Goal: Task Accomplishment & Management: Manage account settings

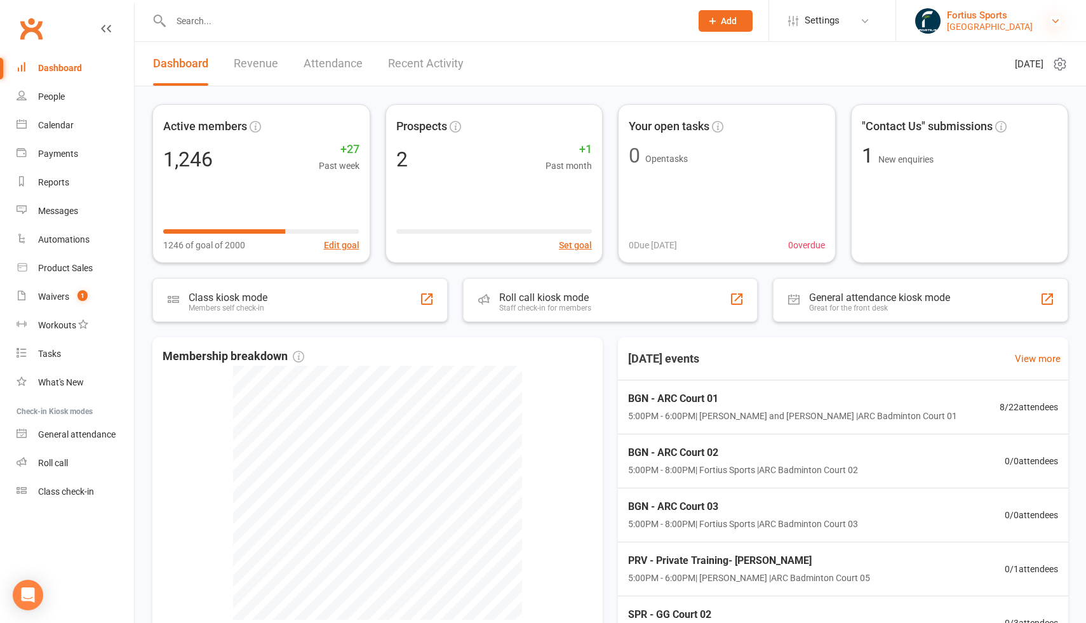
click at [1055, 20] on icon at bounding box center [1055, 21] width 10 height 10
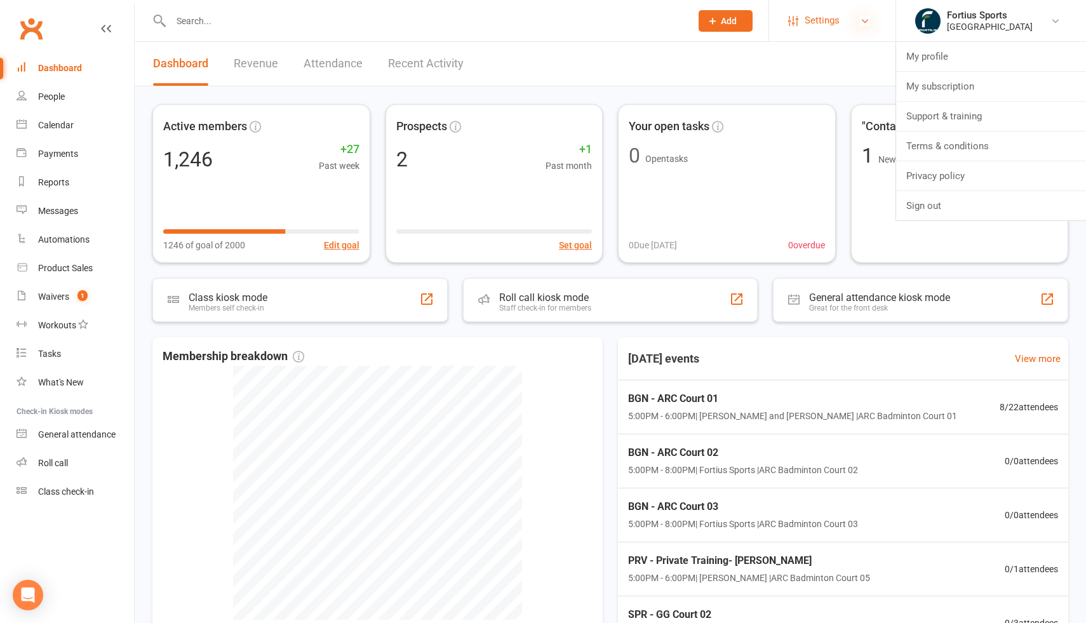
click at [866, 19] on icon at bounding box center [865, 21] width 10 height 10
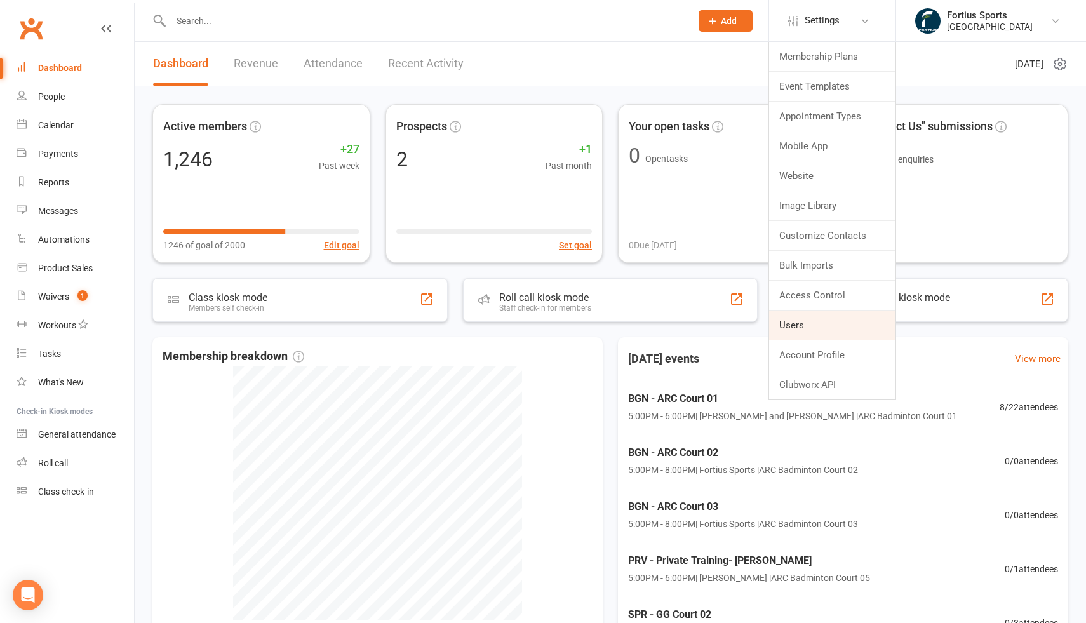
click at [793, 325] on link "Users" at bounding box center [832, 325] width 126 height 29
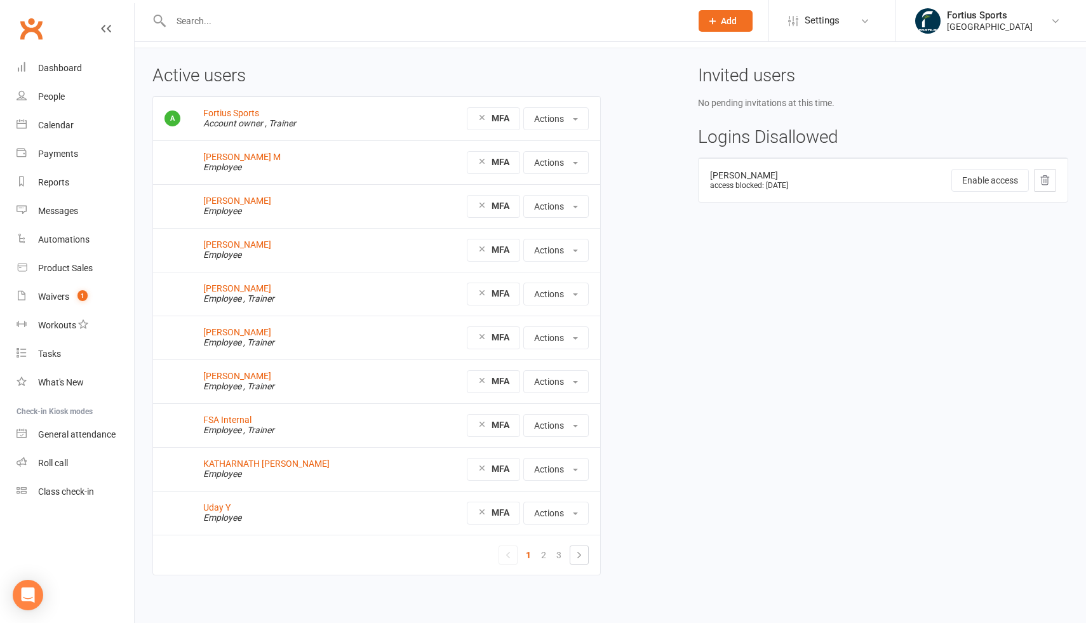
scroll to position [44, 0]
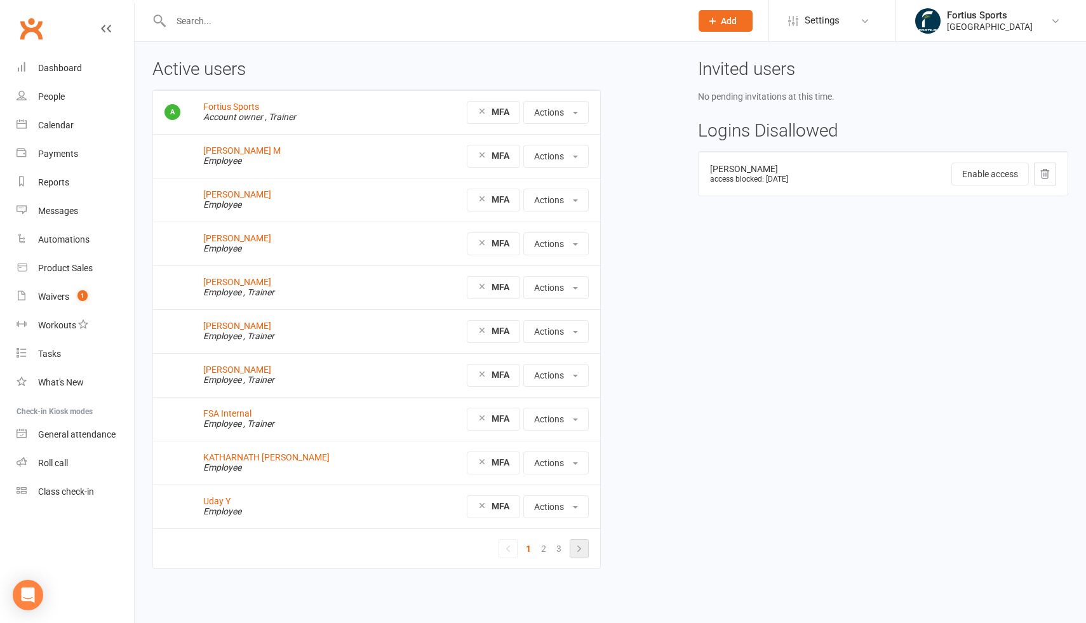
click at [577, 547] on icon at bounding box center [579, 549] width 10 height 10
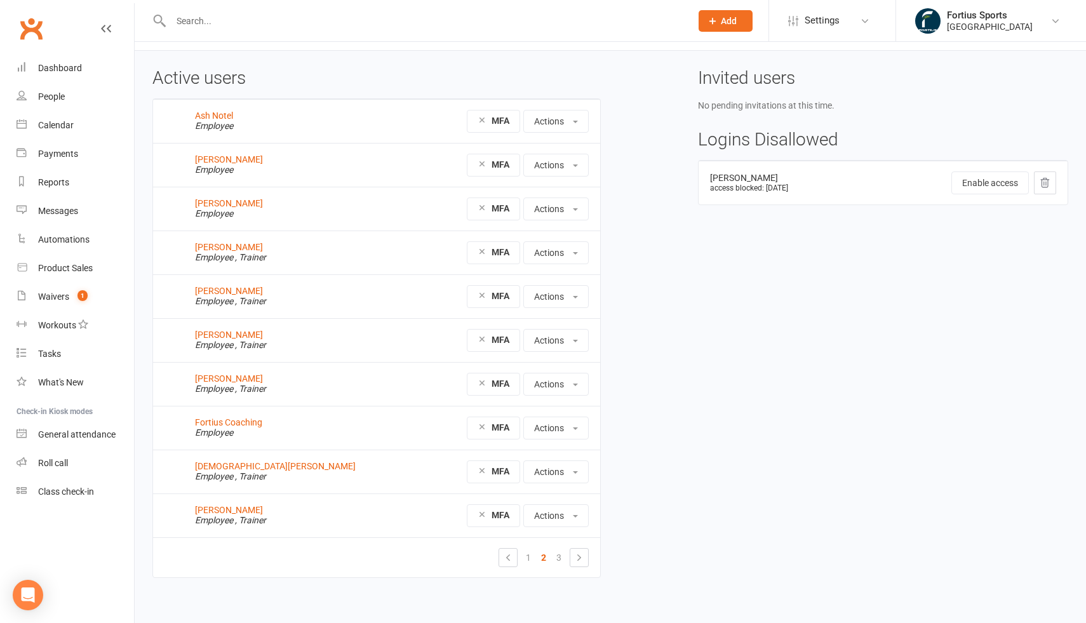
scroll to position [44, 0]
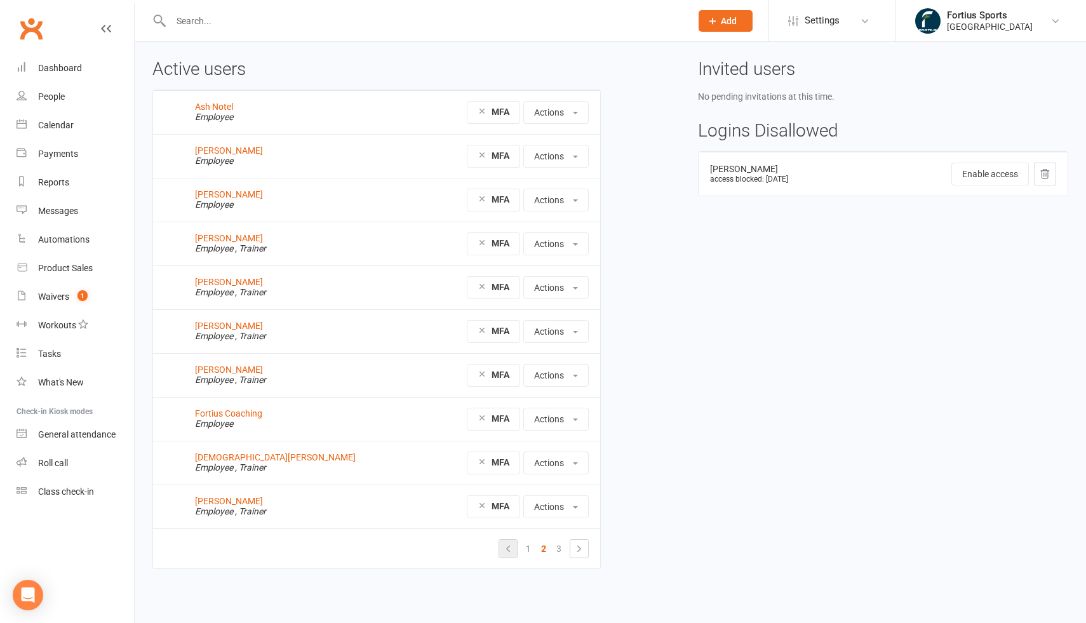
click at [507, 549] on icon at bounding box center [508, 549] width 10 height 10
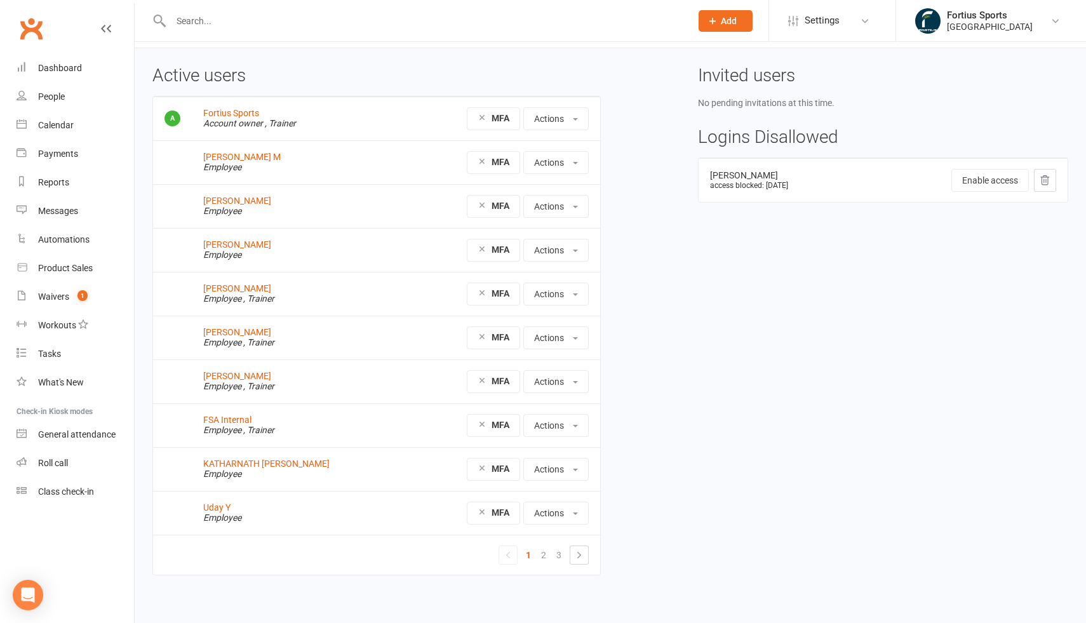
scroll to position [36, 0]
click at [581, 554] on icon at bounding box center [579, 558] width 10 height 10
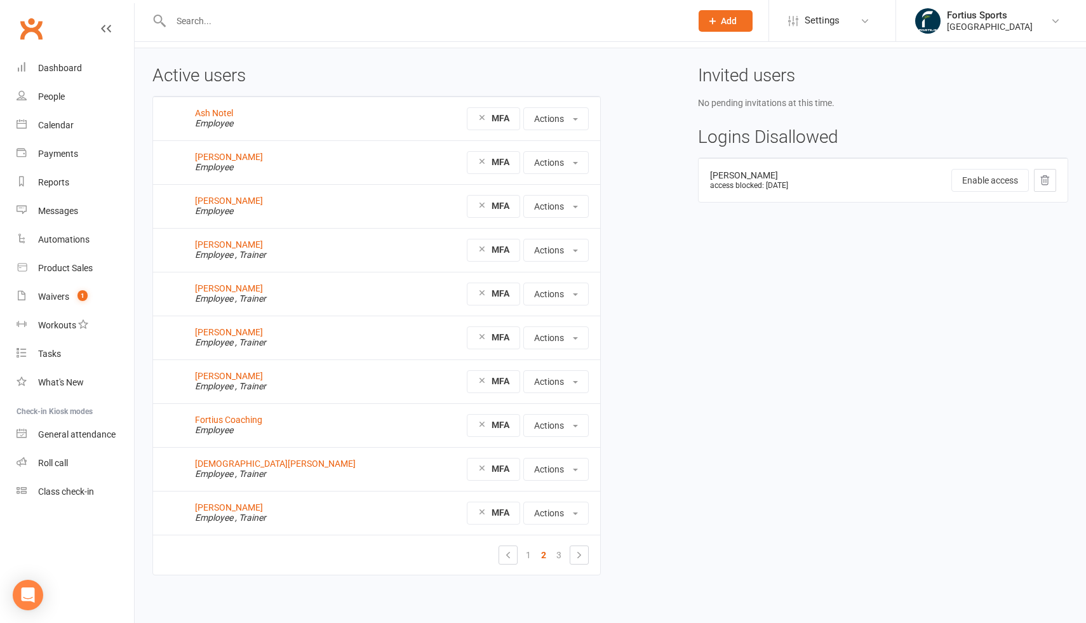
scroll to position [44, 0]
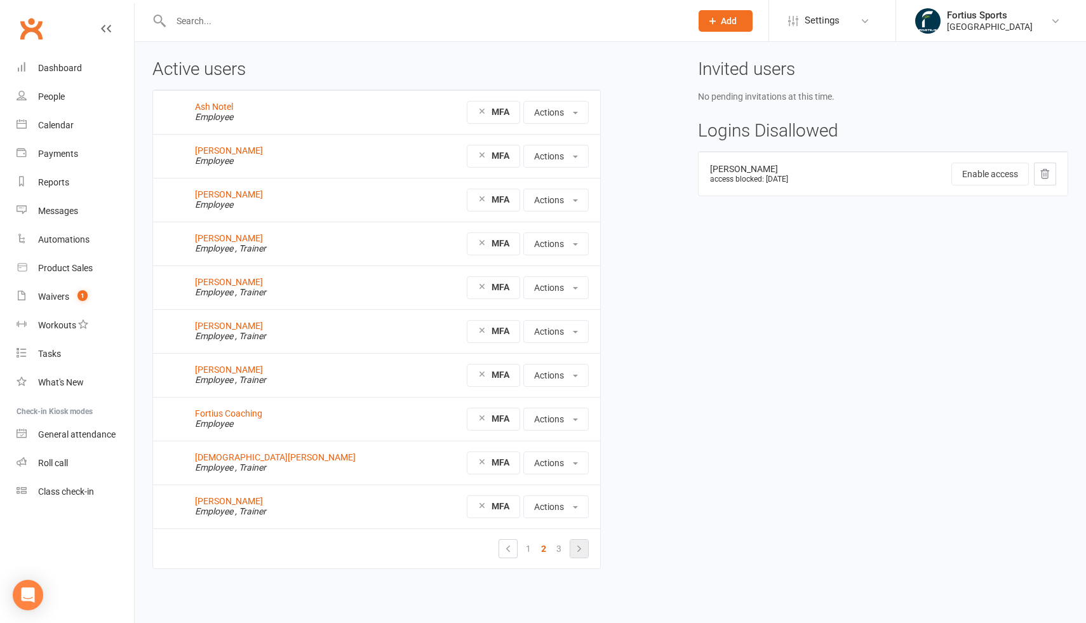
click at [579, 553] on icon at bounding box center [579, 549] width 10 height 10
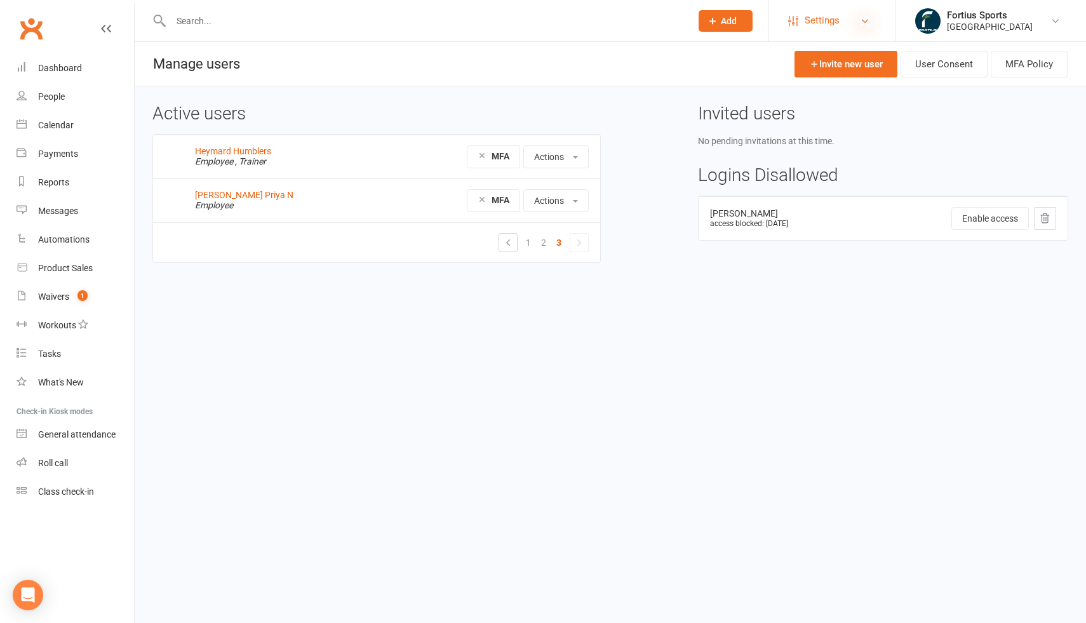
click at [866, 20] on icon at bounding box center [865, 21] width 10 height 10
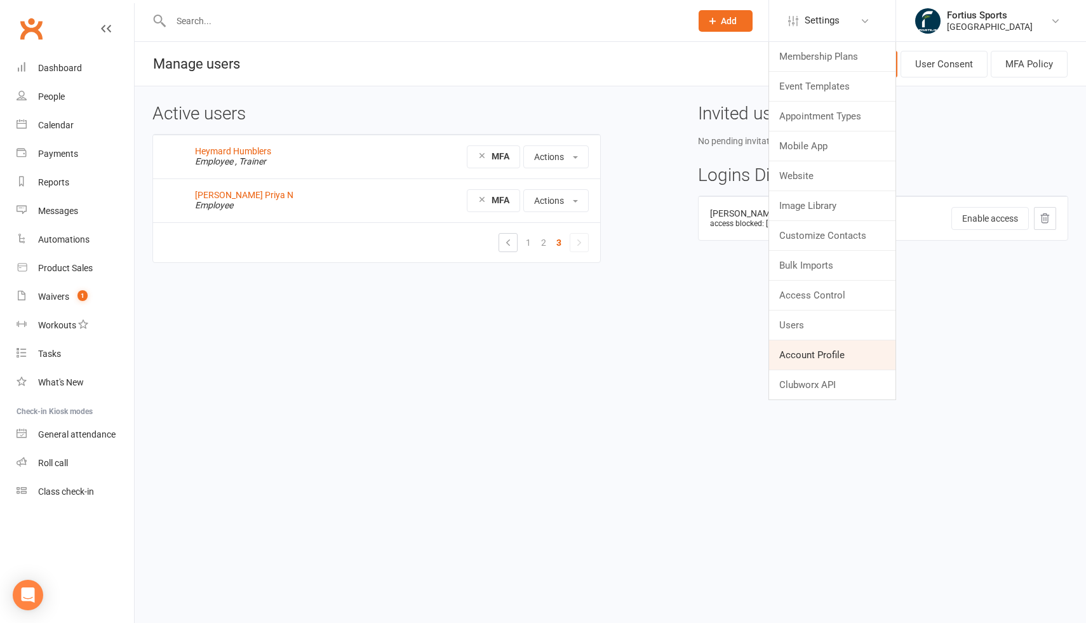
click at [826, 358] on link "Account Profile" at bounding box center [832, 354] width 126 height 29
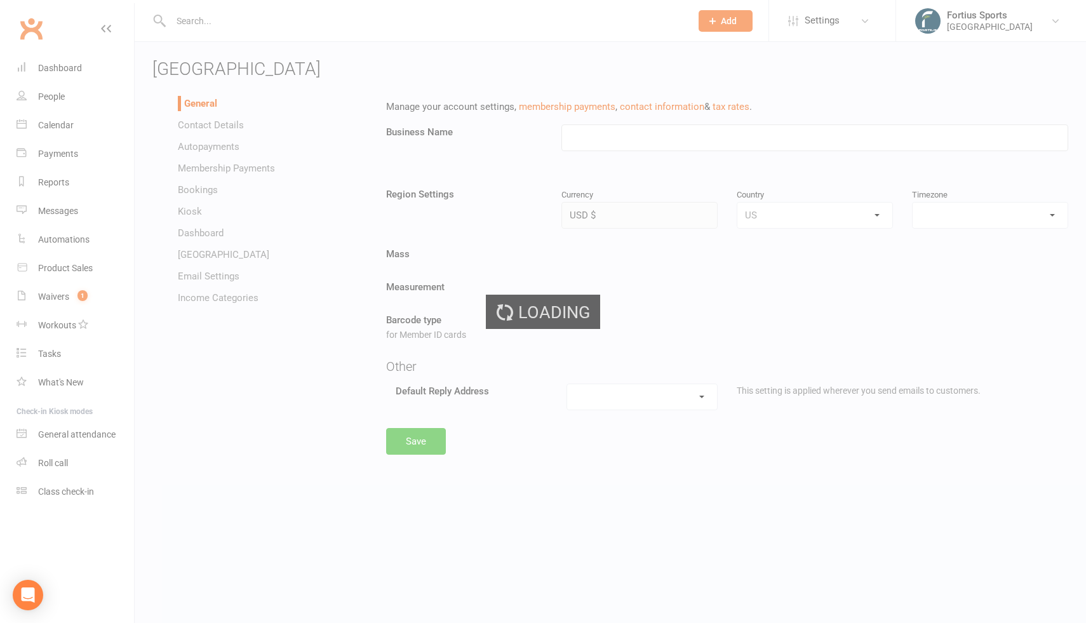
type input "[GEOGRAPHIC_DATA]"
select select "America/New_York"
select select "[EMAIL_ADDRESS][DOMAIN_NAME]"
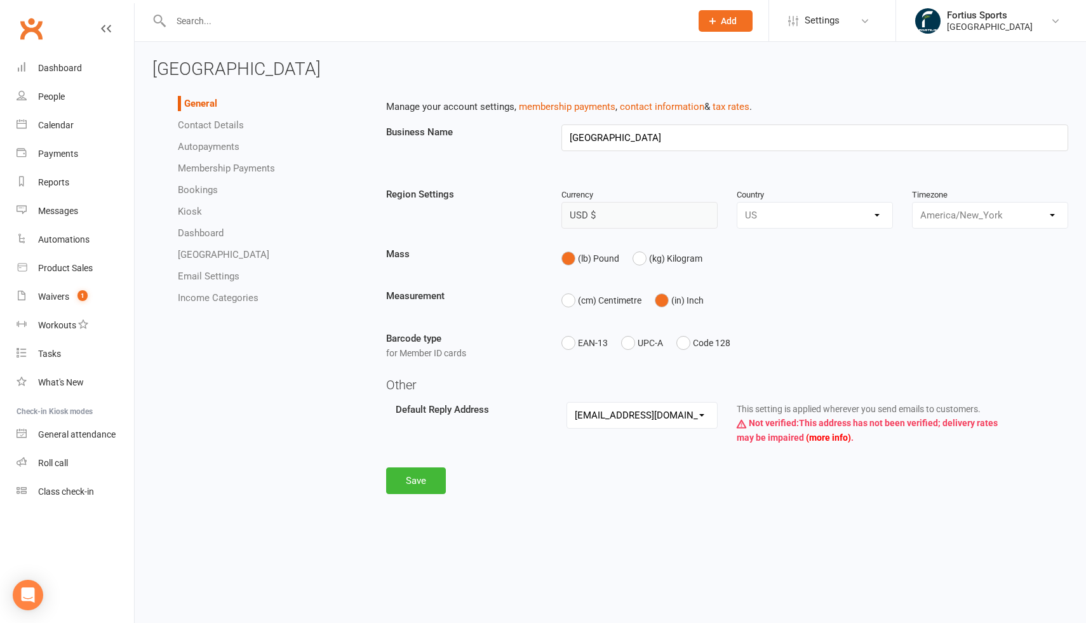
click at [218, 125] on link "Contact Details" at bounding box center [211, 124] width 66 height 11
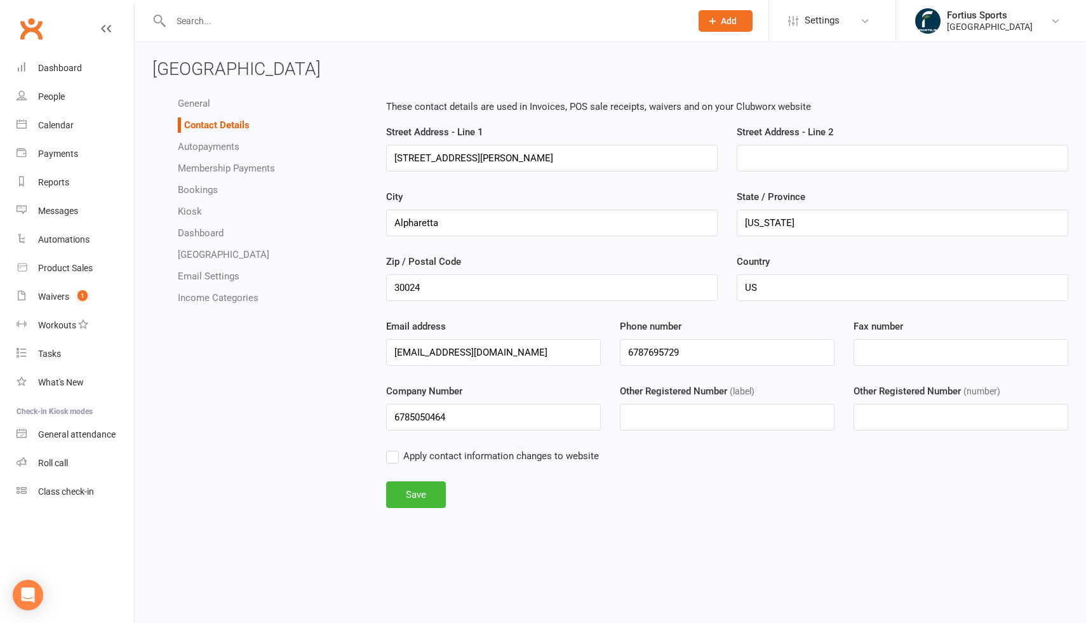
click at [221, 148] on link "Autopayments" at bounding box center [209, 146] width 62 height 11
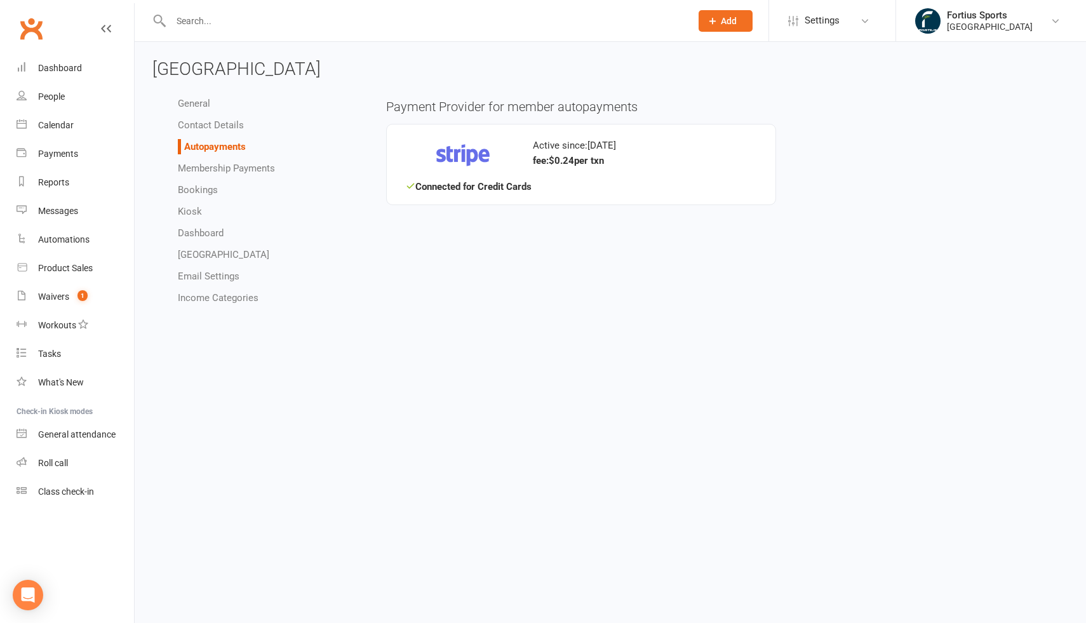
click at [224, 163] on link "Membership Payments" at bounding box center [226, 168] width 97 height 11
select select "expire_class_packs_on_booking_creation"
select select "allow_make_up_classes_for_expired_memberships_up_to_90d"
select select "reactivate_if_cancelled_yesterday_or_earlier"
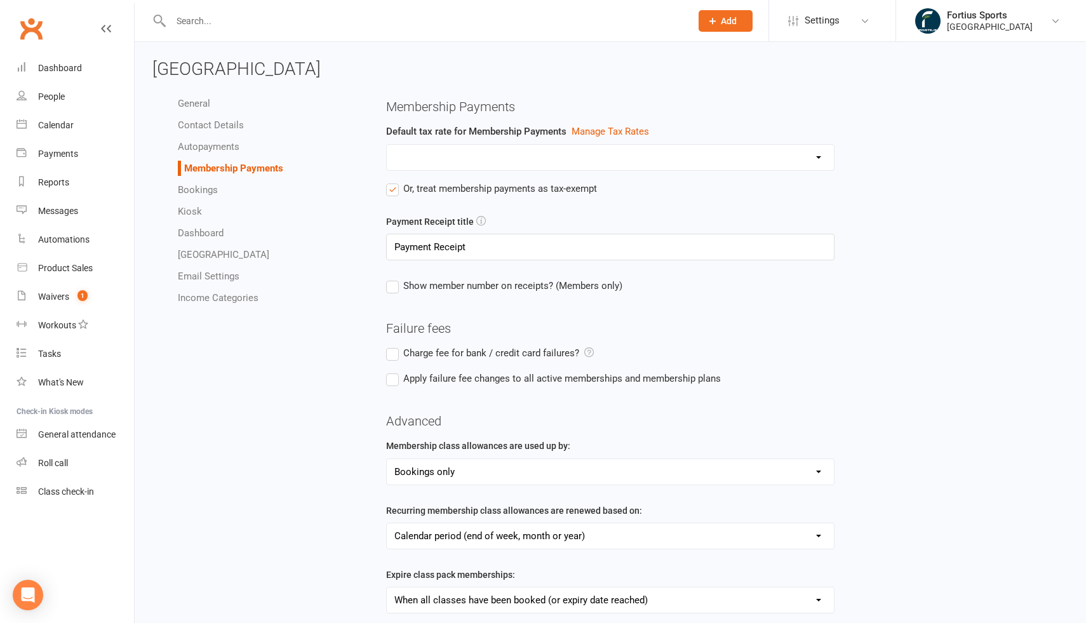
click at [223, 148] on link "Autopayments" at bounding box center [209, 146] width 62 height 11
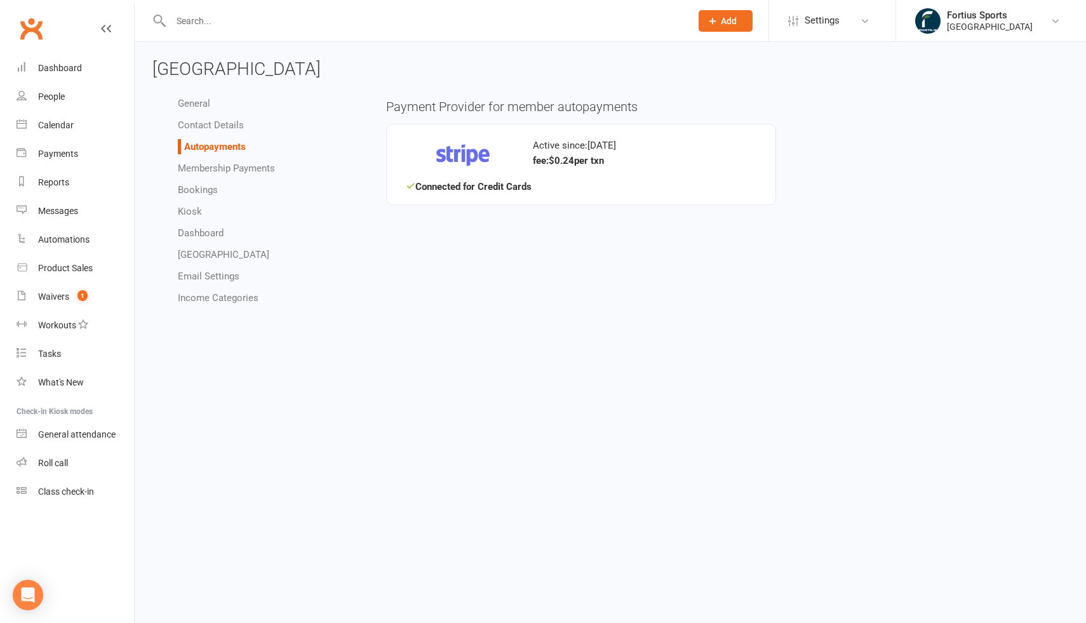
click at [224, 170] on link "Membership Payments" at bounding box center [226, 168] width 97 height 11
select select "expire_class_packs_on_booking_creation"
select select "allow_make_up_classes_for_expired_memberships_up_to_90d"
select select "reactivate_if_cancelled_yesterday_or_earlier"
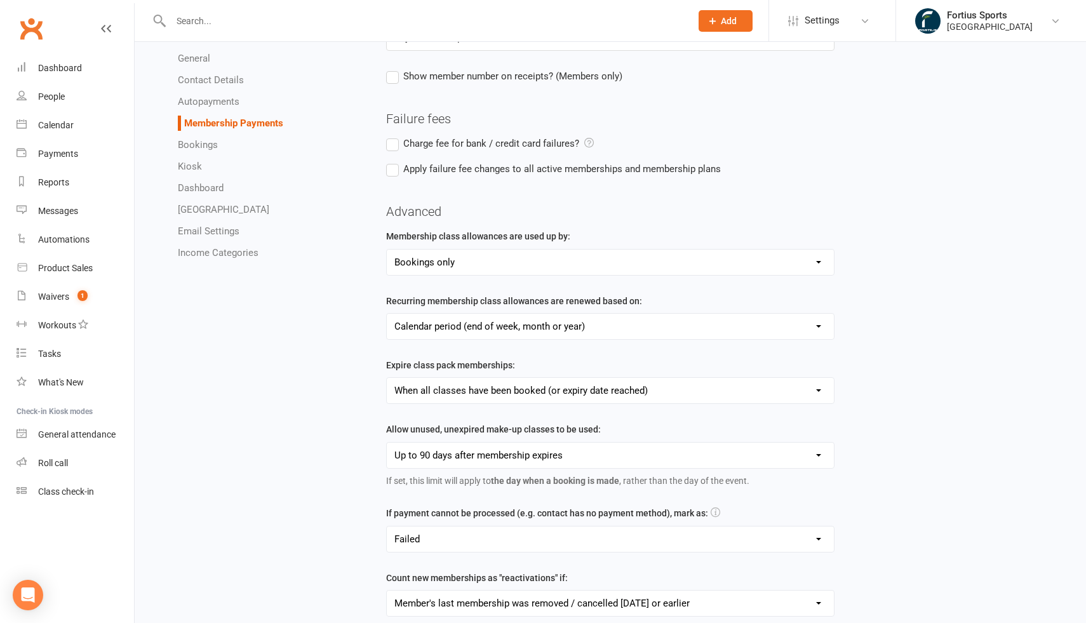
scroll to position [278, 0]
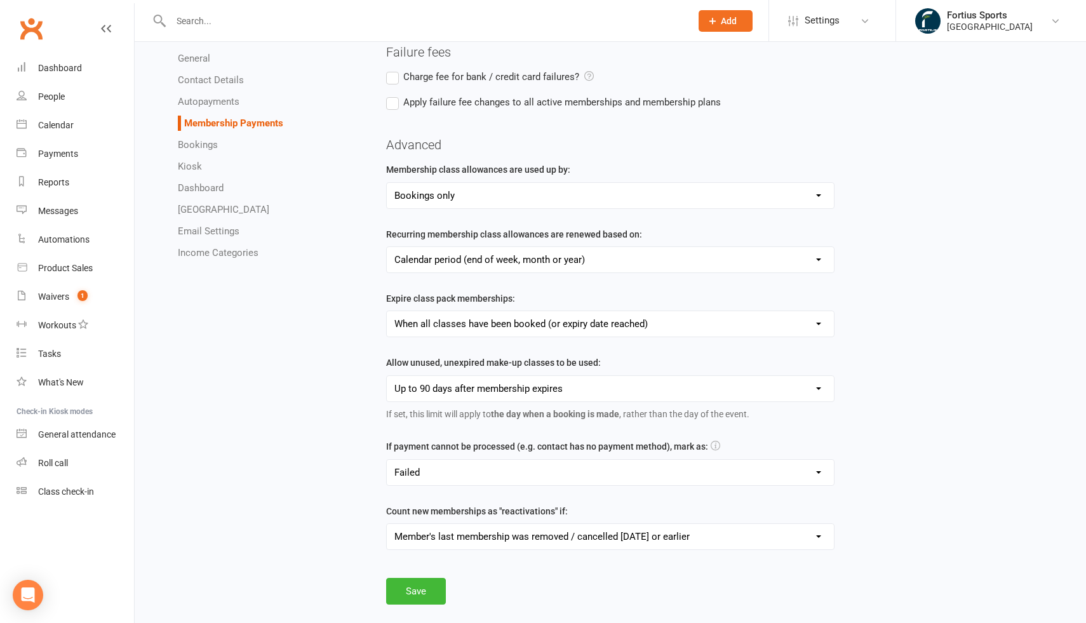
click at [215, 192] on link "Dashboard" at bounding box center [201, 187] width 46 height 11
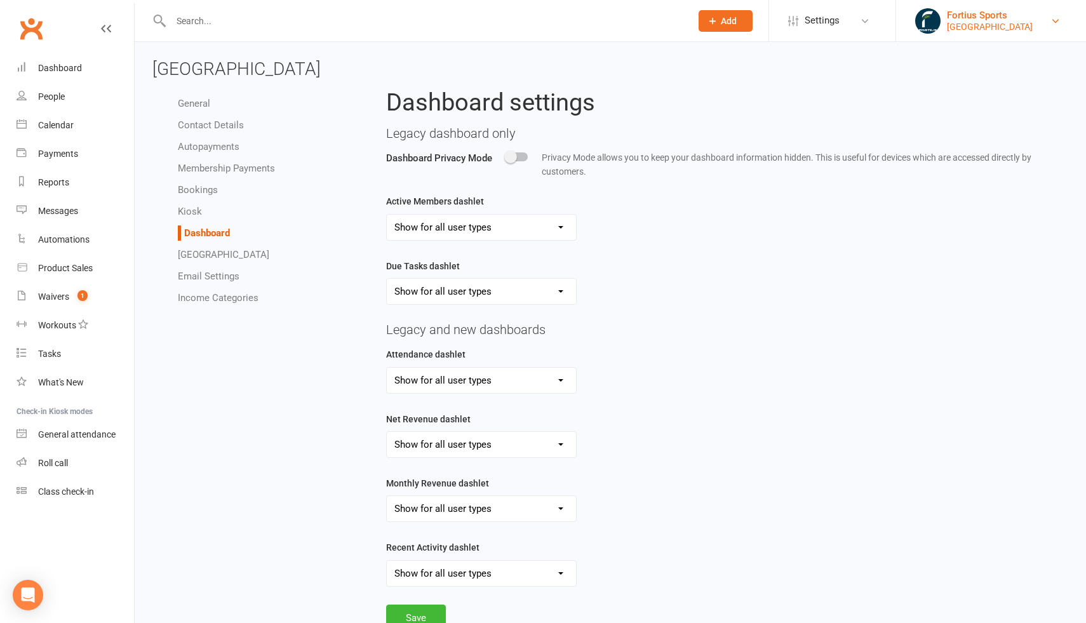
click at [1017, 24] on div "[GEOGRAPHIC_DATA]" at bounding box center [990, 26] width 86 height 11
click at [62, 128] on div "Calendar" at bounding box center [56, 125] width 36 height 10
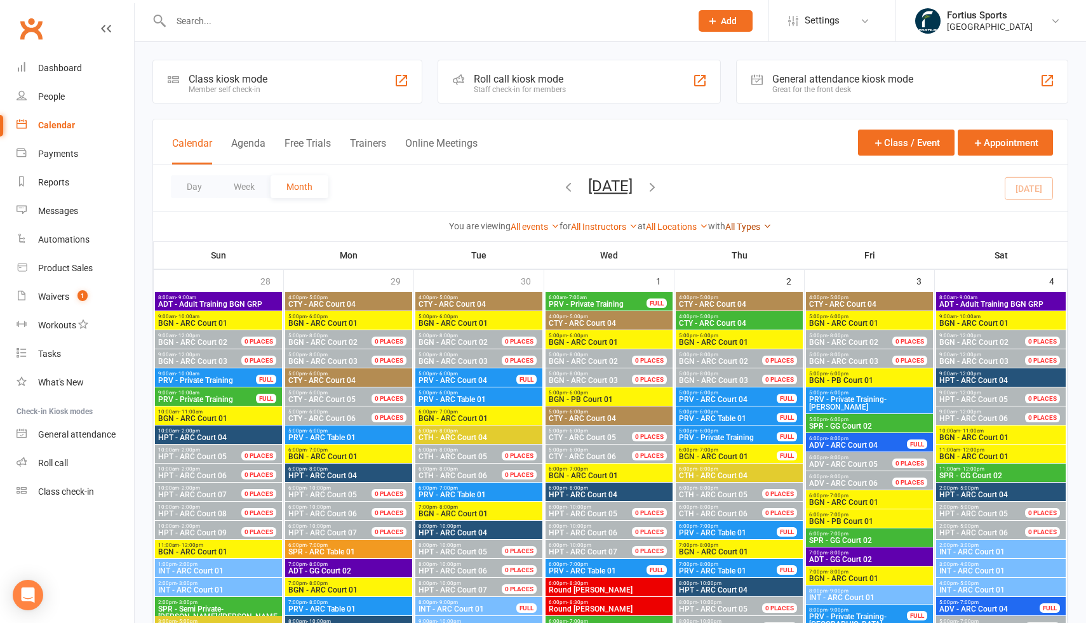
click at [772, 225] on icon at bounding box center [767, 226] width 9 height 9
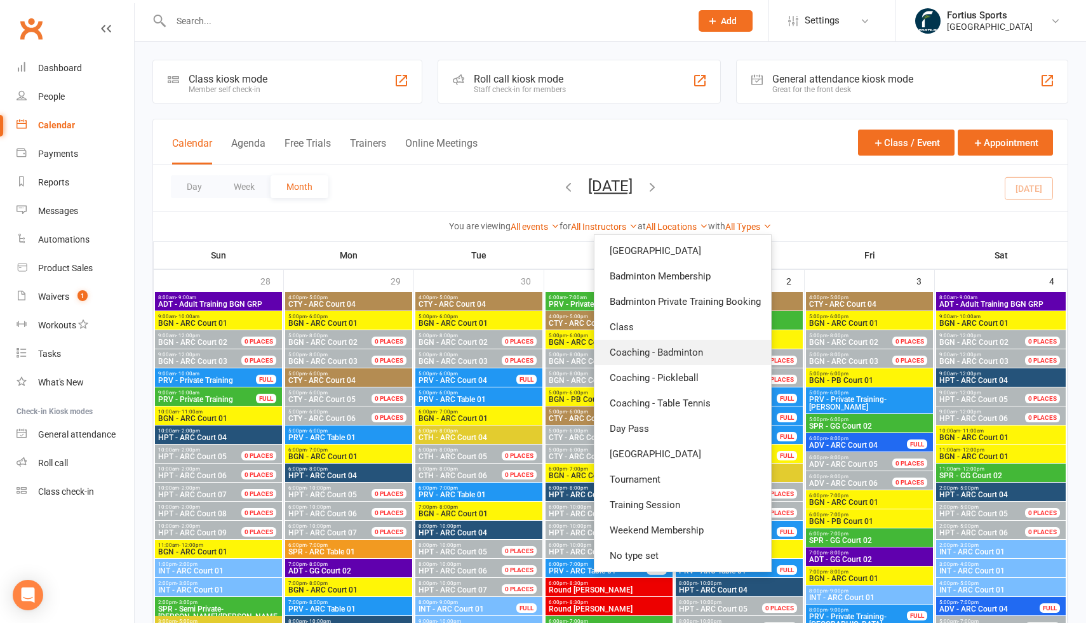
click at [691, 351] on link "Coaching - Badminton" at bounding box center [682, 352] width 177 height 25
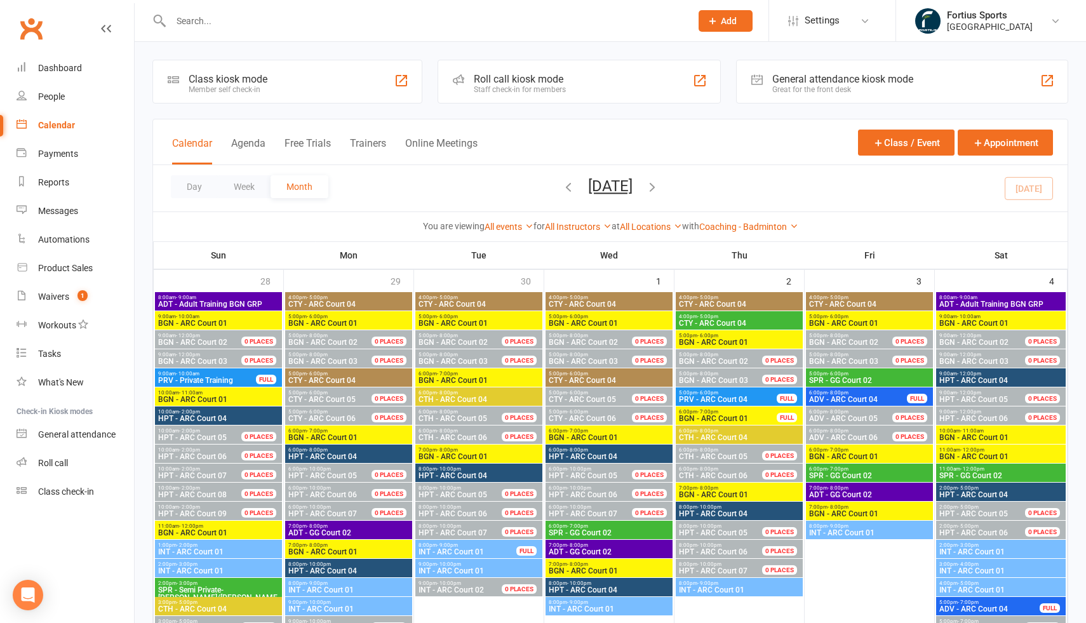
click at [245, 186] on button "Week" at bounding box center [244, 186] width 53 height 23
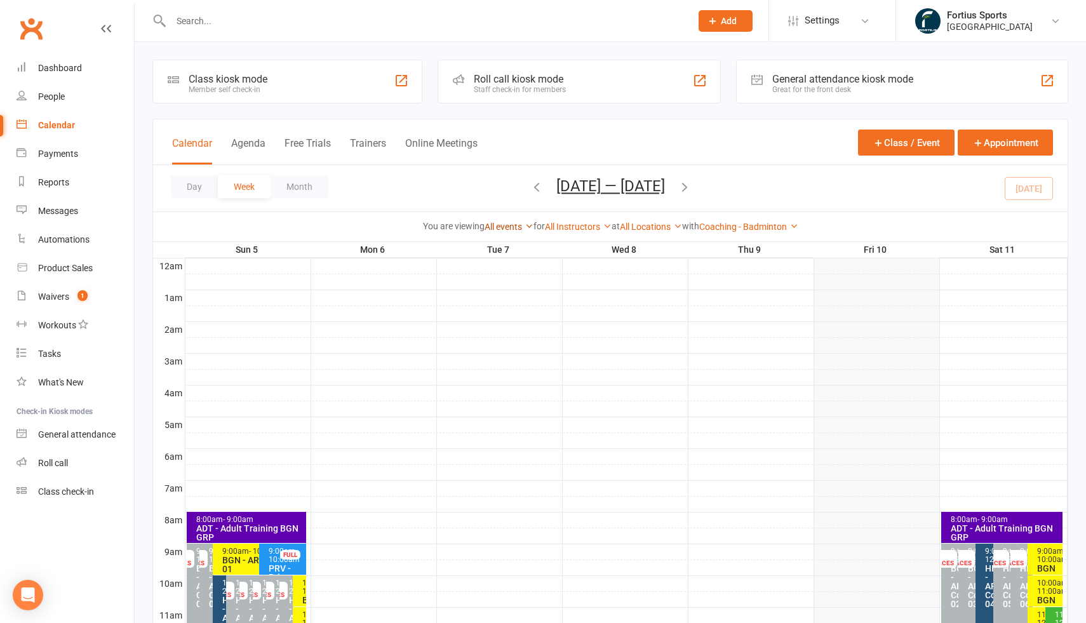
click at [516, 226] on link "All events" at bounding box center [509, 227] width 49 height 10
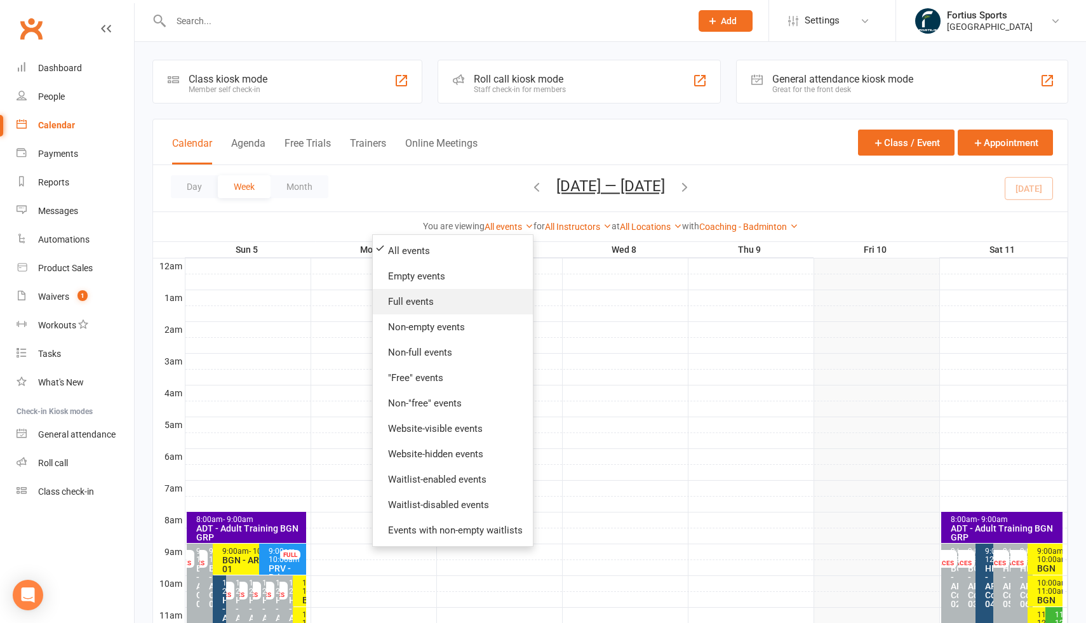
click at [438, 309] on link "Full events" at bounding box center [453, 301] width 160 height 25
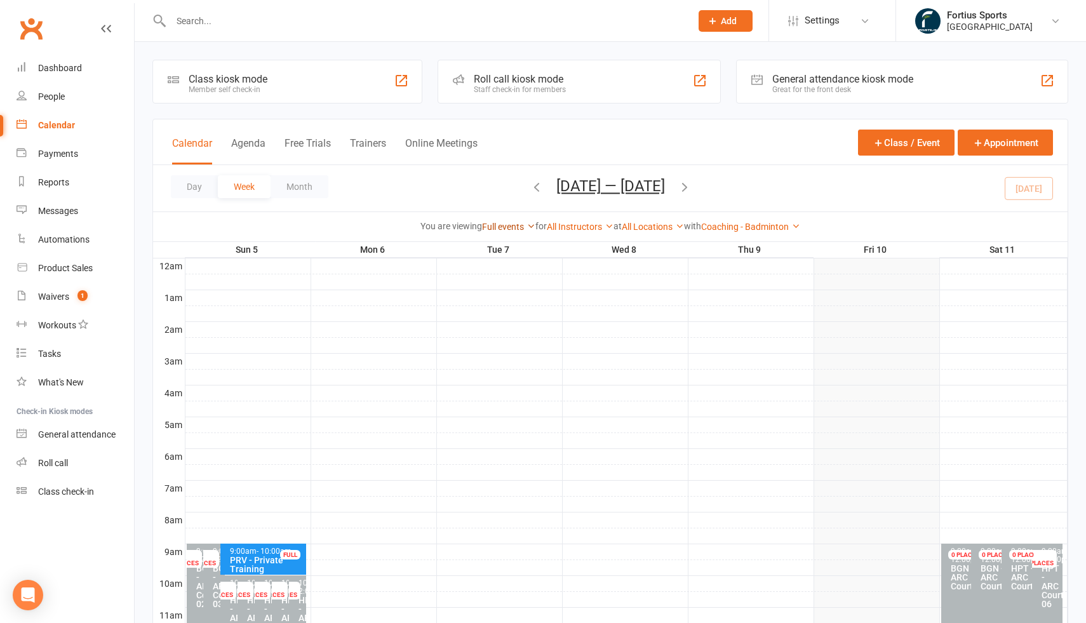
click at [503, 227] on link "Full events" at bounding box center [508, 227] width 53 height 10
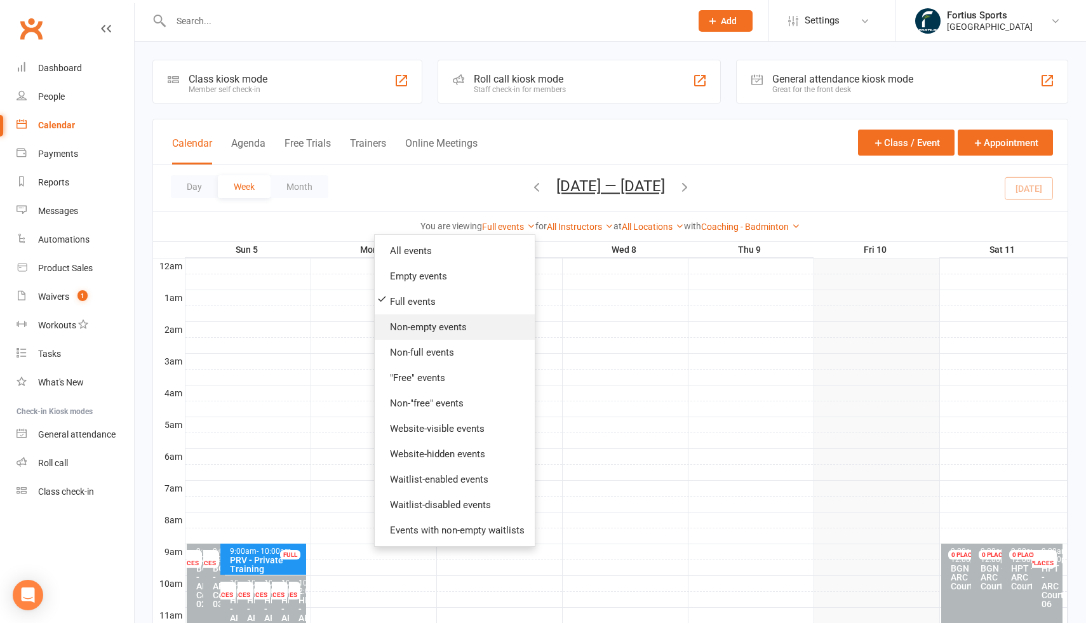
click at [451, 323] on link "Non-empty events" at bounding box center [455, 326] width 160 height 25
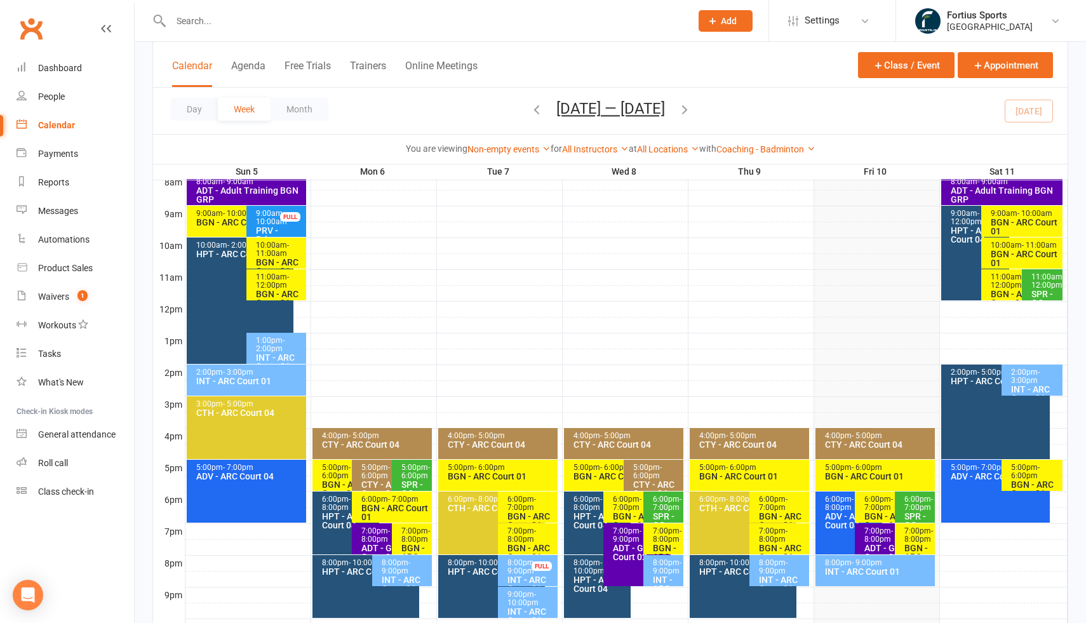
scroll to position [328, 0]
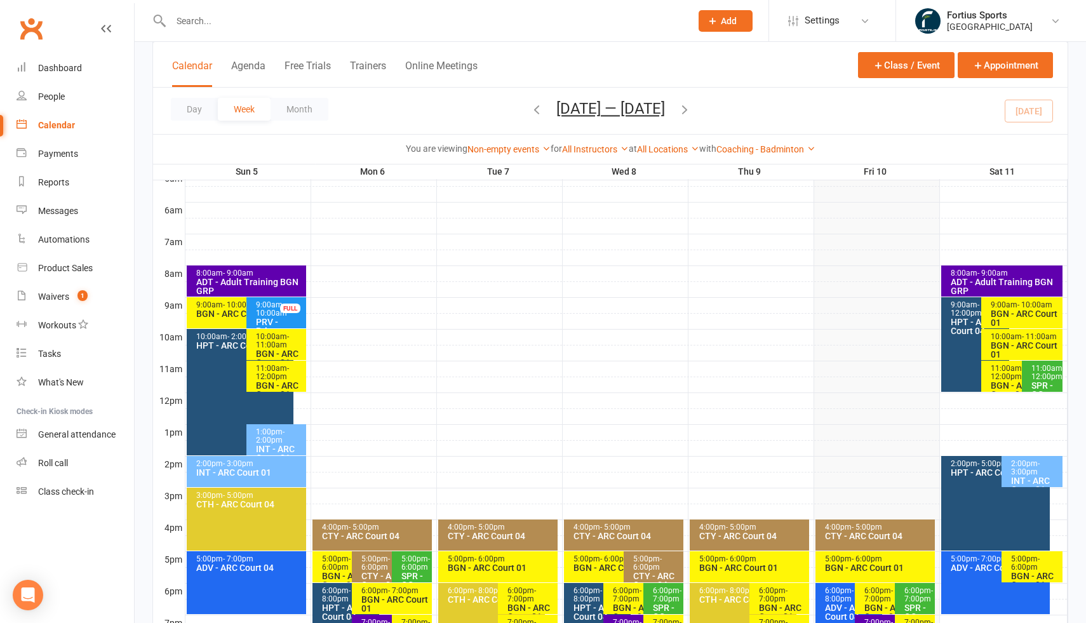
scroll to position [406, 0]
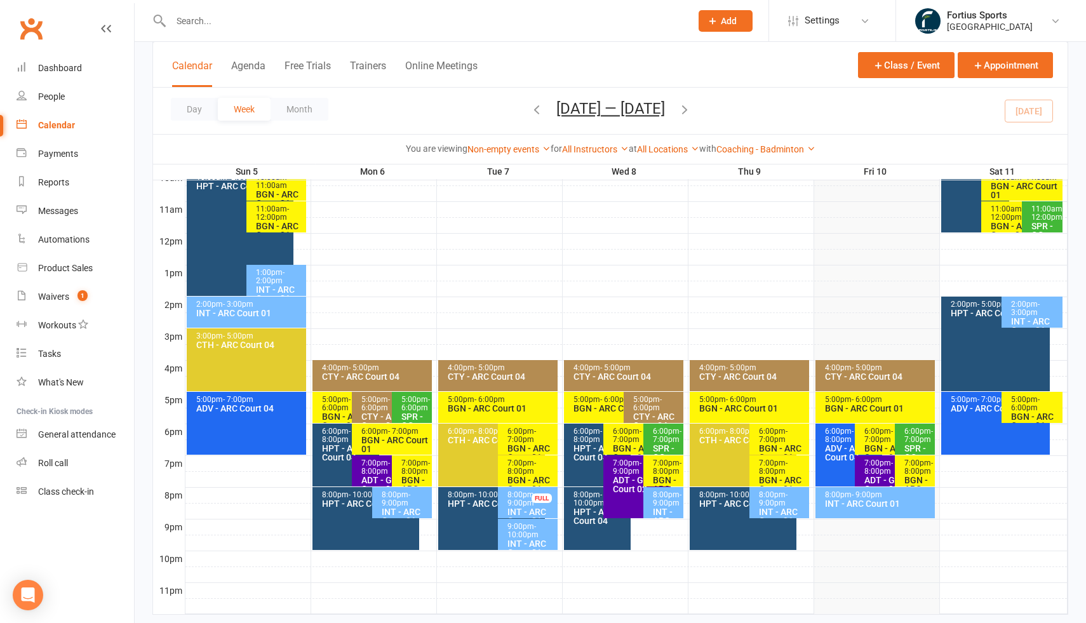
click at [358, 372] on div "CTY - ARC Court 04" at bounding box center [375, 376] width 108 height 9
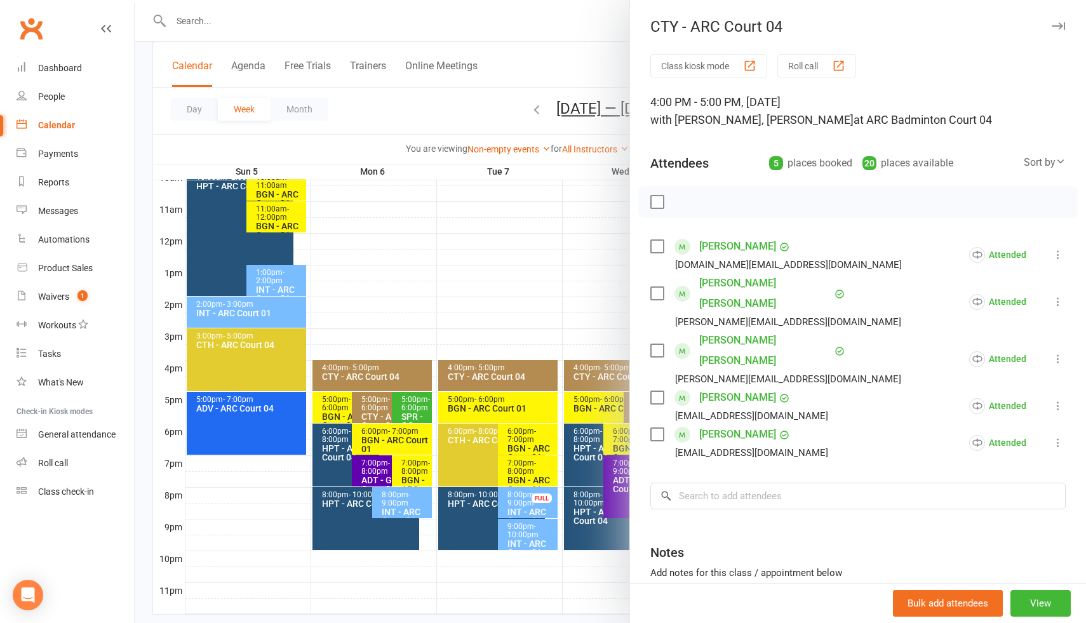
click at [467, 374] on div at bounding box center [610, 311] width 951 height 623
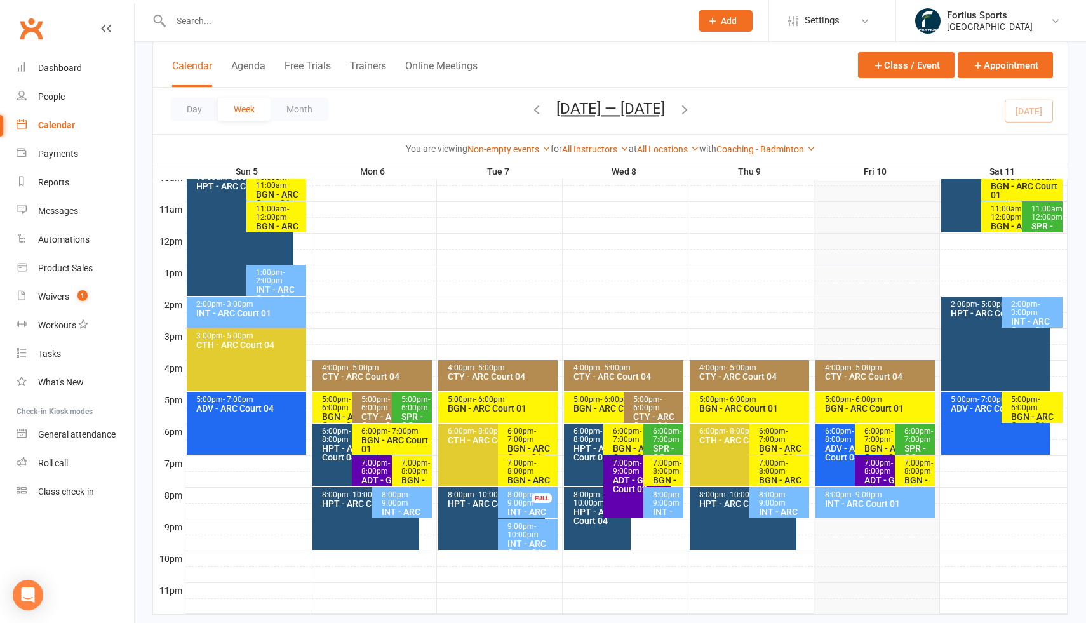
click at [467, 374] on div "CTY - ARC Court 04" at bounding box center [501, 376] width 108 height 9
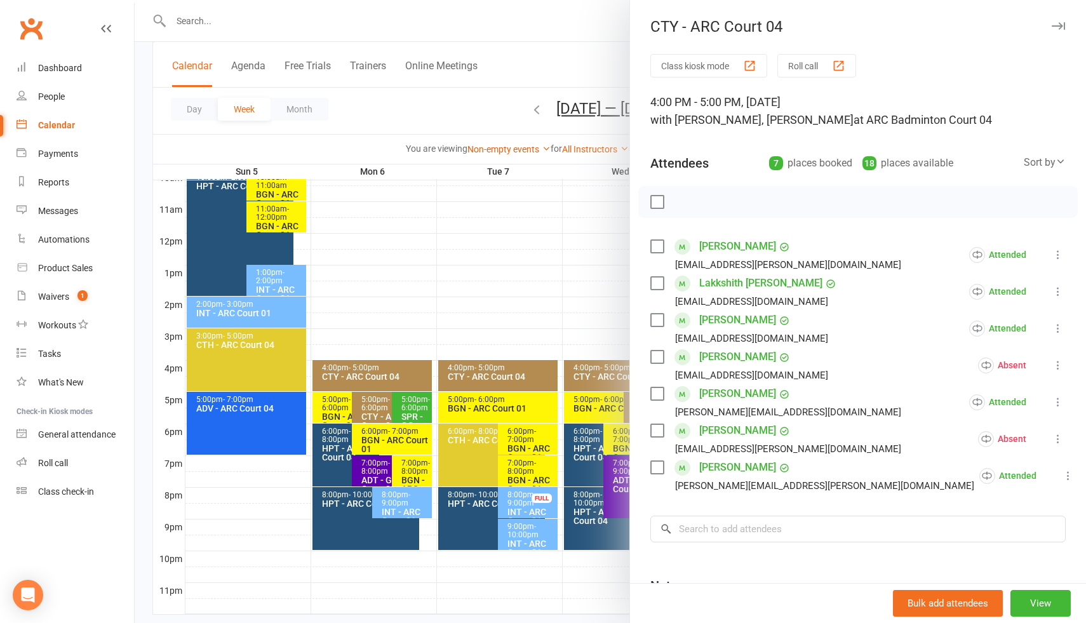
click at [411, 374] on div at bounding box center [610, 311] width 951 height 623
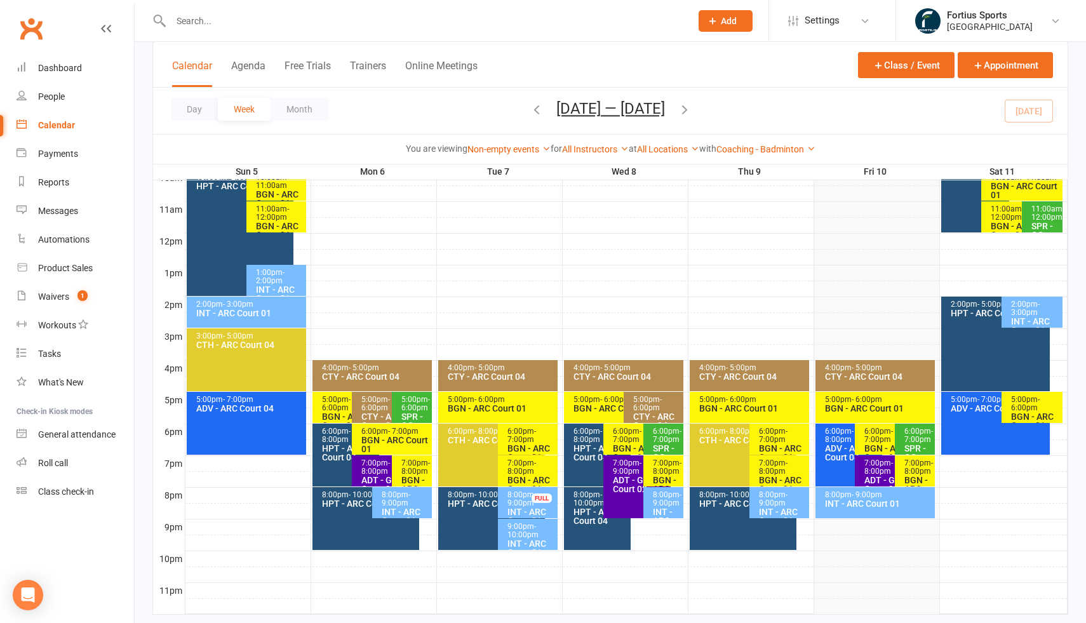
click at [411, 374] on div "CTY - ARC Court 04" at bounding box center [375, 376] width 108 height 9
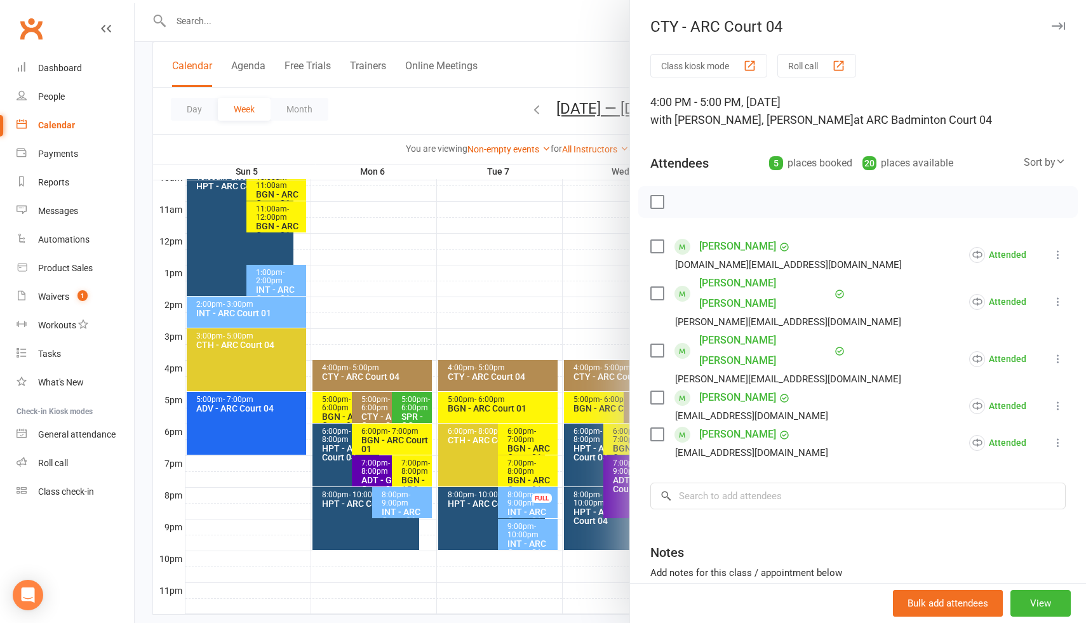
click at [607, 379] on div at bounding box center [610, 311] width 951 height 623
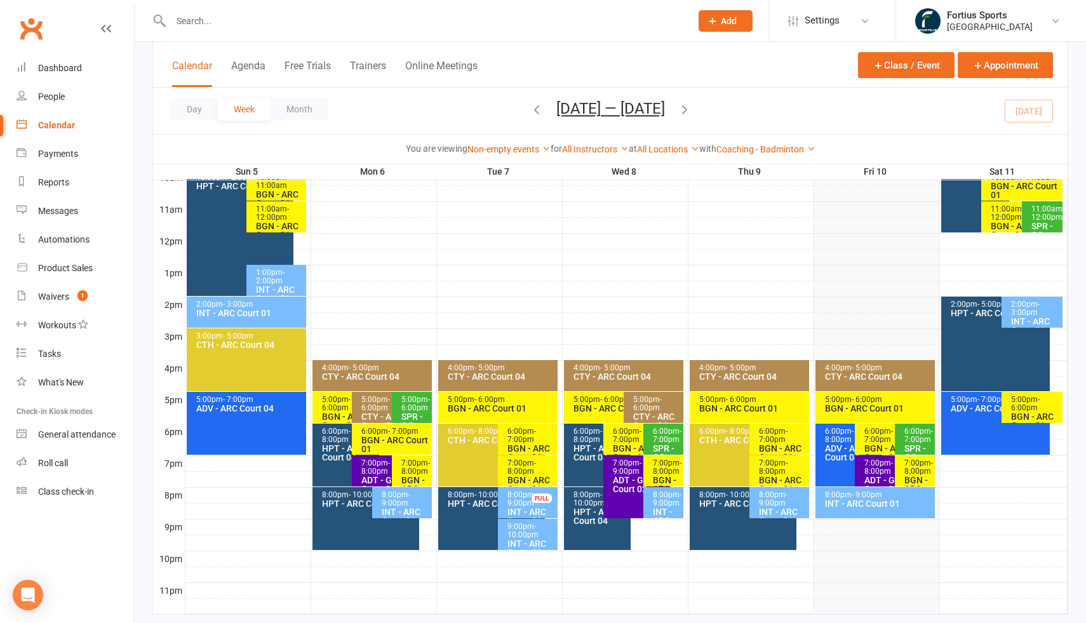
click at [607, 379] on div "CTY - ARC Court 04" at bounding box center [627, 376] width 108 height 9
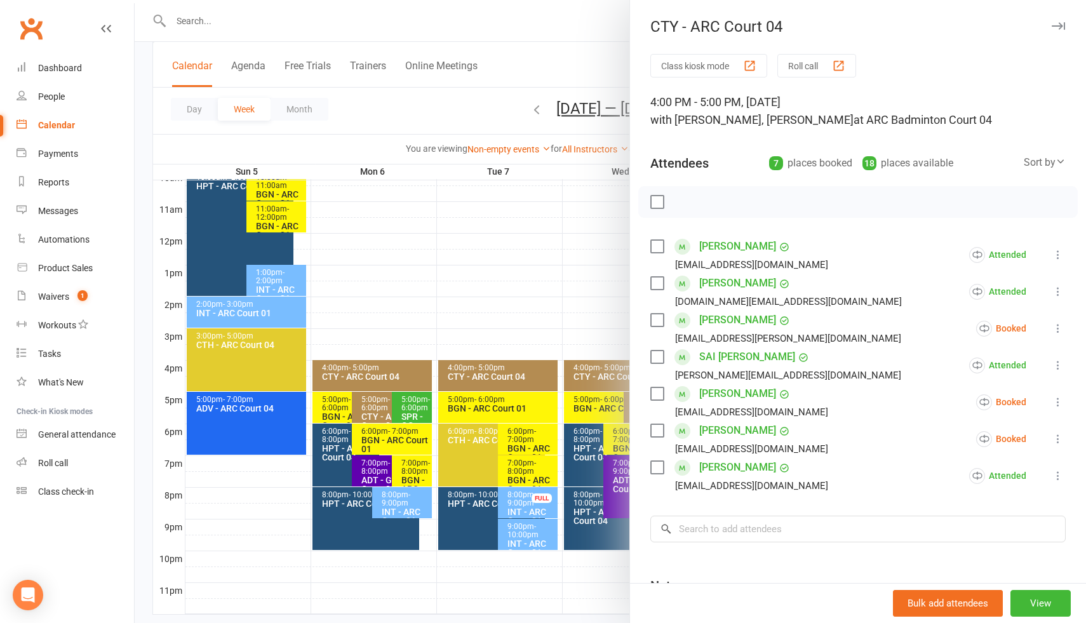
click at [365, 401] on div at bounding box center [610, 311] width 951 height 623
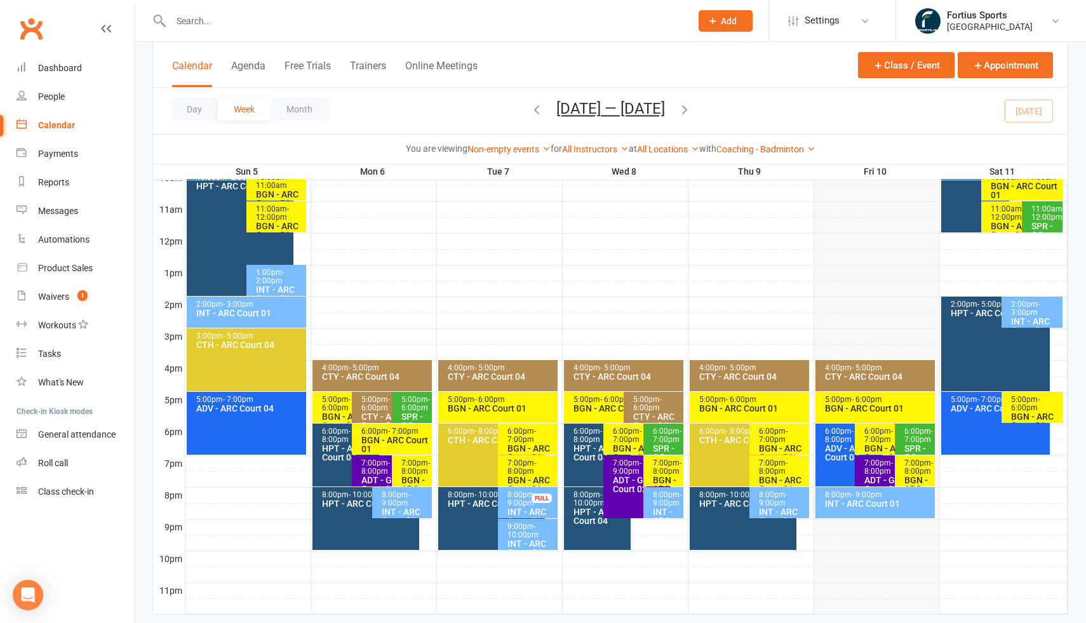
click at [367, 403] on div "5:00pm - 6:00pm" at bounding box center [388, 404] width 55 height 17
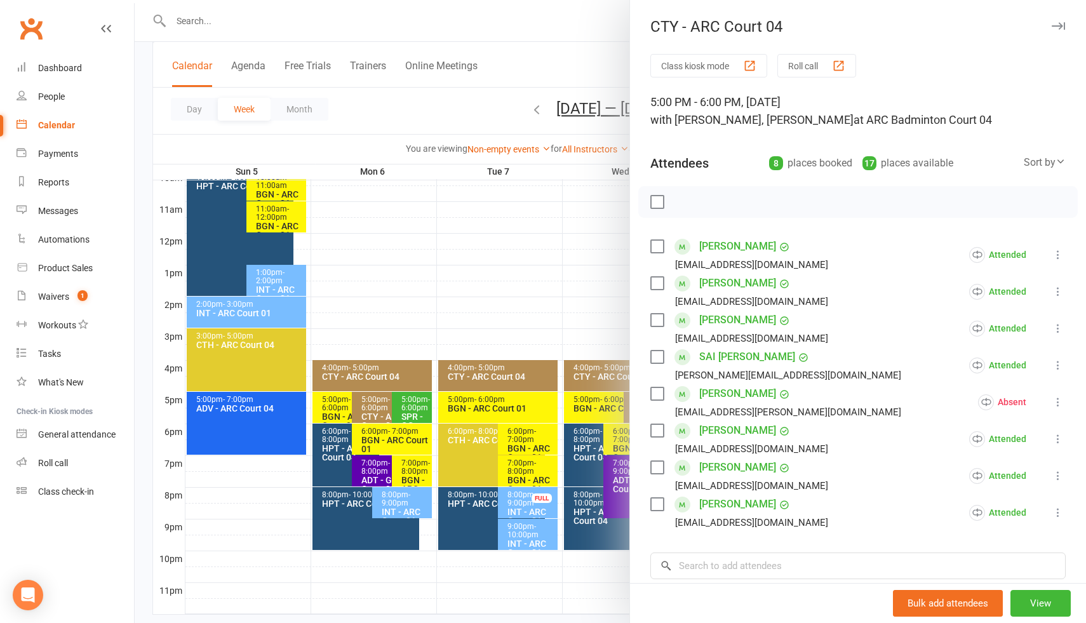
click at [627, 404] on div at bounding box center [610, 311] width 951 height 623
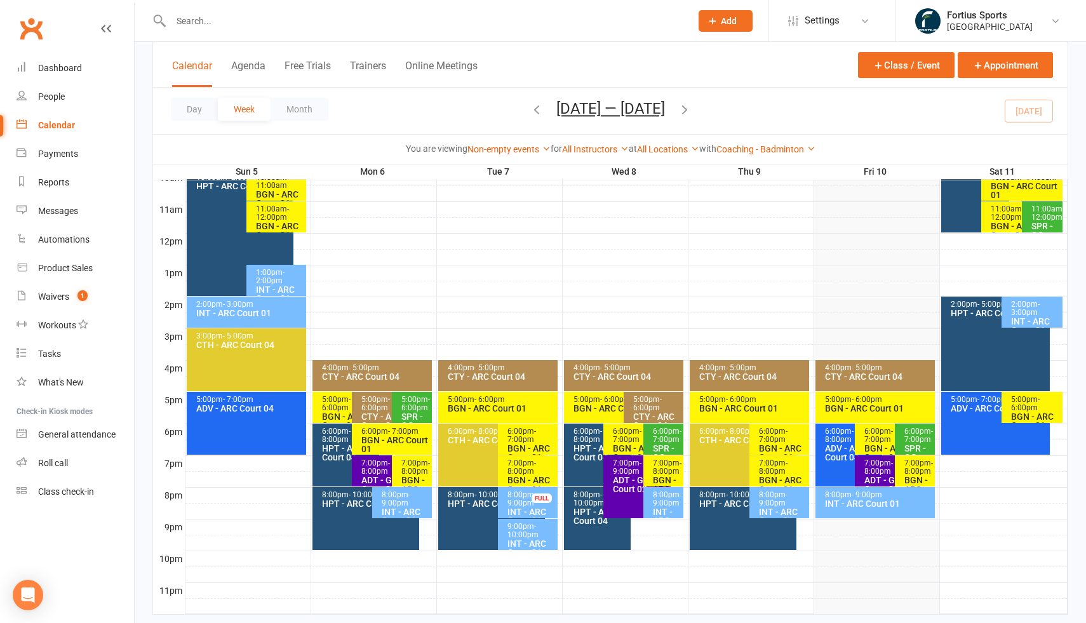
click at [627, 404] on div "5:00pm - 6:00pm CTY - ARC Court 04" at bounding box center [654, 407] width 60 height 31
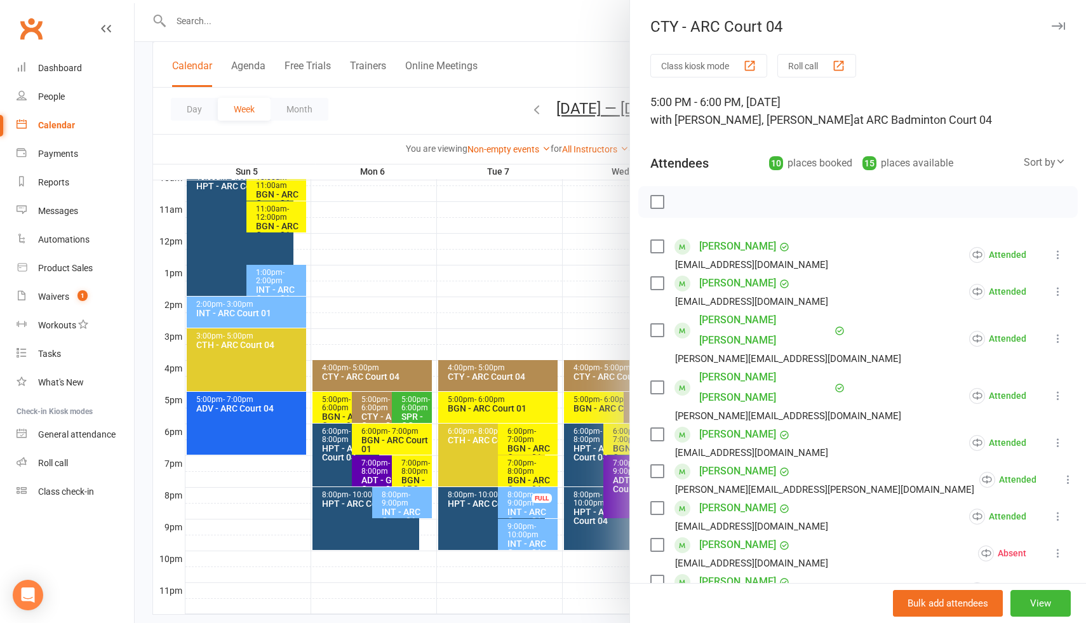
click at [601, 349] on div at bounding box center [610, 311] width 951 height 623
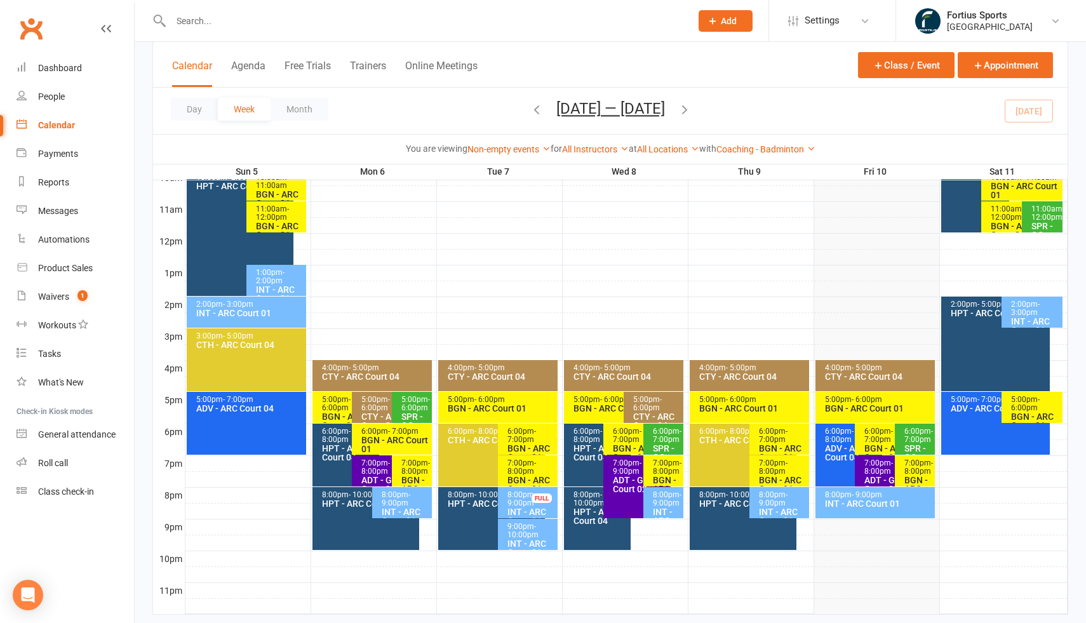
click at [739, 379] on div "CTY - ARC Court 04" at bounding box center [753, 376] width 108 height 9
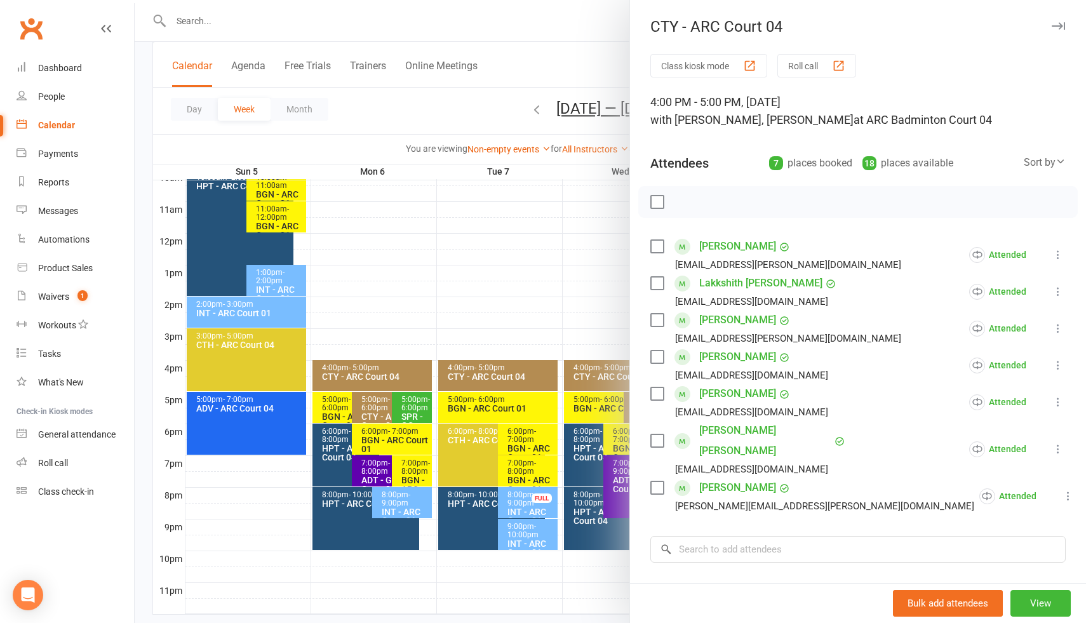
click at [572, 296] on div at bounding box center [610, 311] width 951 height 623
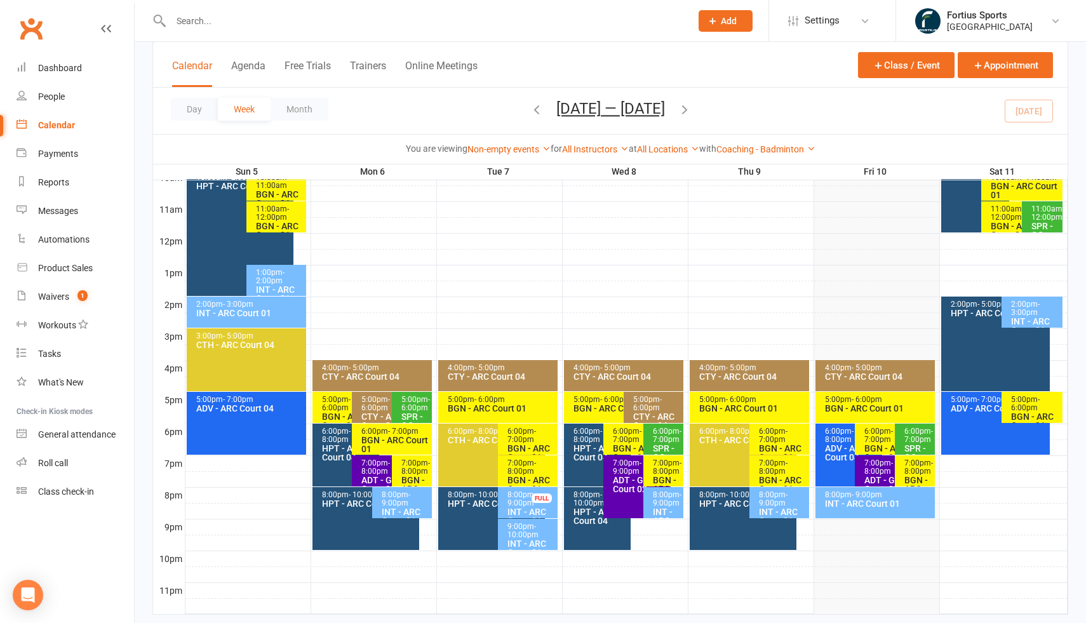
click at [854, 370] on span "- 5:00pm" at bounding box center [867, 367] width 30 height 9
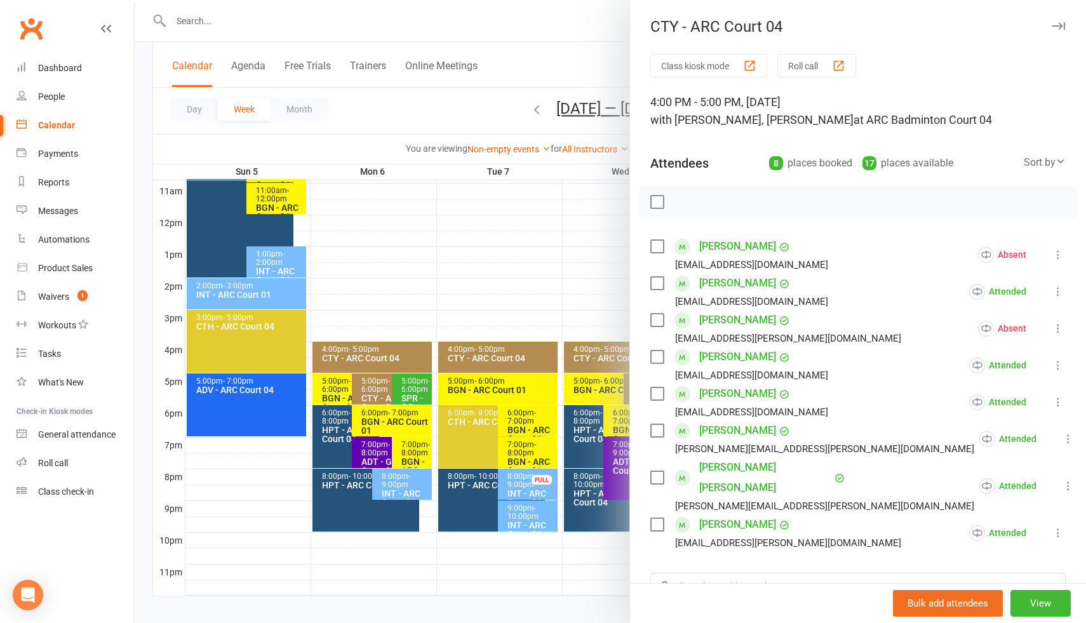
scroll to position [434, 0]
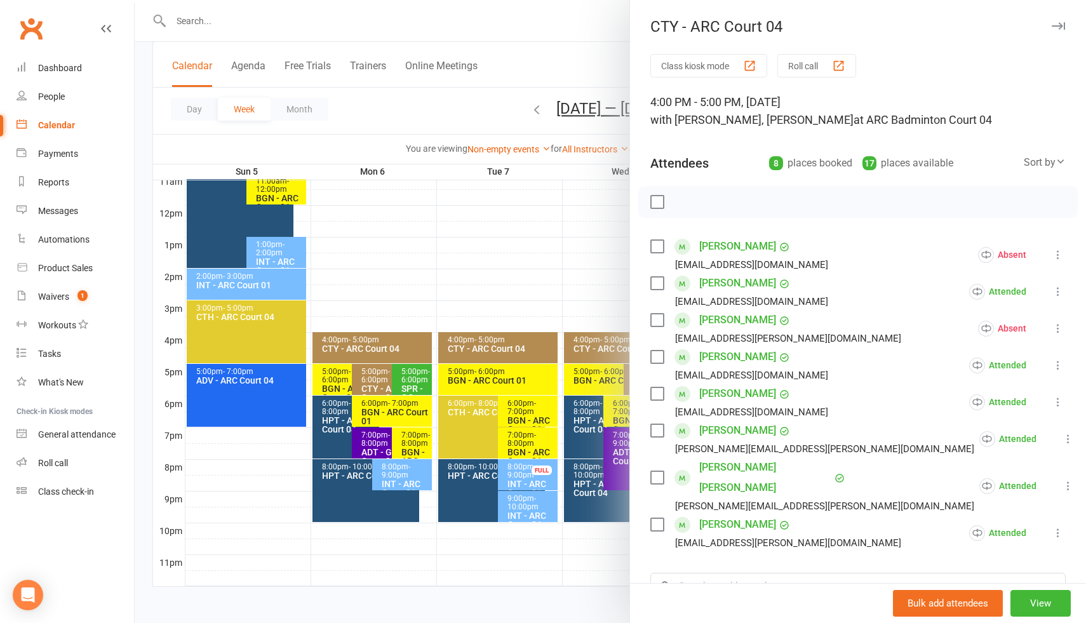
click at [525, 319] on div at bounding box center [610, 311] width 951 height 623
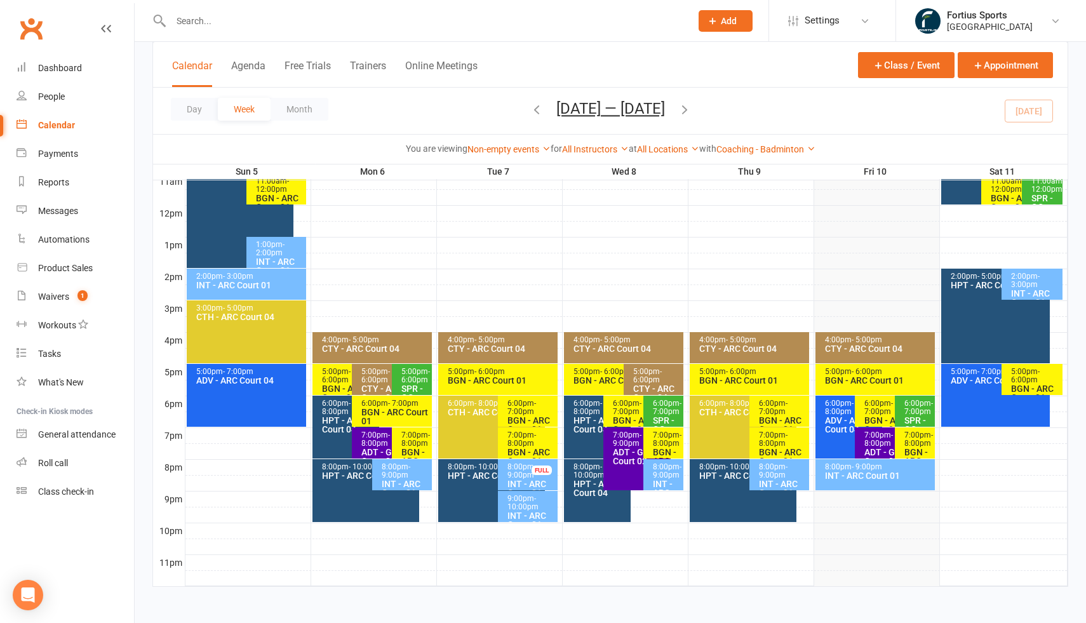
click at [415, 380] on div "5:00pm - 6:00pm" at bounding box center [415, 376] width 29 height 17
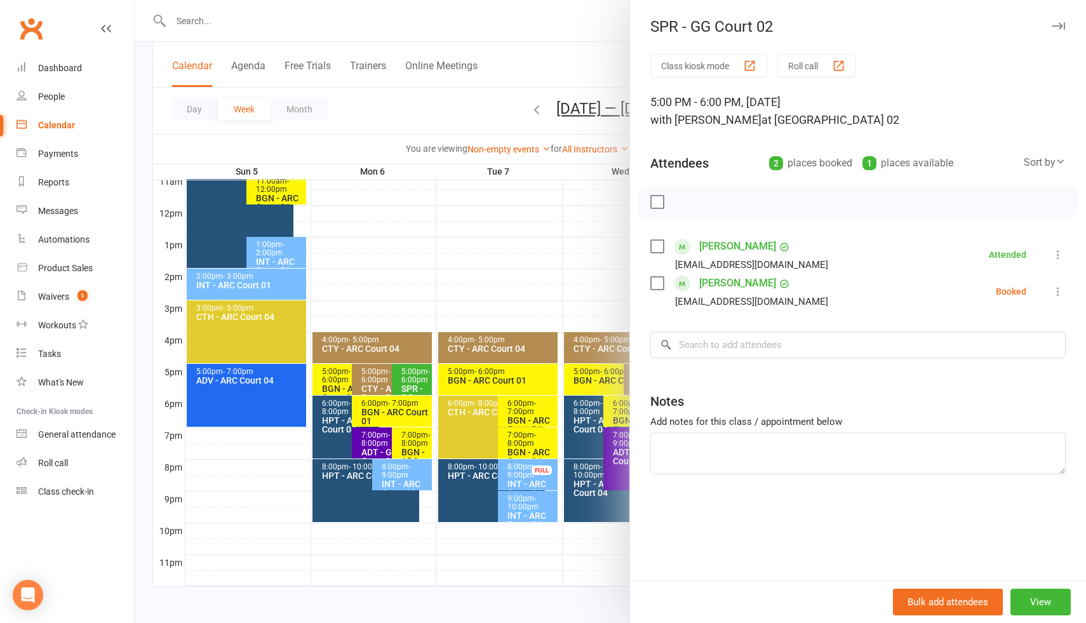
click at [453, 298] on div at bounding box center [610, 311] width 951 height 623
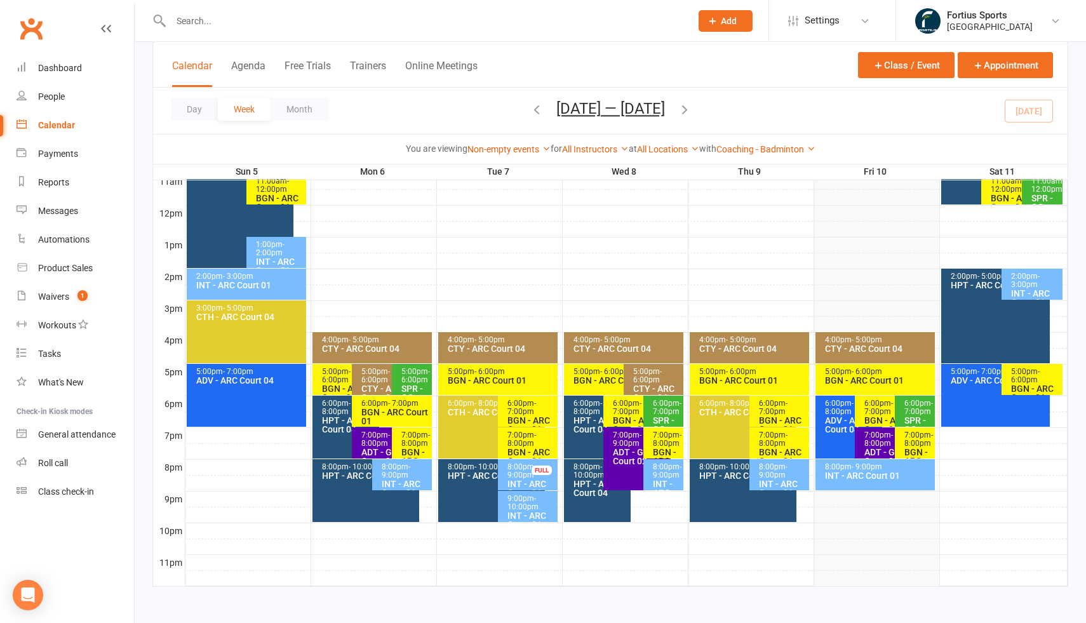
click at [669, 410] on div "6:00pm - 7:00pm" at bounding box center [666, 407] width 29 height 17
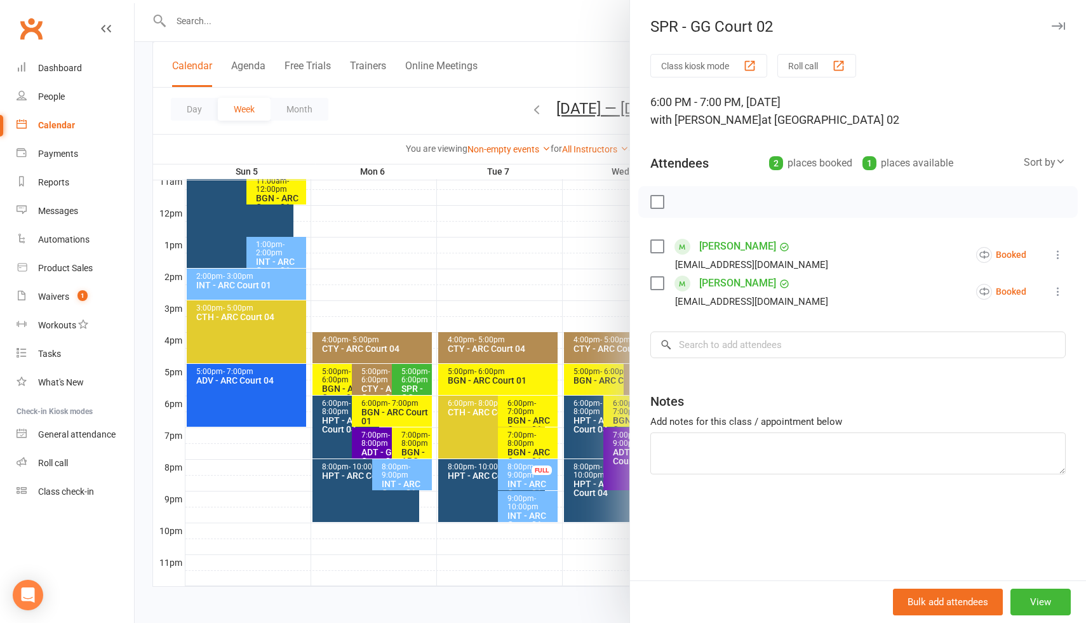
click at [615, 296] on div at bounding box center [610, 311] width 951 height 623
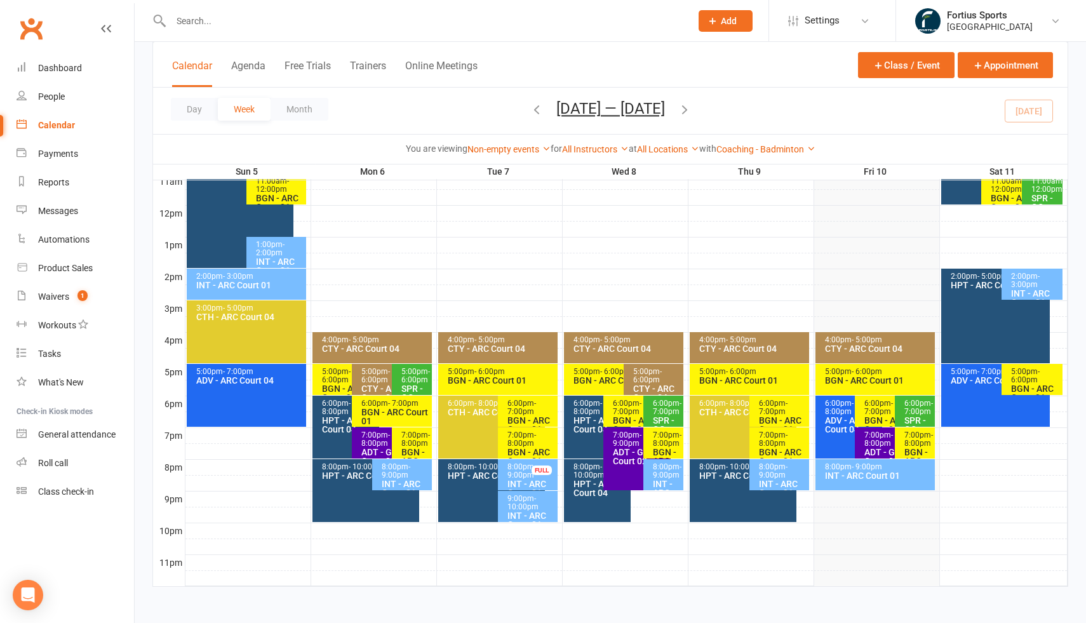
click at [913, 412] on div "6:00pm - 7:00pm" at bounding box center [918, 407] width 29 height 17
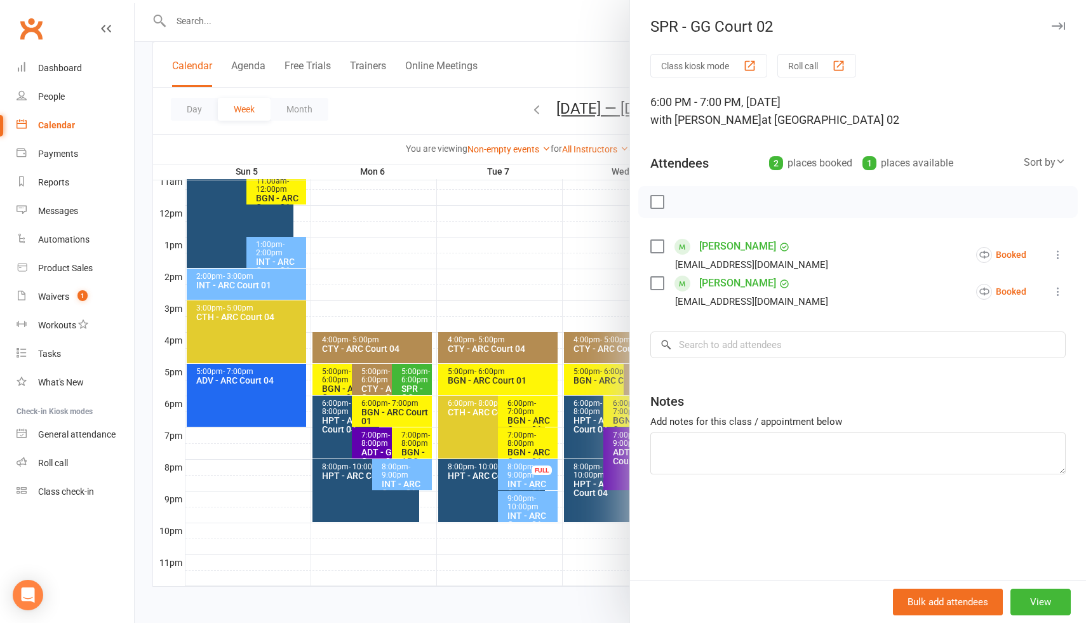
click at [551, 248] on div at bounding box center [610, 311] width 951 height 623
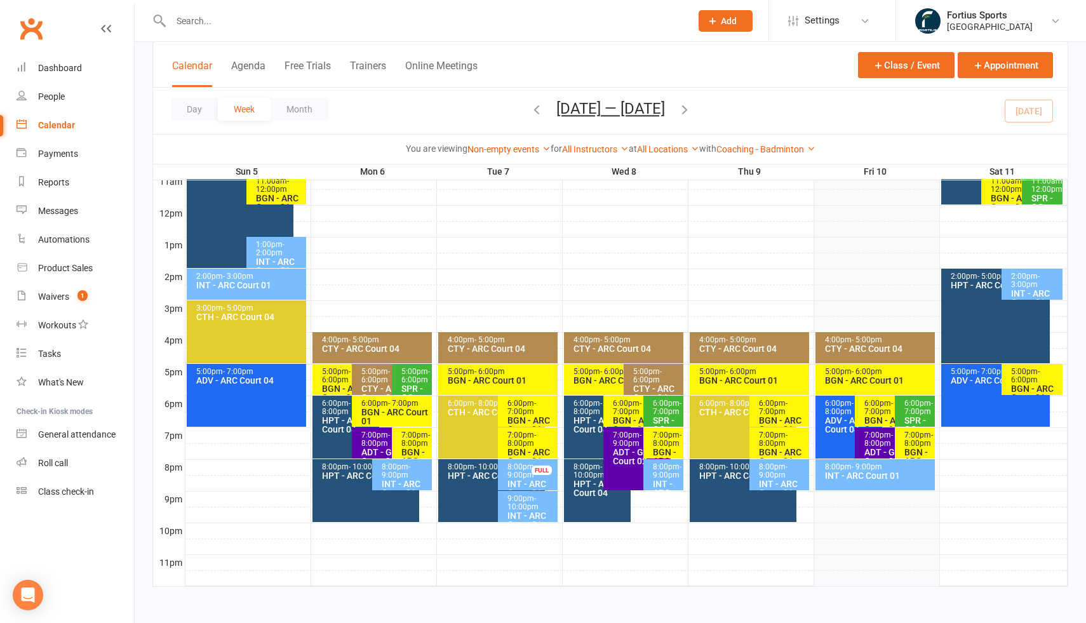
click at [383, 439] on span "- 8:00pm" at bounding box center [375, 439] width 29 height 17
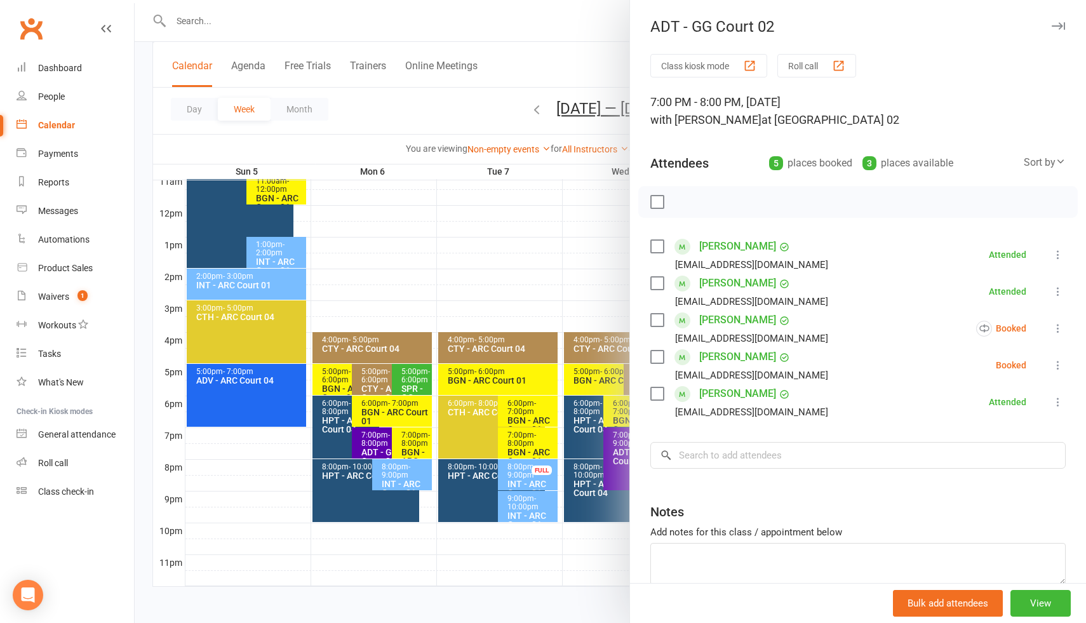
click at [613, 443] on div at bounding box center [610, 311] width 951 height 623
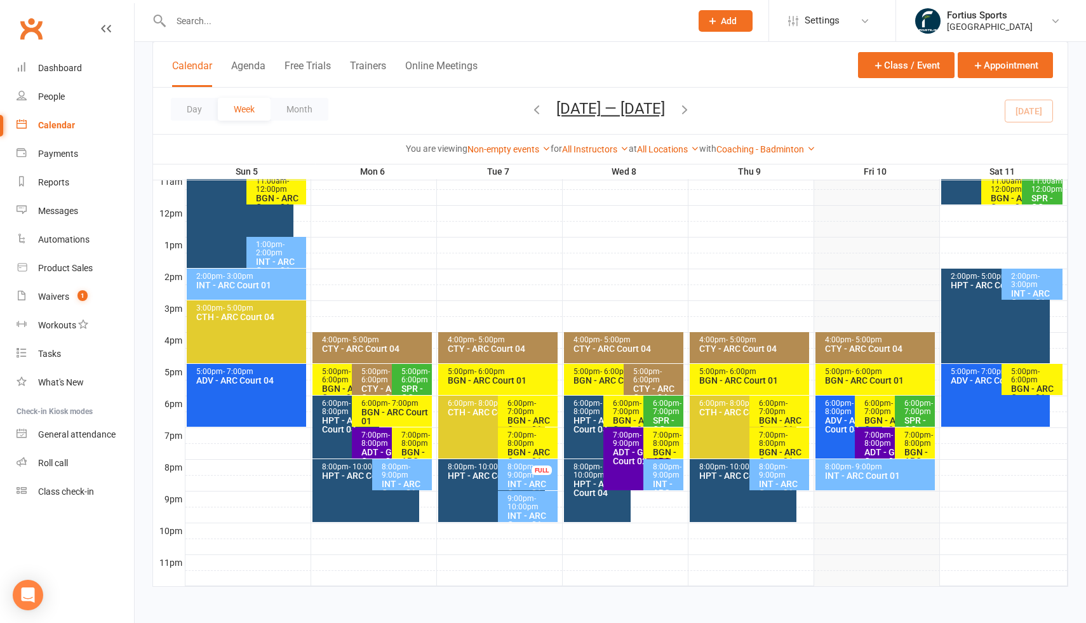
click at [622, 448] on div "ADT - GG Court 02" at bounding box center [639, 457] width 55 height 18
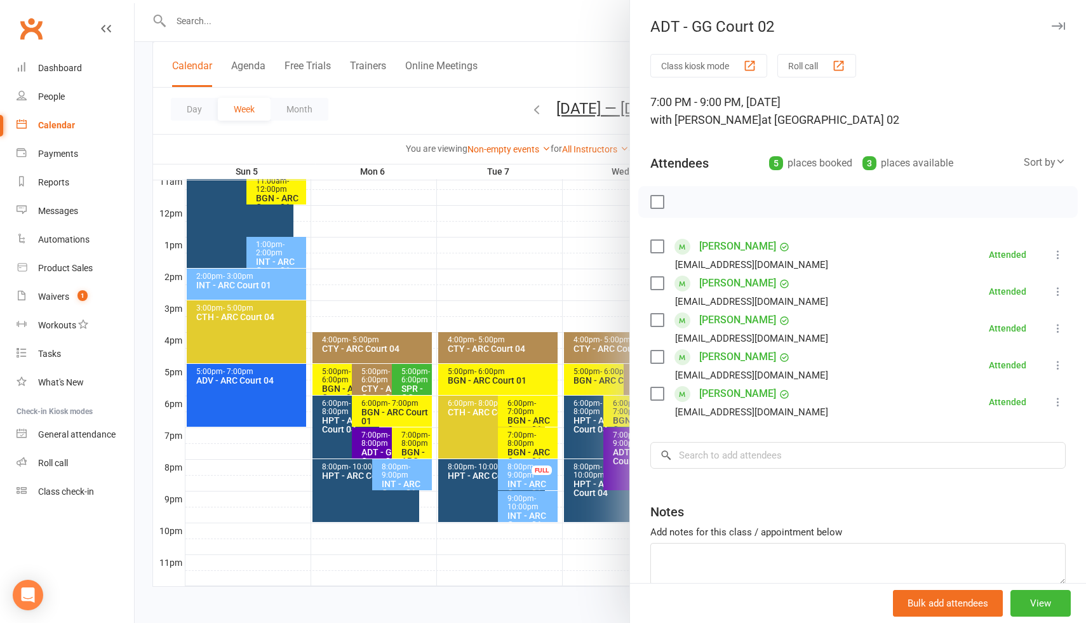
click at [579, 277] on div at bounding box center [610, 311] width 951 height 623
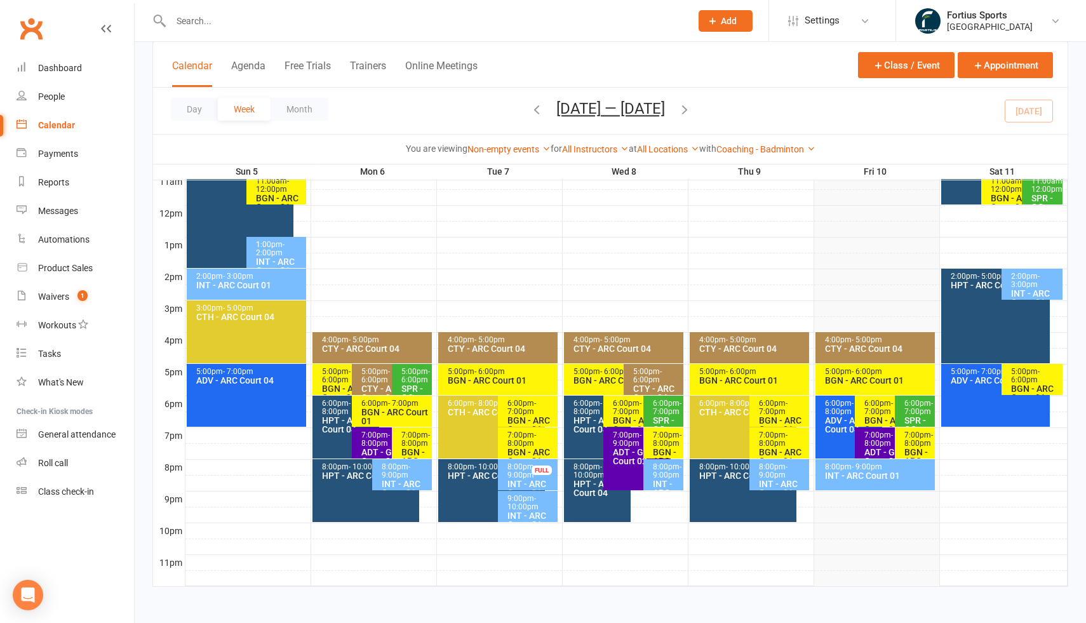
click at [870, 450] on div "ADT - GG Court 02" at bounding box center [891, 457] width 55 height 18
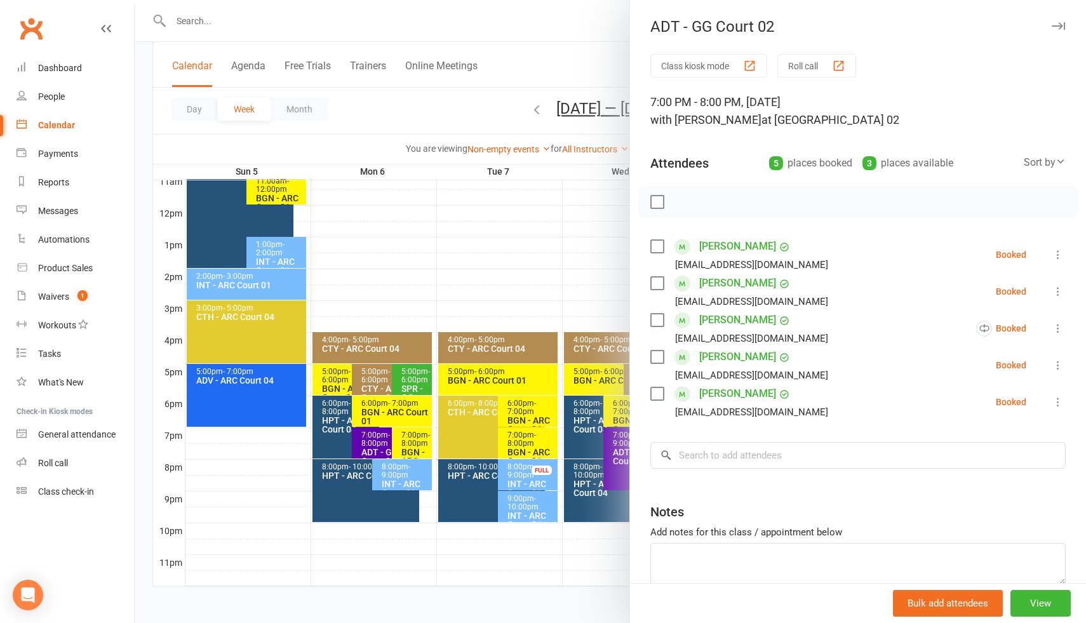
click at [577, 267] on div at bounding box center [610, 311] width 951 height 623
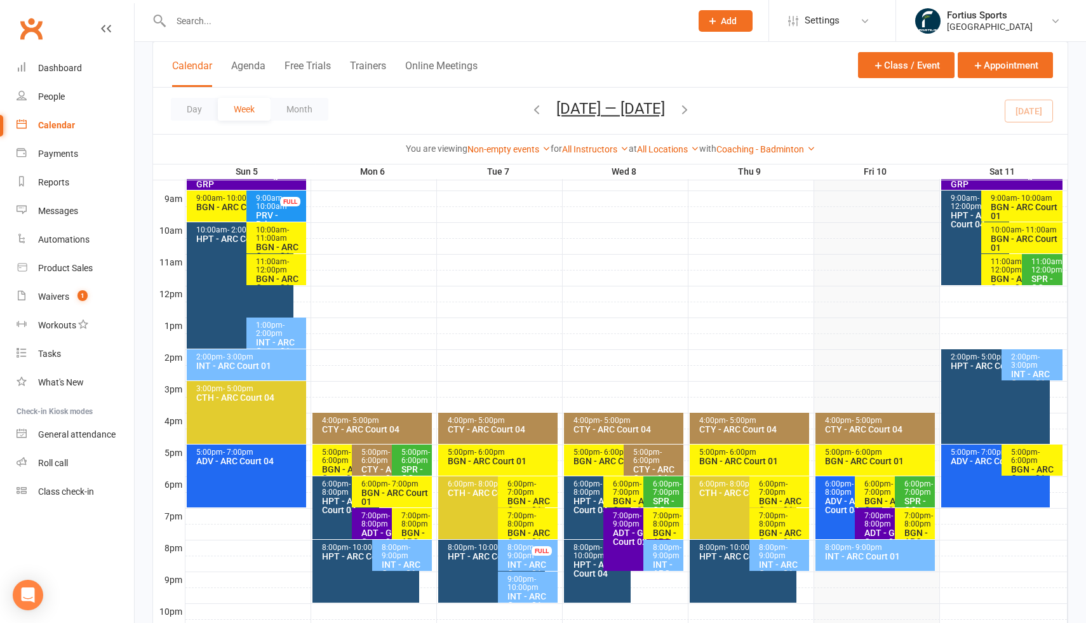
scroll to position [351, 0]
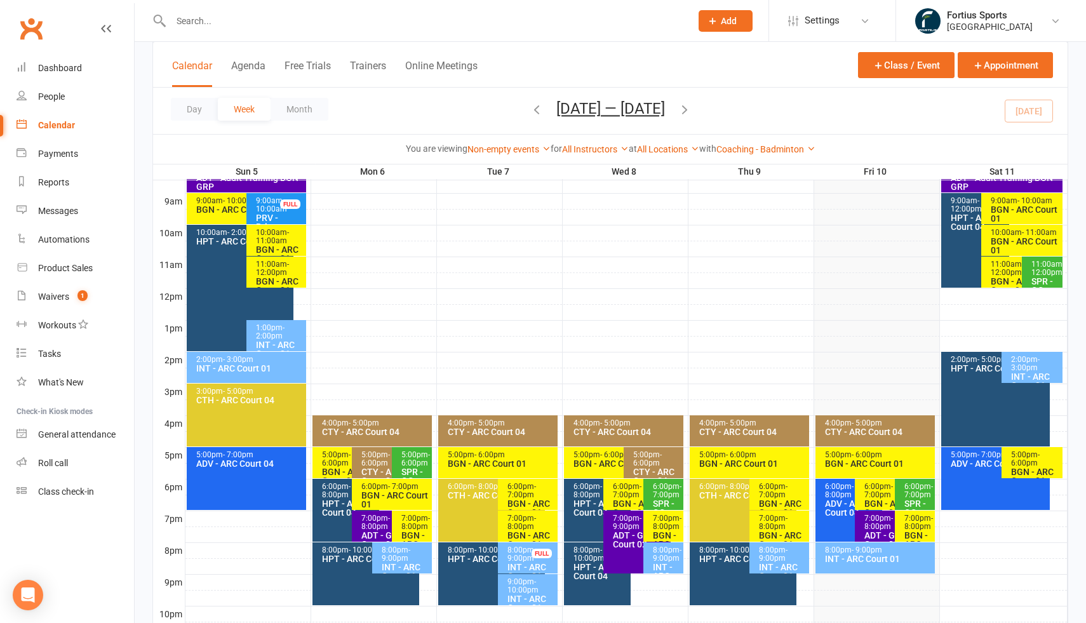
click at [537, 110] on icon "button" at bounding box center [537, 109] width 14 height 14
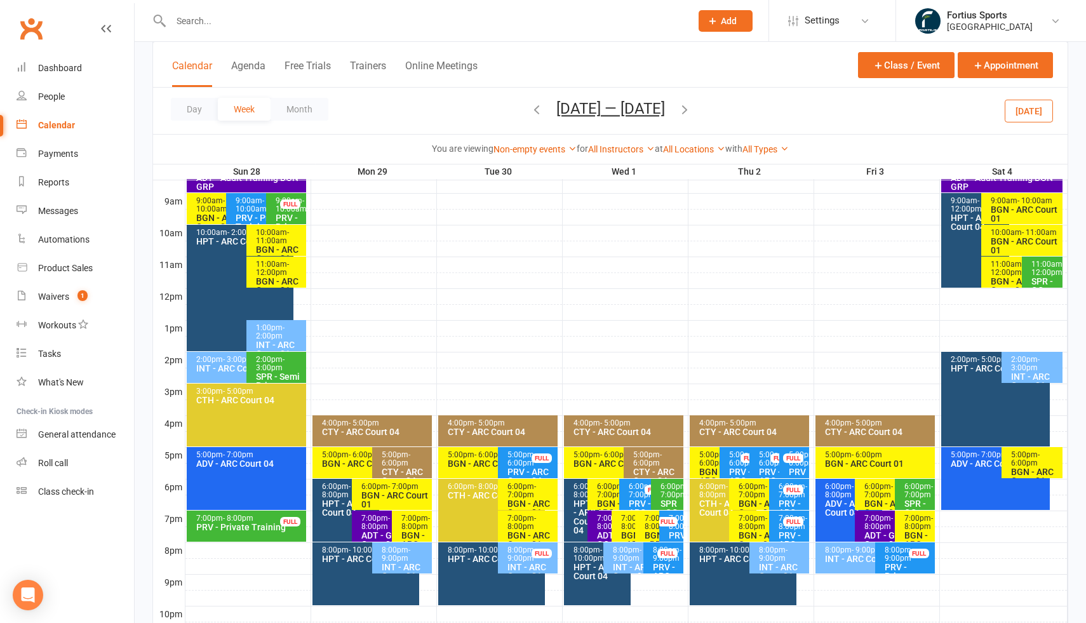
click at [531, 559] on span "- 9:00pm" at bounding box center [521, 554] width 29 height 17
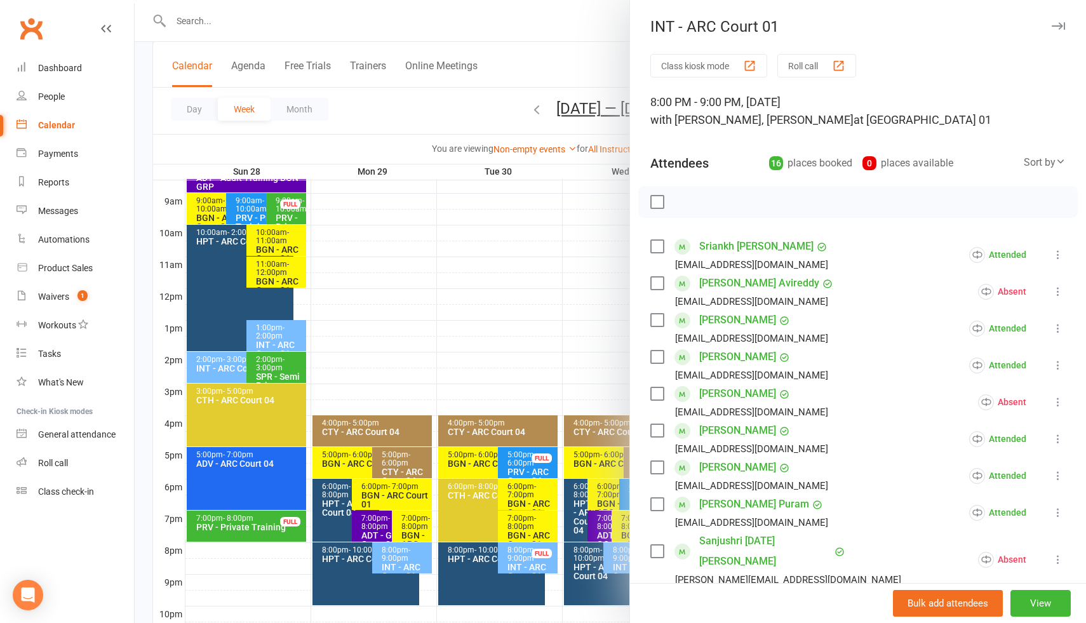
click at [521, 218] on div at bounding box center [610, 311] width 951 height 623
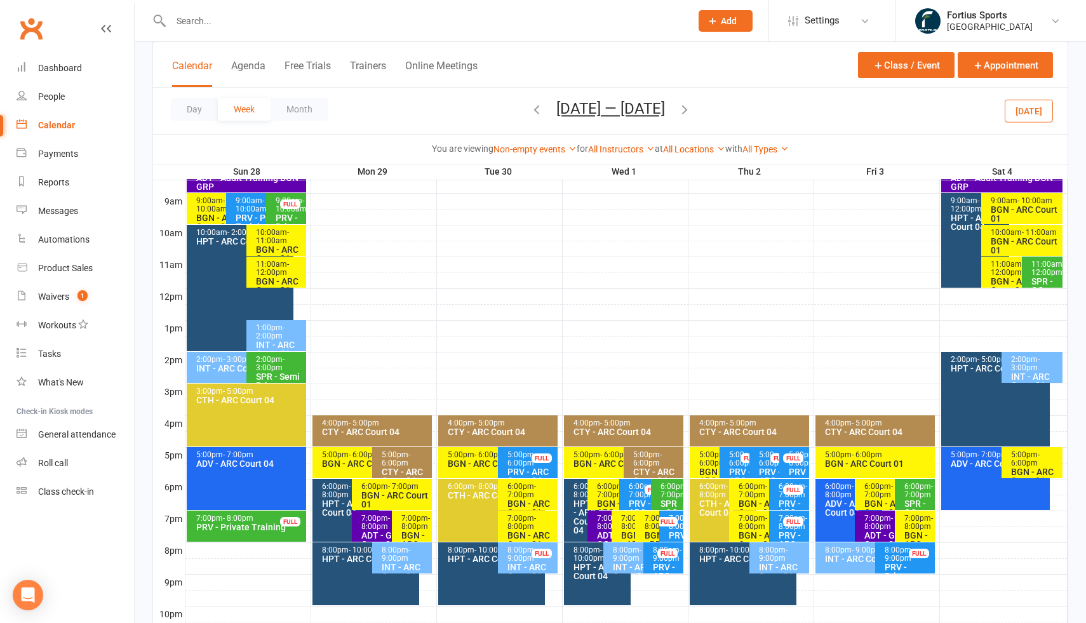
click at [692, 112] on icon "button" at bounding box center [685, 109] width 14 height 14
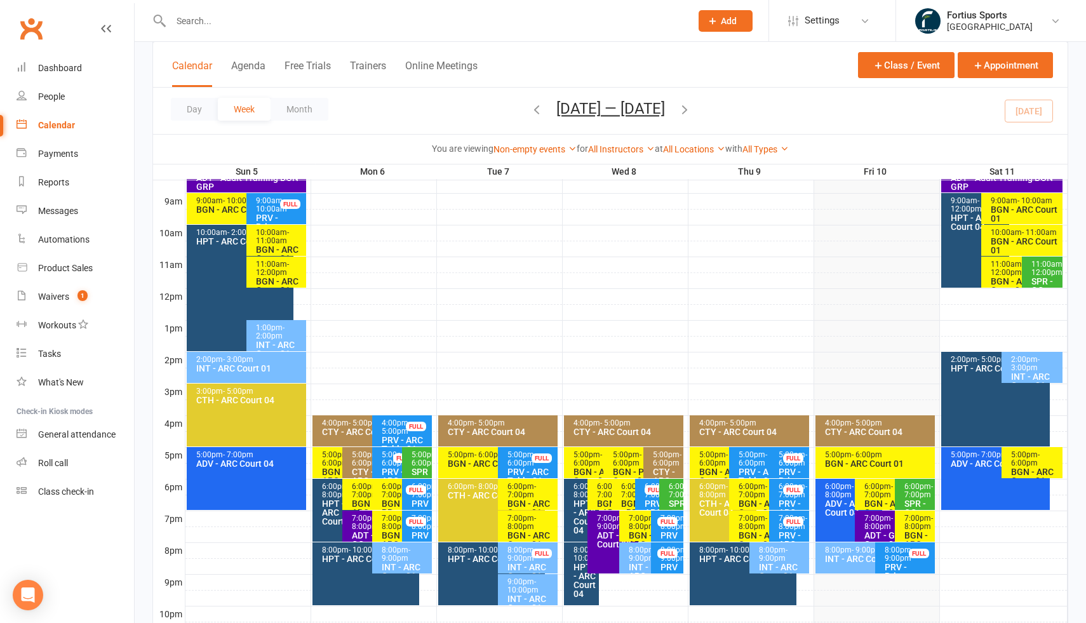
click at [516, 554] on span "- 9:00pm" at bounding box center [521, 554] width 29 height 17
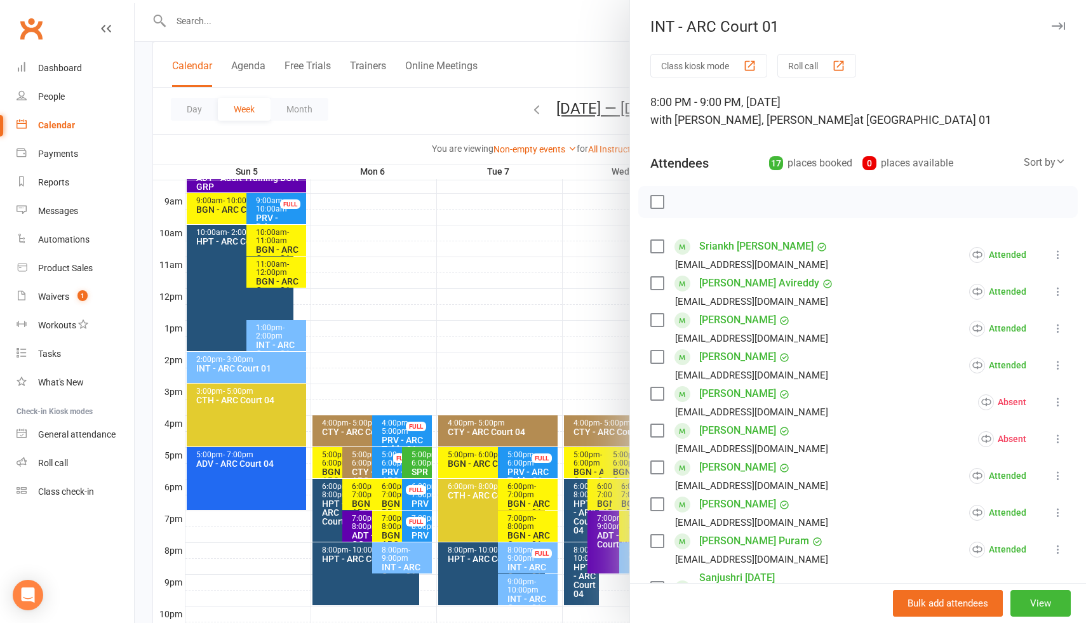
click at [553, 229] on div at bounding box center [610, 311] width 951 height 623
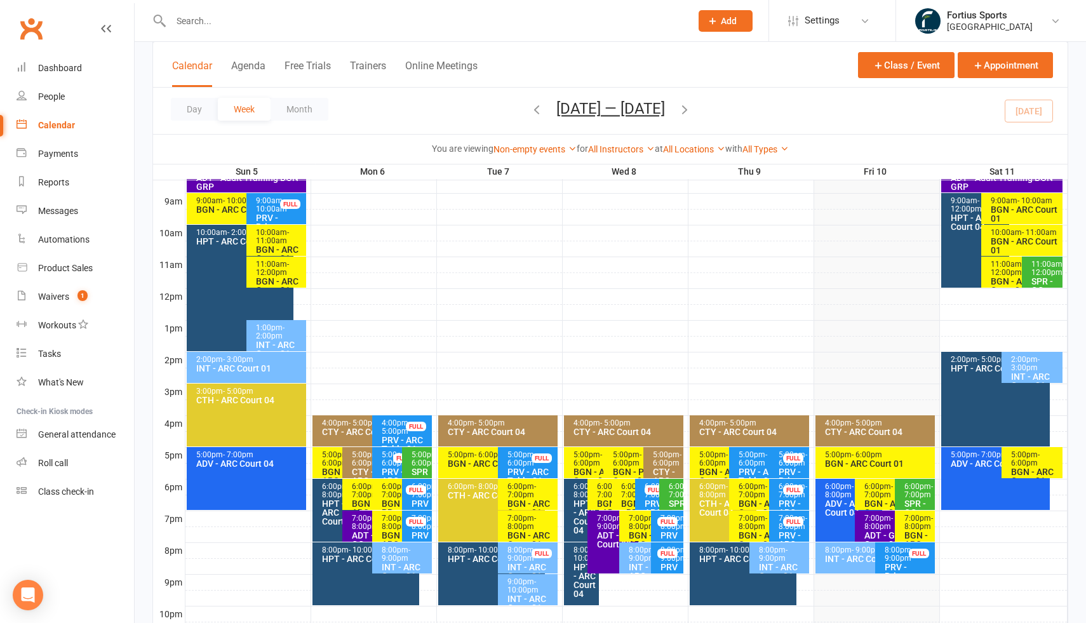
click at [523, 560] on span "- 9:00pm" at bounding box center [521, 554] width 29 height 17
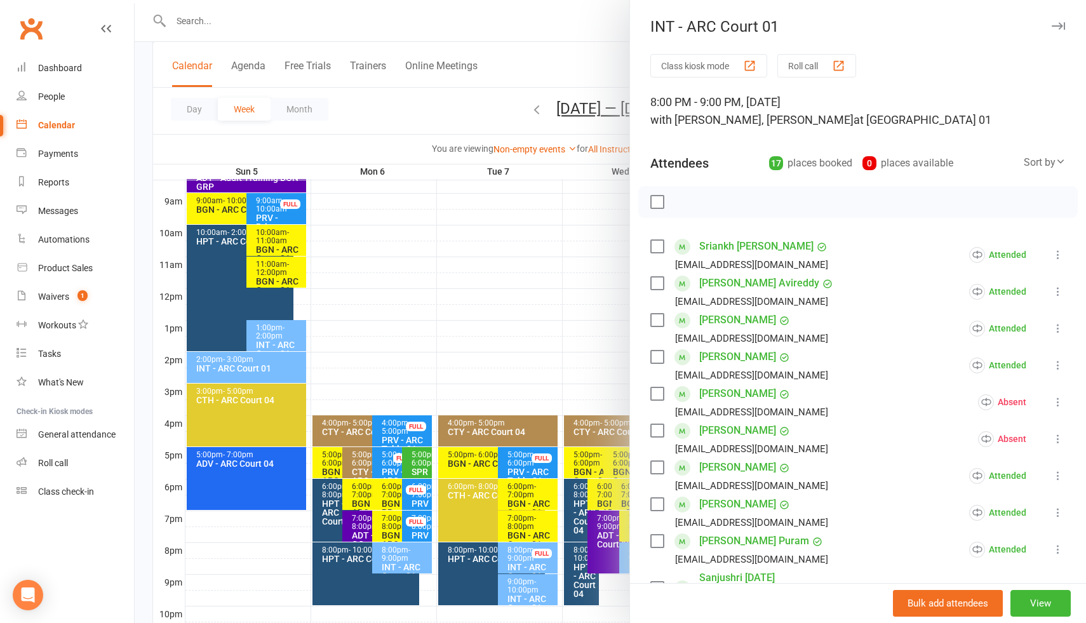
click at [571, 279] on div at bounding box center [610, 311] width 951 height 623
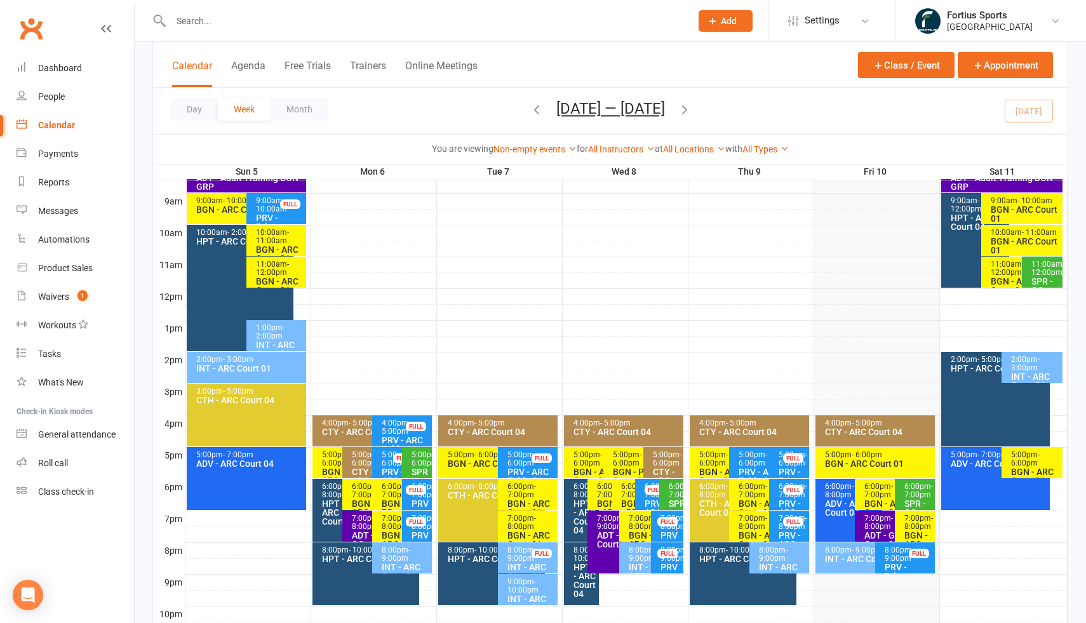
click at [594, 283] on div at bounding box center [626, 280] width 882 height 15
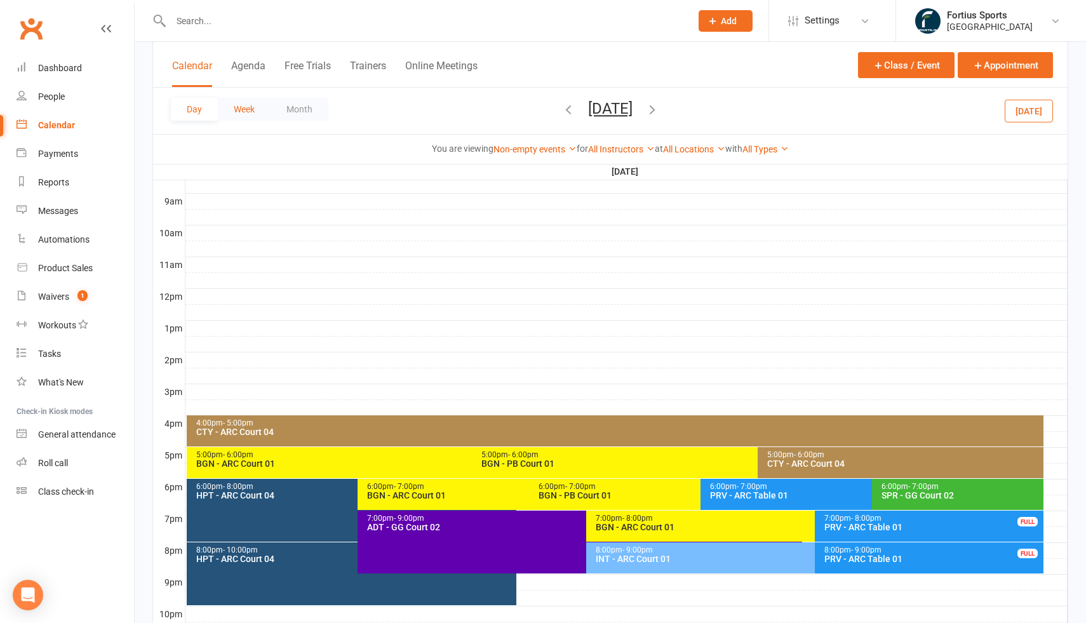
click at [241, 106] on button "Week" at bounding box center [244, 109] width 53 height 23
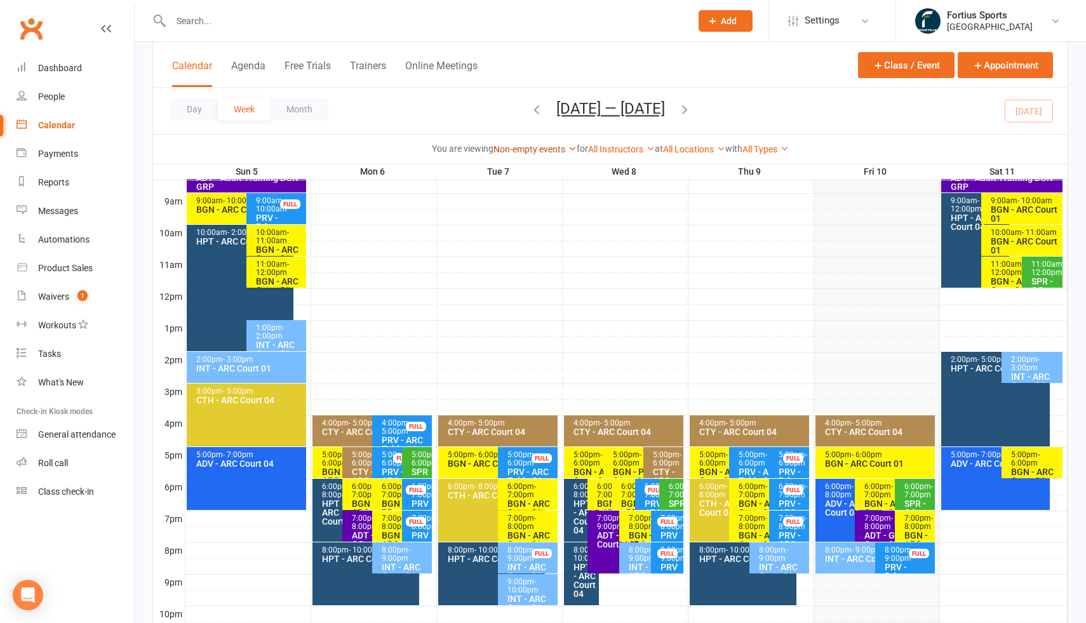
click at [561, 151] on link "Non-empty events" at bounding box center [534, 149] width 83 height 10
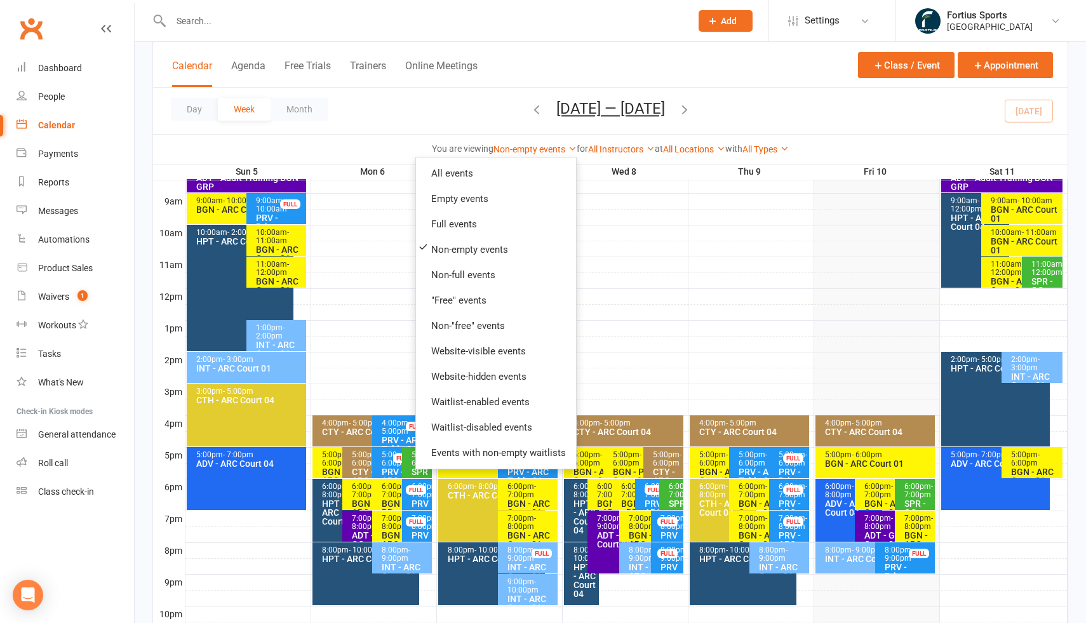
click at [750, 106] on div "Day Week Month Oct 5 — 11 2025 October 2025 Sun Mon Tue Wed Thu Fri Sat 28 29 3…" at bounding box center [610, 111] width 915 height 46
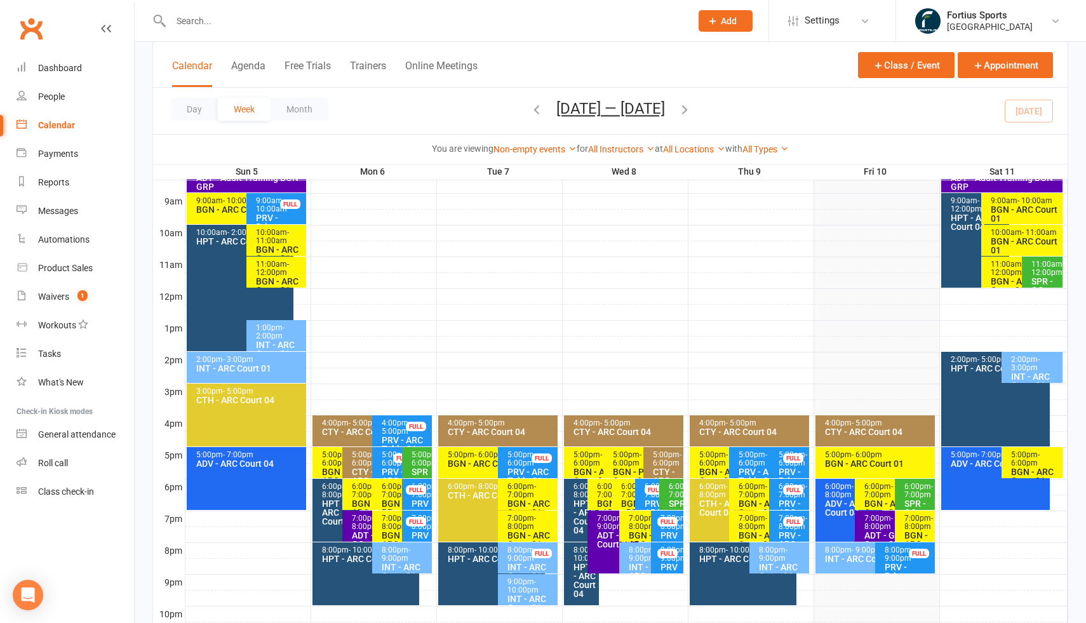
click at [685, 111] on icon "button" at bounding box center [685, 109] width 14 height 14
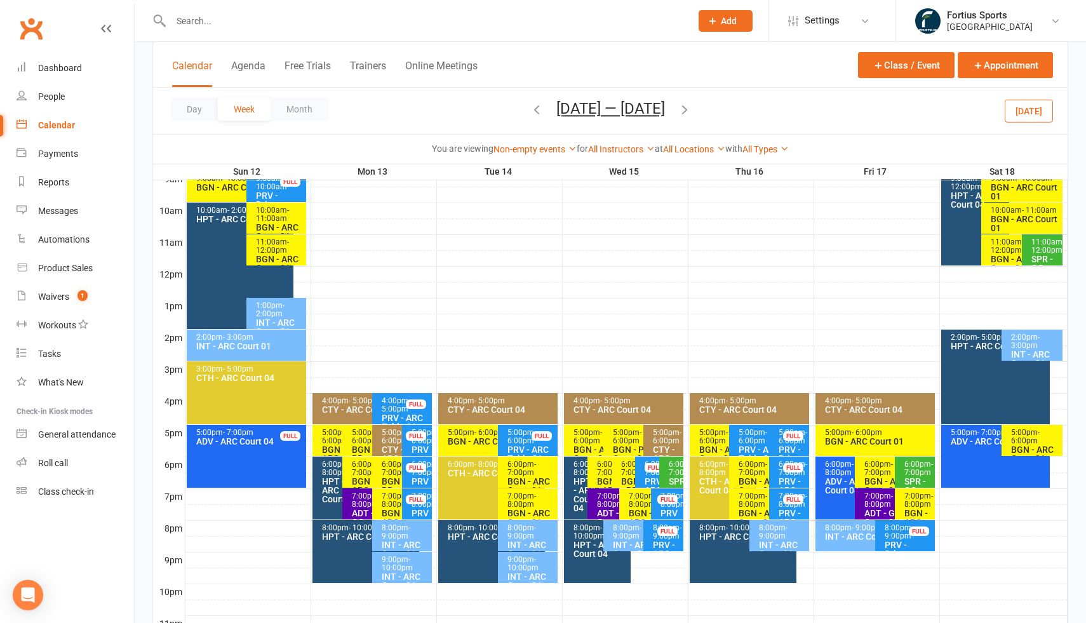
scroll to position [375, 0]
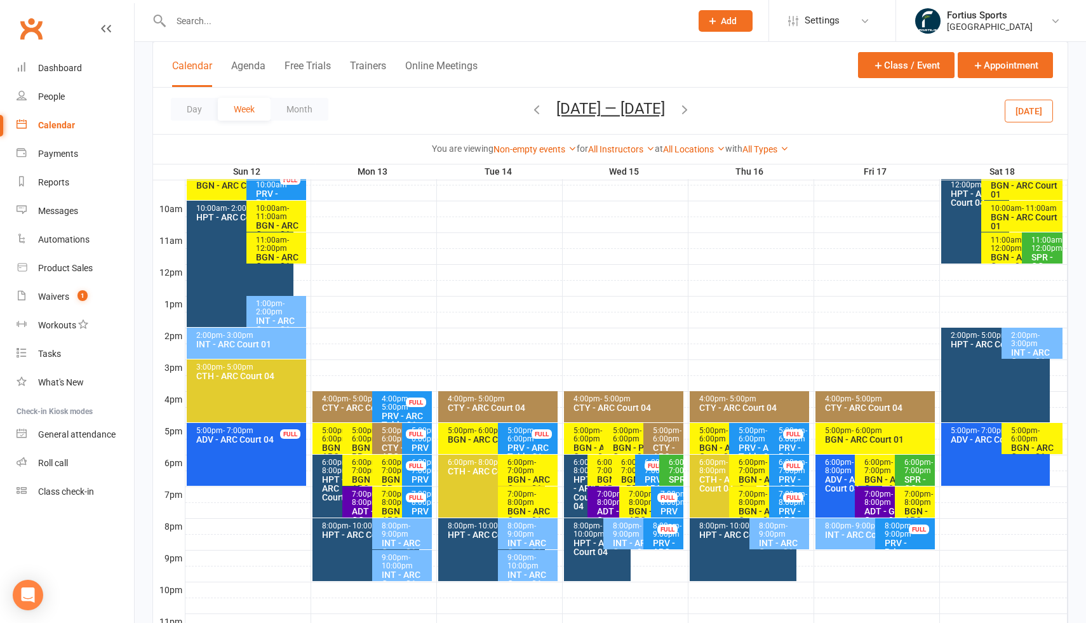
click at [692, 111] on icon "button" at bounding box center [685, 109] width 14 height 14
click at [692, 107] on icon "button" at bounding box center [685, 109] width 14 height 14
click at [678, 107] on span "Oct 26 — Nov 1 2025 October 2025 Sun Mon Tue Wed Thu Fri Sat 28 29 30 01 02 03 …" at bounding box center [611, 111] width 134 height 22
click at [530, 107] on icon "button" at bounding box center [537, 109] width 14 height 14
click at [535, 114] on icon "button" at bounding box center [537, 109] width 14 height 14
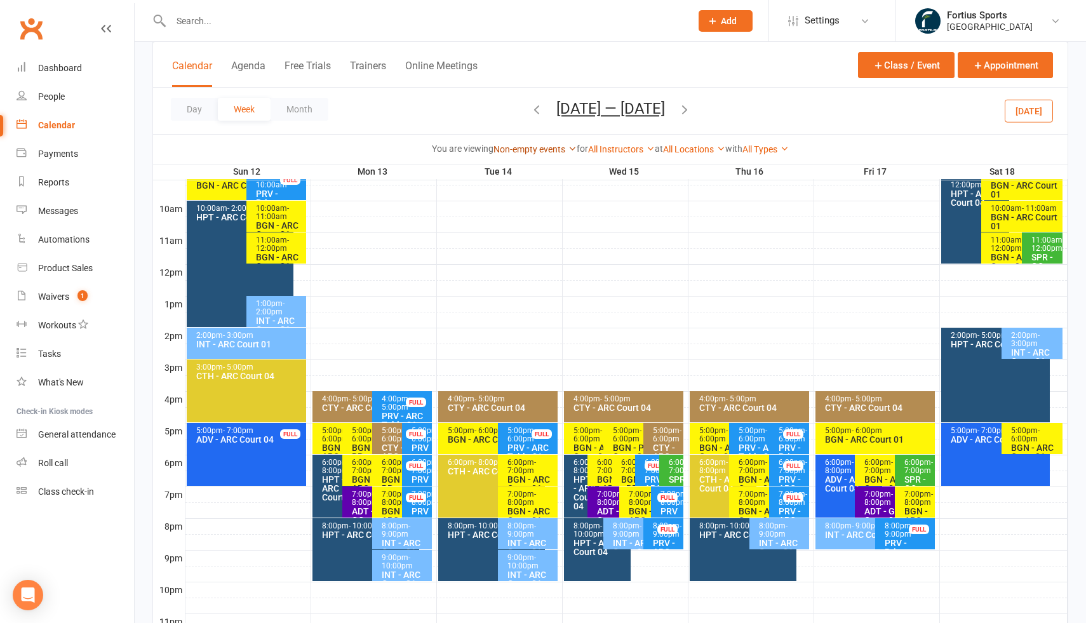
click at [559, 150] on link "Non-empty events" at bounding box center [534, 149] width 83 height 10
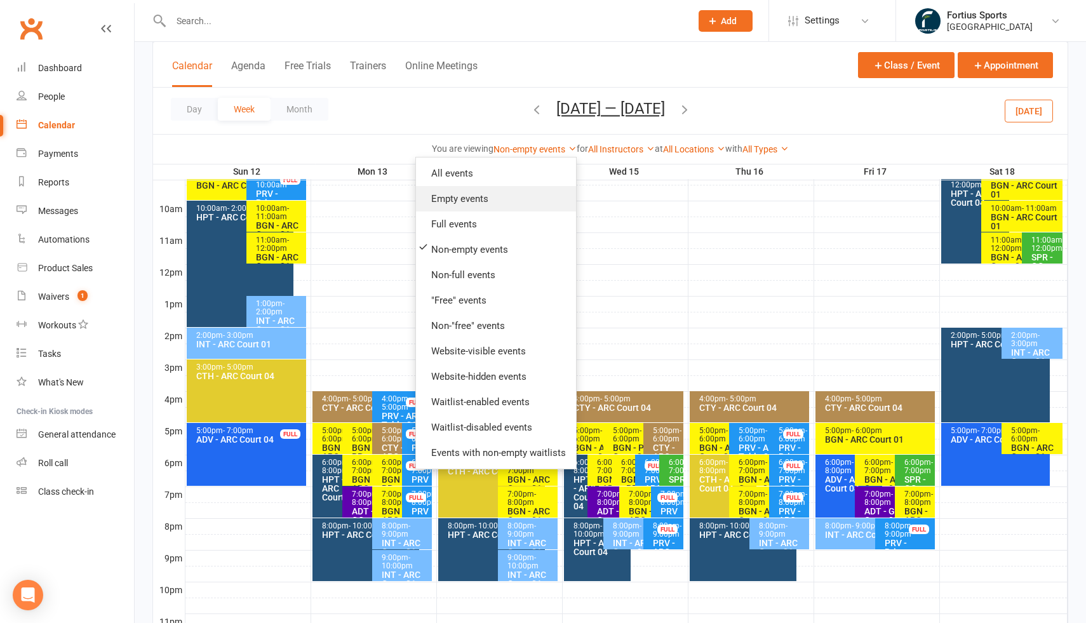
click at [485, 201] on link "Empty events" at bounding box center [496, 198] width 160 height 25
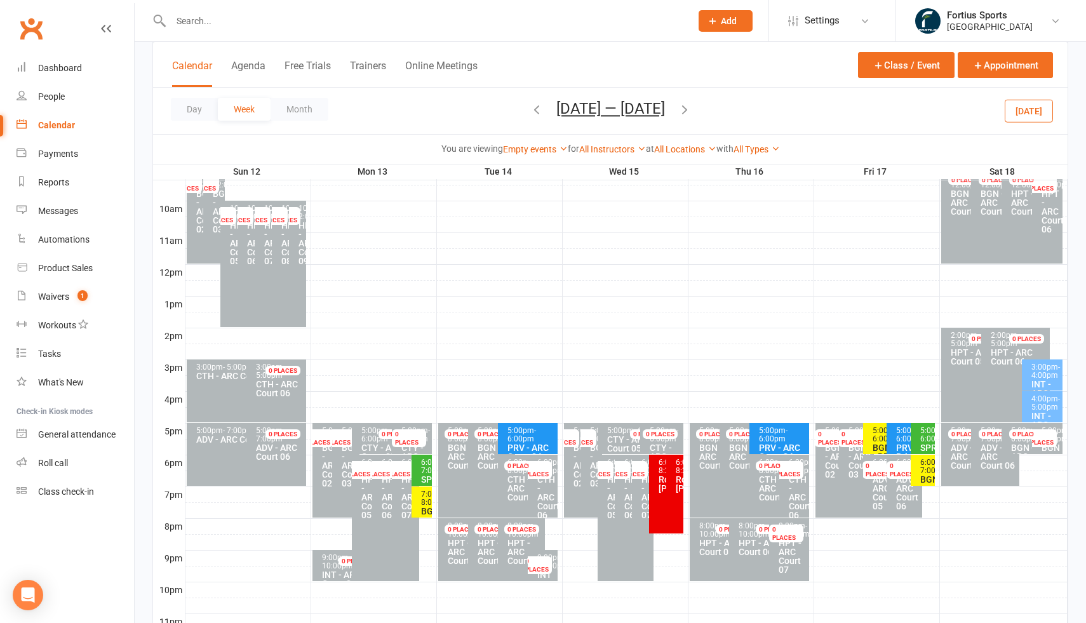
click at [528, 440] on span "- 6:00pm" at bounding box center [521, 434] width 29 height 17
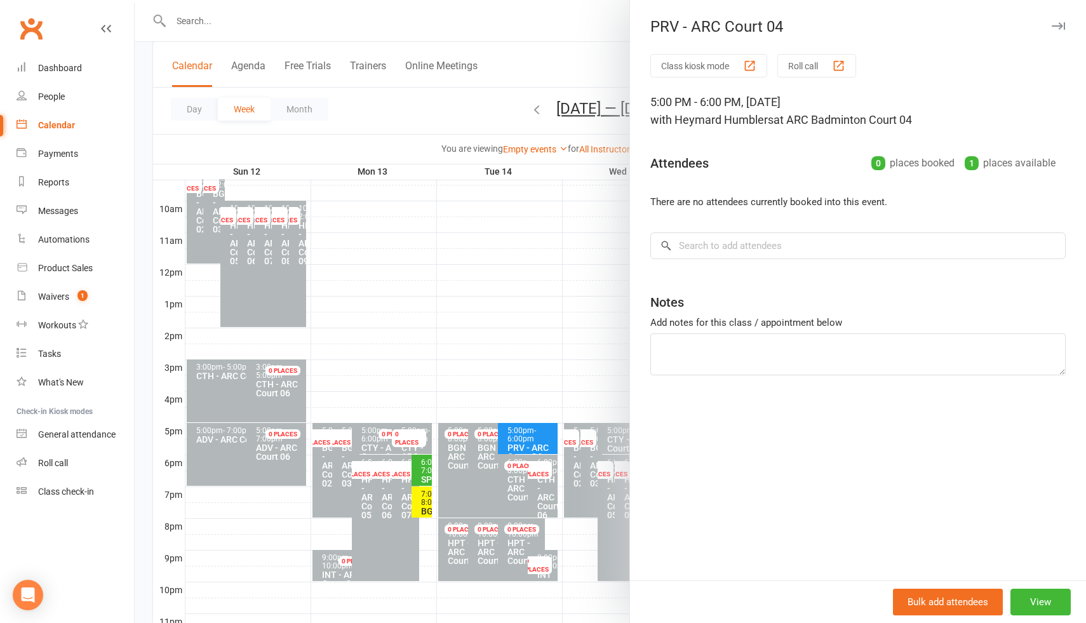
click at [612, 365] on div at bounding box center [610, 311] width 951 height 623
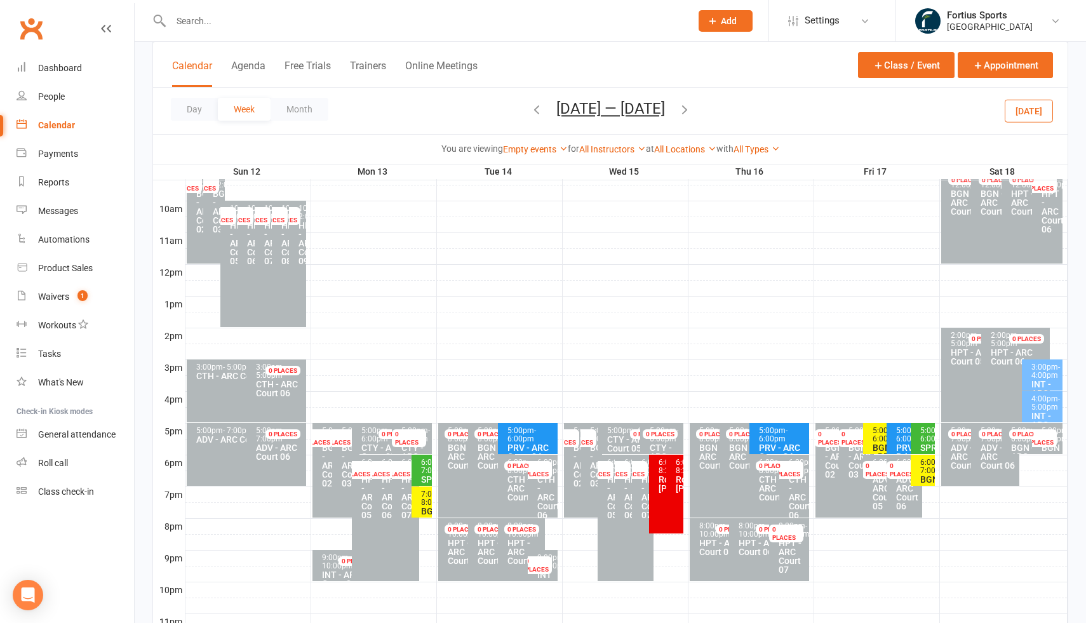
click at [770, 438] on span "- 6:00pm" at bounding box center [773, 434] width 29 height 17
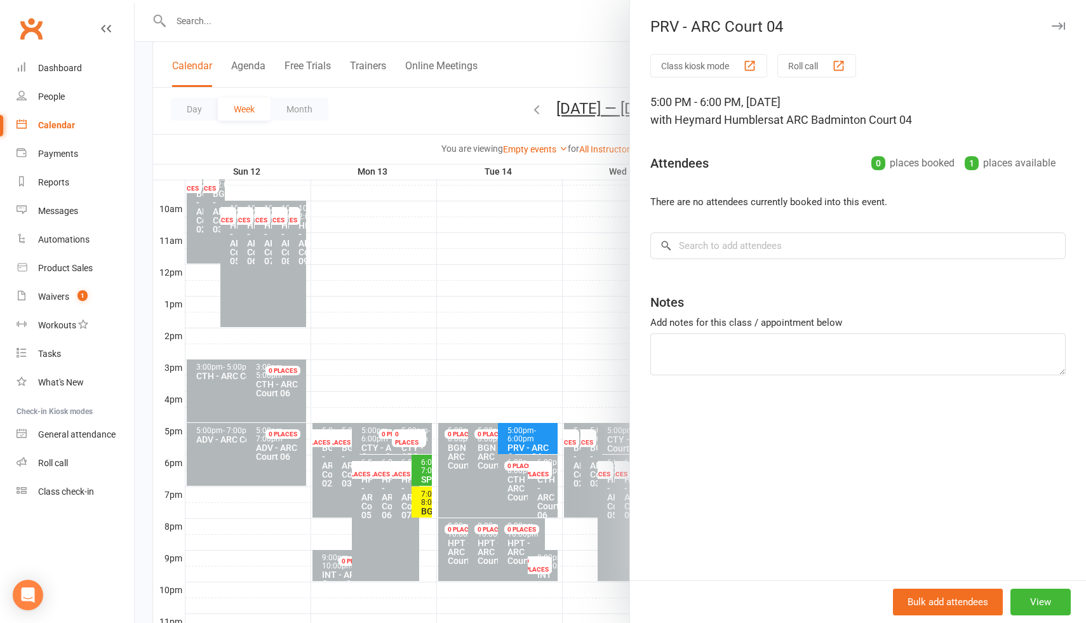
click at [574, 310] on div at bounding box center [610, 311] width 951 height 623
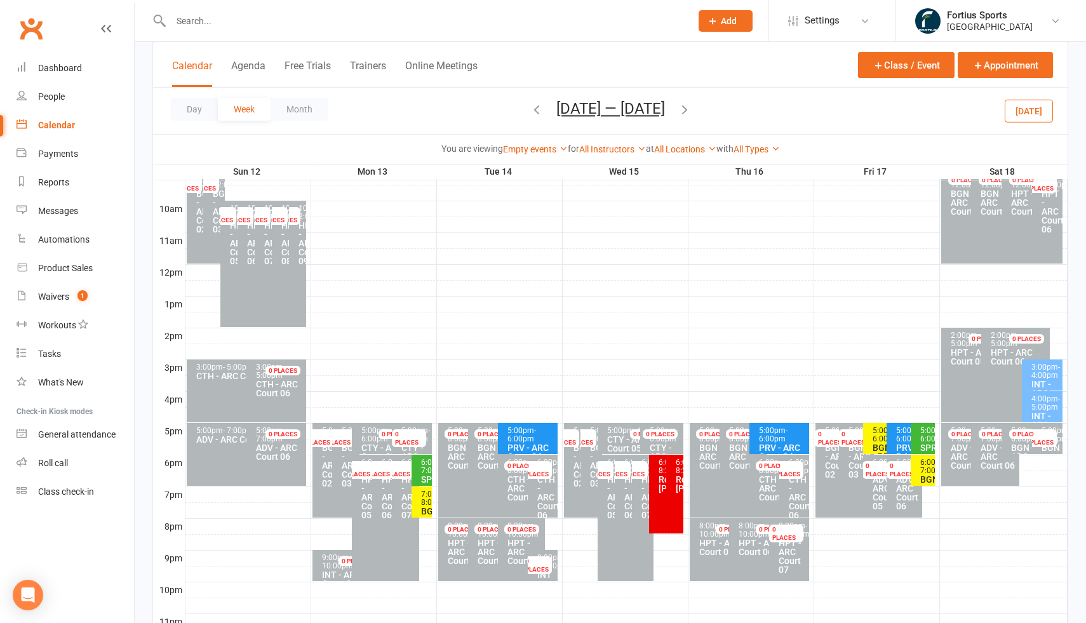
click at [896, 438] on span "- 6:00pm" at bounding box center [910, 434] width 29 height 17
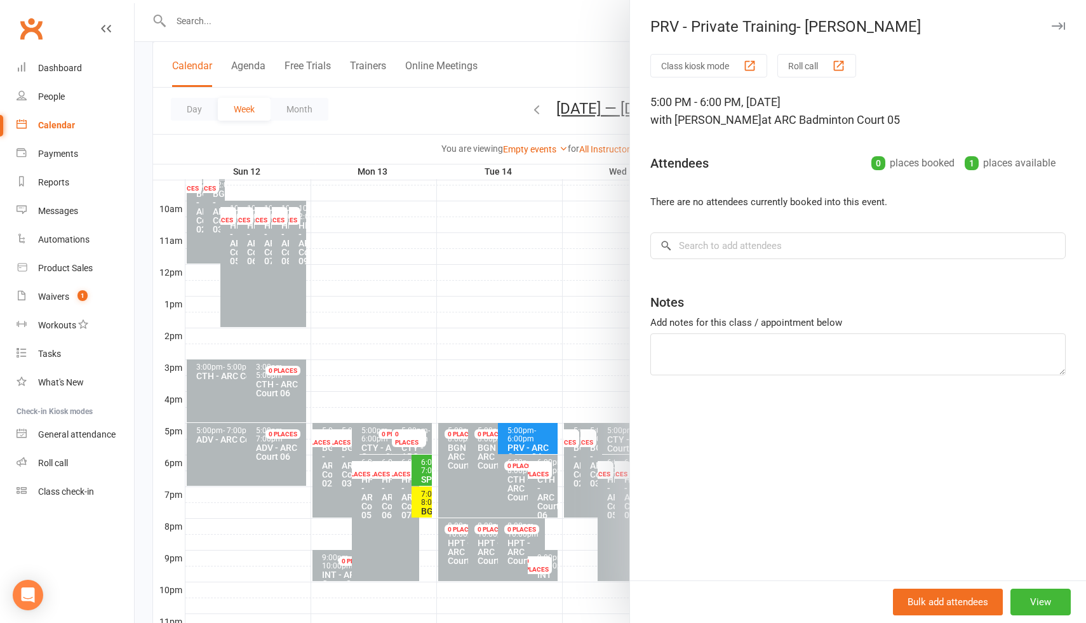
click at [582, 314] on div at bounding box center [610, 311] width 951 height 623
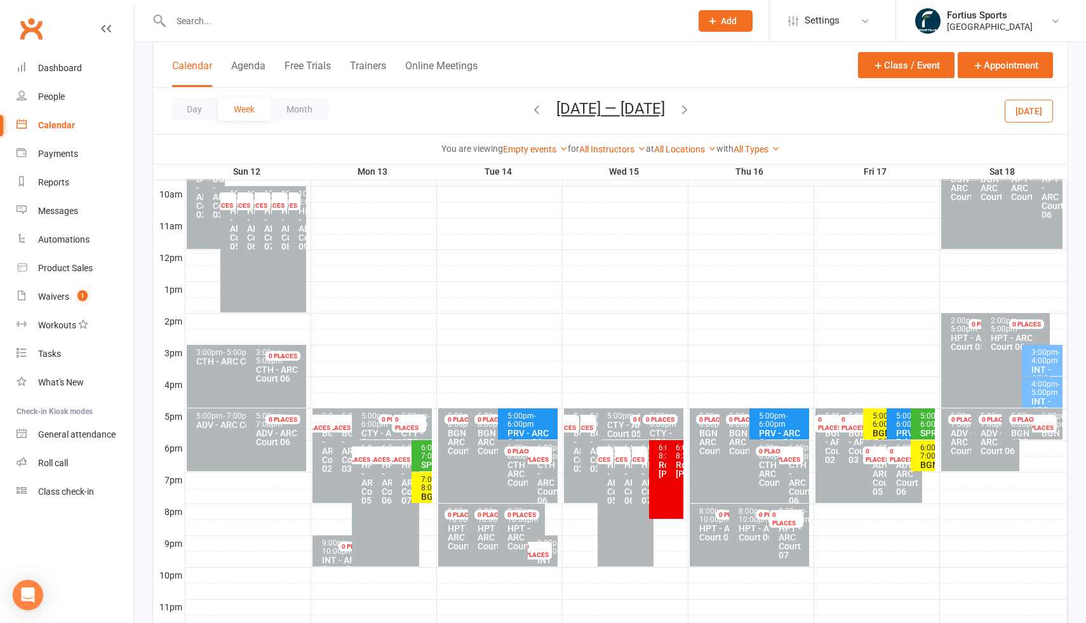
scroll to position [382, 0]
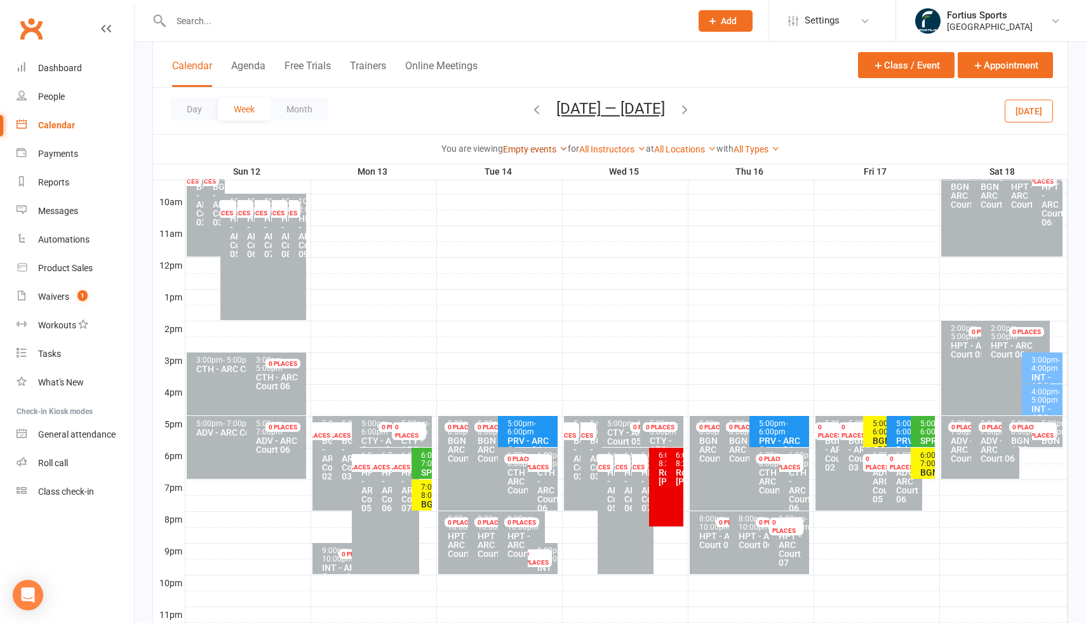
click at [551, 149] on link "Empty events" at bounding box center [535, 149] width 65 height 10
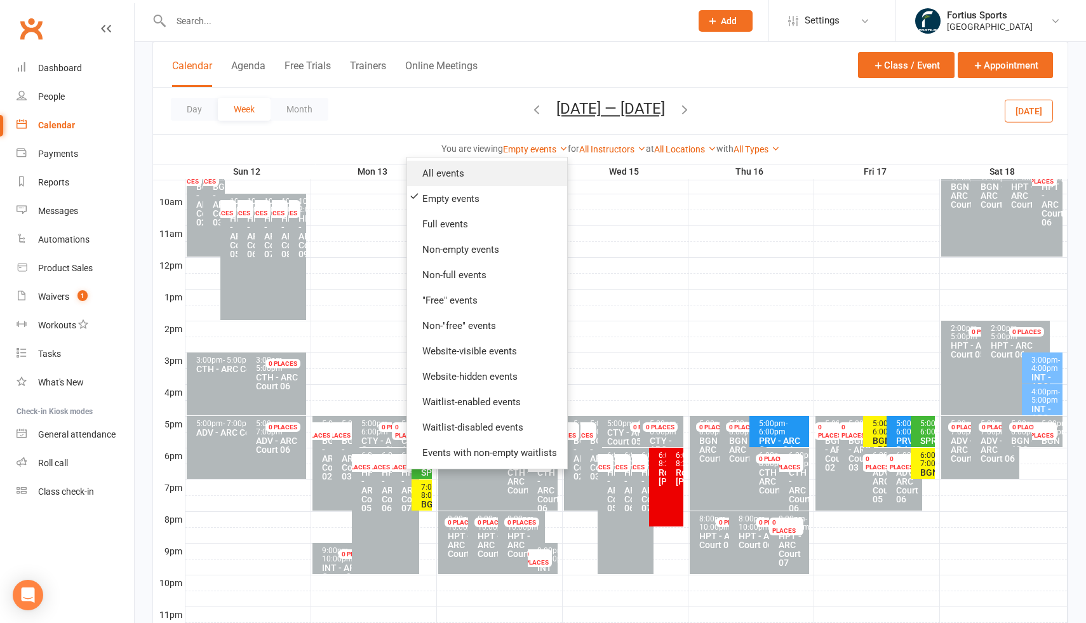
click at [495, 177] on link "All events" at bounding box center [487, 173] width 160 height 25
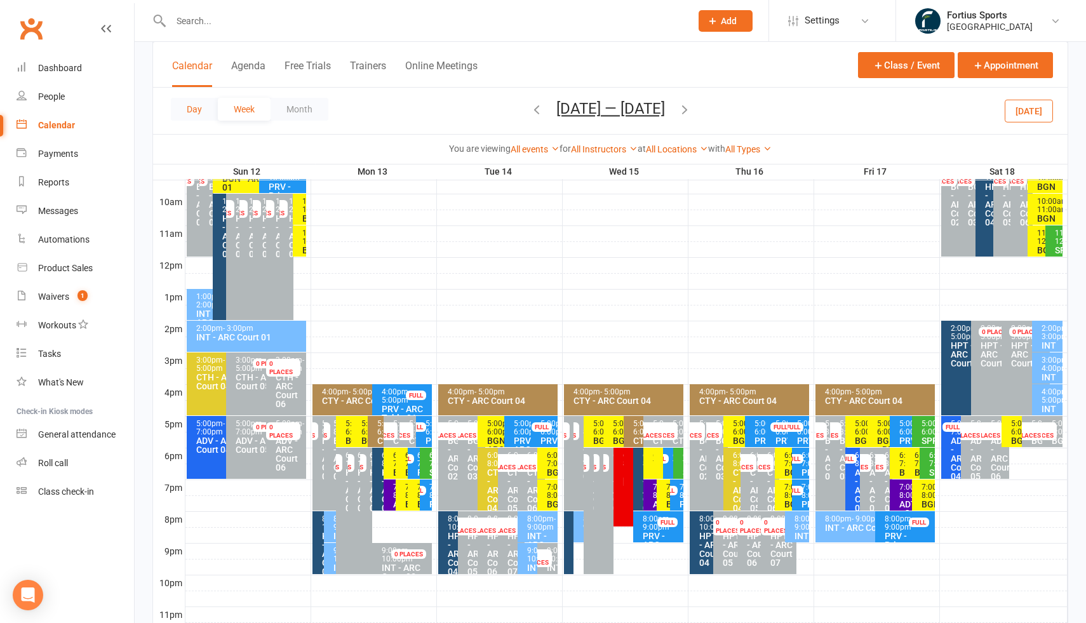
click at [192, 109] on button "Day" at bounding box center [194, 109] width 47 height 23
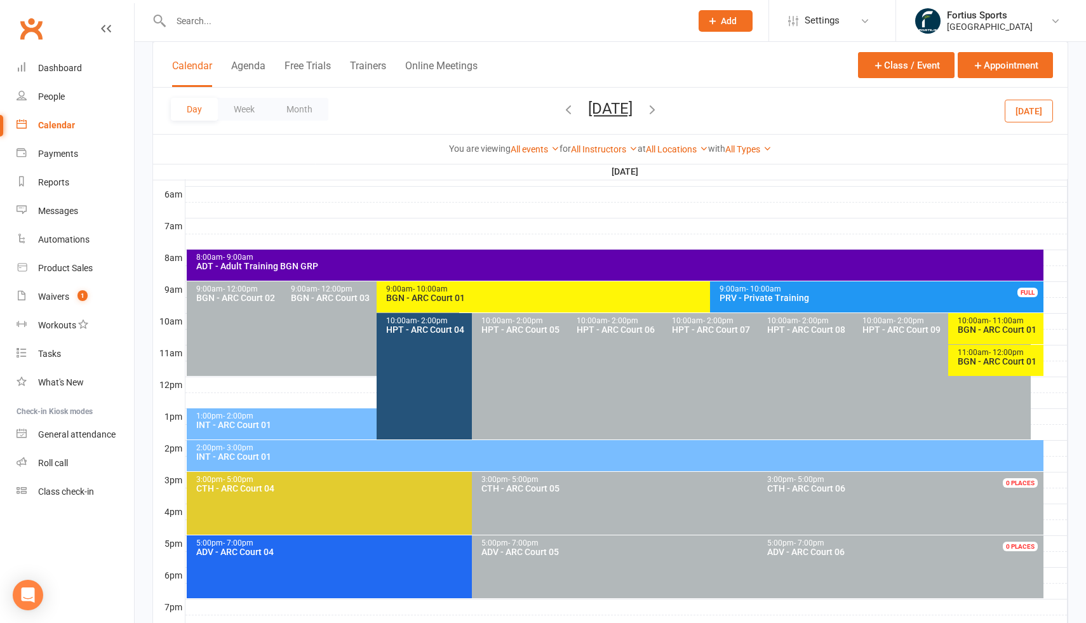
scroll to position [258, 0]
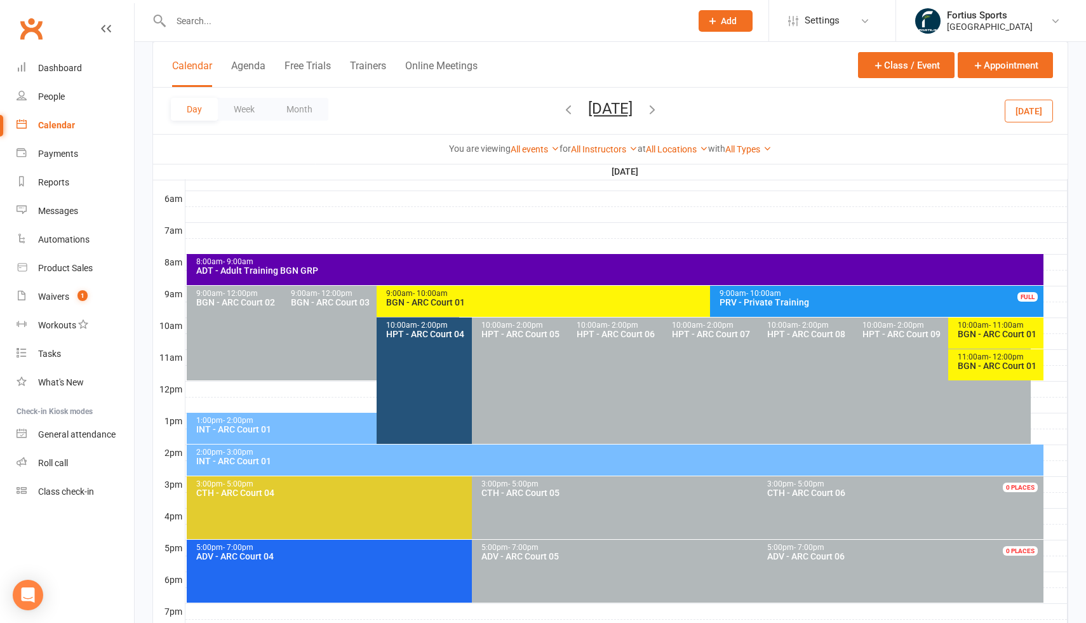
click at [561, 107] on icon "button" at bounding box center [568, 109] width 14 height 14
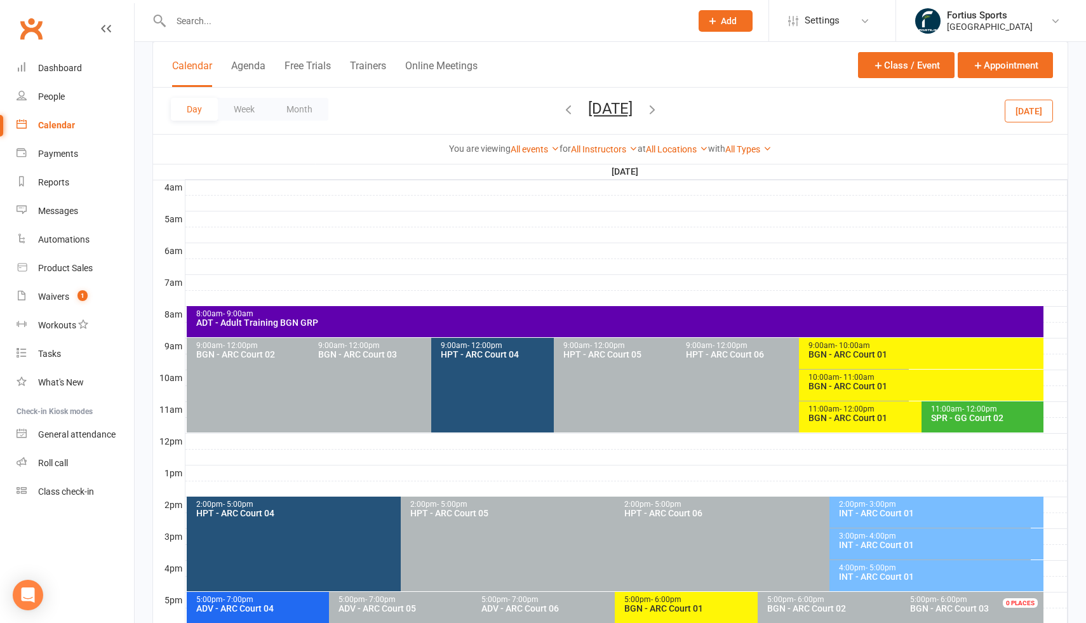
scroll to position [203, 0]
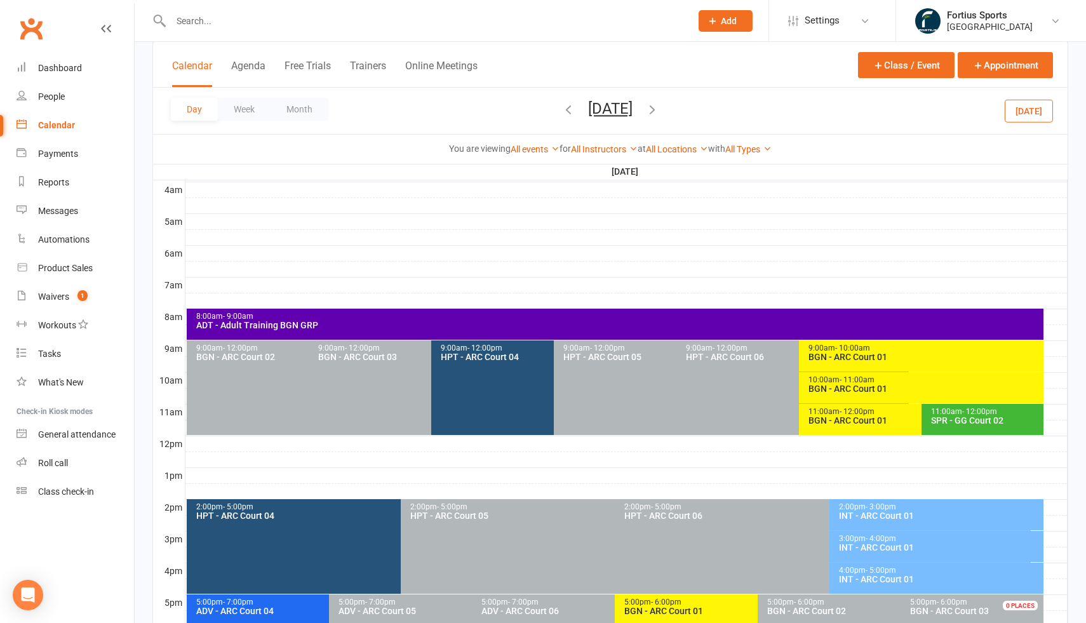
click at [561, 111] on icon "button" at bounding box center [568, 109] width 14 height 14
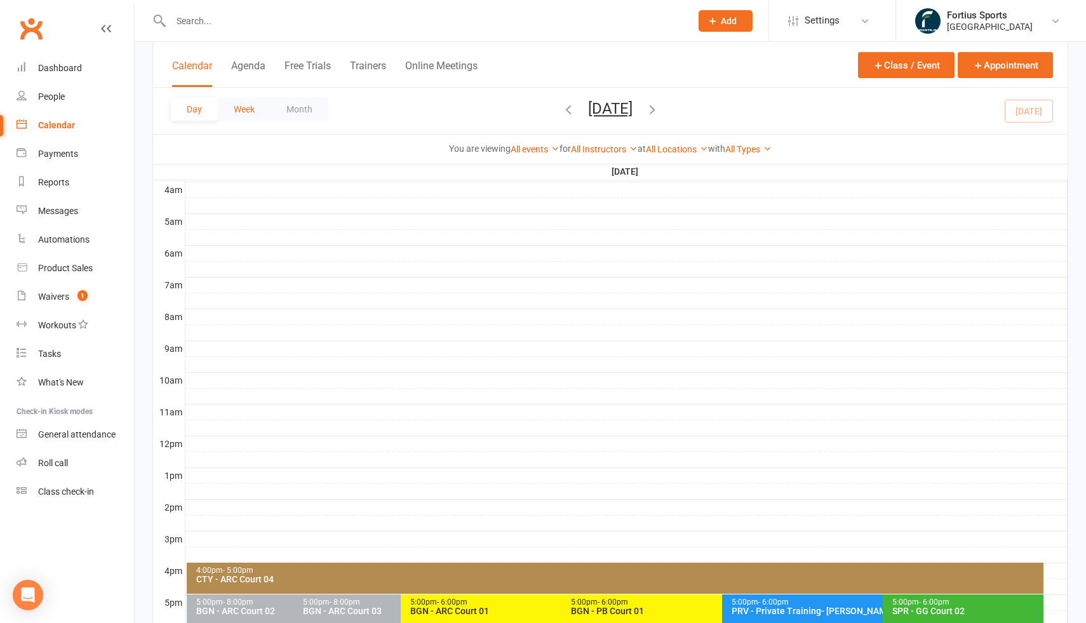
click at [238, 105] on button "Week" at bounding box center [244, 109] width 53 height 23
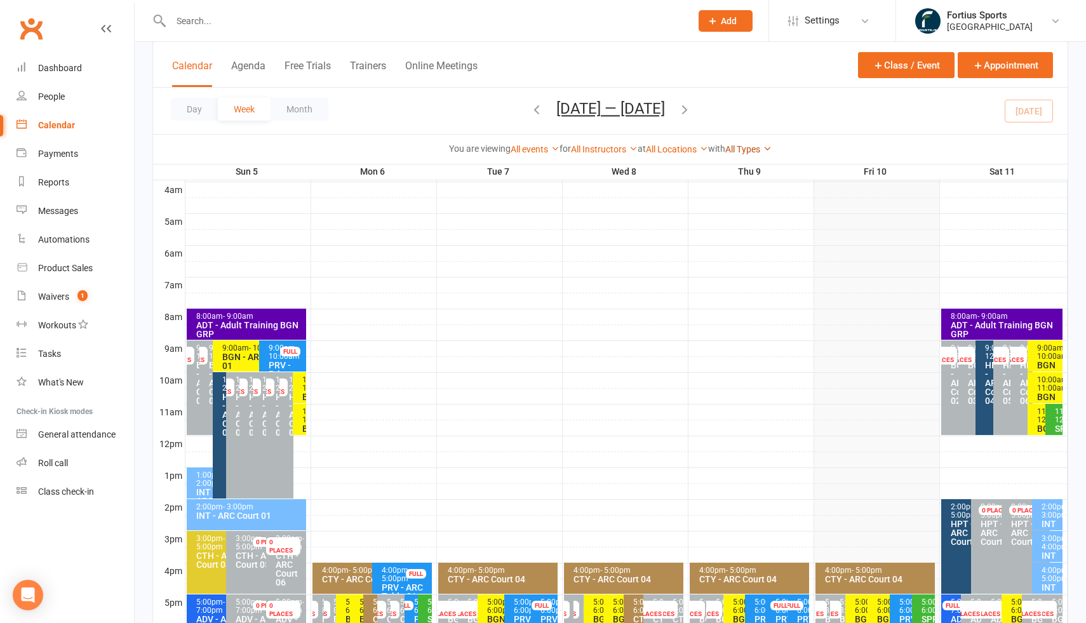
click at [768, 144] on link "All Types" at bounding box center [748, 149] width 46 height 10
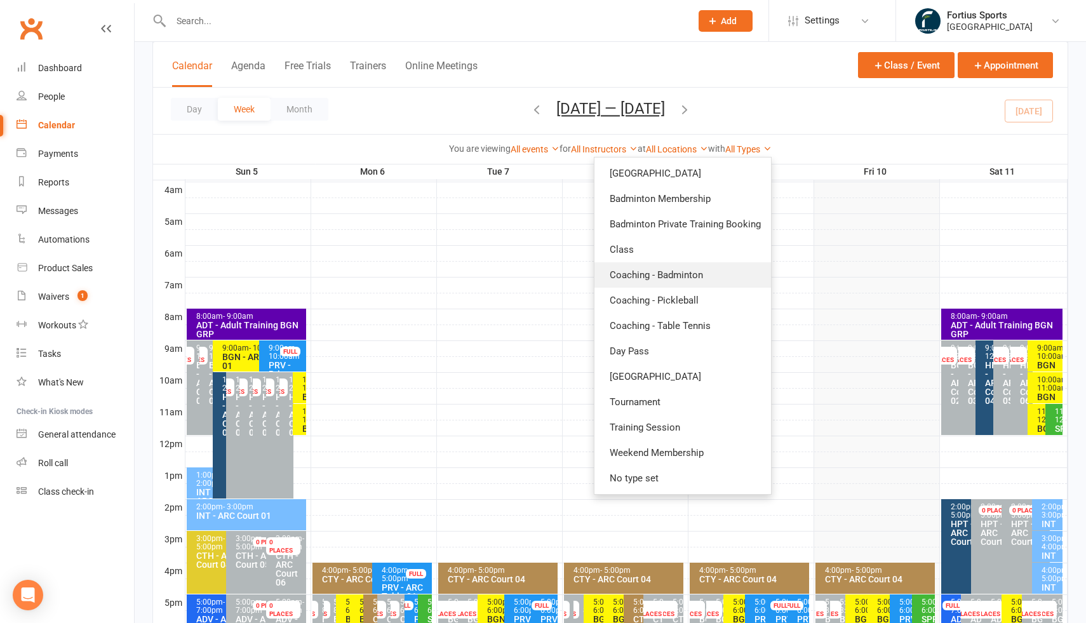
click at [692, 280] on link "Coaching - Badminton" at bounding box center [682, 274] width 177 height 25
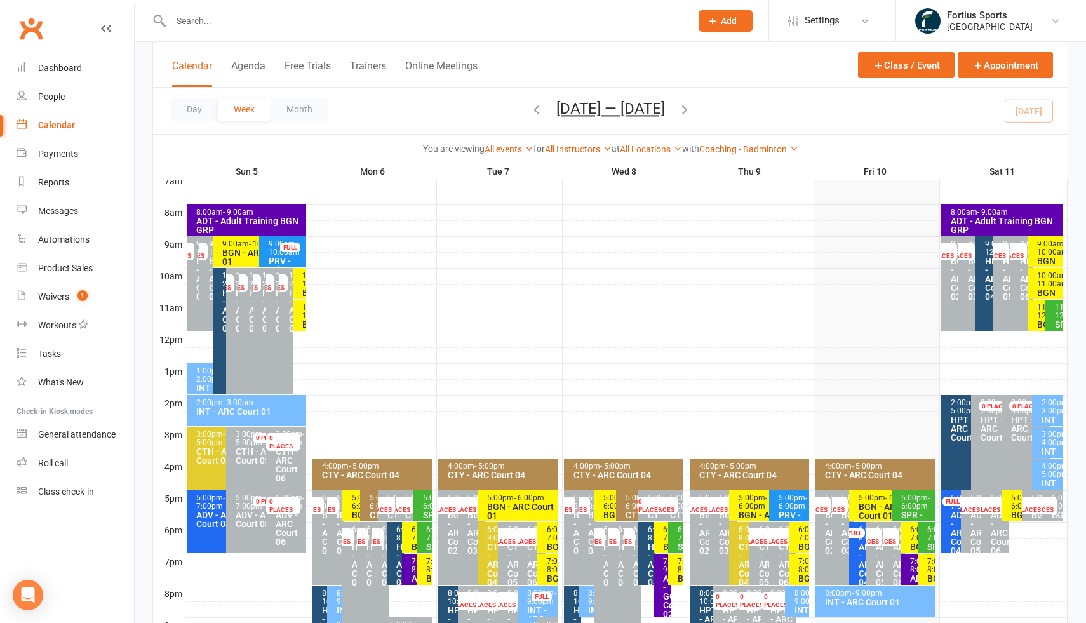
scroll to position [305, 0]
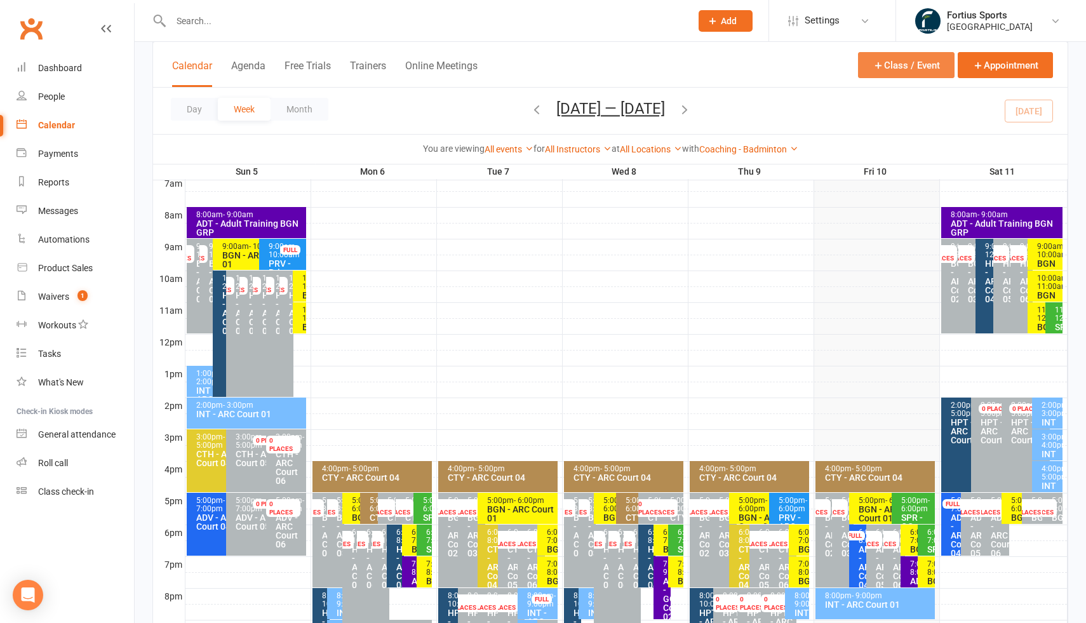
click at [915, 67] on button "Class / Event" at bounding box center [906, 65] width 97 height 26
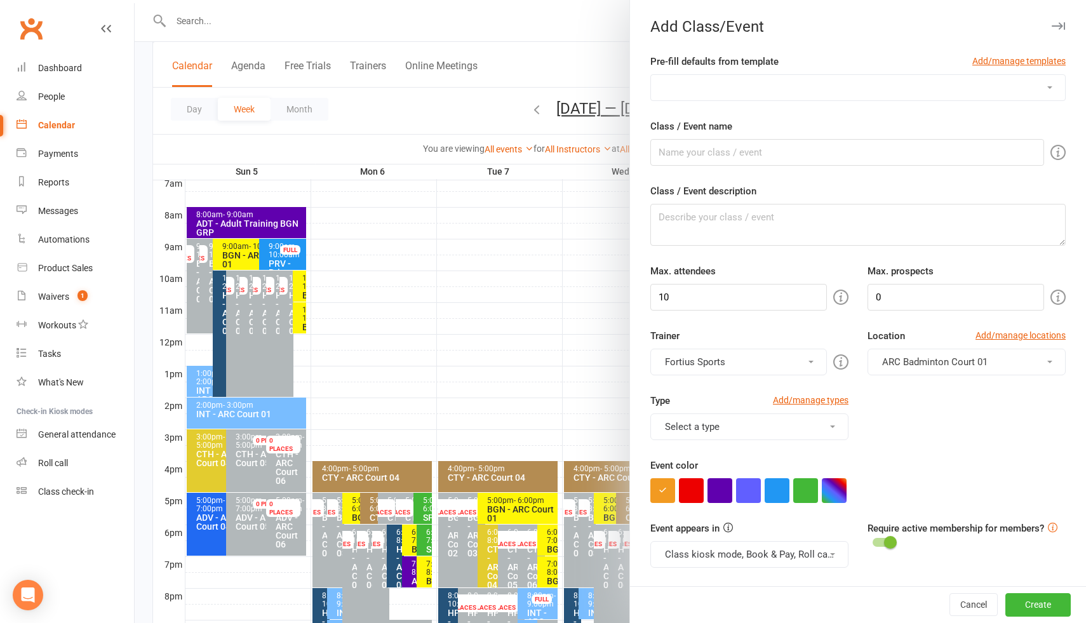
click at [781, 93] on select "Badminton Coaching - ADT - Adult Training Badminton Coaching - ADV - Advanced B…" at bounding box center [858, 87] width 414 height 25
select select "1183"
type input "INT - Intermediate"
type textarea "INT - Intermediate Training"
type input "16"
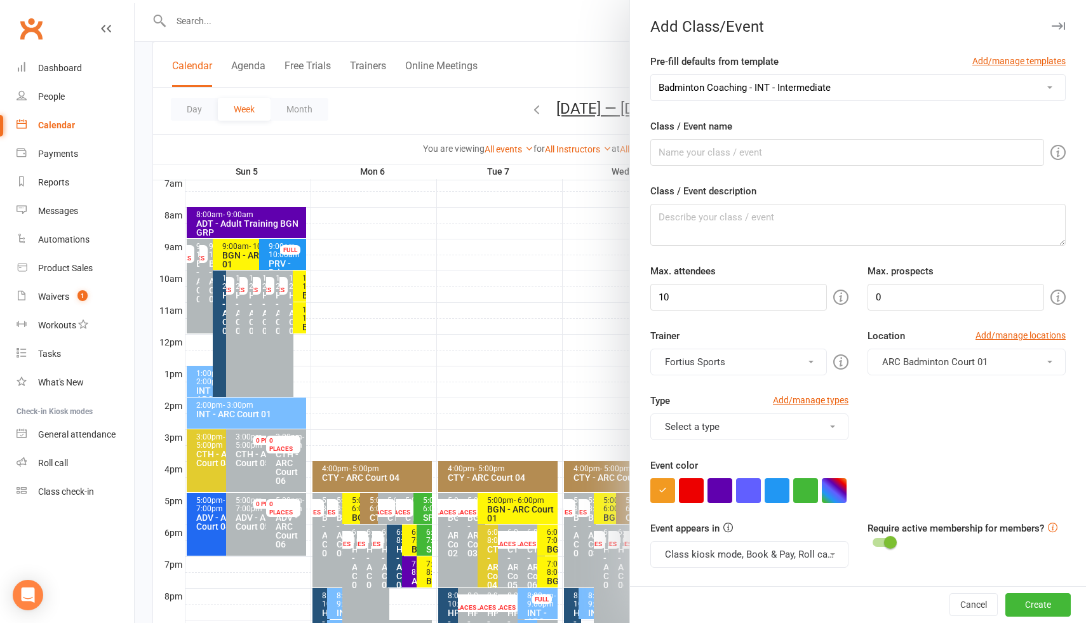
type input "4"
click at [699, 155] on input "INT - Intermediate" at bounding box center [847, 152] width 394 height 27
type input "INT - ARC Court 01"
click at [943, 365] on span "ARC Badminton Court 04" at bounding box center [934, 361] width 105 height 11
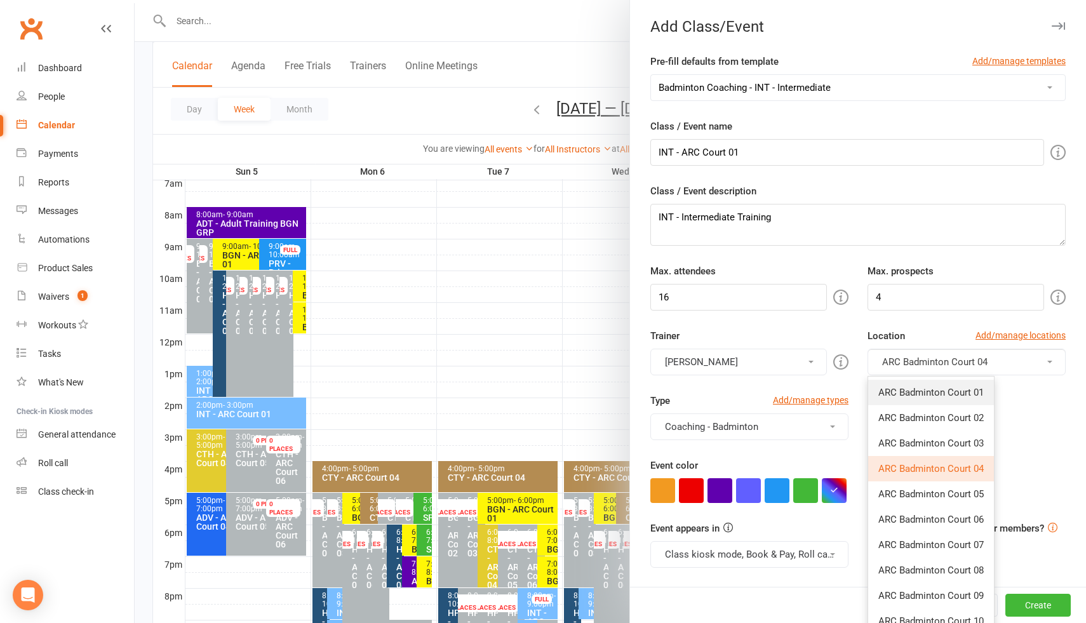
click at [925, 394] on span "ARC Badminton Court 01" at bounding box center [930, 392] width 105 height 11
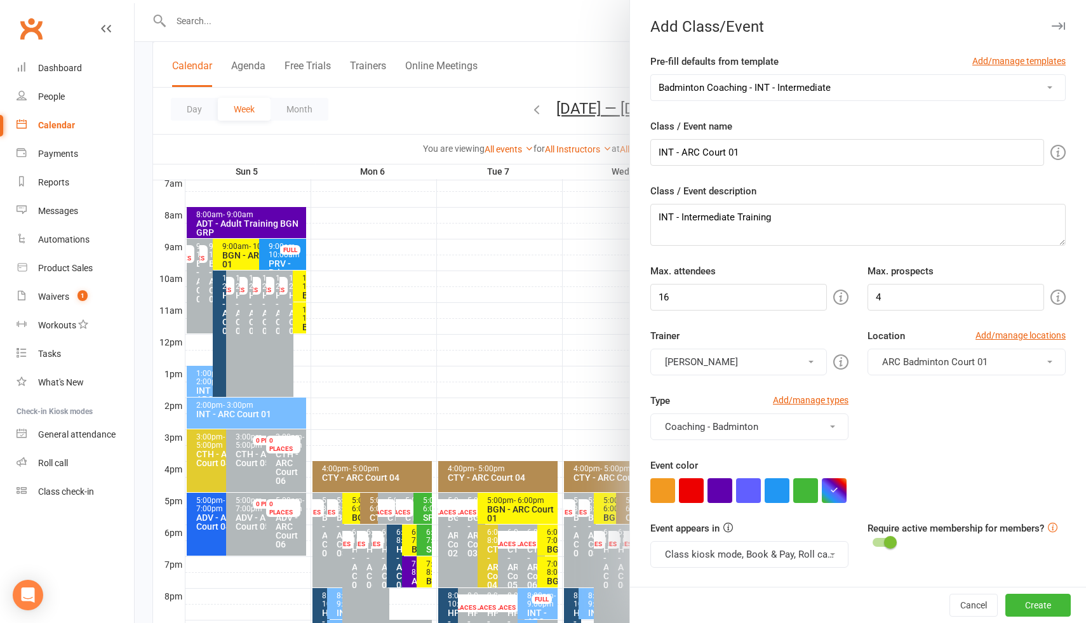
click at [781, 363] on button "Antonio Emanuel" at bounding box center [738, 362] width 177 height 27
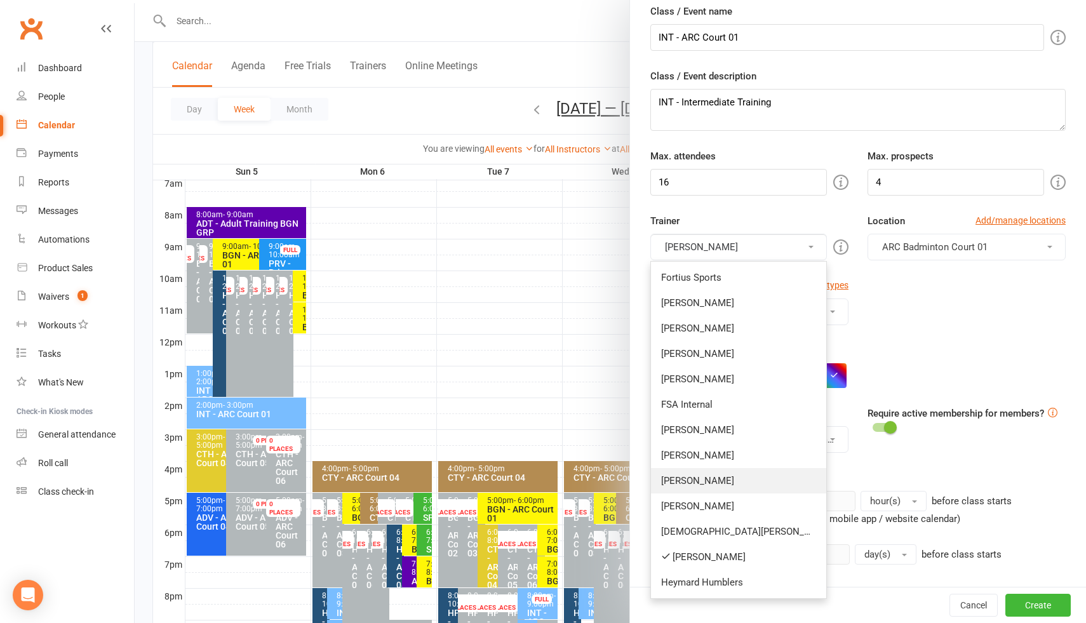
scroll to position [123, 0]
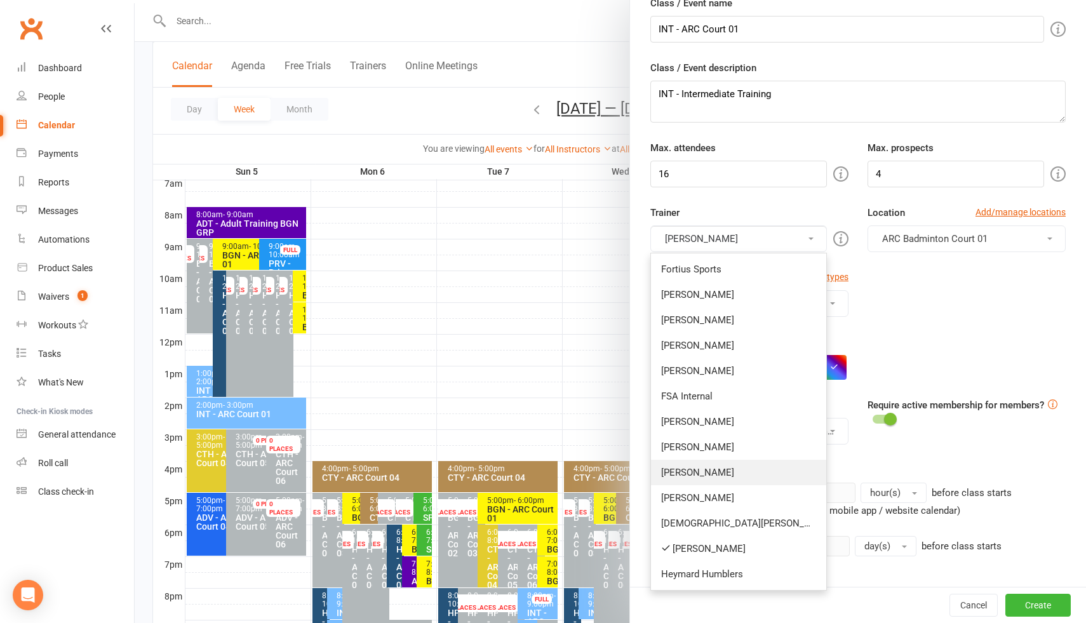
click at [694, 472] on link "Vinh Nguyen" at bounding box center [738, 472] width 175 height 25
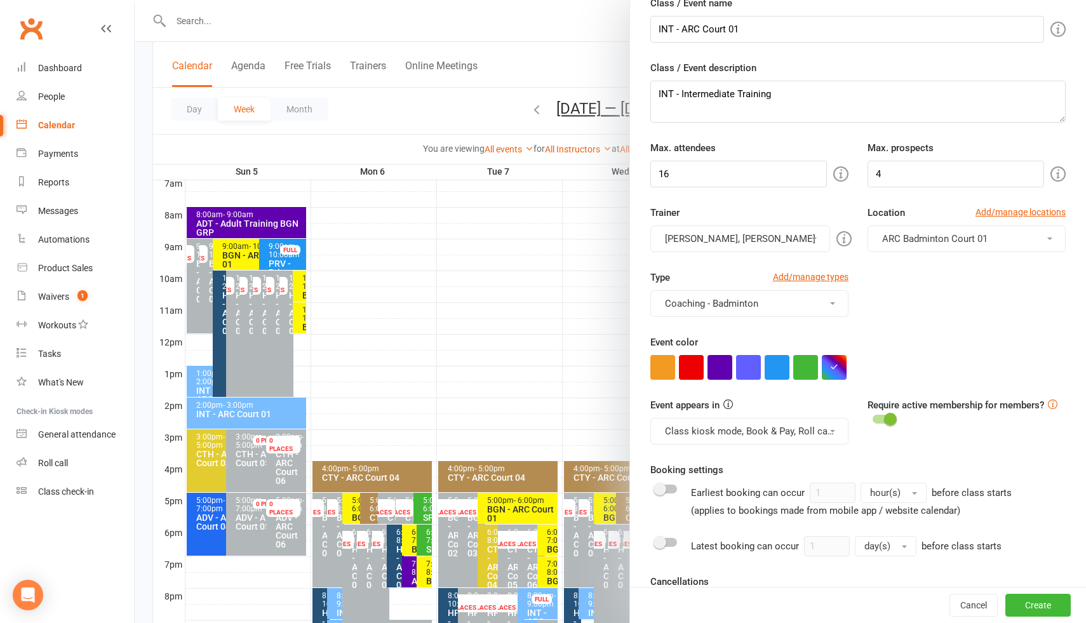
click at [756, 243] on button "Antonio Emanuel, Vinh Nguyen" at bounding box center [740, 238] width 180 height 27
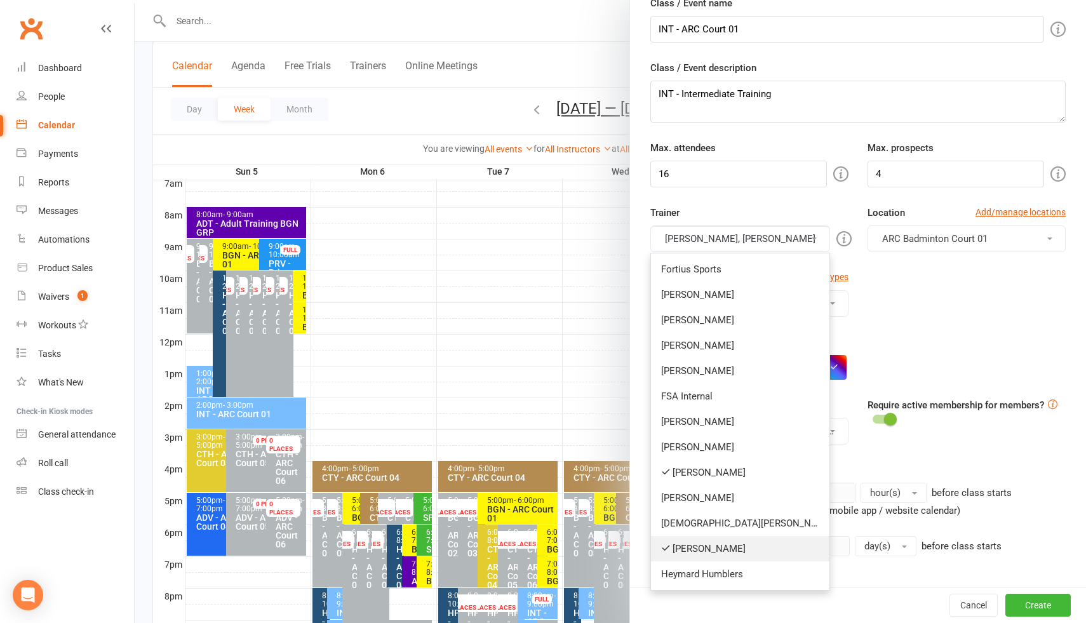
click at [683, 550] on link "Antonio Emanuel" at bounding box center [740, 548] width 178 height 25
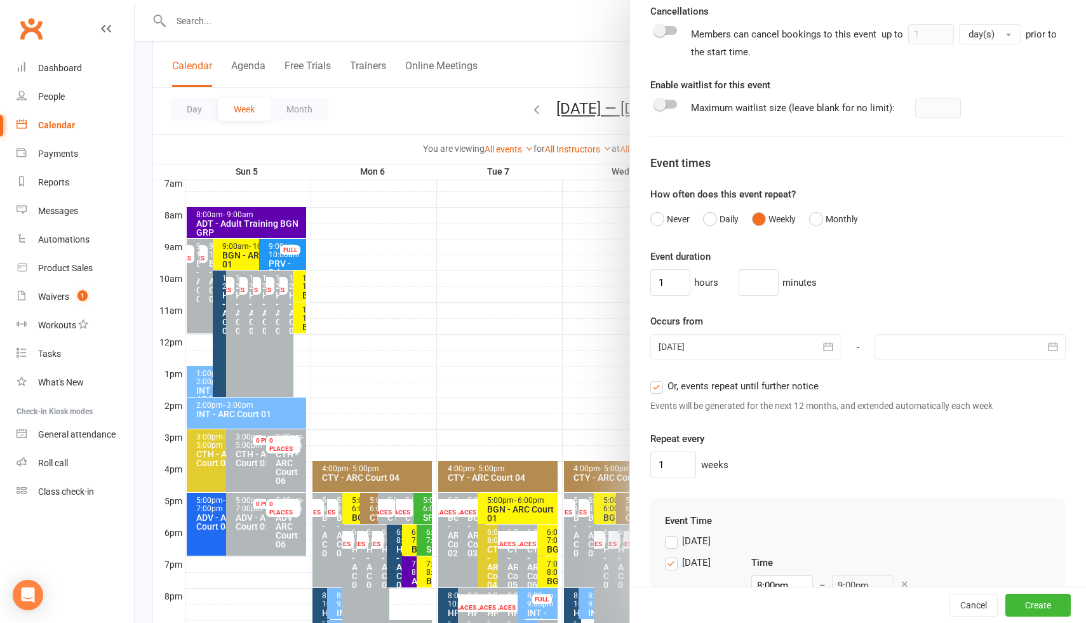
scroll to position [772, 0]
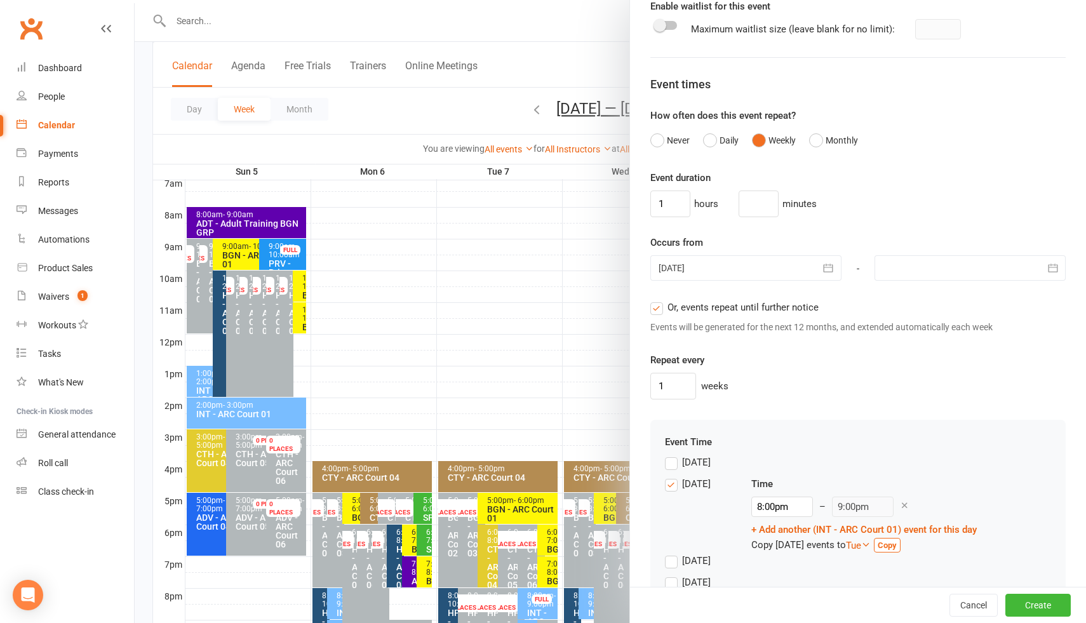
click at [715, 267] on div at bounding box center [745, 267] width 191 height 25
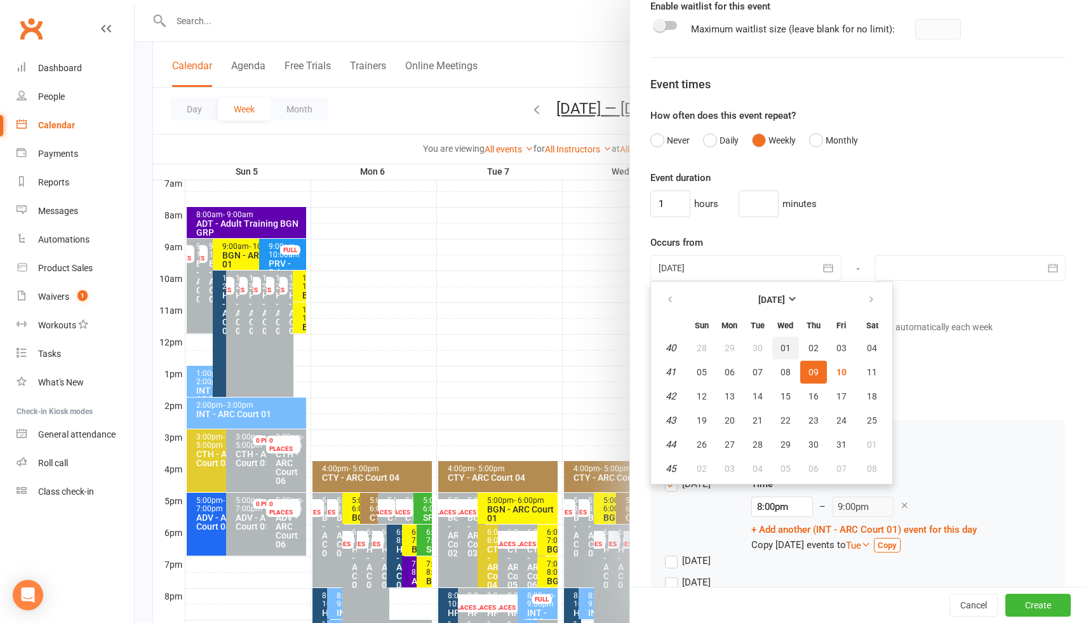
click at [785, 349] on span "01" at bounding box center [786, 348] width 10 height 10
type input "01 Oct 2025"
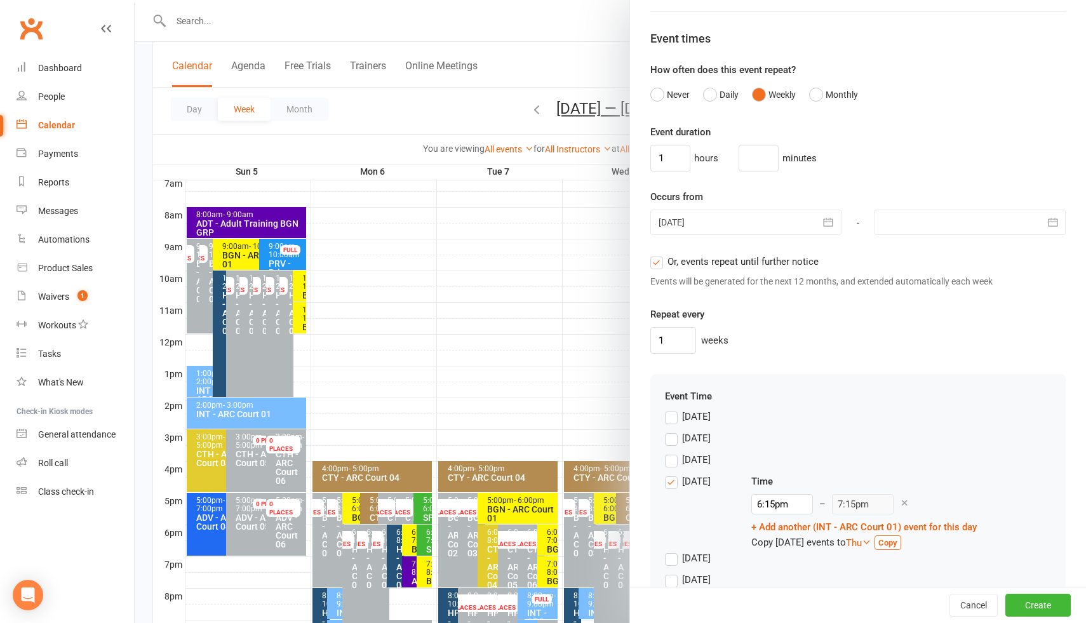
scroll to position [882, 0]
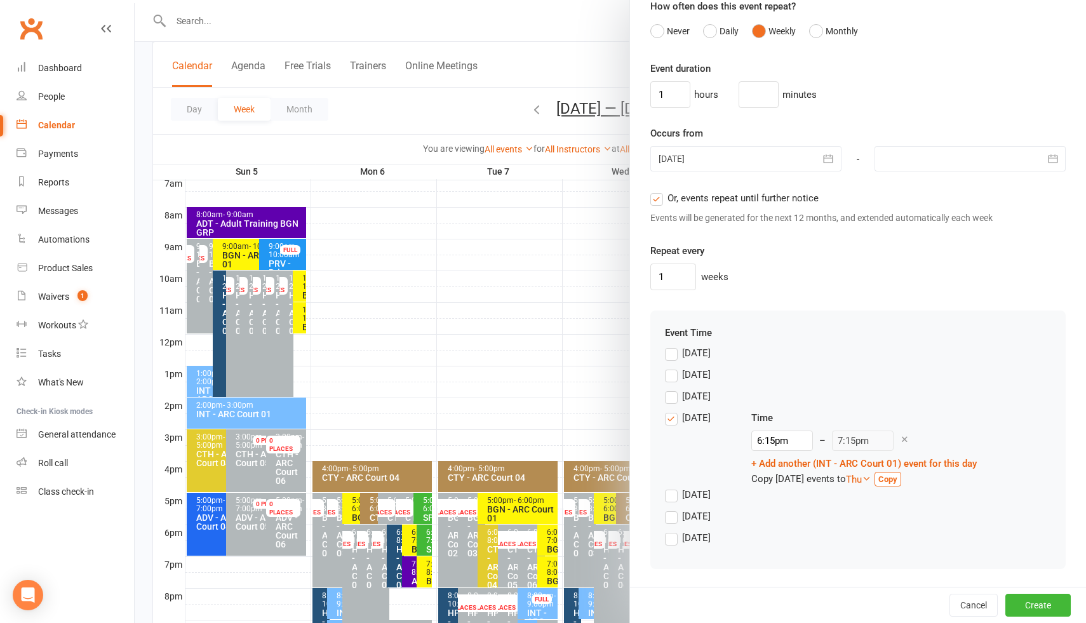
click at [673, 420] on label "Wednesday" at bounding box center [688, 417] width 46 height 15
click at [673, 410] on input "Wednesday" at bounding box center [669, 410] width 8 height 0
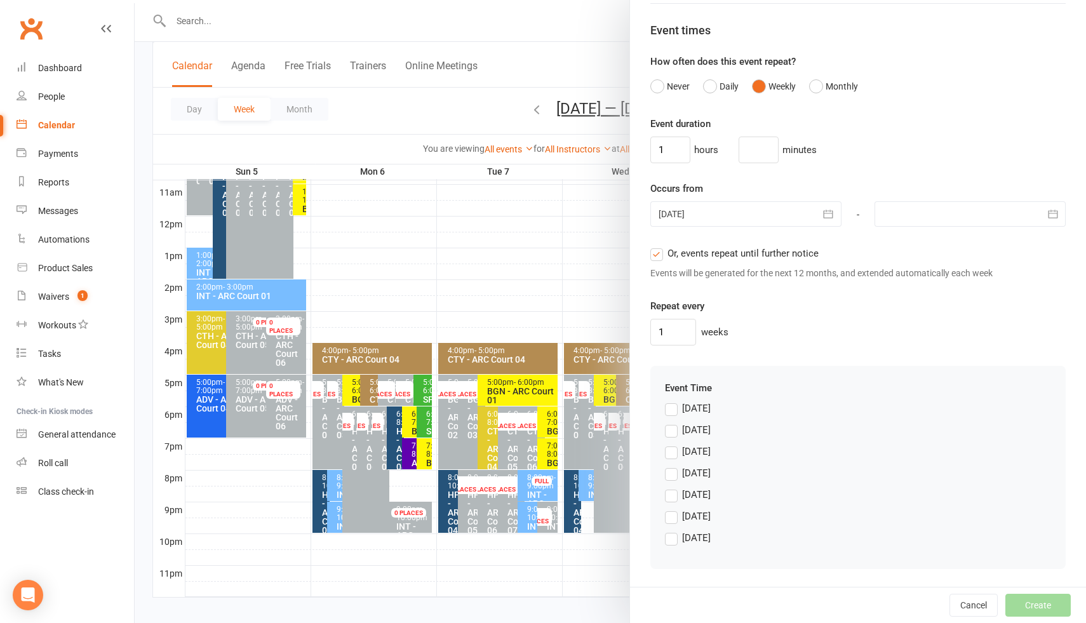
scroll to position [426, 0]
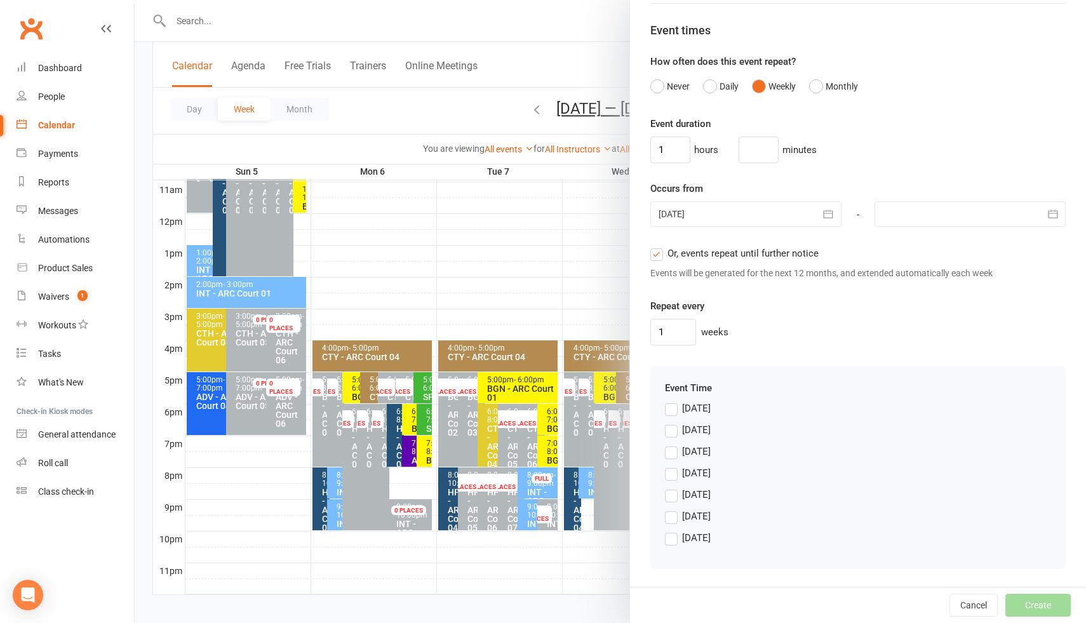
click at [670, 432] on label "Monday" at bounding box center [688, 429] width 46 height 15
click at [670, 422] on input "Monday" at bounding box center [669, 422] width 8 height 0
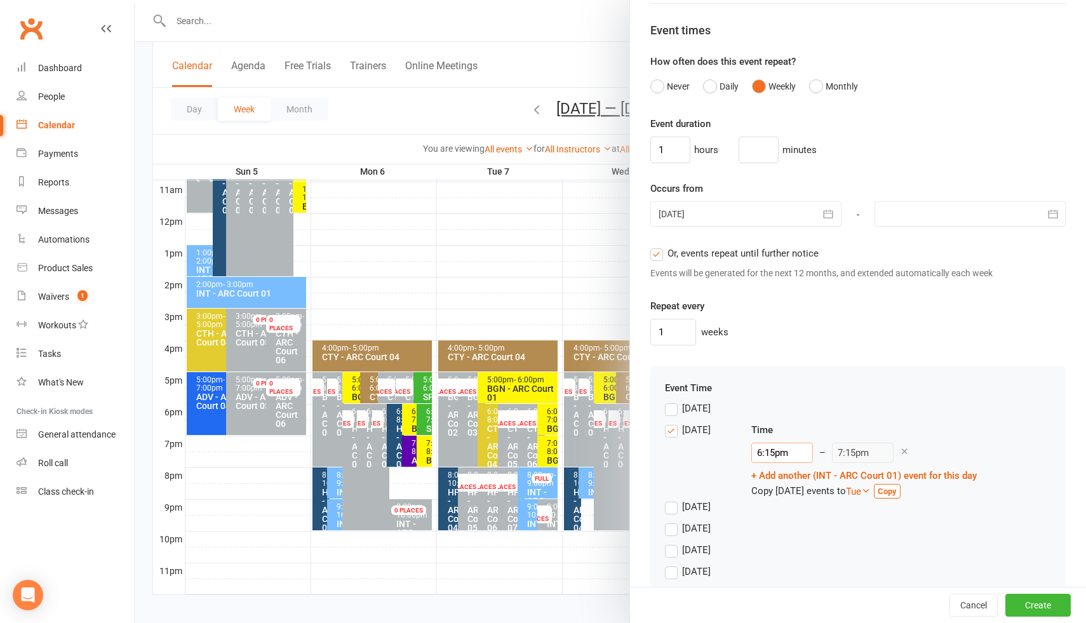
click at [784, 456] on input "6:15pm" at bounding box center [782, 453] width 62 height 20
type input "4:00pm"
type input "5:00pm"
click at [783, 494] on li "4:00pm" at bounding box center [782, 496] width 61 height 19
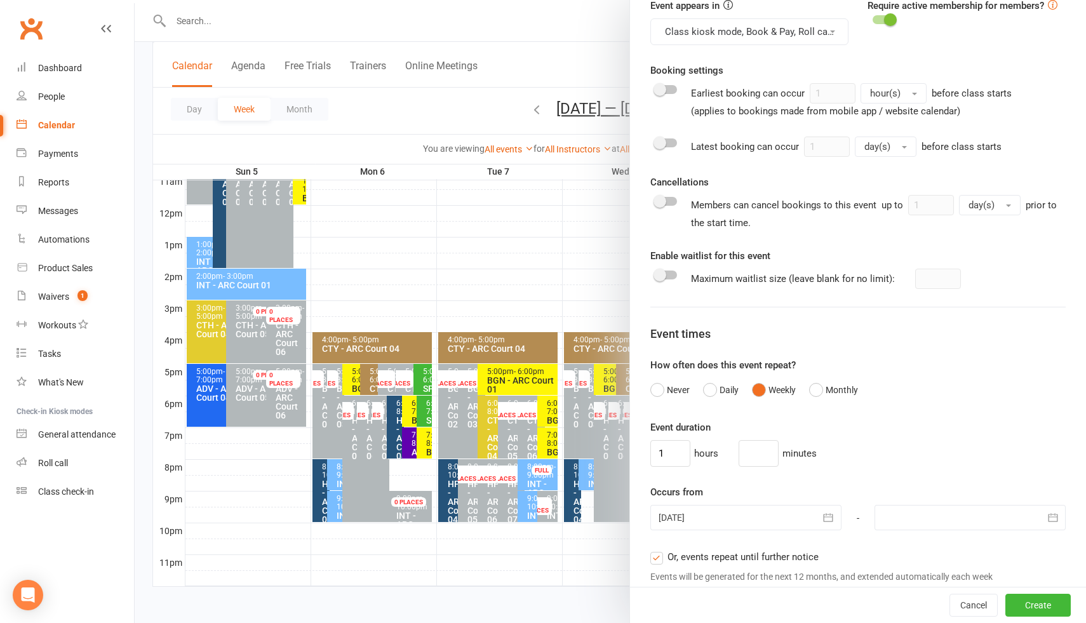
scroll to position [882, 0]
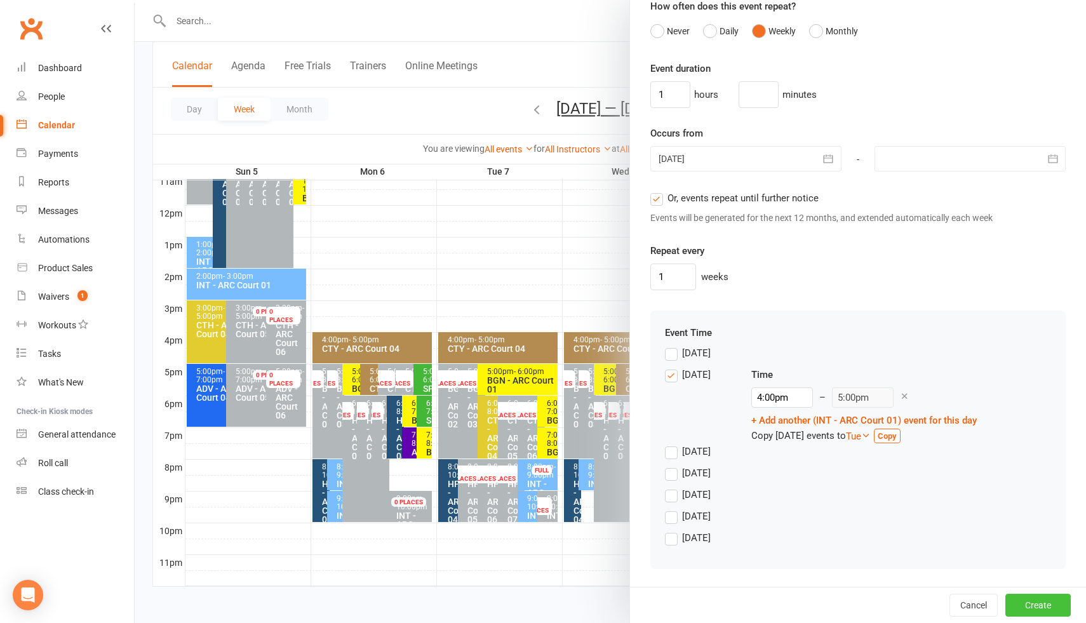
click at [1028, 608] on button "Create" at bounding box center [1037, 605] width 65 height 23
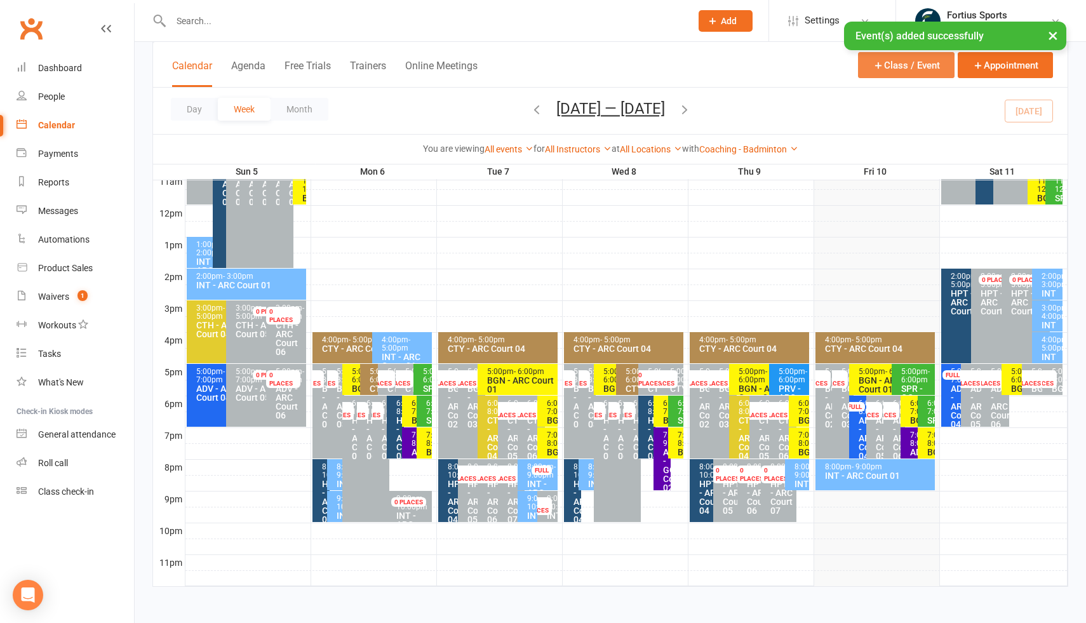
click at [891, 67] on button "Class / Event" at bounding box center [906, 65] width 97 height 26
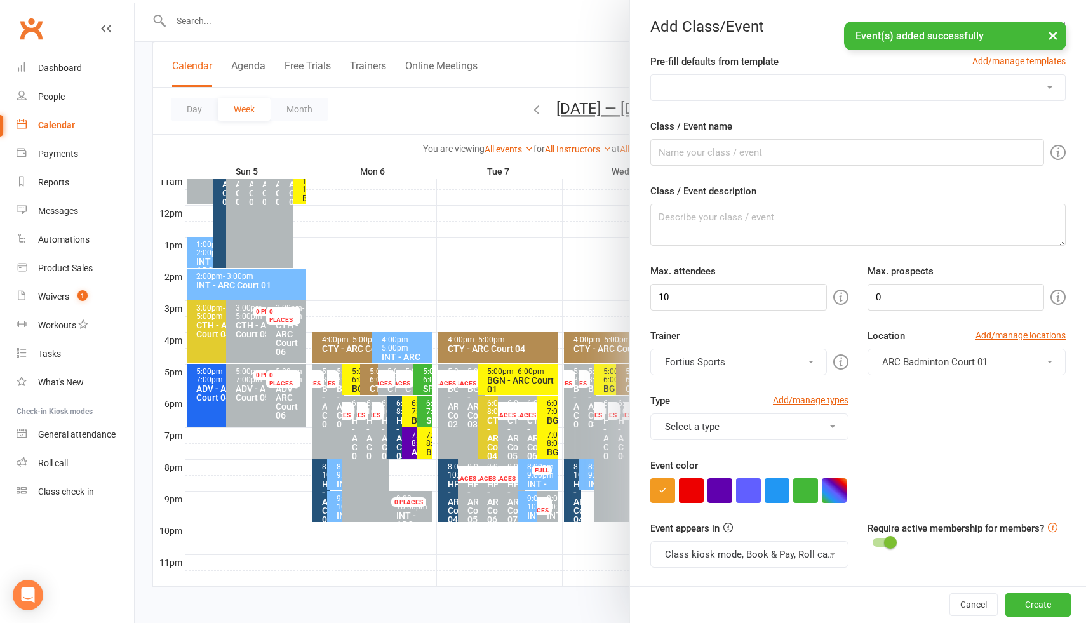
click at [766, 82] on select "Badminton Coaching - ADT - Adult Training Badminton Coaching - ADV - Advanced B…" at bounding box center [858, 87] width 414 height 25
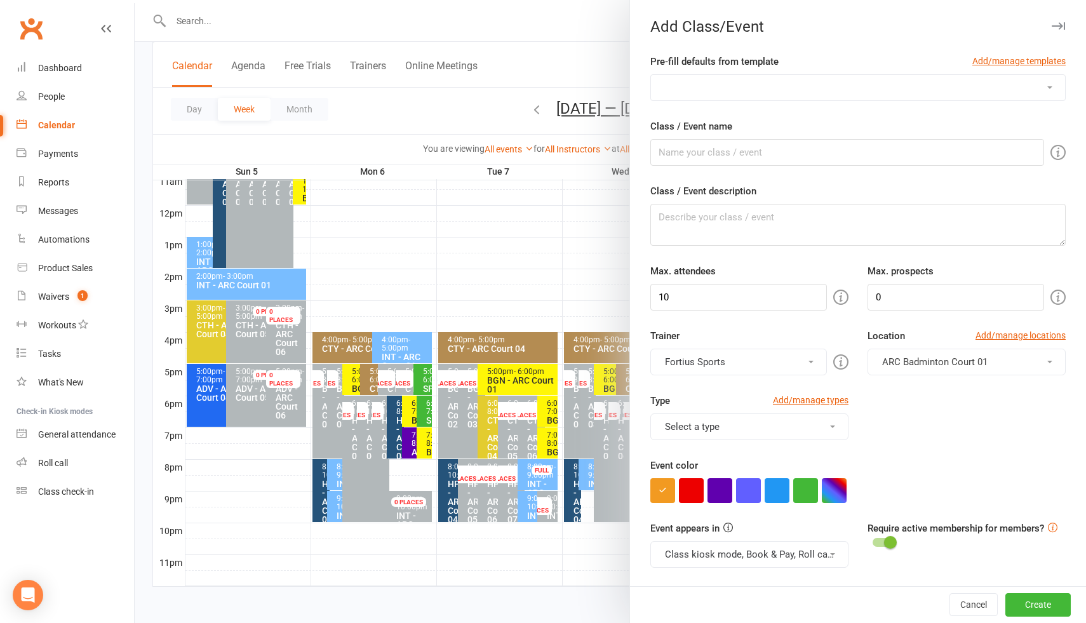
click at [784, 94] on select "Badminton Coaching - ADT - Adult Training Badminton Coaching - ADV - Advanced B…" at bounding box center [858, 87] width 414 height 25
select select "1183"
type input "INT - Intermediate"
type textarea "INT - Intermediate Training"
type input "16"
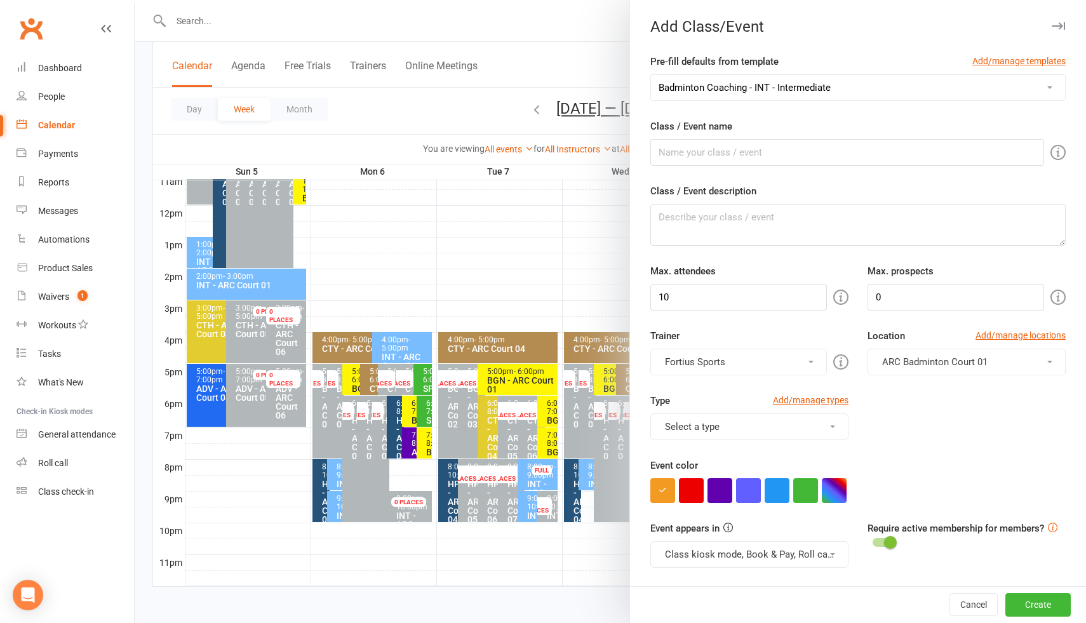
type input "4"
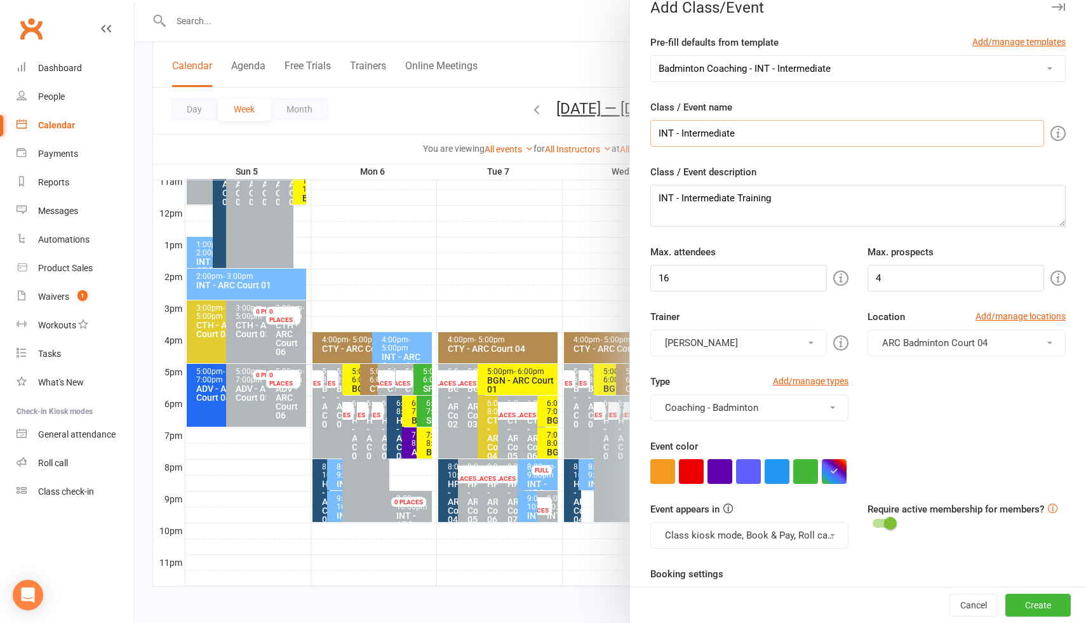
click at [704, 137] on input "INT - Intermediate" at bounding box center [847, 133] width 394 height 27
type input "INT - ARC Court 01"
click at [923, 278] on input "4" at bounding box center [956, 278] width 177 height 27
click at [934, 346] on span "ARC Badminton Court 04" at bounding box center [934, 342] width 105 height 11
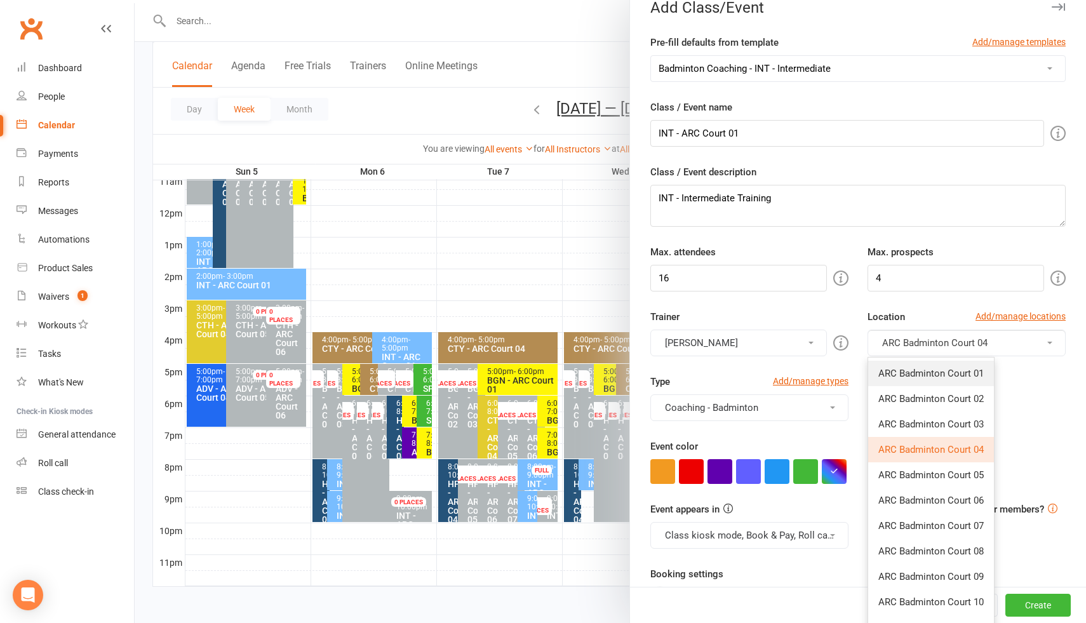
click at [929, 370] on span "ARC Badminton Court 01" at bounding box center [930, 373] width 105 height 11
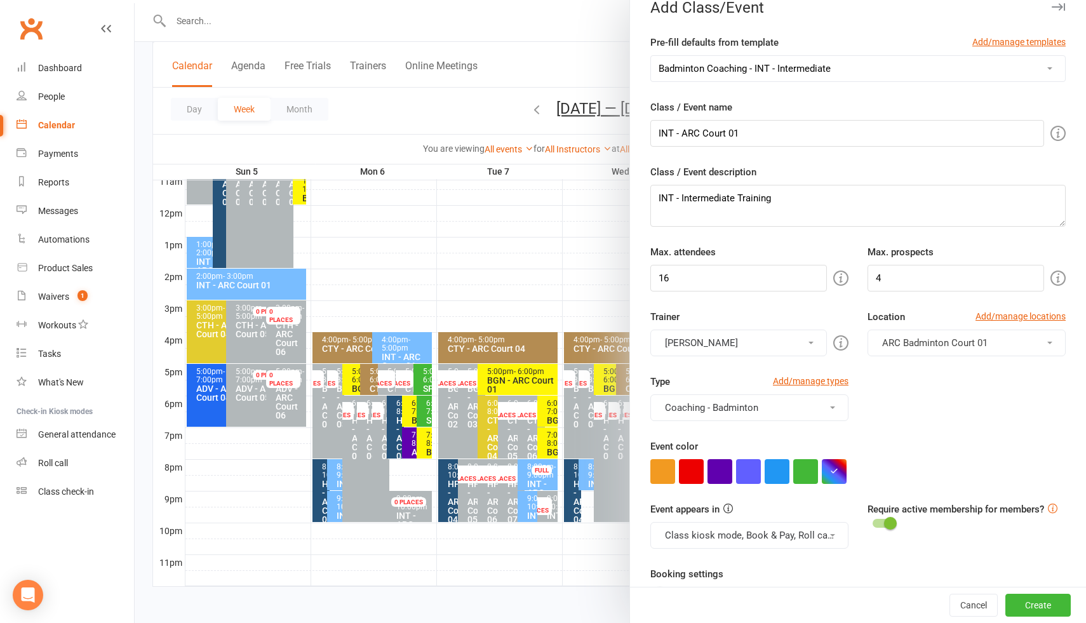
click at [920, 398] on div "Type Add/manage types Coaching - Badminton Badminton Court Reservation Badminto…" at bounding box center [858, 406] width 434 height 65
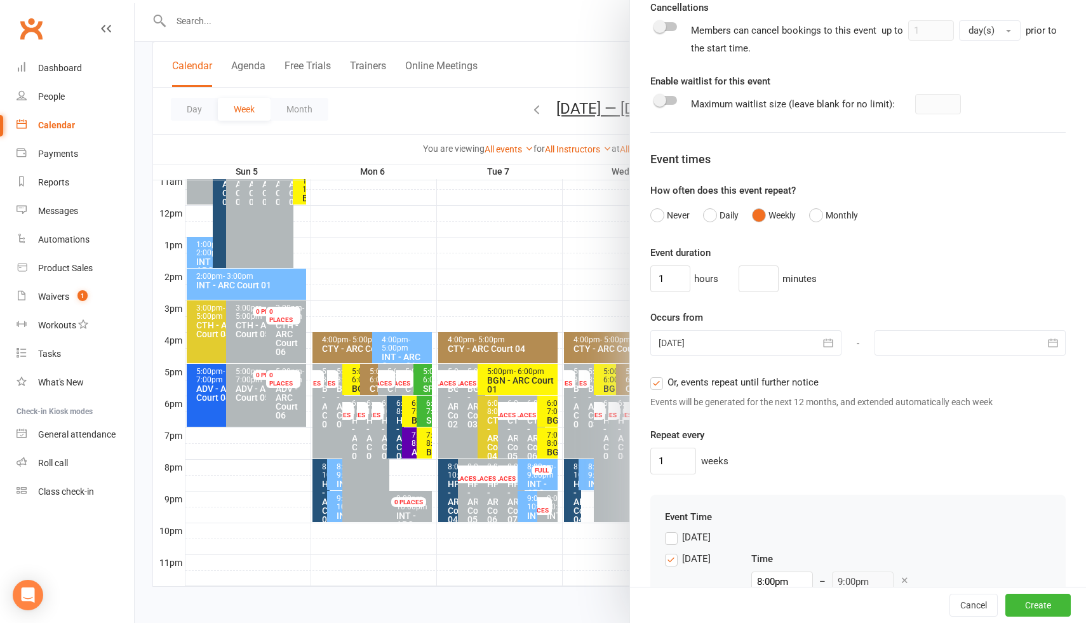
scroll to position [720, 0]
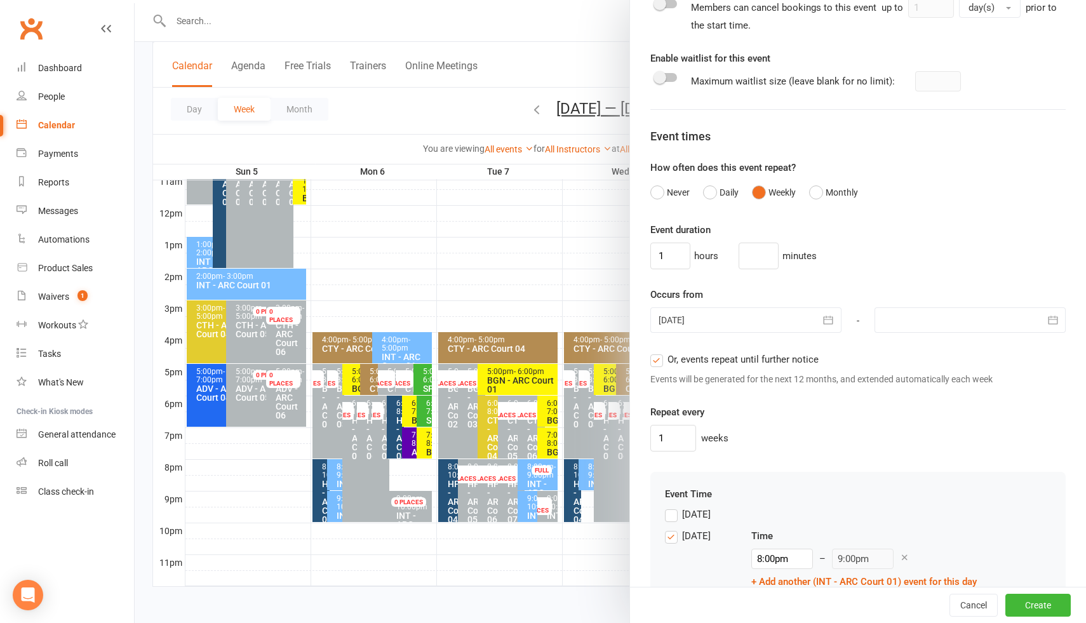
click at [708, 323] on div at bounding box center [745, 319] width 191 height 25
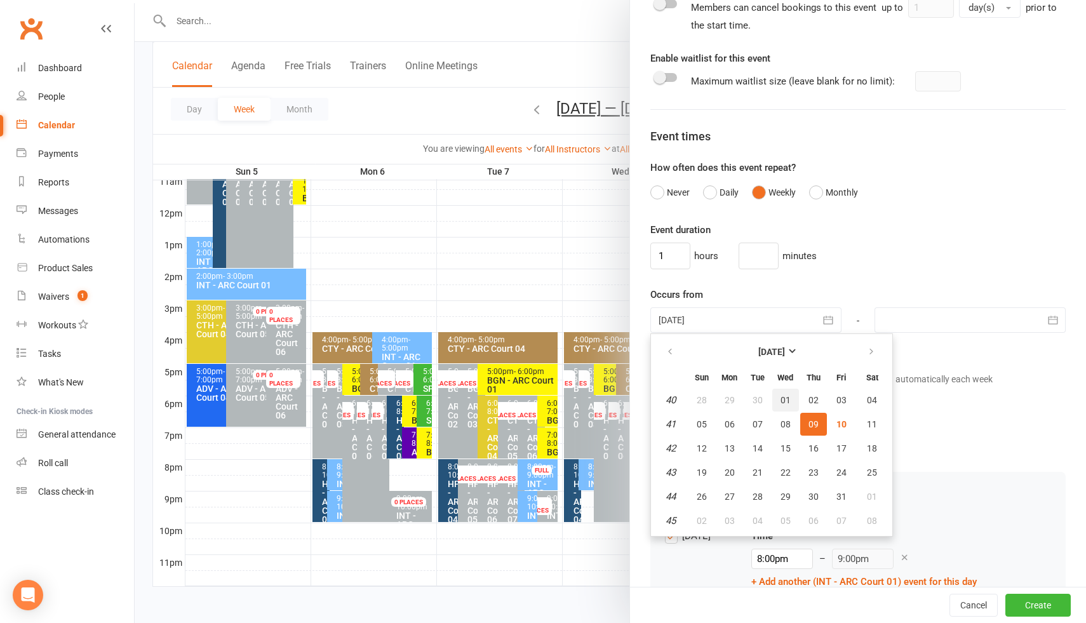
click at [784, 398] on span "01" at bounding box center [786, 400] width 10 height 10
type input "01 Oct 2025"
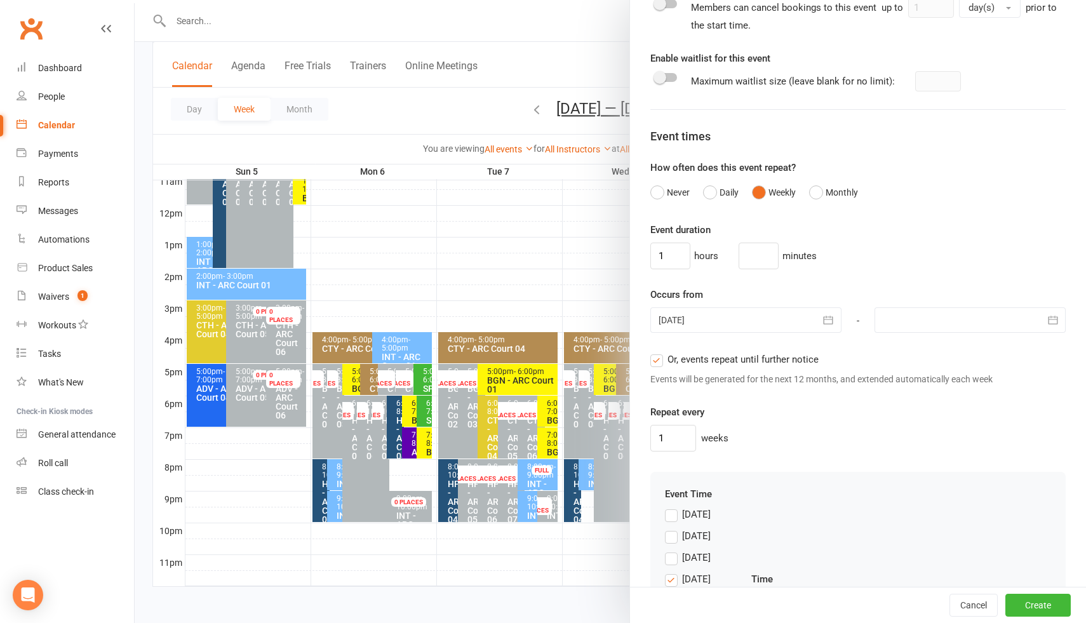
scroll to position [882, 0]
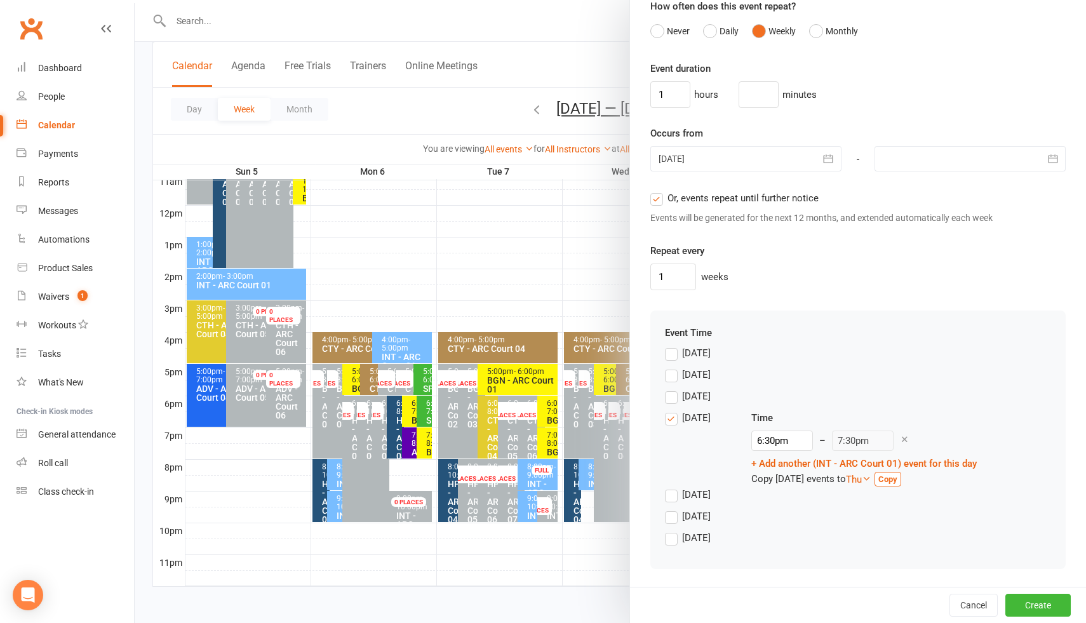
click at [674, 418] on label "Wednesday" at bounding box center [688, 417] width 46 height 15
click at [673, 410] on input "Wednesday" at bounding box center [669, 410] width 8 height 0
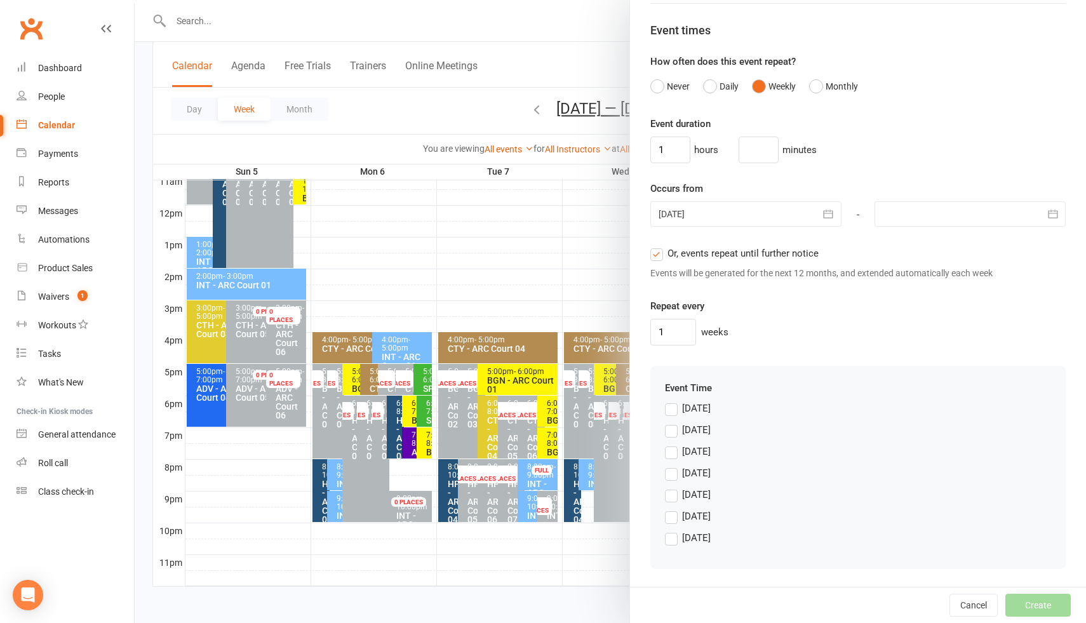
click at [675, 497] on label "Thursday" at bounding box center [688, 494] width 46 height 15
click at [673, 487] on input "Thursday" at bounding box center [669, 487] width 8 height 0
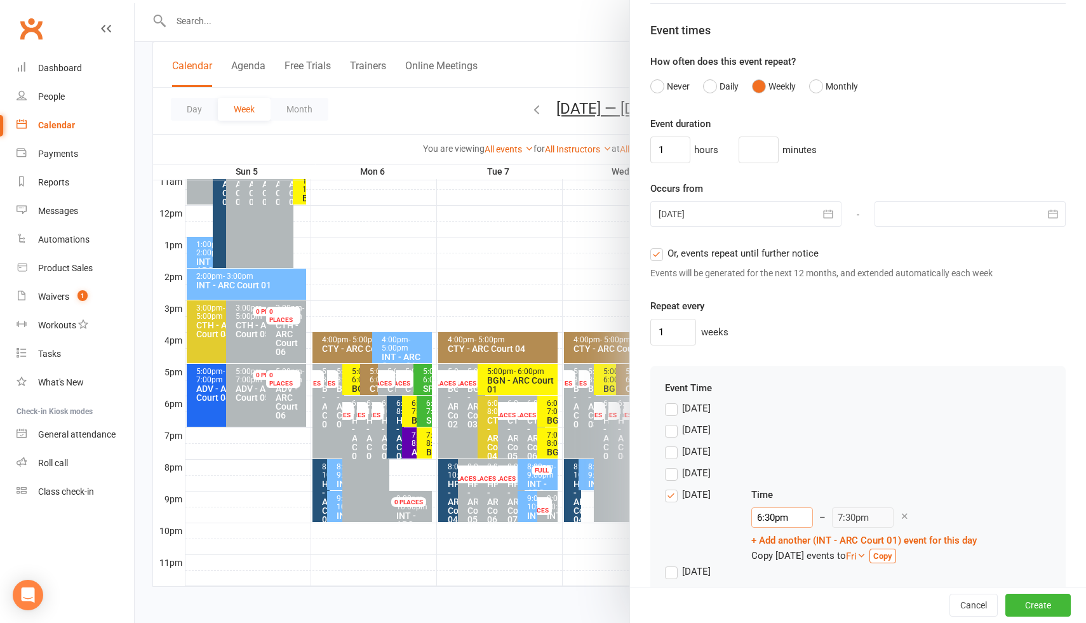
click at [778, 515] on input "6:30pm" at bounding box center [782, 517] width 62 height 20
type input "4:00pm"
type input "5:00pm"
click at [782, 556] on li "4:00pm" at bounding box center [782, 551] width 61 height 19
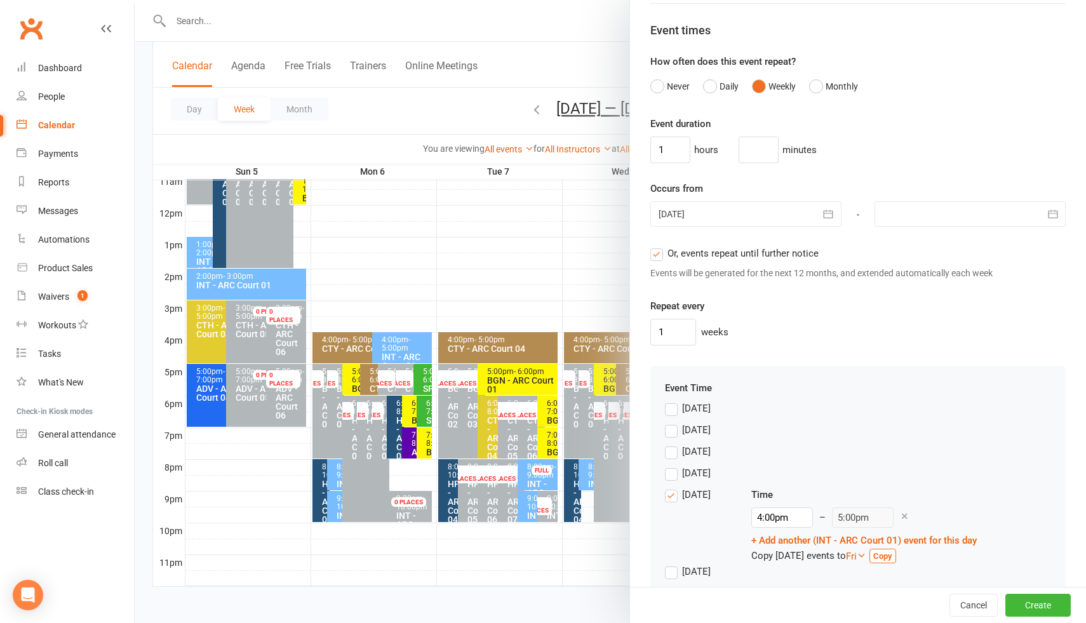
click at [908, 469] on div "Wednesday" at bounding box center [858, 477] width 386 height 22
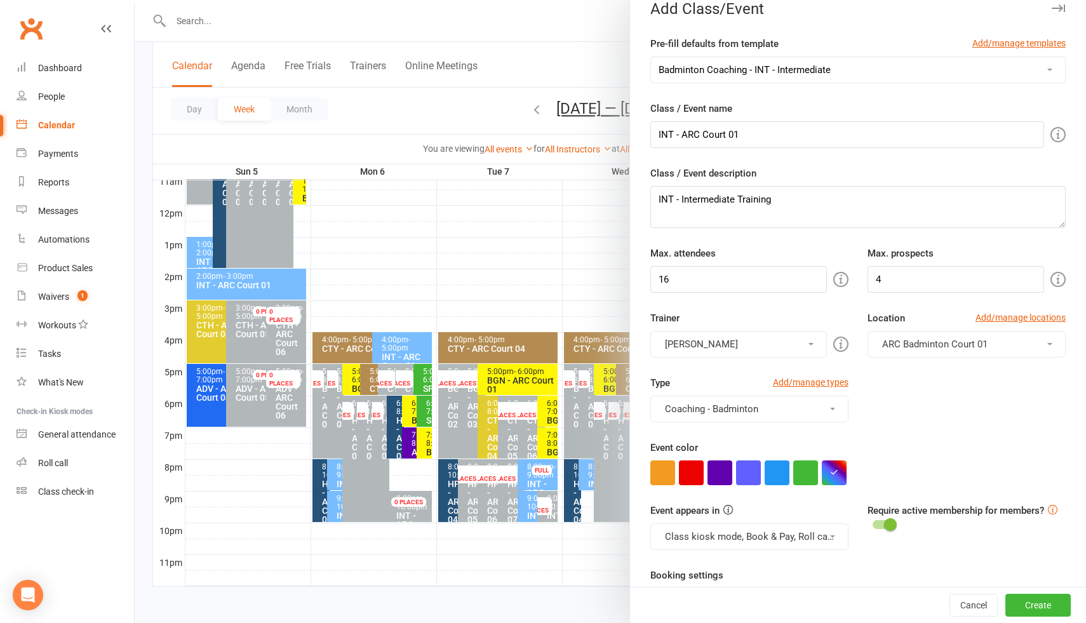
scroll to position [18, 0]
click at [774, 346] on button "Antonio Emanuel" at bounding box center [738, 343] width 177 height 27
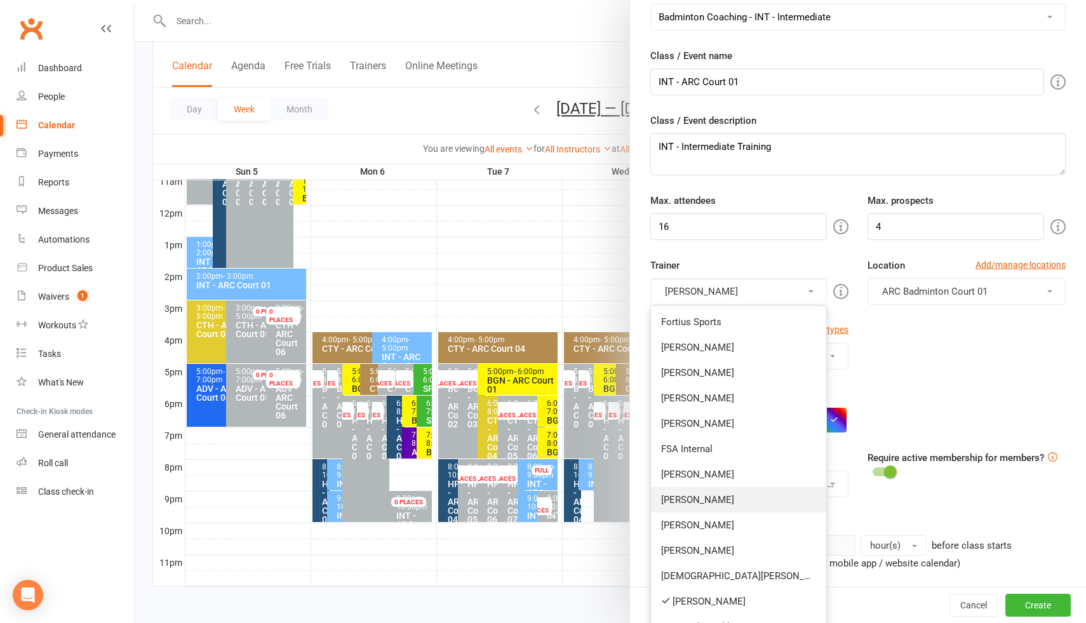
scroll to position [74, 0]
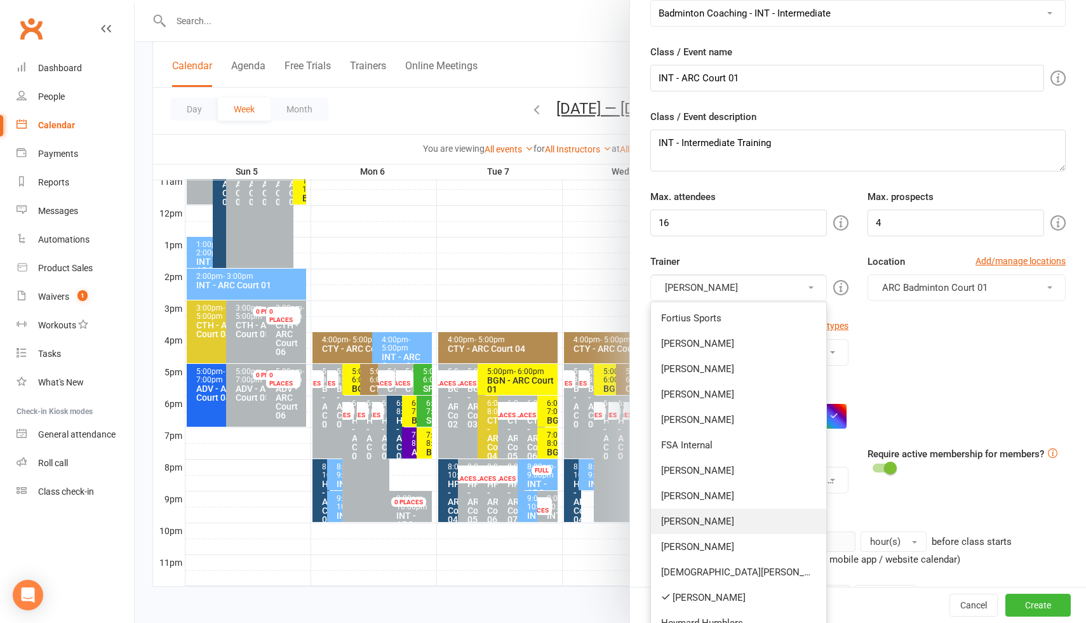
click at [718, 522] on link "Vinh Nguyen" at bounding box center [738, 521] width 175 height 25
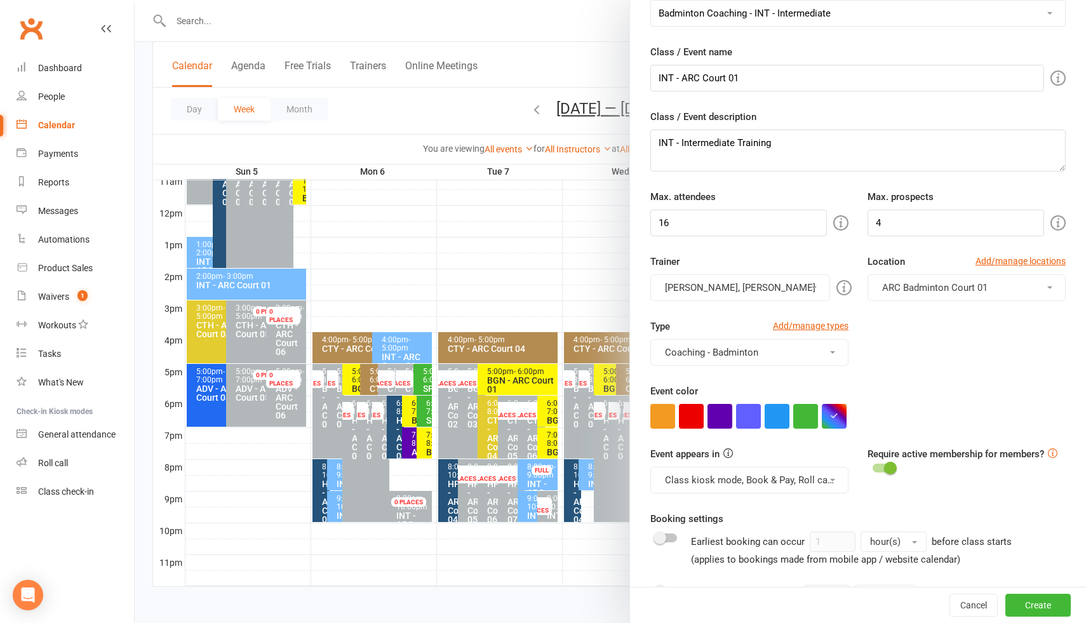
click at [738, 285] on button "Antonio Emanuel, Vinh Nguyen" at bounding box center [740, 287] width 180 height 27
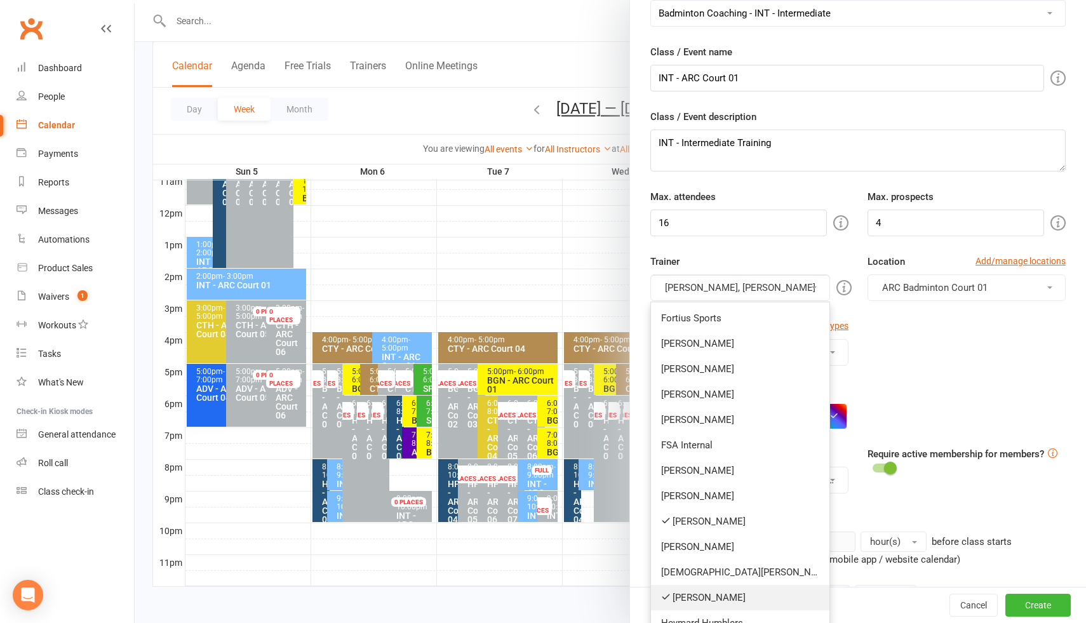
click at [694, 596] on link "Antonio Emanuel" at bounding box center [740, 597] width 178 height 25
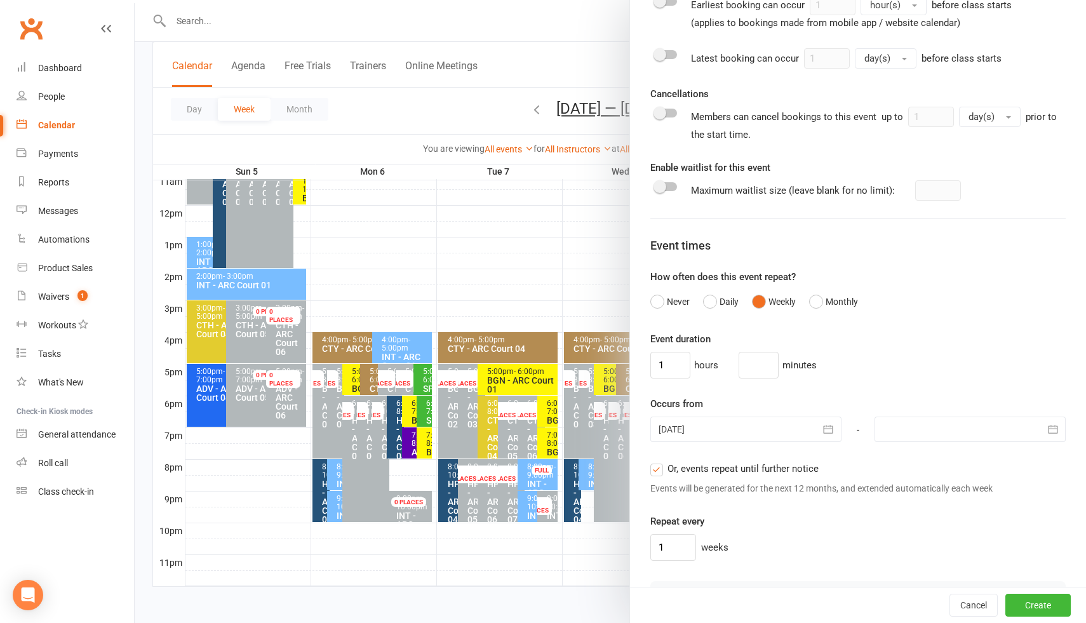
scroll to position [882, 0]
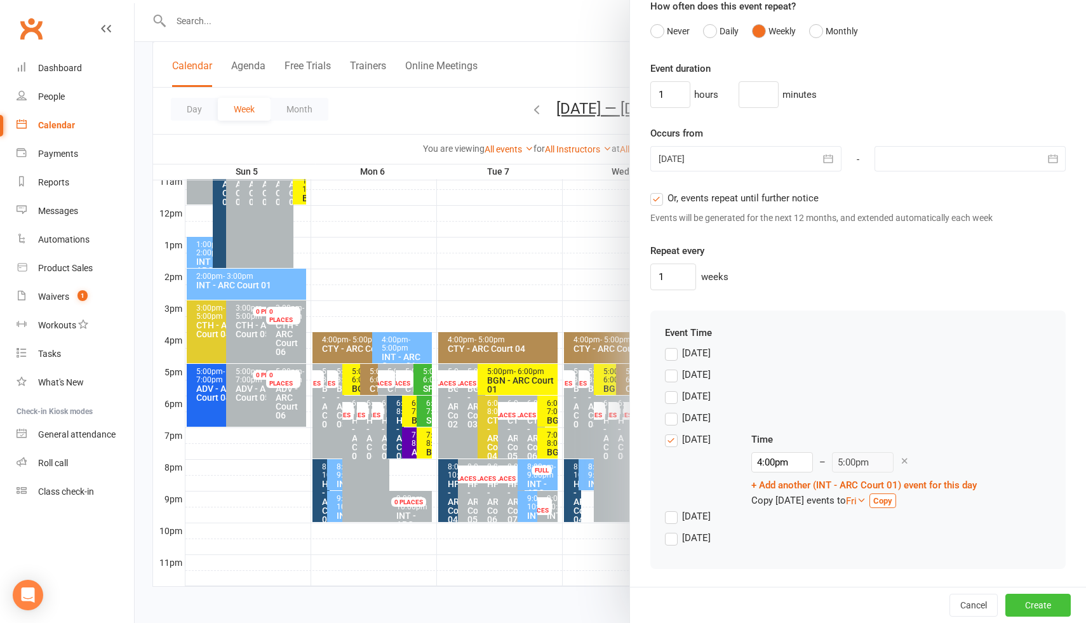
click at [1035, 608] on button "Create" at bounding box center [1037, 605] width 65 height 23
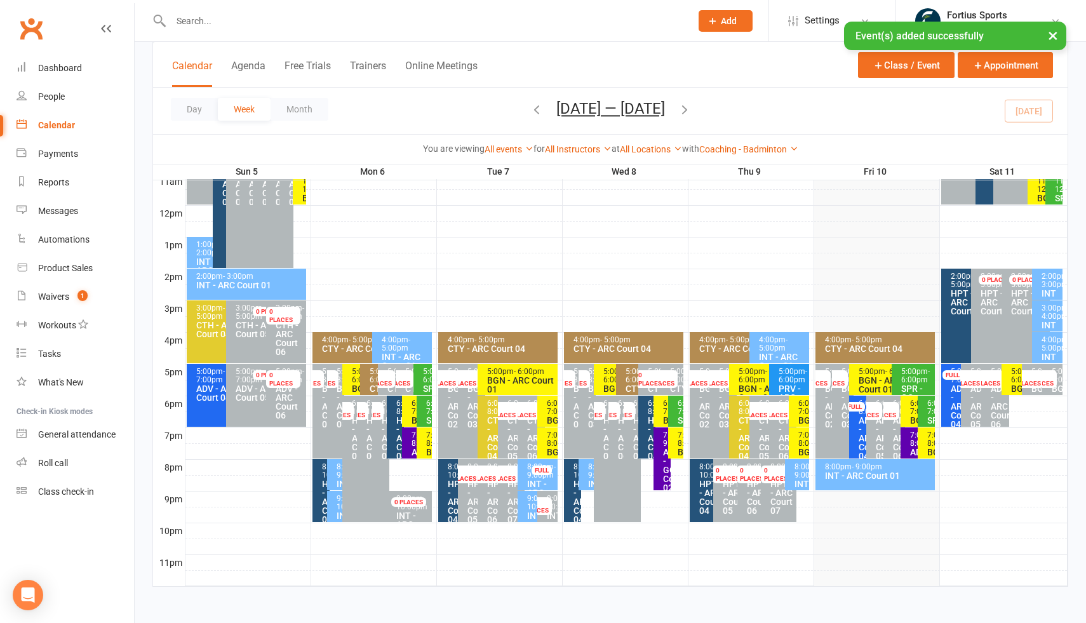
click at [334, 506] on div "9:00pm - 10:00pm INT - ARC Court 01" at bounding box center [335, 506] width 17 height 31
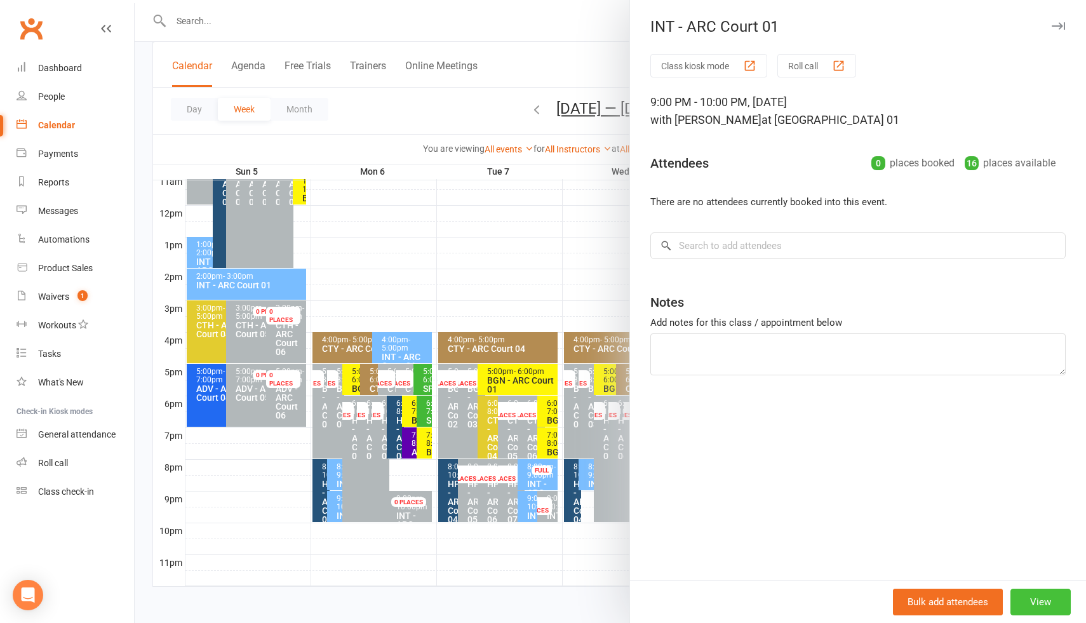
click at [1036, 605] on button "View" at bounding box center [1040, 602] width 60 height 27
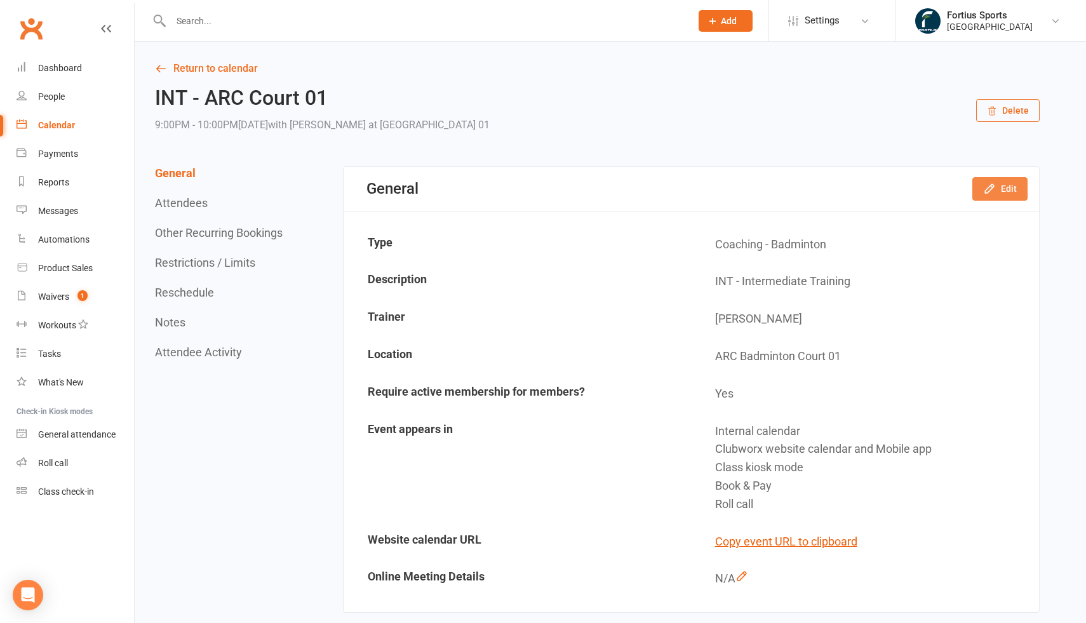
click at [1006, 187] on button "Edit" at bounding box center [999, 188] width 55 height 23
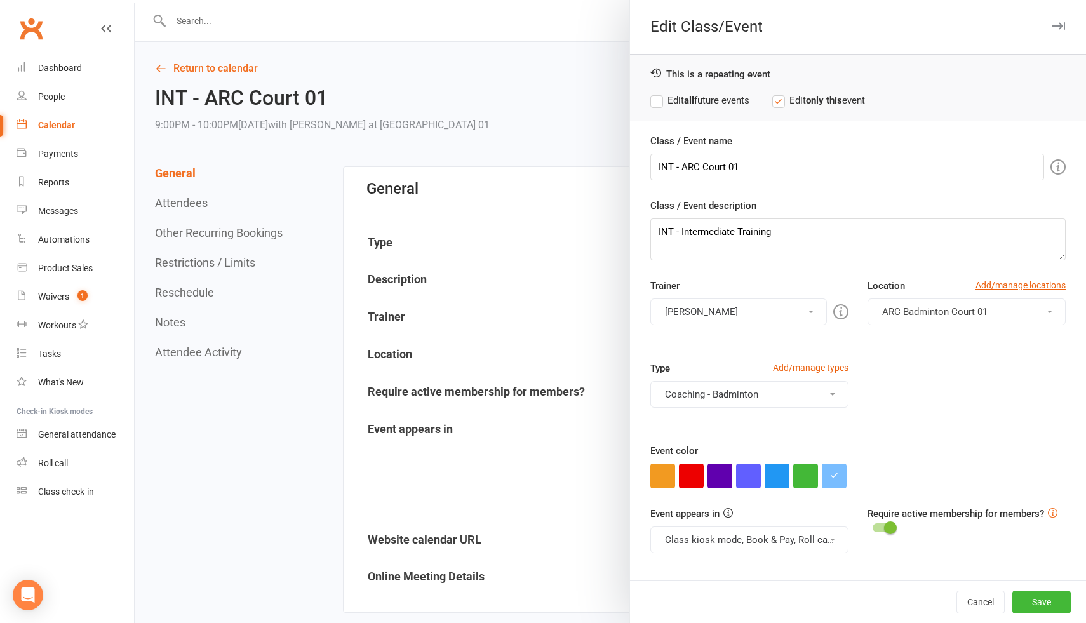
click at [541, 146] on div at bounding box center [610, 311] width 951 height 623
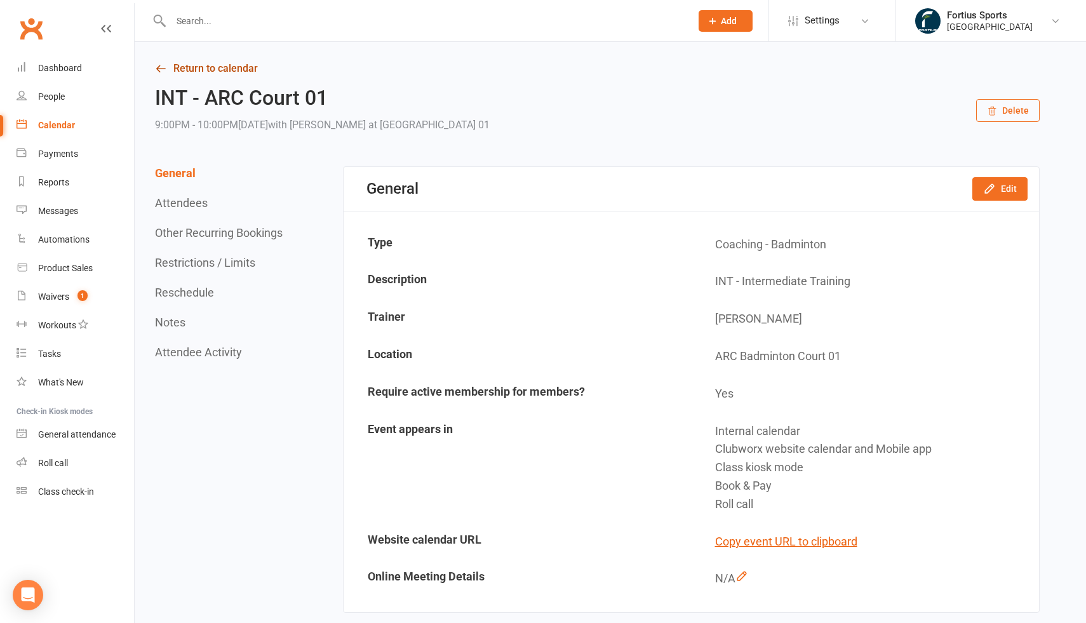
click at [232, 72] on link "Return to calendar" at bounding box center [597, 69] width 885 height 18
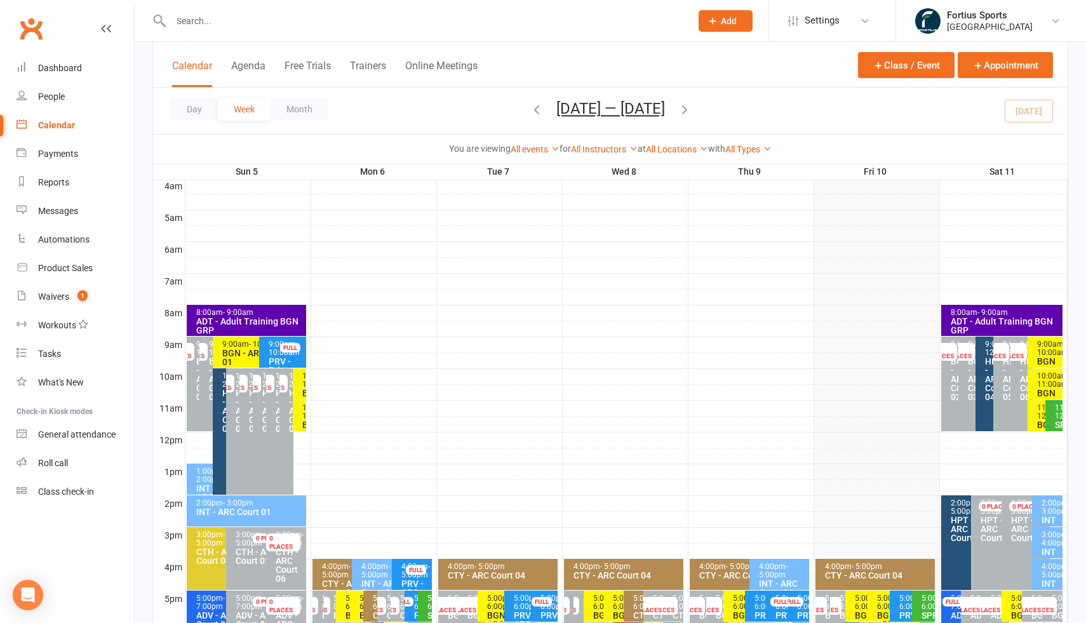
scroll to position [130, 0]
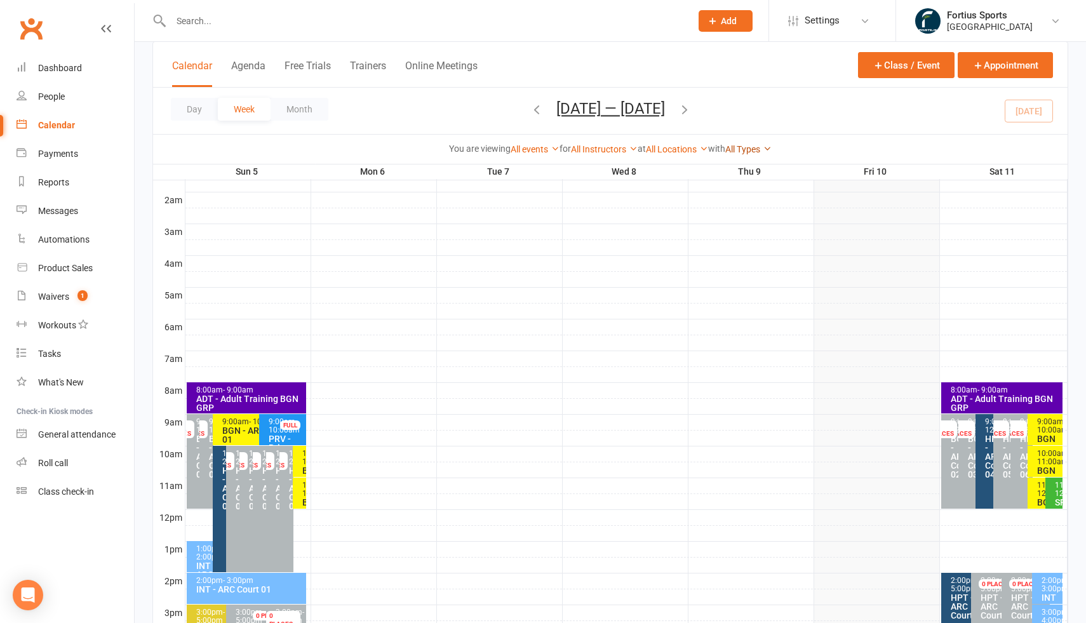
click at [752, 147] on link "All Types" at bounding box center [748, 149] width 46 height 10
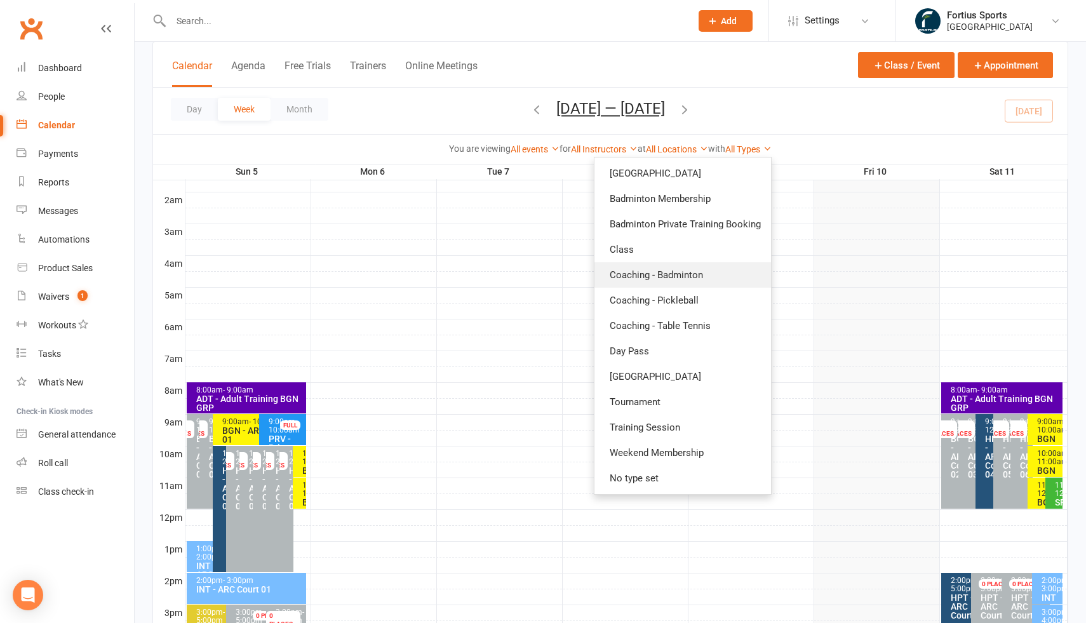
click at [709, 276] on link "Coaching - Badminton" at bounding box center [682, 274] width 177 height 25
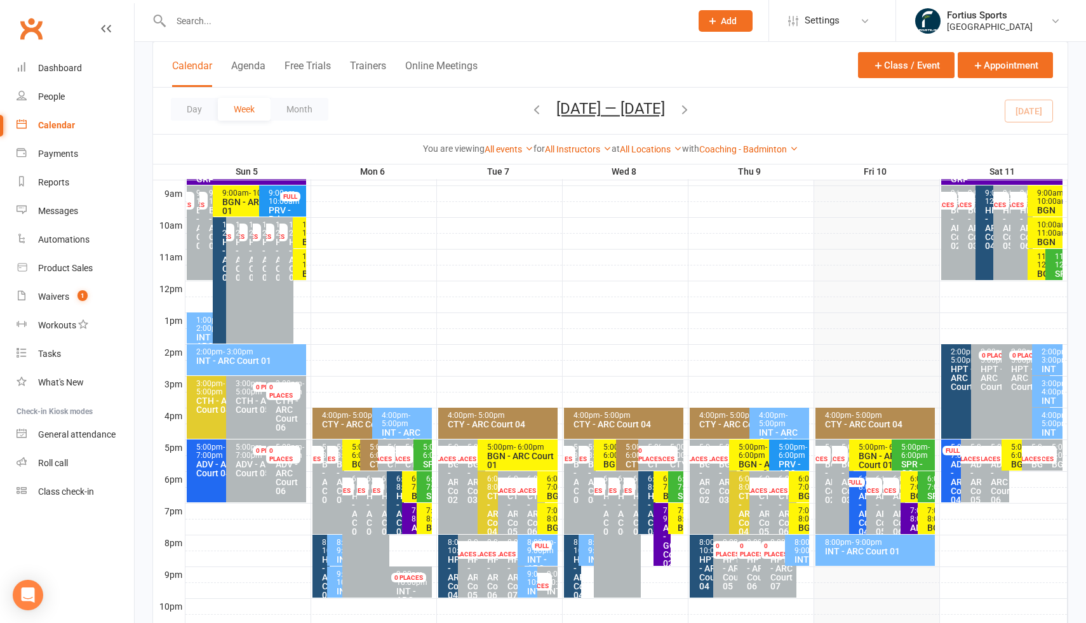
scroll to position [434, 0]
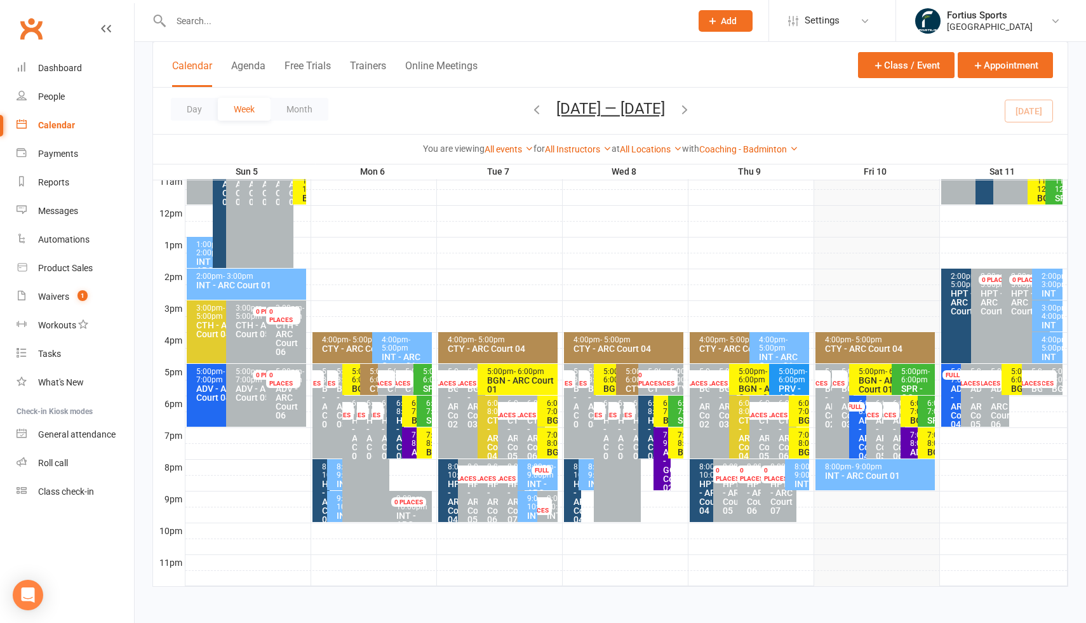
click at [537, 111] on icon "button" at bounding box center [537, 109] width 14 height 14
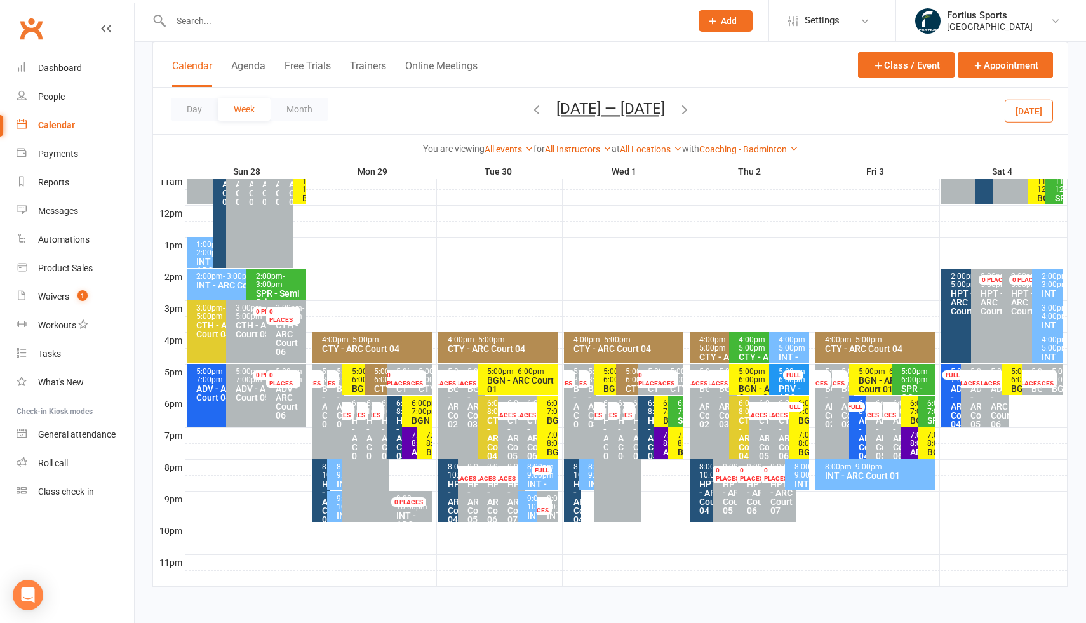
click at [335, 477] on div "8:00pm - 9:00pm INT - ARC Court 01" at bounding box center [335, 474] width 17 height 31
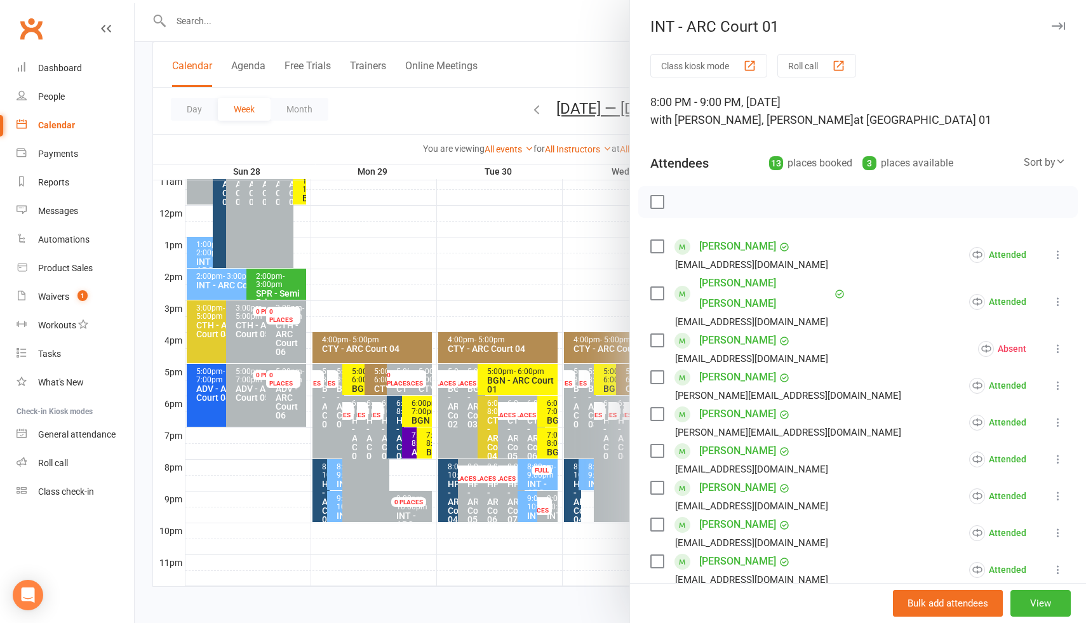
click at [336, 515] on div at bounding box center [610, 311] width 951 height 623
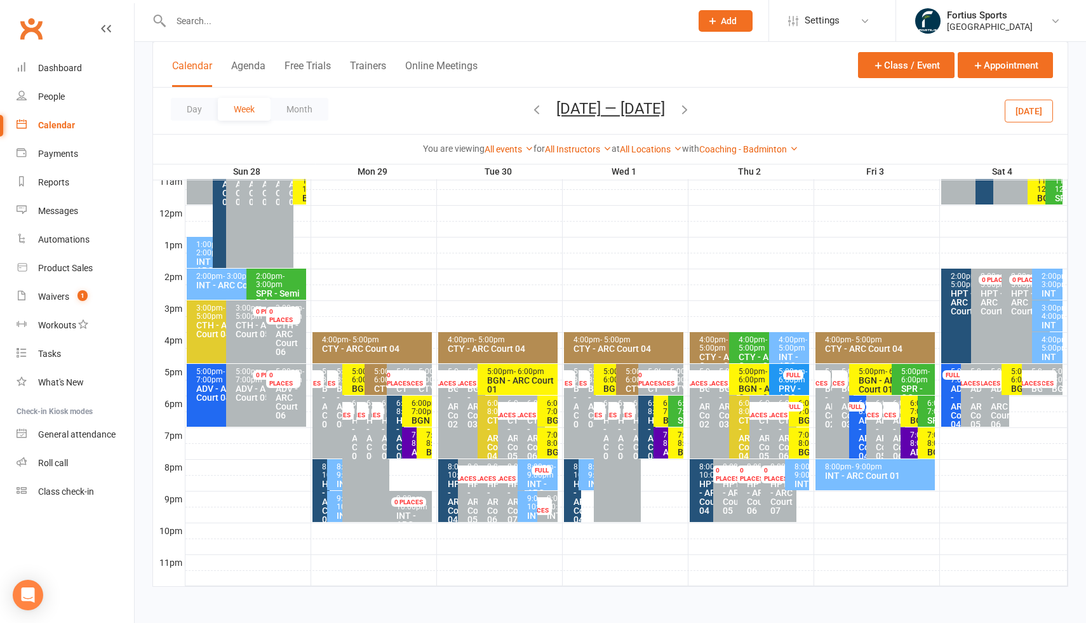
click at [335, 507] on div "9:00pm - 10:00pm INT - ARC Court 01" at bounding box center [335, 506] width 17 height 31
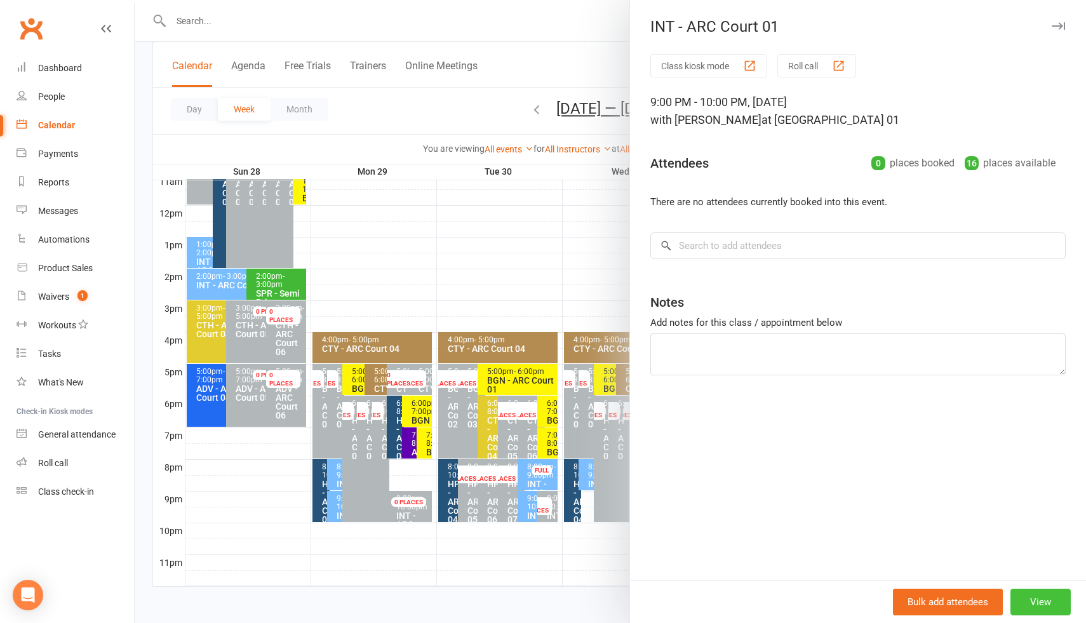
click at [1032, 602] on button "View" at bounding box center [1040, 602] width 60 height 27
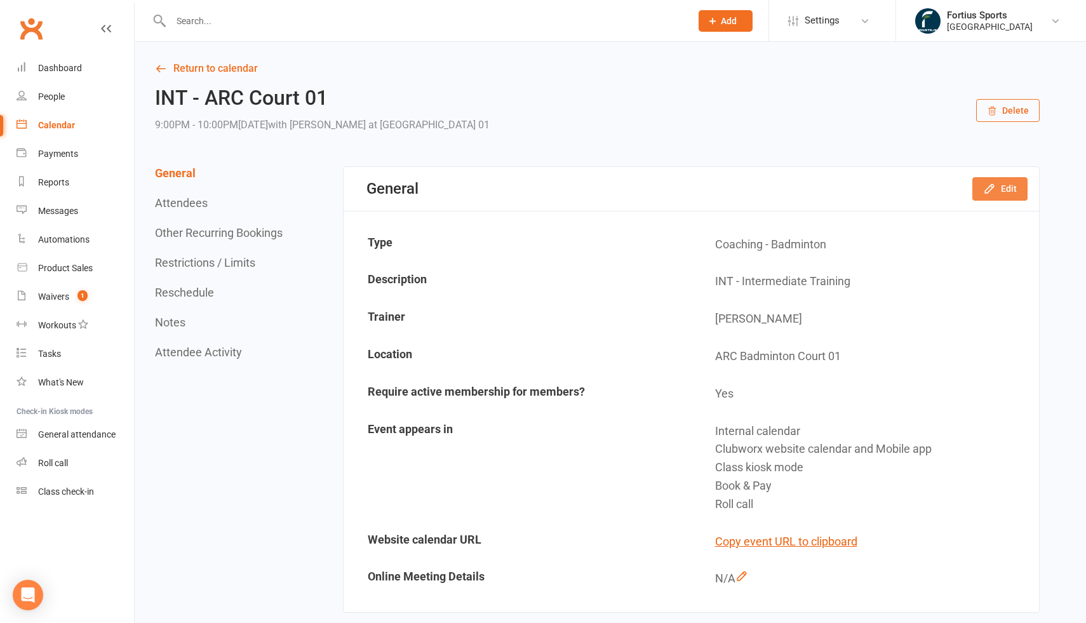
click at [1007, 195] on button "Edit" at bounding box center [999, 188] width 55 height 23
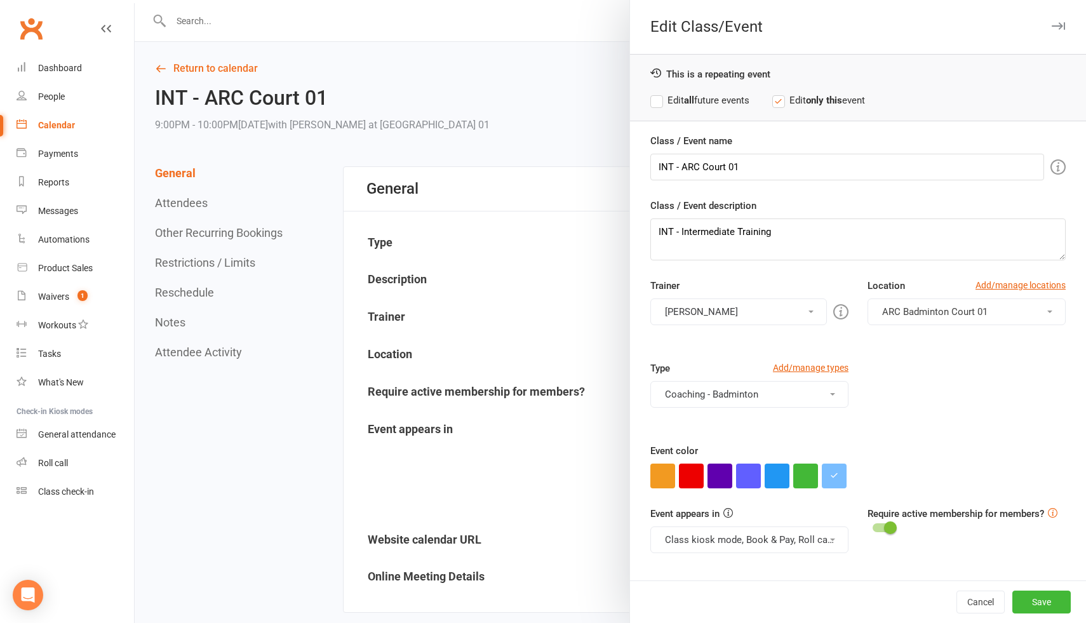
click at [775, 318] on button "Vinh Nguyen" at bounding box center [738, 312] width 177 height 27
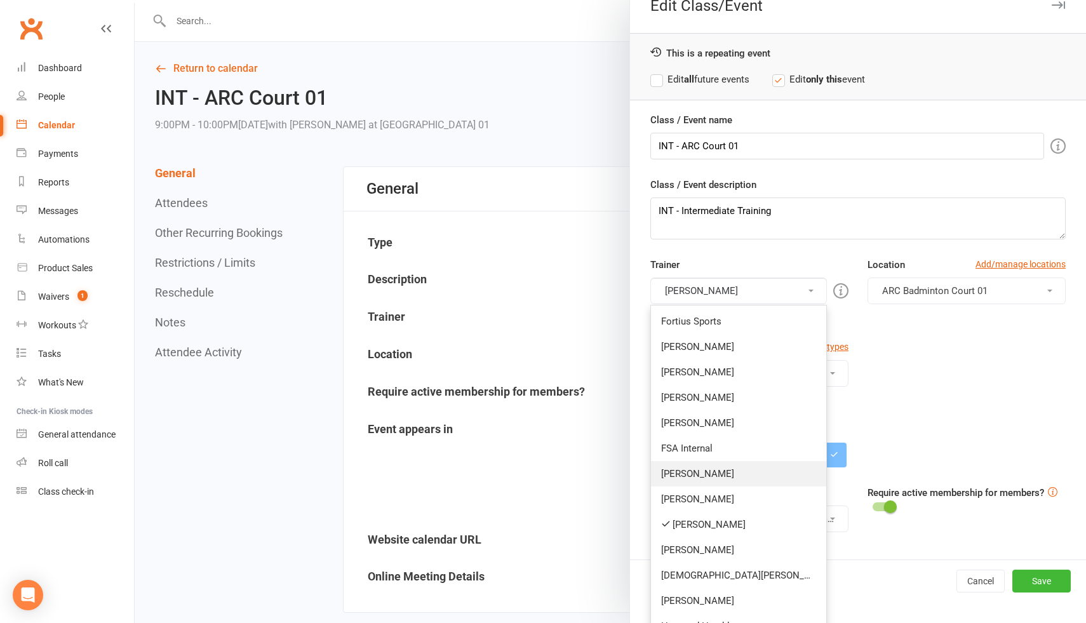
scroll to position [41, 0]
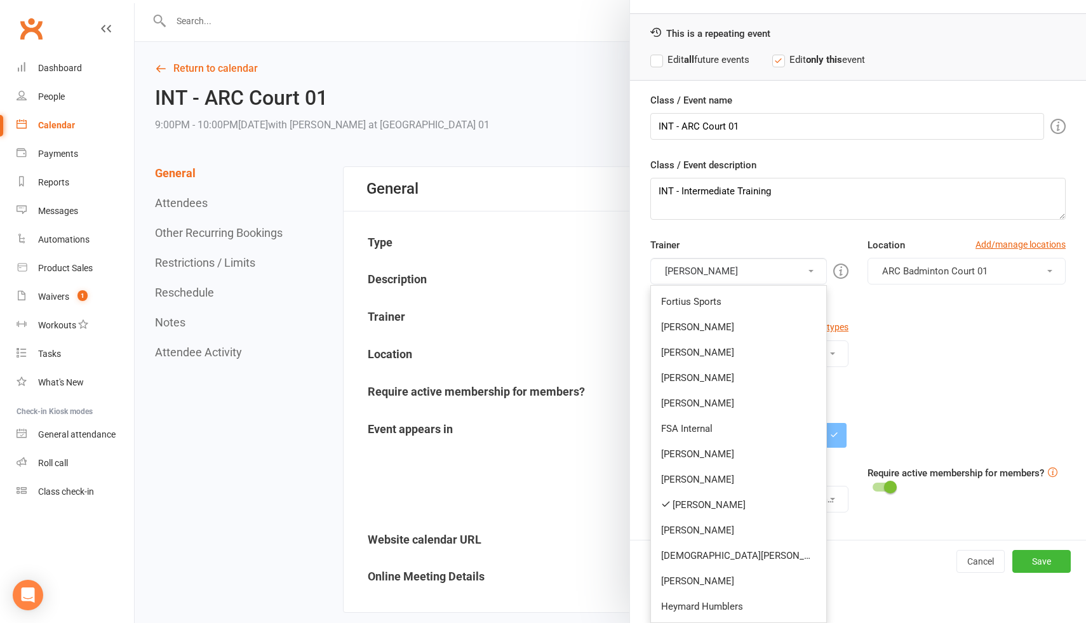
click at [890, 373] on div "Type Add/manage types Coaching - Badminton Badminton Court Reservation Badminto…" at bounding box center [858, 361] width 434 height 83
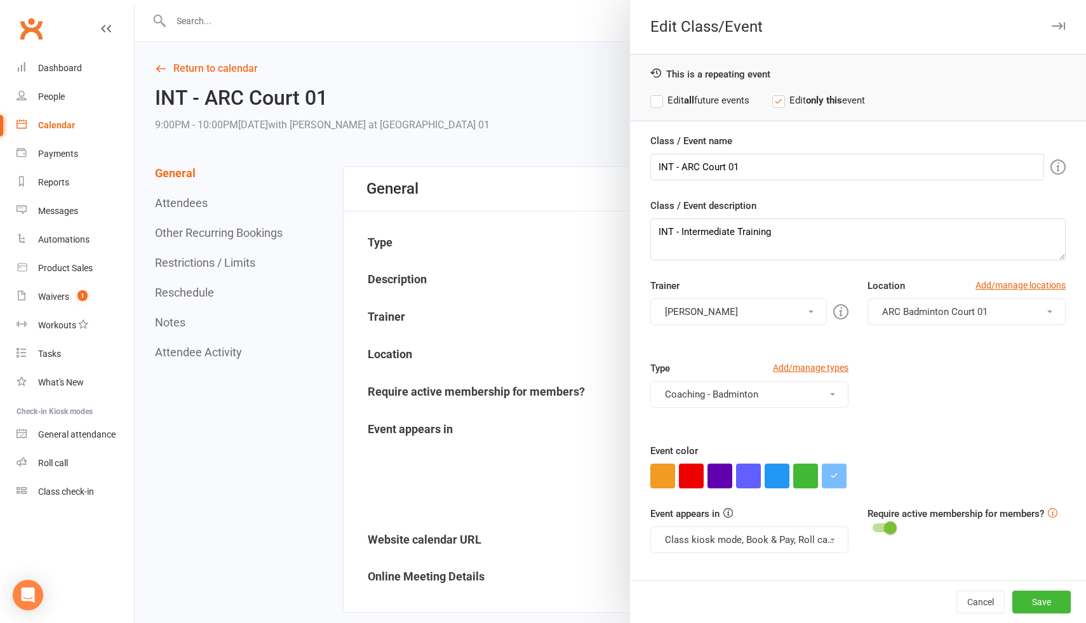
click at [556, 93] on div at bounding box center [610, 311] width 951 height 623
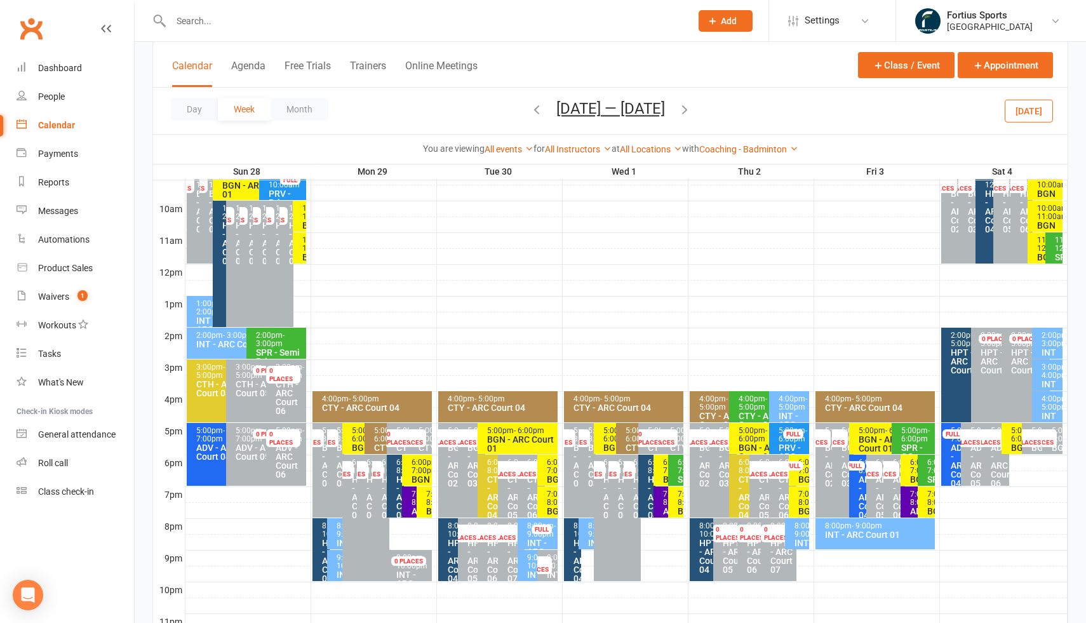
scroll to position [434, 0]
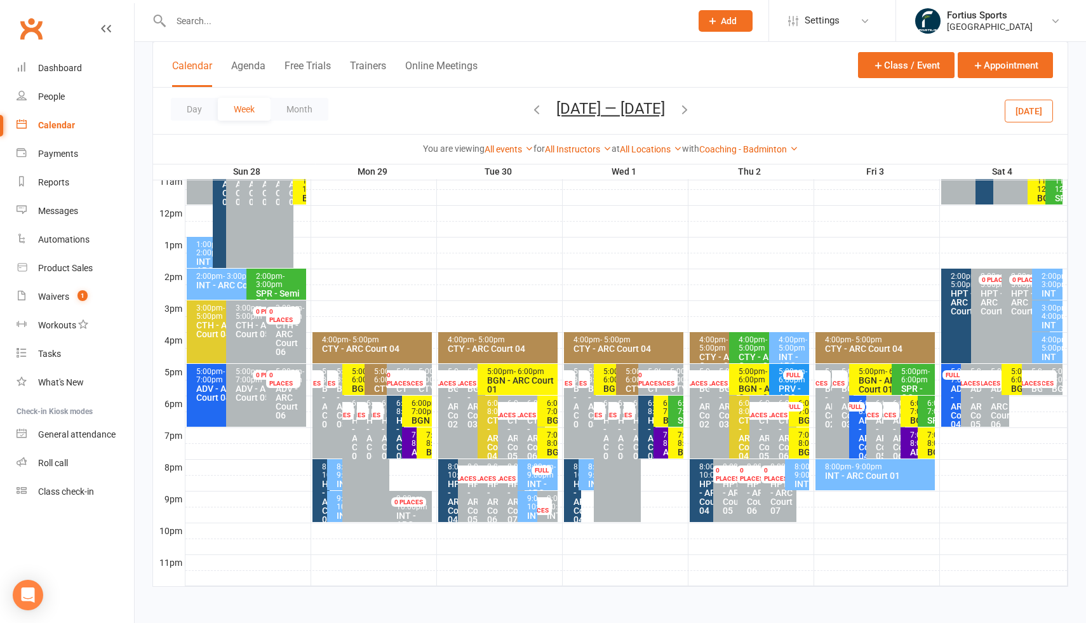
click at [528, 511] on span "- 10:00pm" at bounding box center [542, 502] width 31 height 17
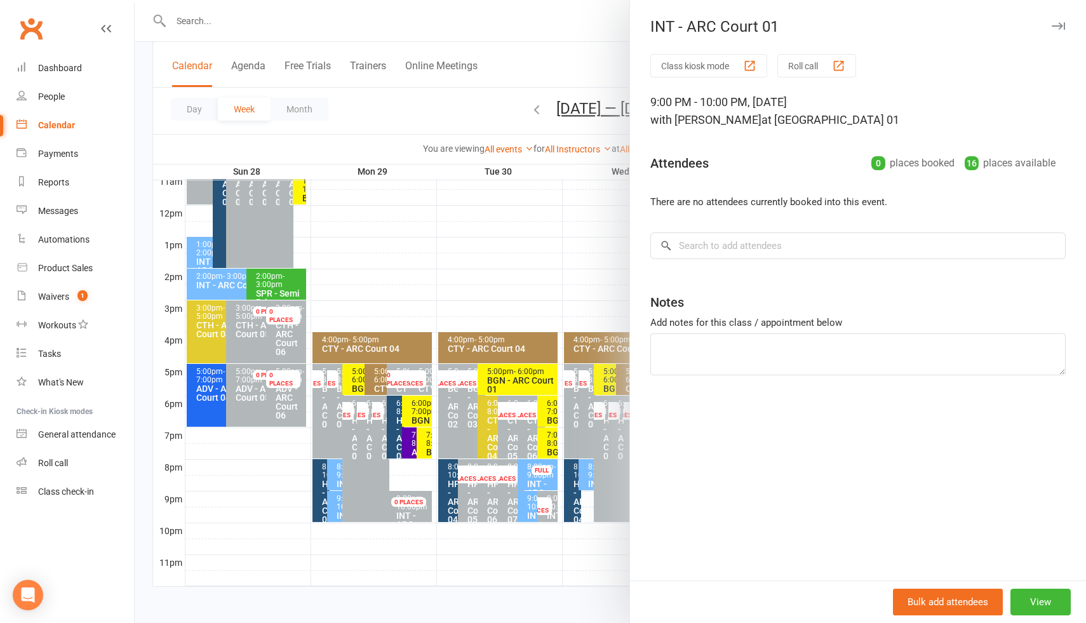
click at [491, 289] on div at bounding box center [610, 311] width 951 height 623
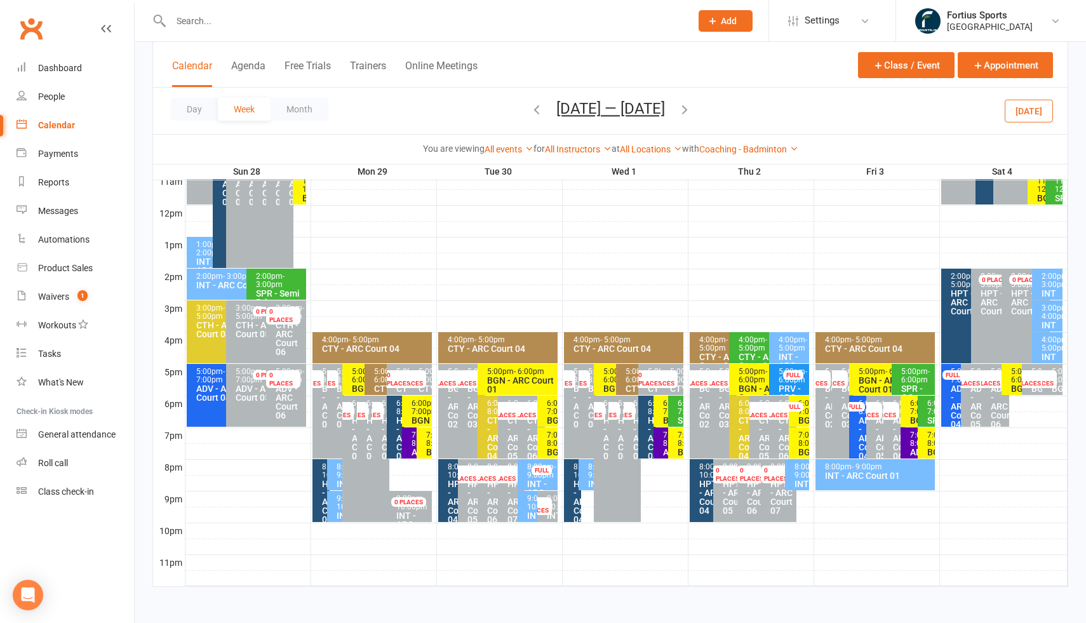
click at [785, 349] on div "4:00pm - 5:00pm" at bounding box center [792, 344] width 29 height 17
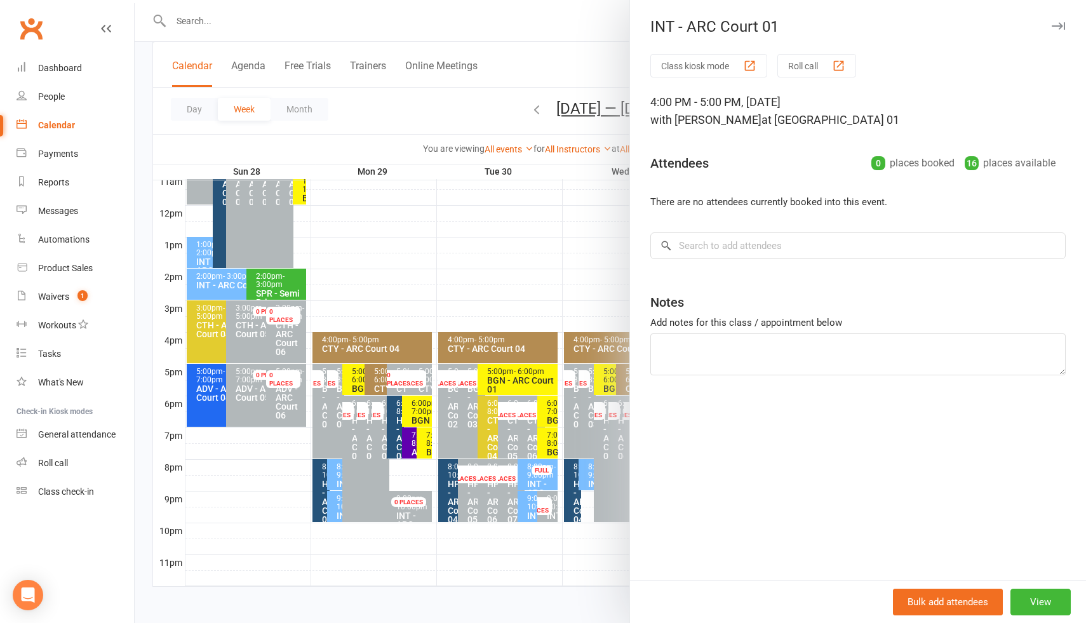
click at [601, 266] on div at bounding box center [610, 311] width 951 height 623
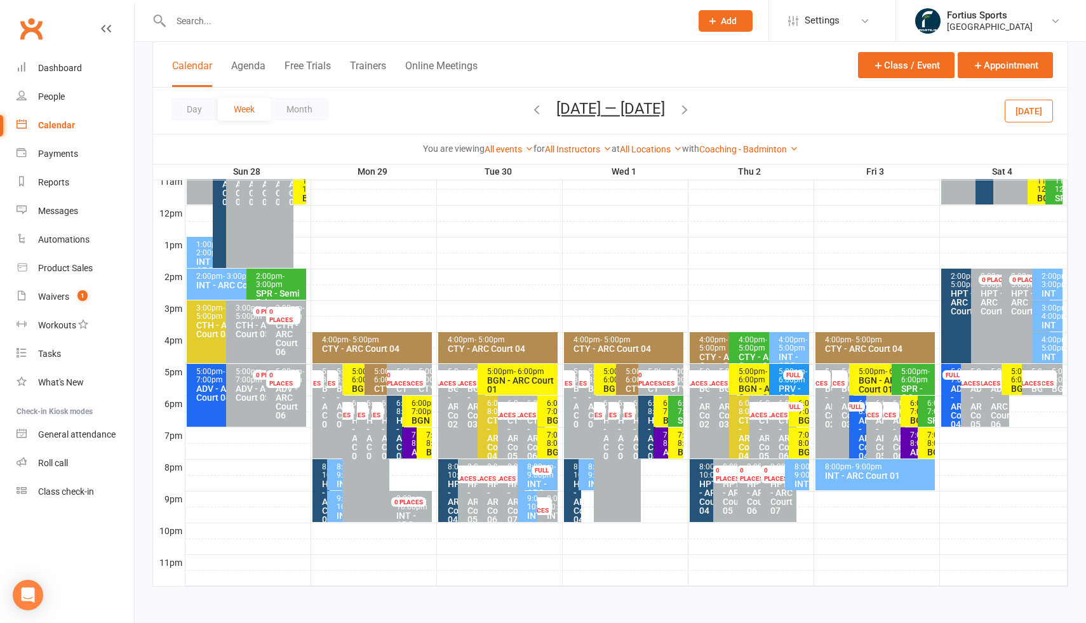
click at [331, 504] on div "9:00pm - 10:00pm INT - ARC Court 01" at bounding box center [335, 506] width 17 height 31
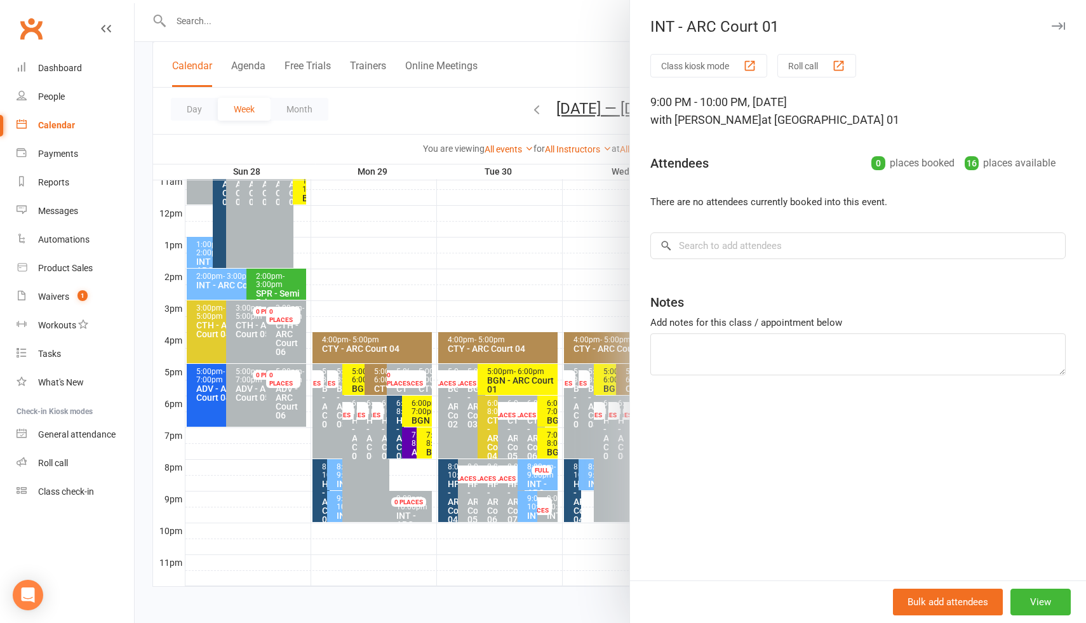
click at [464, 305] on div at bounding box center [610, 311] width 951 height 623
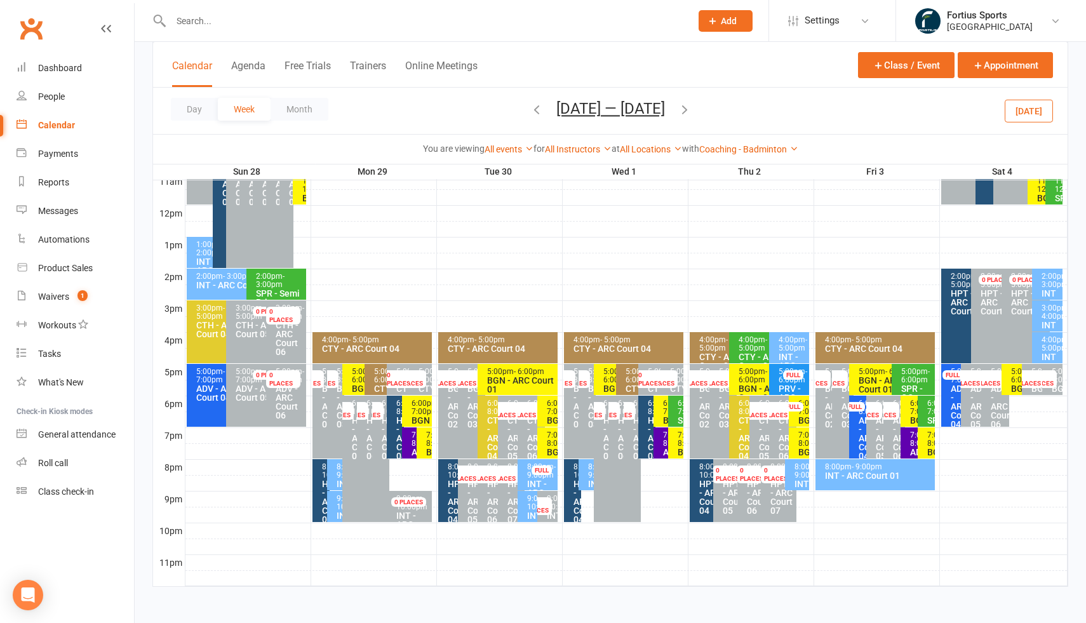
click at [529, 511] on span "- 10:00pm" at bounding box center [542, 502] width 31 height 17
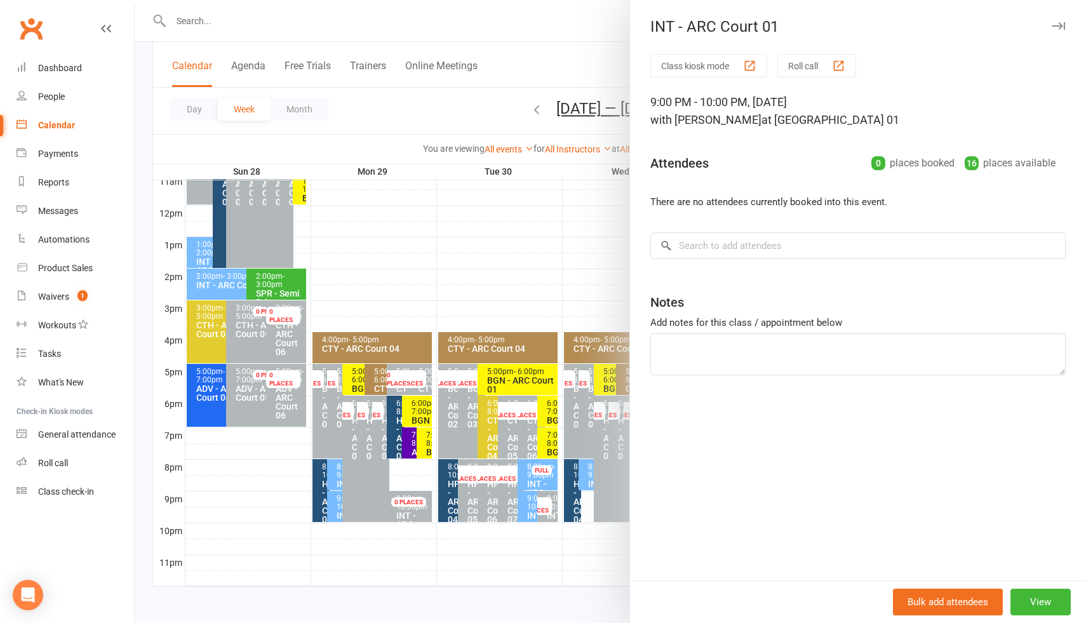
click at [502, 282] on div at bounding box center [610, 311] width 951 height 623
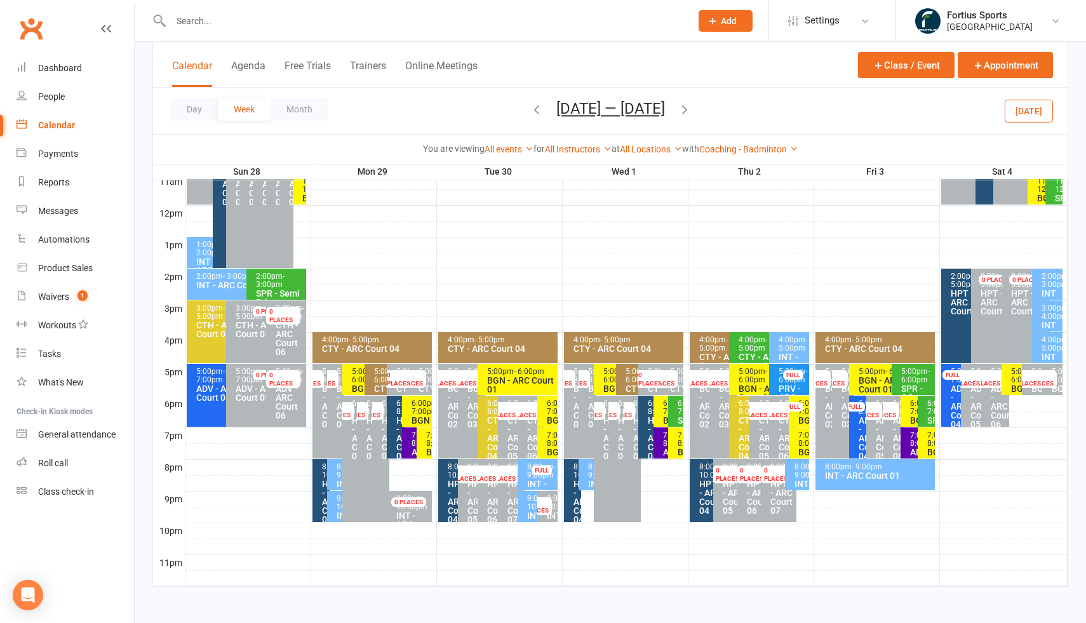
click at [795, 347] on div "4:00pm - 5:00pm" at bounding box center [792, 344] width 29 height 17
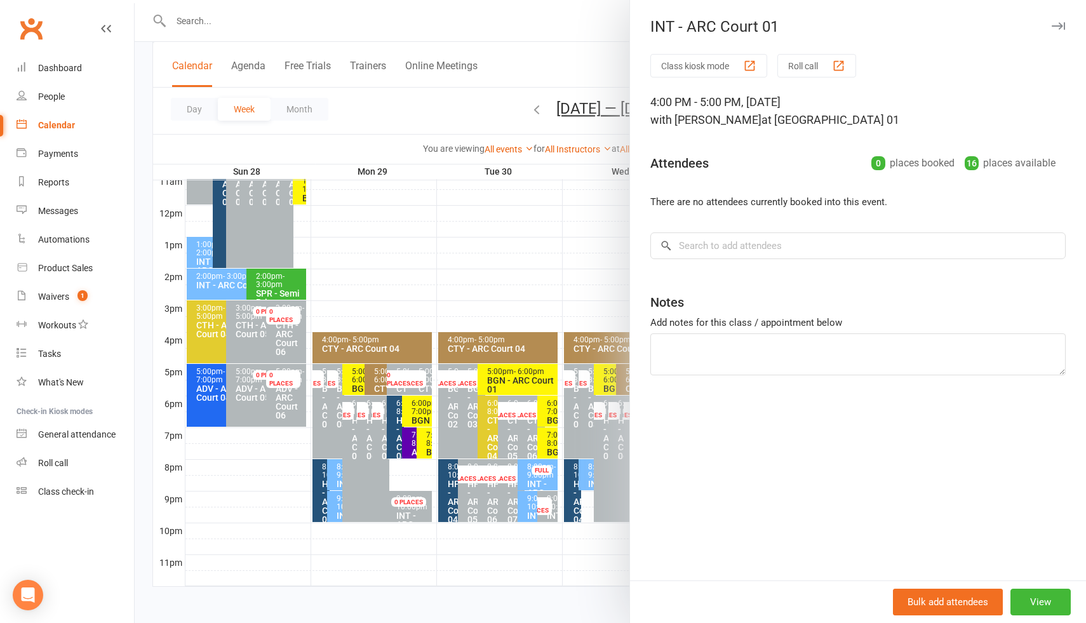
click at [533, 270] on div at bounding box center [610, 311] width 951 height 623
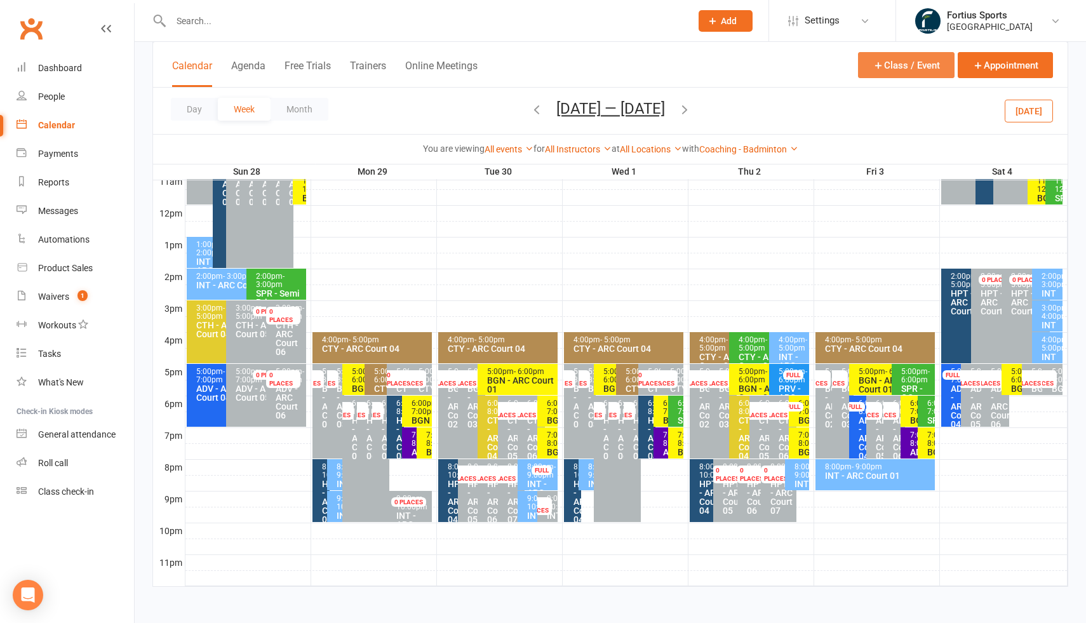
click at [885, 69] on button "Class / Event" at bounding box center [906, 65] width 97 height 26
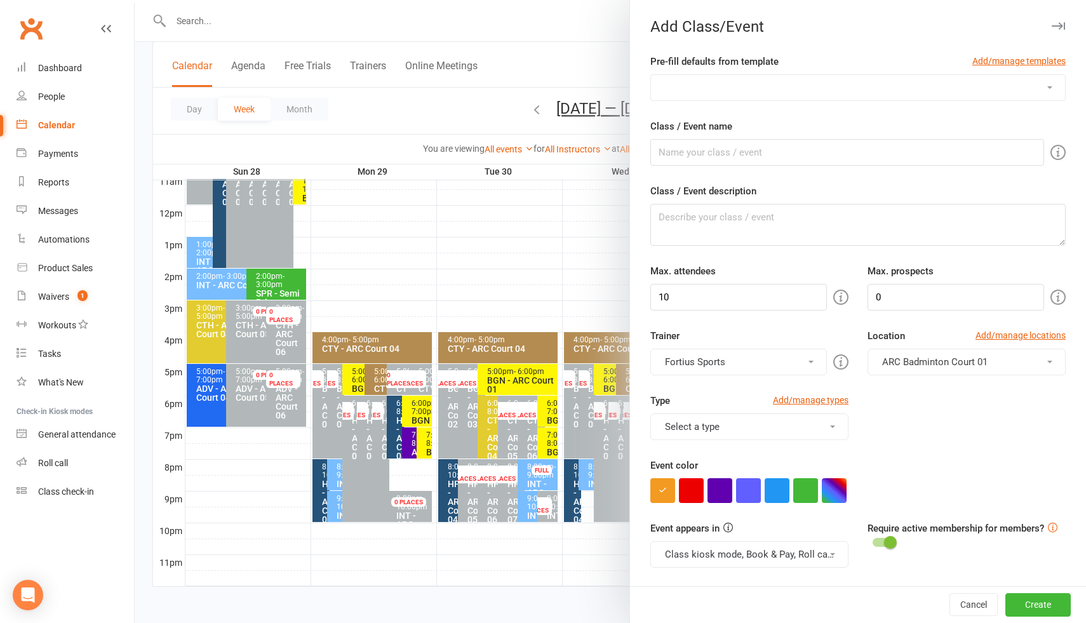
click at [753, 91] on select "Badminton Coaching - ADT - Adult Training Badminton Coaching - ADV - Advanced B…" at bounding box center [858, 87] width 414 height 25
select select "1183"
type input "INT - Intermediate"
type textarea "INT - Intermediate Training"
type input "16"
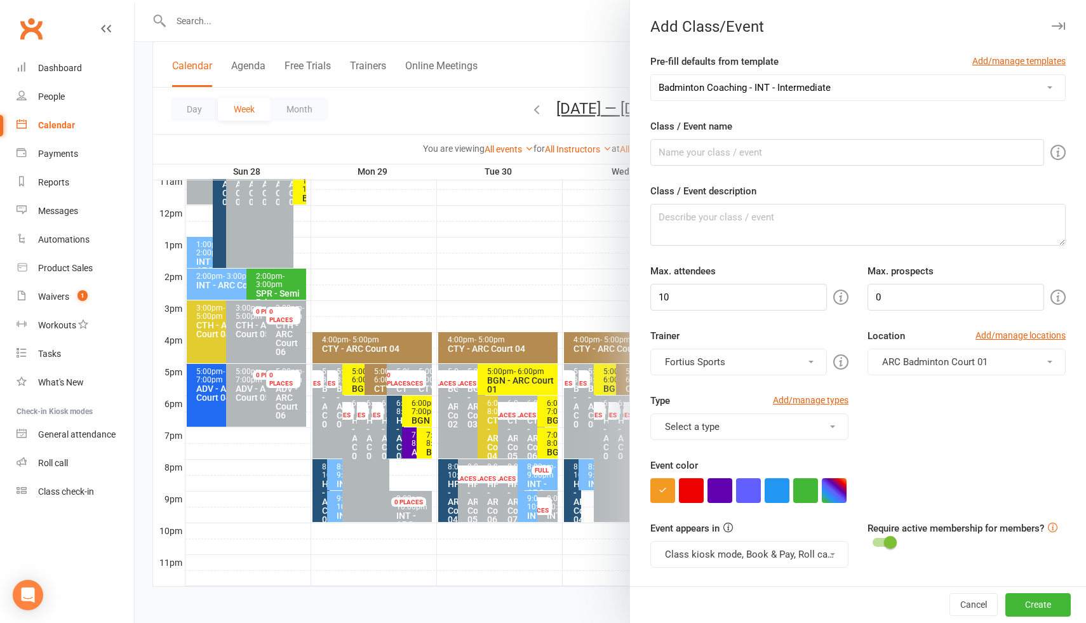
type input "4"
click at [700, 154] on input "INT - Intermediate" at bounding box center [847, 152] width 394 height 27
type input "INT - ARC Court 01"
click at [973, 358] on span "ARC Badminton Court 04" at bounding box center [934, 361] width 105 height 11
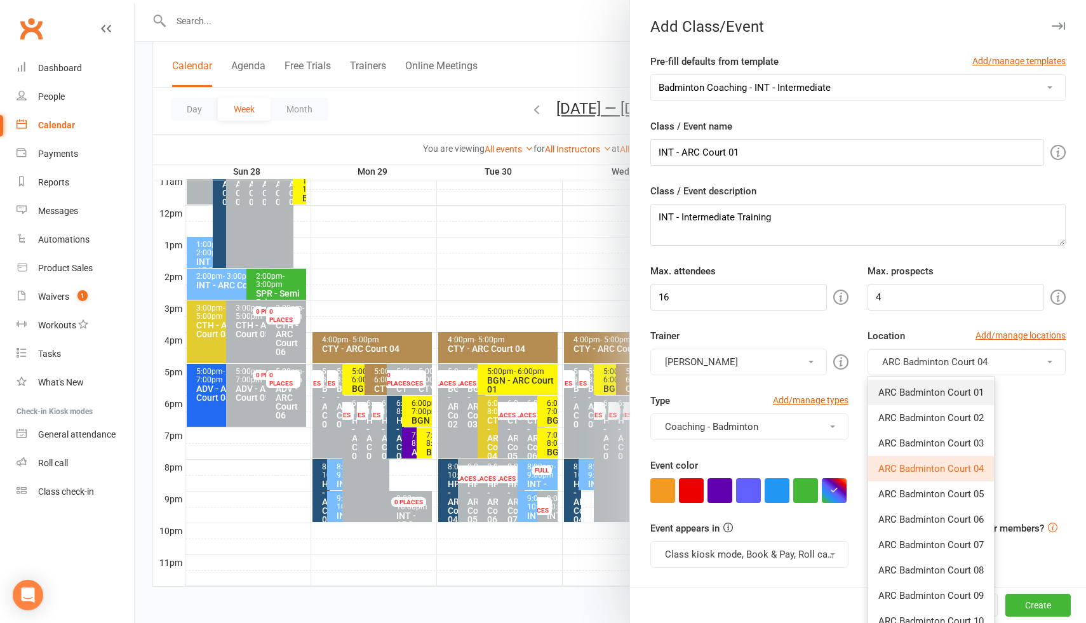
click at [952, 393] on span "ARC Badminton Court 01" at bounding box center [930, 392] width 105 height 11
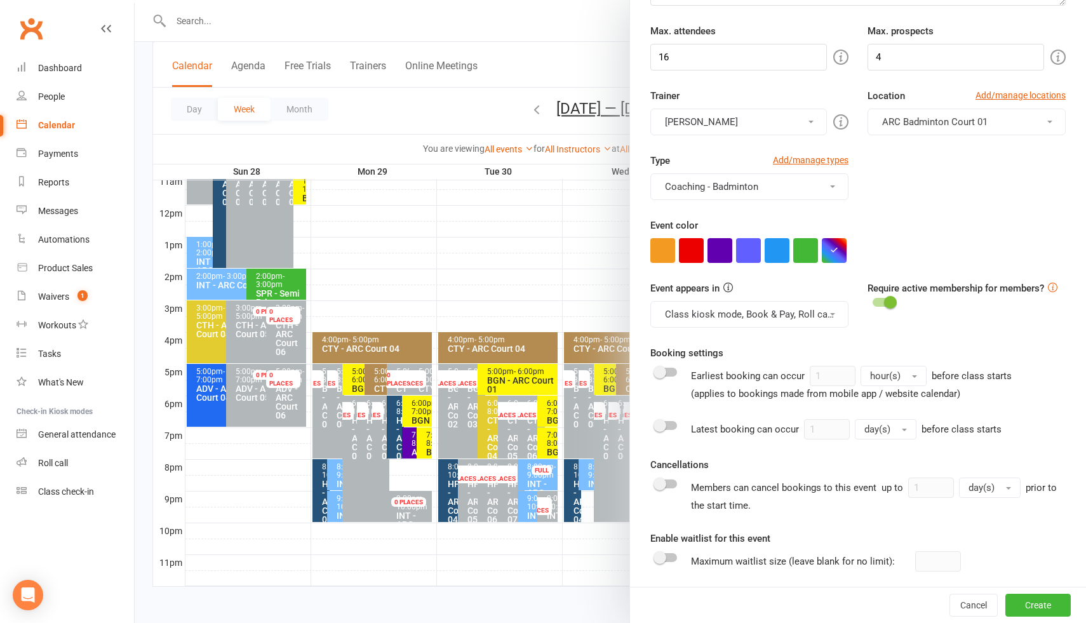
scroll to position [226, 0]
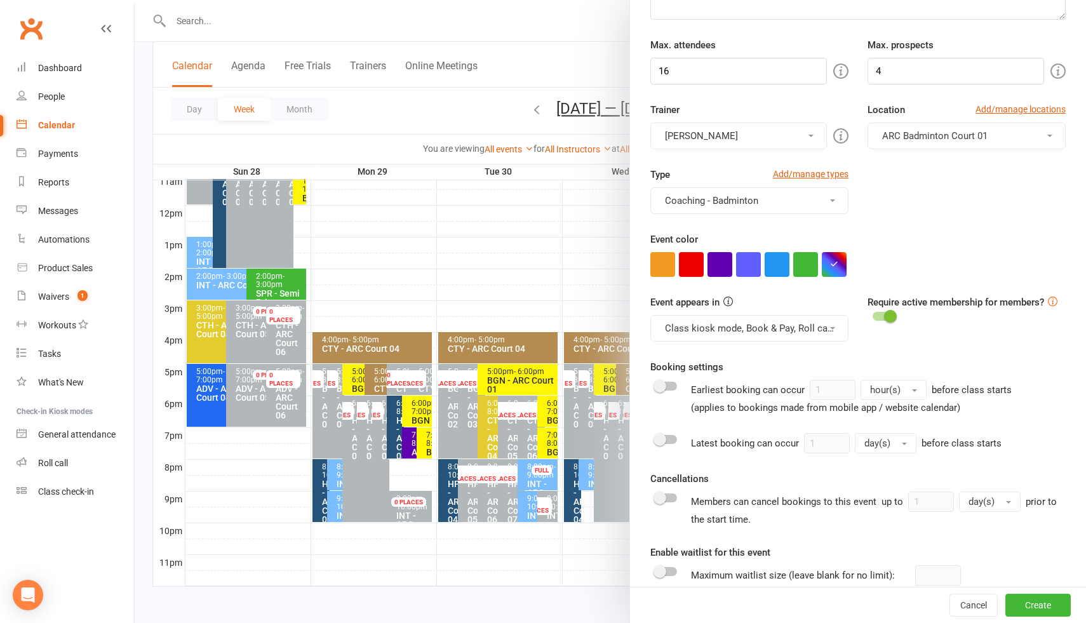
click at [822, 202] on button "Coaching - Badminton" at bounding box center [749, 200] width 198 height 27
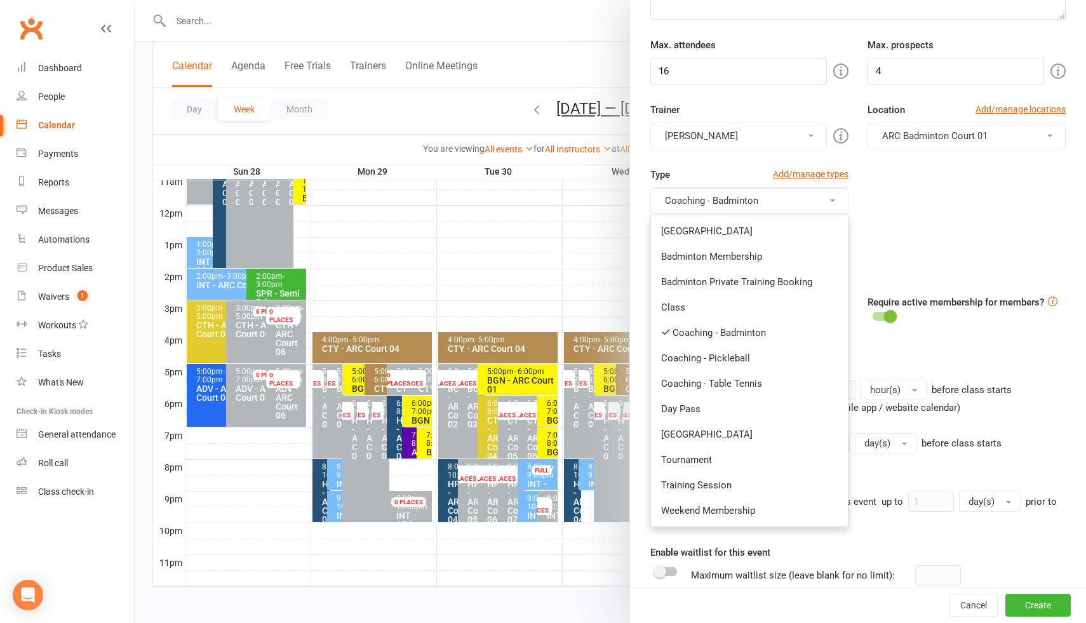
click at [908, 246] on div "Event color" at bounding box center [857, 254] width 415 height 45
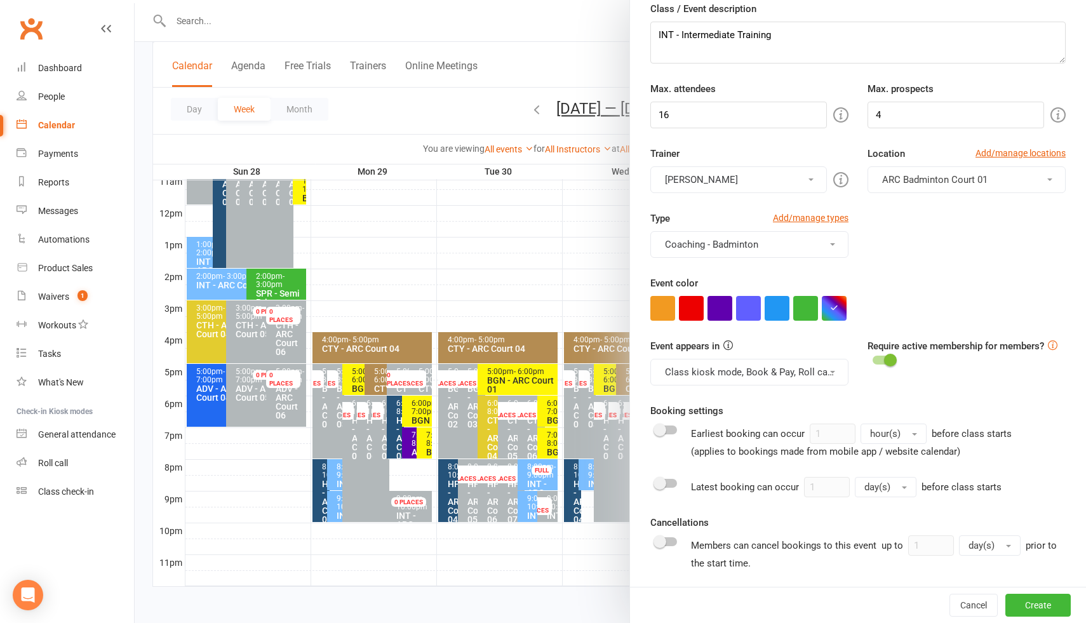
scroll to position [175, 0]
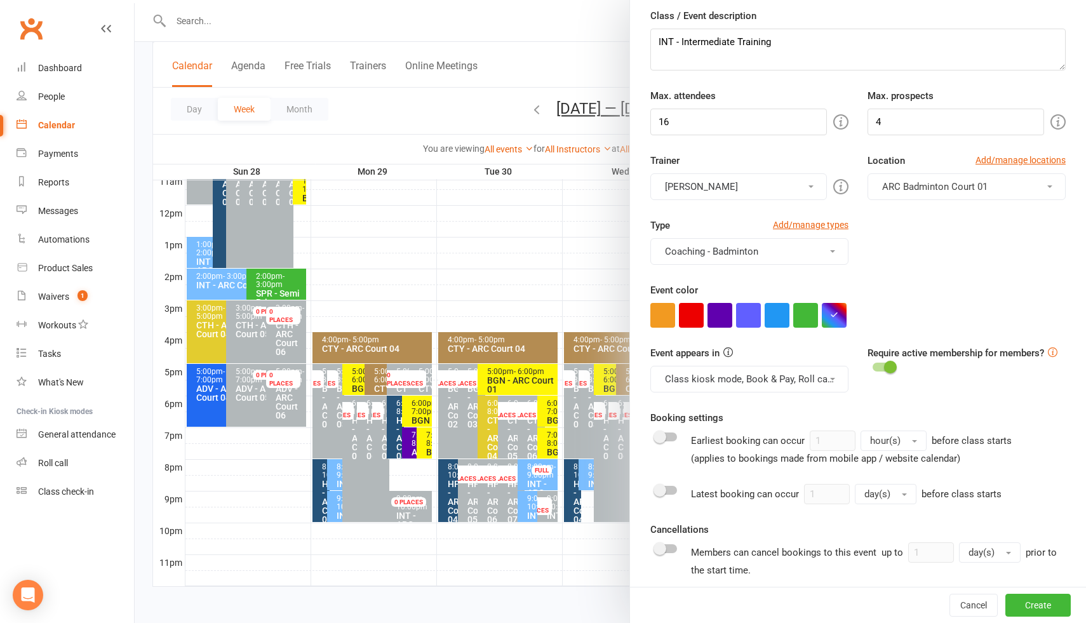
click at [771, 185] on button "Antonio Emanuel" at bounding box center [738, 186] width 177 height 27
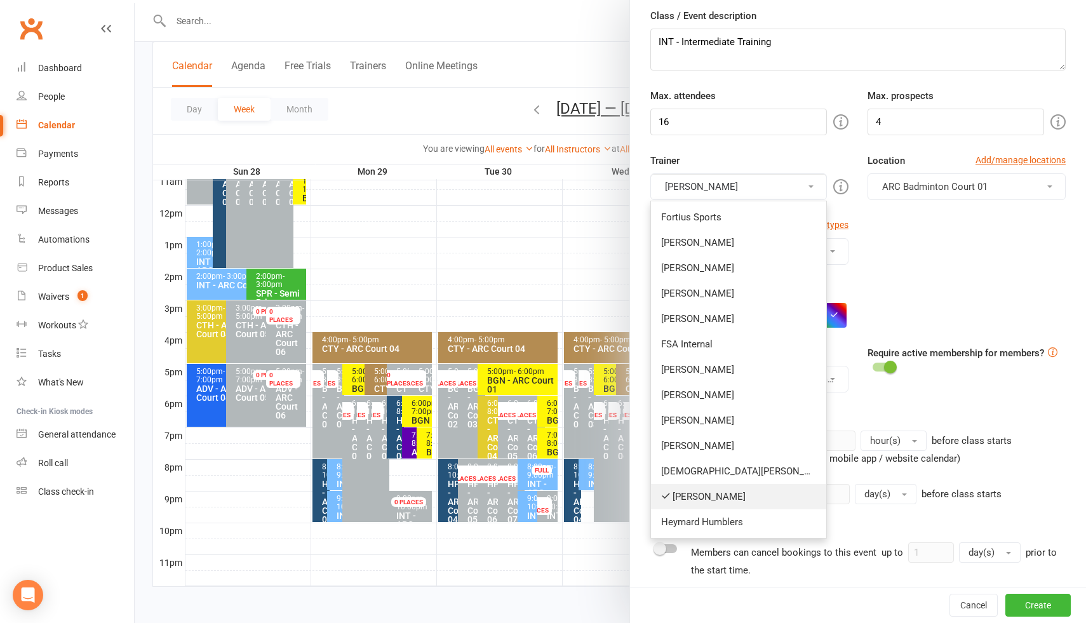
click at [703, 492] on link "Antonio Emanuel" at bounding box center [738, 496] width 175 height 25
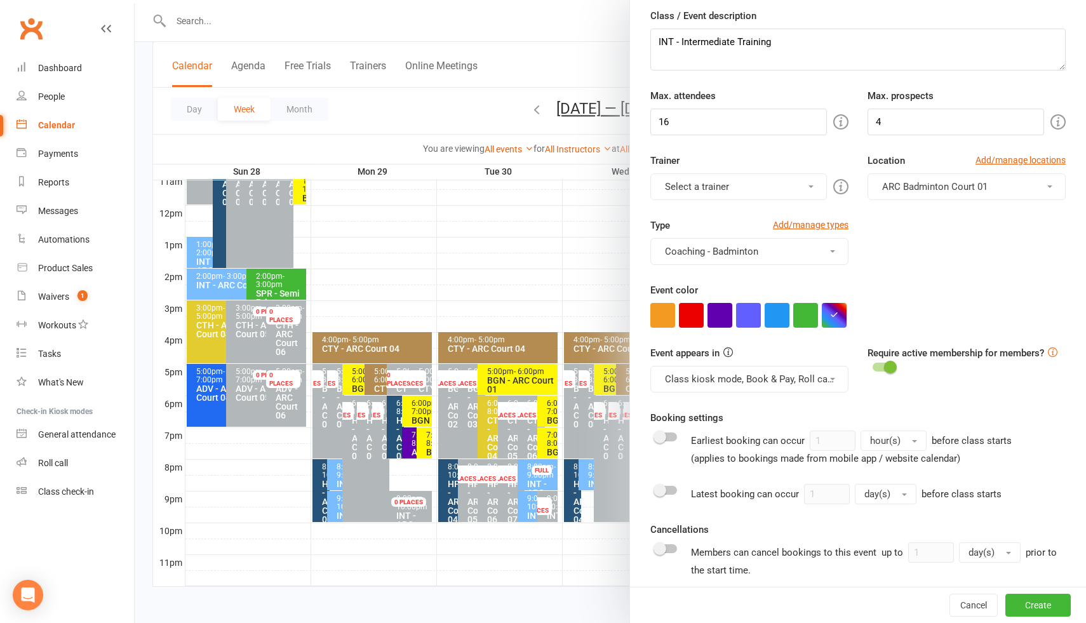
click at [737, 191] on button "Select a trainer" at bounding box center [738, 186] width 177 height 27
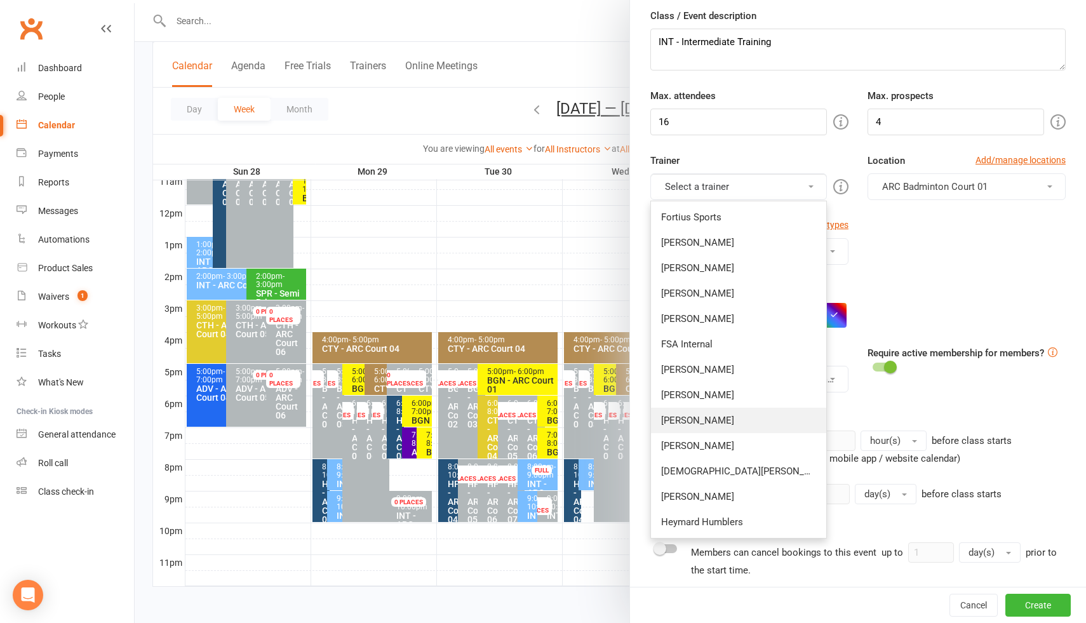
click at [697, 423] on link "Vinh Nguyen" at bounding box center [738, 420] width 175 height 25
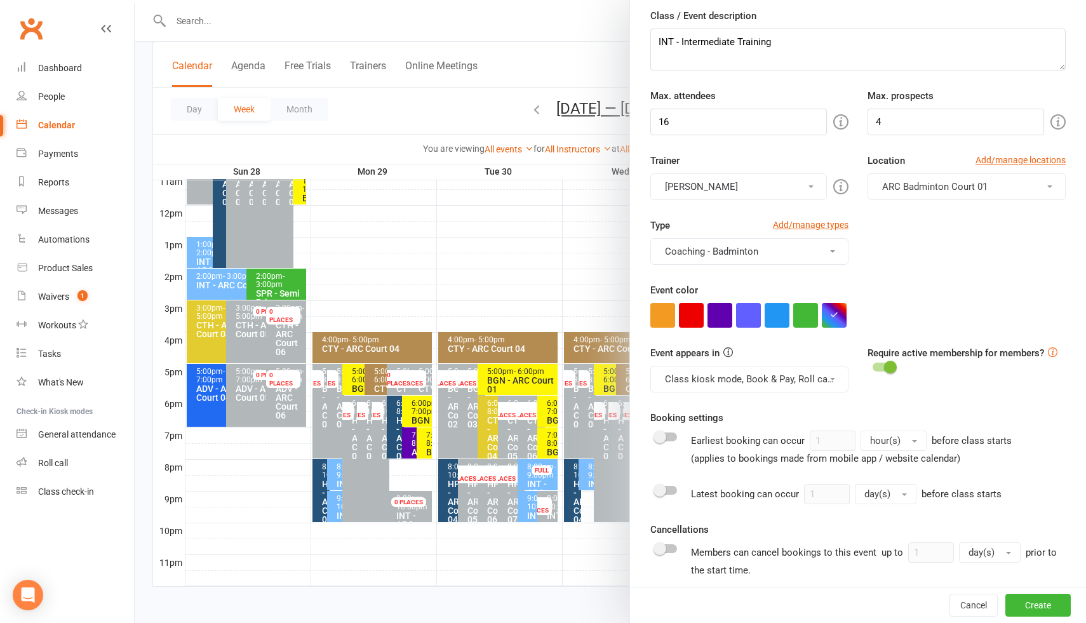
click at [929, 289] on div "Event color" at bounding box center [857, 305] width 415 height 45
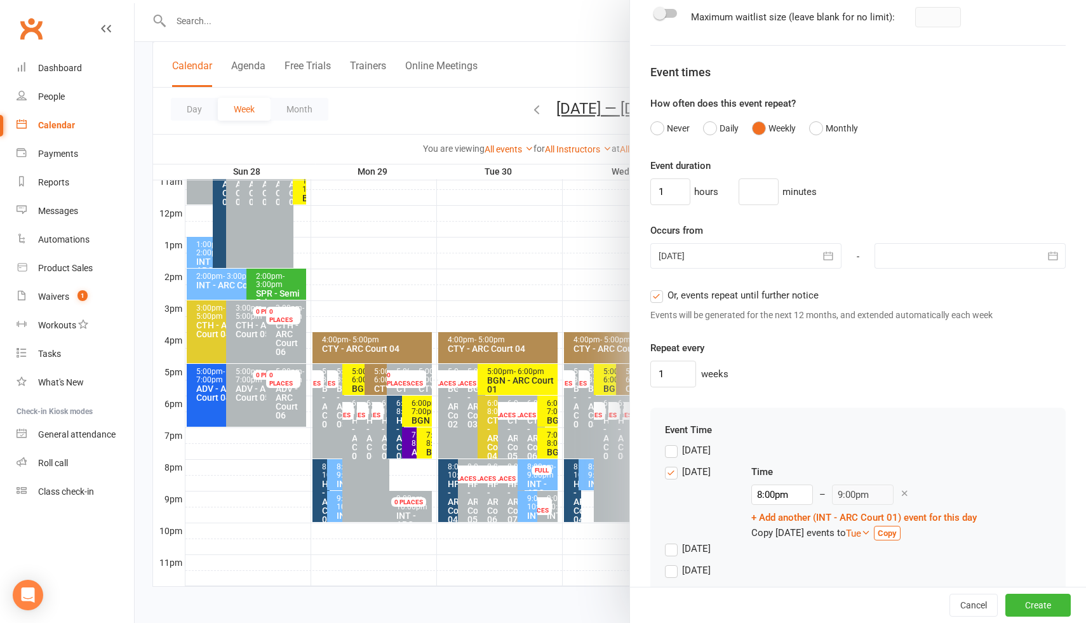
scroll to position [882, 0]
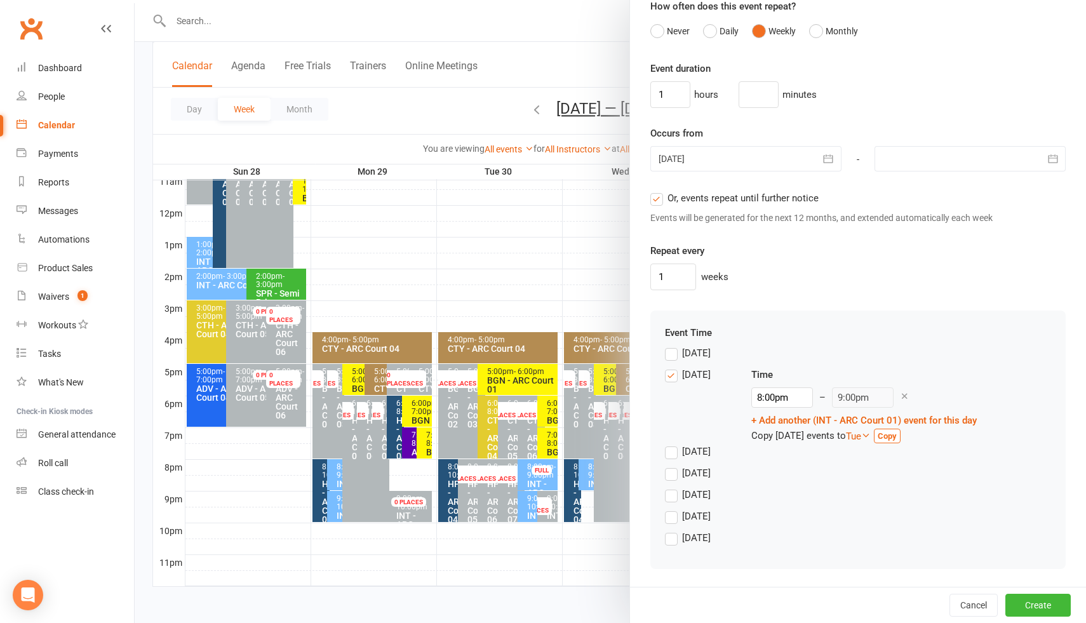
click at [671, 376] on label "Monday" at bounding box center [688, 374] width 46 height 15
click at [671, 367] on input "Monday" at bounding box center [669, 367] width 8 height 0
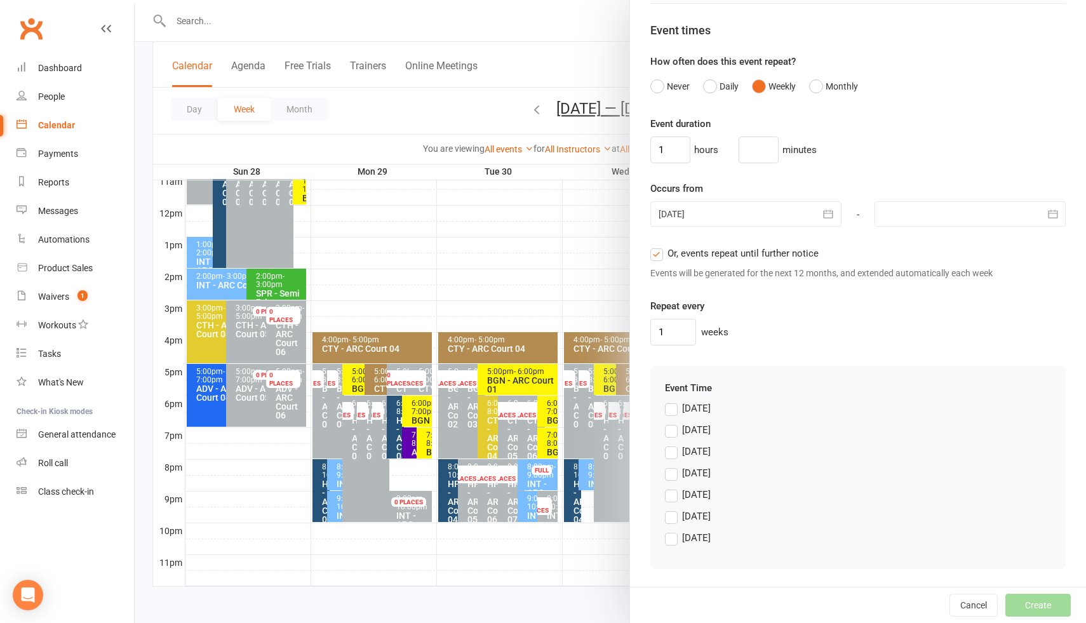
click at [674, 408] on label "Sunday" at bounding box center [688, 408] width 46 height 15
click at [673, 401] on input "Sunday" at bounding box center [669, 401] width 8 height 0
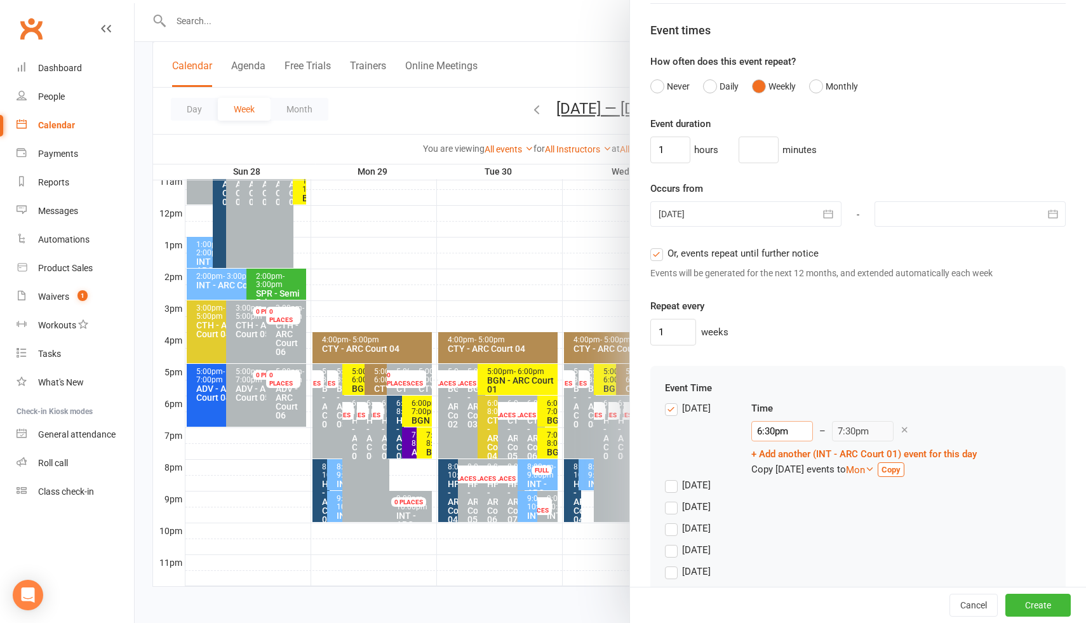
click at [767, 429] on input "6:30pm" at bounding box center [782, 431] width 62 height 20
click at [775, 471] on li "3:00pm" at bounding box center [782, 471] width 61 height 19
type input "3:00pm"
type input "4:00pm"
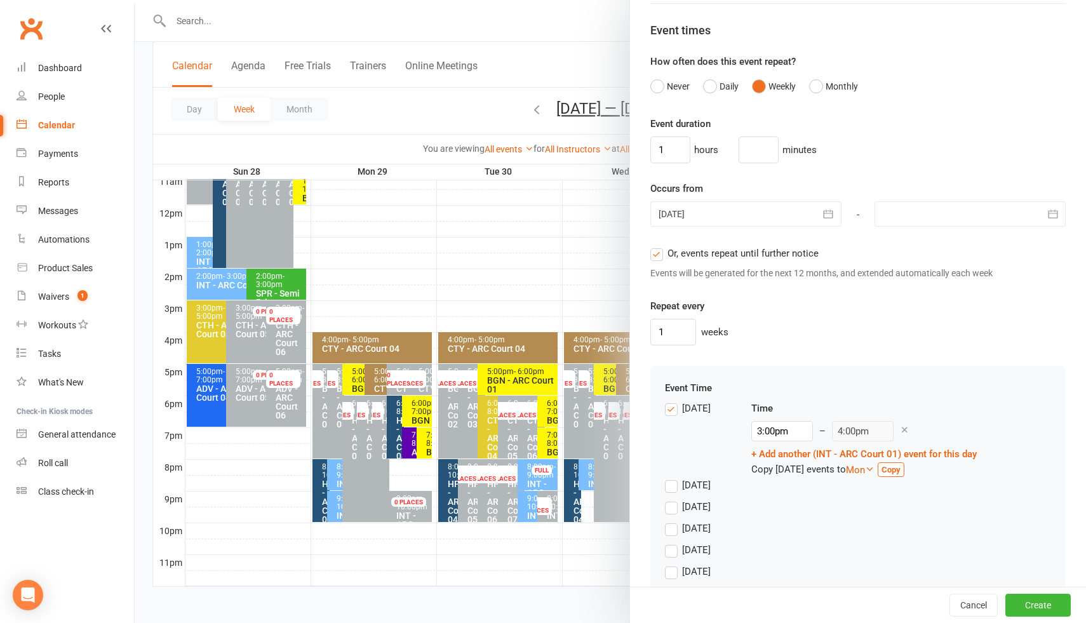
click at [757, 210] on div at bounding box center [745, 213] width 191 height 25
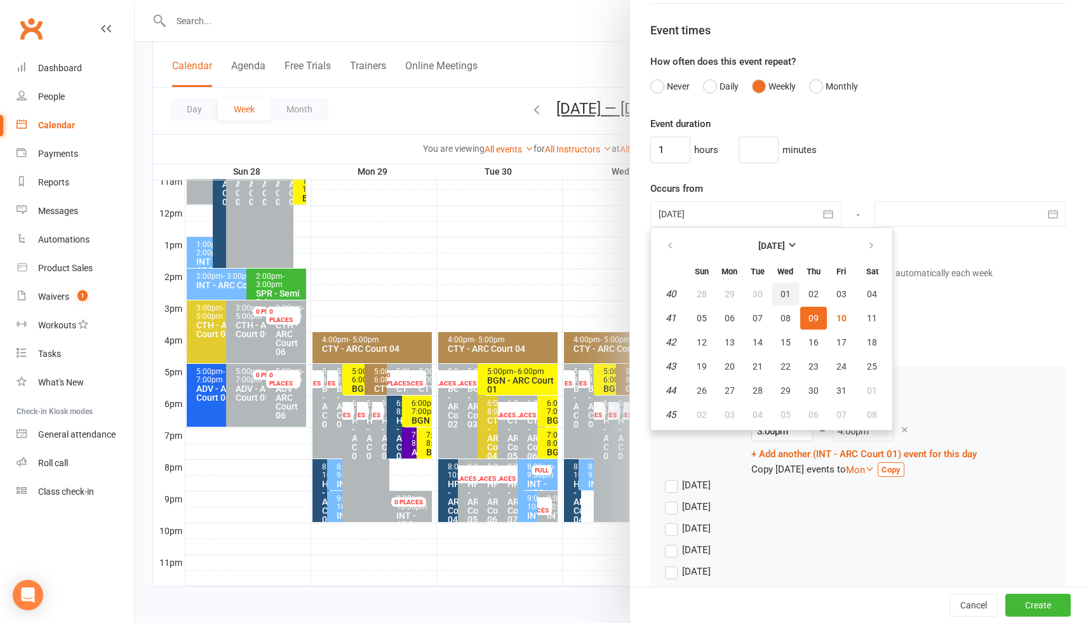
click at [788, 293] on span "01" at bounding box center [786, 294] width 10 height 10
type input "01 Oct 2025"
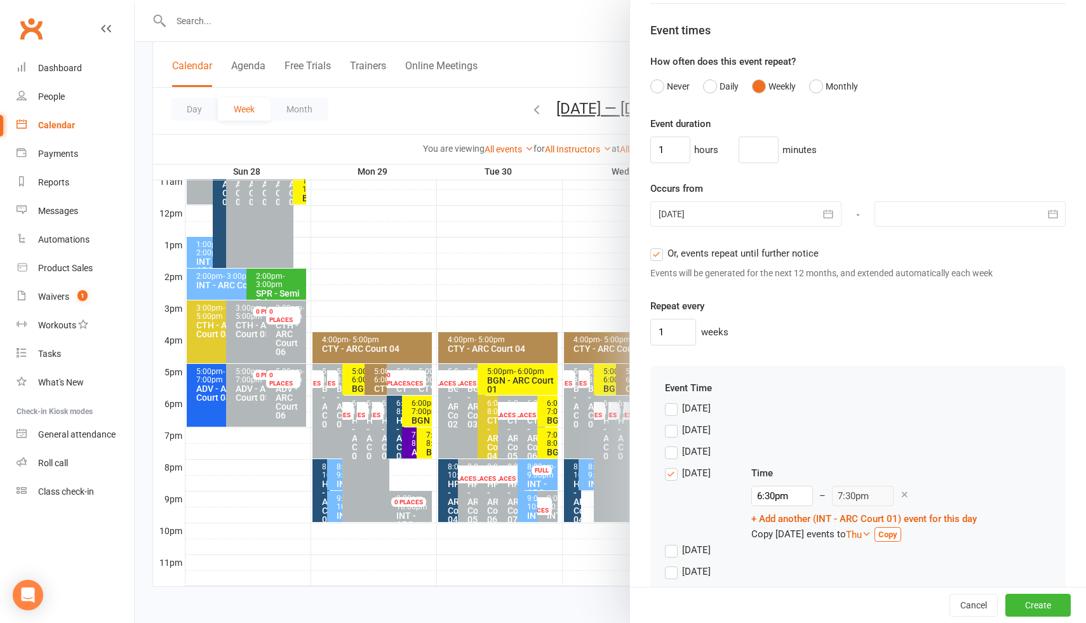
click at [677, 473] on label "Wednesday" at bounding box center [688, 473] width 46 height 15
click at [673, 466] on input "Wednesday" at bounding box center [669, 466] width 8 height 0
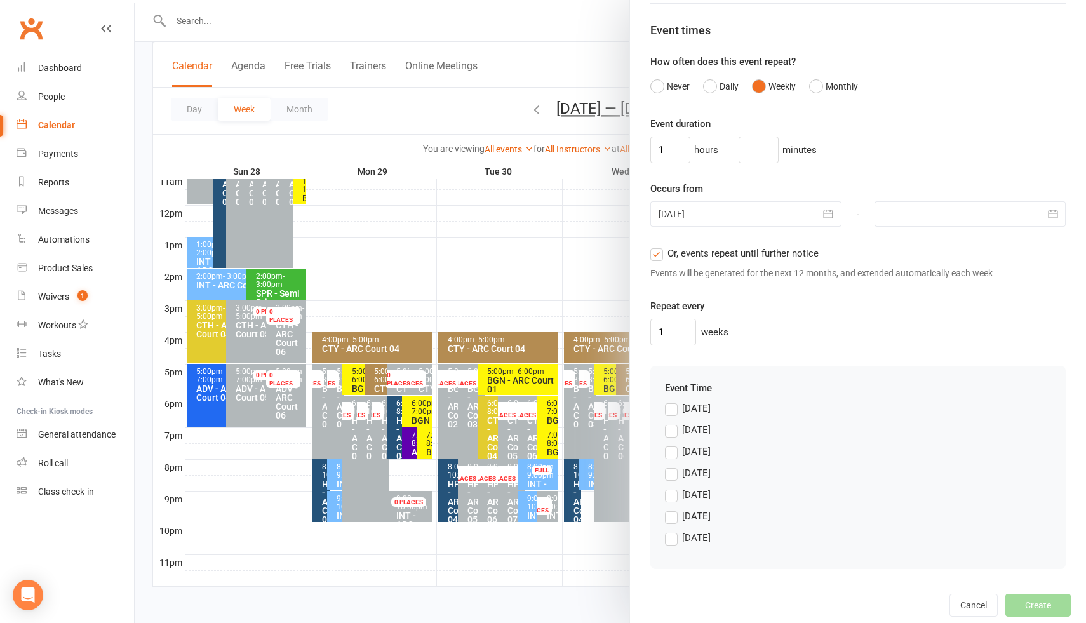
click at [674, 410] on label "Sunday" at bounding box center [688, 408] width 46 height 15
click at [673, 401] on input "Sunday" at bounding box center [669, 401] width 8 height 0
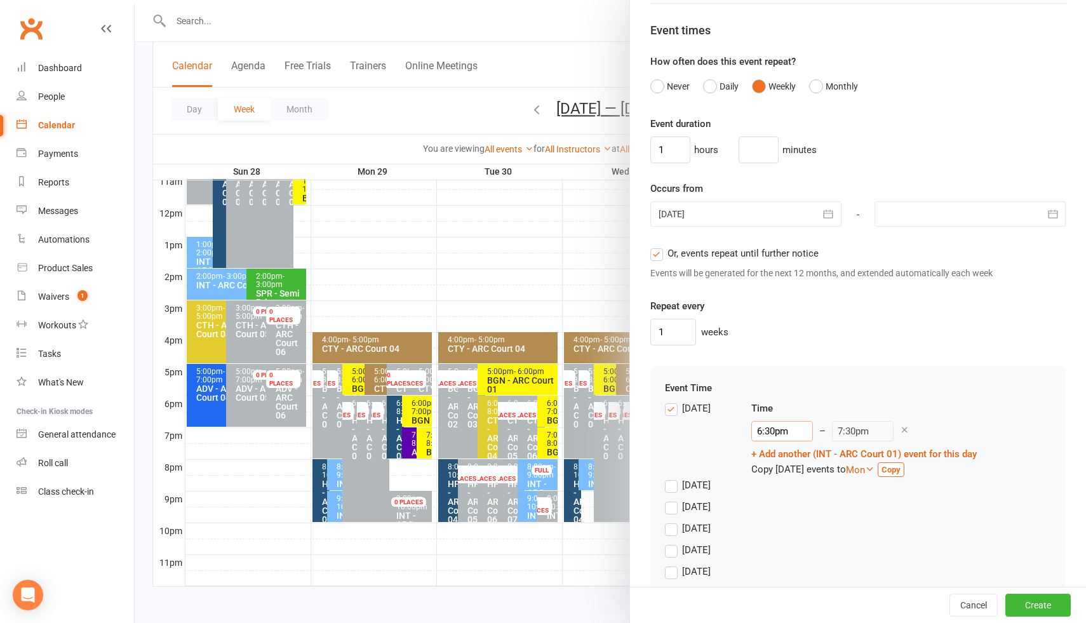
click at [776, 434] on input "6:30pm" at bounding box center [782, 431] width 62 height 20
click at [775, 462] on li "3:00pm" at bounding box center [782, 461] width 61 height 19
type input "3:00pm"
type input "4:00pm"
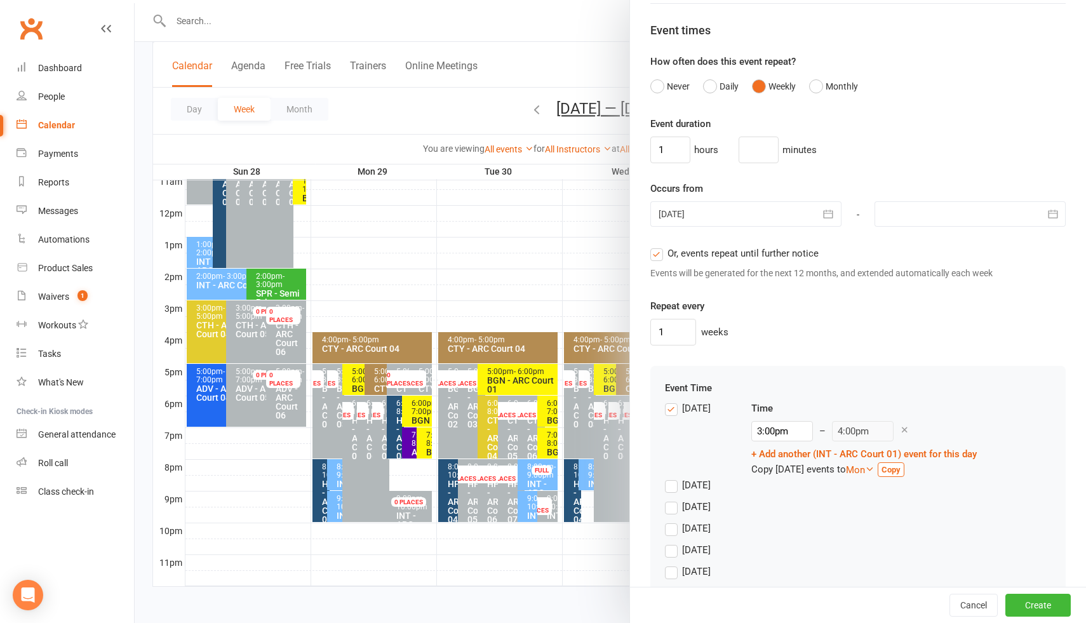
click at [936, 340] on div "1 weeks" at bounding box center [857, 332] width 415 height 27
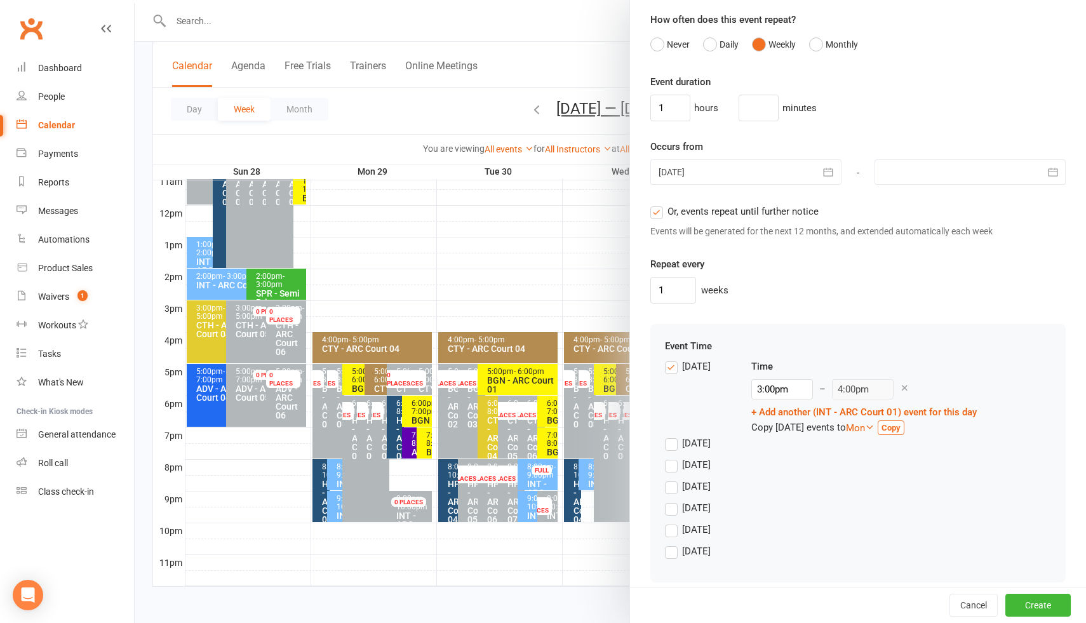
scroll to position [871, 0]
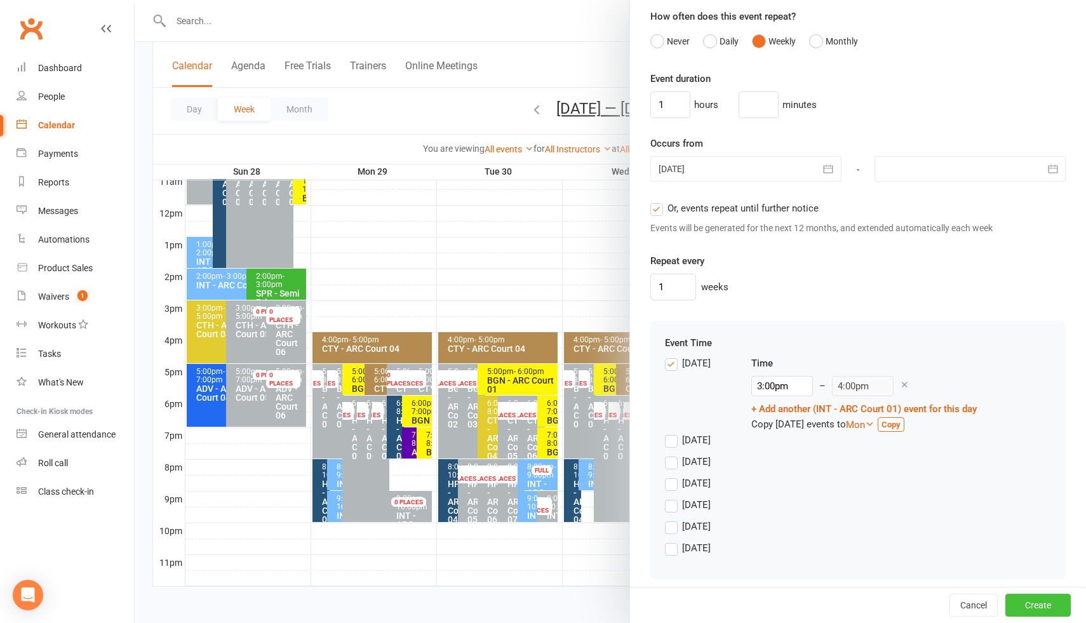
click at [1034, 604] on button "Create" at bounding box center [1037, 605] width 65 height 23
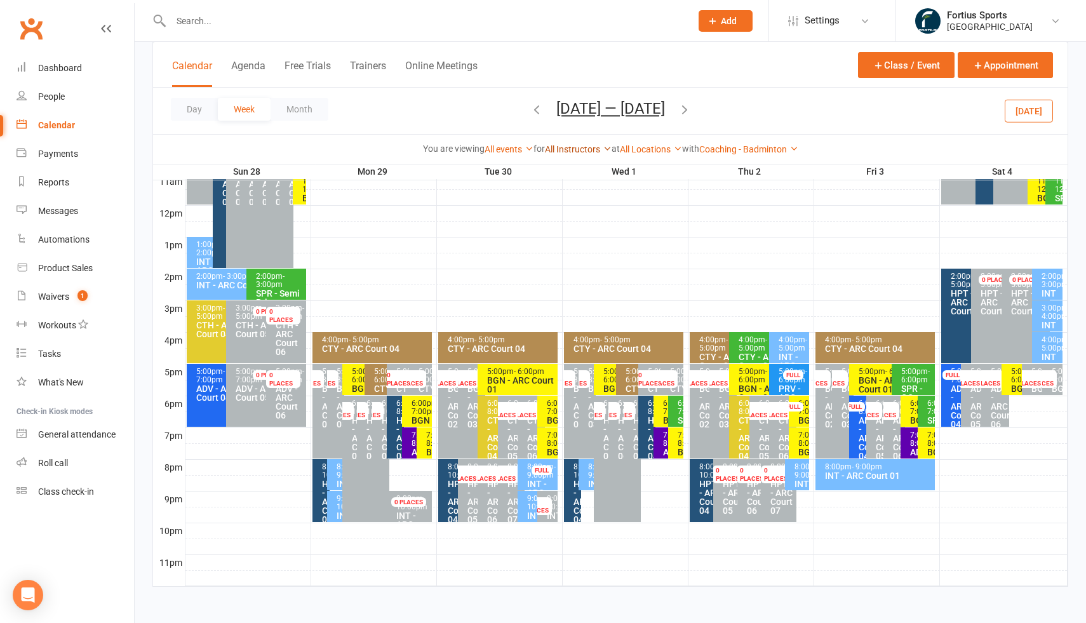
click at [580, 149] on link "All Instructors" at bounding box center [578, 149] width 67 height 10
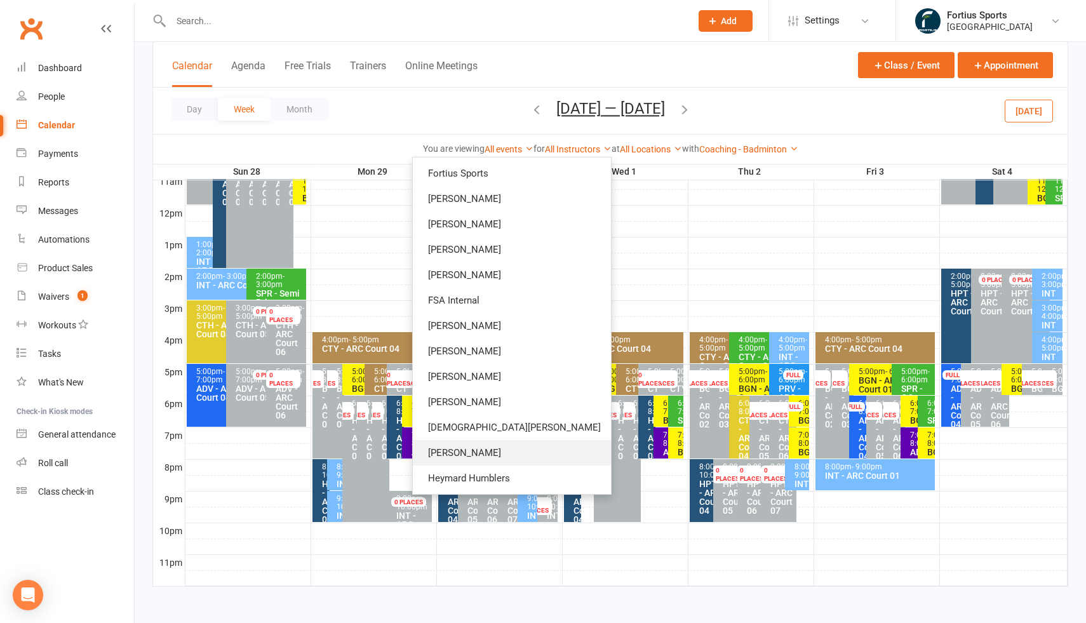
click at [538, 452] on link "Antonio Emanuel" at bounding box center [512, 452] width 198 height 25
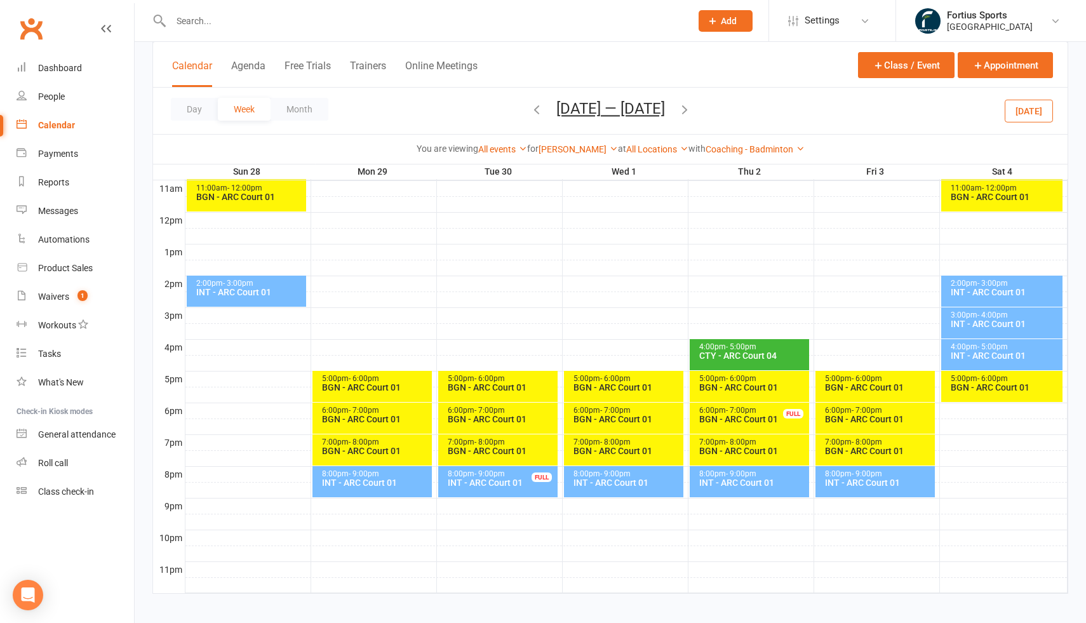
scroll to position [426, 0]
click at [692, 109] on icon "button" at bounding box center [685, 109] width 14 height 14
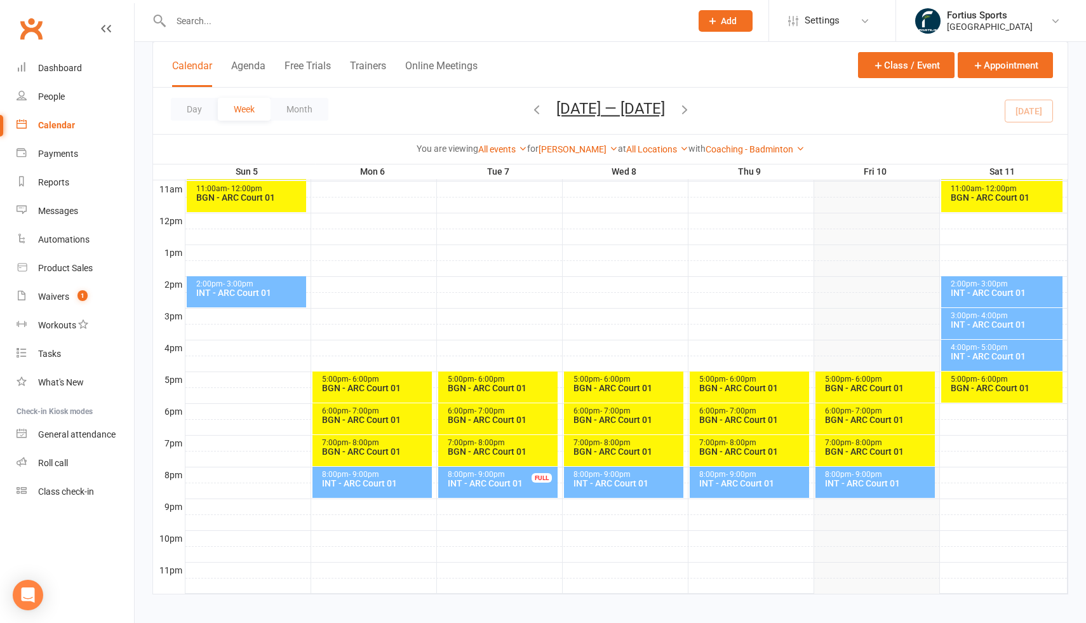
click at [984, 354] on div "INT - ARC Court 01" at bounding box center [1005, 356] width 111 height 9
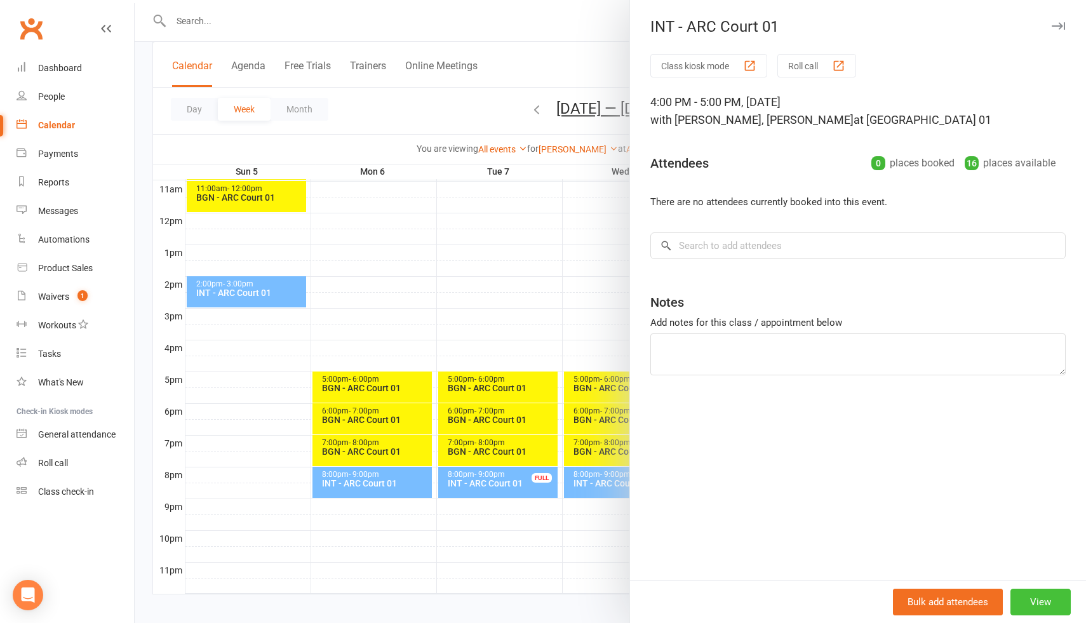
click at [1043, 602] on button "View" at bounding box center [1040, 602] width 60 height 27
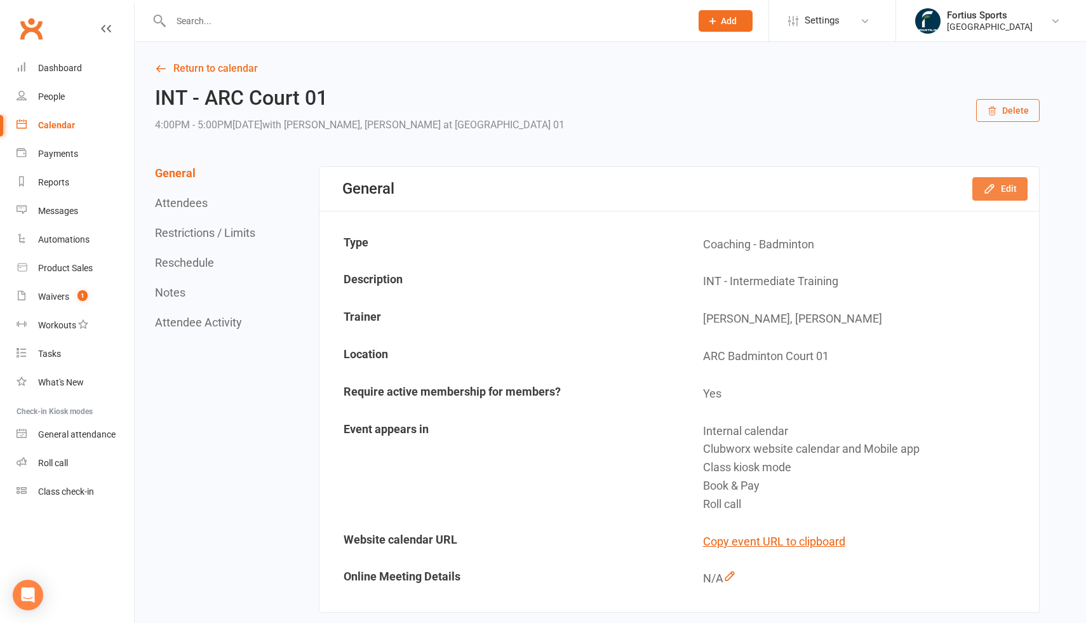
click at [1010, 196] on button "Edit" at bounding box center [999, 188] width 55 height 23
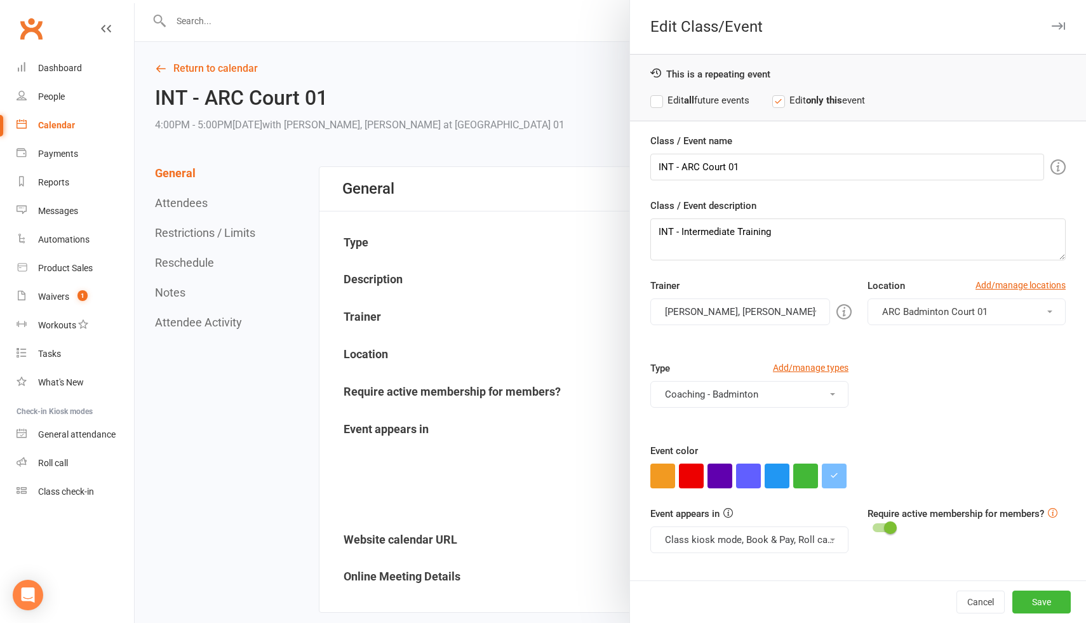
click at [769, 318] on button "Vinh Nguyen, Antonio Emanuel" at bounding box center [740, 312] width 180 height 27
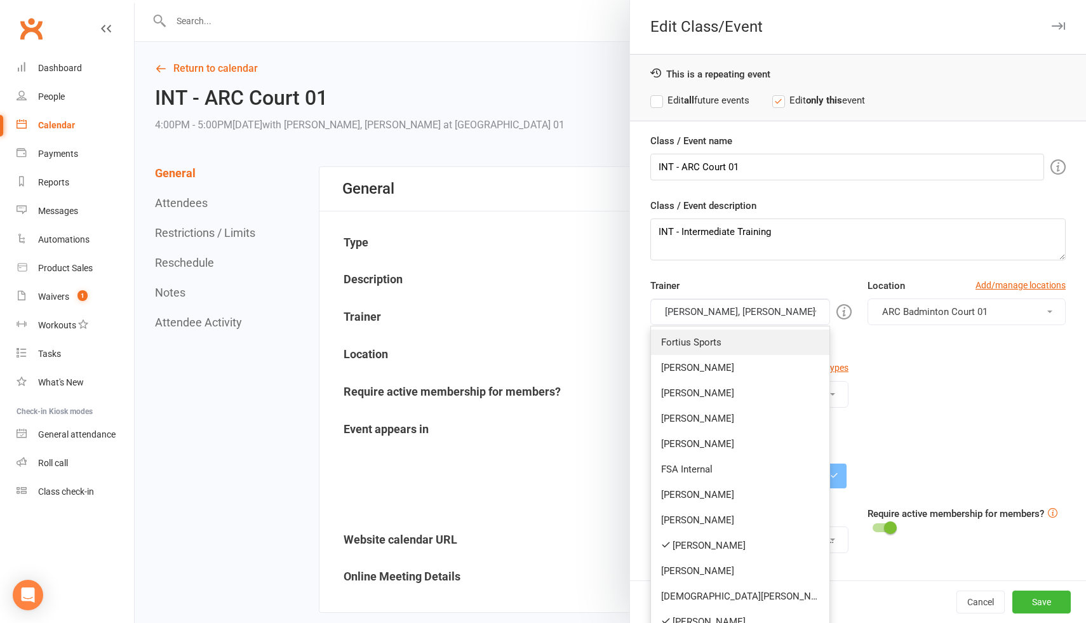
click at [735, 347] on link "Fortius Sports" at bounding box center [740, 342] width 178 height 25
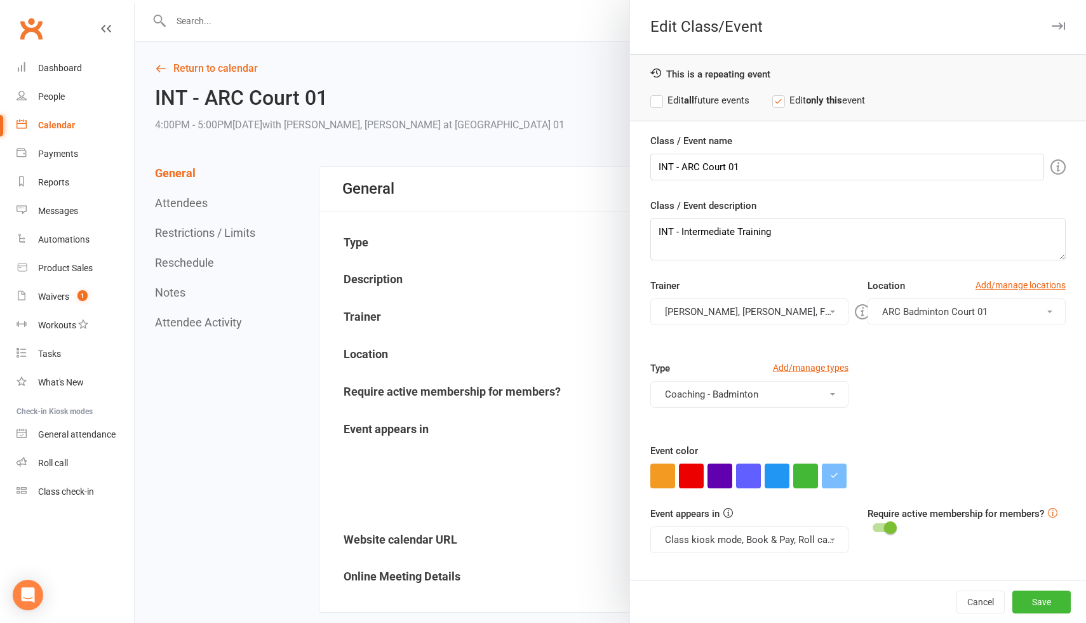
click at [754, 313] on button "Vinh Nguyen, Antonio Emanuel, Fortius Sports" at bounding box center [749, 312] width 198 height 27
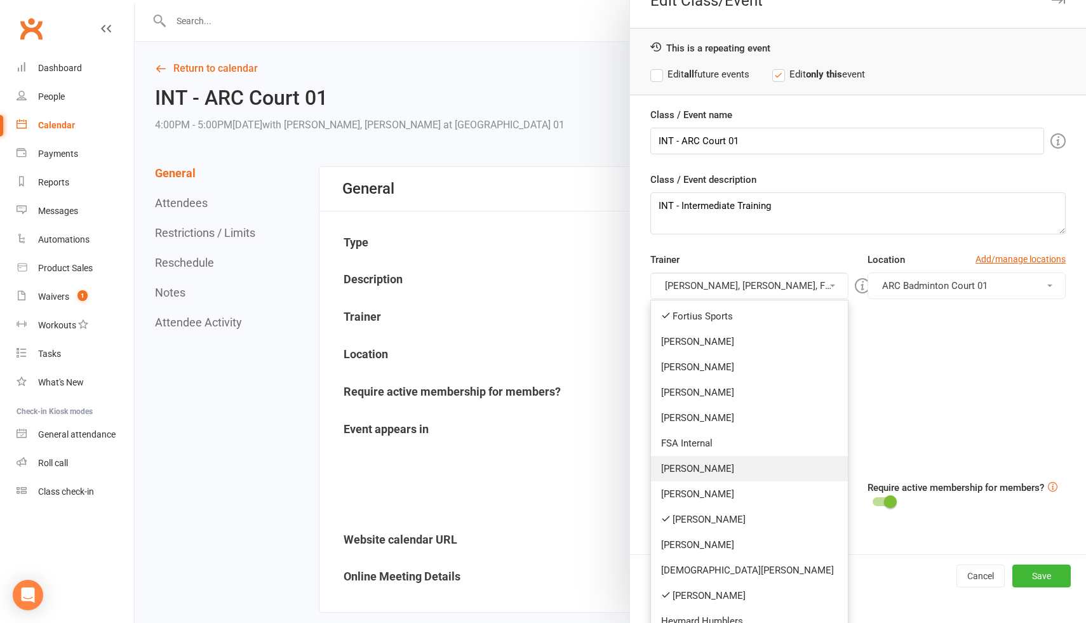
scroll to position [41, 0]
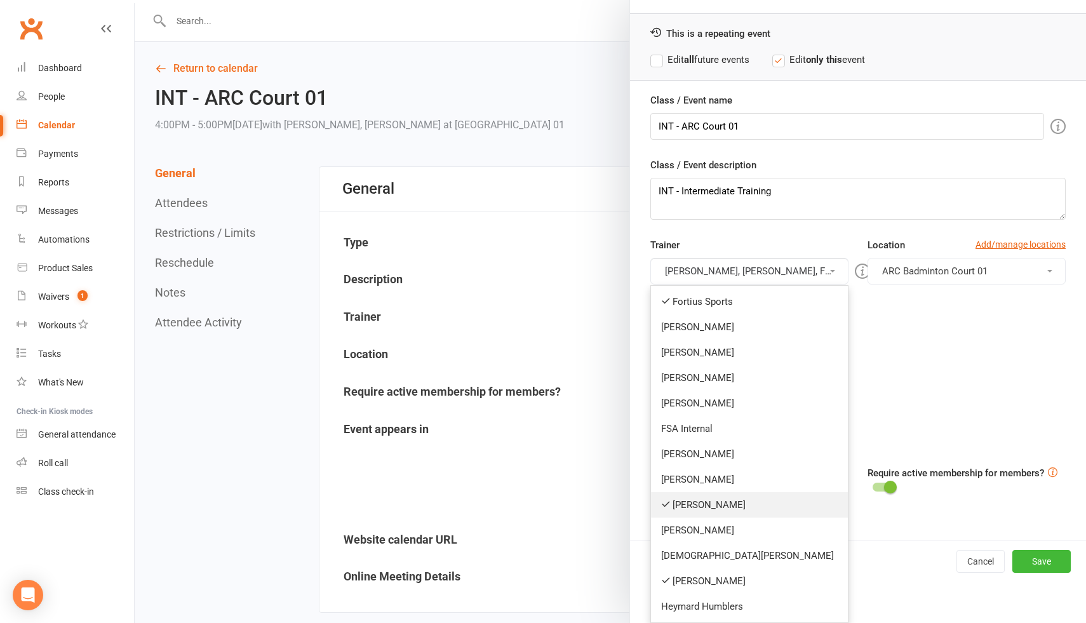
click at [731, 502] on link "Vinh Nguyen" at bounding box center [749, 504] width 197 height 25
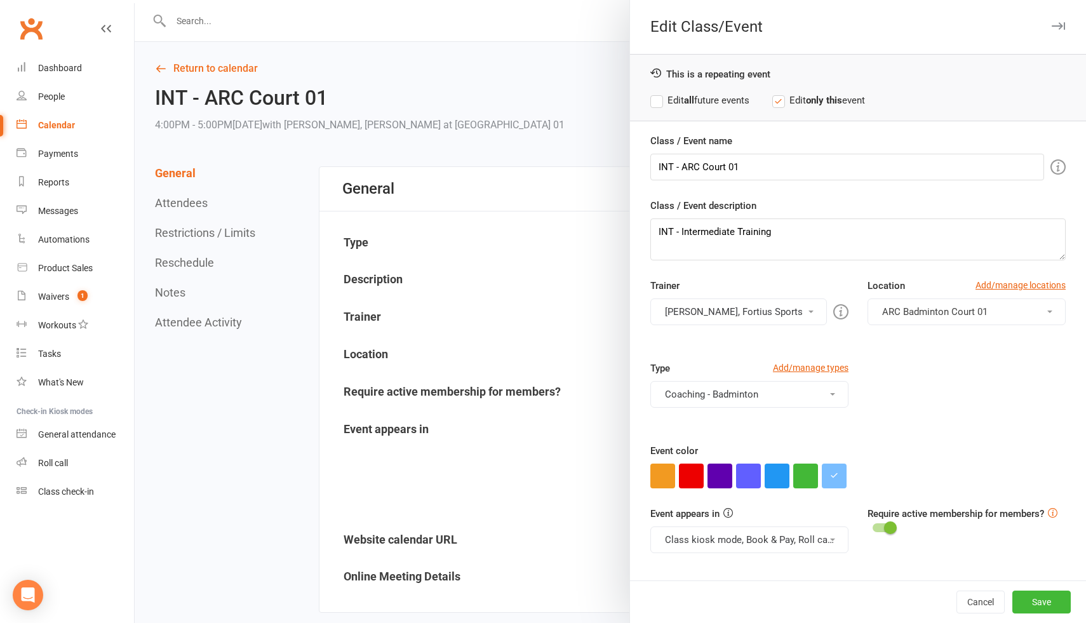
click at [741, 314] on button "Antonio Emanuel, Fortius Sports" at bounding box center [738, 312] width 177 height 27
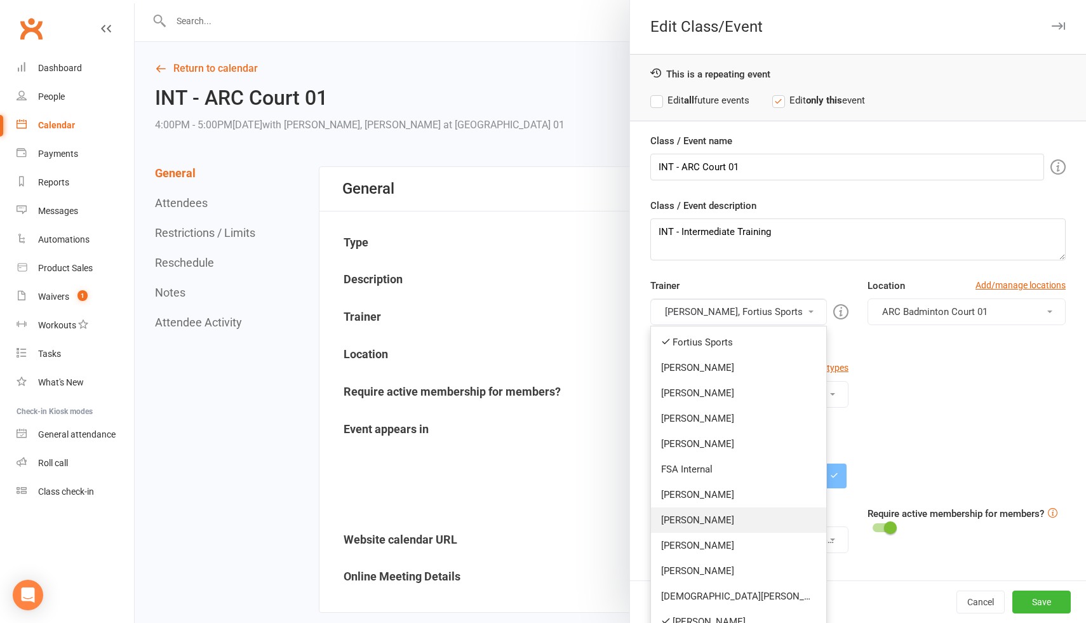
scroll to position [41, 0]
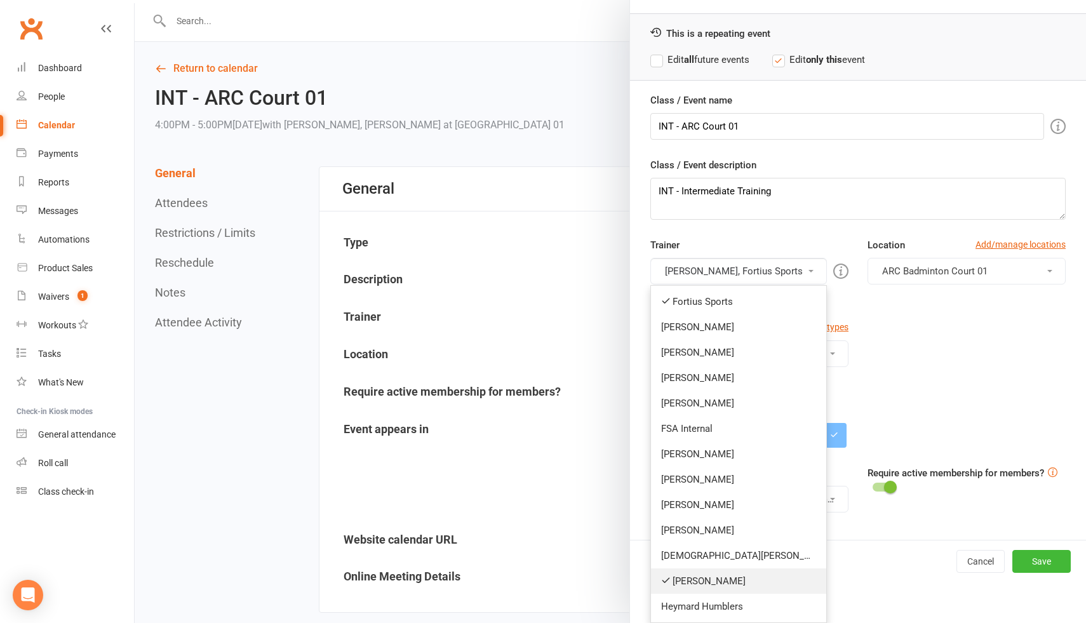
click at [717, 580] on link "Antonio Emanuel" at bounding box center [738, 580] width 175 height 25
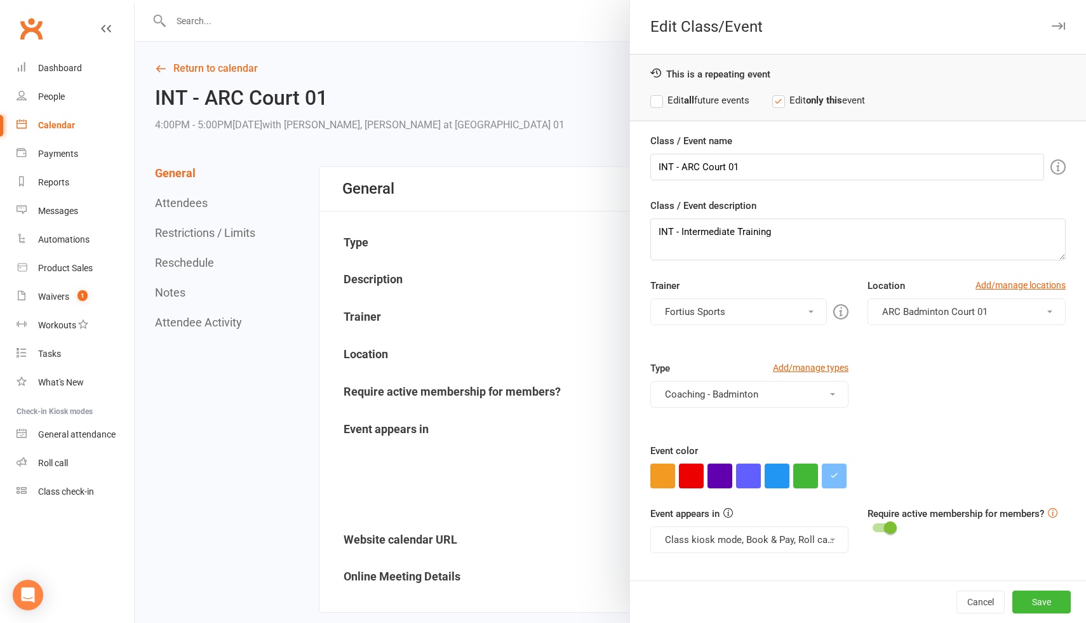
scroll to position [0, 0]
click at [937, 387] on div "Type Add/manage types Coaching - Badminton Badminton Court Reservation Badminto…" at bounding box center [858, 402] width 434 height 83
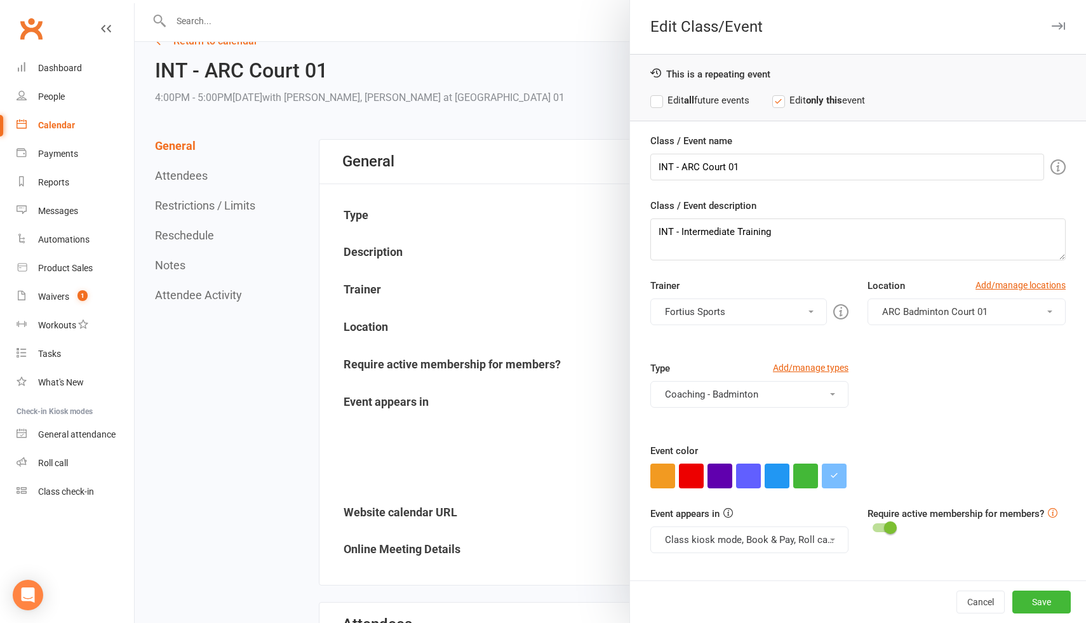
scroll to position [25, 0]
click at [662, 102] on label "Edit all future events" at bounding box center [699, 100] width 99 height 15
click at [1035, 607] on button "Save" at bounding box center [1041, 602] width 58 height 23
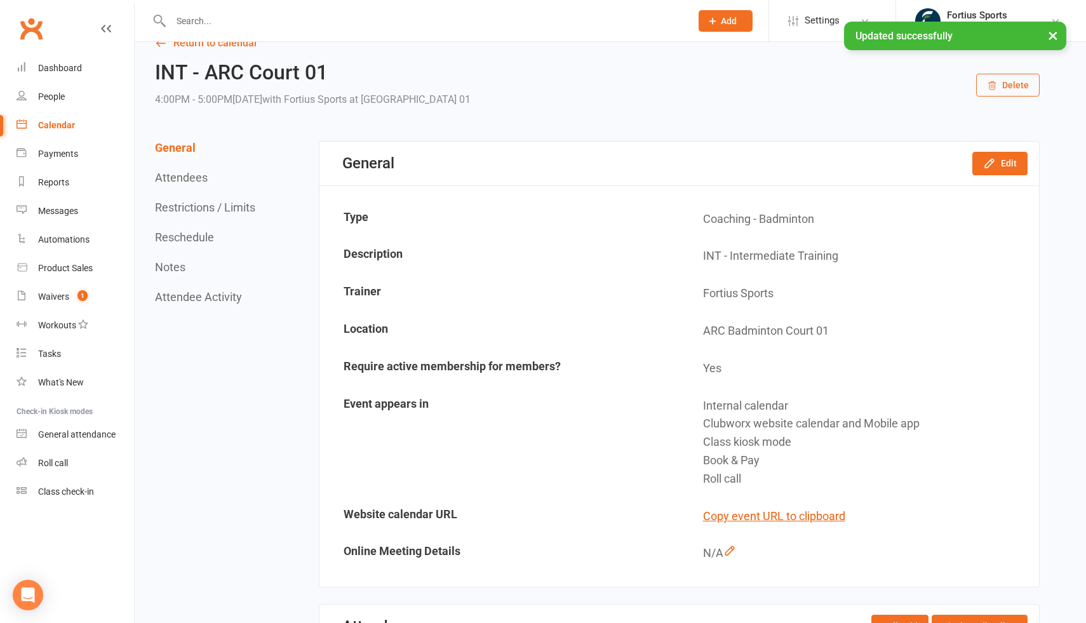
scroll to position [0, 0]
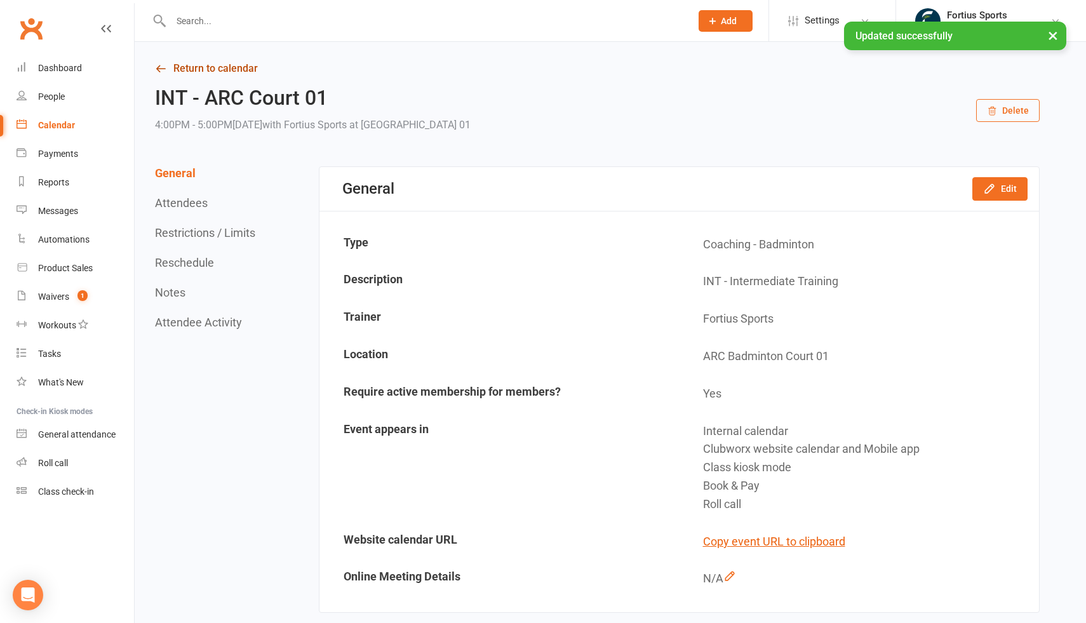
click at [163, 69] on icon at bounding box center [160, 68] width 11 height 11
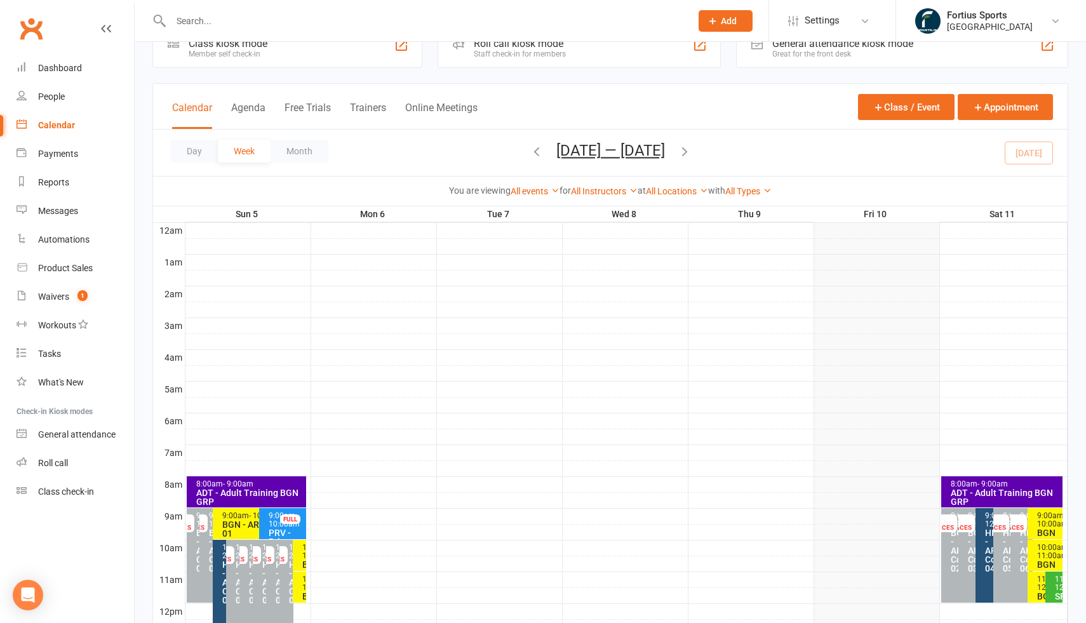
scroll to position [42, 0]
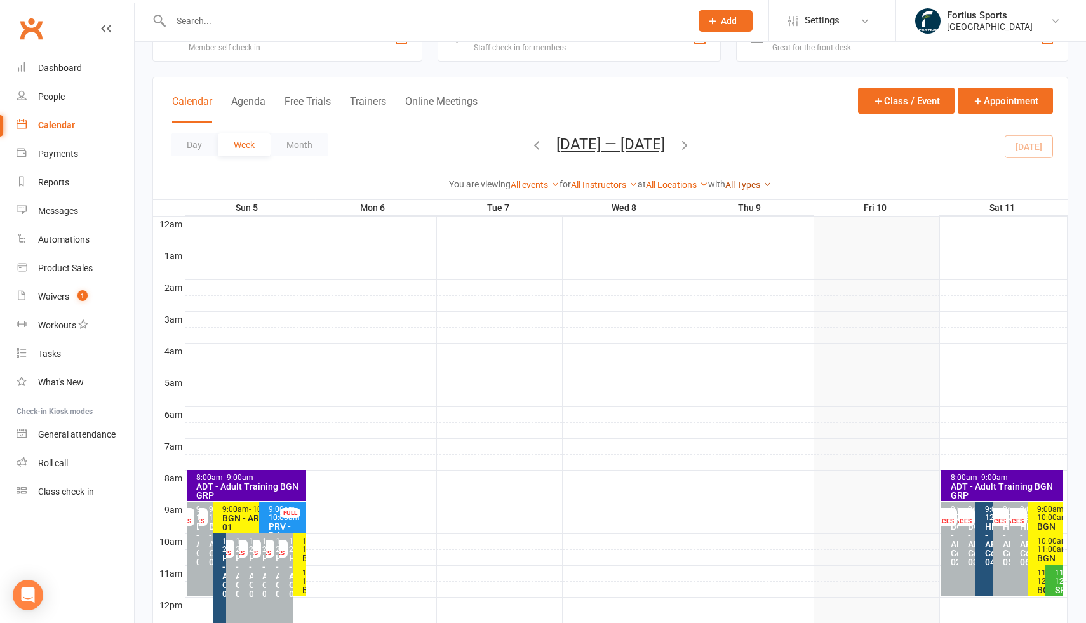
click at [737, 184] on link "All Types" at bounding box center [748, 185] width 46 height 10
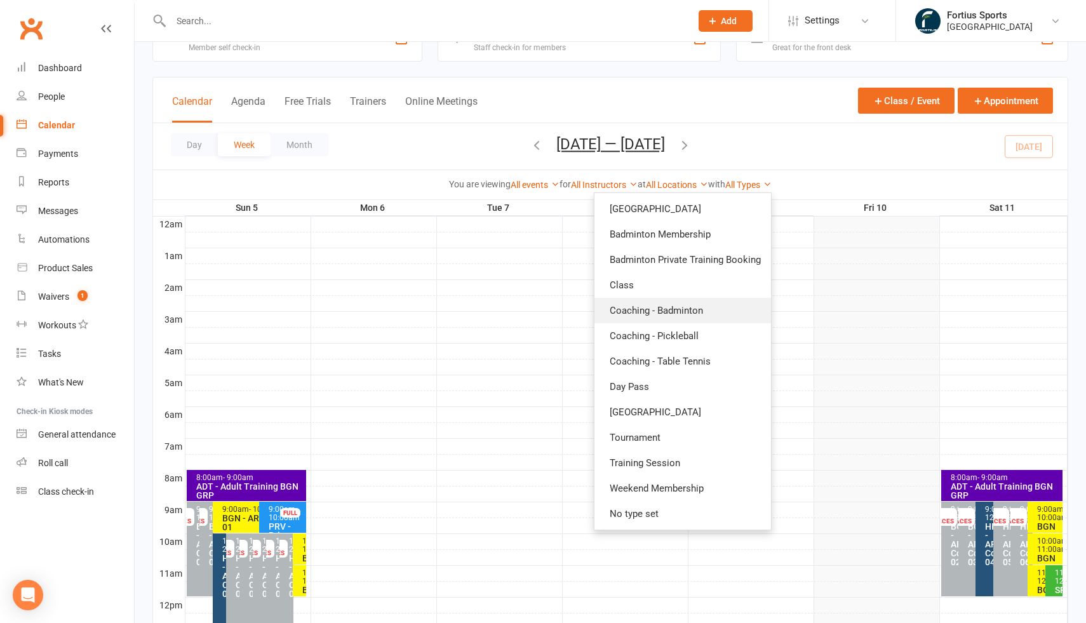
click at [684, 309] on link "Coaching - Badminton" at bounding box center [682, 310] width 177 height 25
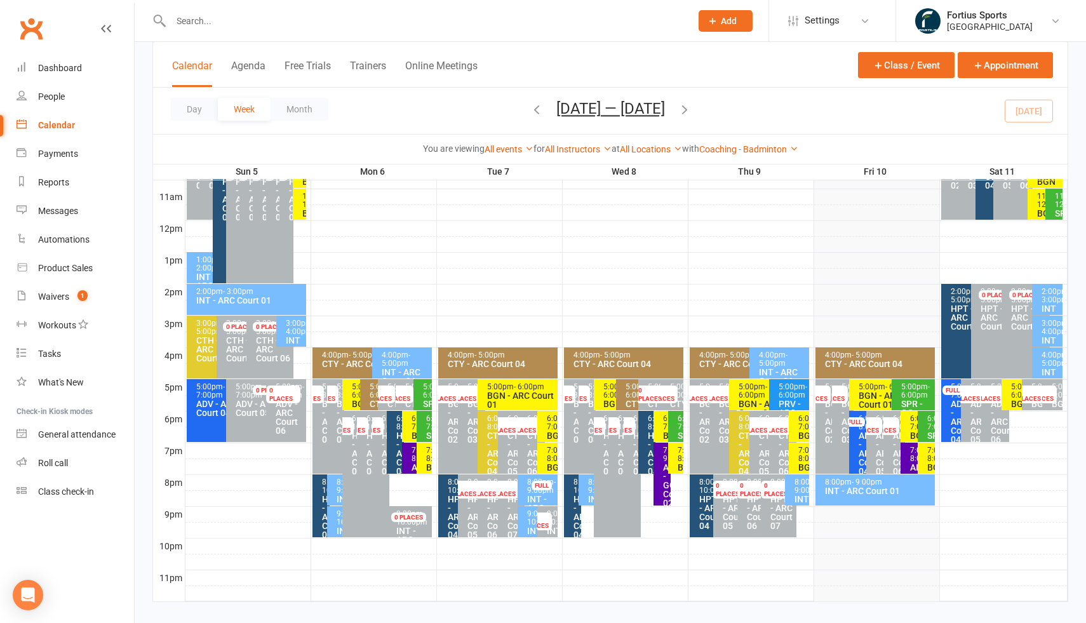
scroll to position [416, 0]
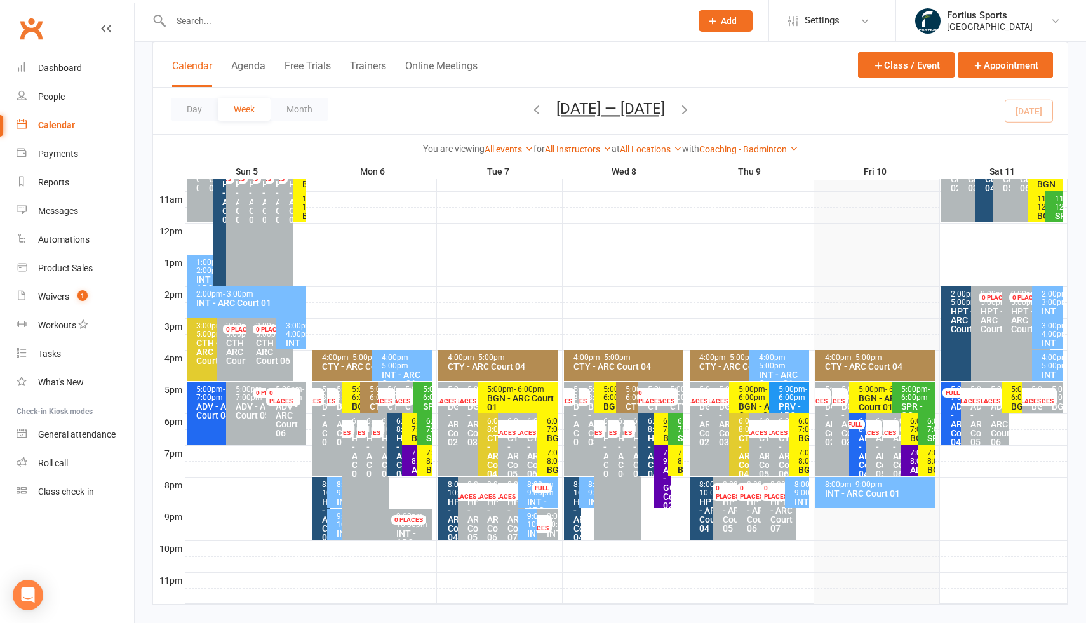
click at [201, 267] on div "1:00pm - 2:00pm" at bounding box center [210, 266] width 29 height 17
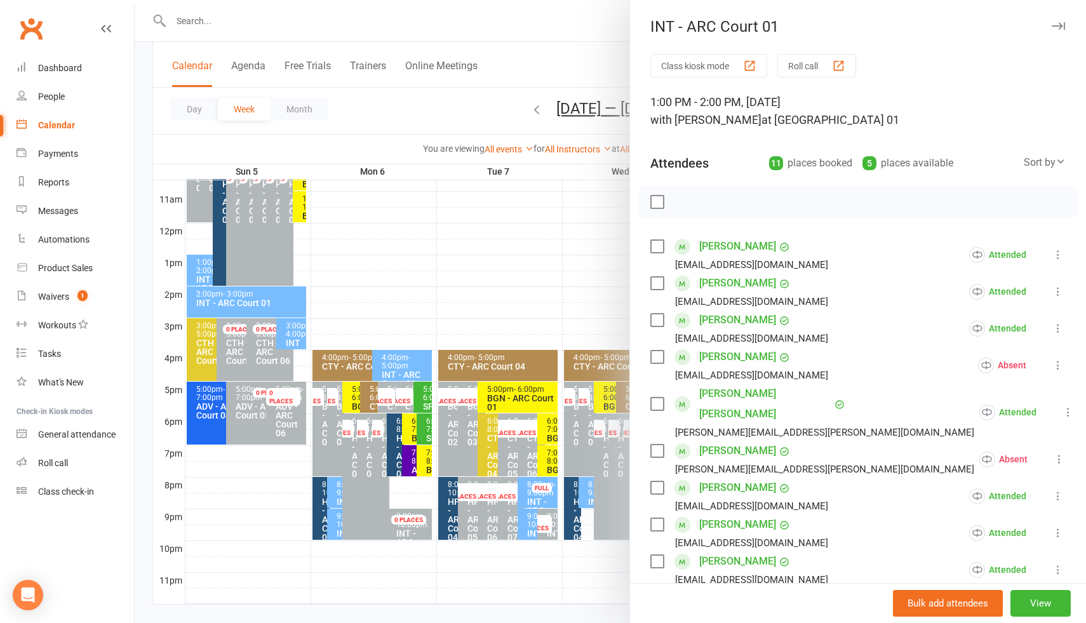
click at [230, 301] on div at bounding box center [610, 311] width 951 height 623
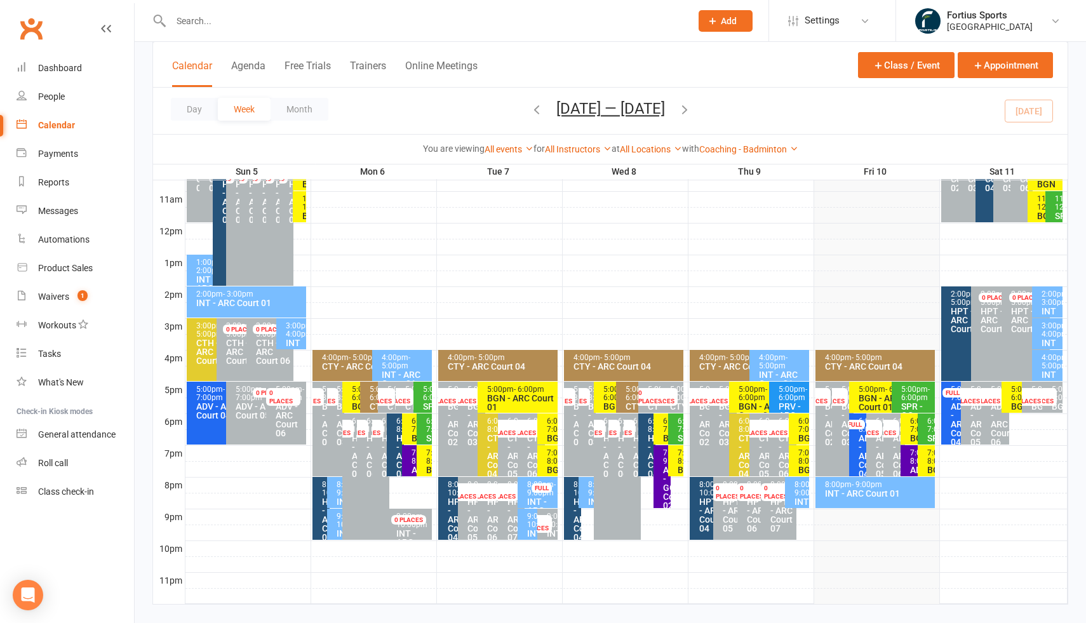
click at [230, 301] on div "INT - ARC Court 01" at bounding box center [250, 303] width 108 height 9
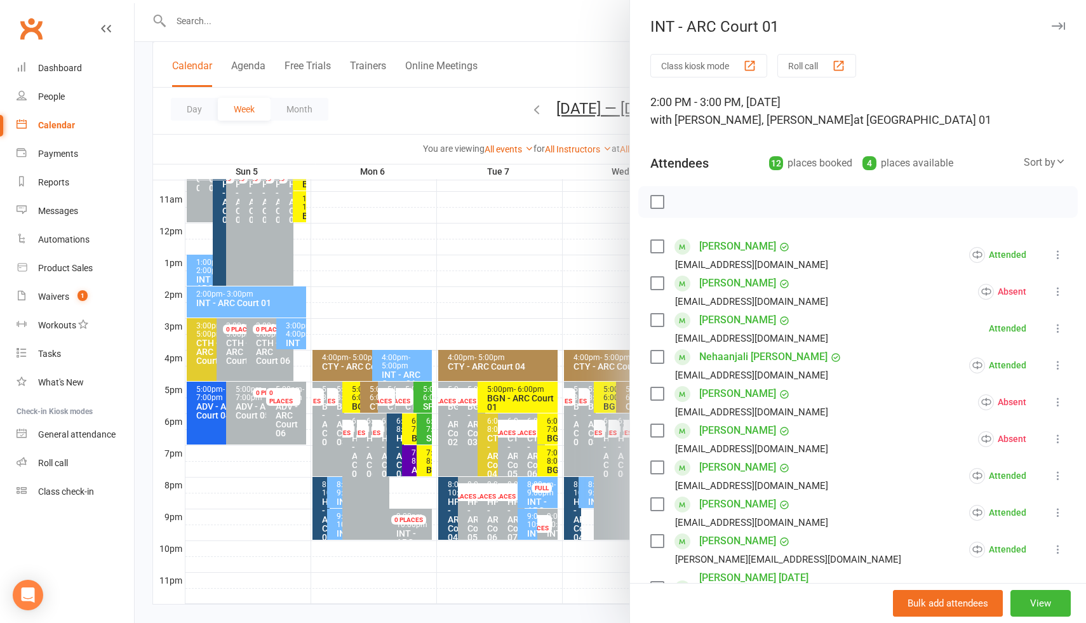
click at [205, 273] on div at bounding box center [610, 311] width 951 height 623
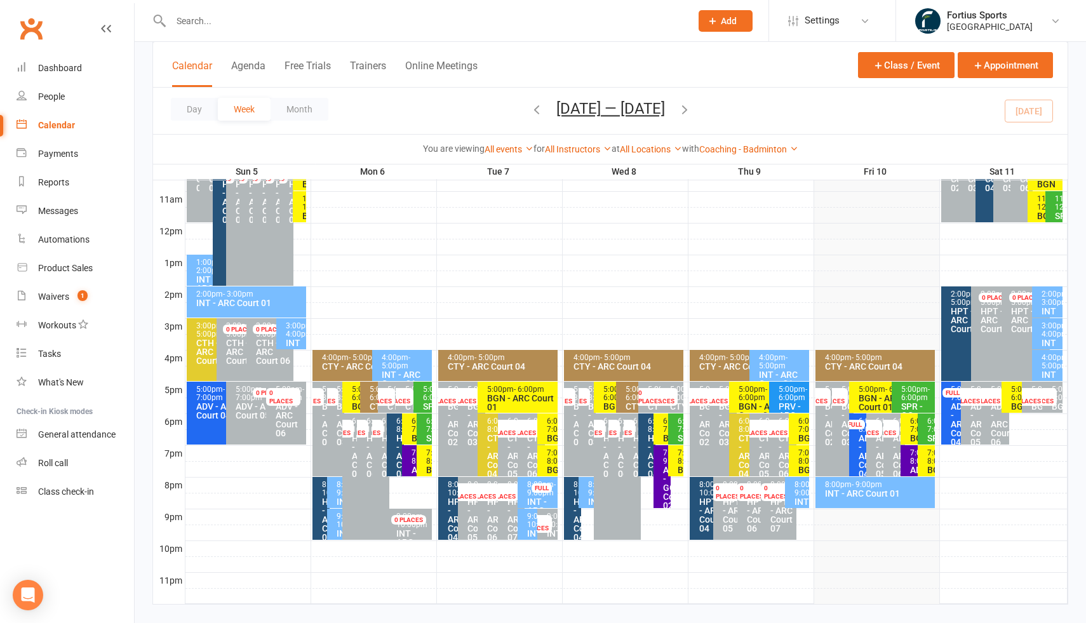
click at [205, 273] on div "1:00pm - 2:00pm" at bounding box center [210, 266] width 29 height 17
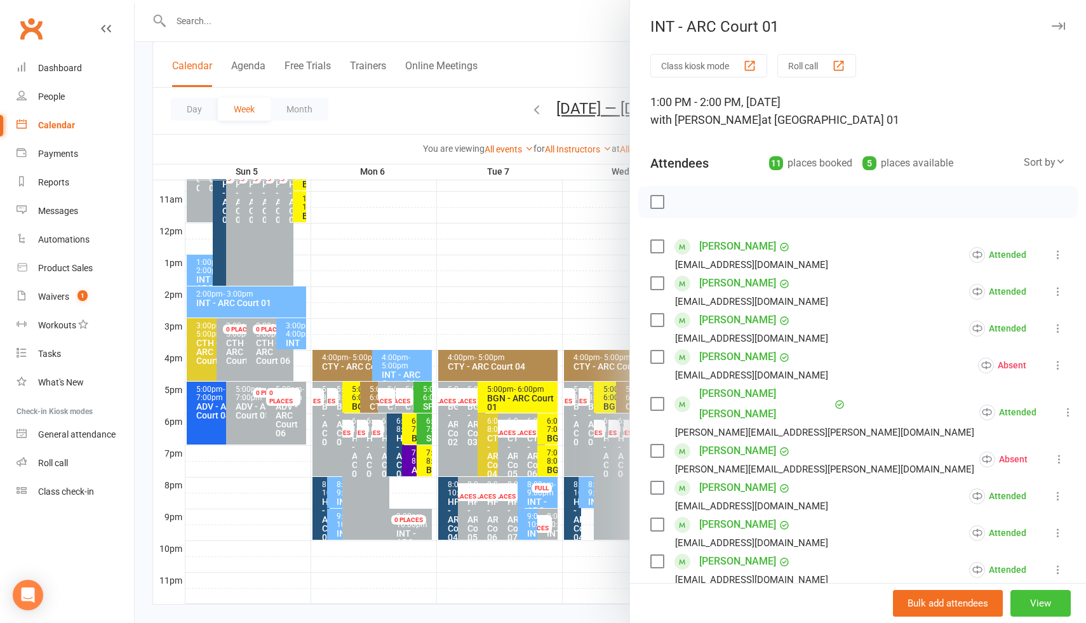
click at [1046, 603] on button "View" at bounding box center [1040, 603] width 60 height 27
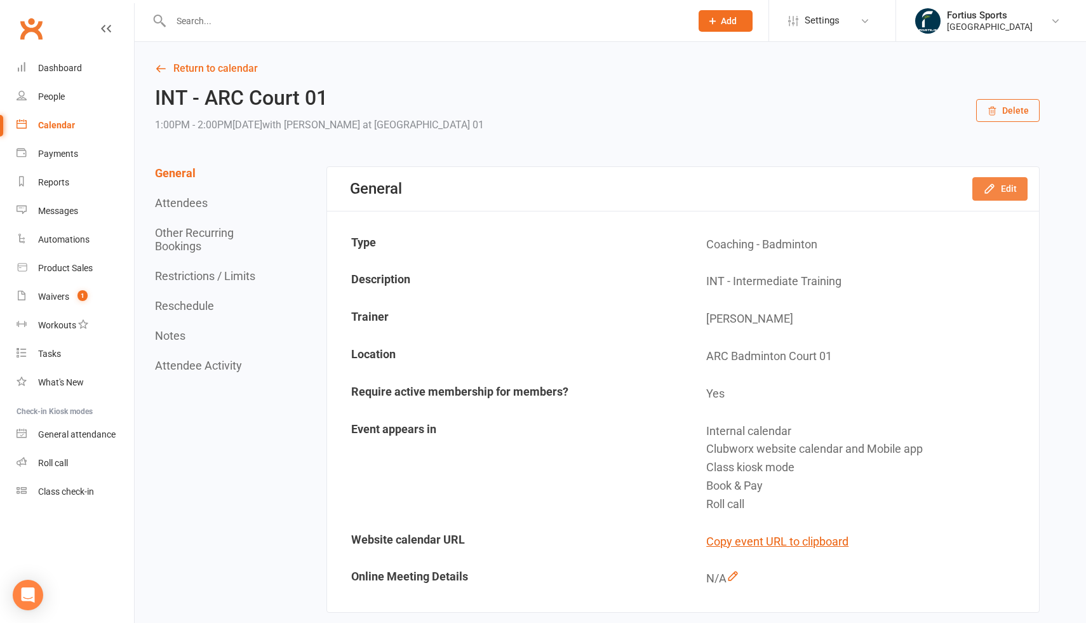
click at [1012, 189] on button "Edit" at bounding box center [999, 188] width 55 height 23
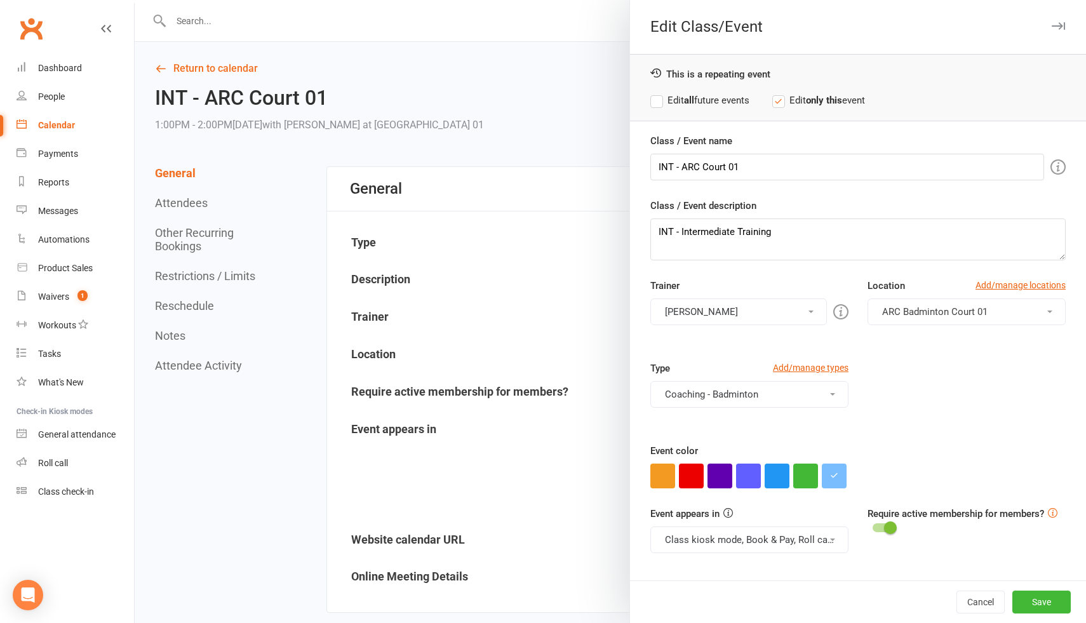
click at [656, 104] on label "Edit all future events" at bounding box center [699, 100] width 99 height 15
click at [747, 315] on button "Vinh Nguyen" at bounding box center [738, 312] width 177 height 27
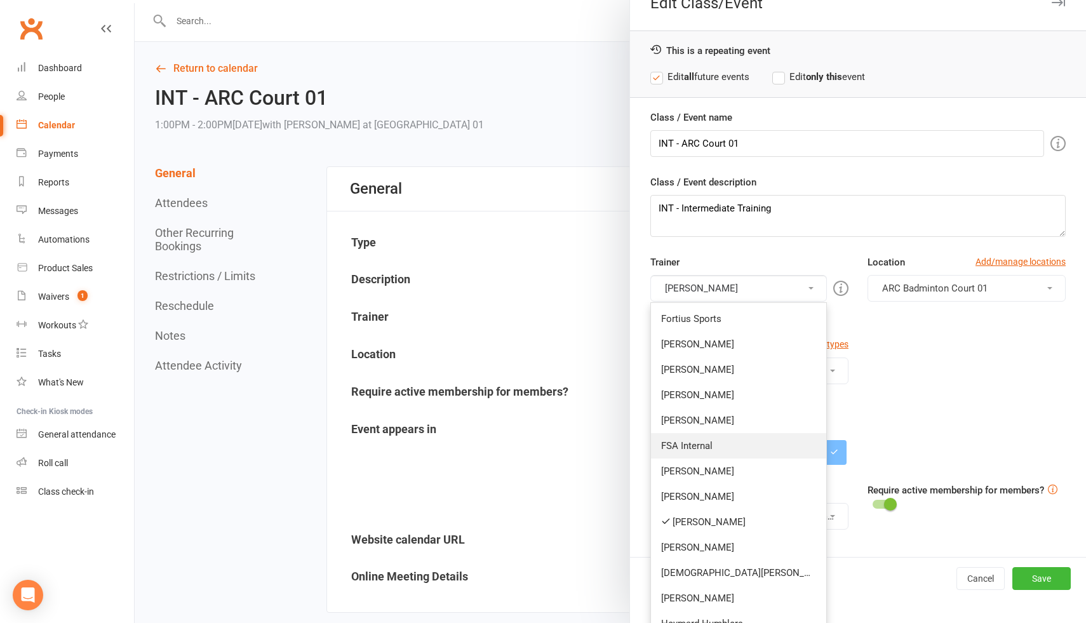
scroll to position [41, 0]
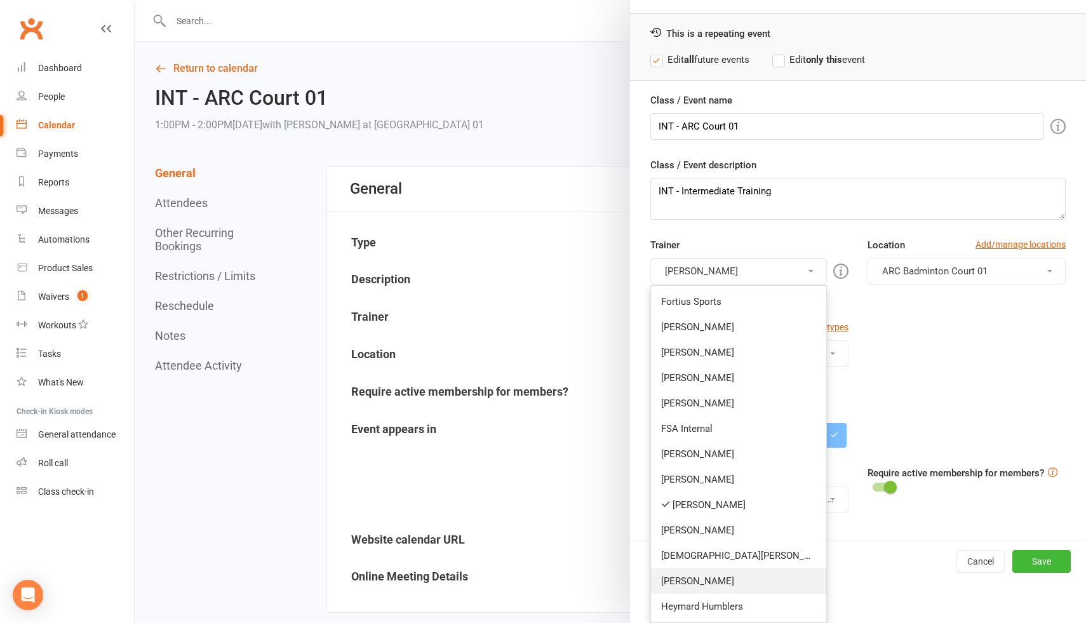
click at [718, 581] on link "Antonio Emanuel" at bounding box center [738, 580] width 175 height 25
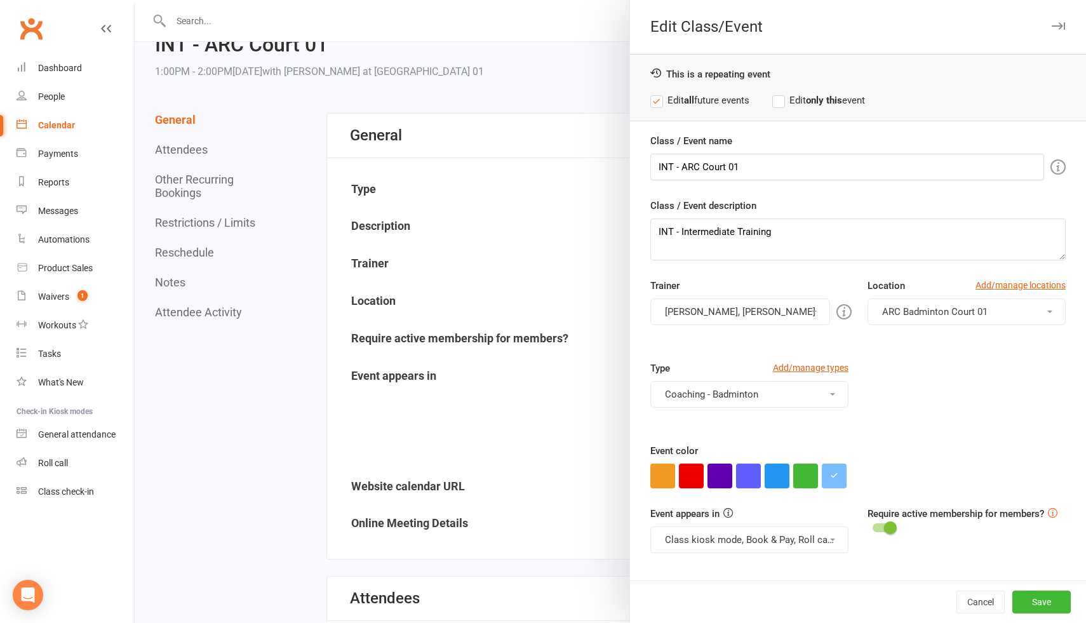
scroll to position [56, 0]
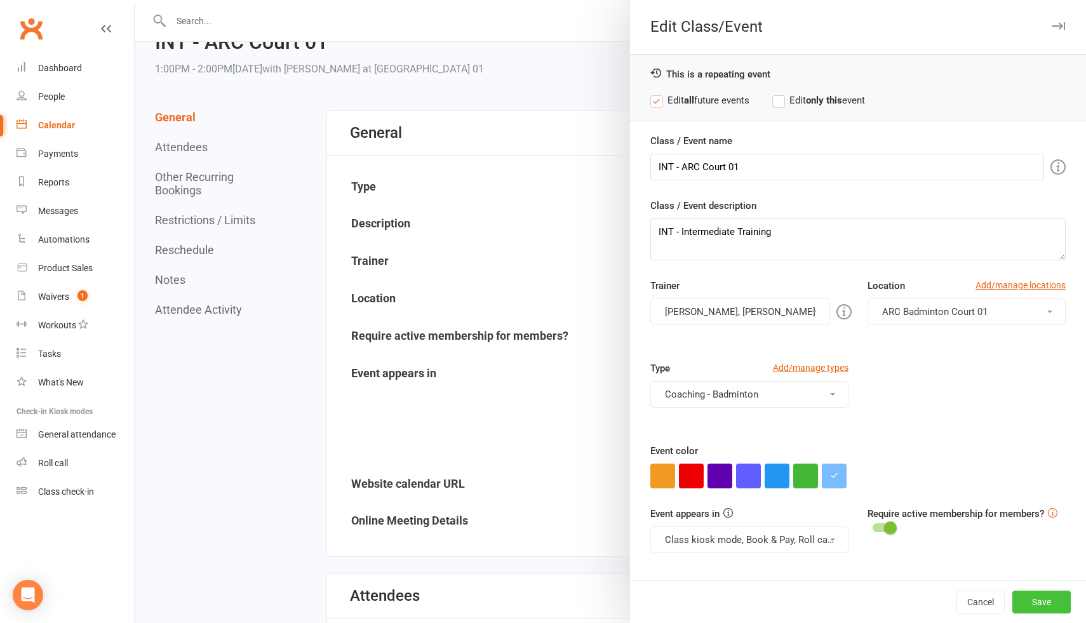
click at [1046, 601] on button "Save" at bounding box center [1041, 602] width 58 height 23
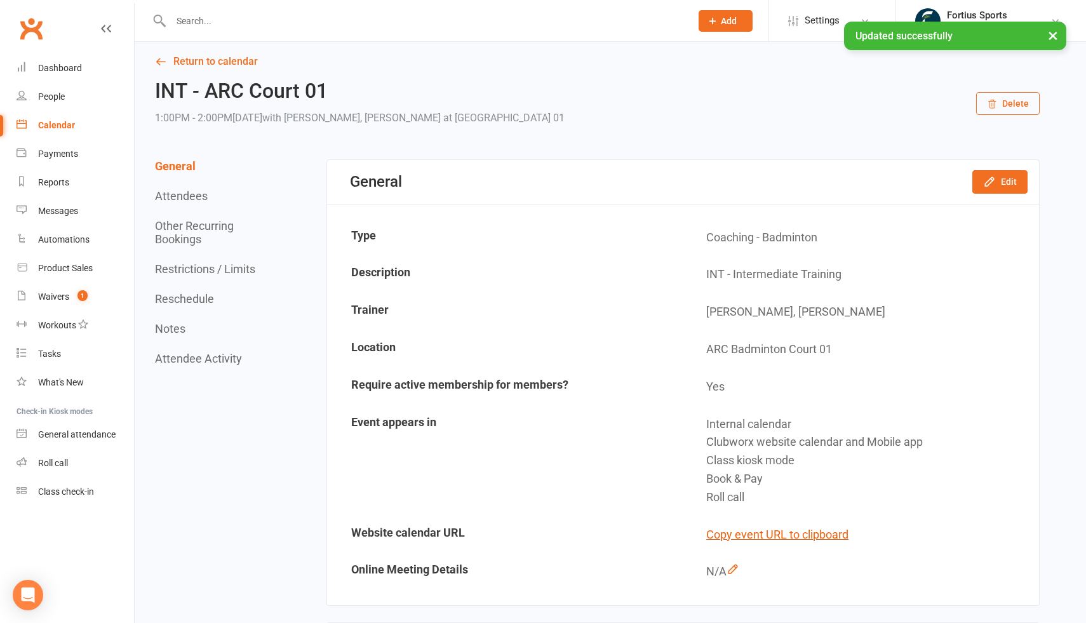
scroll to position [0, 0]
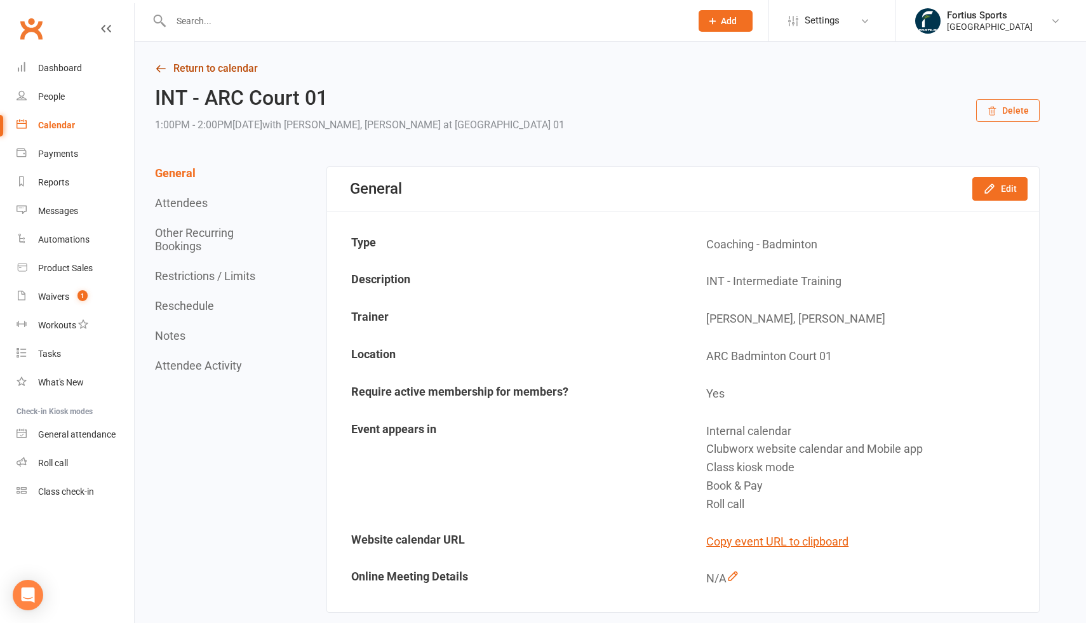
click at [195, 69] on link "Return to calendar" at bounding box center [597, 69] width 885 height 18
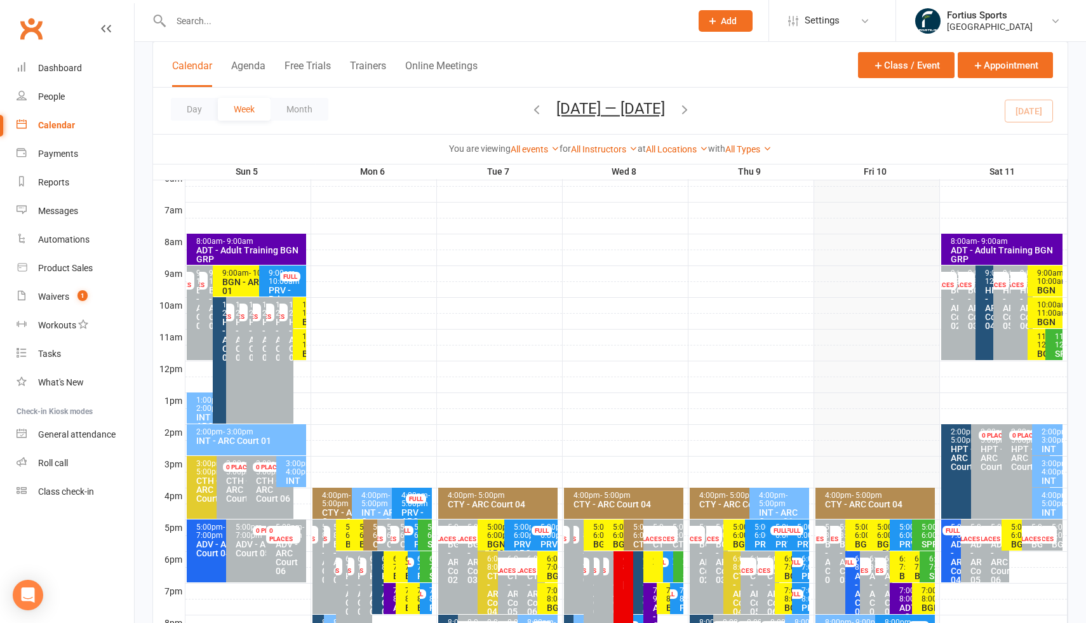
scroll to position [279, 0]
click at [204, 408] on div "1:00pm - 2:00pm" at bounding box center [210, 404] width 29 height 17
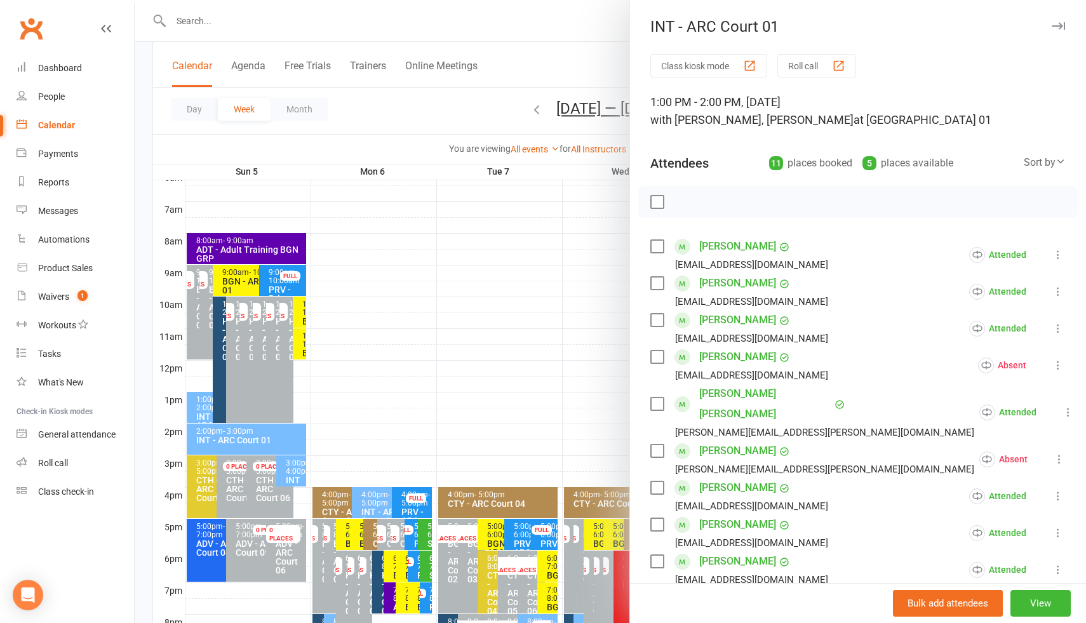
click at [203, 439] on div at bounding box center [610, 311] width 951 height 623
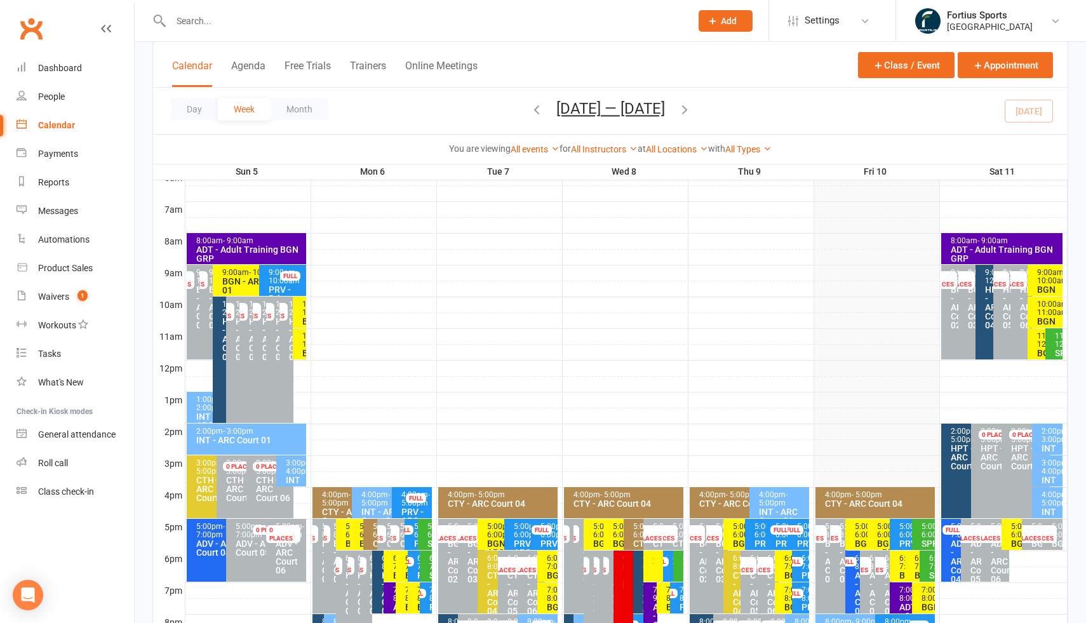
click at [209, 439] on div "INT - ARC Court 01" at bounding box center [250, 440] width 108 height 9
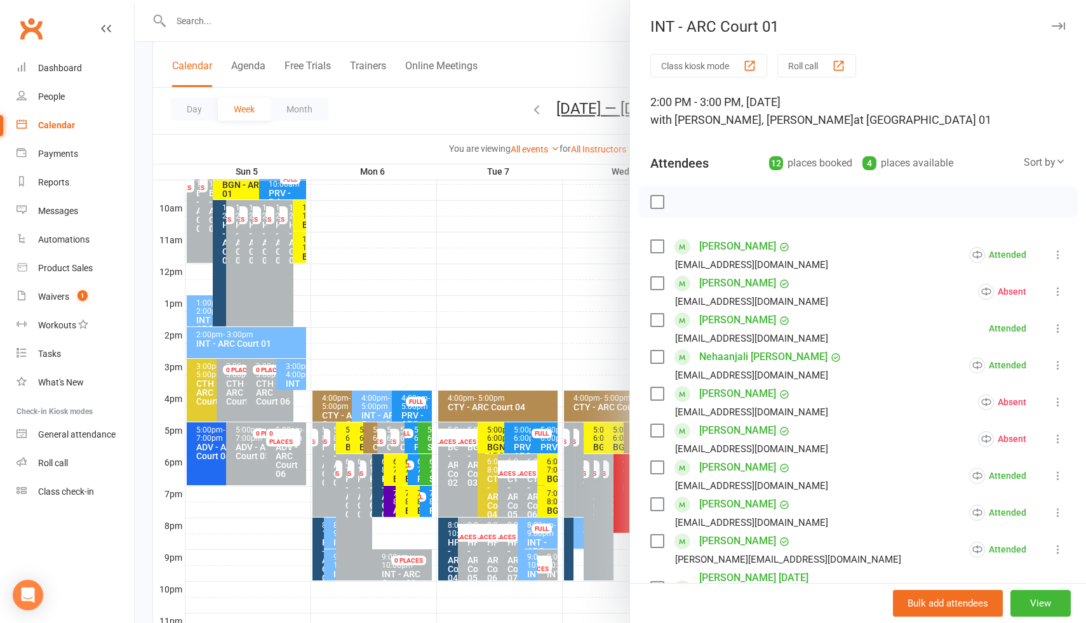
scroll to position [398, 0]
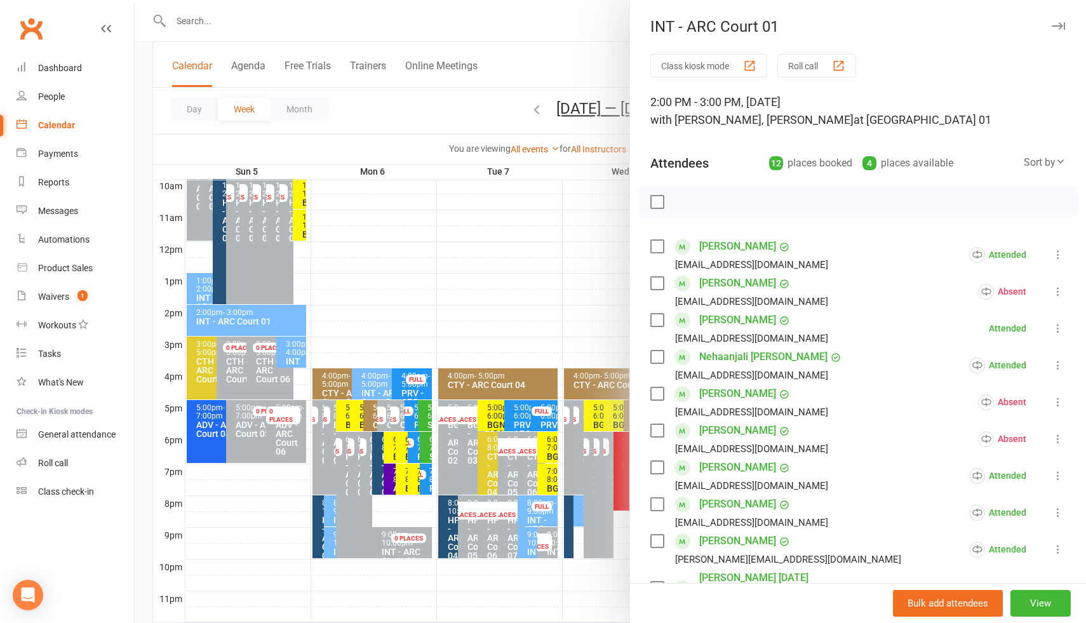
click at [295, 352] on div at bounding box center [610, 311] width 951 height 623
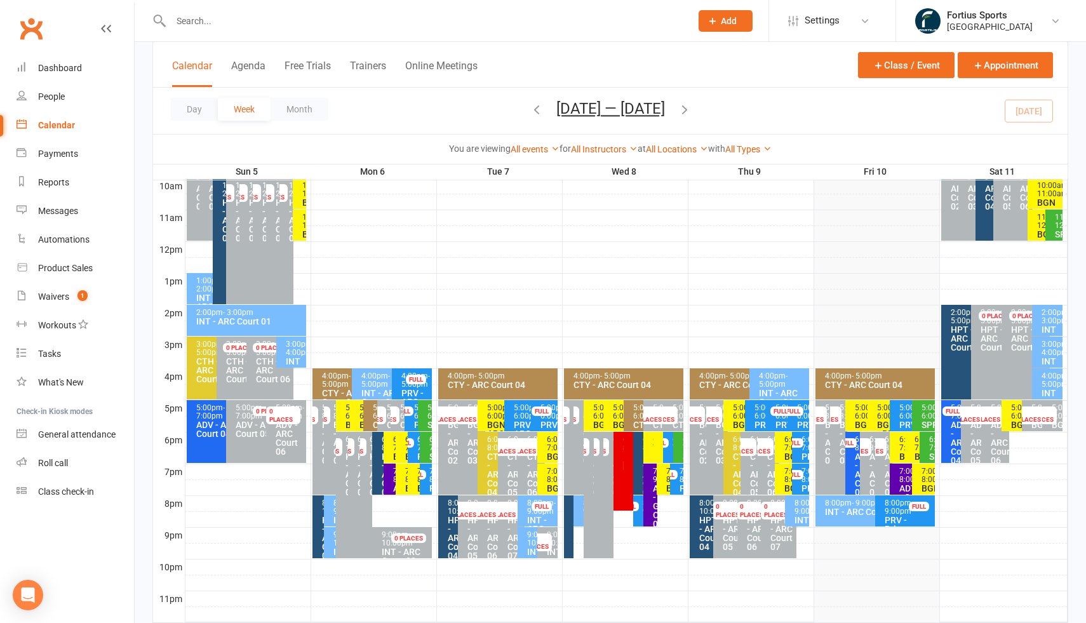
click at [295, 352] on div "3:00pm - 4:00pm" at bounding box center [294, 348] width 18 height 17
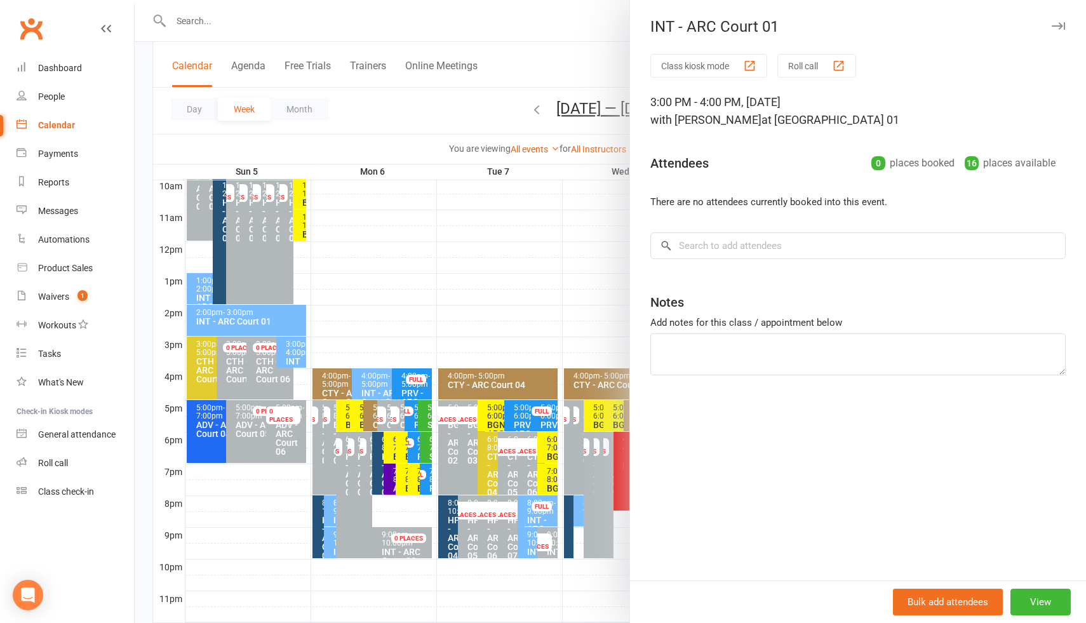
click at [401, 326] on div at bounding box center [610, 311] width 951 height 623
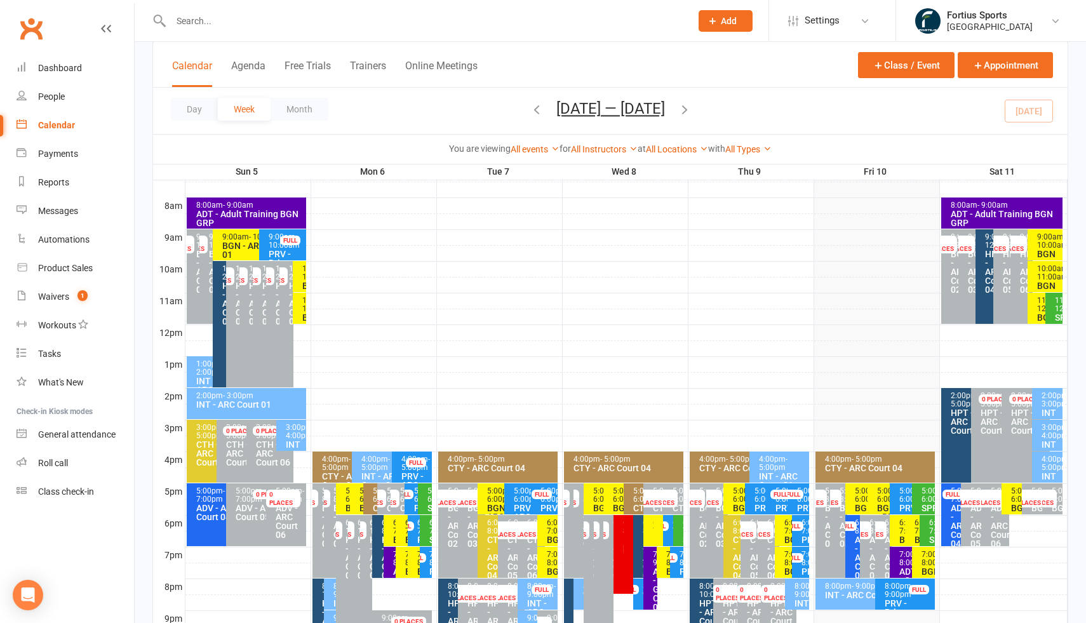
scroll to position [315, 0]
click at [200, 373] on div "1:00pm - 2:00pm" at bounding box center [210, 367] width 29 height 17
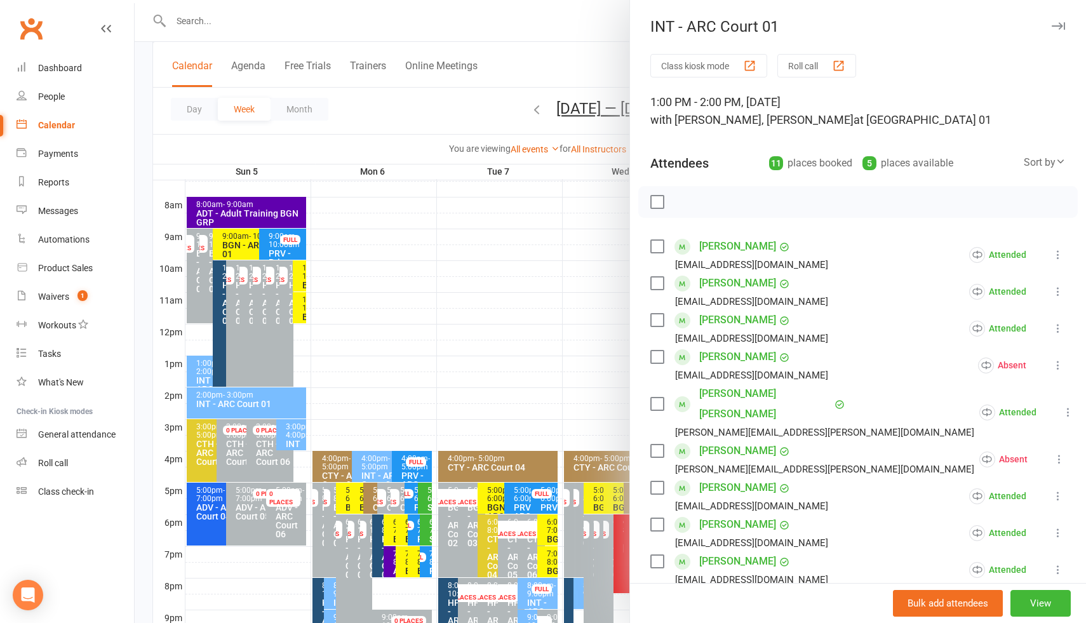
click at [261, 399] on div at bounding box center [610, 311] width 951 height 623
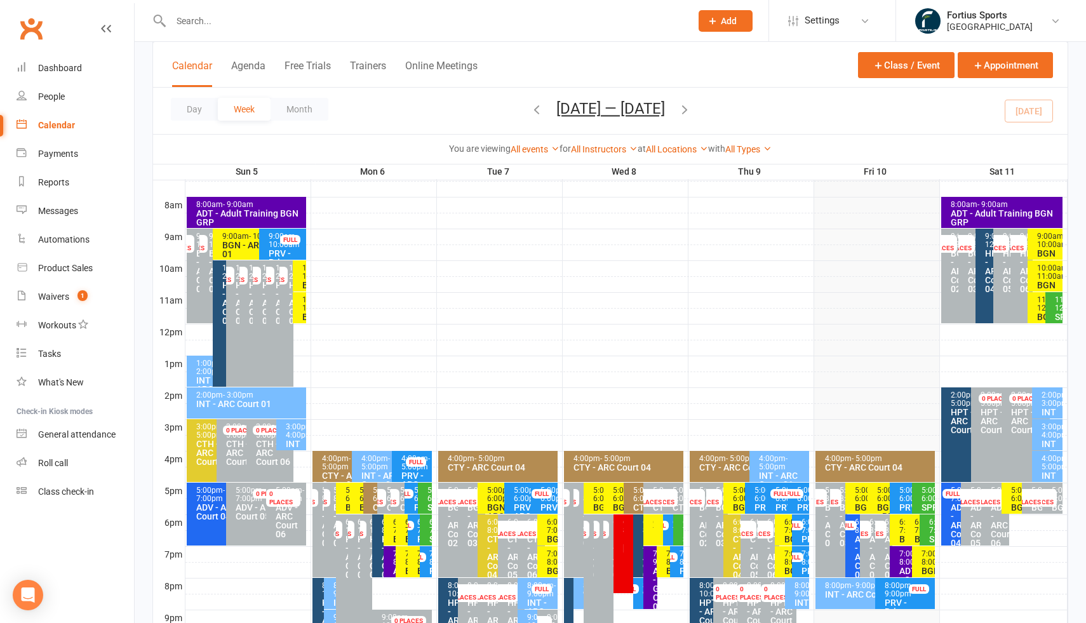
click at [261, 399] on div "INT - ARC Court 01" at bounding box center [250, 403] width 108 height 9
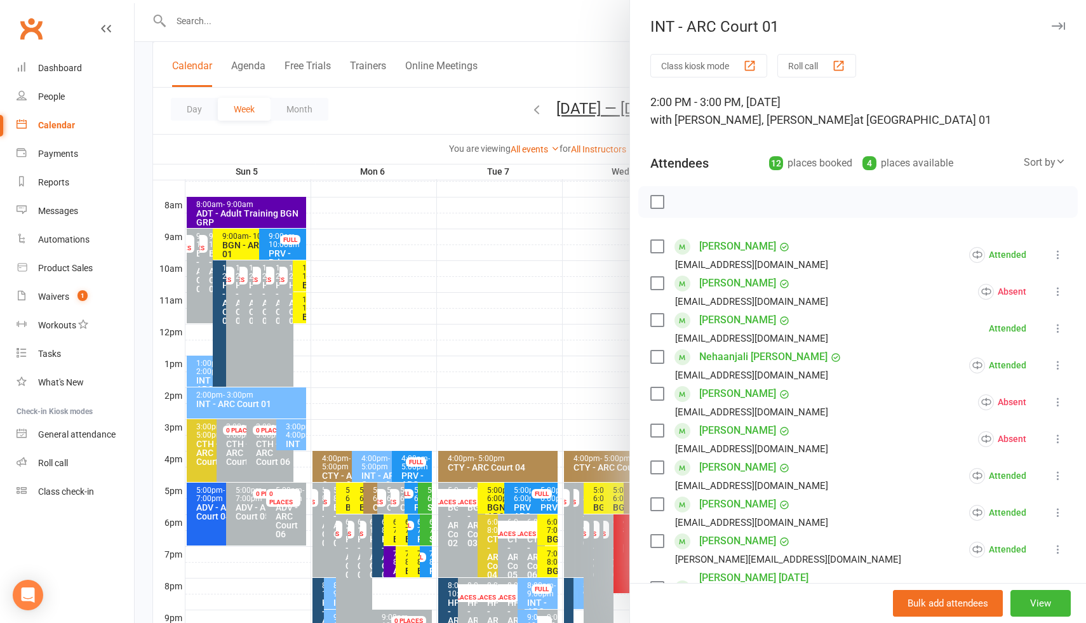
click at [295, 436] on div at bounding box center [610, 311] width 951 height 623
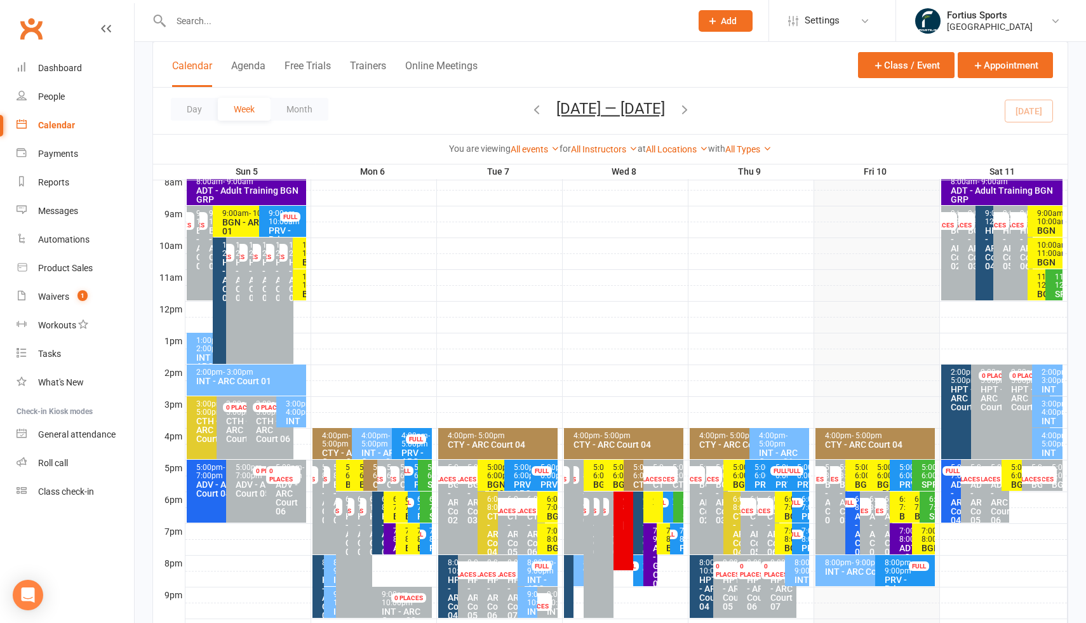
scroll to position [344, 0]
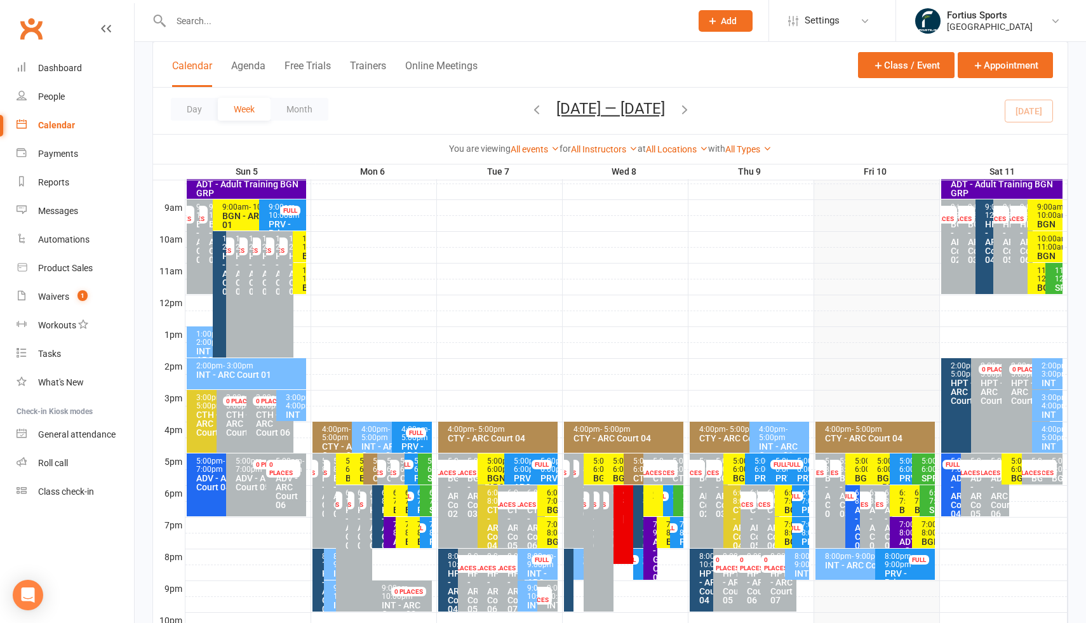
click at [1050, 369] on div "2:00pm - 3:00pm" at bounding box center [1050, 370] width 19 height 17
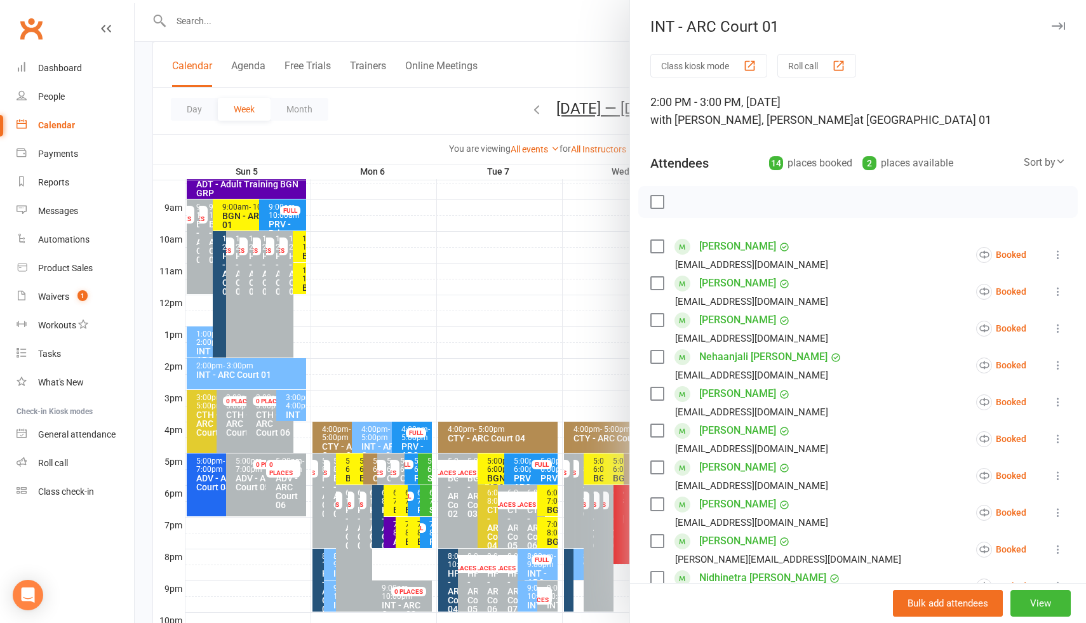
click at [604, 321] on div at bounding box center [610, 311] width 951 height 623
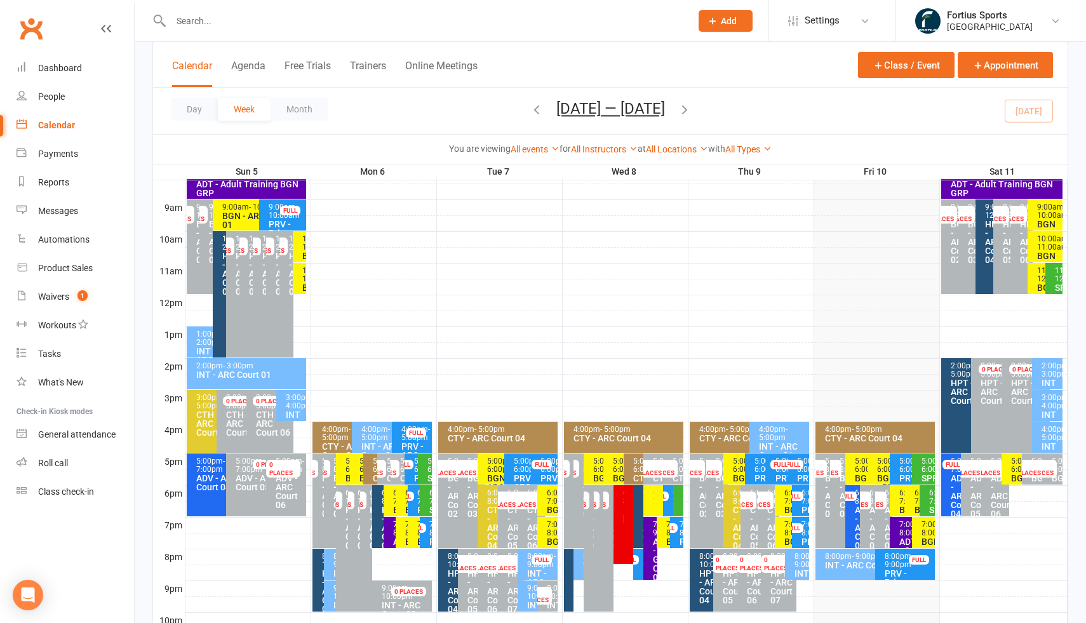
click at [1047, 403] on div "3:00pm - 4:00pm" at bounding box center [1050, 402] width 19 height 17
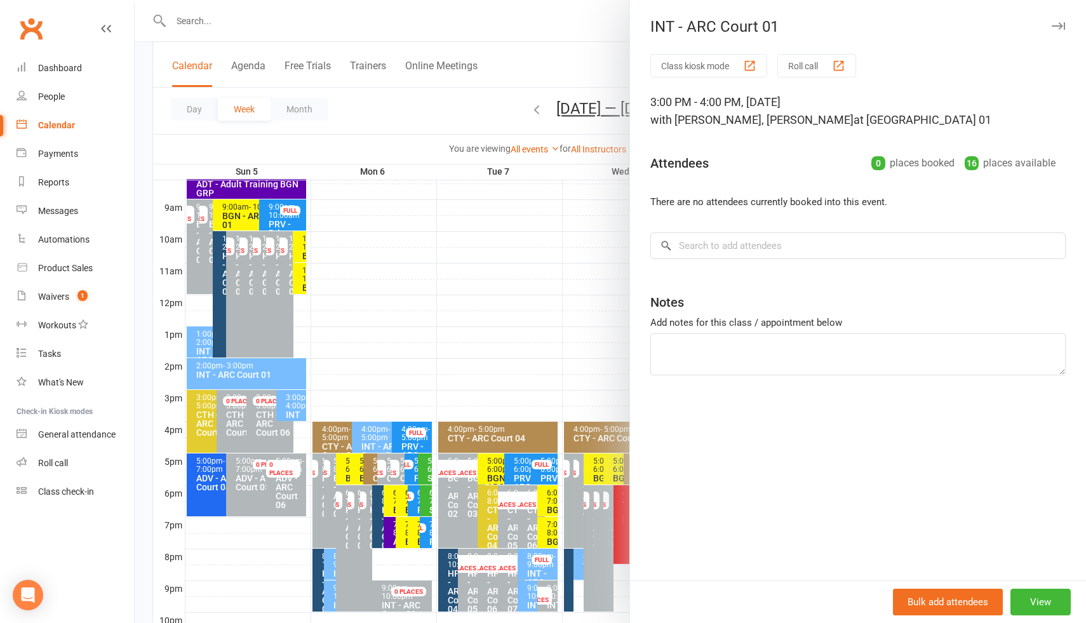
click at [601, 333] on div at bounding box center [610, 311] width 951 height 623
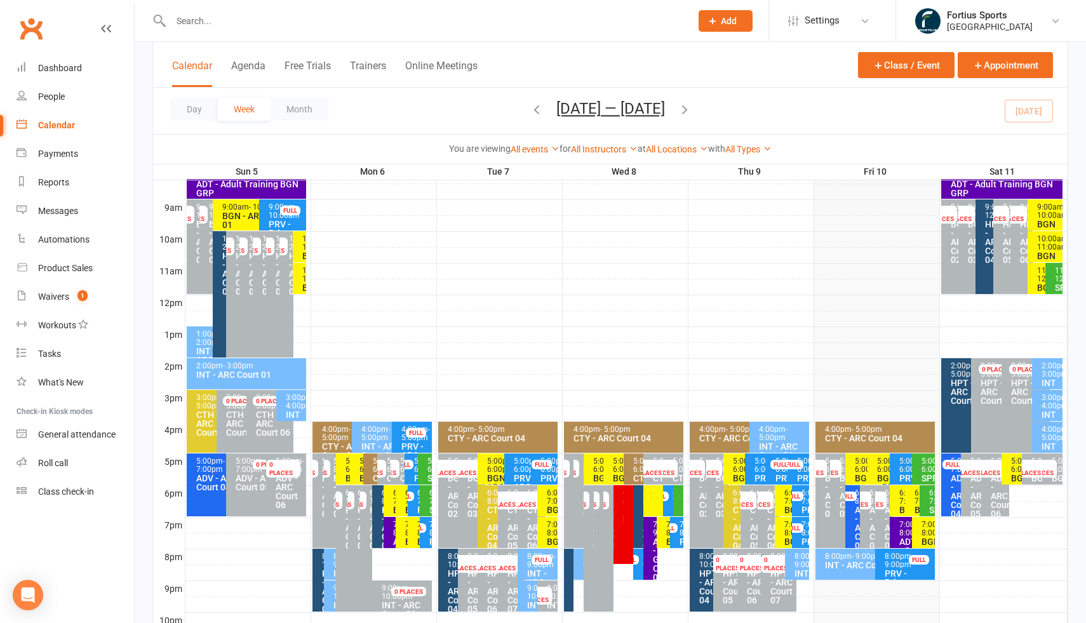
click at [537, 111] on icon "button" at bounding box center [537, 109] width 14 height 14
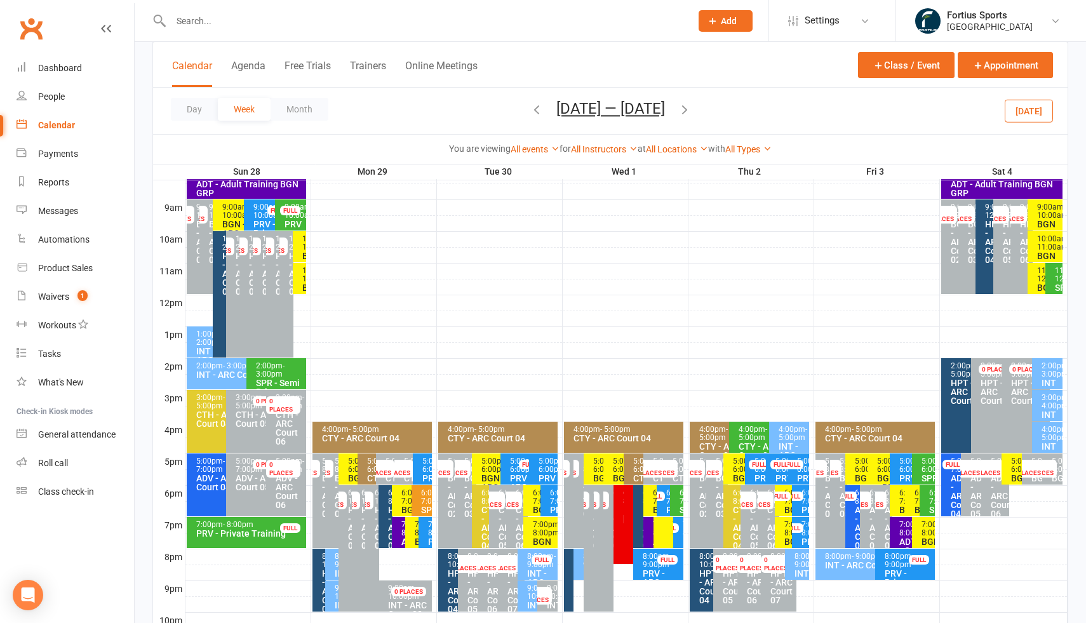
click at [1052, 369] on div "2:00pm - 3:00pm" at bounding box center [1050, 370] width 19 height 17
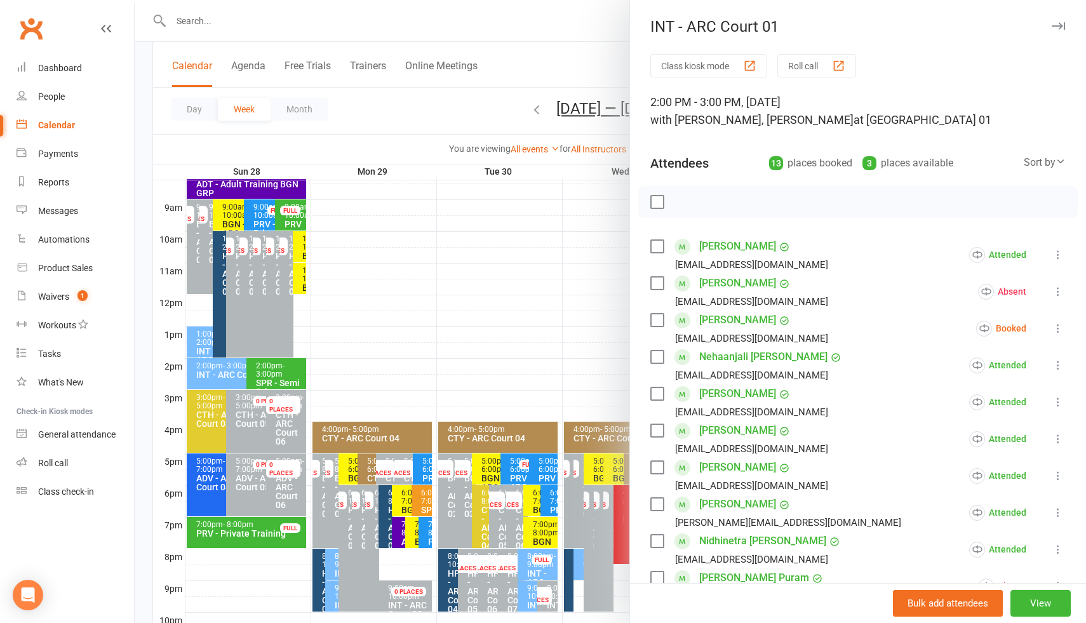
click at [570, 302] on div at bounding box center [610, 311] width 951 height 623
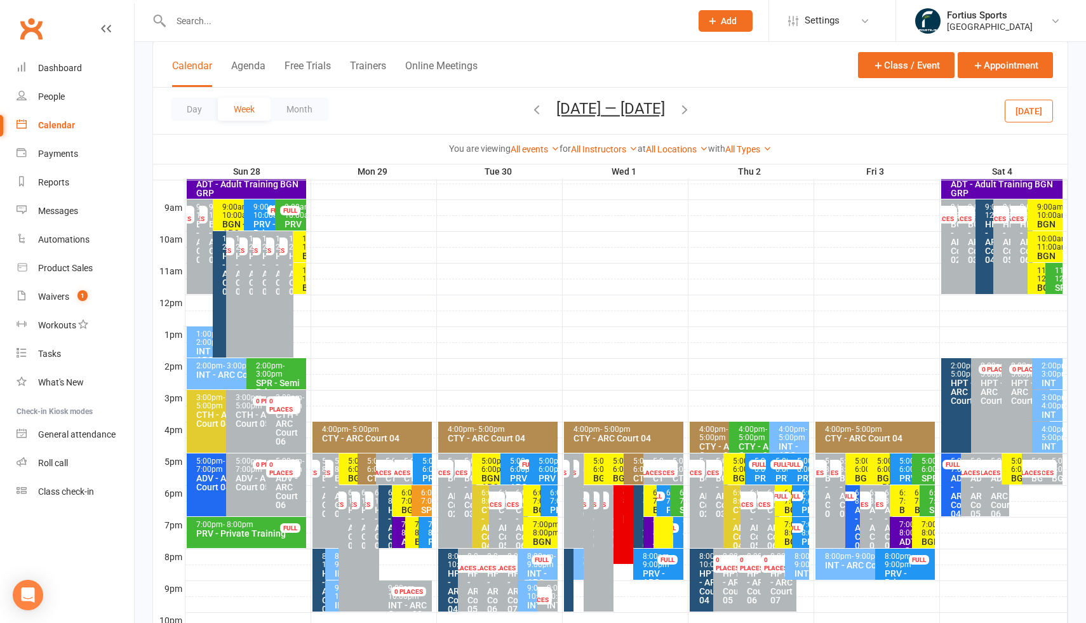
click at [1049, 379] on span "- 3:00pm" at bounding box center [1056, 369] width 29 height 17
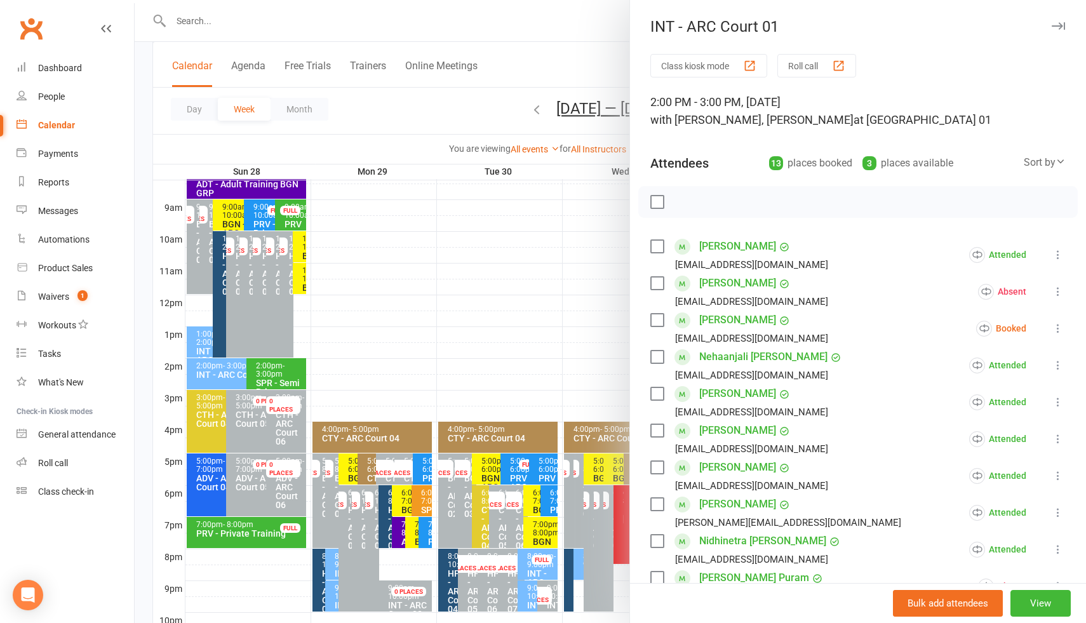
click at [587, 253] on div at bounding box center [610, 311] width 951 height 623
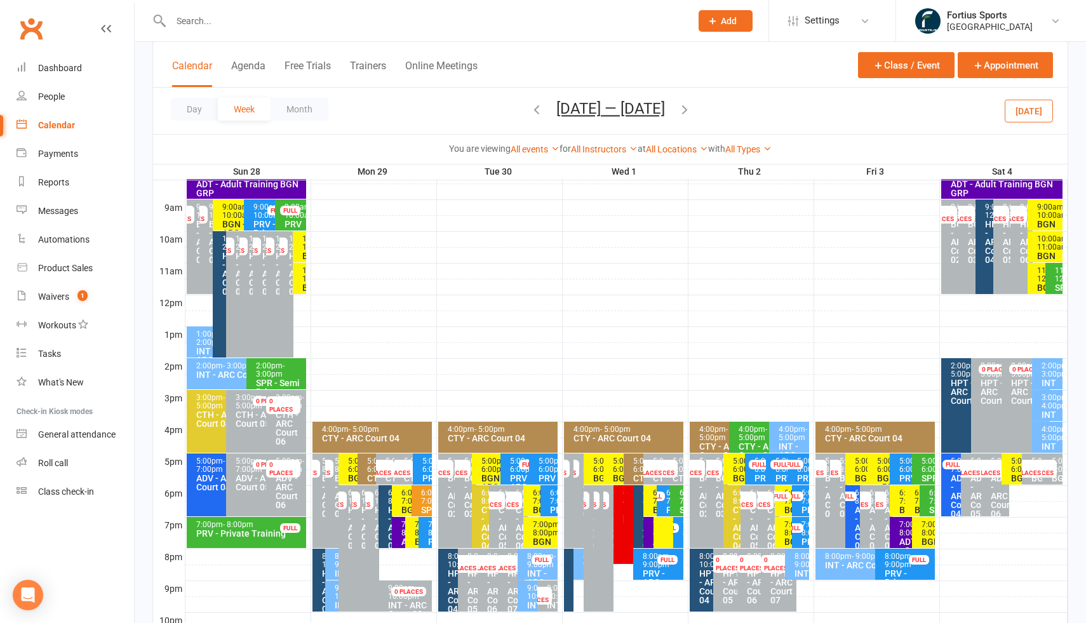
click at [1051, 387] on div "INT - ARC Court 01" at bounding box center [1050, 401] width 19 height 44
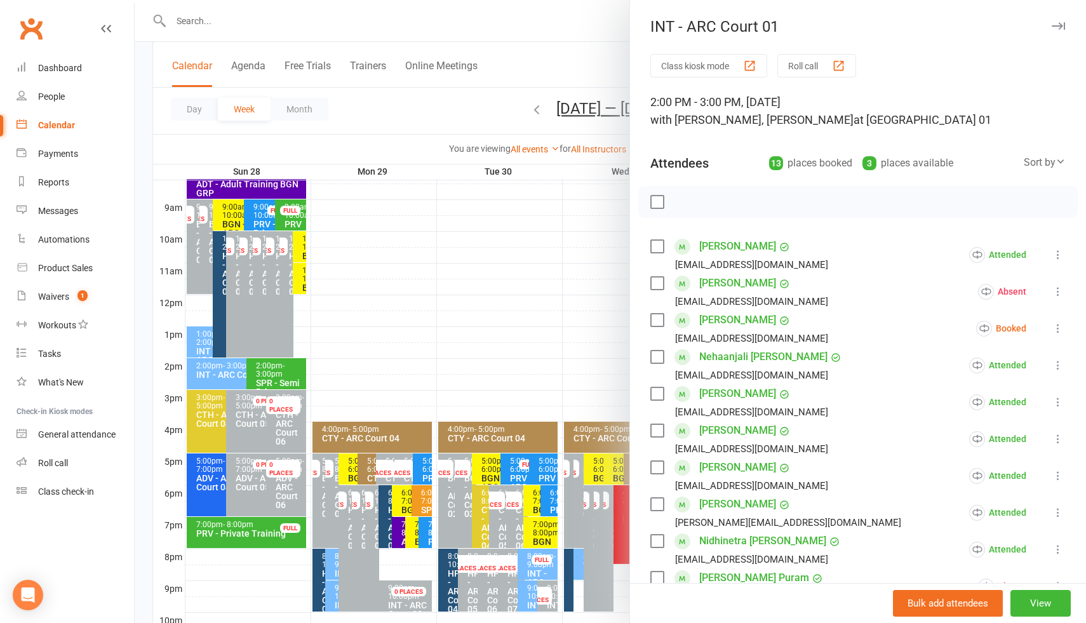
click at [579, 284] on div at bounding box center [610, 311] width 951 height 623
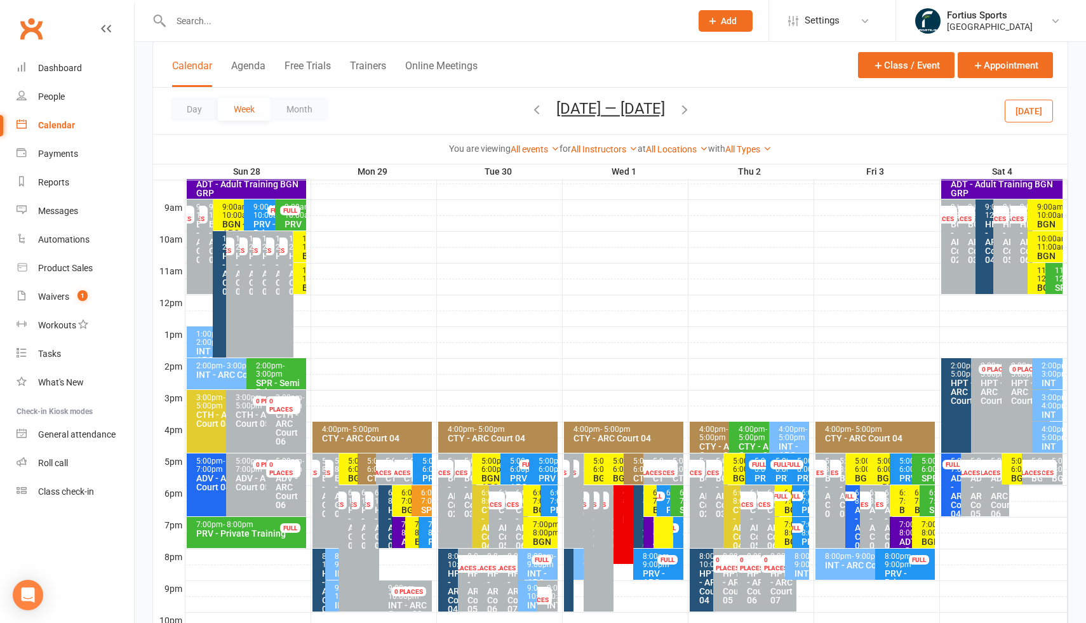
click at [1049, 410] on span "- 4:00pm" at bounding box center [1056, 401] width 29 height 17
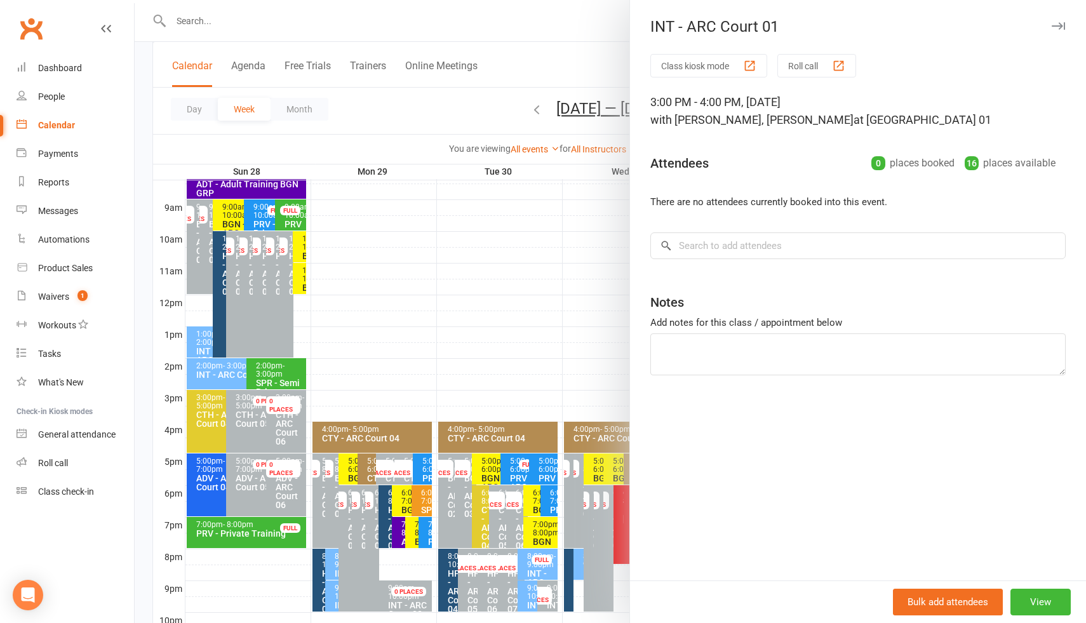
click at [605, 318] on div at bounding box center [610, 311] width 951 height 623
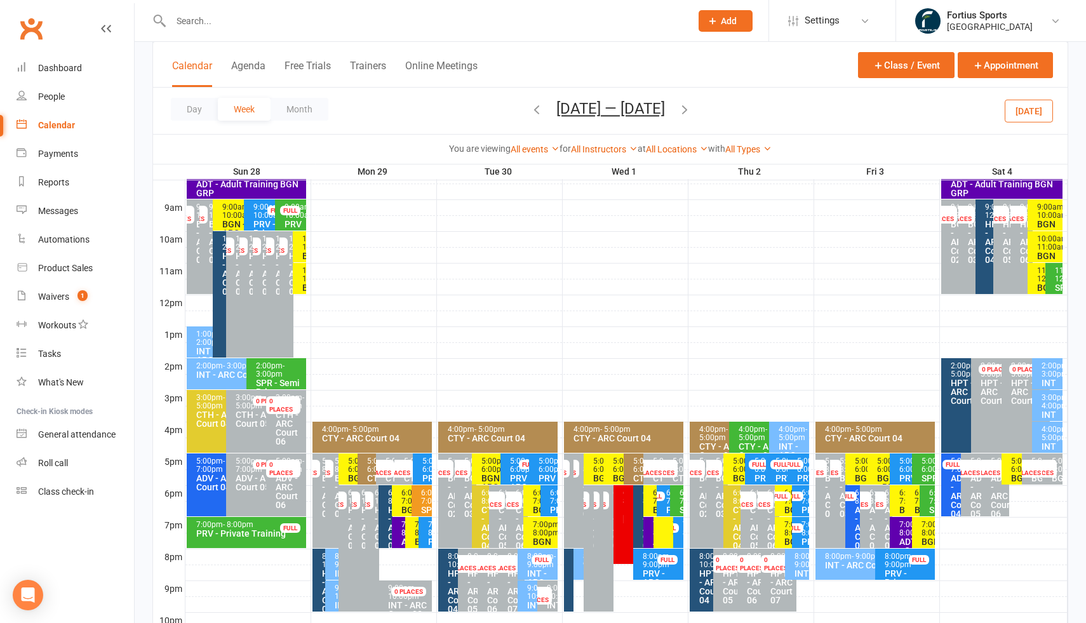
click at [1054, 442] on span "- 5:00pm" at bounding box center [1056, 433] width 29 height 17
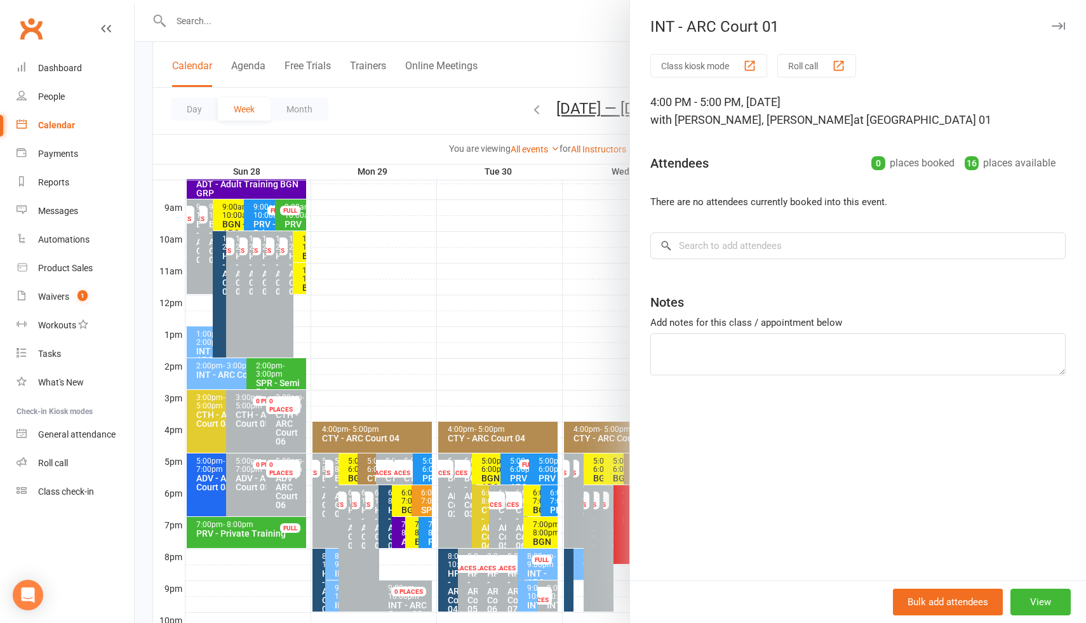
click at [600, 307] on div at bounding box center [610, 311] width 951 height 623
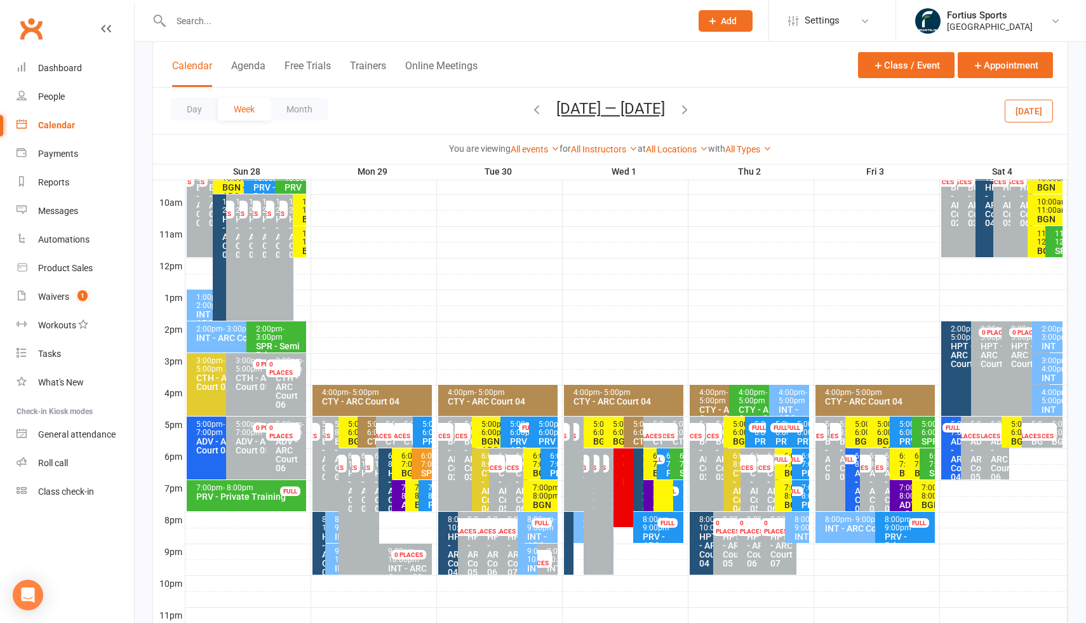
scroll to position [373, 0]
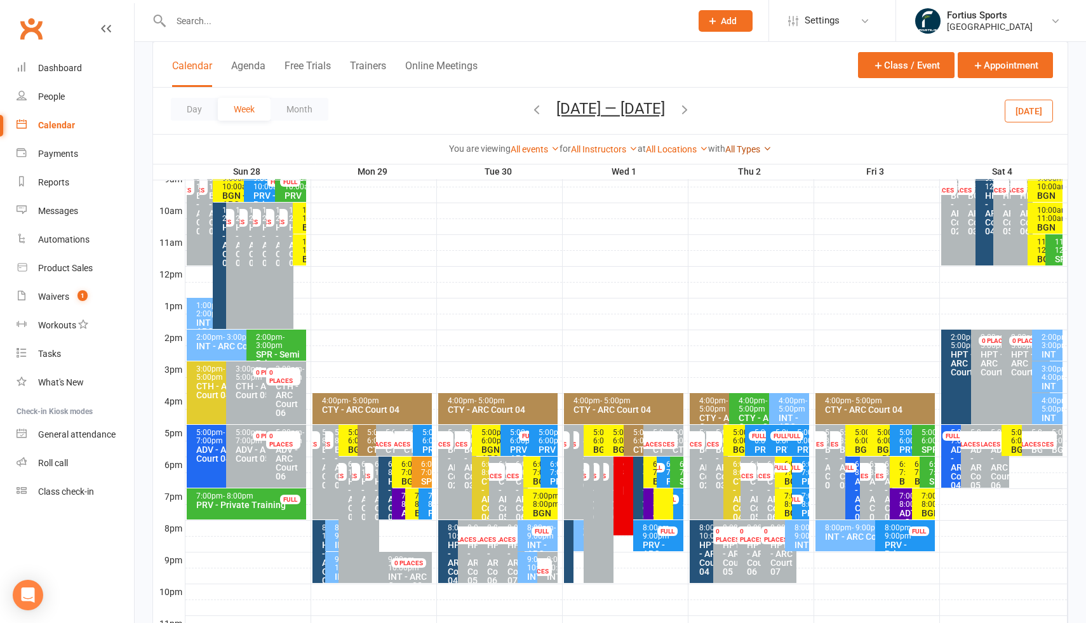
click at [766, 148] on link "All Types" at bounding box center [748, 149] width 46 height 10
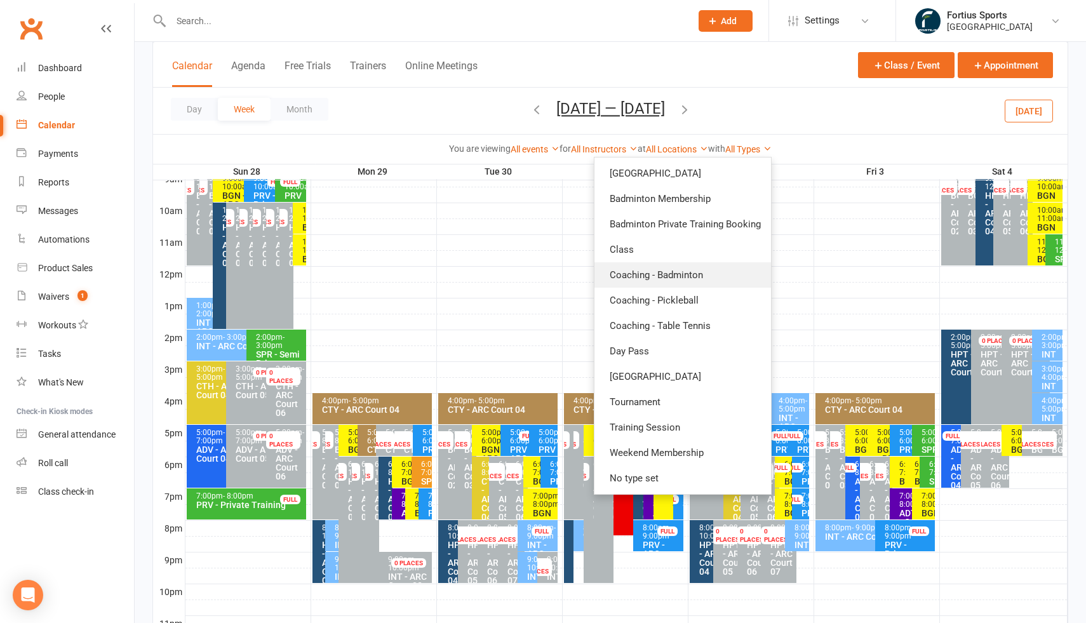
click at [695, 277] on link "Coaching - Badminton" at bounding box center [682, 274] width 177 height 25
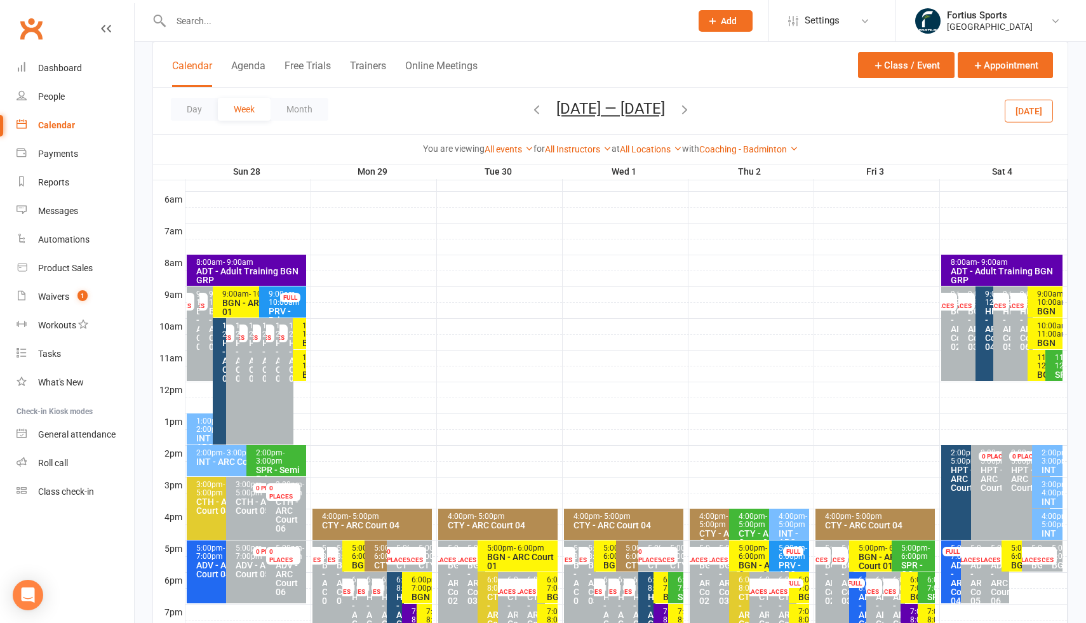
scroll to position [258, 0]
click at [956, 277] on div "ADT - Adult Training BGN GRP" at bounding box center [1005, 275] width 111 height 18
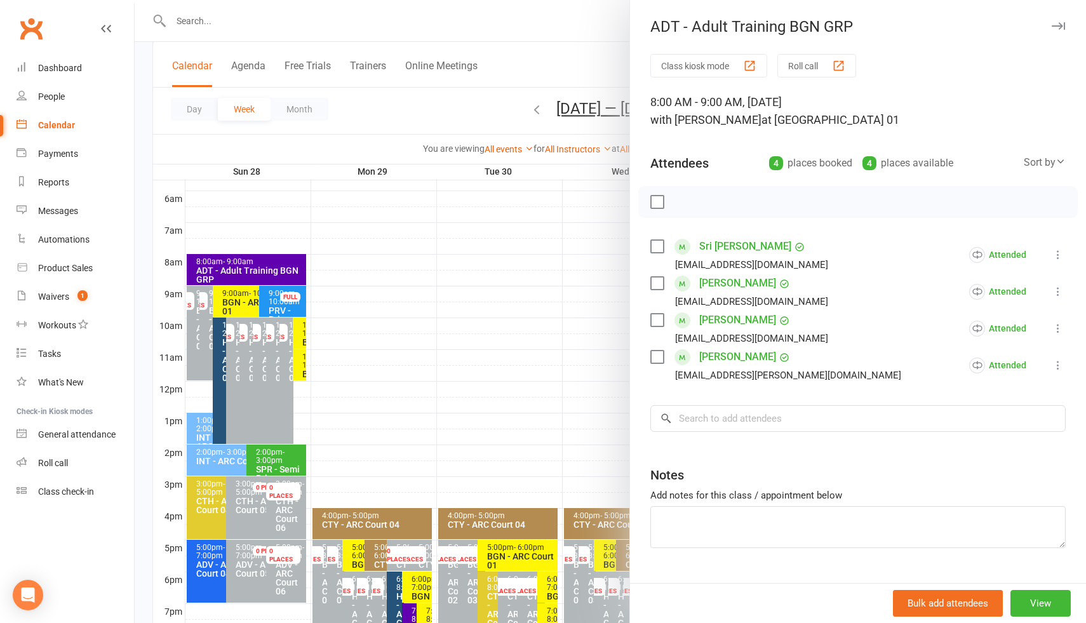
click at [282, 267] on div at bounding box center [610, 311] width 951 height 623
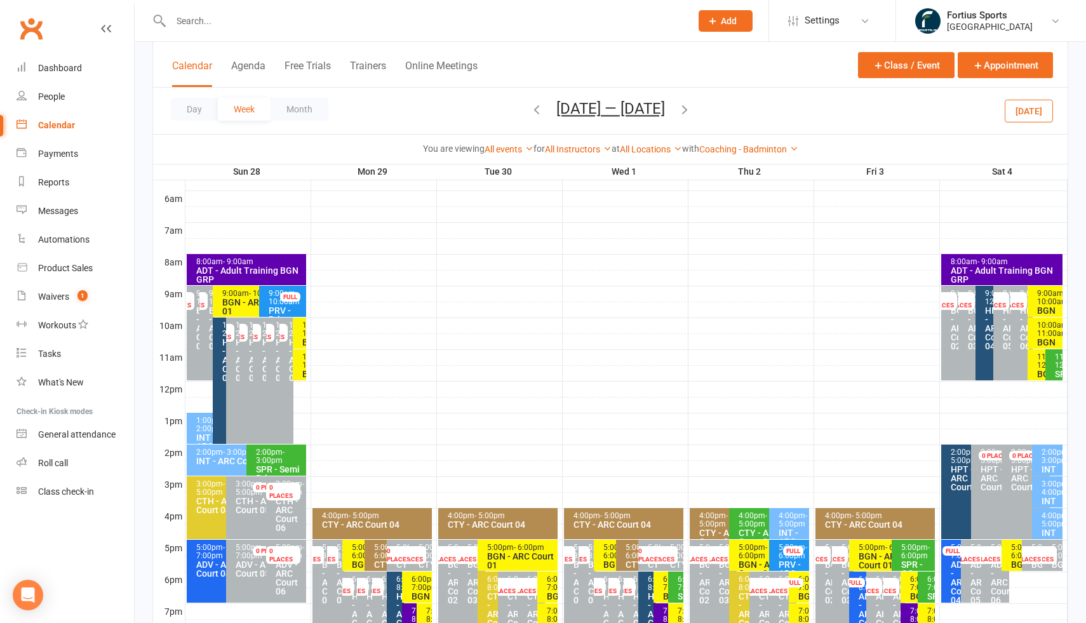
click at [282, 267] on div "ADT - Adult Training BGN GRP" at bounding box center [250, 275] width 108 height 18
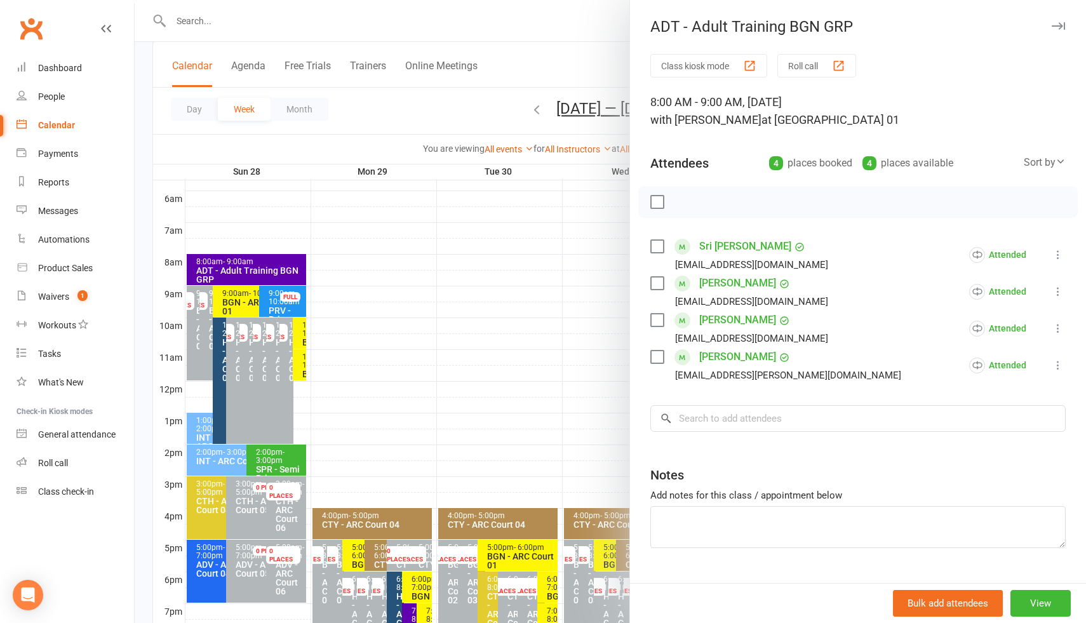
click at [518, 299] on div at bounding box center [610, 311] width 951 height 623
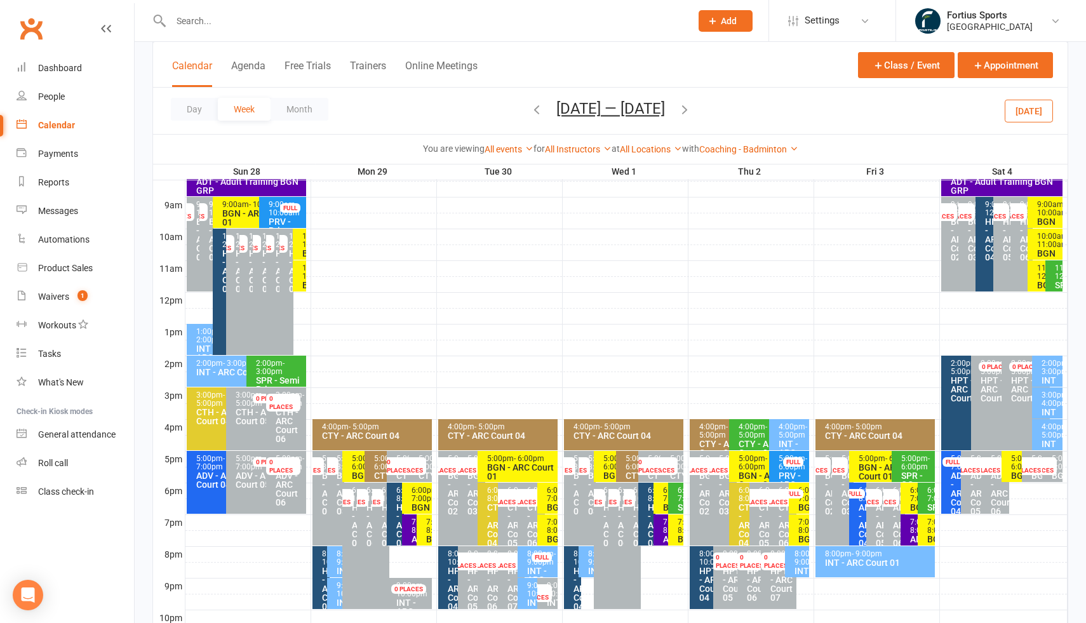
scroll to position [346, 0]
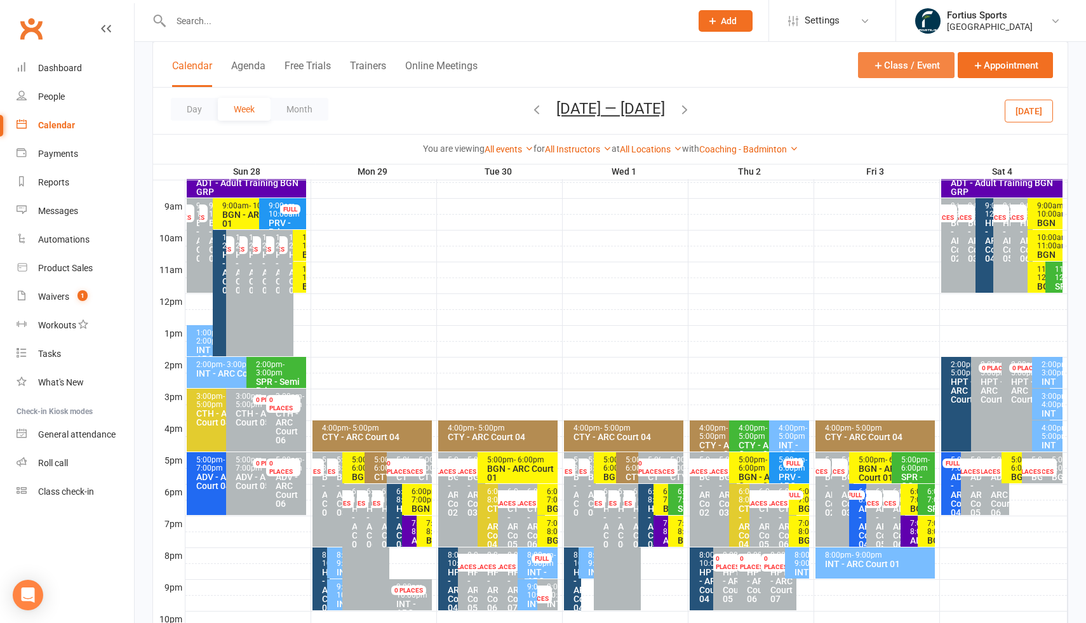
click at [909, 60] on button "Class / Event" at bounding box center [906, 65] width 97 height 26
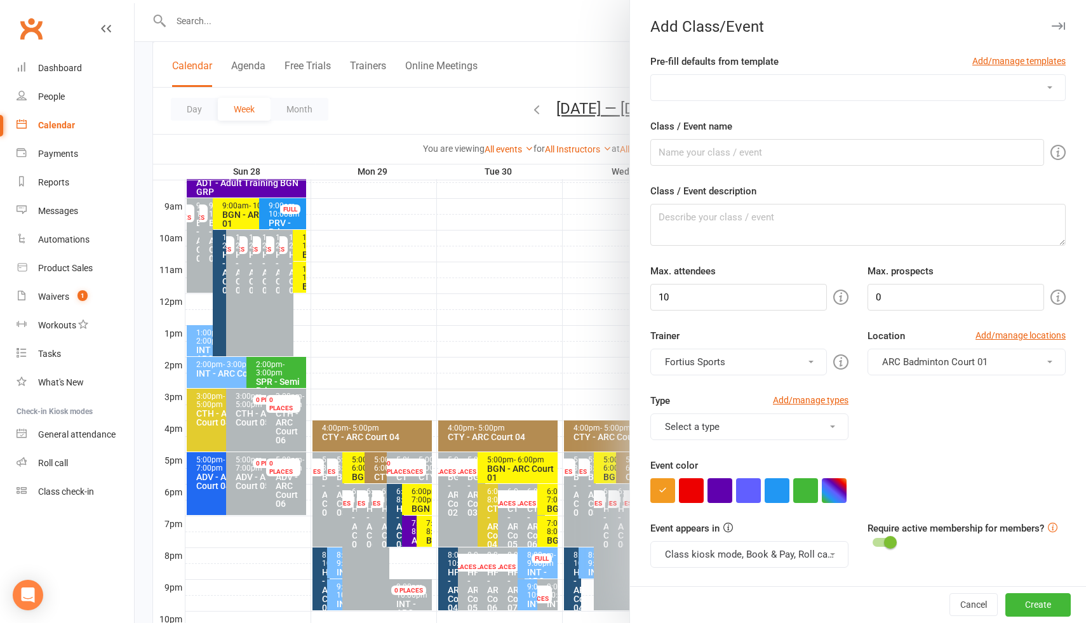
click at [757, 94] on select "Badminton Coaching - ADT - Adult Training Badminton Coaching - ADV - Advanced B…" at bounding box center [858, 87] width 414 height 25
select select "1191"
type input "ADT - Adult Training"
type textarea "ADT - Adult Training"
type input "8"
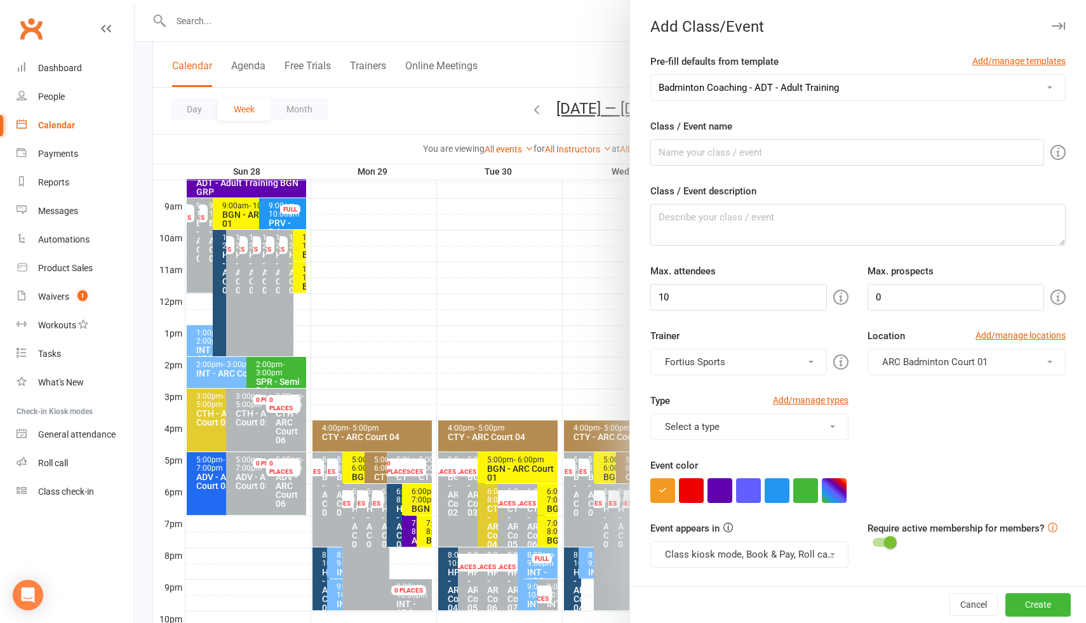
type input "4"
drag, startPoint x: 683, startPoint y: 154, endPoint x: 768, endPoint y: 161, distance: 86.1
click at [768, 161] on input "ADT - Adult Training" at bounding box center [847, 152] width 394 height 27
type input "ADT - GG Court 02"
click at [960, 365] on span "GG Badminton Court 01" at bounding box center [932, 361] width 100 height 11
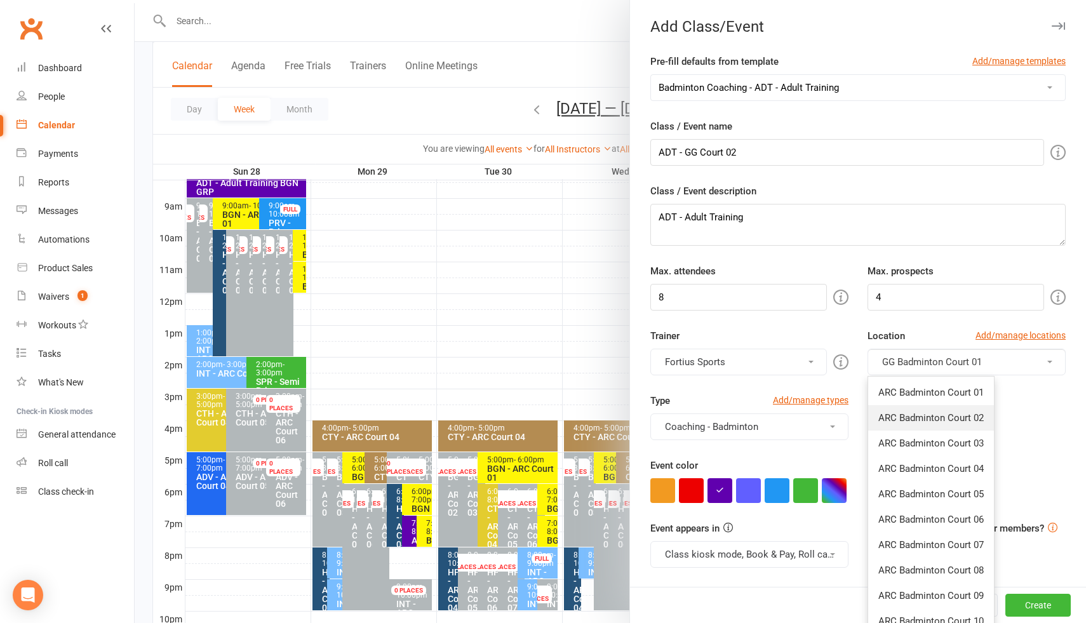
click at [959, 420] on span "ARC Badminton Court 02" at bounding box center [930, 417] width 105 height 11
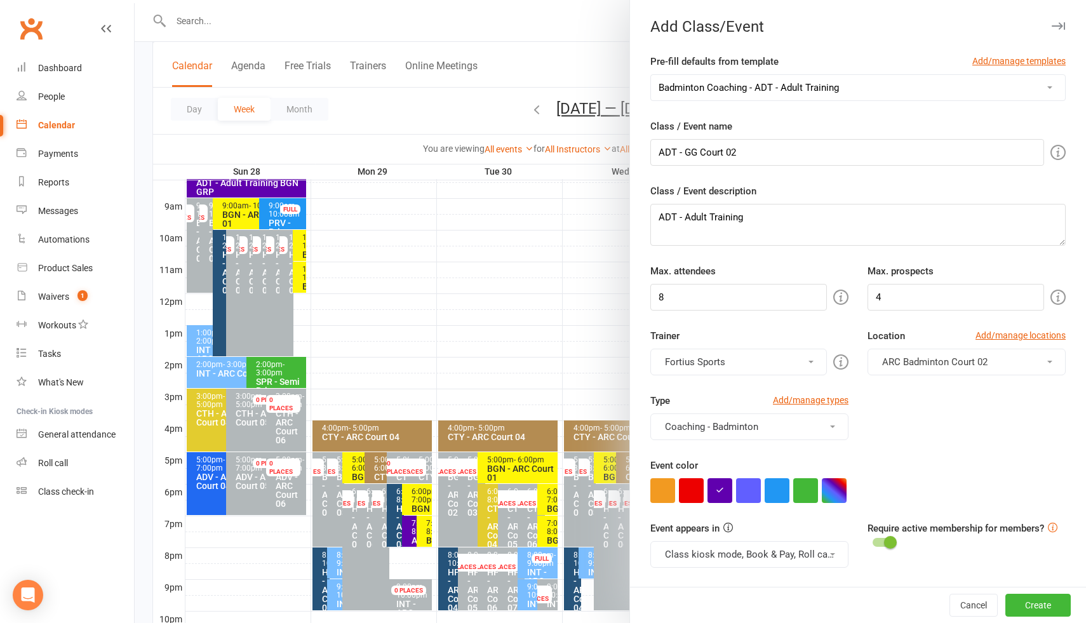
click at [746, 363] on button "Fortius Sports" at bounding box center [738, 362] width 177 height 27
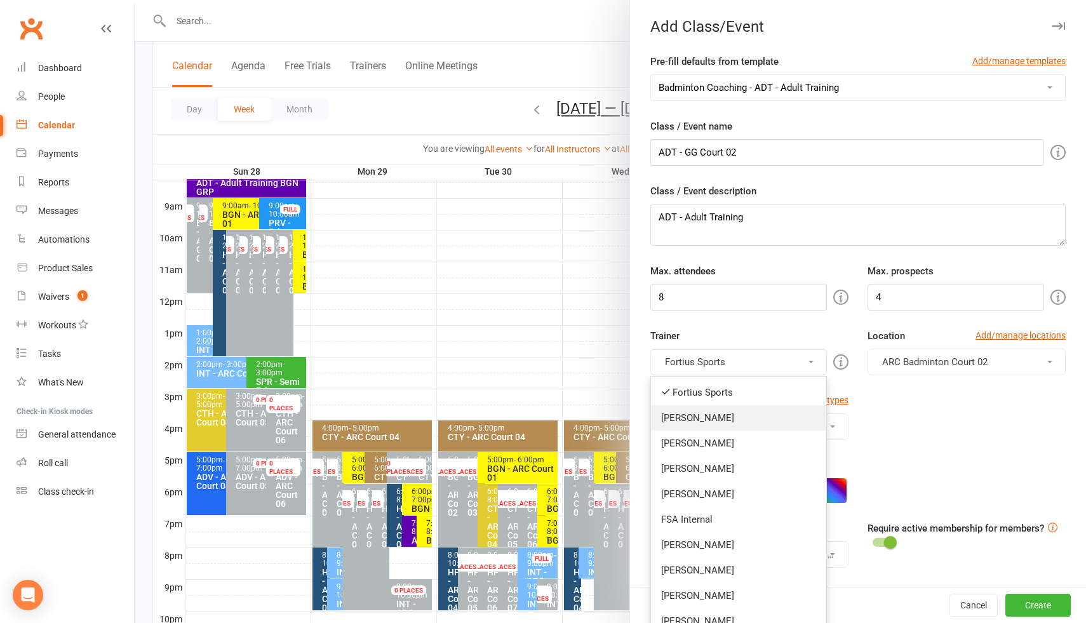
click at [725, 420] on link "Kathiravun Manivannan" at bounding box center [738, 417] width 175 height 25
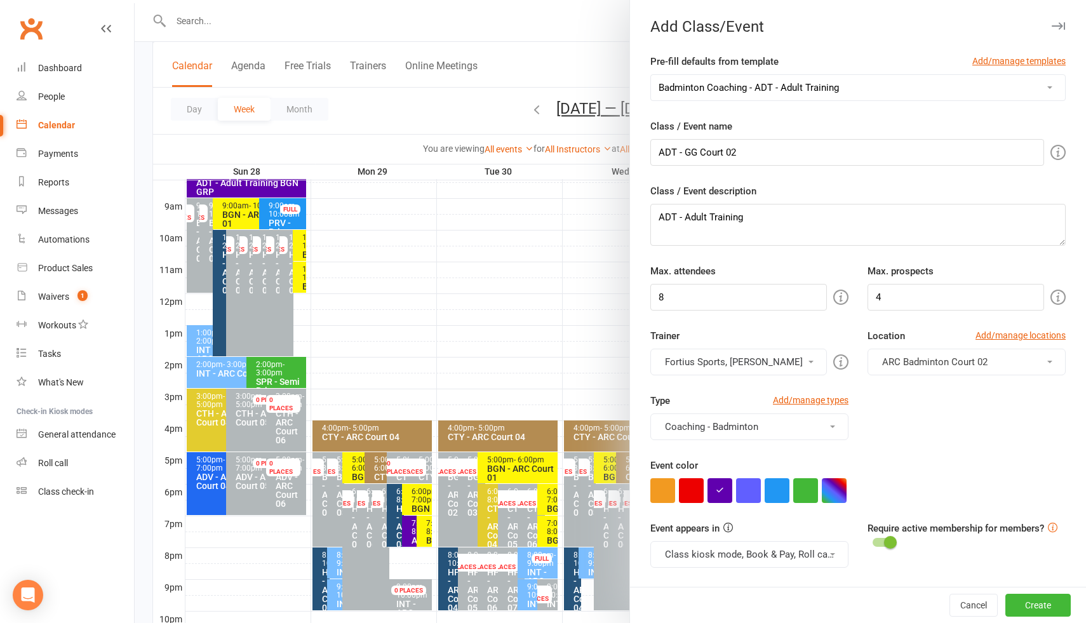
click at [725, 364] on button "Fortius Sports, Kathiravun Manivannan" at bounding box center [738, 362] width 177 height 27
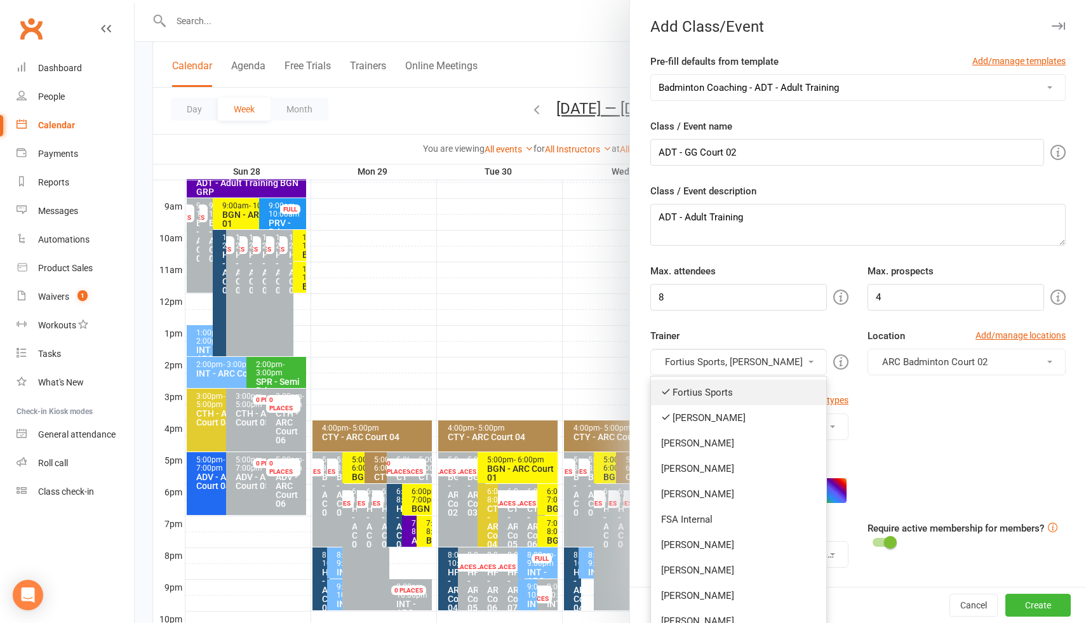
click at [699, 391] on link "Fortius Sports" at bounding box center [738, 392] width 175 height 25
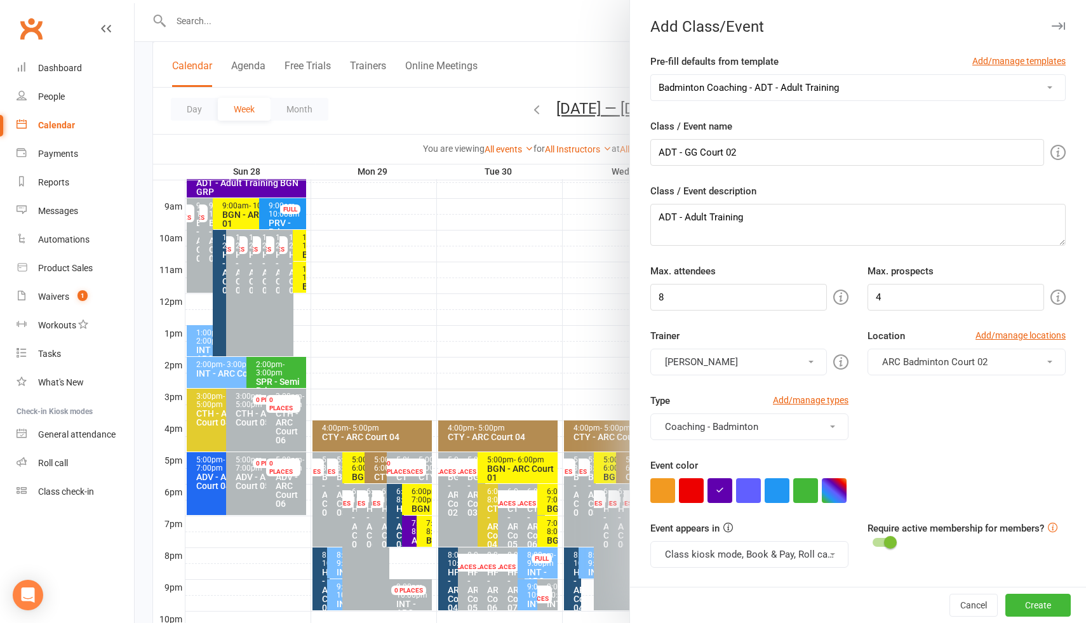
click at [928, 418] on div "Type Add/manage types Coaching - Badminton Badminton Court Reservation Badminto…" at bounding box center [858, 425] width 434 height 65
click at [929, 365] on span "ARC Badminton Court 02" at bounding box center [934, 361] width 105 height 11
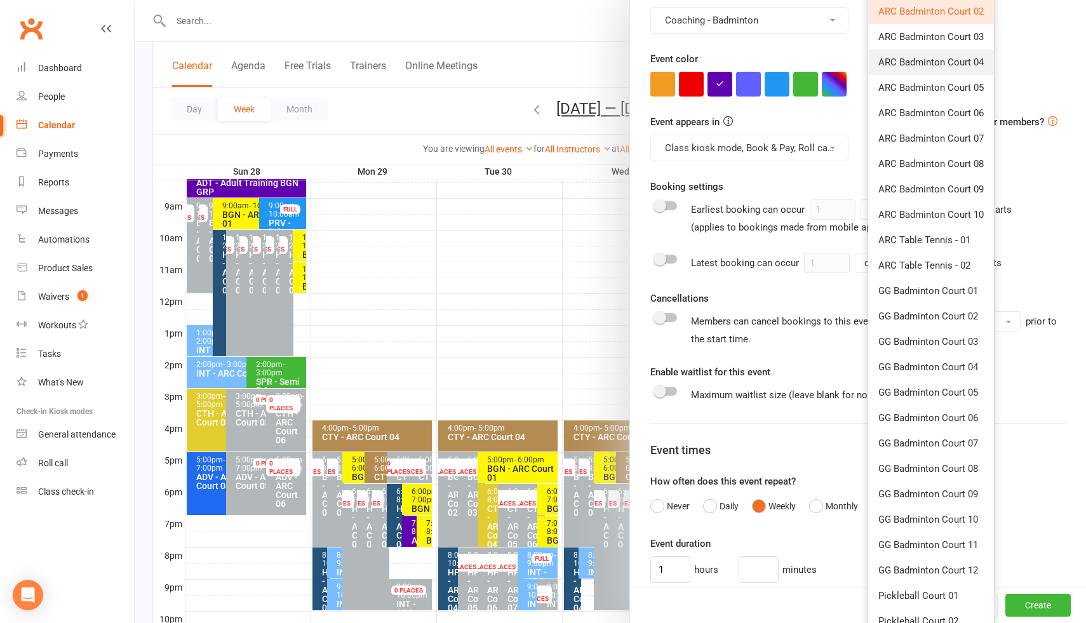
scroll to position [408, 0]
click at [934, 320] on link "GG Badminton Court 02" at bounding box center [931, 314] width 126 height 25
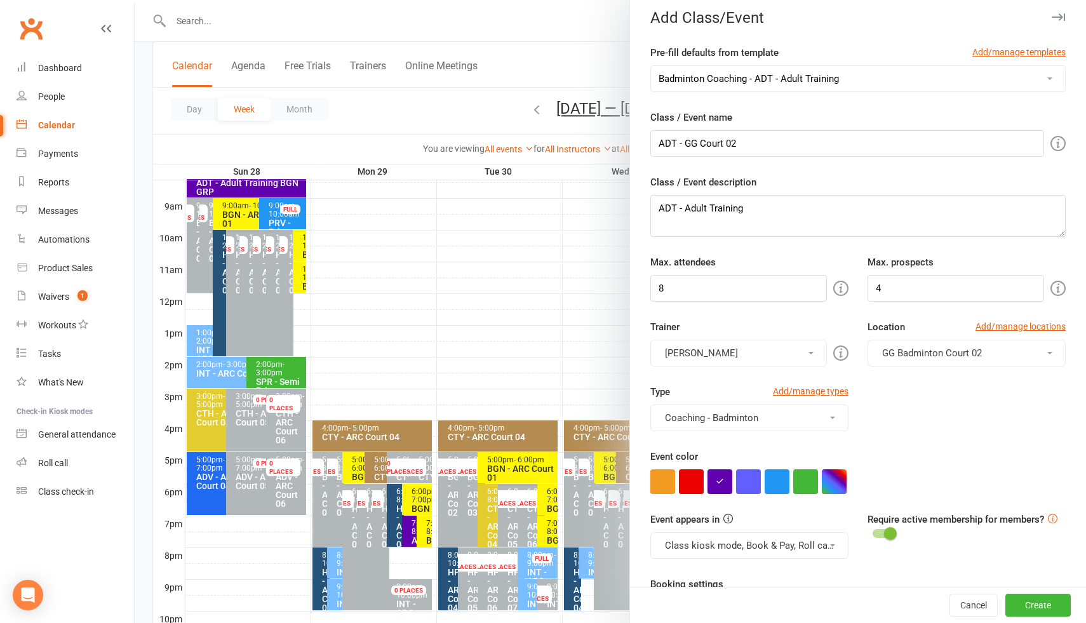
scroll to position [8, 0]
click at [761, 215] on textarea "ADT - Adult Training" at bounding box center [857, 217] width 415 height 42
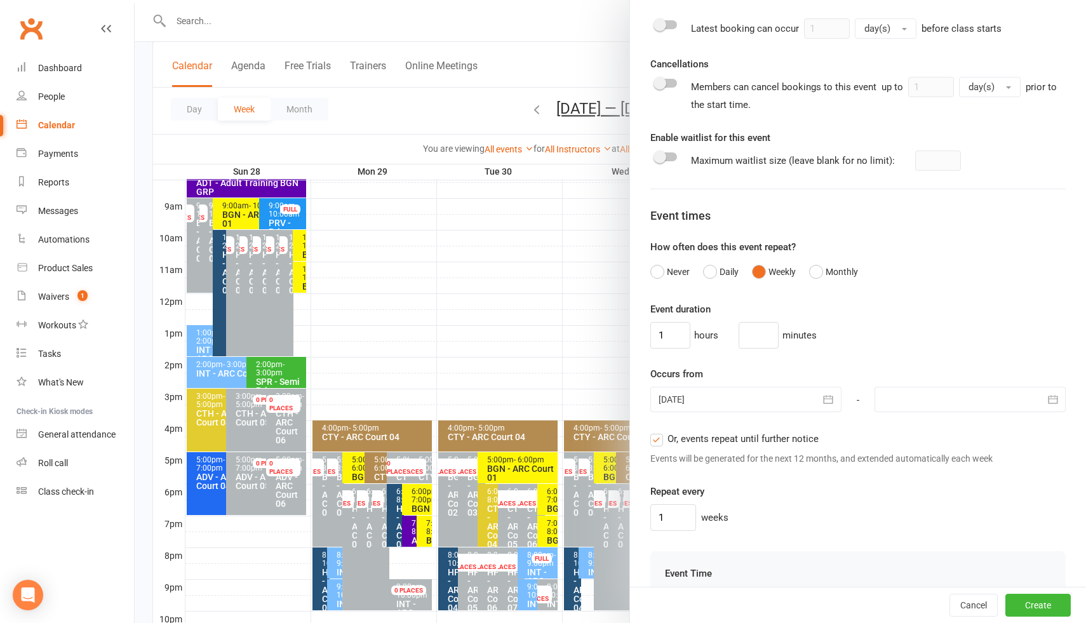
scroll to position [648, 0]
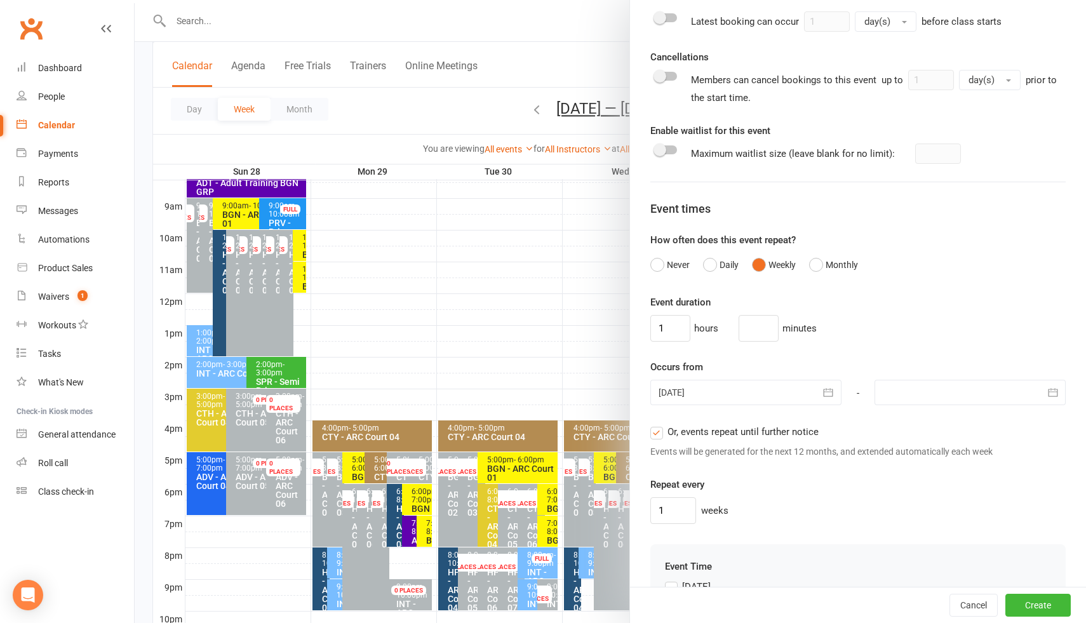
type textarea "ADT - Adult Training (BGN)"
click at [695, 394] on div at bounding box center [745, 392] width 191 height 25
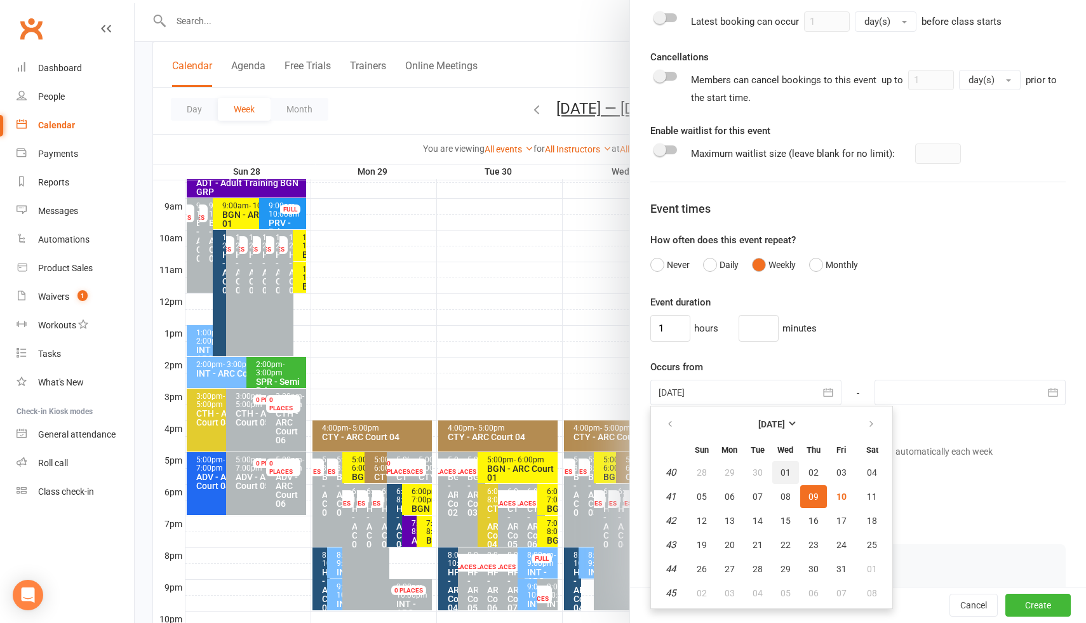
click at [781, 475] on span "01" at bounding box center [786, 472] width 10 height 10
type input "01 Oct 2025"
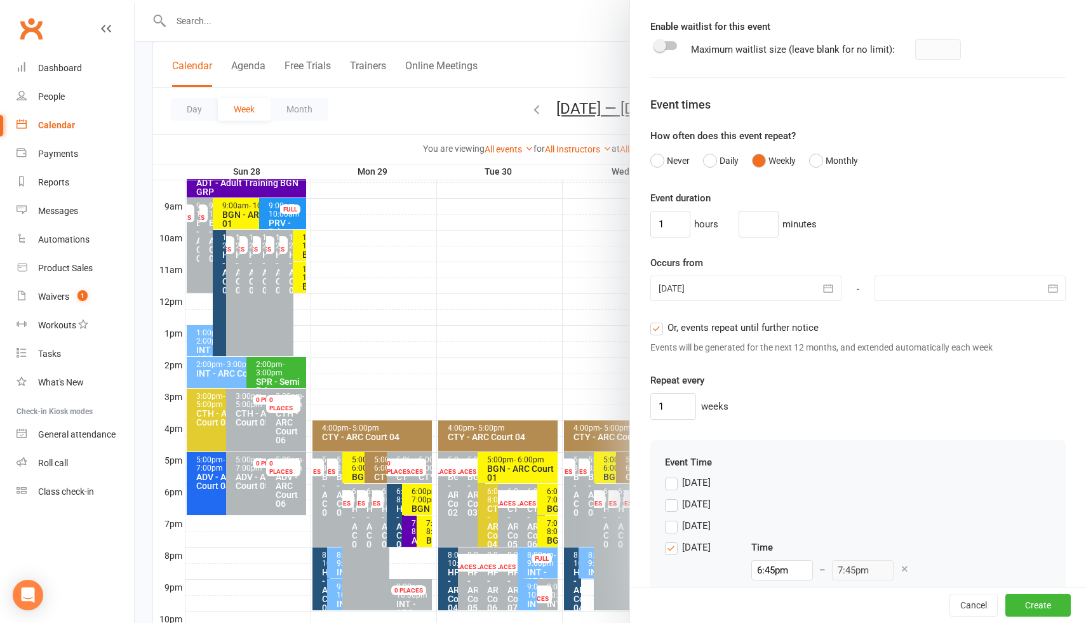
scroll to position [854, 0]
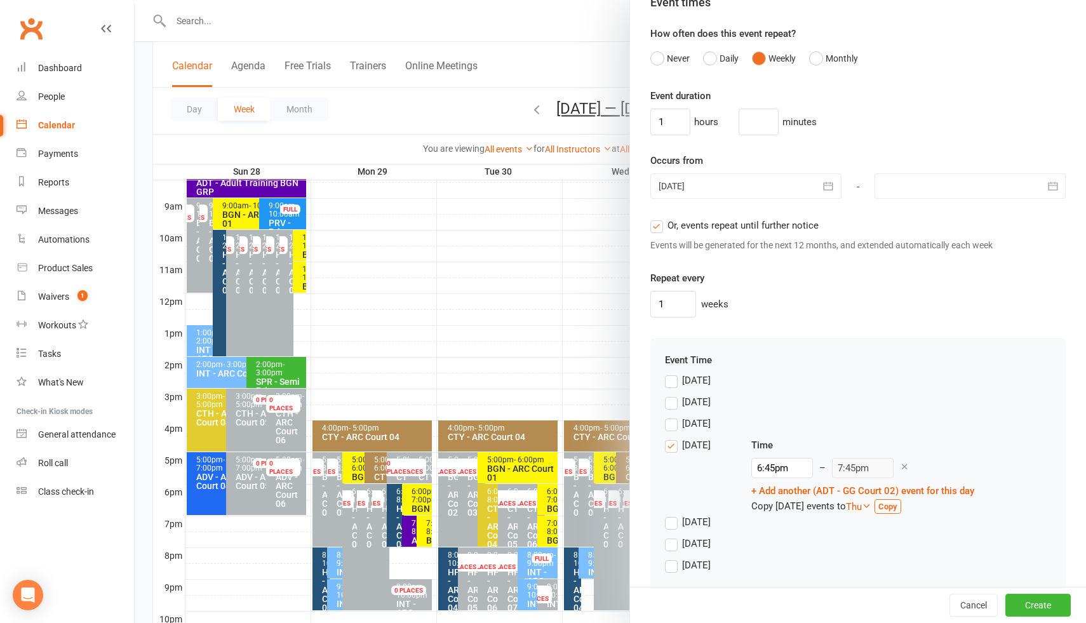
click at [674, 446] on label "Wednesday" at bounding box center [688, 445] width 46 height 15
click at [673, 438] on input "Wednesday" at bounding box center [669, 438] width 8 height 0
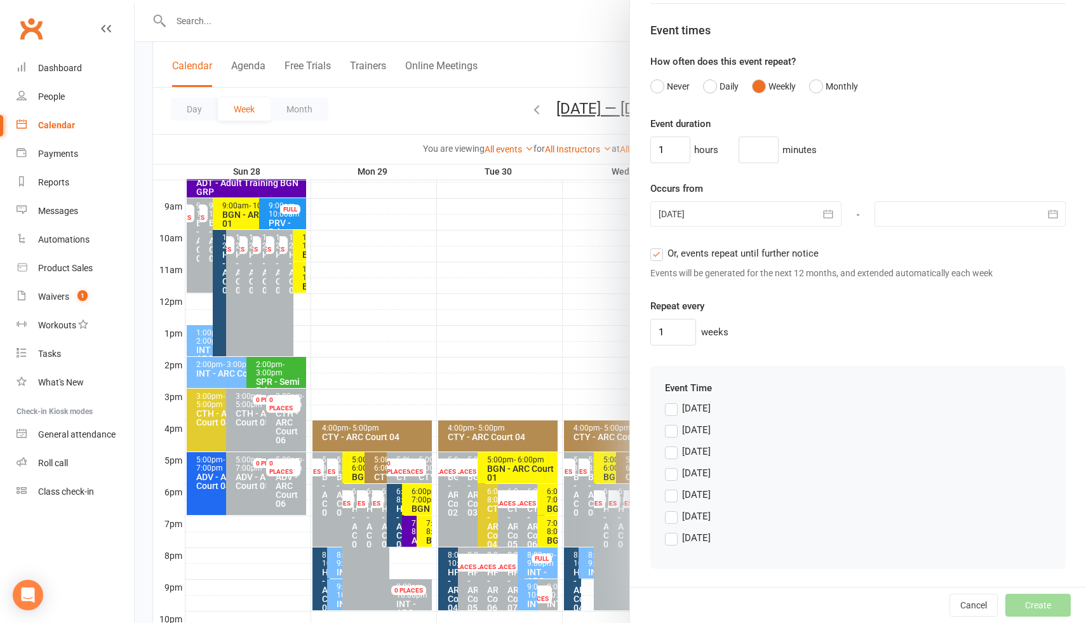
click at [673, 434] on label "Monday" at bounding box center [688, 429] width 46 height 15
click at [673, 422] on input "Monday" at bounding box center [669, 422] width 8 height 0
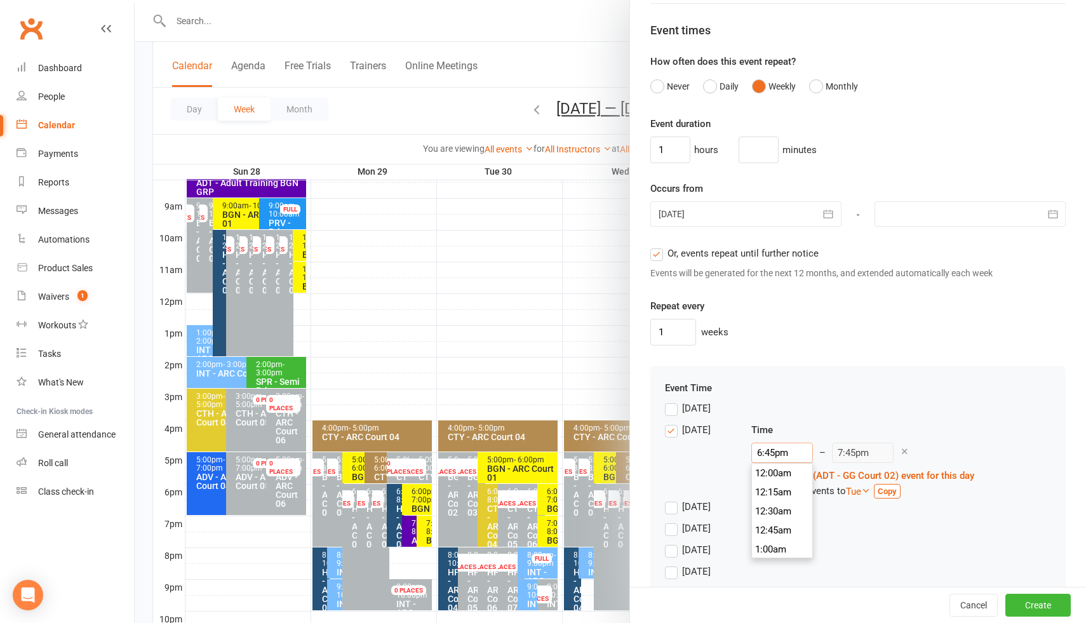
click at [784, 459] on input "6:45pm" at bounding box center [782, 453] width 62 height 20
type input "7:00am"
type input "8:00am"
click at [780, 501] on li "7:00am" at bounding box center [782, 497] width 61 height 19
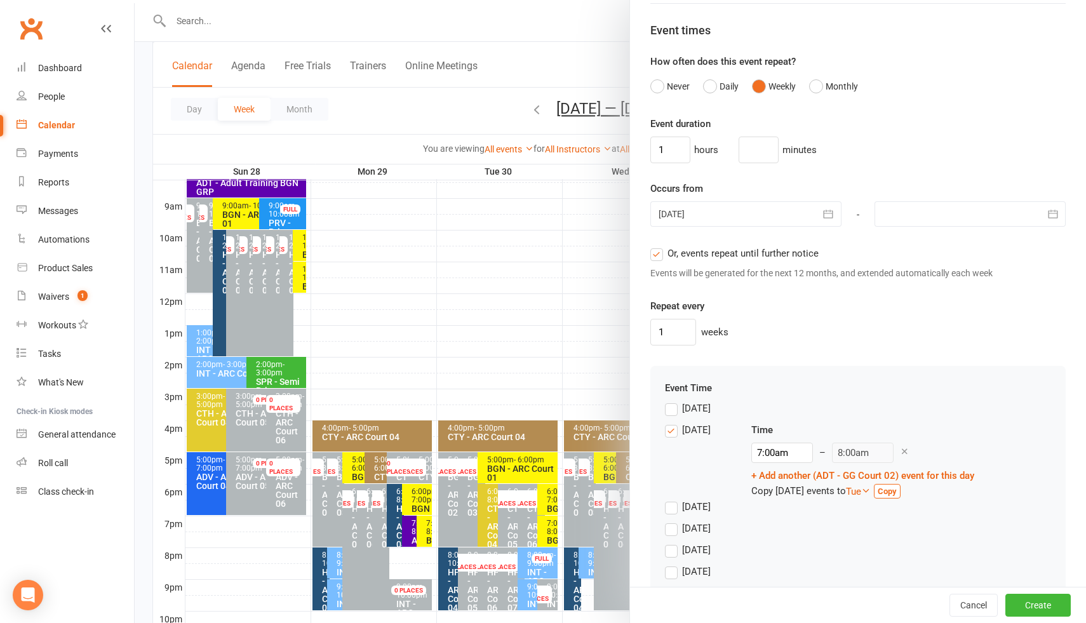
click at [873, 344] on div "1 weeks" at bounding box center [857, 332] width 415 height 27
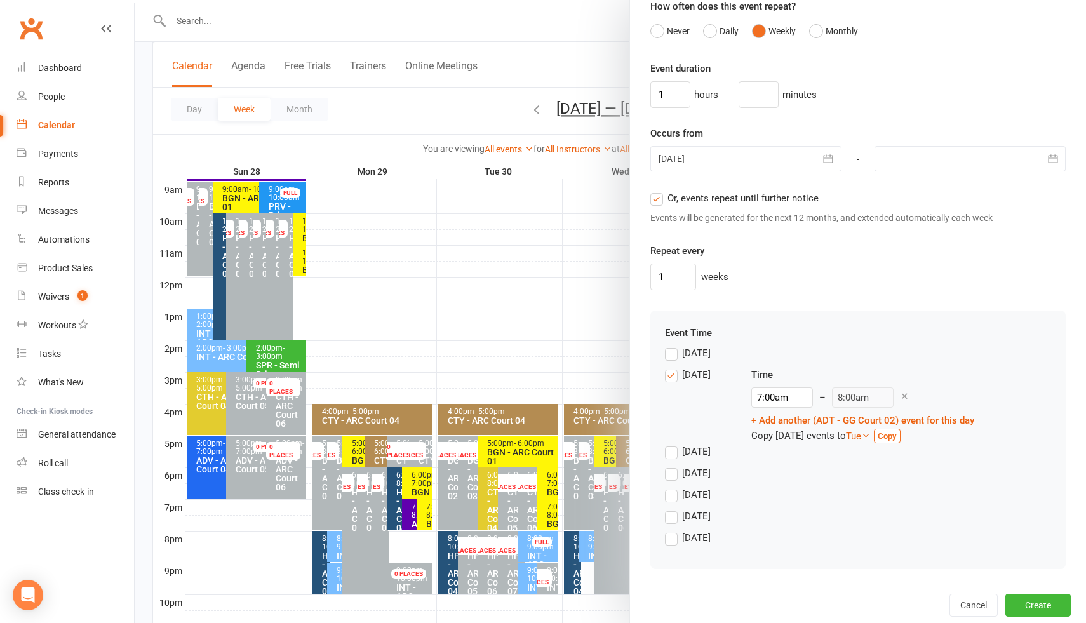
scroll to position [434, 0]
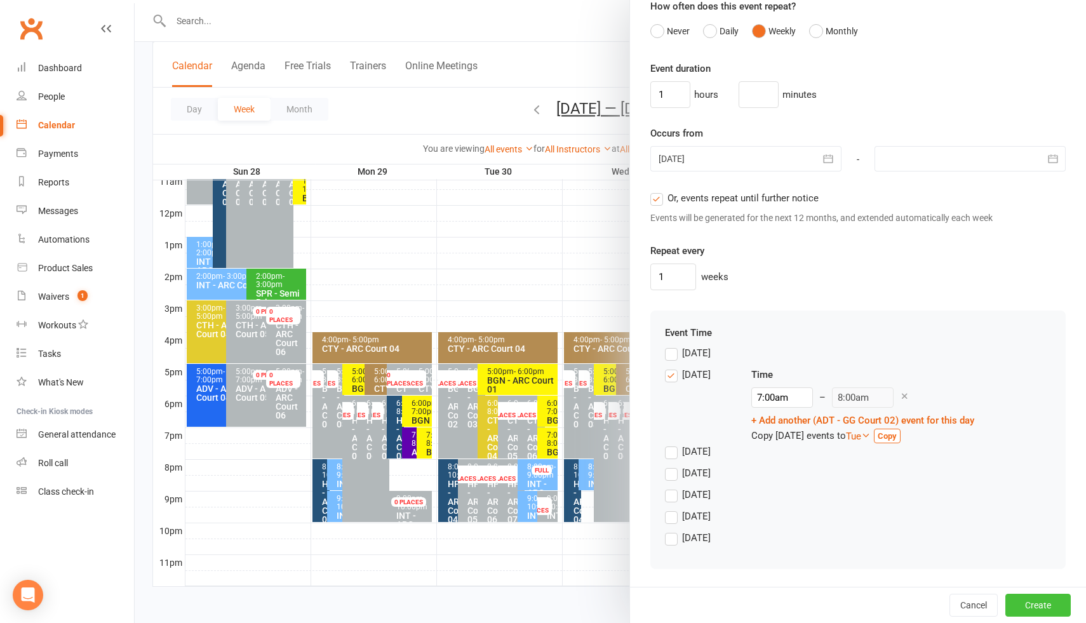
click at [1031, 605] on button "Create" at bounding box center [1037, 605] width 65 height 23
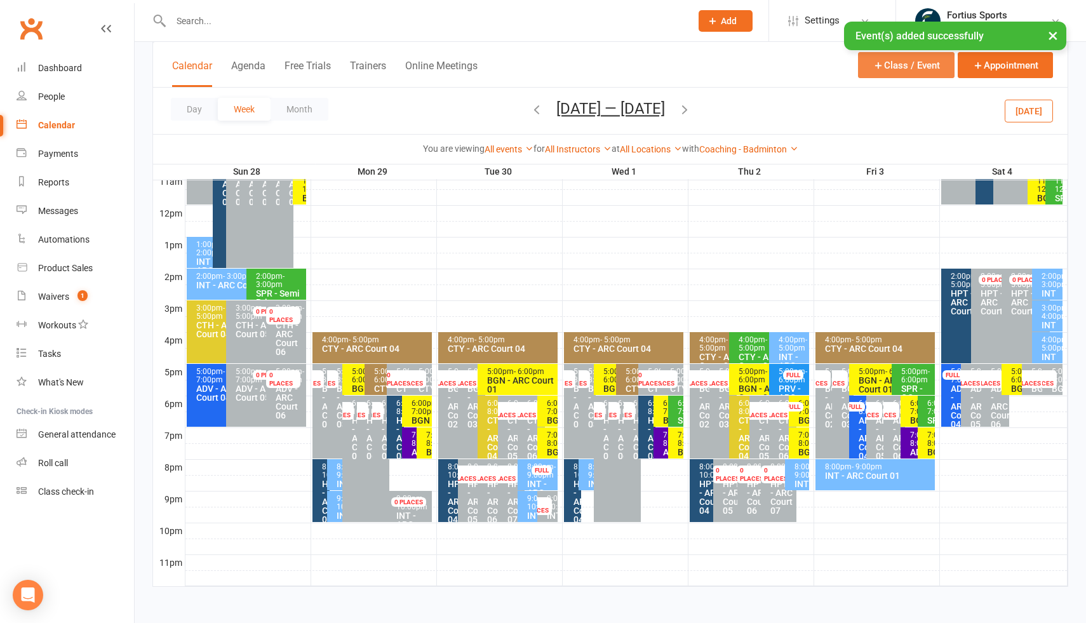
click at [910, 68] on button "Class / Event" at bounding box center [906, 65] width 97 height 26
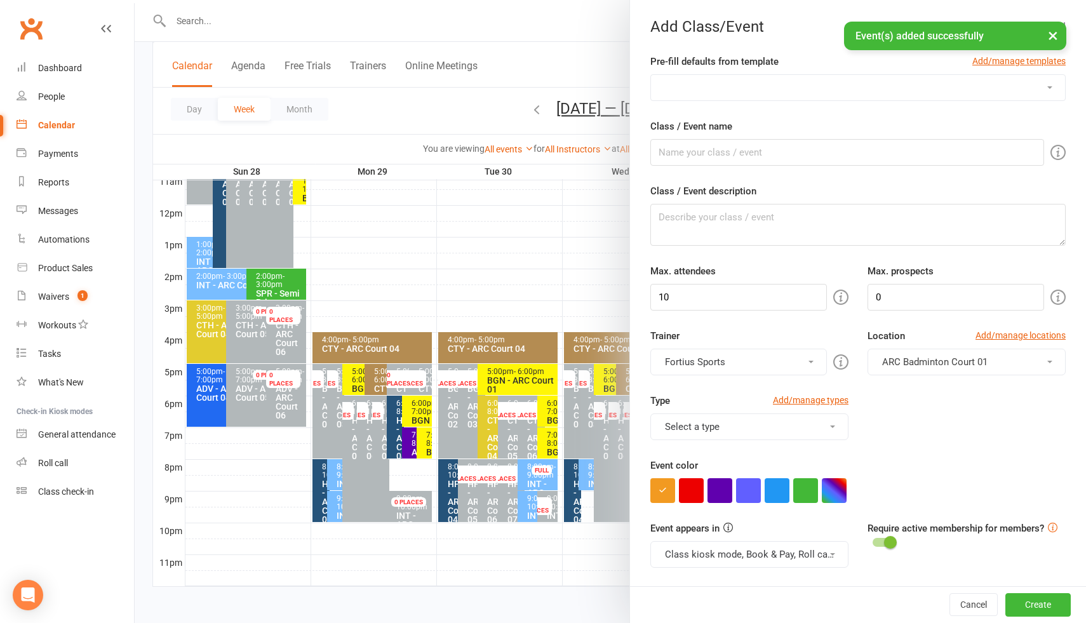
click at [796, 84] on select "Badminton Coaching - ADT - Adult Training Badminton Coaching - ADV - Advanced B…" at bounding box center [858, 87] width 414 height 25
click at [783, 81] on select "Badminton Coaching - ADT - Adult Training Badminton Coaching - ADV - Advanced B…" at bounding box center [858, 87] width 414 height 25
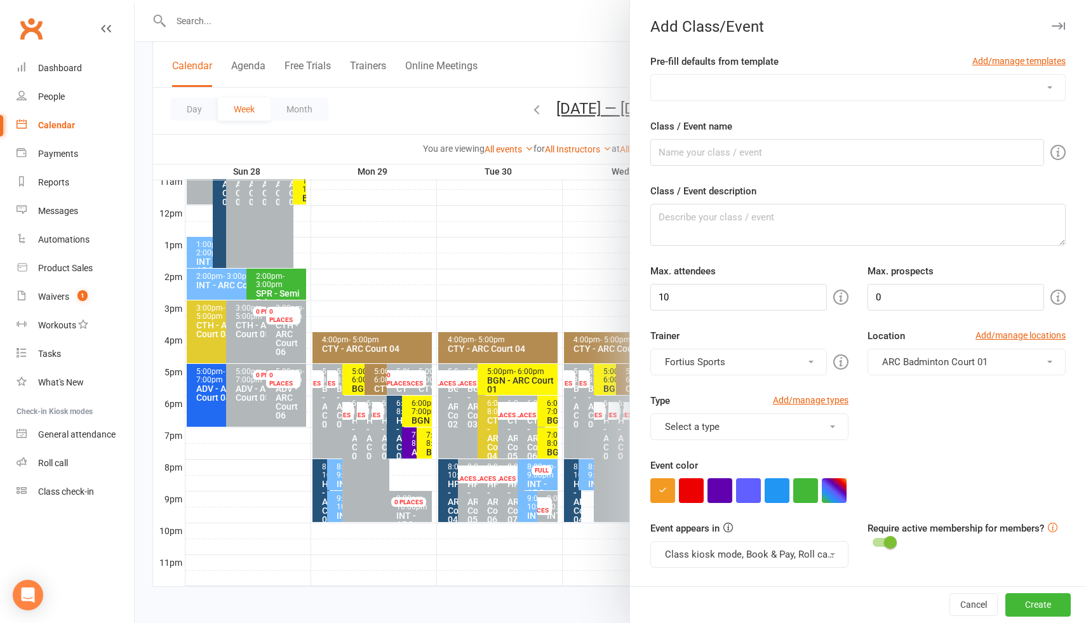
select select "1191"
type input "ADT - Adult Training"
type textarea "ADT - Adult Training"
type input "8"
type input "4"
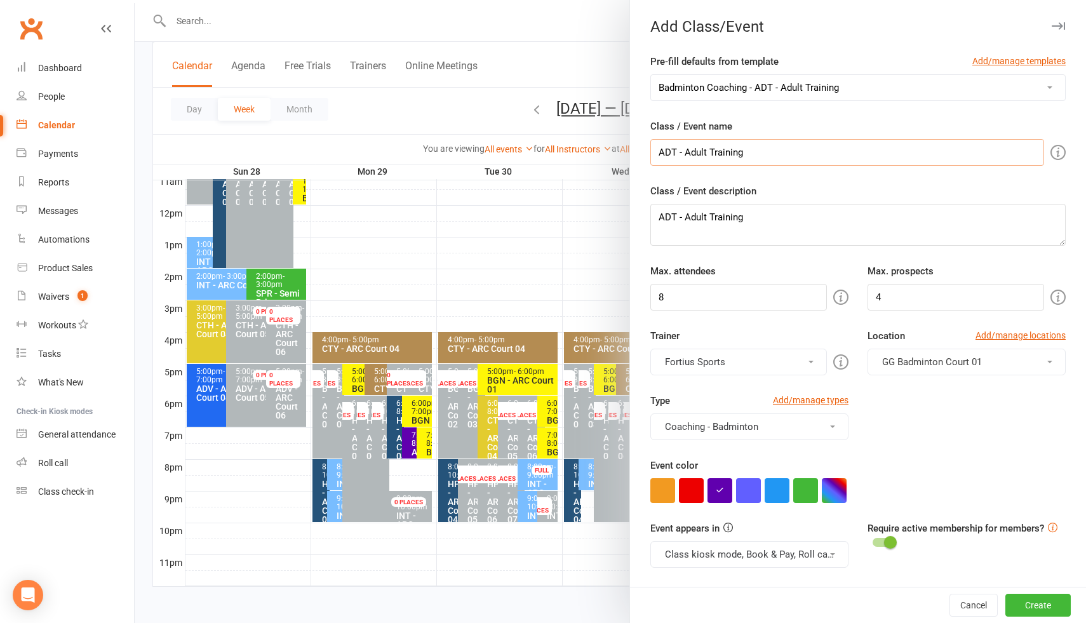
click at [755, 156] on input "ADT - Adult Training" at bounding box center [847, 152] width 394 height 27
drag, startPoint x: 755, startPoint y: 155, endPoint x: 685, endPoint y: 156, distance: 69.2
click at [685, 156] on input "ADT - Adult Training" at bounding box center [847, 152] width 394 height 27
type input "ADT - GG Court 02"
click at [937, 360] on span "GG Badminton Court 01" at bounding box center [932, 361] width 100 height 11
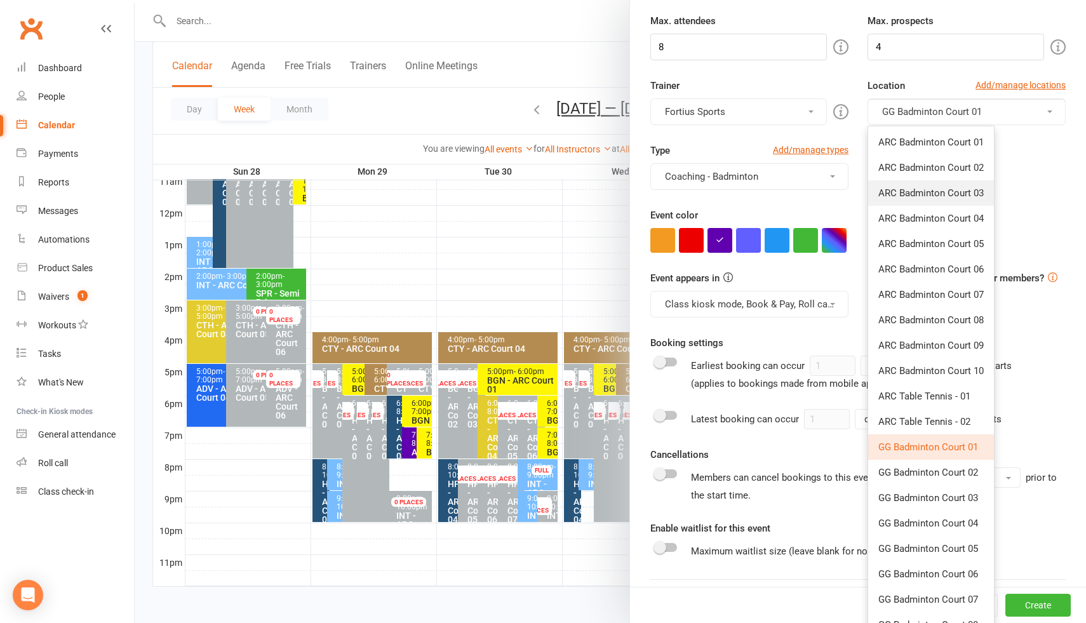
scroll to position [261, 0]
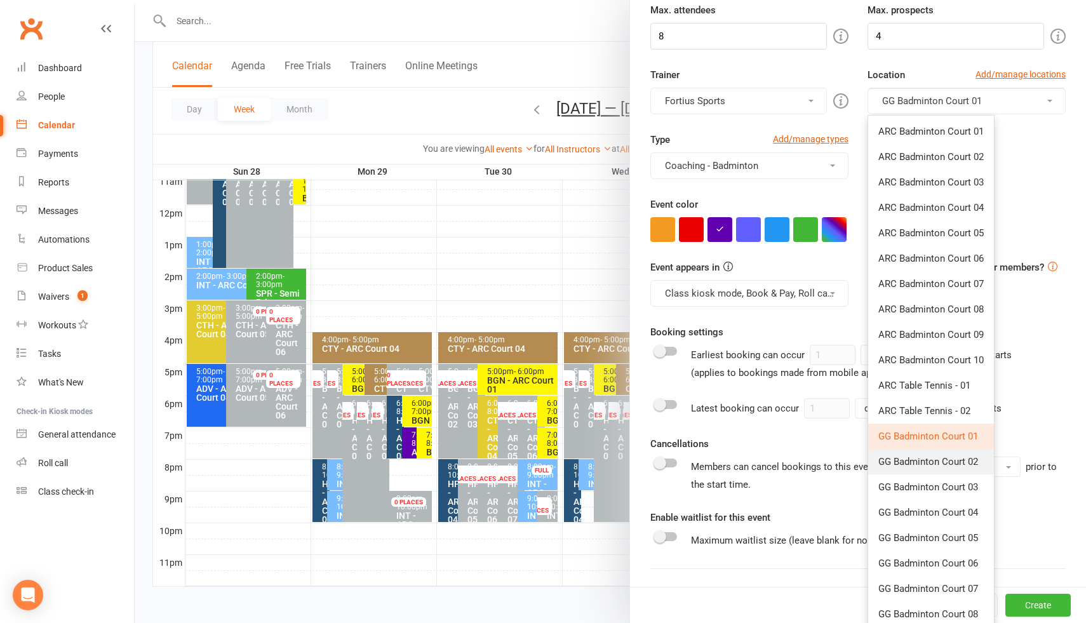
click at [936, 461] on span "GG Badminton Court 02" at bounding box center [928, 461] width 100 height 11
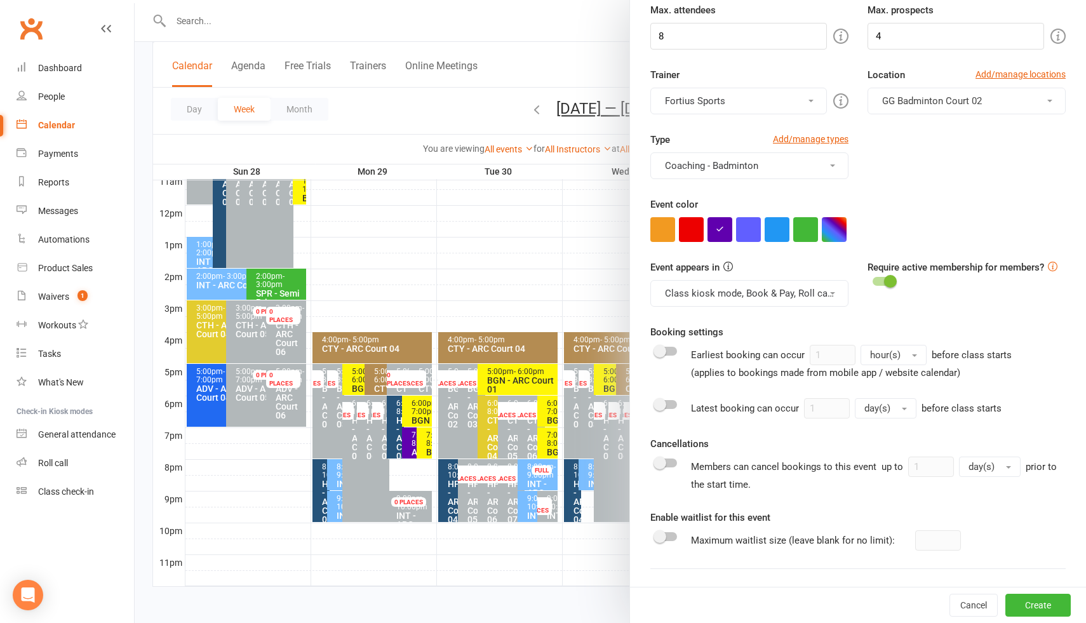
click at [756, 165] on button "Coaching - Badminton" at bounding box center [749, 165] width 198 height 27
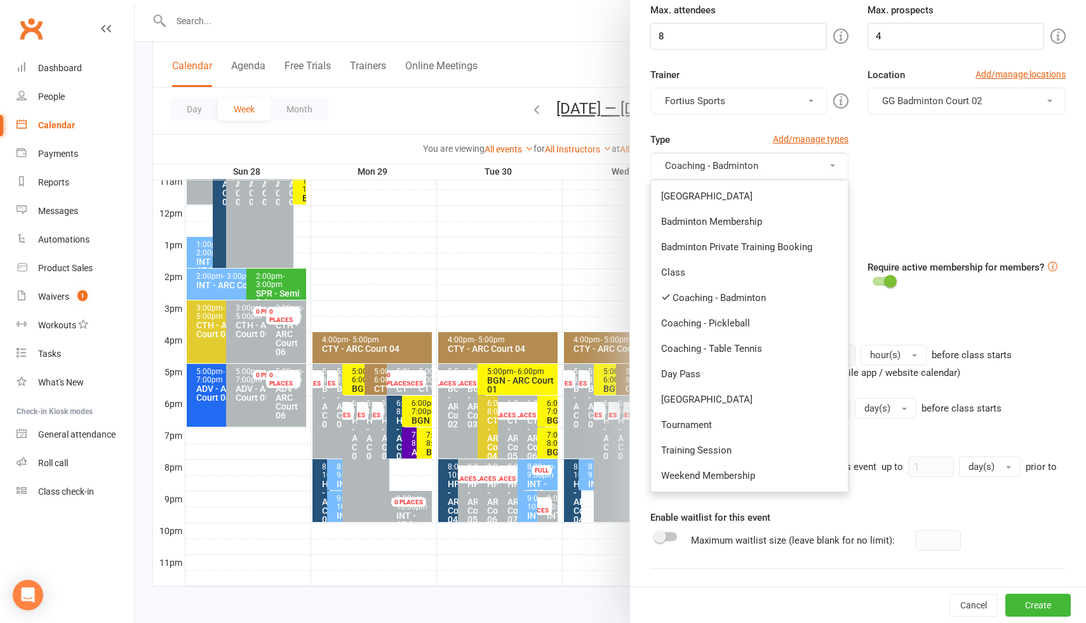
click at [728, 99] on button "Fortius Sports" at bounding box center [738, 101] width 177 height 27
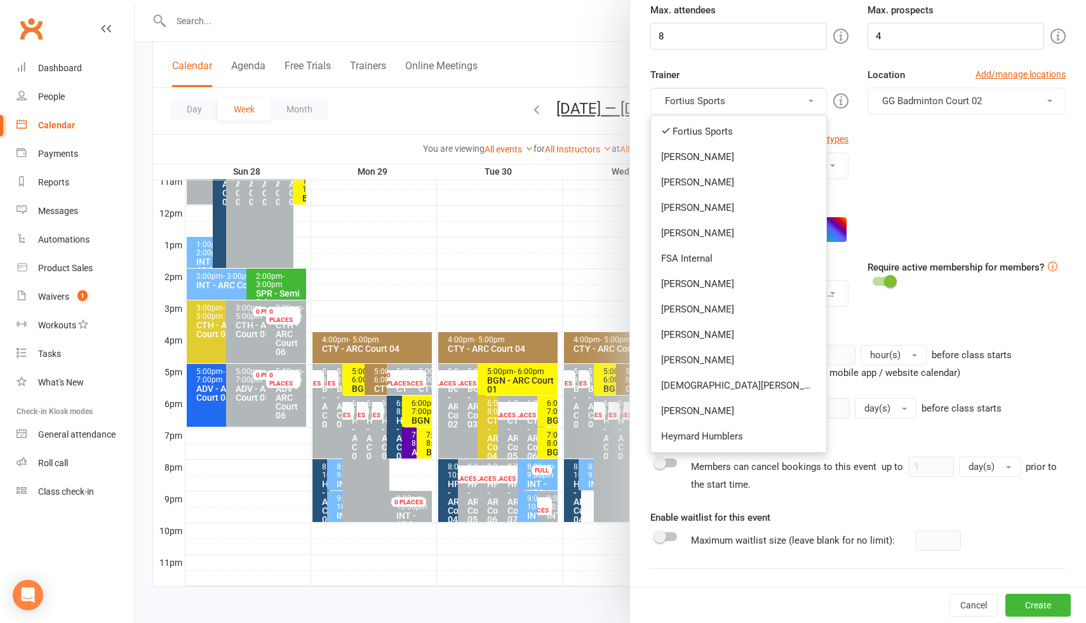
click at [728, 99] on button "Fortius Sports" at bounding box center [738, 101] width 177 height 27
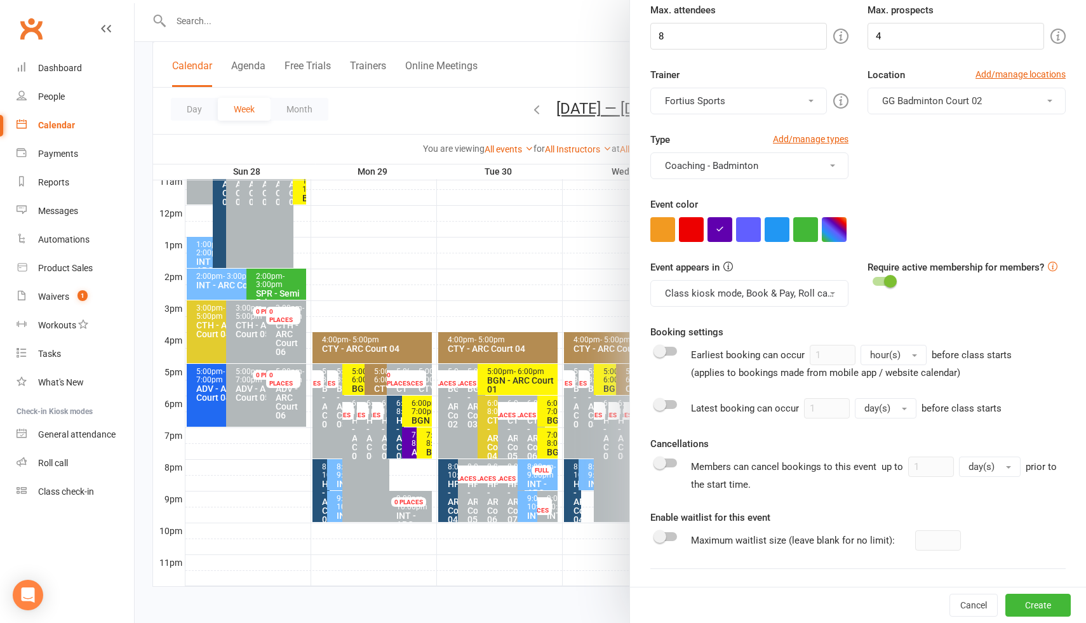
click at [721, 99] on button "Fortius Sports" at bounding box center [738, 101] width 177 height 27
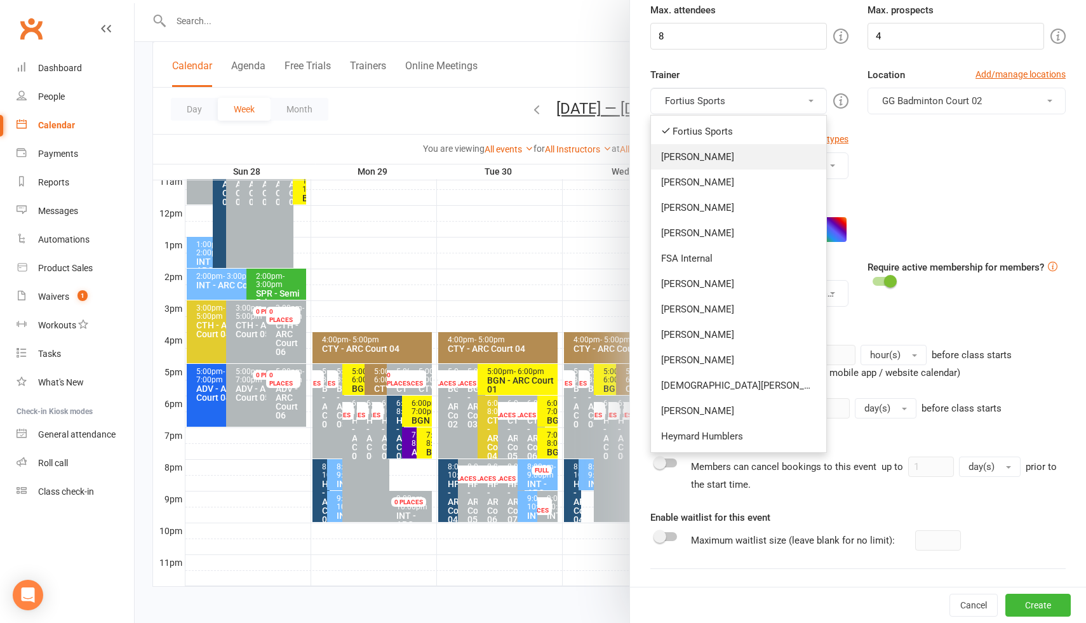
click at [708, 159] on link "Kathiravun Manivannan" at bounding box center [738, 156] width 175 height 25
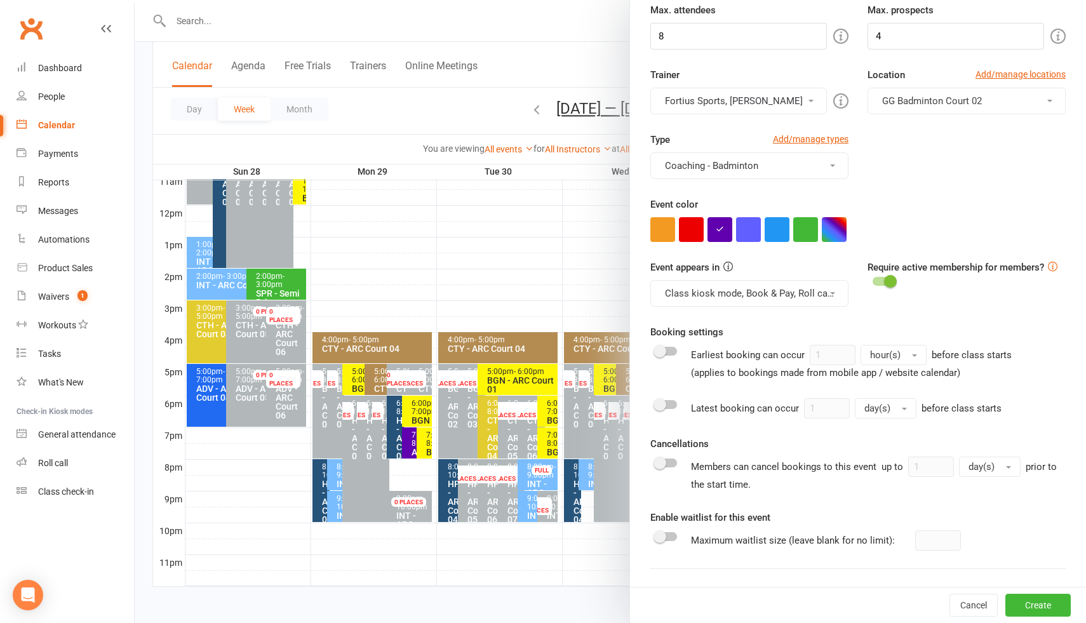
click at [708, 110] on button "Fortius Sports, Kathiravun Manivannan" at bounding box center [738, 101] width 177 height 27
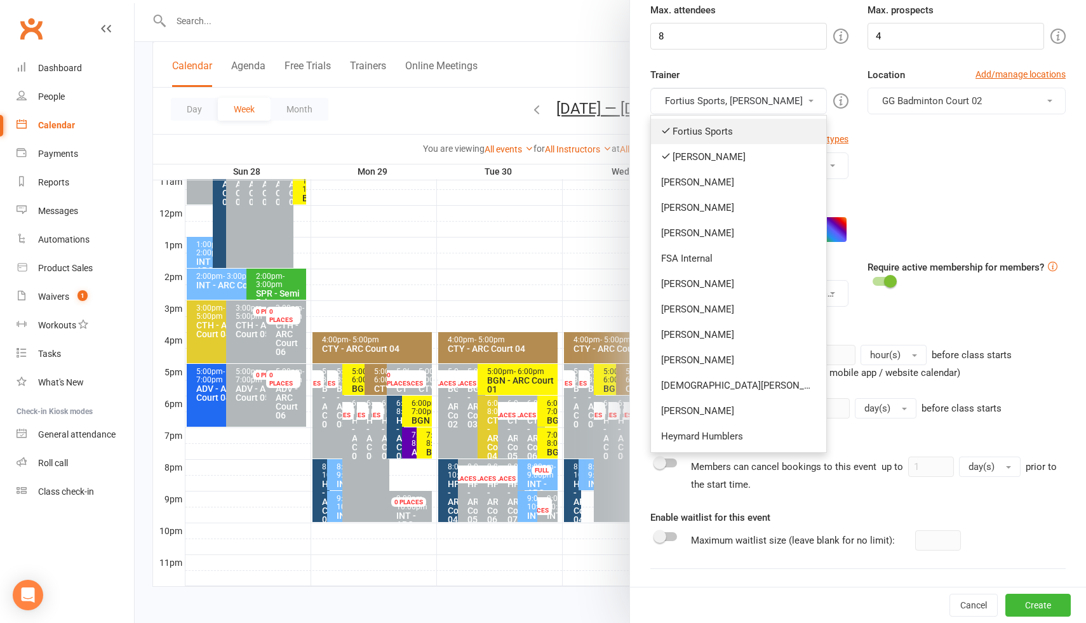
click at [699, 130] on link "Fortius Sports" at bounding box center [738, 131] width 175 height 25
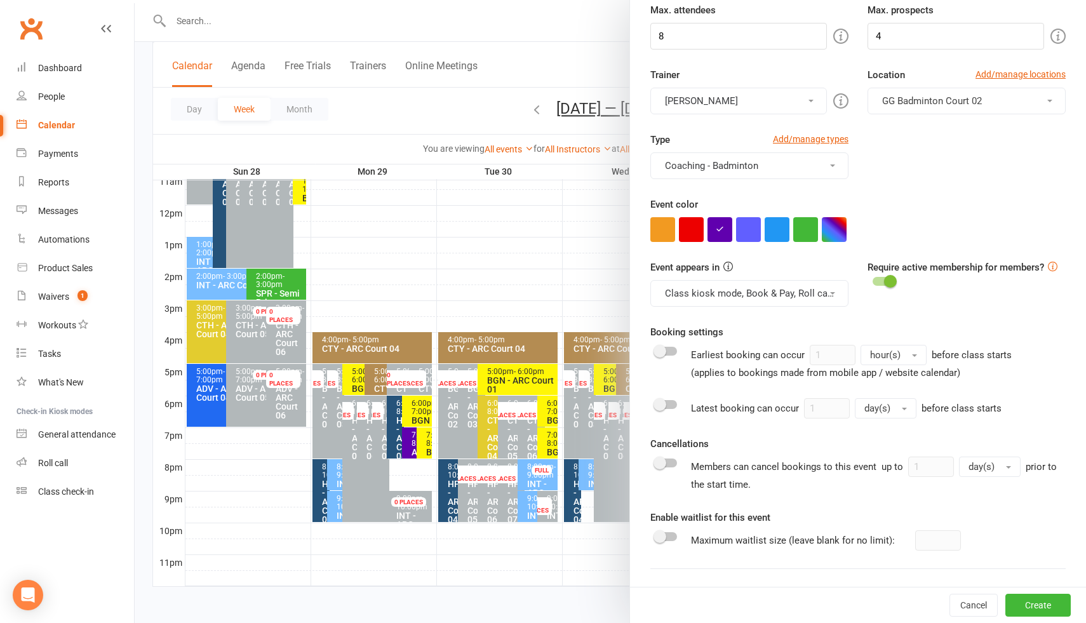
click at [928, 206] on div "Event color" at bounding box center [857, 219] width 415 height 45
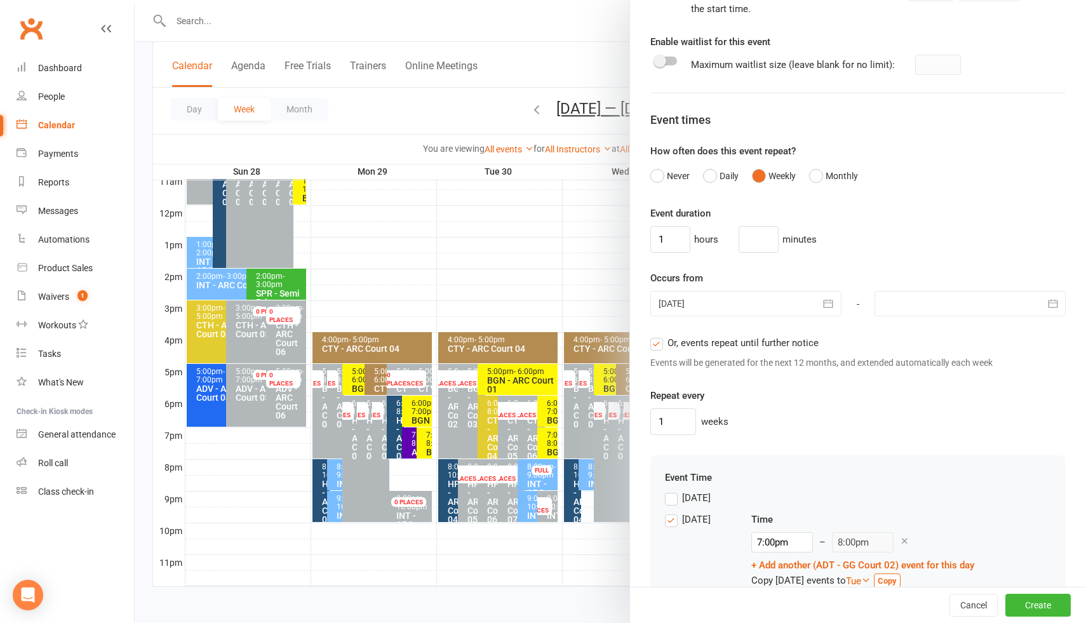
scroll to position [771, 0]
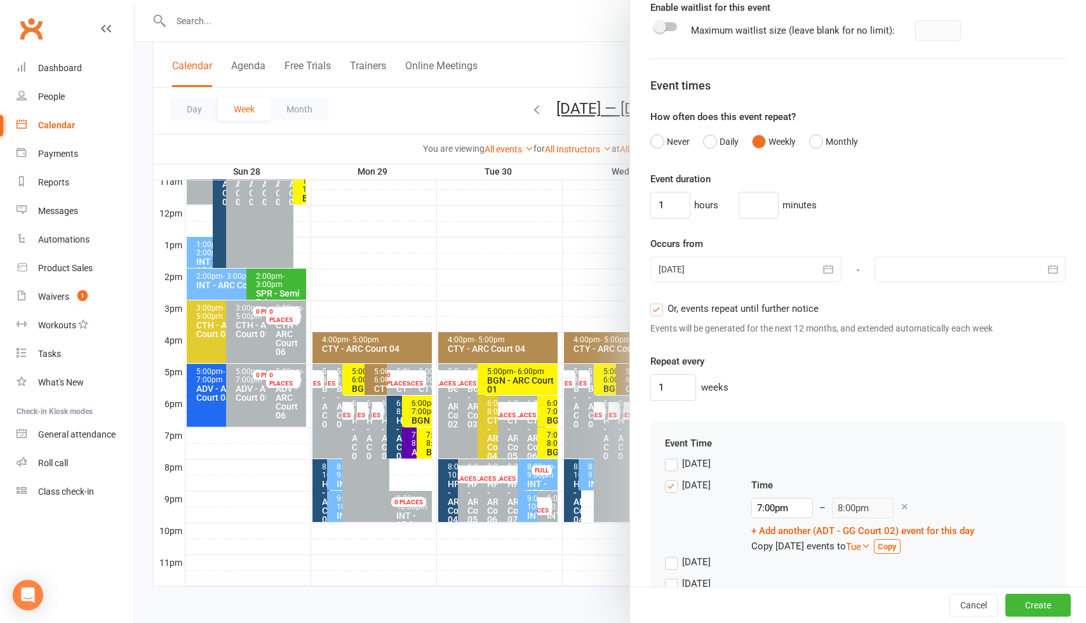
click at [694, 270] on div at bounding box center [745, 269] width 191 height 25
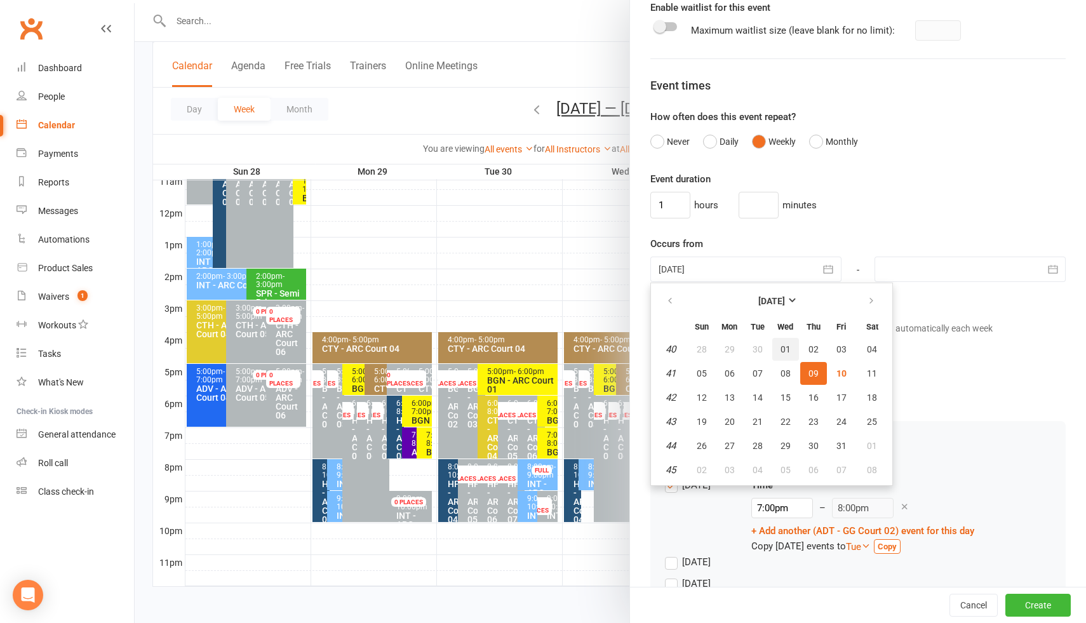
click at [785, 350] on span "01" at bounding box center [786, 349] width 10 height 10
type input "01 Oct 2025"
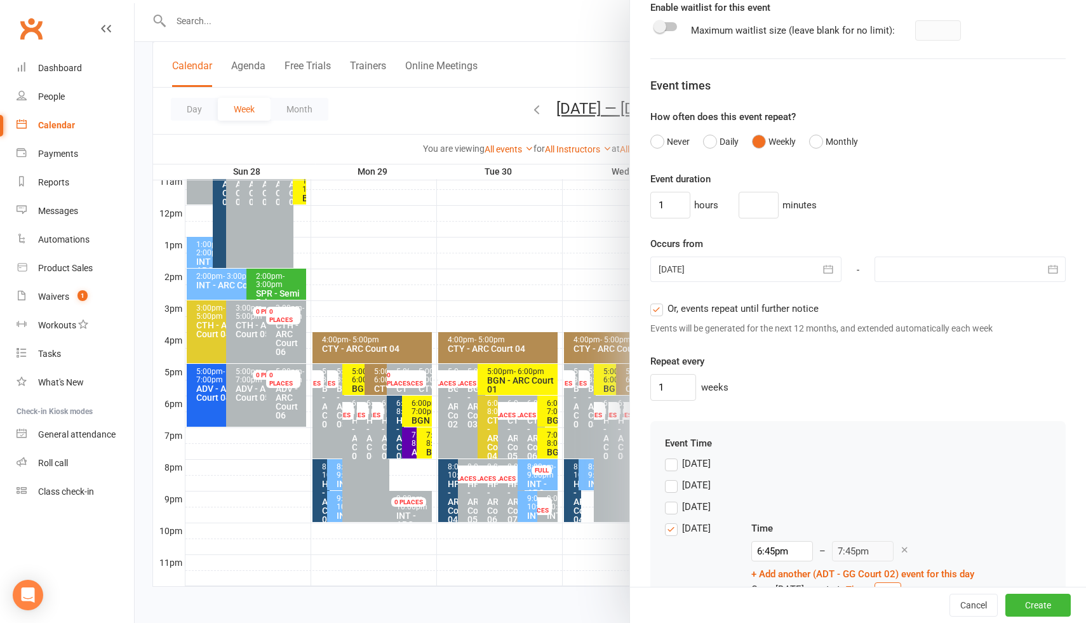
scroll to position [882, 0]
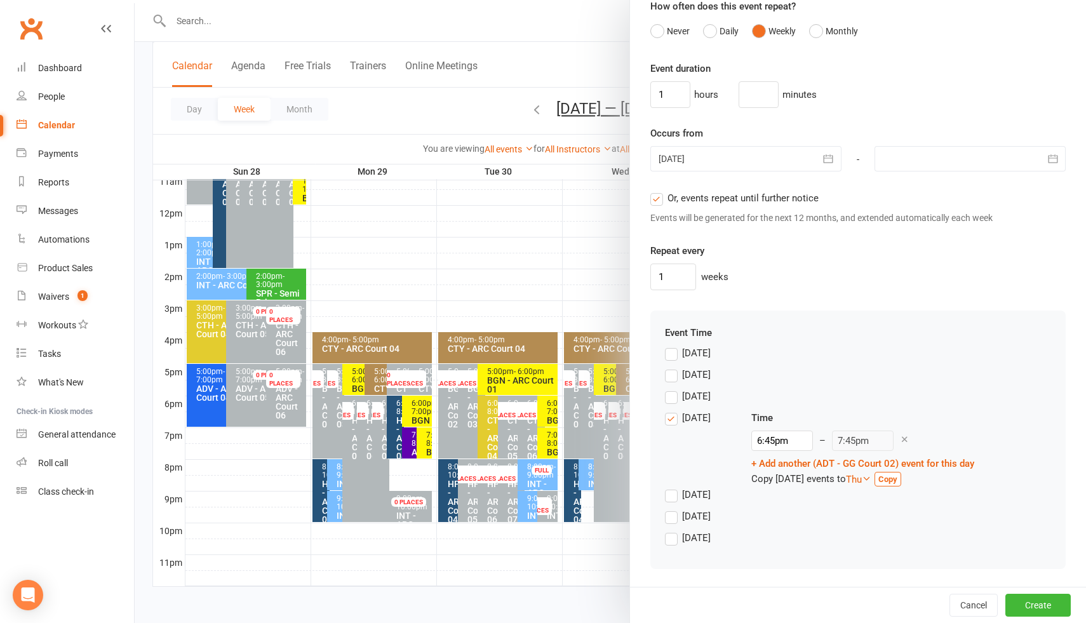
click at [668, 421] on label "Wednesday" at bounding box center [688, 417] width 46 height 15
click at [668, 410] on input "Wednesday" at bounding box center [669, 410] width 8 height 0
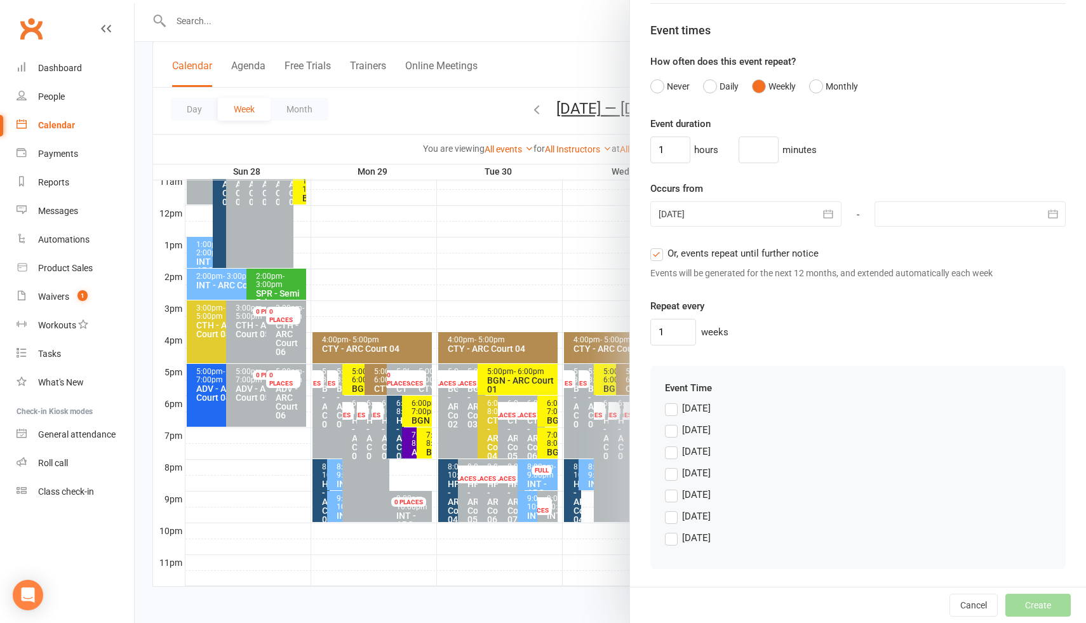
scroll to position [826, 0]
click at [672, 471] on label "Wednesday" at bounding box center [688, 473] width 46 height 15
click at [672, 466] on input "Wednesday" at bounding box center [669, 466] width 8 height 0
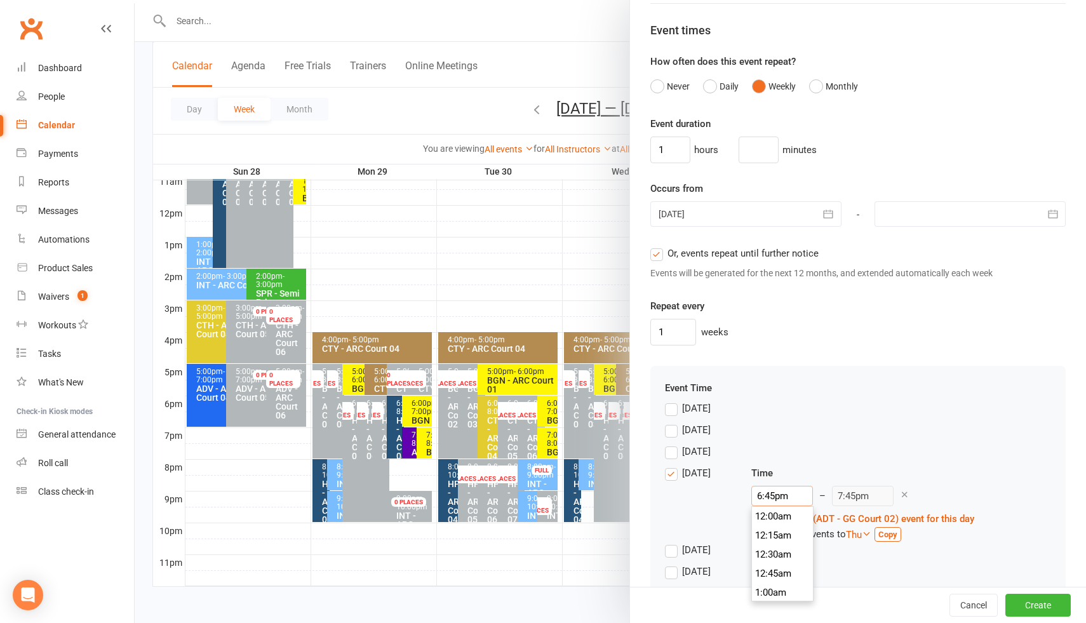
click at [773, 494] on input "6:45pm" at bounding box center [782, 496] width 62 height 20
type input "7:00am"
type input "8:00am"
click at [777, 567] on li "7:00am" at bounding box center [782, 569] width 61 height 19
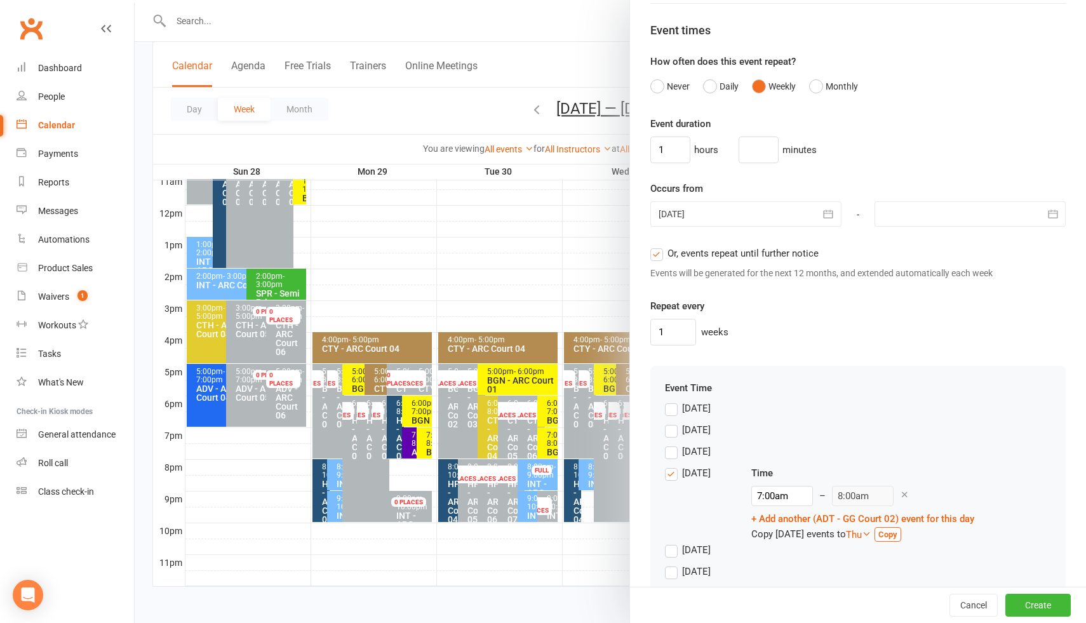
click at [892, 399] on div "Event Time Sunday Monday Tuesday Wednesday Time 7:00am 12:00am 12:15am 12:30am …" at bounding box center [858, 493] width 386 height 227
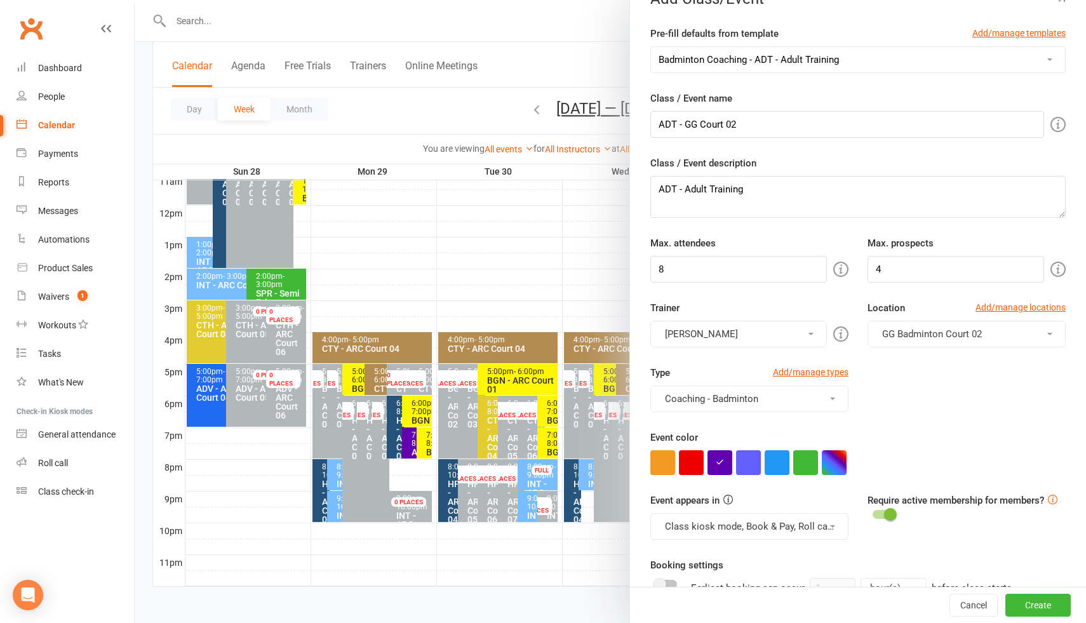
scroll to position [0, 0]
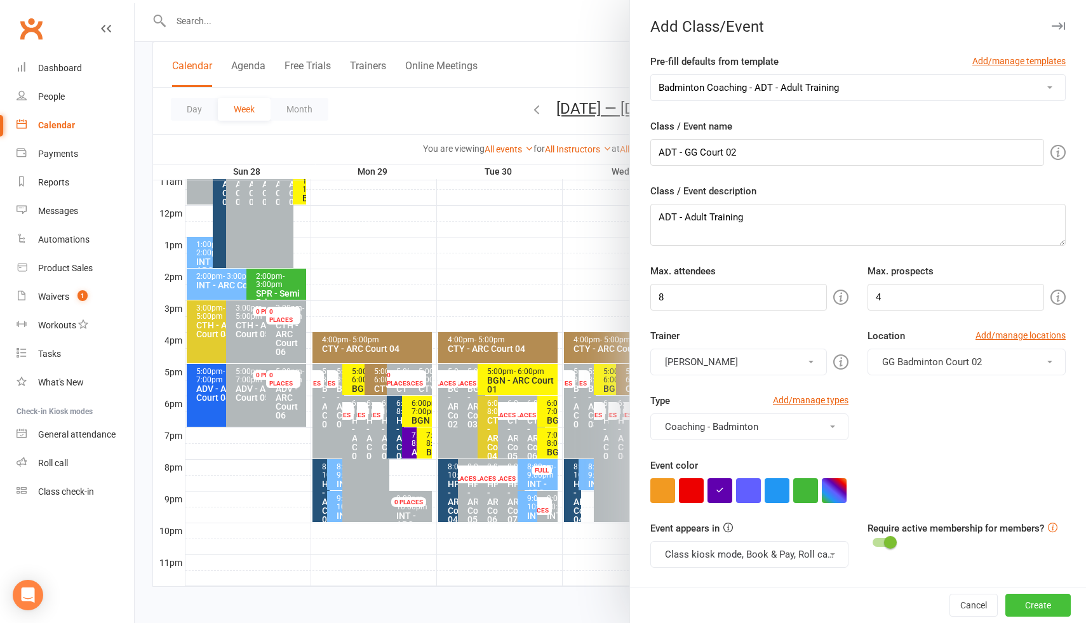
click at [1040, 605] on button "Create" at bounding box center [1037, 605] width 65 height 23
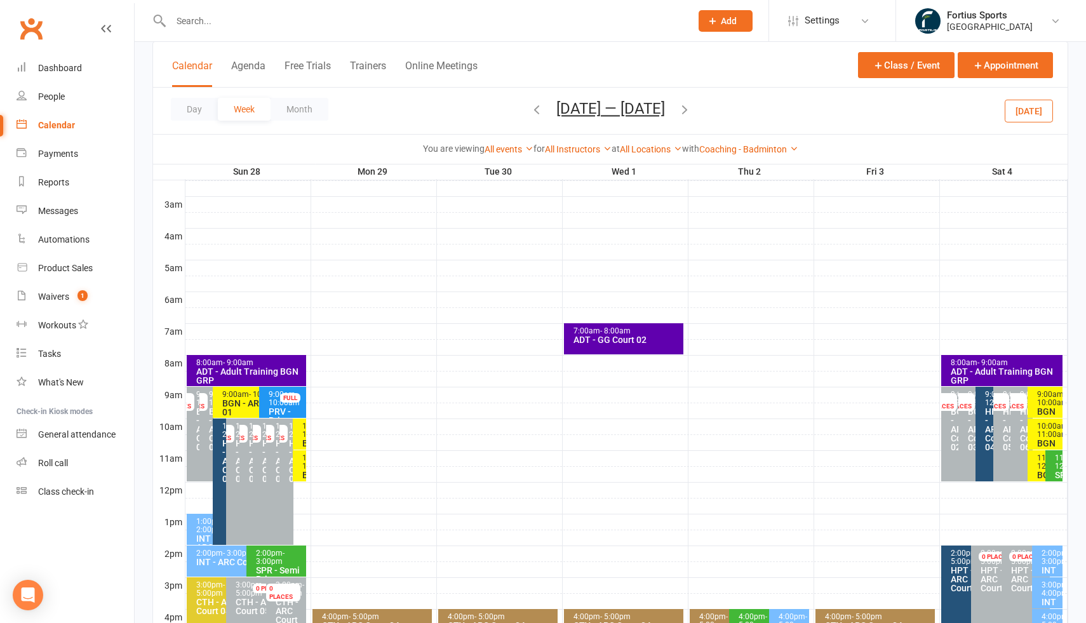
scroll to position [154, 0]
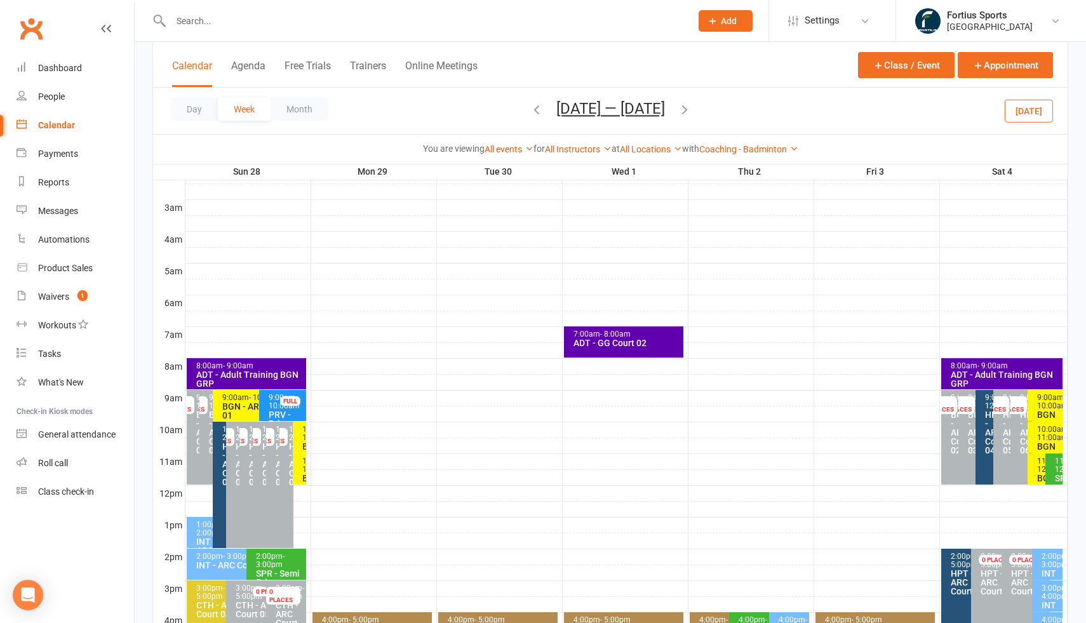
click at [624, 351] on div "7:00am - 8:00am ADT - GG Court 02" at bounding box center [623, 341] width 119 height 31
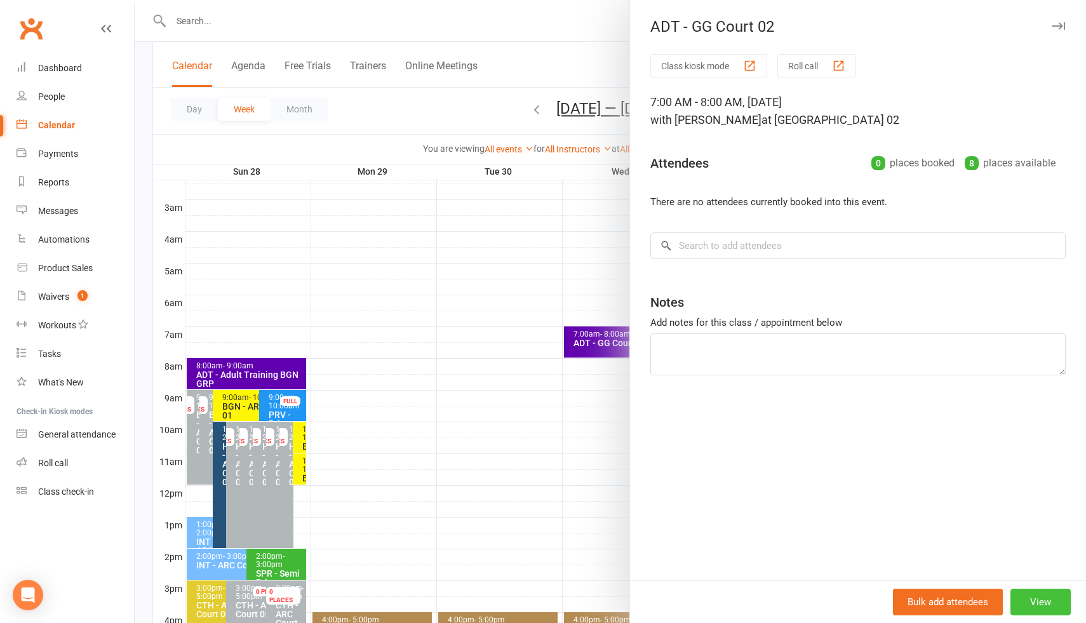
click at [1035, 603] on button "View" at bounding box center [1040, 602] width 60 height 27
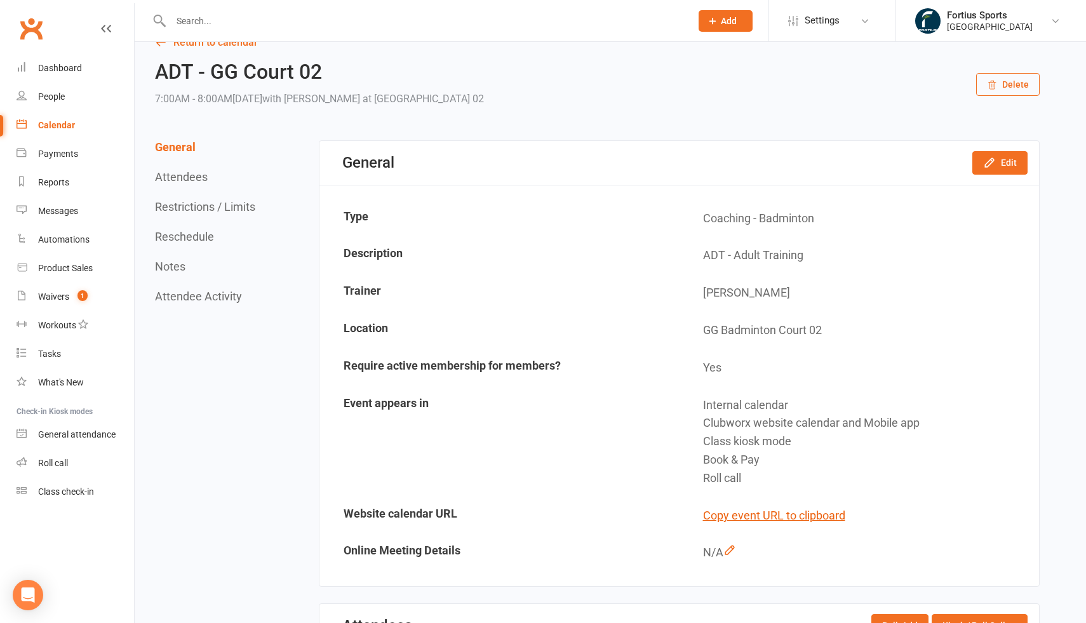
scroll to position [27, 0]
click at [996, 164] on icon "button" at bounding box center [989, 161] width 13 height 13
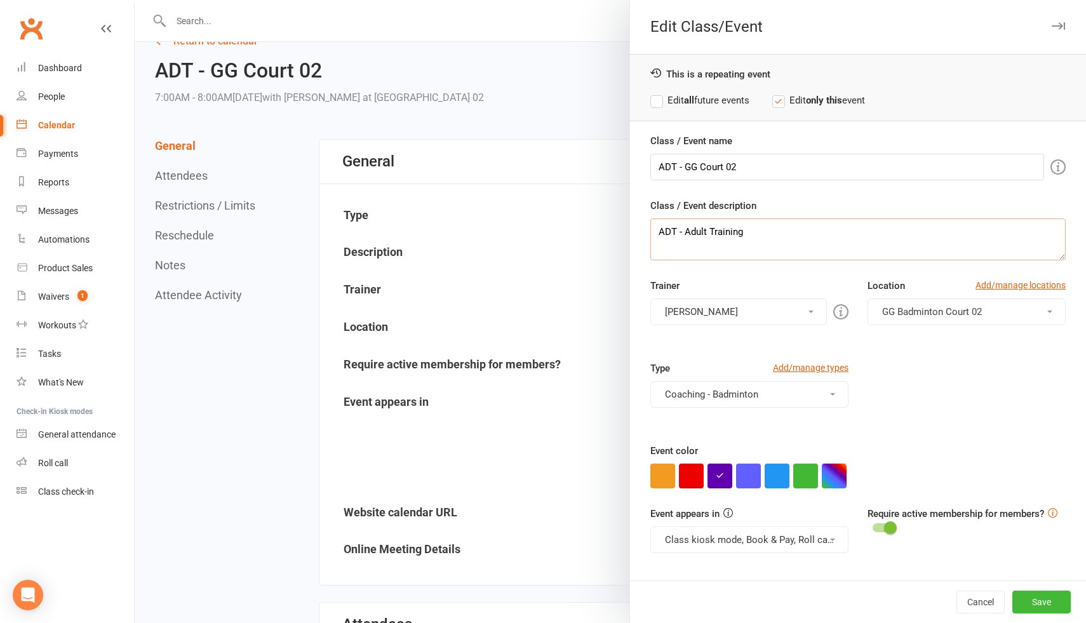
click at [758, 232] on textarea "ADT - Adult Training" at bounding box center [857, 239] width 415 height 42
type textarea "ADT - Adult Training (BGN)"
click at [661, 98] on label "Edit all future events" at bounding box center [699, 100] width 99 height 15
click at [1031, 602] on button "Save" at bounding box center [1041, 602] width 58 height 23
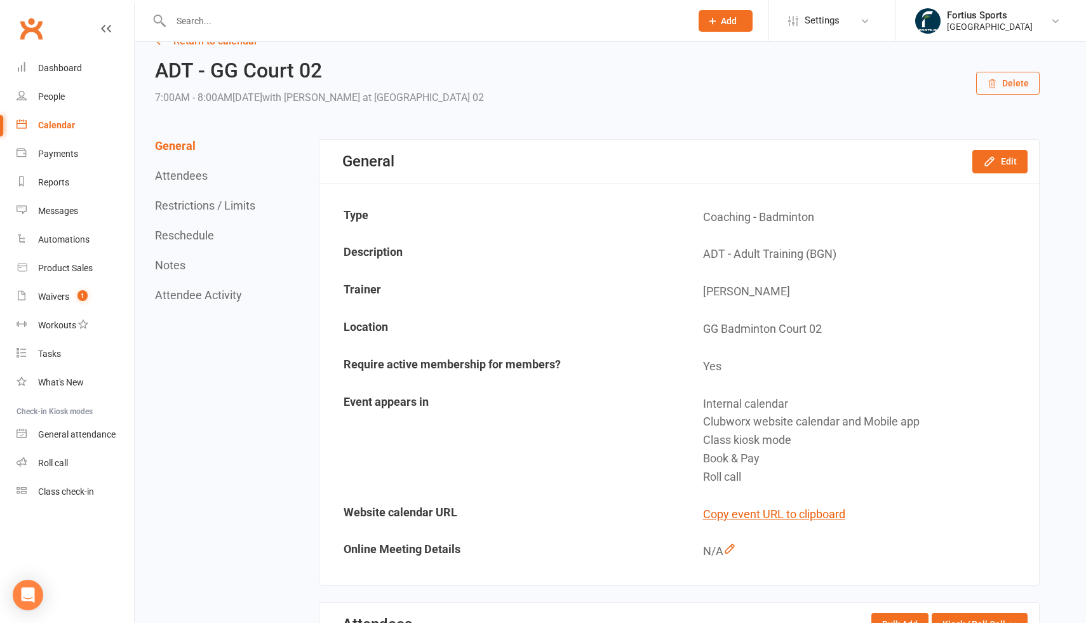
scroll to position [0, 0]
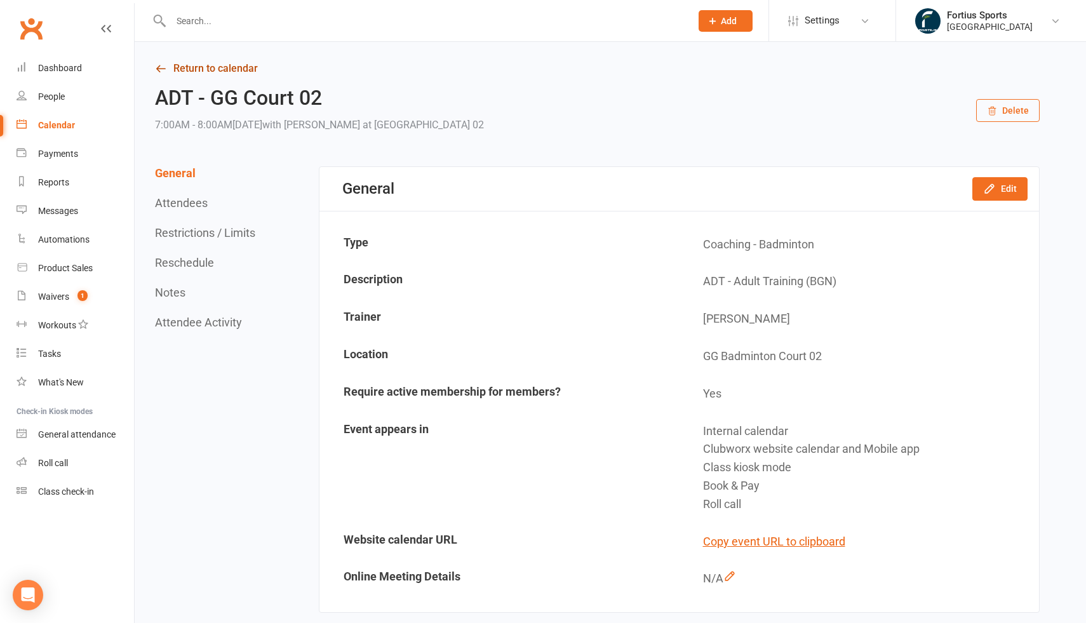
click at [203, 68] on link "Return to calendar" at bounding box center [597, 69] width 885 height 18
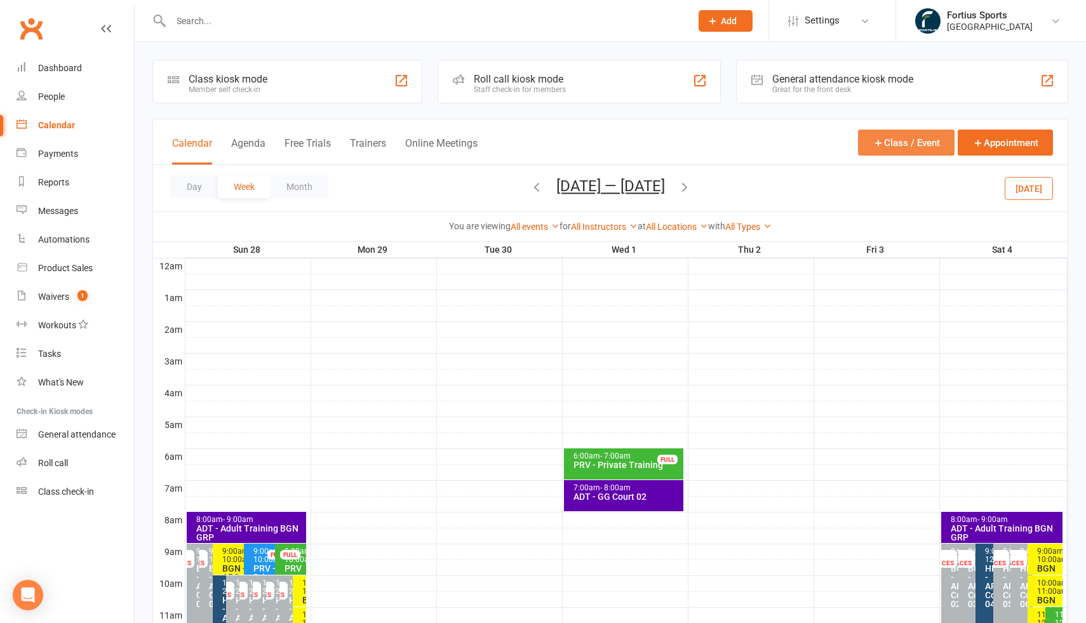
click at [924, 138] on button "Class / Event" at bounding box center [906, 143] width 97 height 26
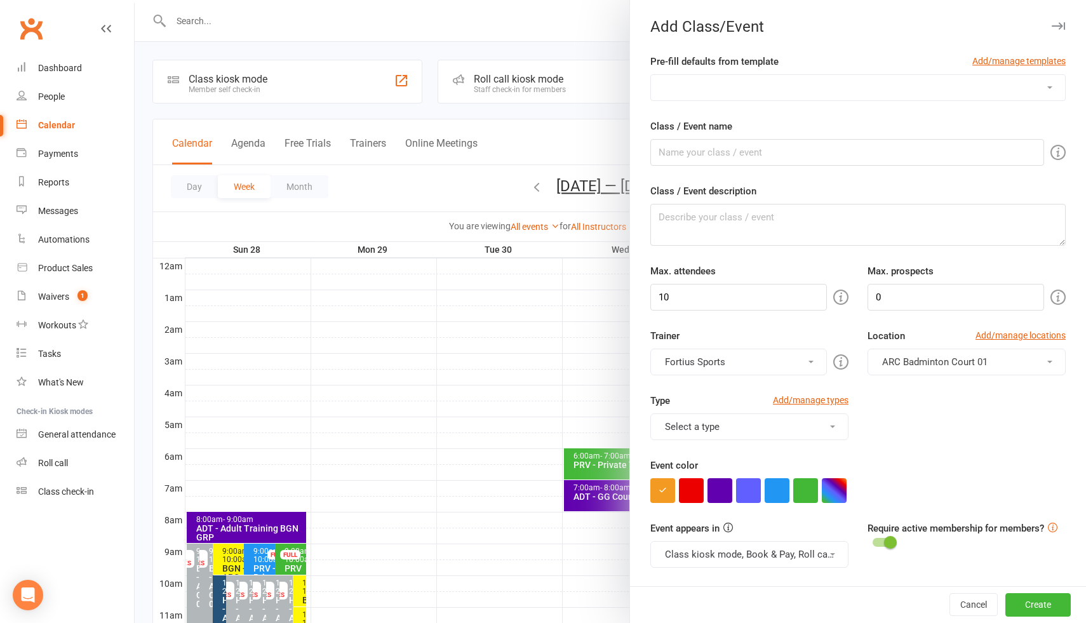
click at [775, 89] on select "Badminton Coaching - ADT - Adult Training Badminton Coaching - ADV - Advanced B…" at bounding box center [858, 87] width 414 height 25
select select "1191"
type input "ADT - Adult Training"
type textarea "ADT - Adult Training"
type input "8"
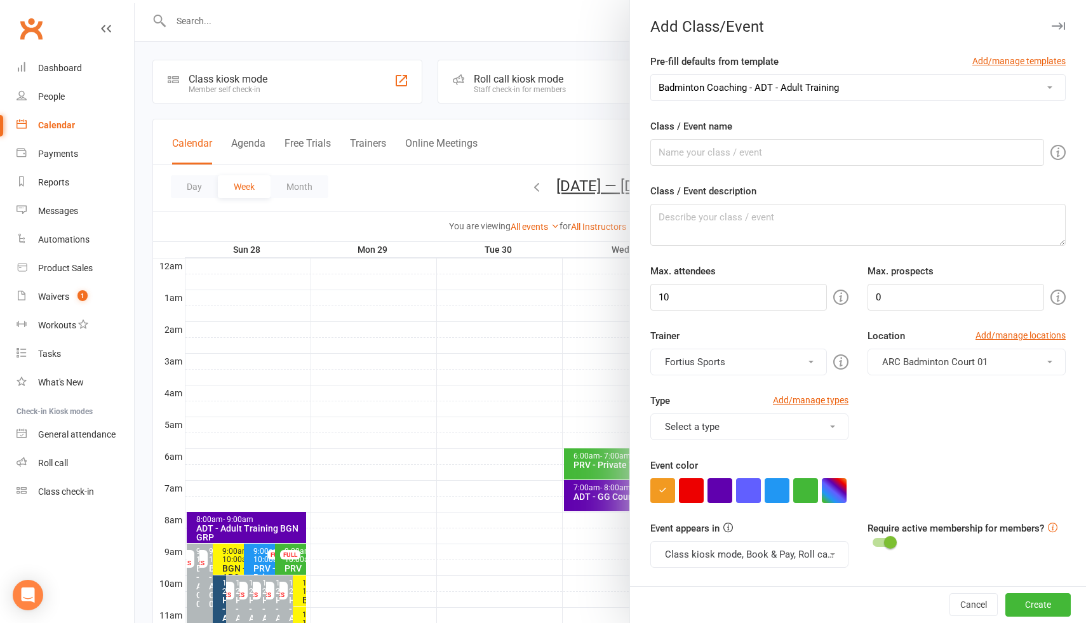
type input "4"
drag, startPoint x: 684, startPoint y: 156, endPoint x: 788, endPoint y: 161, distance: 103.7
click at [788, 161] on input "ADT - Adult Training" at bounding box center [847, 152] width 394 height 27
type input "ADT - GG Court 02"
click at [758, 221] on textarea "ADT - Adult Training" at bounding box center [857, 225] width 415 height 42
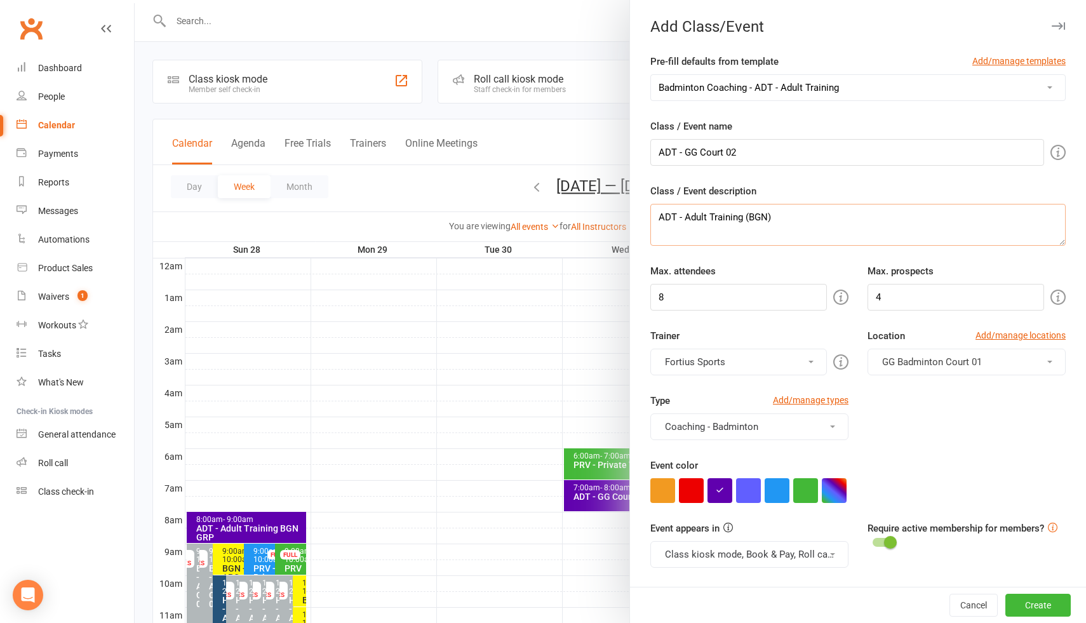
type textarea "ADT - Adult Training (BGN)"
click at [791, 359] on button "Fortius Sports" at bounding box center [738, 362] width 177 height 27
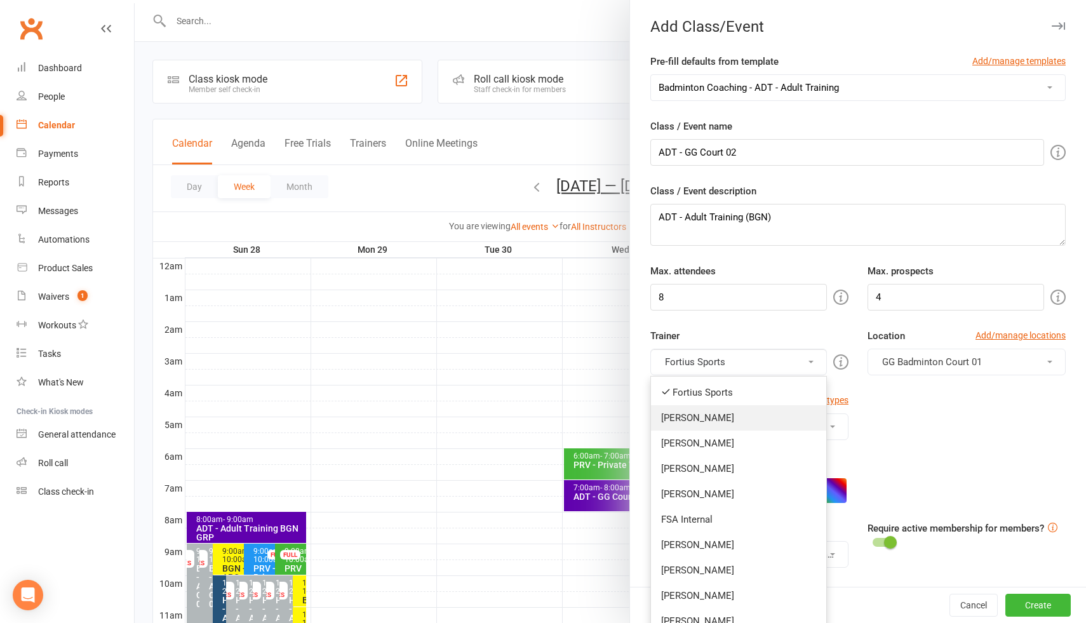
click at [755, 422] on link "Kathiravun Manivannan" at bounding box center [738, 417] width 175 height 25
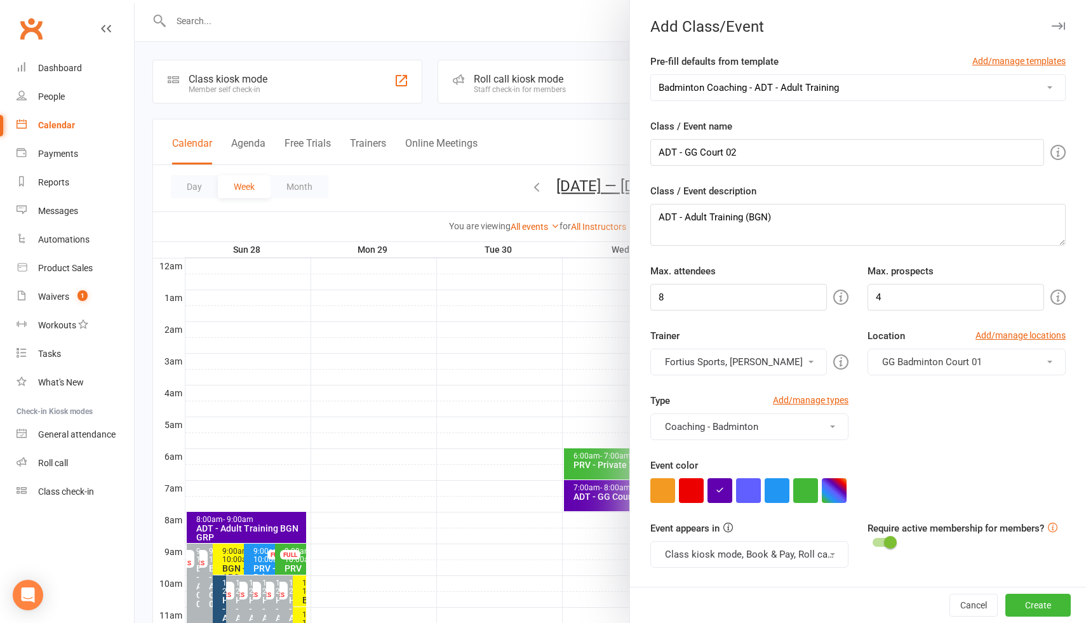
click at [752, 361] on button "Fortius Sports, Kathiravun Manivannan" at bounding box center [738, 362] width 177 height 27
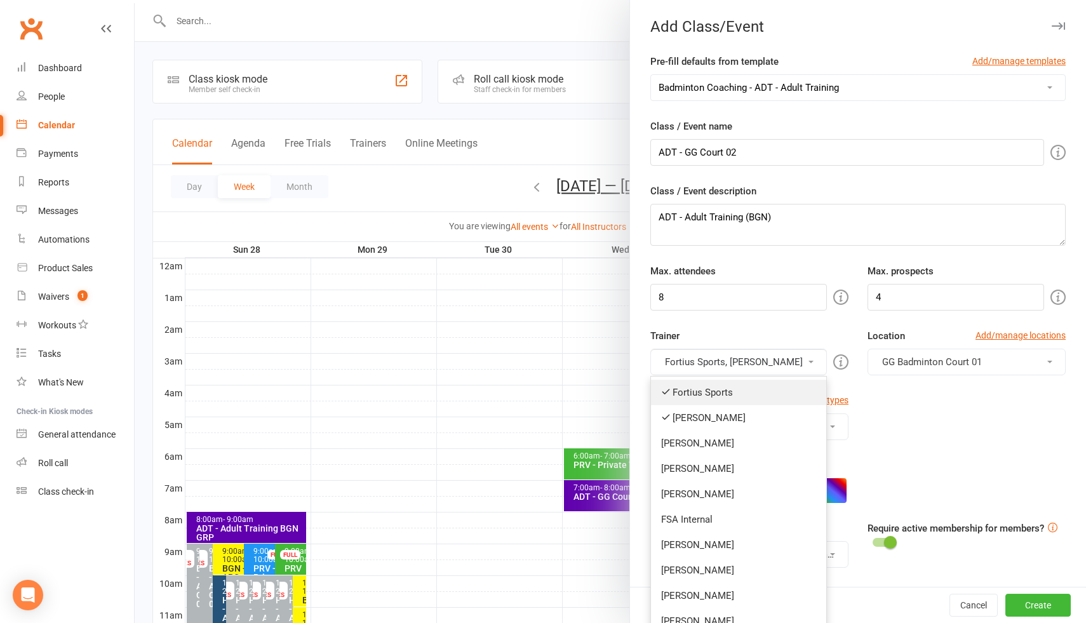
click at [726, 392] on link "Fortius Sports" at bounding box center [738, 392] width 175 height 25
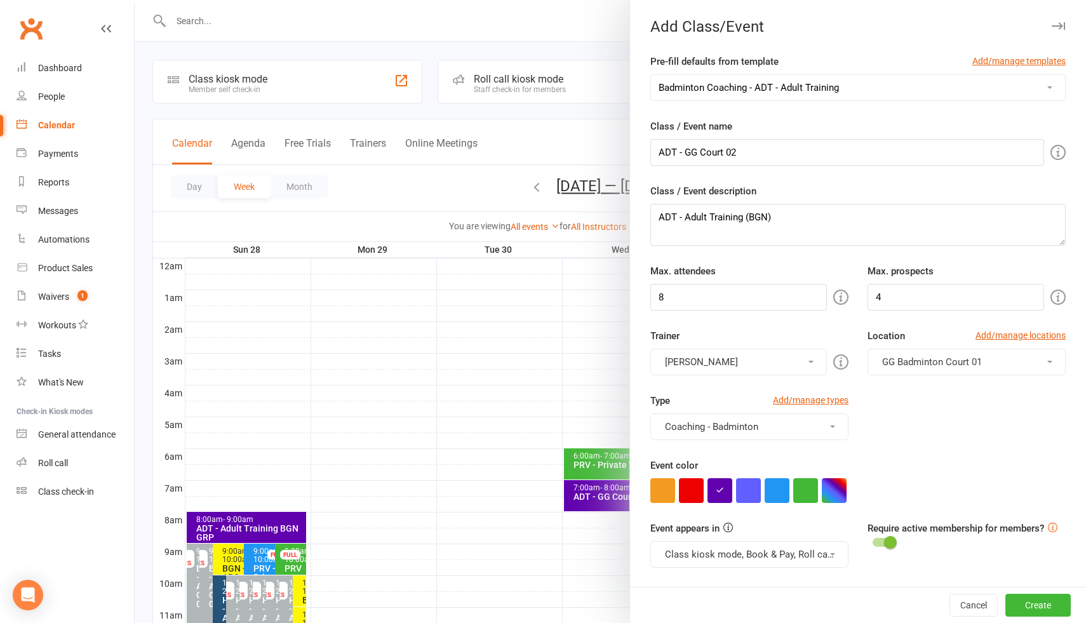
click at [922, 366] on span "GG Badminton Court 01" at bounding box center [932, 361] width 100 height 11
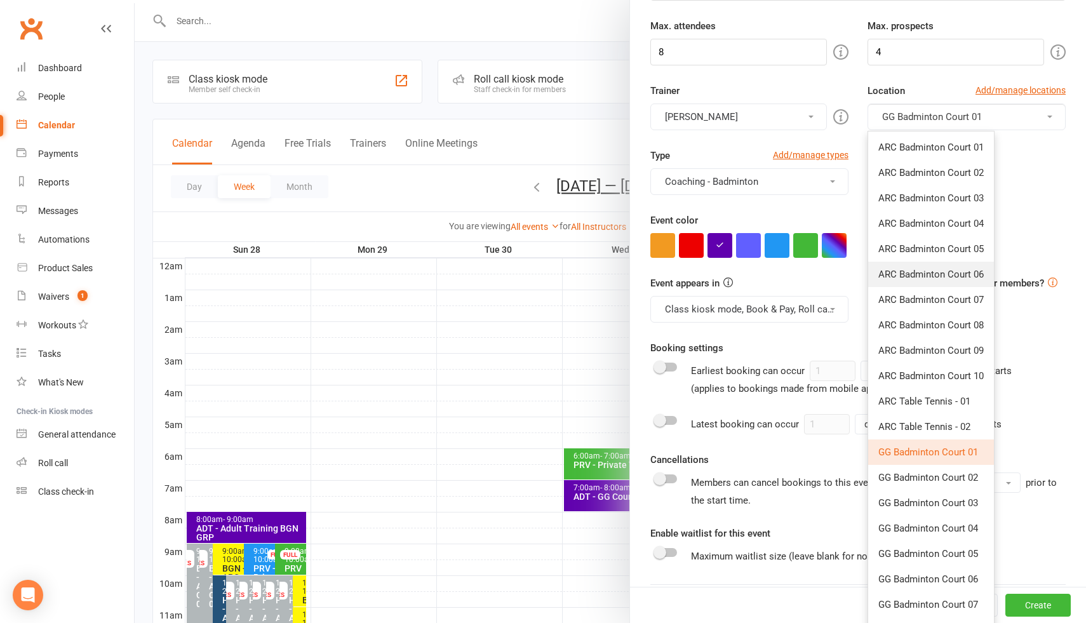
scroll to position [254, 0]
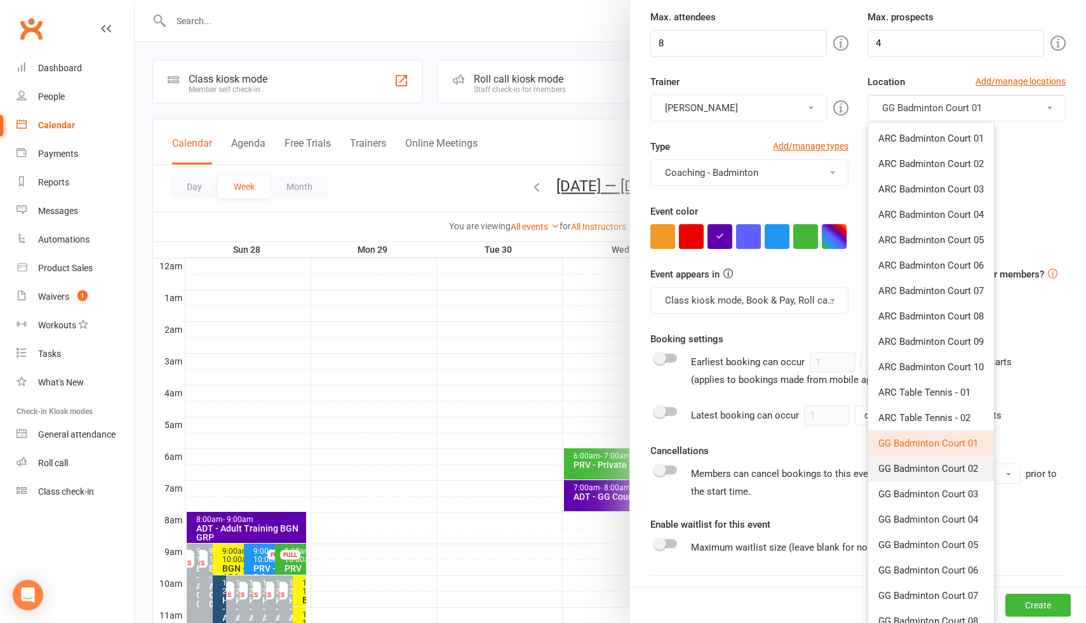
click at [935, 467] on span "GG Badminton Court 02" at bounding box center [928, 468] width 100 height 11
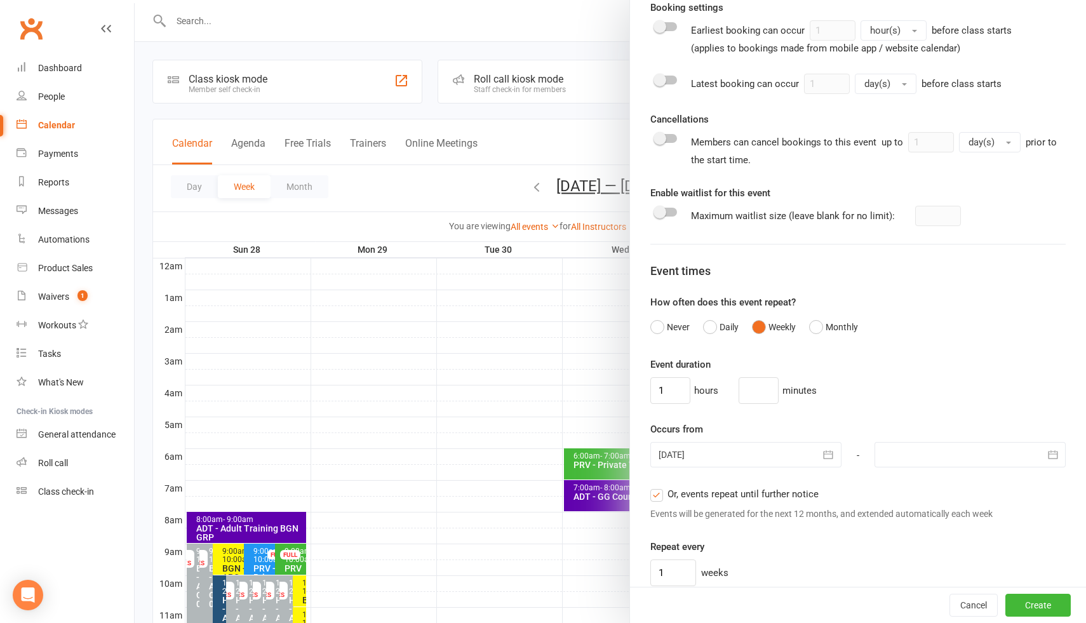
scroll to position [617, 0]
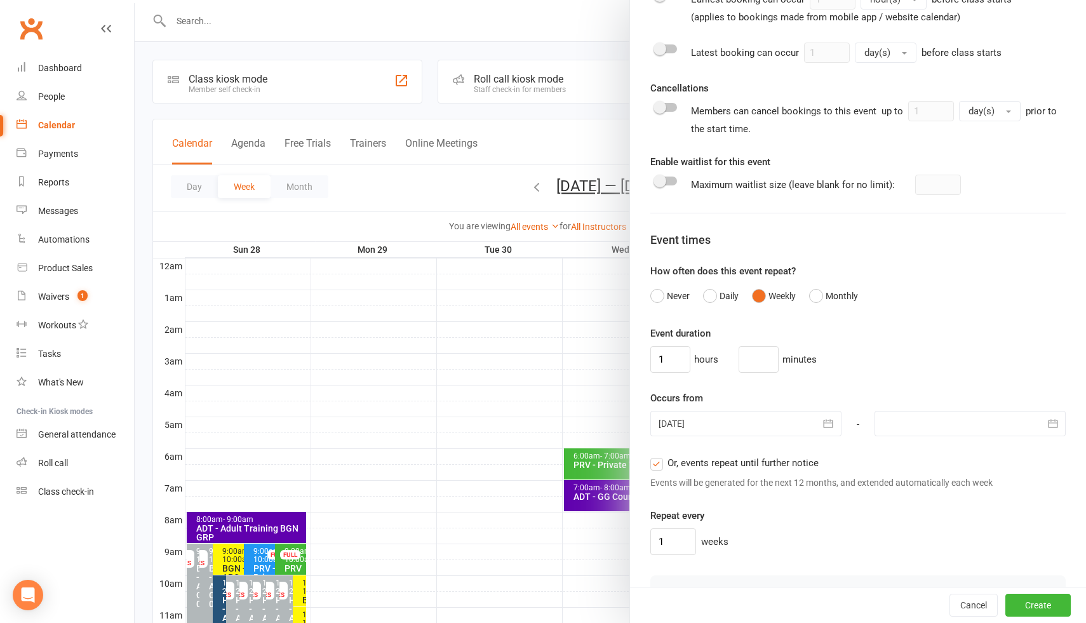
click at [666, 426] on div at bounding box center [745, 423] width 191 height 25
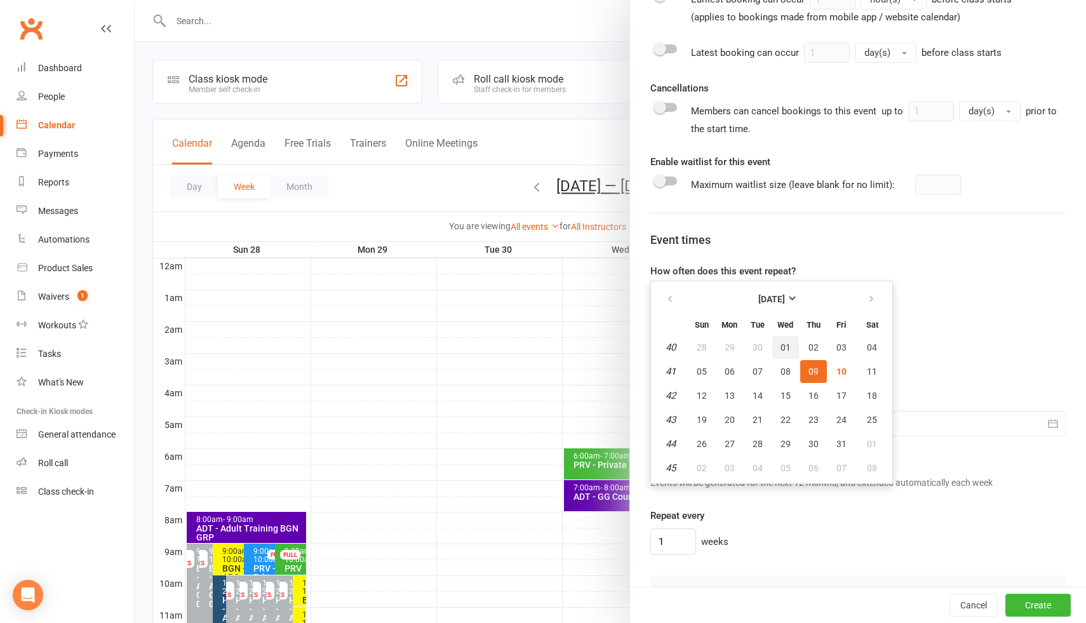
click at [786, 349] on span "01" at bounding box center [786, 347] width 10 height 10
type input "01 Oct 2025"
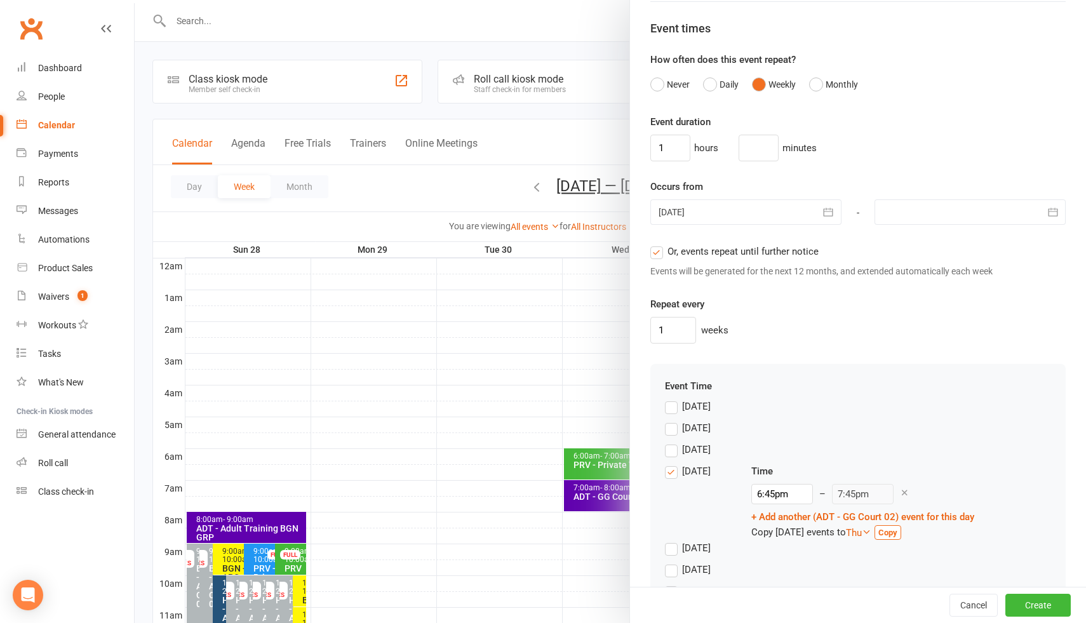
scroll to position [866, 0]
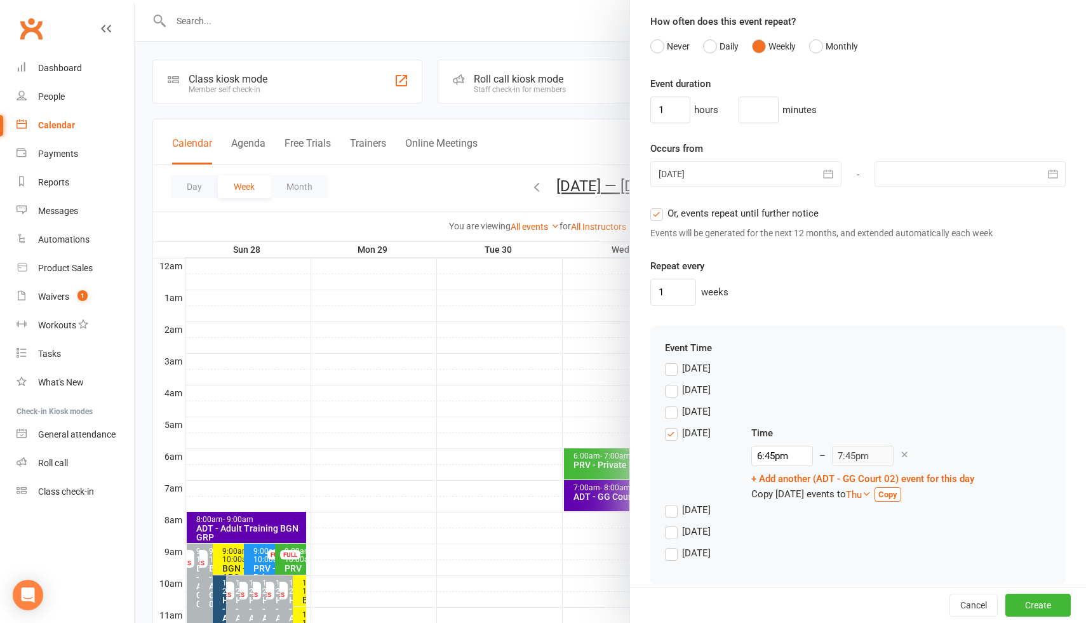
click at [674, 435] on label "Wednesday" at bounding box center [688, 433] width 46 height 15
click at [673, 426] on input "Wednesday" at bounding box center [669, 426] width 8 height 0
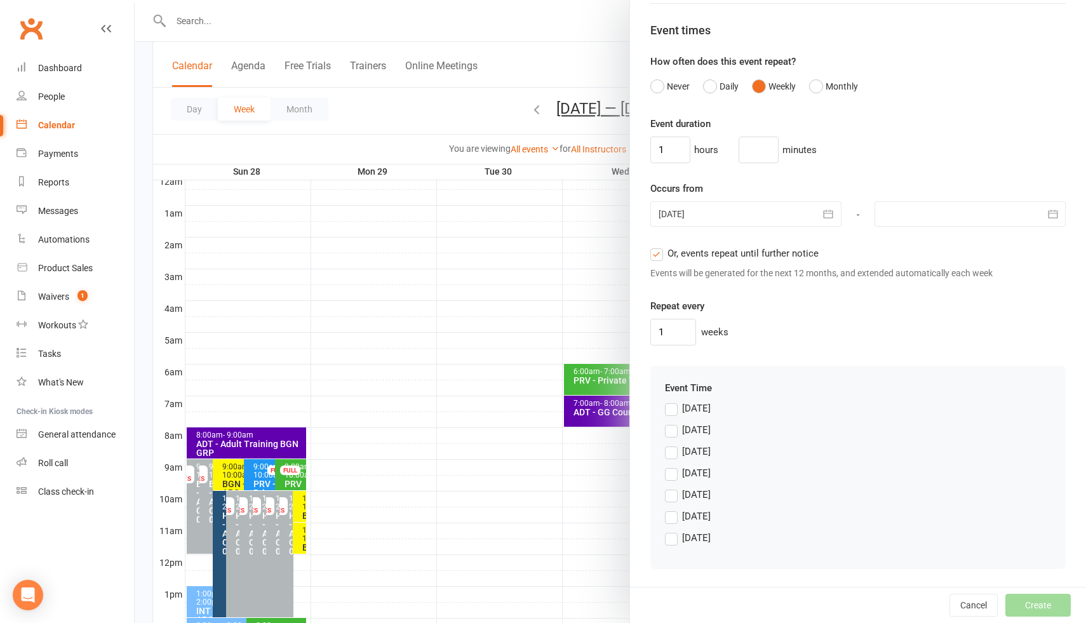
scroll to position [164, 0]
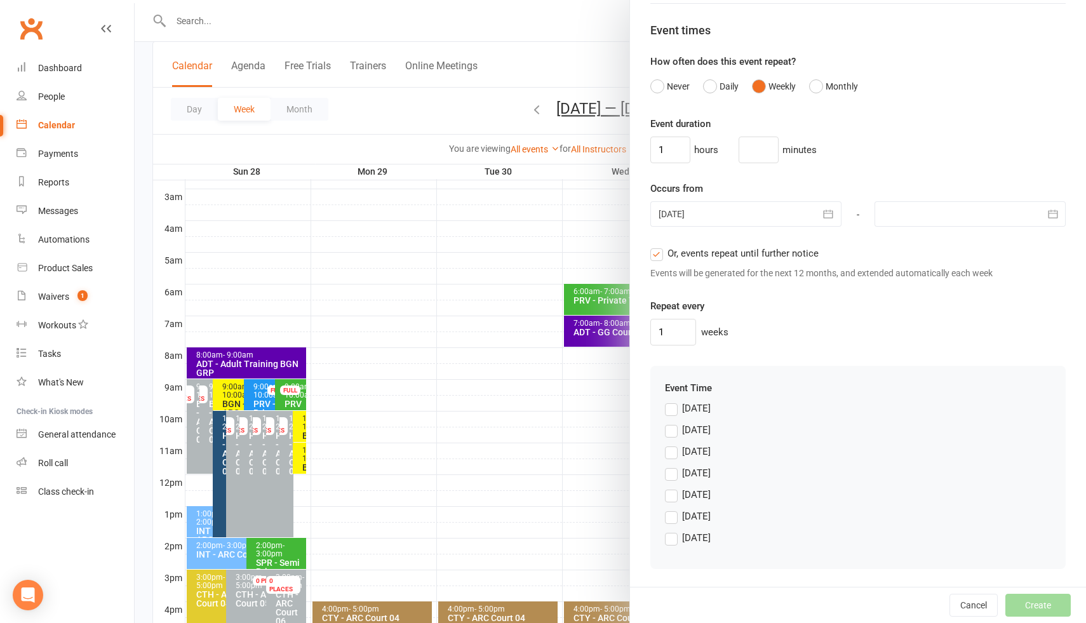
click at [673, 512] on label "Friday" at bounding box center [688, 516] width 46 height 15
click at [673, 509] on input "Friday" at bounding box center [669, 509] width 8 height 0
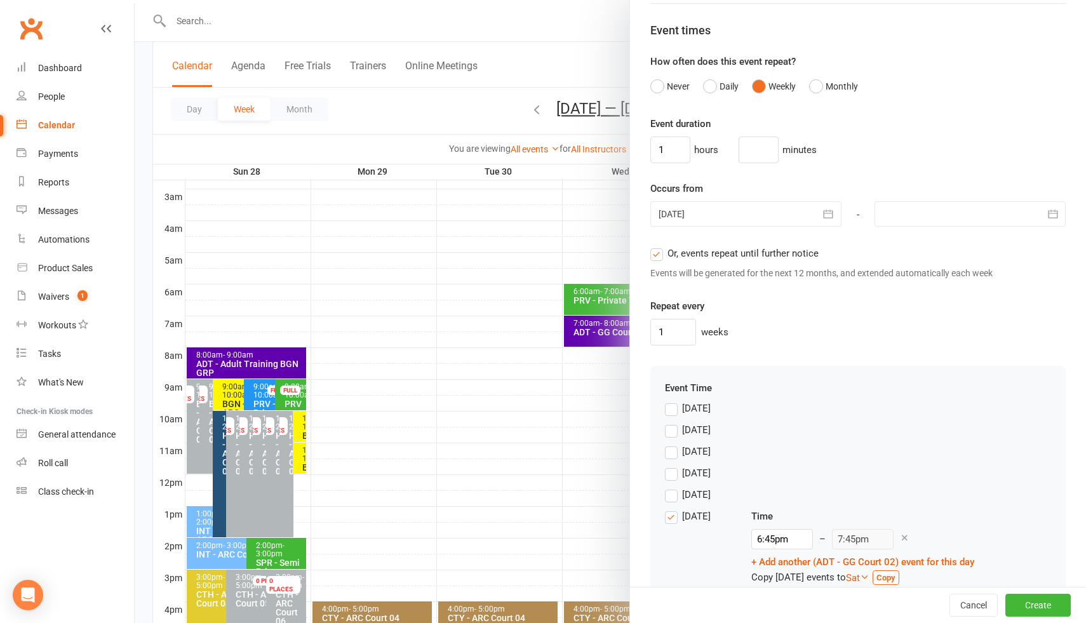
scroll to position [882, 0]
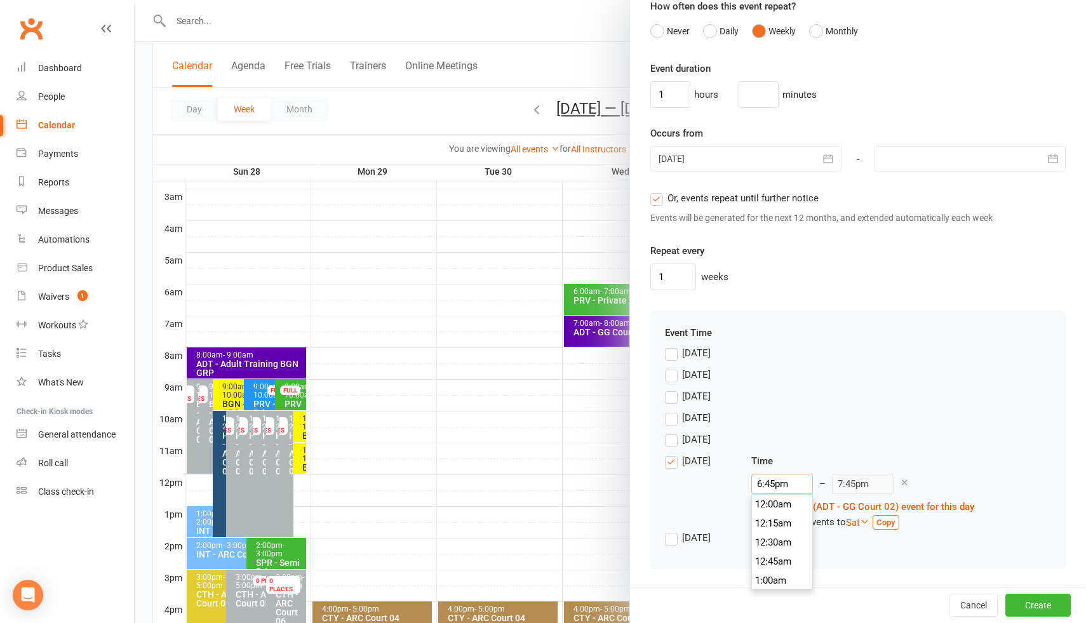
click at [782, 487] on input "6:45pm" at bounding box center [782, 484] width 62 height 20
type input "7:00am"
type input "8:00am"
click at [779, 521] on li "7:00am" at bounding box center [782, 520] width 61 height 19
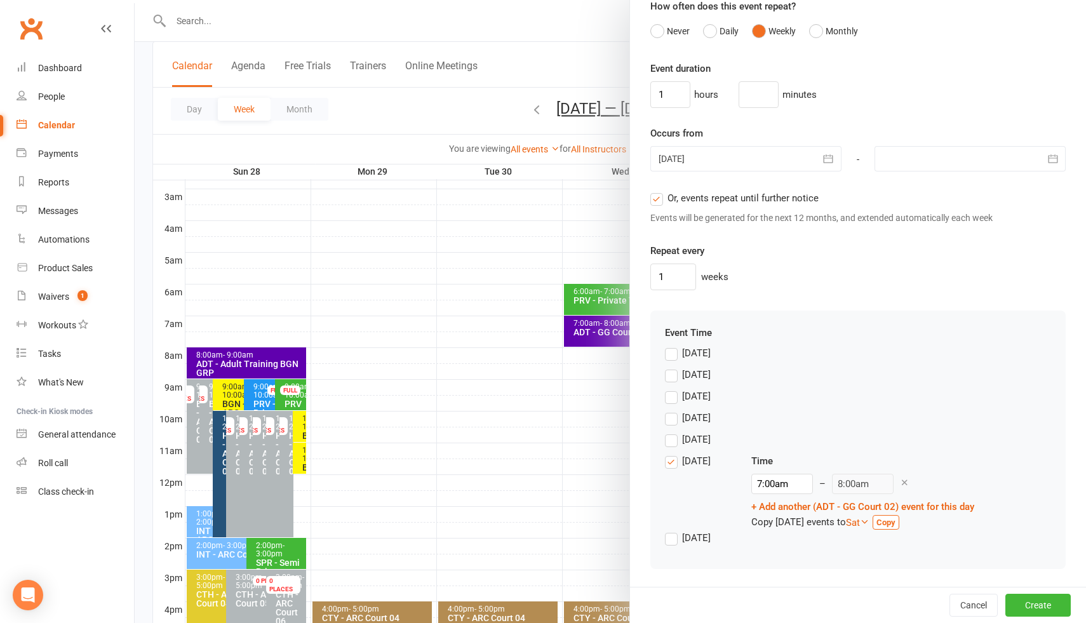
click at [956, 274] on div "1 weeks" at bounding box center [857, 277] width 415 height 27
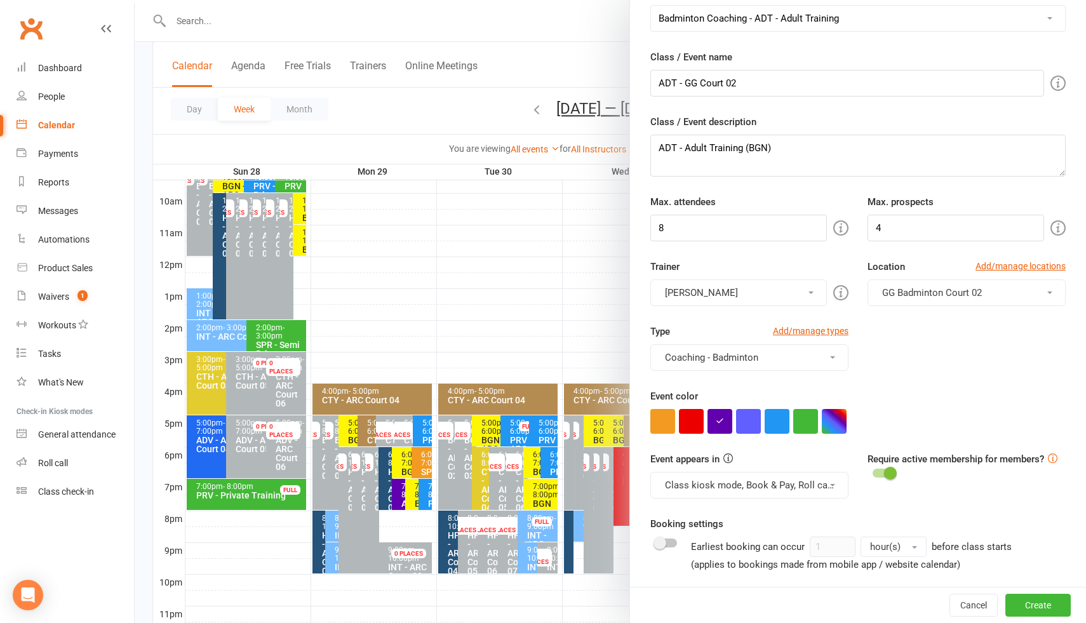
scroll to position [23, 0]
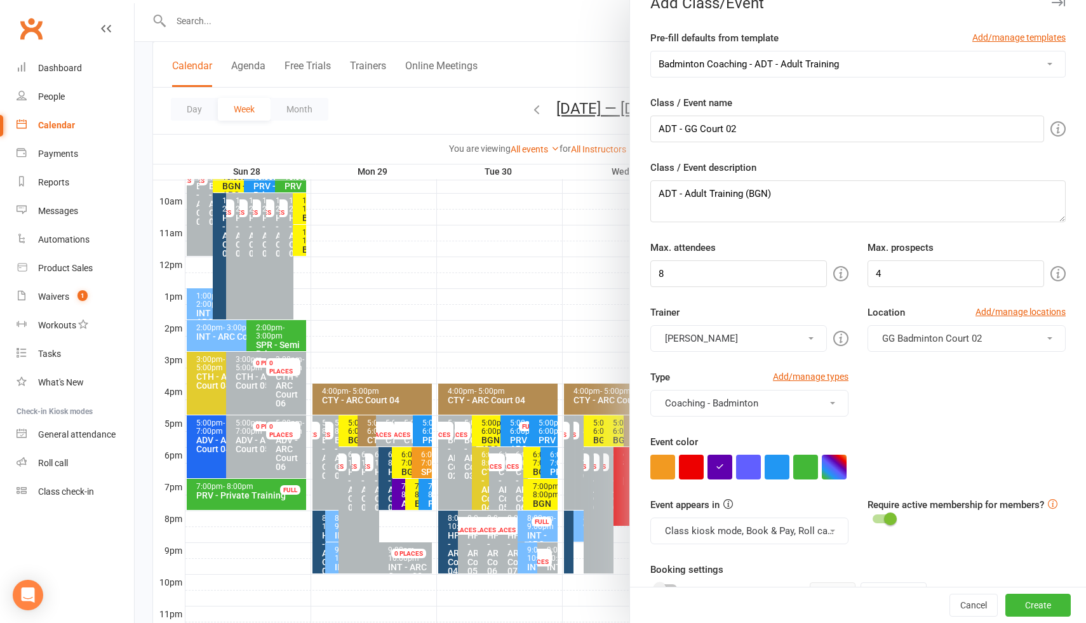
click at [776, 345] on button "Kathiravun Manivannan" at bounding box center [738, 338] width 177 height 27
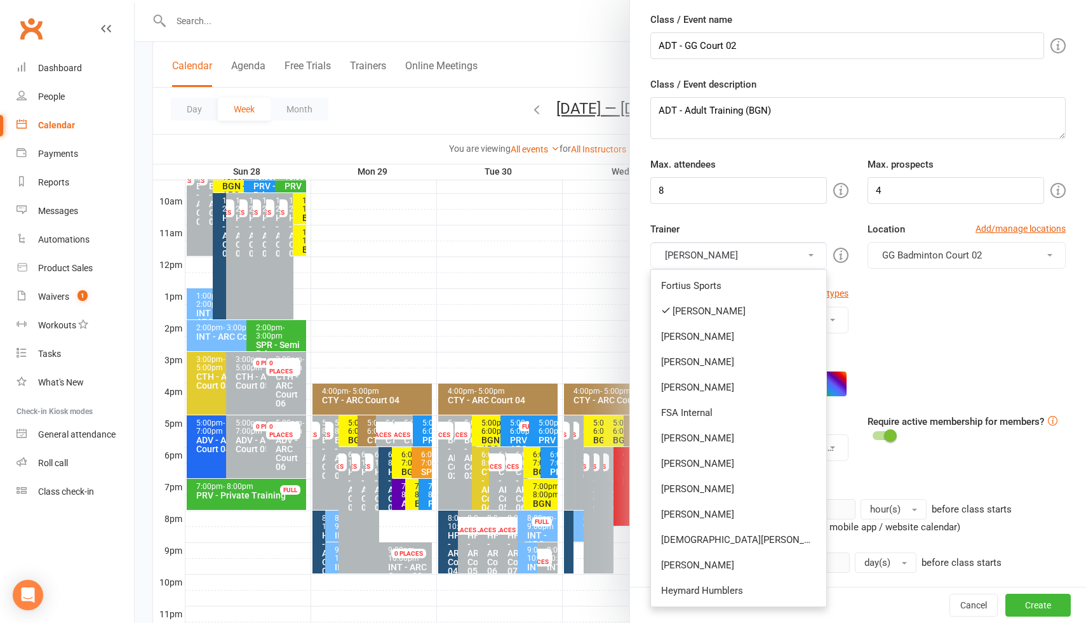
scroll to position [135, 0]
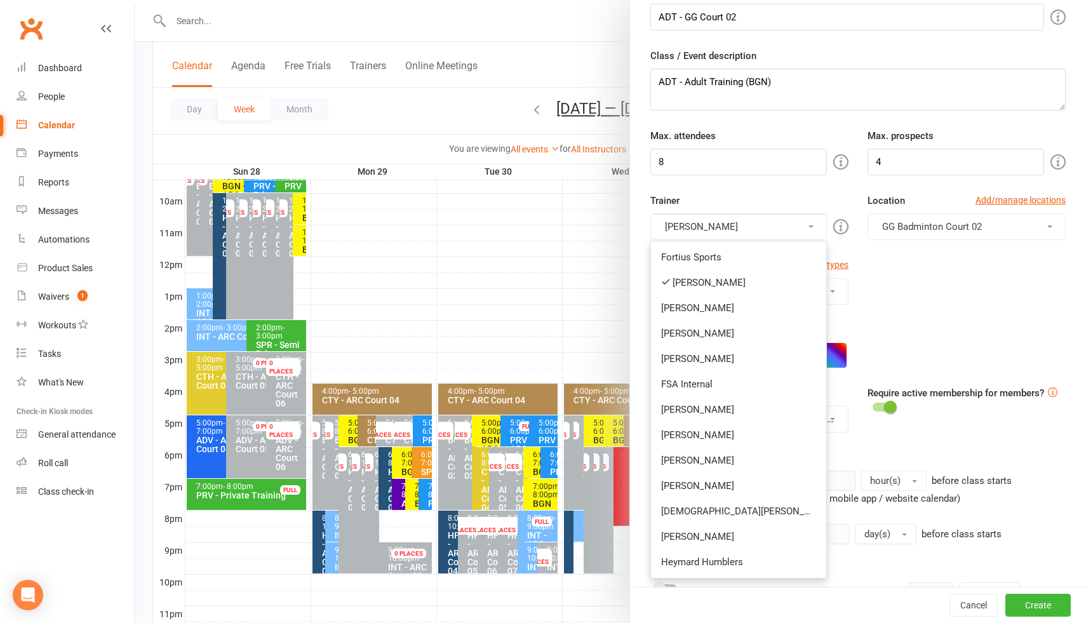
click at [934, 297] on div "Type Add/manage types Coaching - Badminton Badminton Court Reservation Badminto…" at bounding box center [858, 290] width 434 height 65
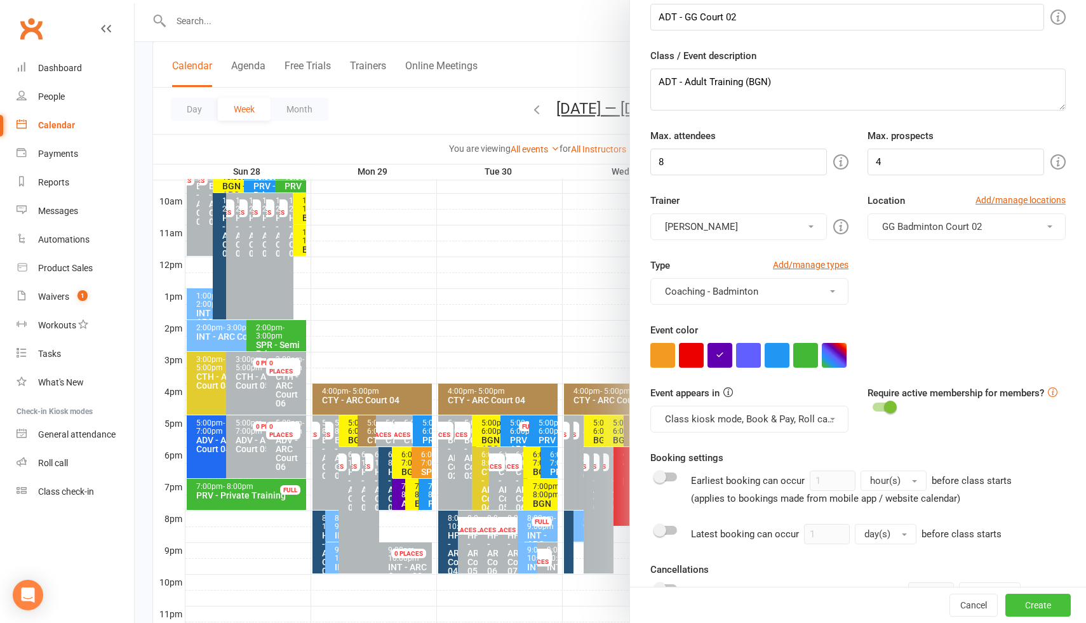
click at [1032, 601] on button "Create" at bounding box center [1037, 605] width 65 height 23
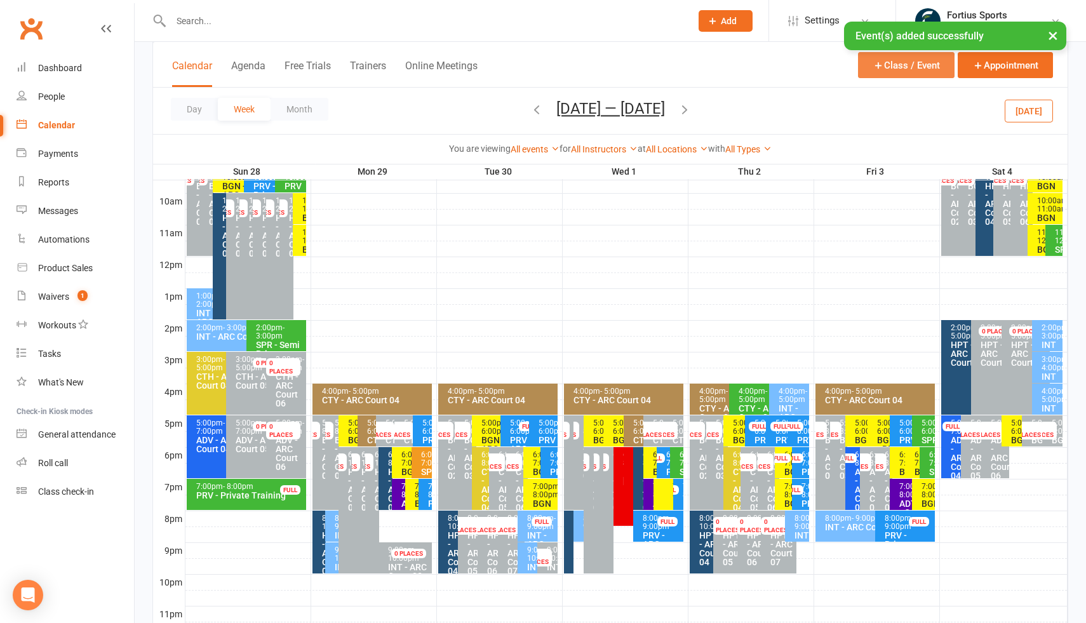
click at [891, 69] on button "Class / Event" at bounding box center [906, 65] width 97 height 26
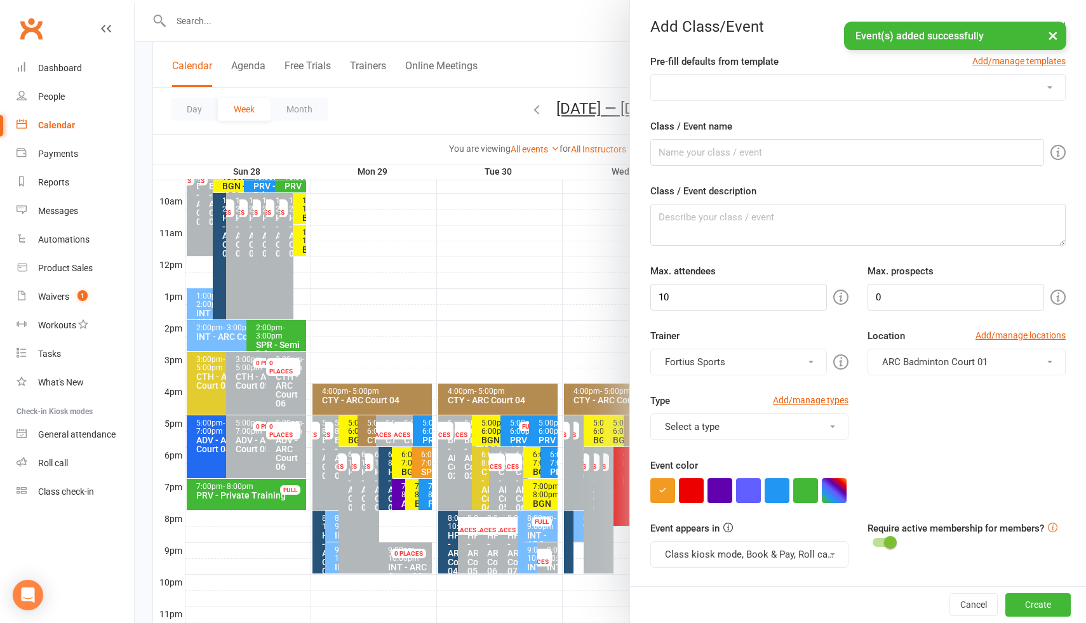
click at [790, 91] on select "Badminton Coaching - ADT - Adult Training Badminton Coaching - ADV - Advanced B…" at bounding box center [858, 87] width 414 height 25
click at [777, 79] on select "Badminton Coaching - ADT - Adult Training Badminton Coaching - ADV - Advanced B…" at bounding box center [858, 87] width 414 height 25
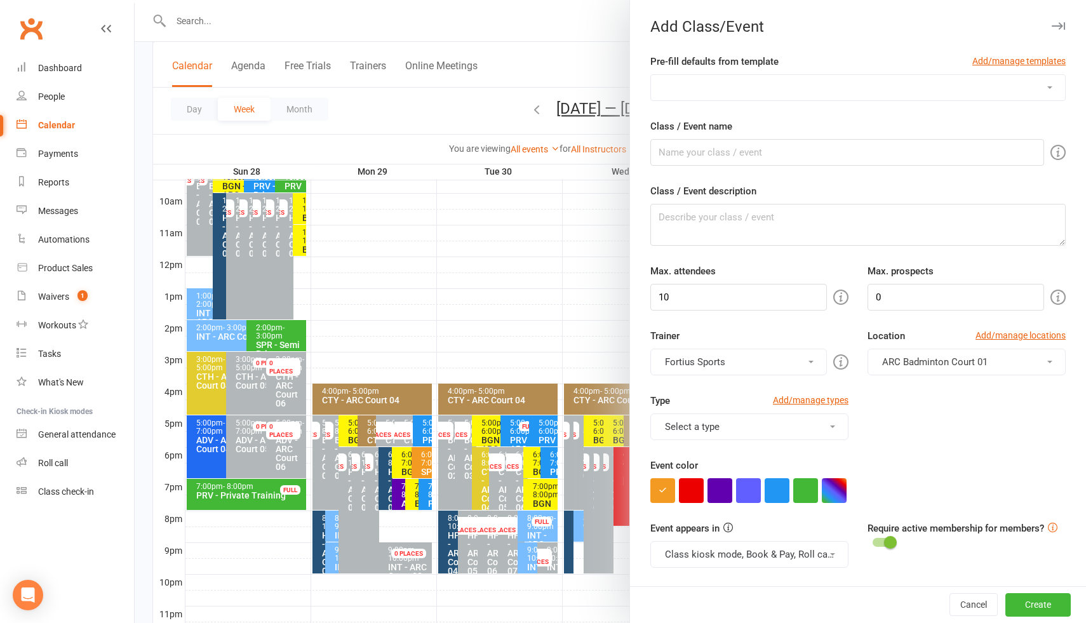
select select "1191"
type input "ADT - Adult Training"
type textarea "ADT - Adult Training"
type input "8"
type input "4"
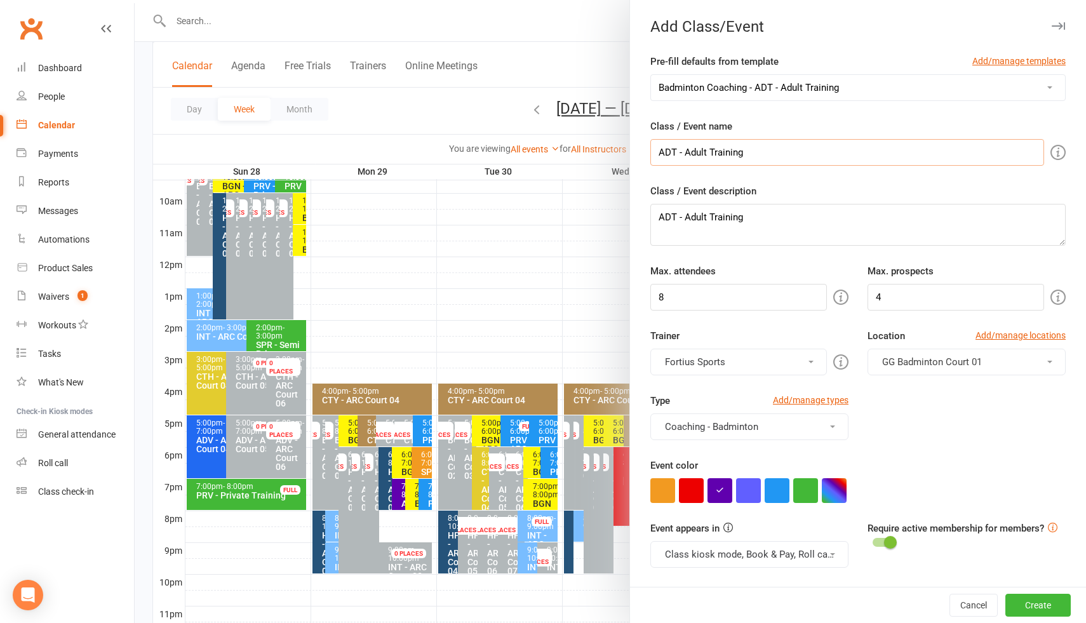
drag, startPoint x: 684, startPoint y: 156, endPoint x: 788, endPoint y: 156, distance: 104.2
click at [788, 156] on input "ADT - Adult Training" at bounding box center [847, 152] width 394 height 27
type input "ADT - GG Court 02"
click at [919, 366] on span "GG Badminton Court 01" at bounding box center [932, 361] width 100 height 11
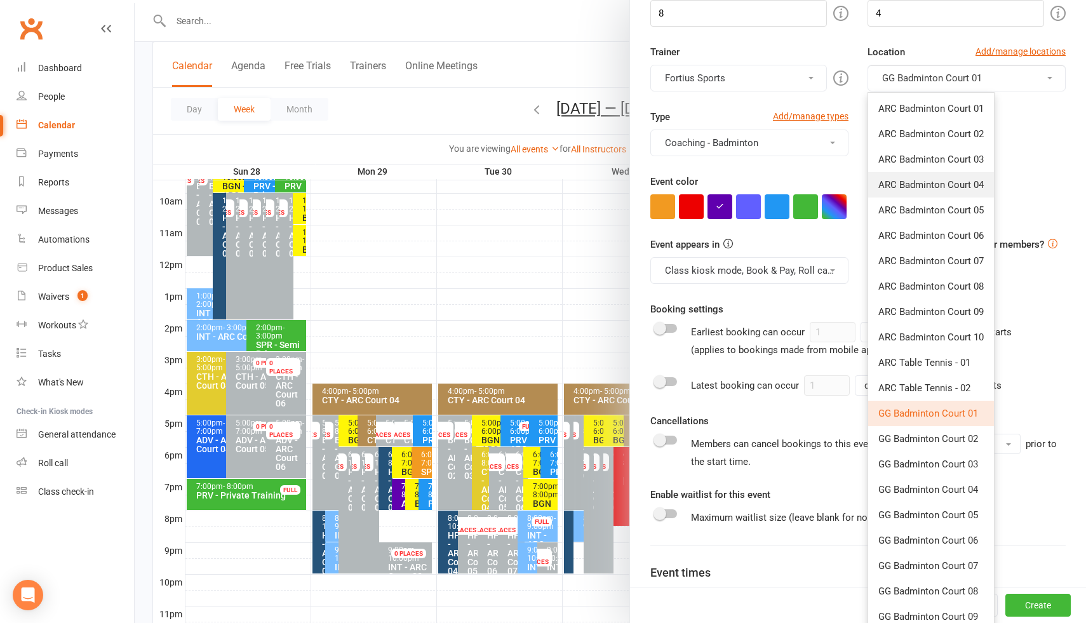
scroll to position [316, 0]
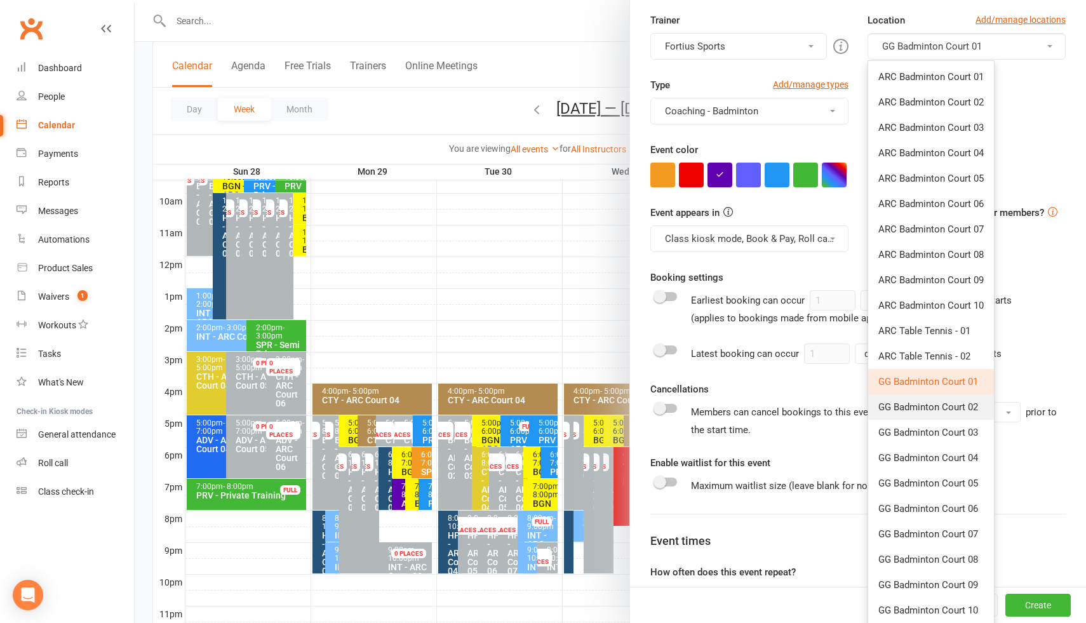
click at [941, 411] on span "GG Badminton Court 02" at bounding box center [928, 406] width 100 height 11
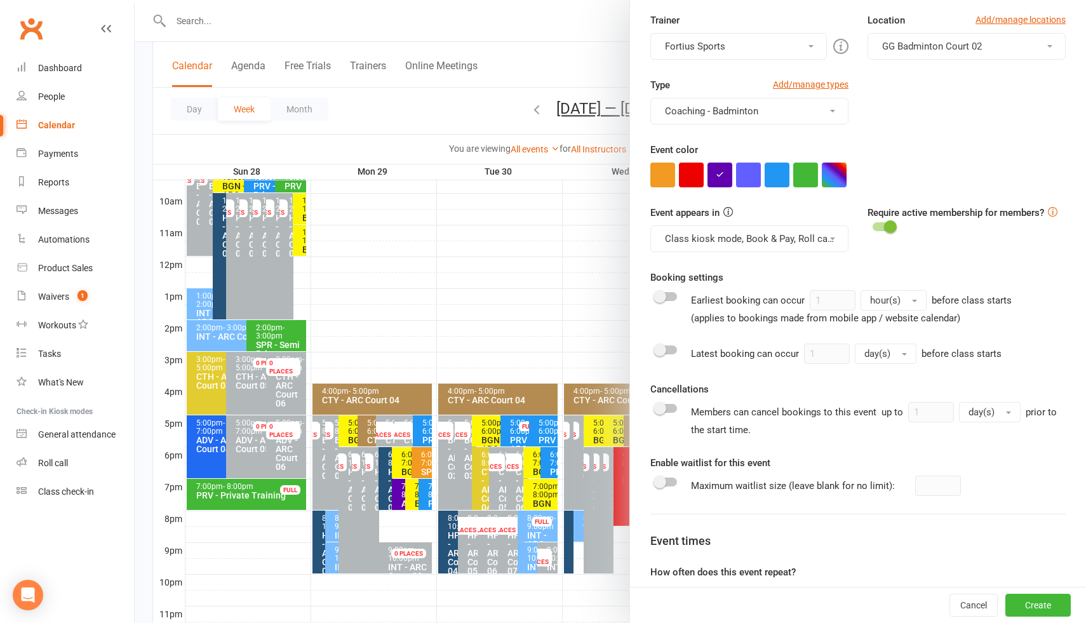
click at [958, 184] on div at bounding box center [857, 175] width 415 height 25
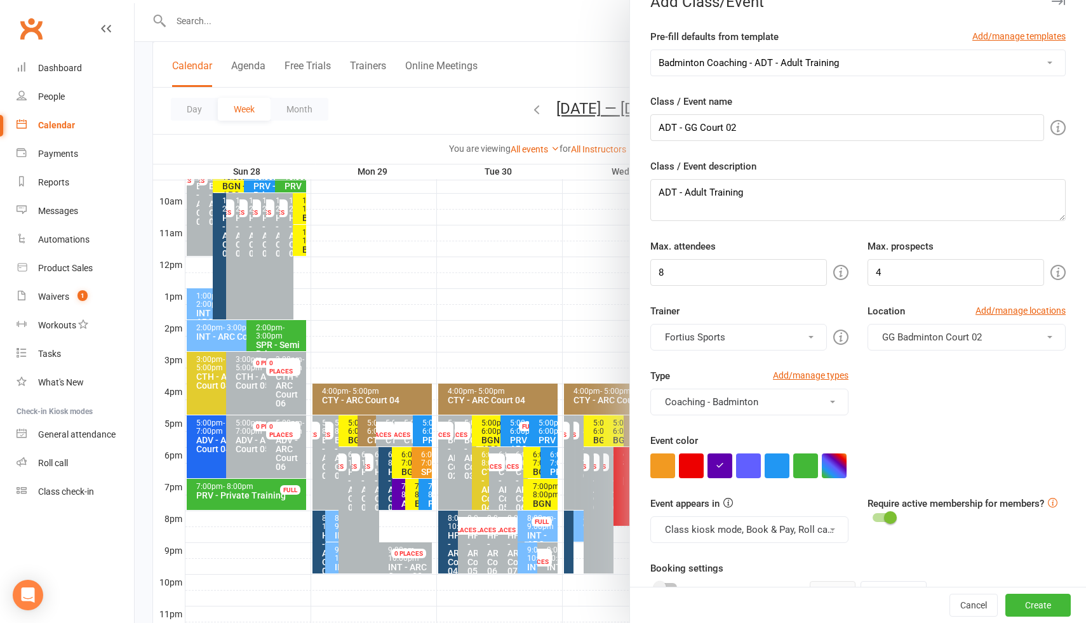
scroll to position [0, 0]
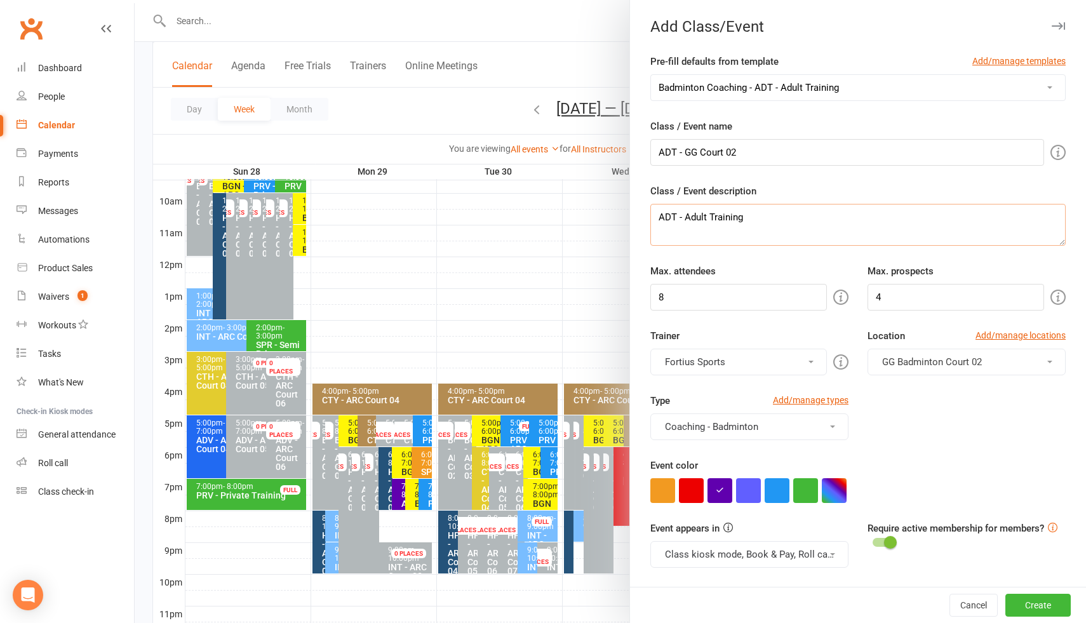
click at [756, 220] on textarea "ADT - Adult Training" at bounding box center [857, 225] width 415 height 42
type textarea "ADT - Adult Training (BGN)"
click at [923, 414] on div "Type Add/manage types Coaching - Badminton Badminton Court Reservation Badminto…" at bounding box center [858, 425] width 434 height 65
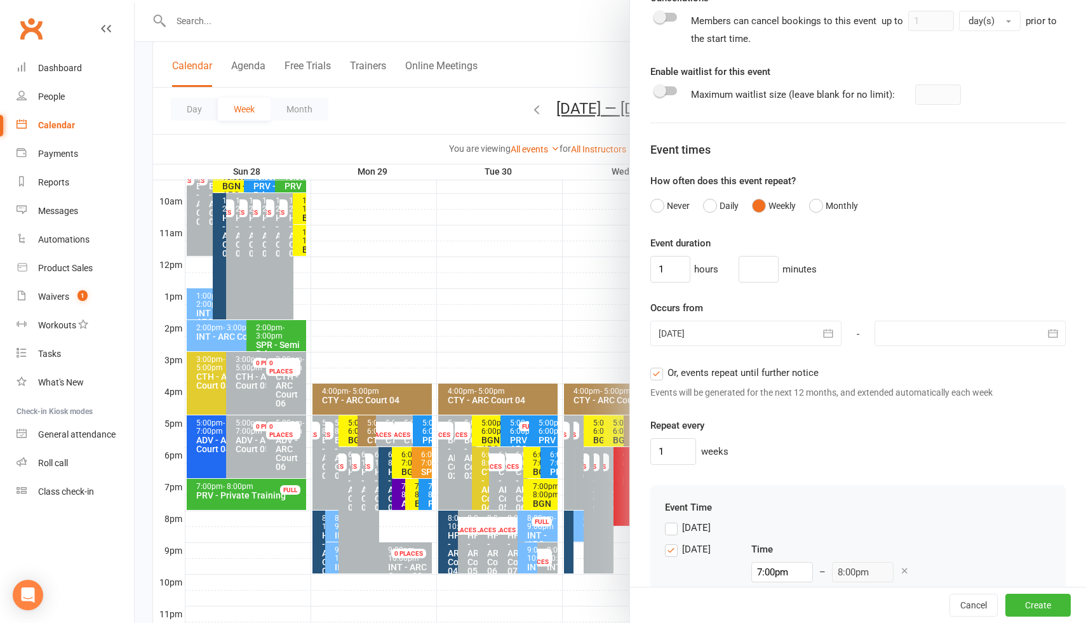
scroll to position [882, 0]
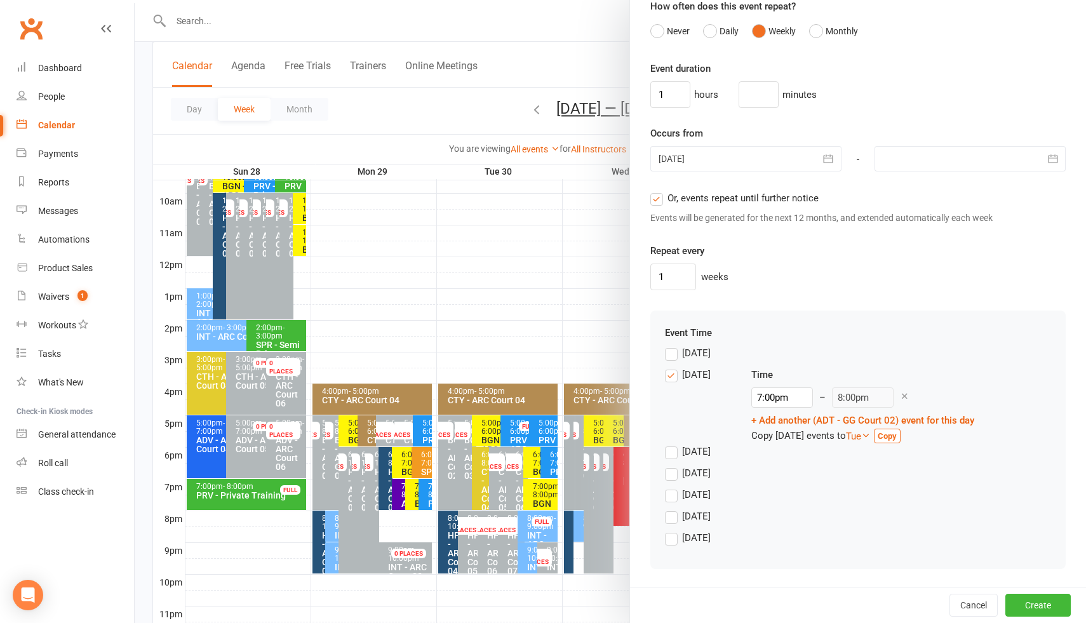
click at [671, 374] on label "Monday" at bounding box center [688, 374] width 46 height 15
click at [671, 367] on input "Monday" at bounding box center [669, 367] width 8 height 0
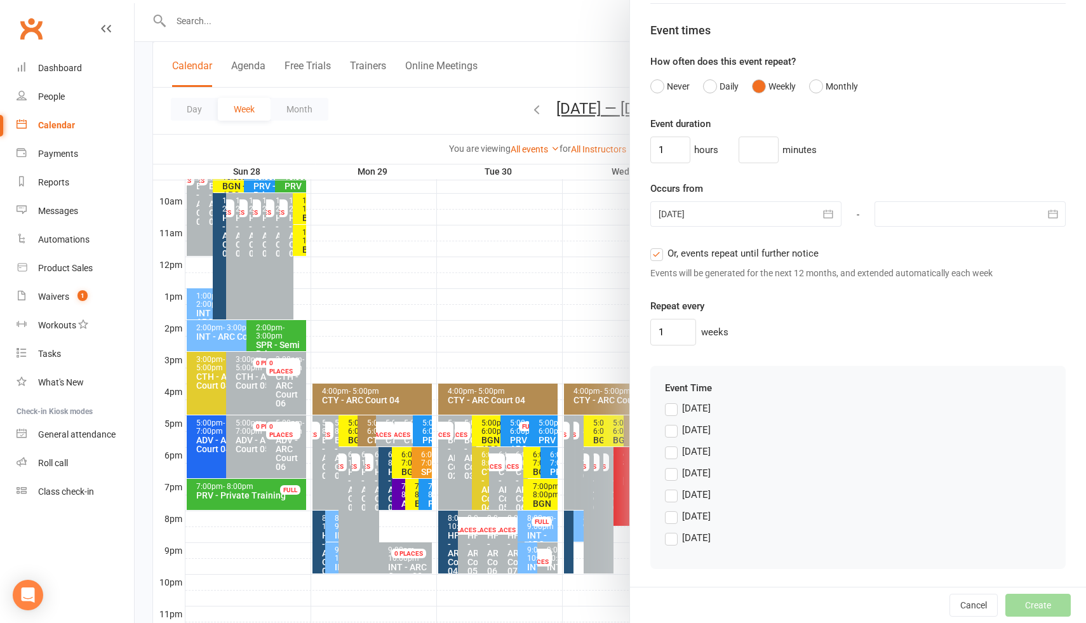
click at [673, 518] on label "Friday" at bounding box center [688, 516] width 46 height 15
click at [673, 509] on input "Friday" at bounding box center [669, 509] width 8 height 0
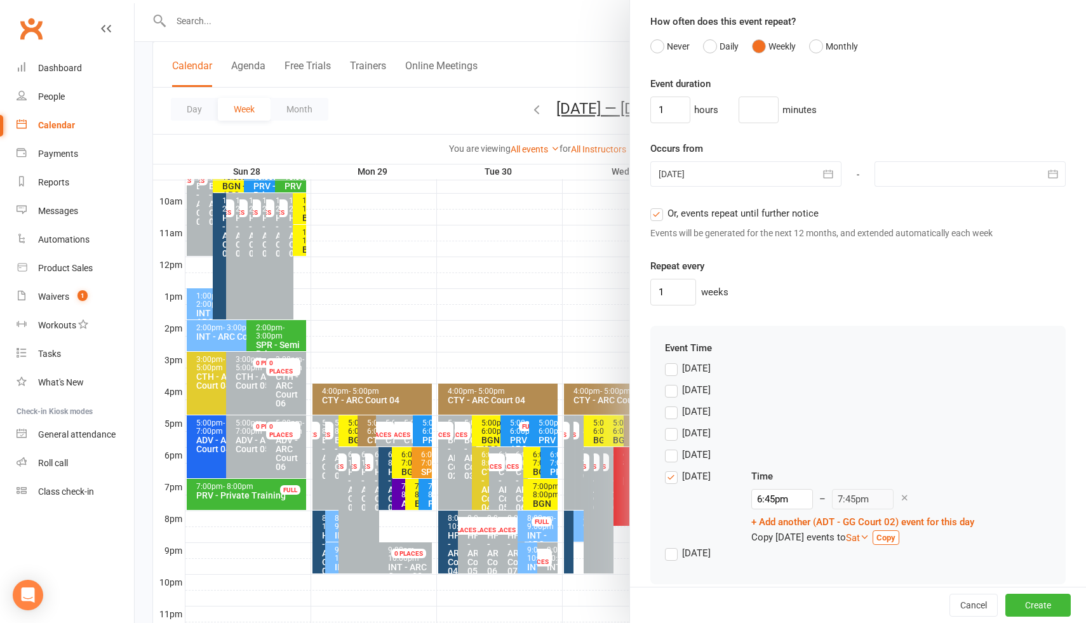
scroll to position [882, 0]
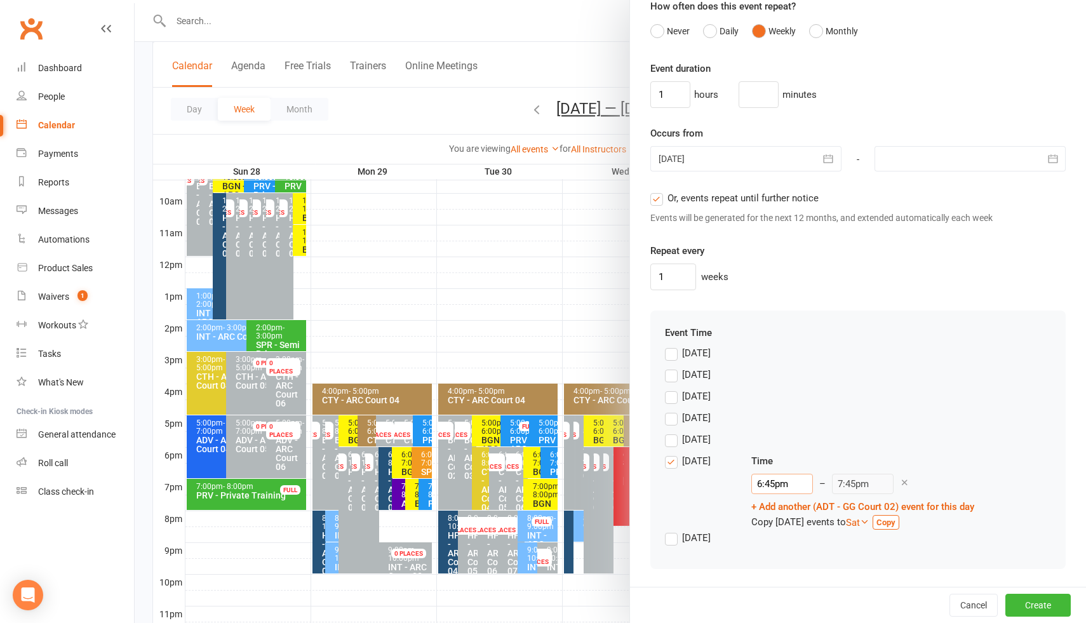
click at [775, 489] on input "6:45pm" at bounding box center [782, 484] width 62 height 20
type input "8:00am"
type input "9:00am"
click at [779, 546] on li "8:00am" at bounding box center [782, 546] width 61 height 19
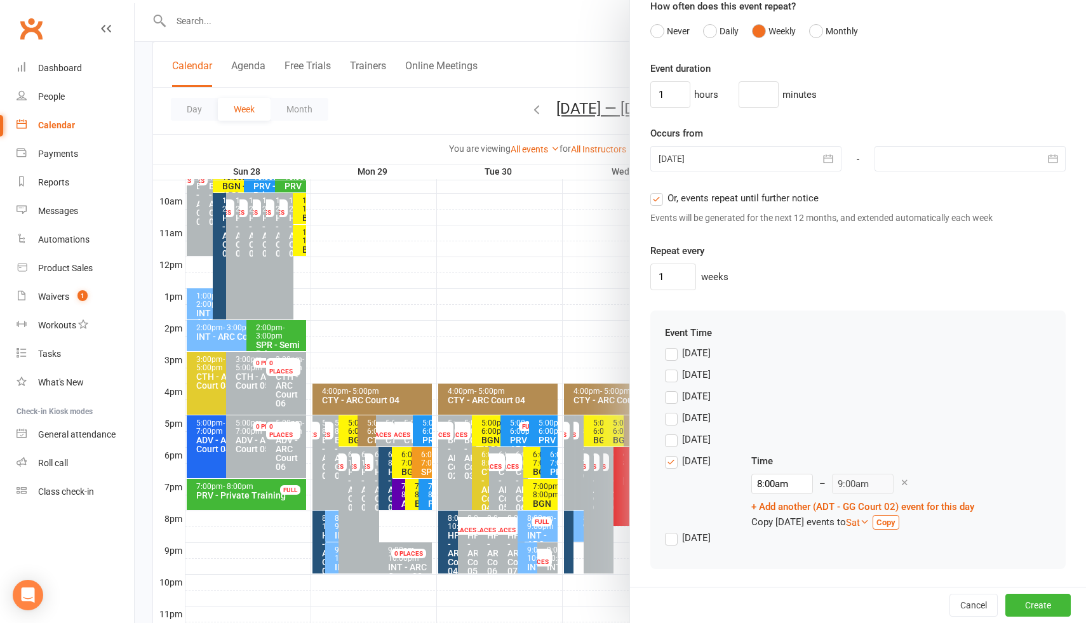
click at [894, 421] on div "Wednesday" at bounding box center [858, 421] width 386 height 22
click at [716, 157] on div at bounding box center [745, 158] width 191 height 25
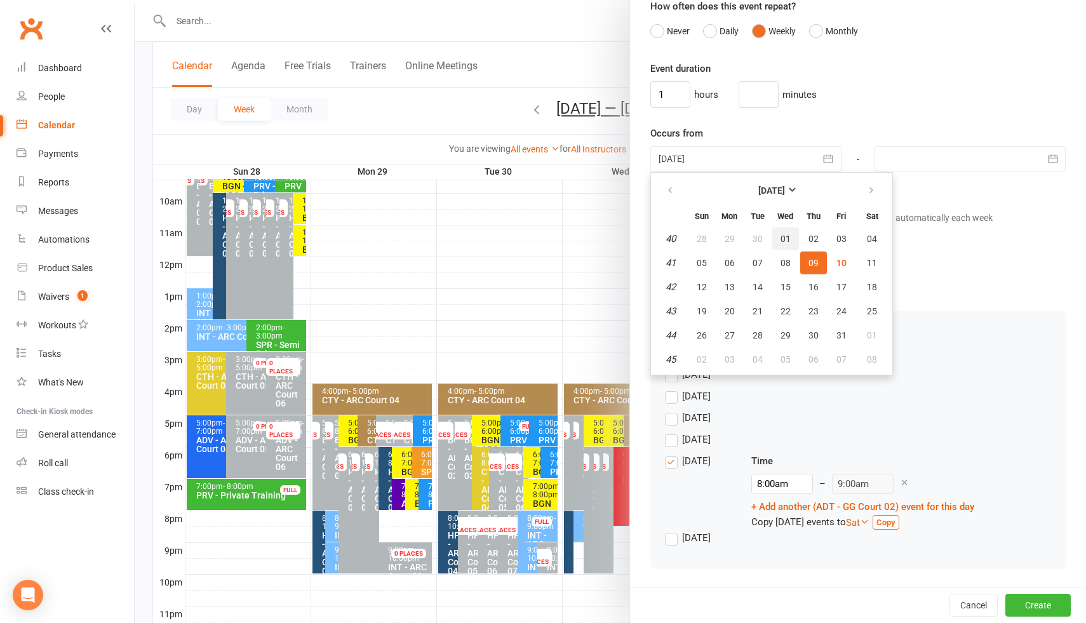
click at [782, 239] on span "01" at bounding box center [786, 239] width 10 height 10
type input "01 Oct 2025"
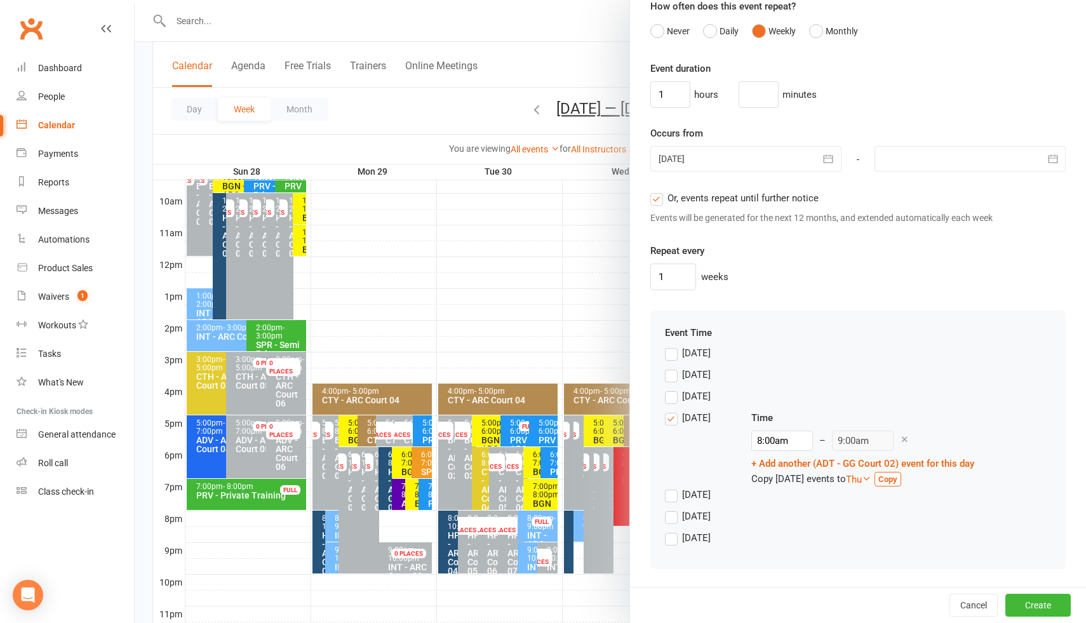
click at [669, 421] on label "Wednesday" at bounding box center [688, 417] width 46 height 15
click at [669, 410] on input "Wednesday" at bounding box center [669, 410] width 8 height 0
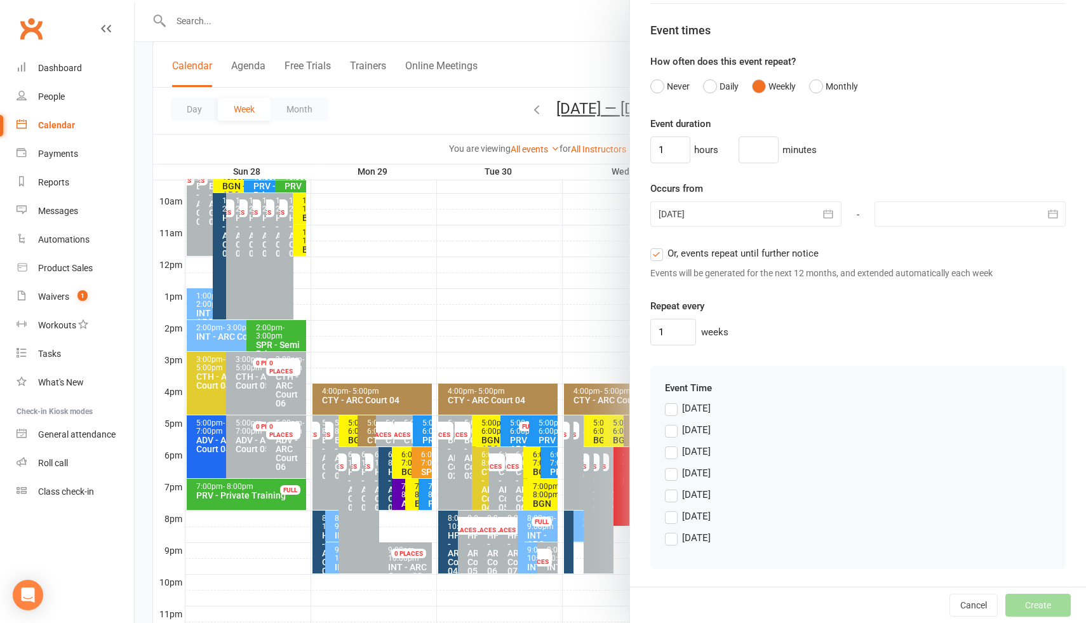
scroll to position [826, 0]
click at [674, 518] on label "Friday" at bounding box center [688, 516] width 46 height 15
click at [673, 509] on input "Friday" at bounding box center [669, 509] width 8 height 0
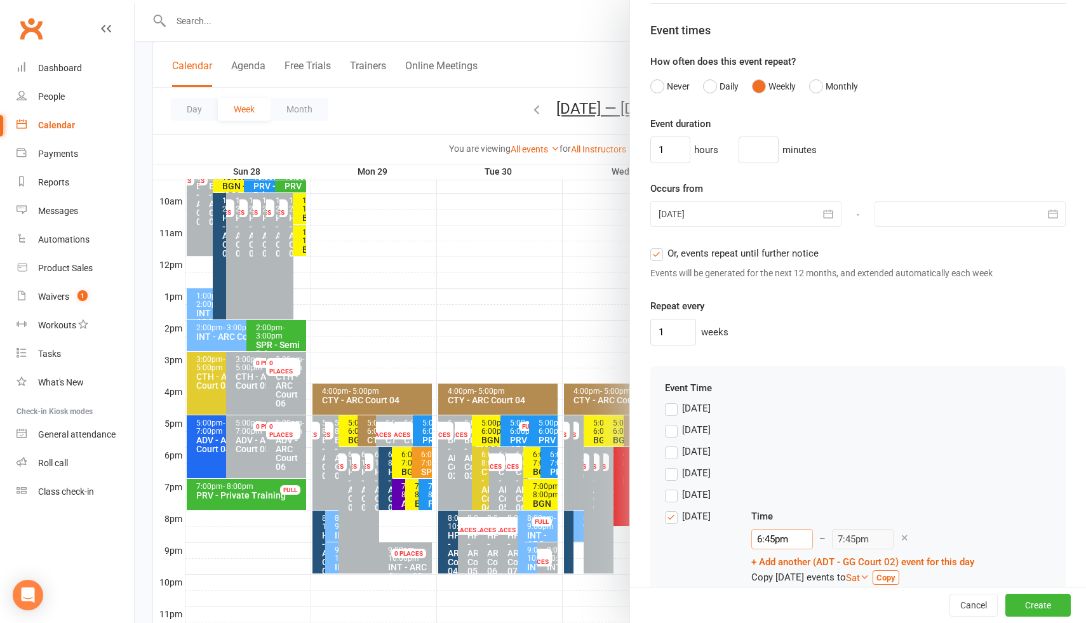
click at [773, 532] on input "6:45pm" at bounding box center [782, 539] width 62 height 20
type input "7:00am"
type input "8:00am"
click at [774, 482] on li "7:00am" at bounding box center [782, 486] width 61 height 19
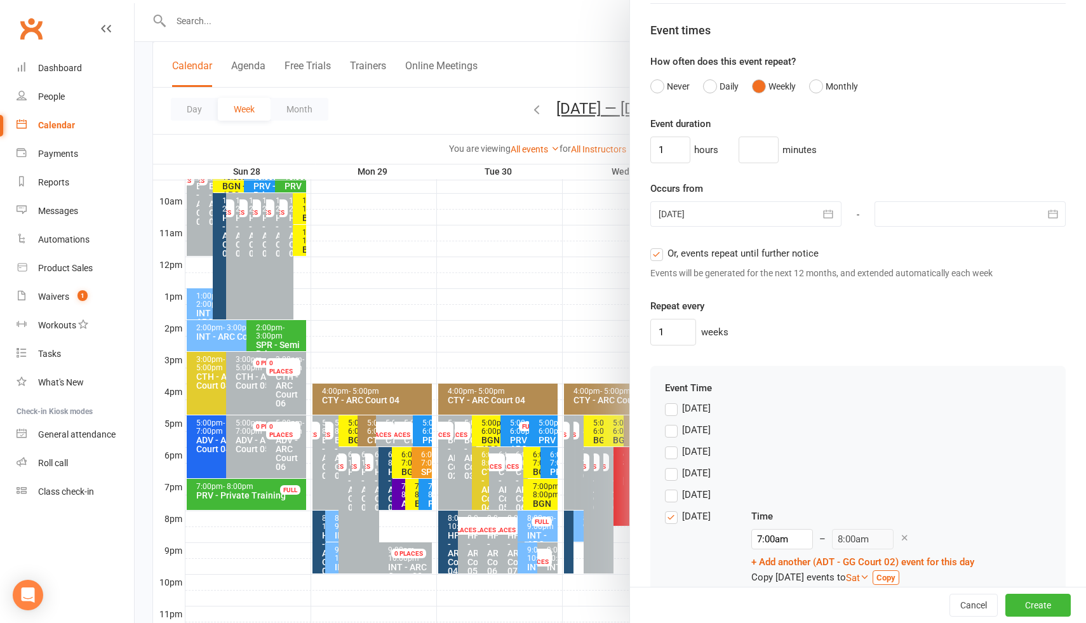
click at [906, 441] on div "Monday" at bounding box center [858, 433] width 386 height 22
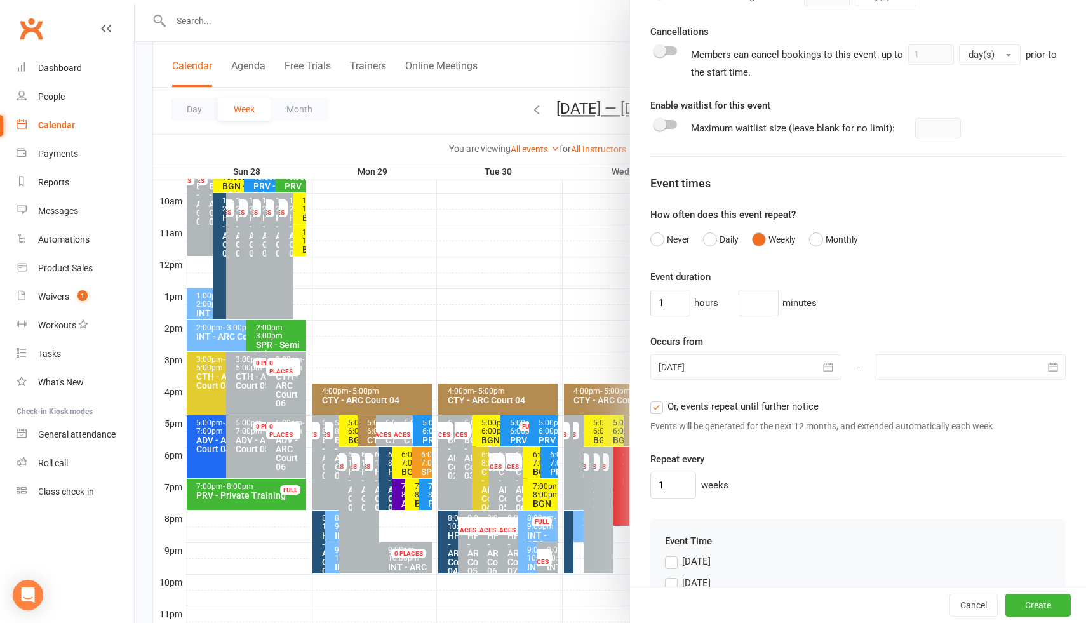
scroll to position [882, 0]
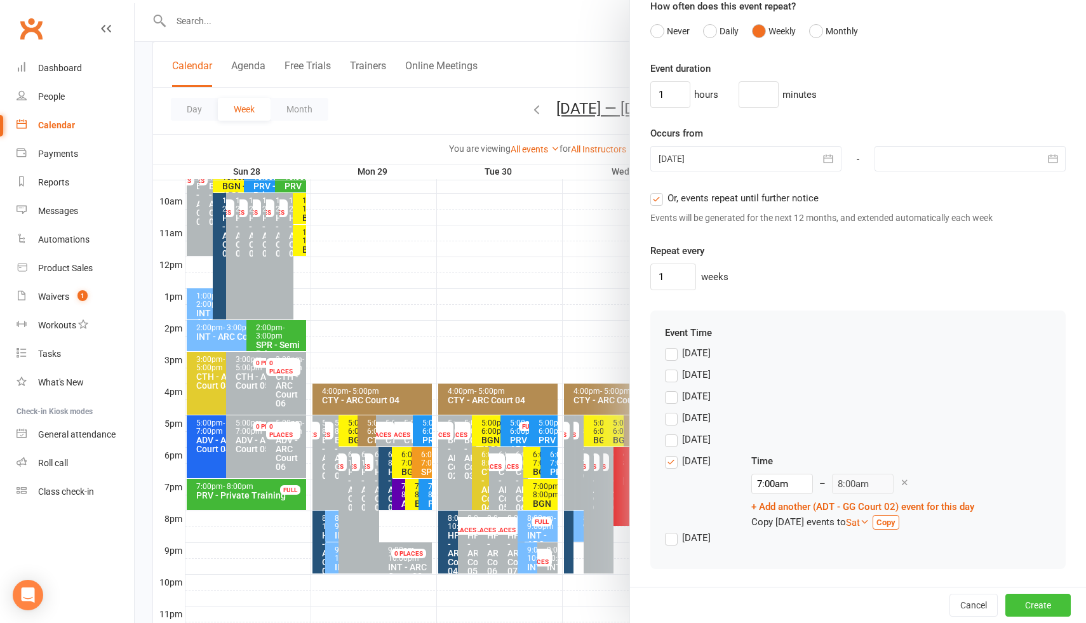
click at [1033, 608] on button "Create" at bounding box center [1037, 605] width 65 height 23
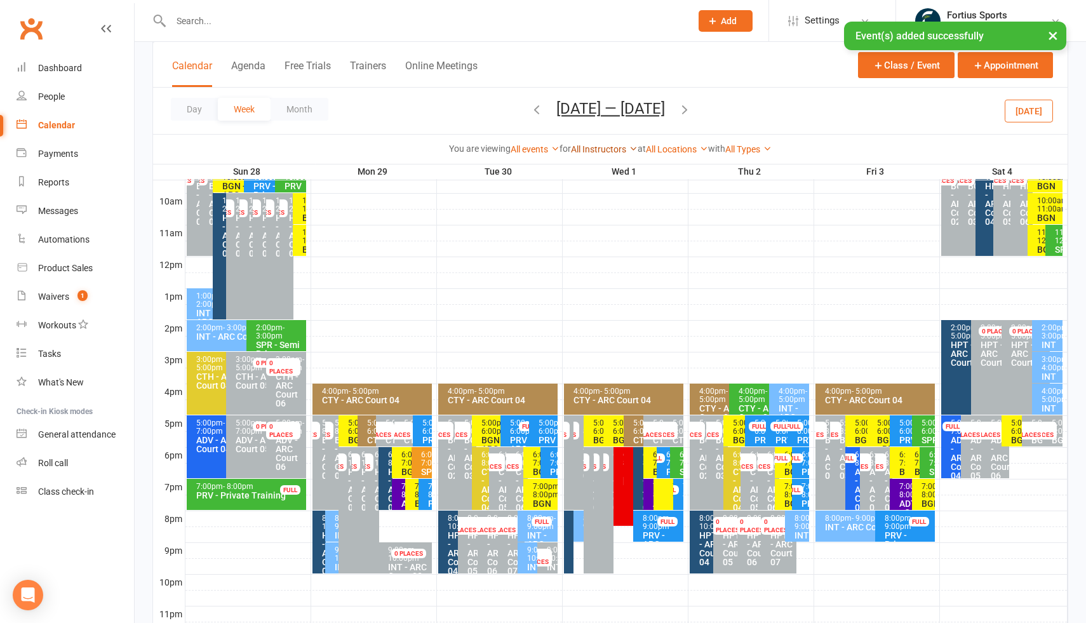
click at [597, 149] on link "All Instructors" at bounding box center [604, 149] width 67 height 10
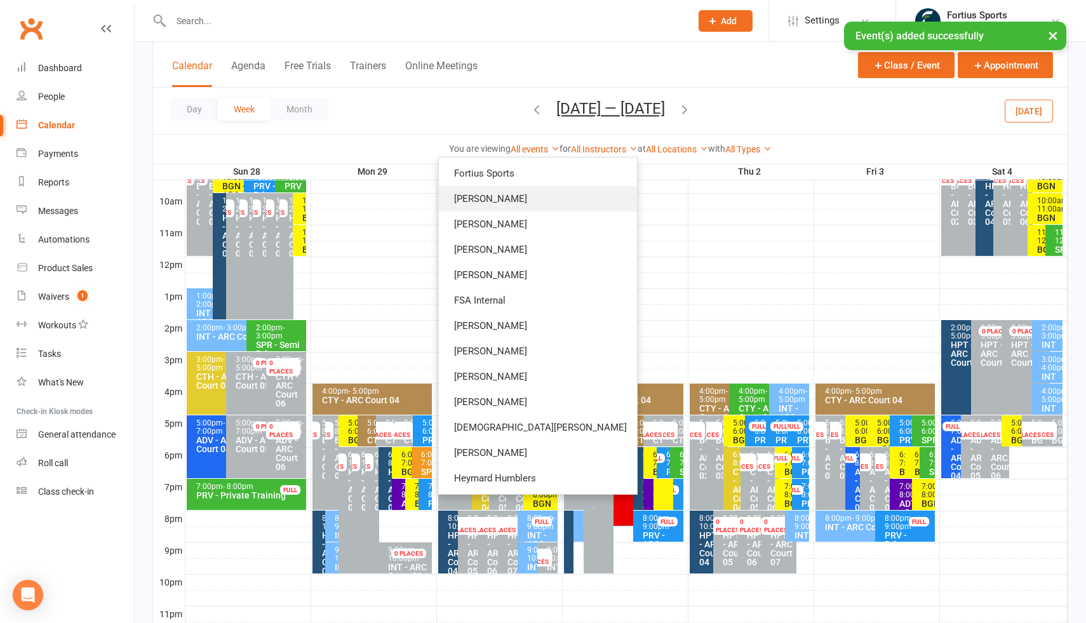
click at [572, 203] on link "Kathiravun Manivannan" at bounding box center [538, 198] width 198 height 25
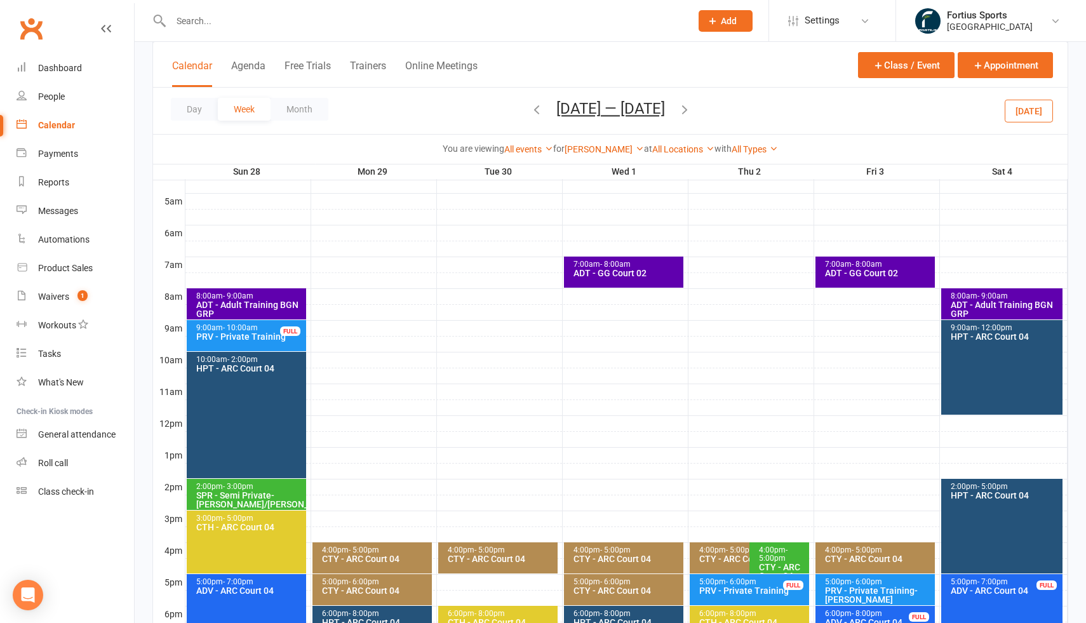
scroll to position [225, 0]
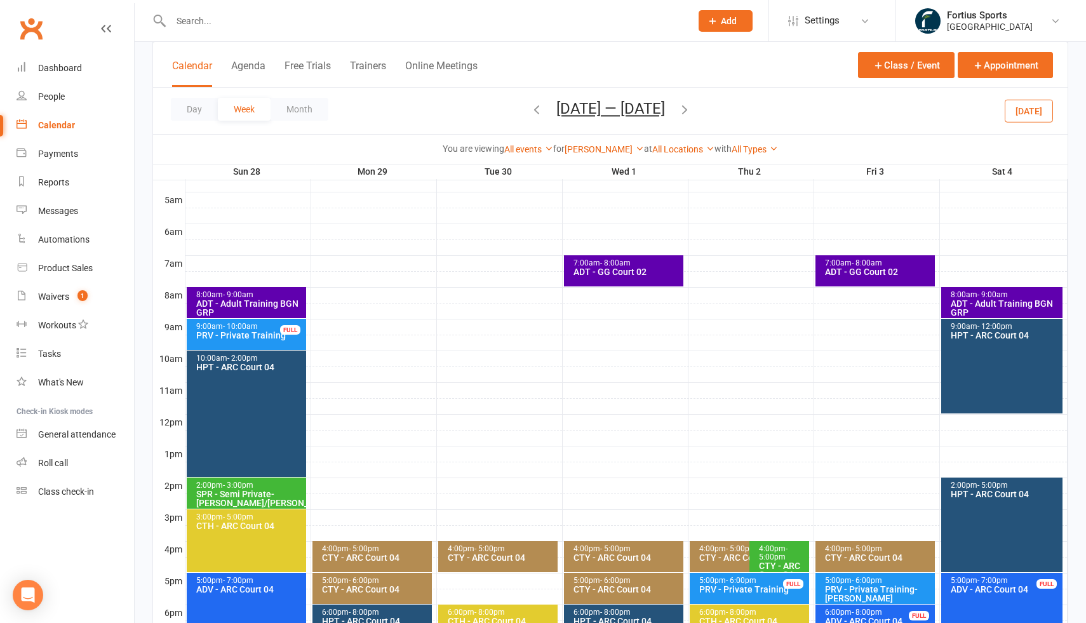
click at [253, 332] on div "PRV - Private Training" at bounding box center [250, 335] width 108 height 9
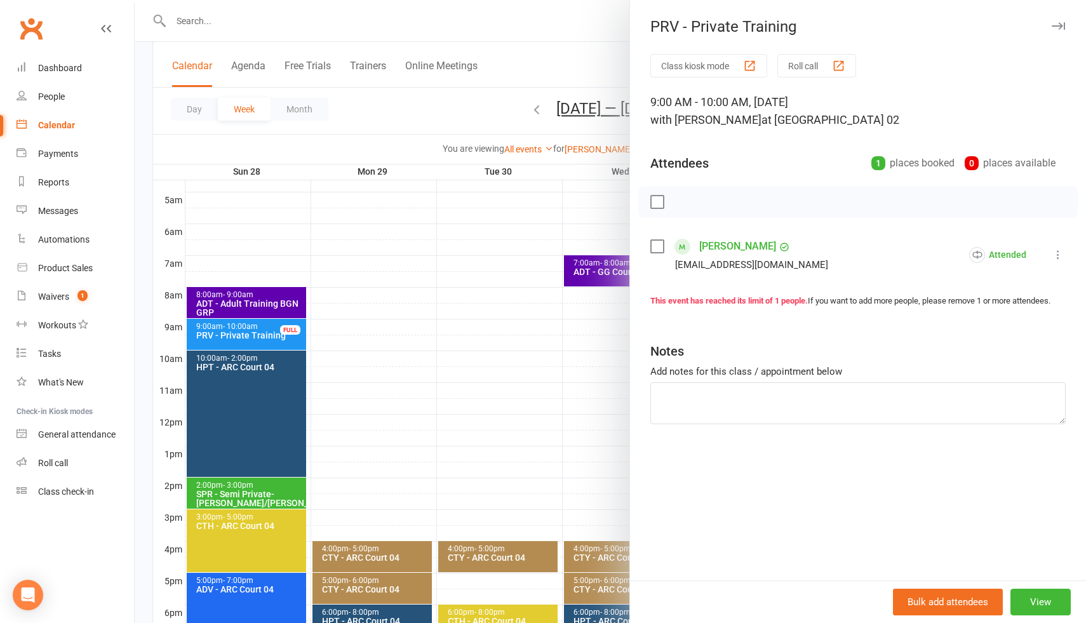
click at [413, 324] on div at bounding box center [610, 311] width 951 height 623
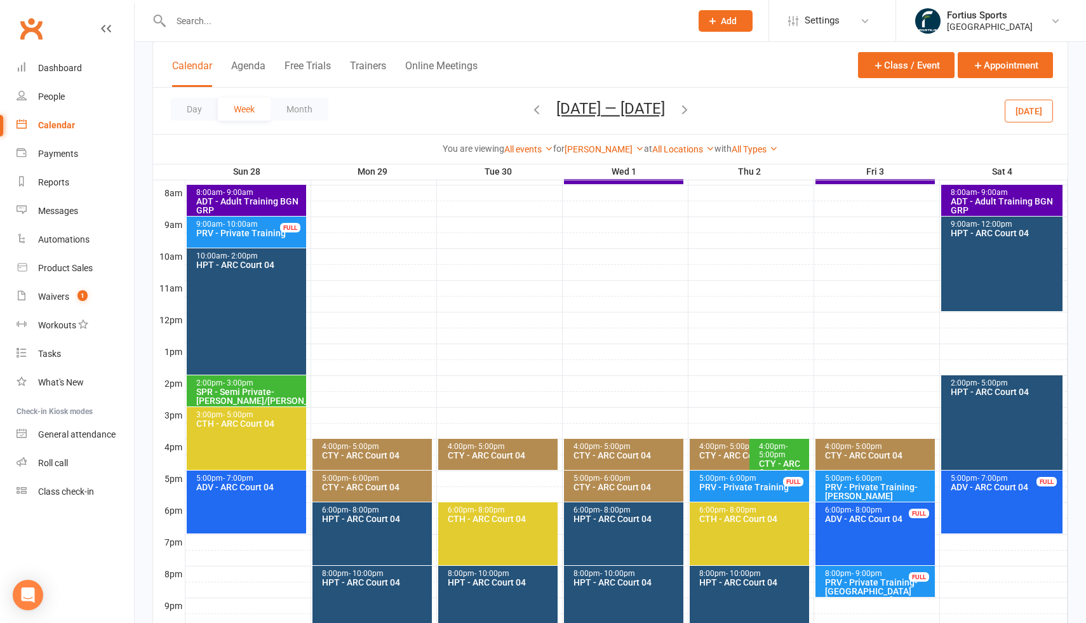
scroll to position [334, 0]
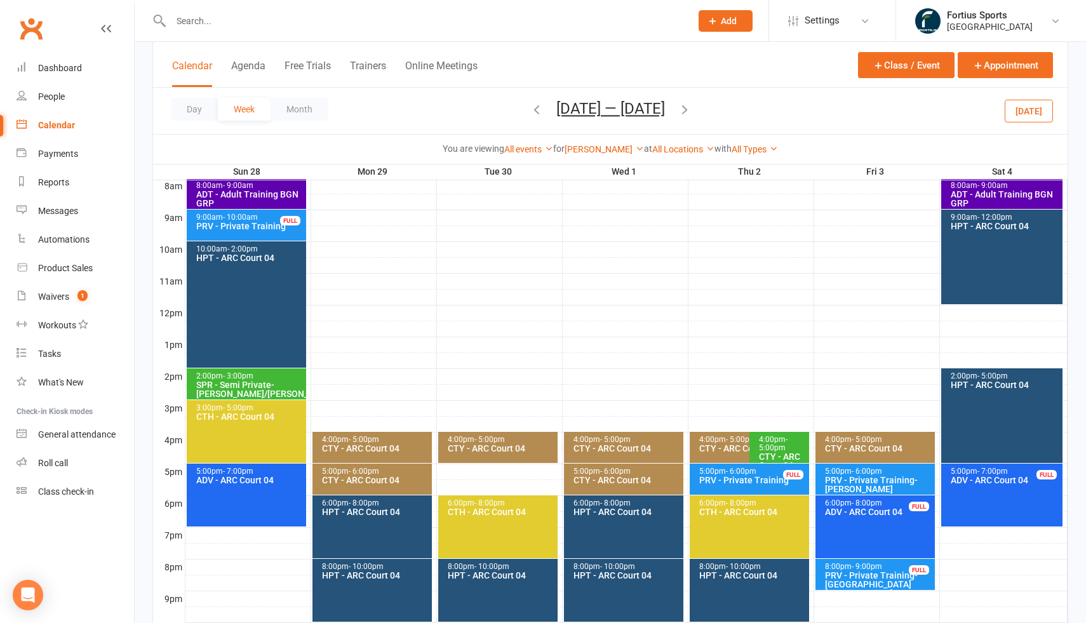
click at [879, 487] on div "PRV - Private Training- [PERSON_NAME]" at bounding box center [878, 485] width 108 height 18
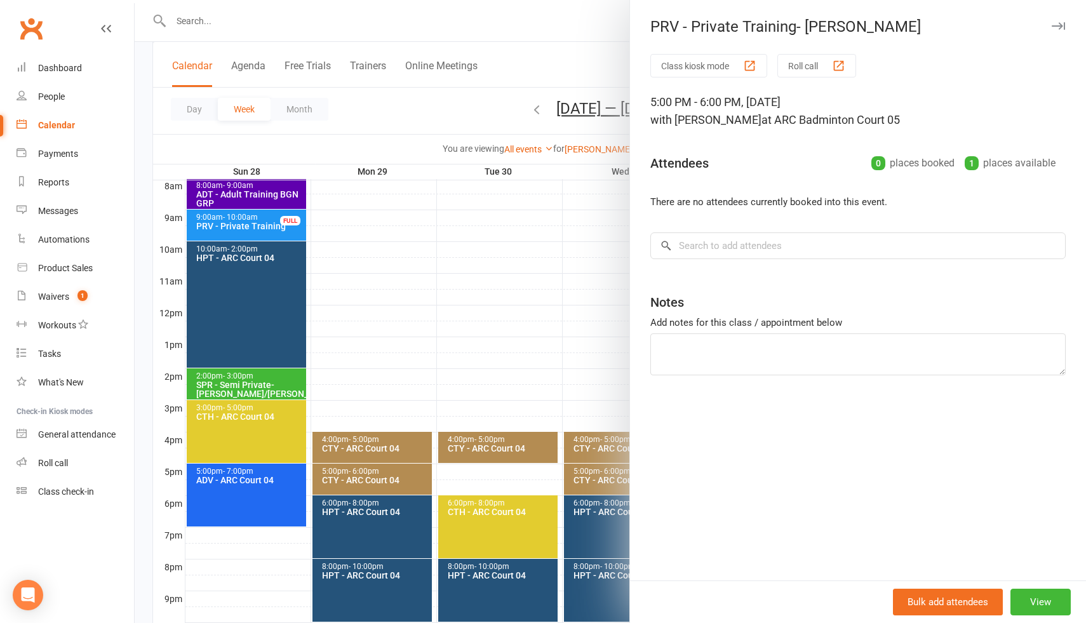
click at [624, 323] on div at bounding box center [610, 311] width 951 height 623
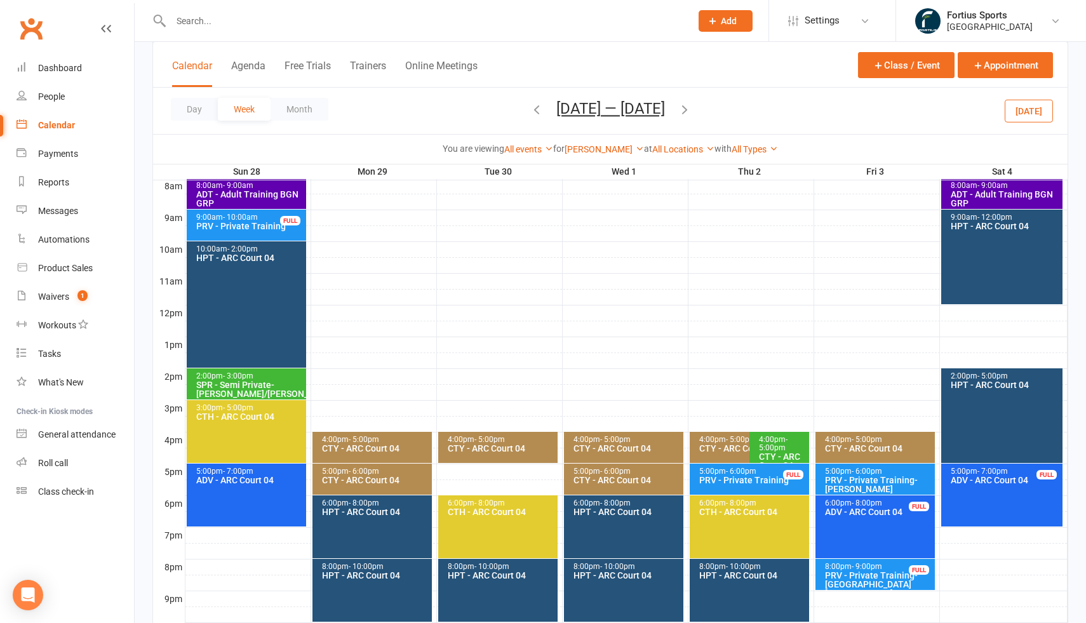
click at [868, 575] on div "PRV - Private Training- [GEOGRAPHIC_DATA][PERSON_NAME]" at bounding box center [878, 584] width 108 height 27
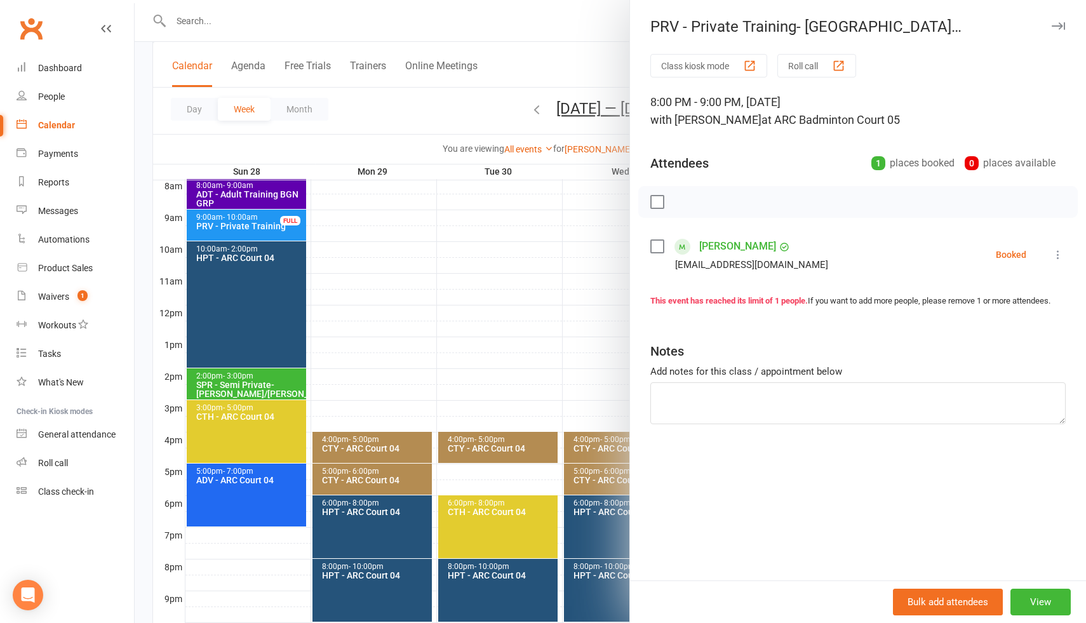
click at [576, 309] on div at bounding box center [610, 311] width 951 height 623
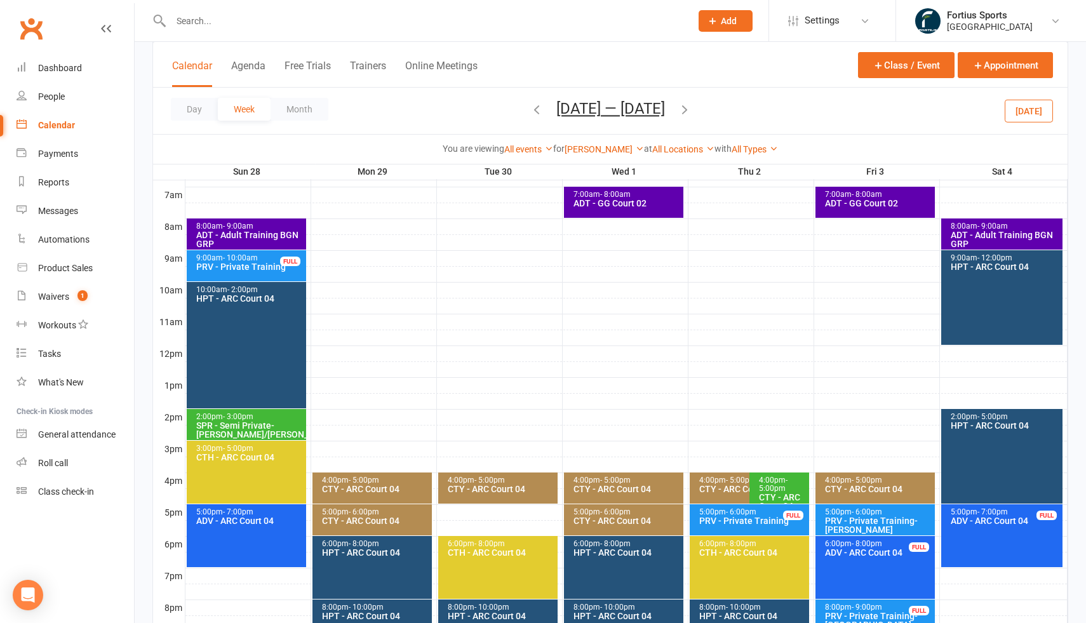
scroll to position [382, 0]
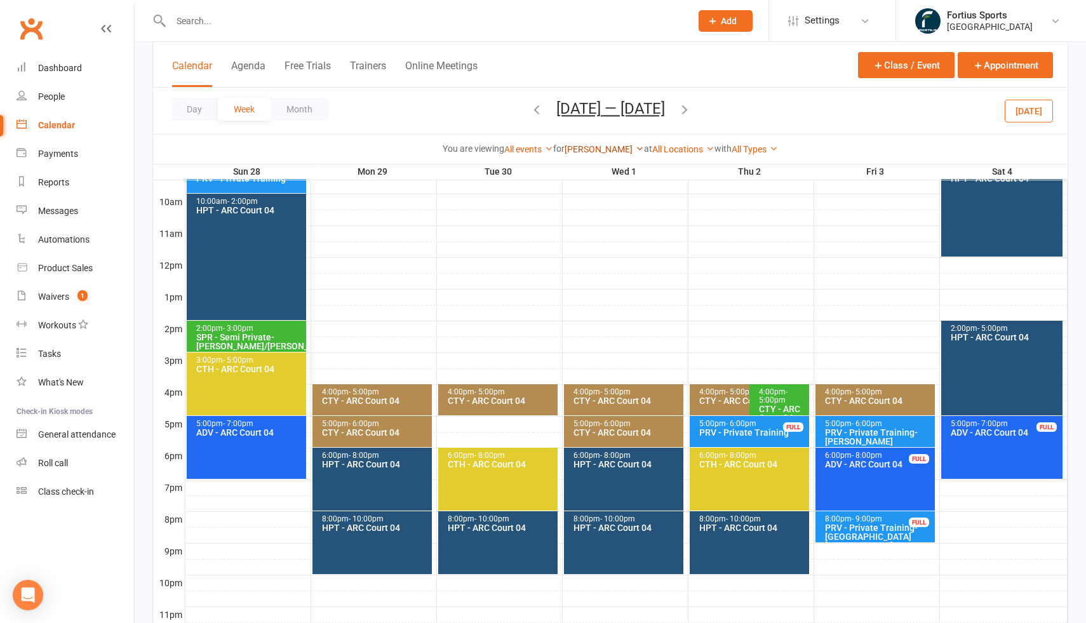
click at [629, 150] on link "Kathiravun Manivannan" at bounding box center [604, 149] width 79 height 10
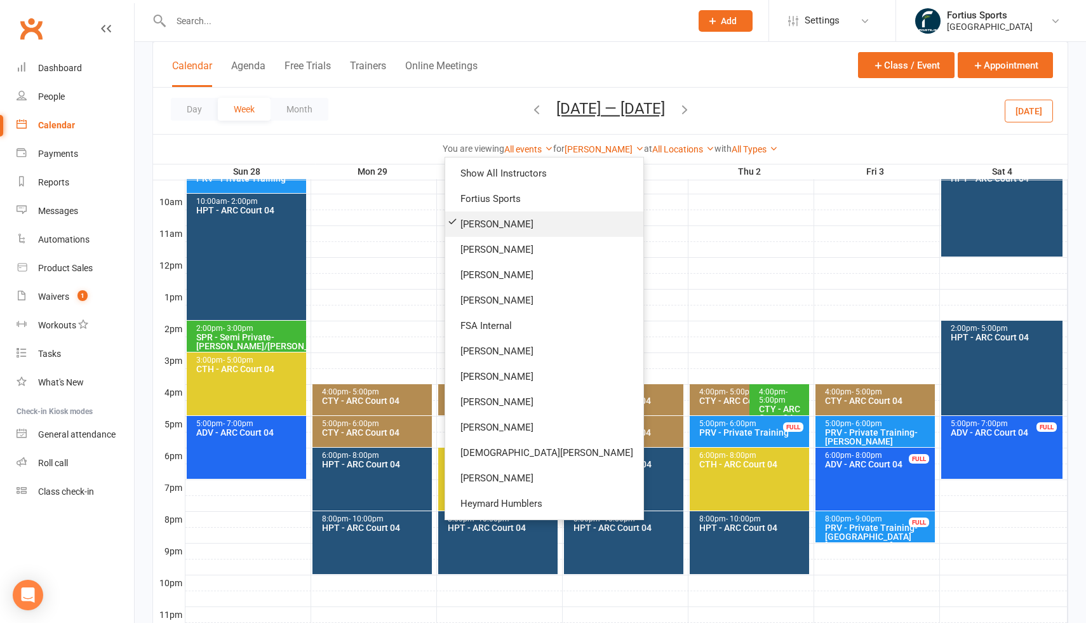
click at [576, 228] on link "Kathiravun Manivannan" at bounding box center [544, 223] width 198 height 25
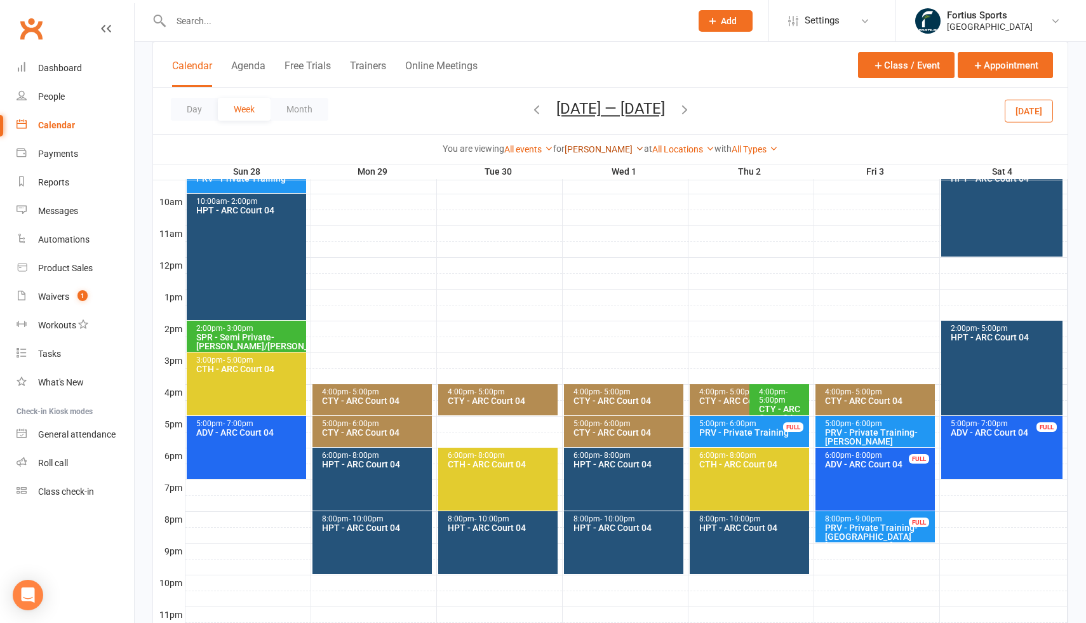
click at [606, 148] on link "Kathiravun Manivannan" at bounding box center [604, 149] width 79 height 10
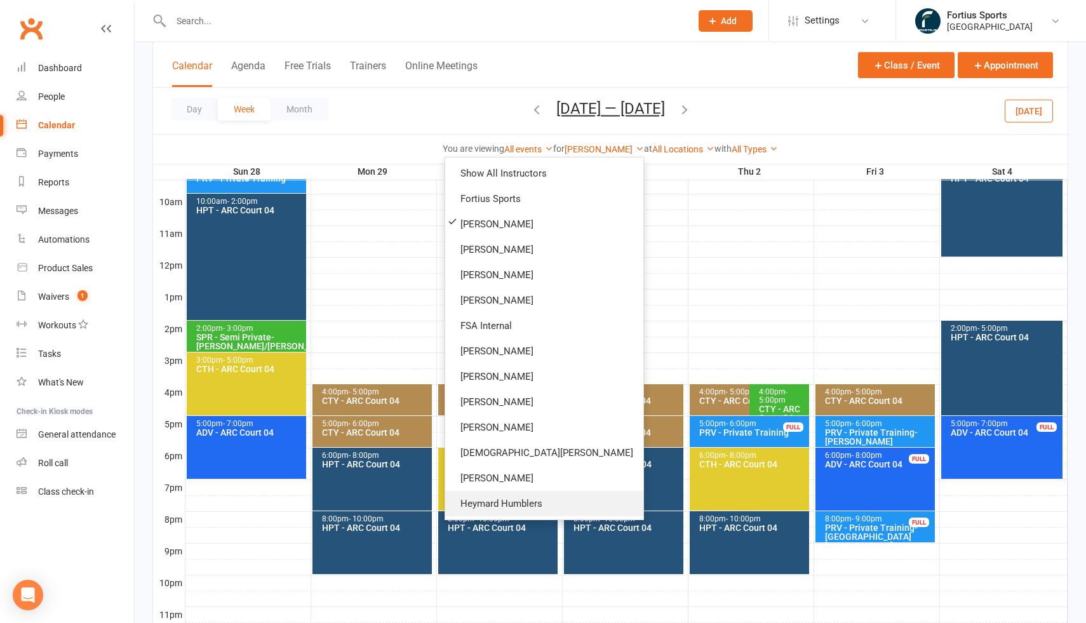
click at [578, 506] on link "Heymard Humblers" at bounding box center [544, 503] width 198 height 25
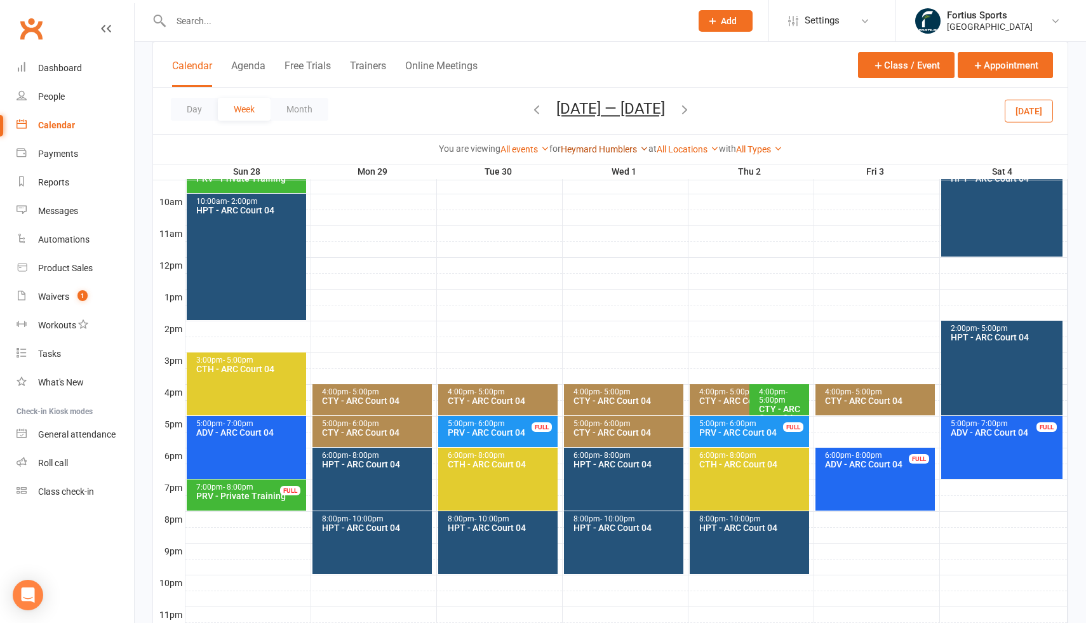
click at [588, 150] on link "Heymard Humblers" at bounding box center [605, 149] width 88 height 10
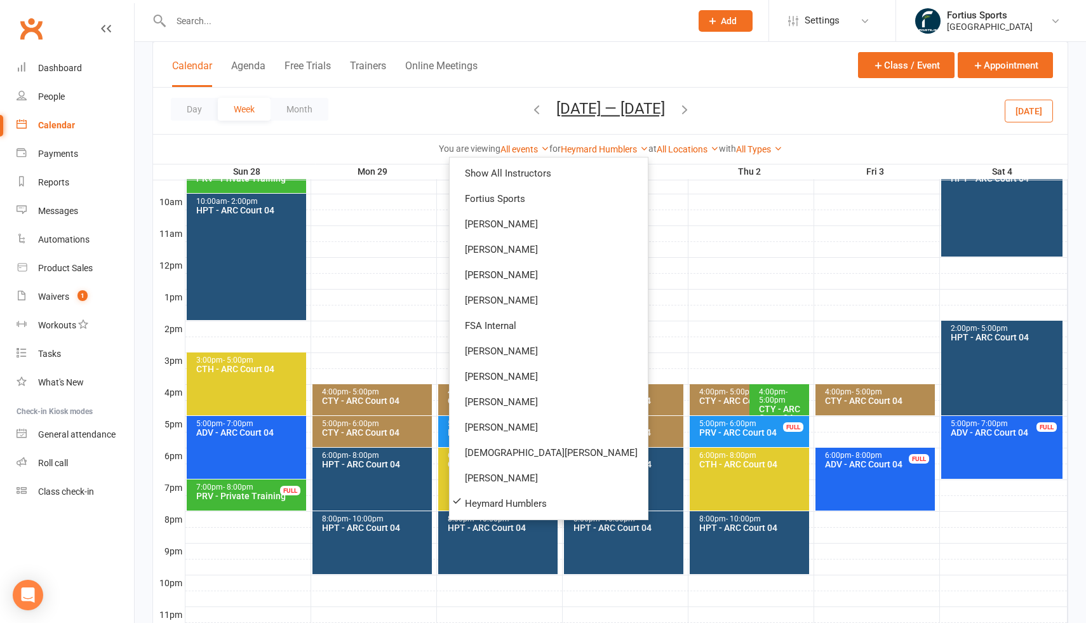
click at [717, 270] on div at bounding box center [626, 265] width 882 height 15
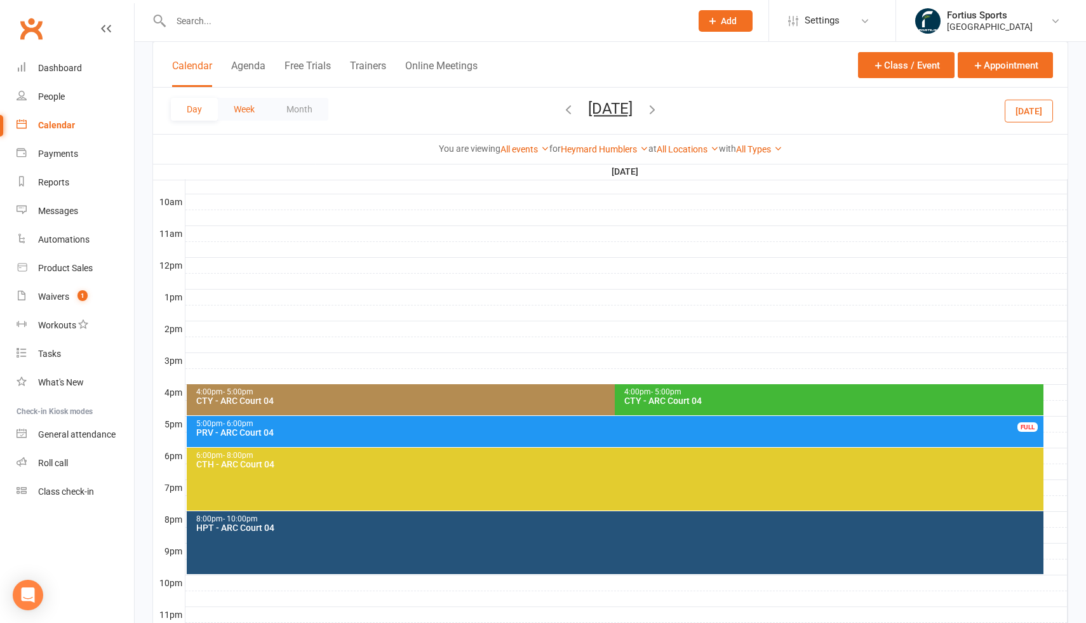
click at [252, 111] on button "Week" at bounding box center [244, 109] width 53 height 23
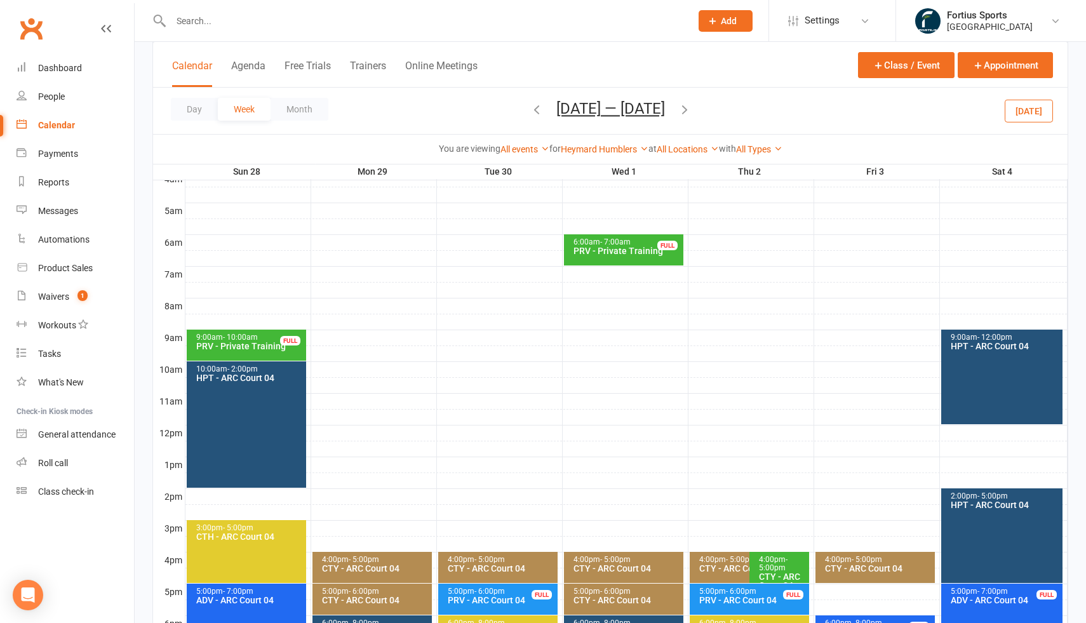
scroll to position [208, 0]
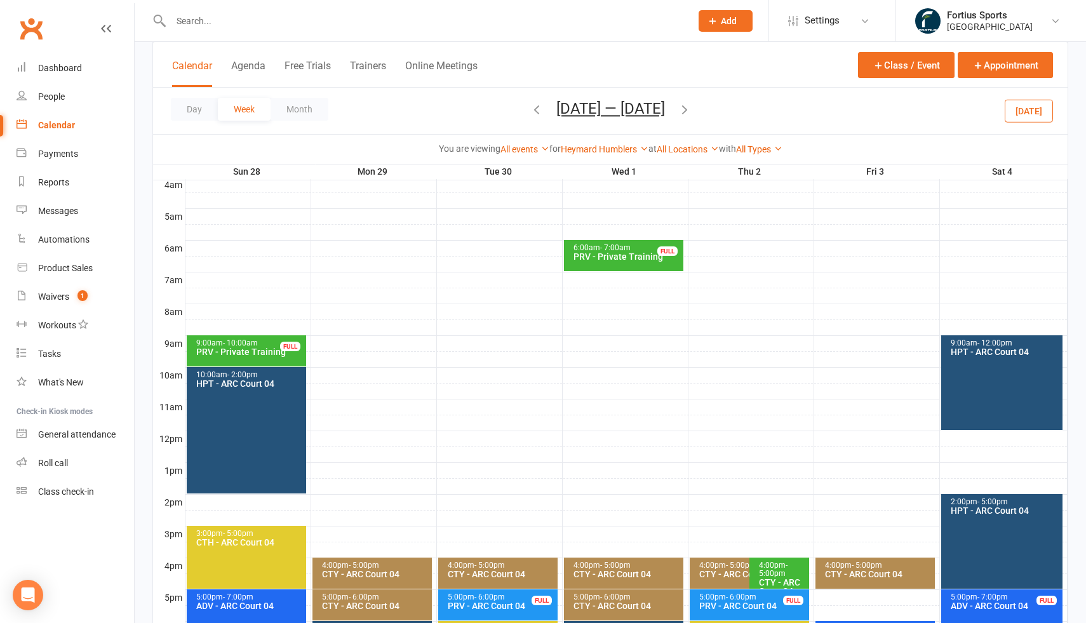
click at [267, 345] on div "9:00am - 10:00am" at bounding box center [250, 343] width 108 height 8
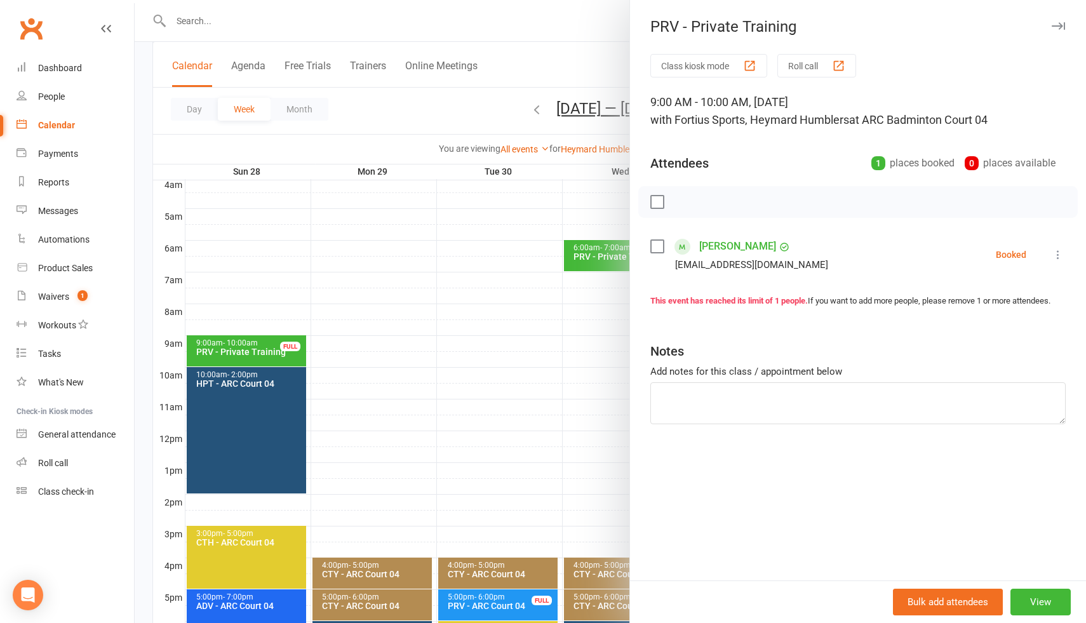
click at [591, 259] on div at bounding box center [610, 311] width 951 height 623
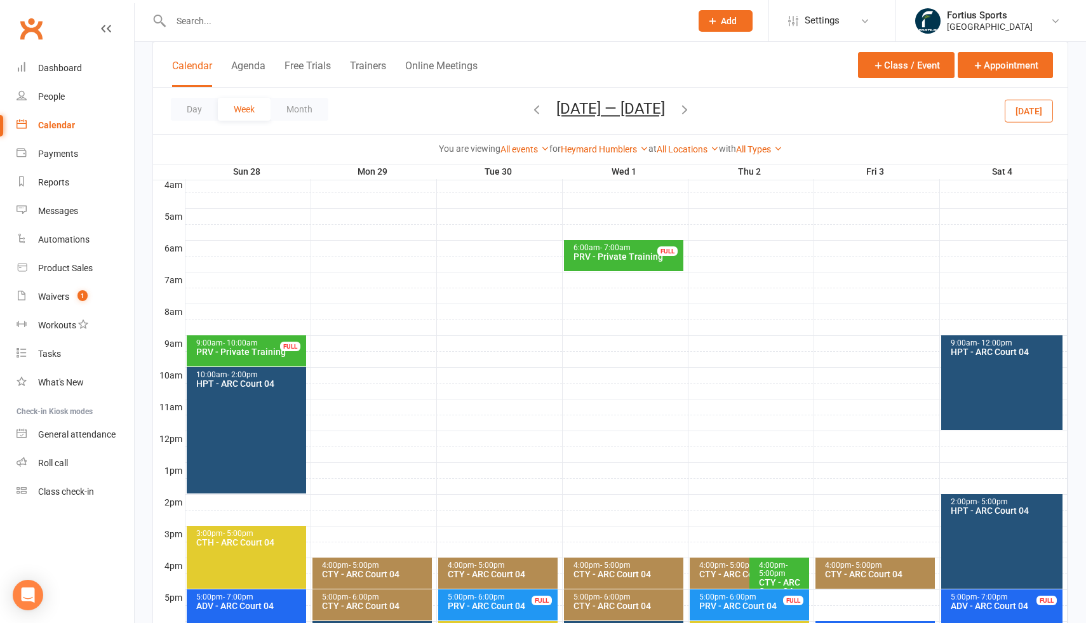
click at [591, 259] on div "PRV - Private Training" at bounding box center [627, 256] width 108 height 9
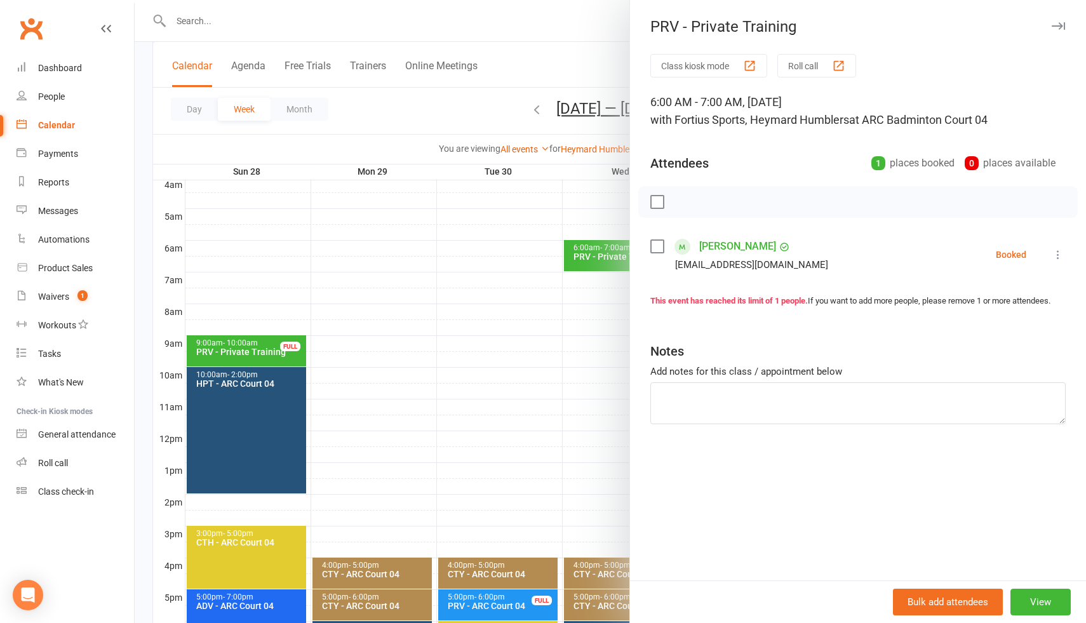
click at [537, 301] on div at bounding box center [610, 311] width 951 height 623
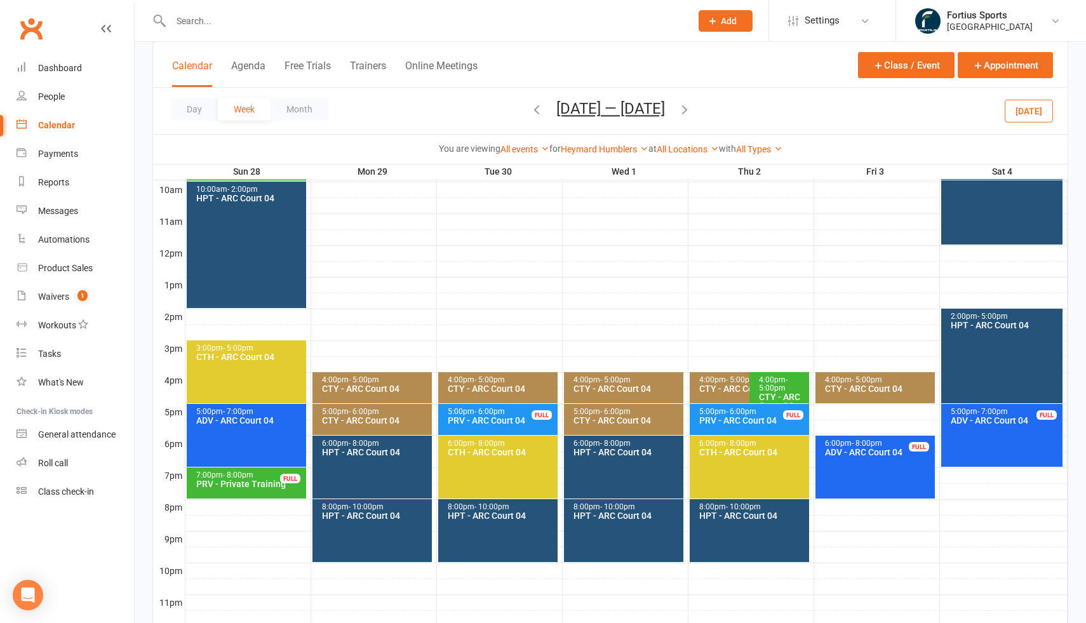
scroll to position [394, 0]
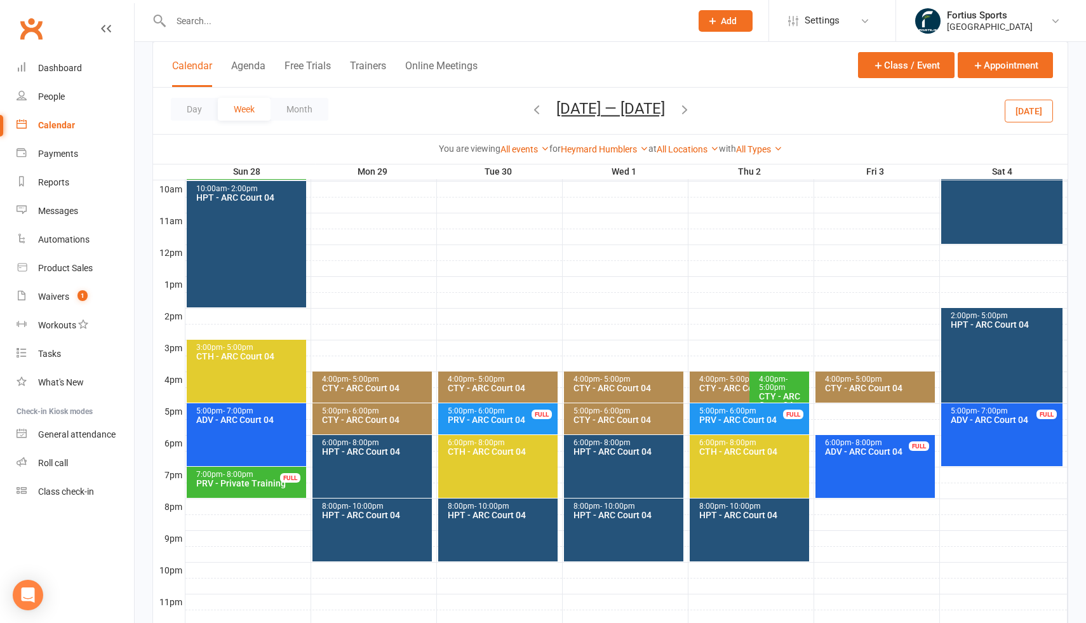
click at [791, 384] on div "4:00pm - 5:00pm" at bounding box center [782, 383] width 48 height 17
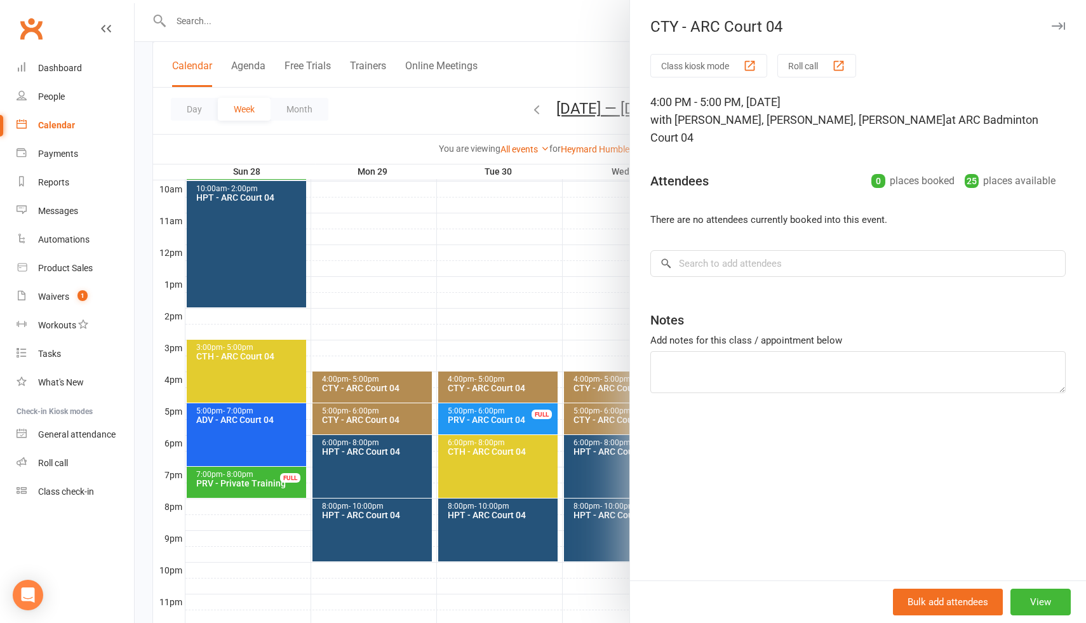
click at [580, 234] on div at bounding box center [610, 311] width 951 height 623
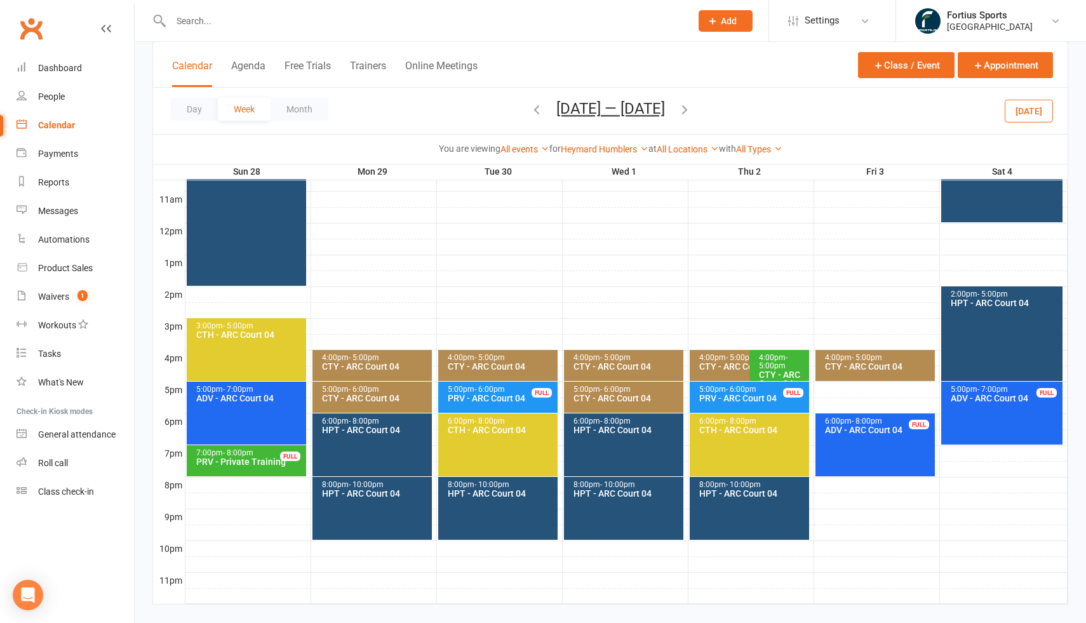
scroll to position [417, 0]
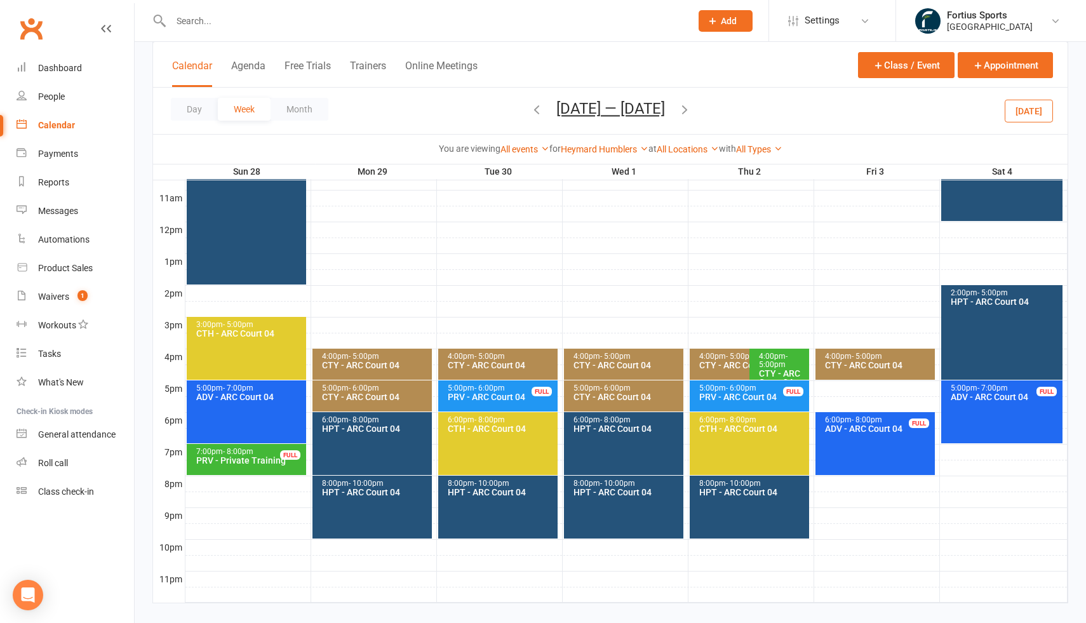
click at [776, 370] on div "CTY - ARC Court 04" at bounding box center [782, 378] width 48 height 18
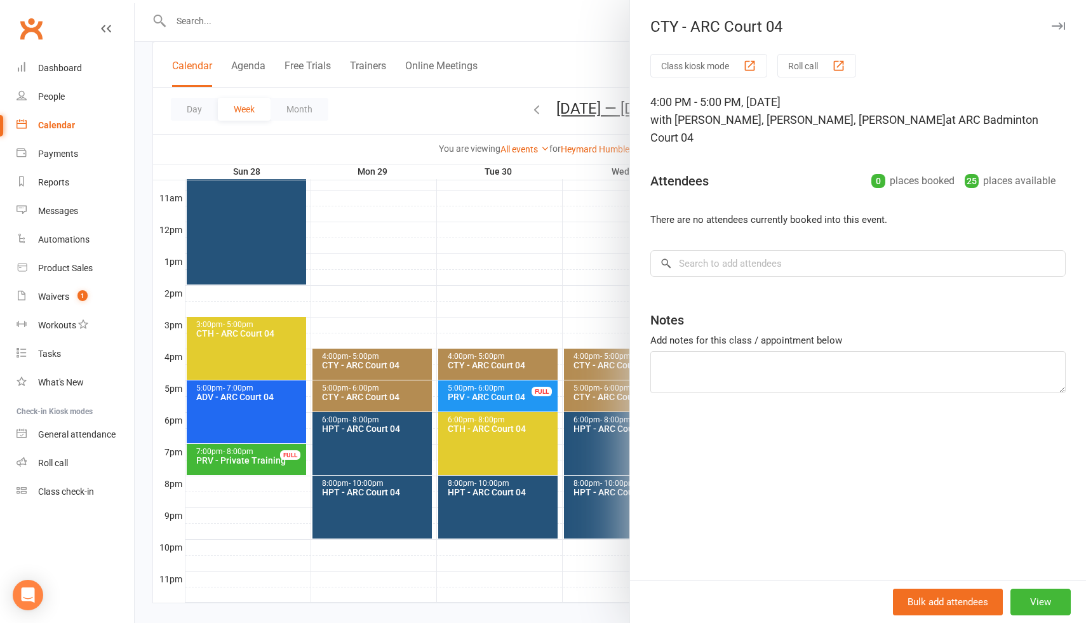
click at [573, 274] on div at bounding box center [610, 311] width 951 height 623
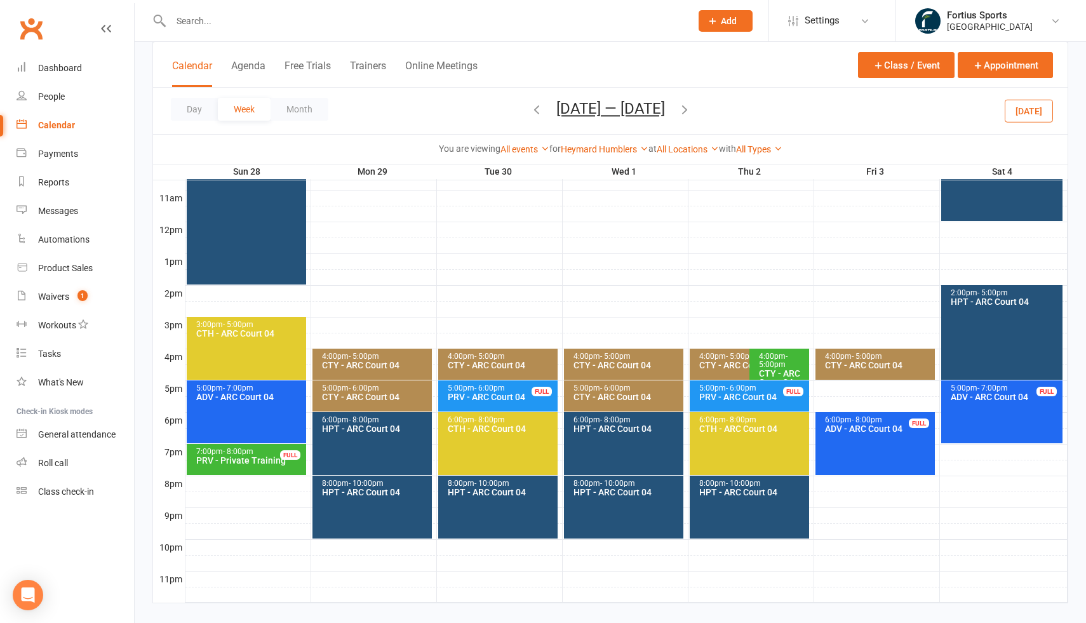
click at [718, 361] on div "CTY - ARC Court 04" at bounding box center [746, 365] width 95 height 9
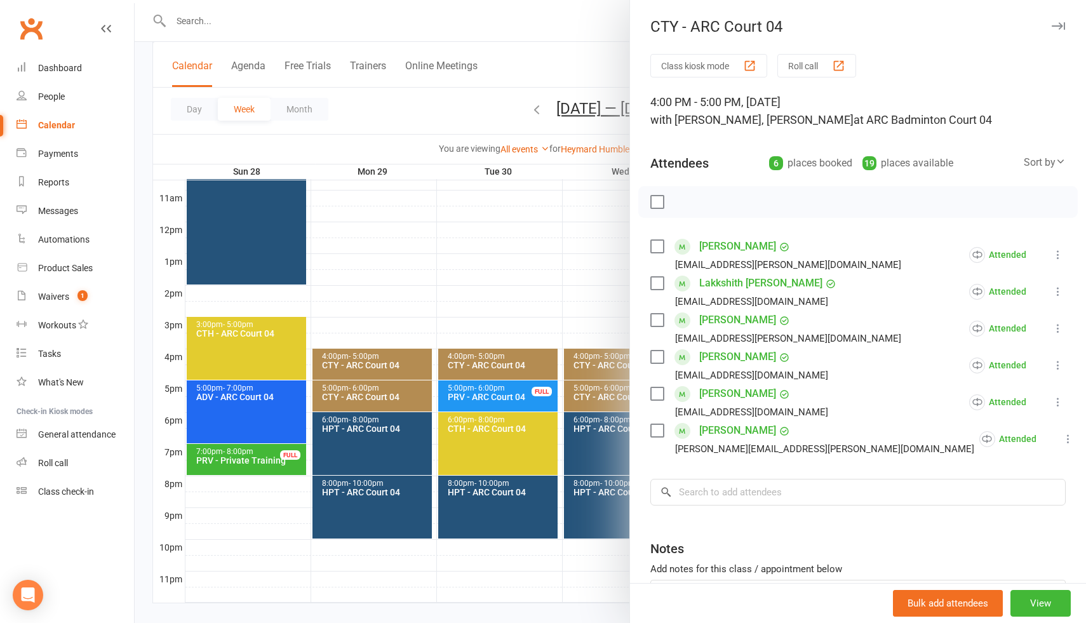
click at [568, 289] on div at bounding box center [610, 311] width 951 height 623
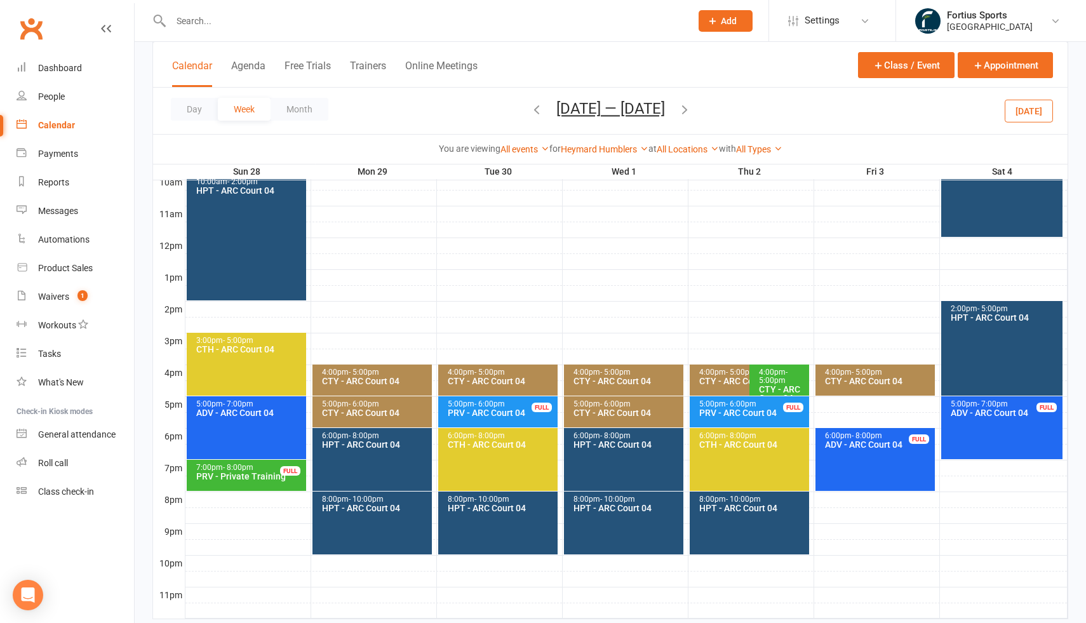
scroll to position [404, 0]
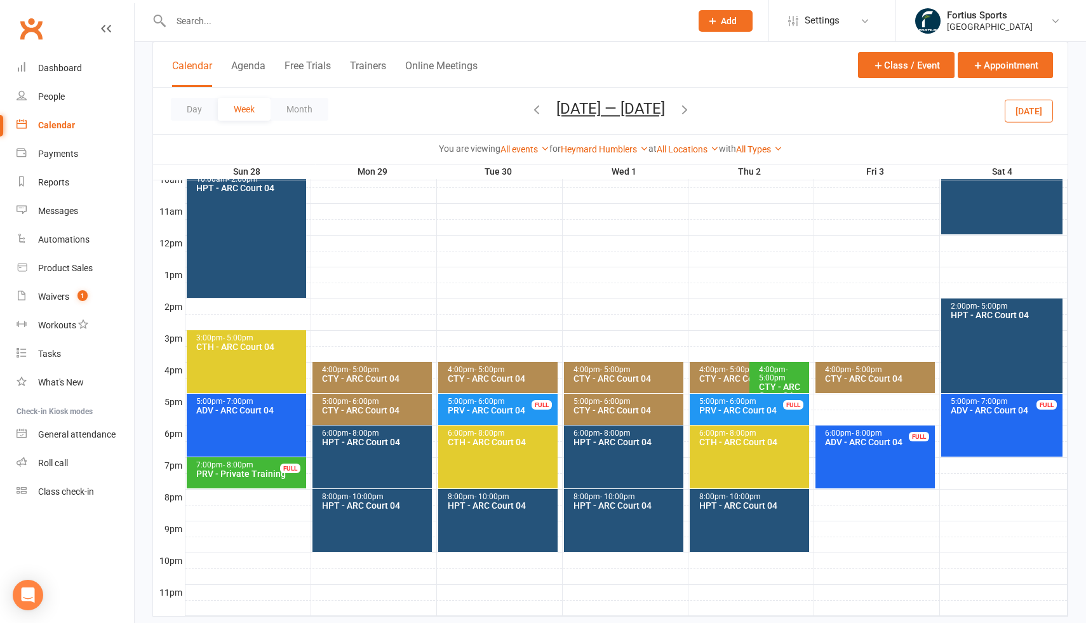
click at [262, 473] on div "PRV - Private Training" at bounding box center [250, 473] width 108 height 9
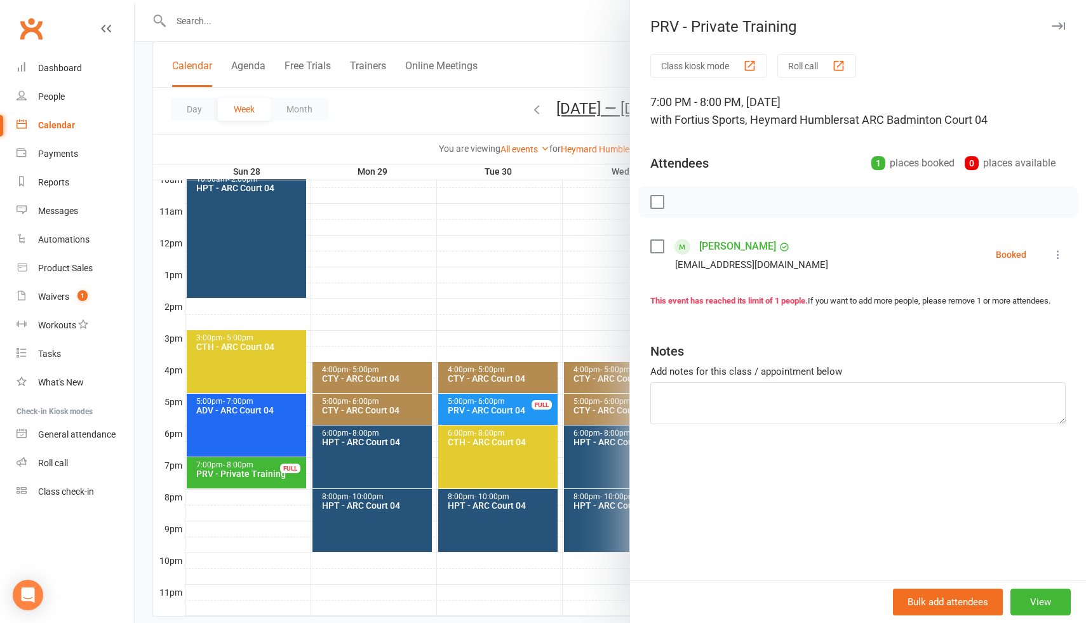
click at [374, 326] on div at bounding box center [610, 311] width 951 height 623
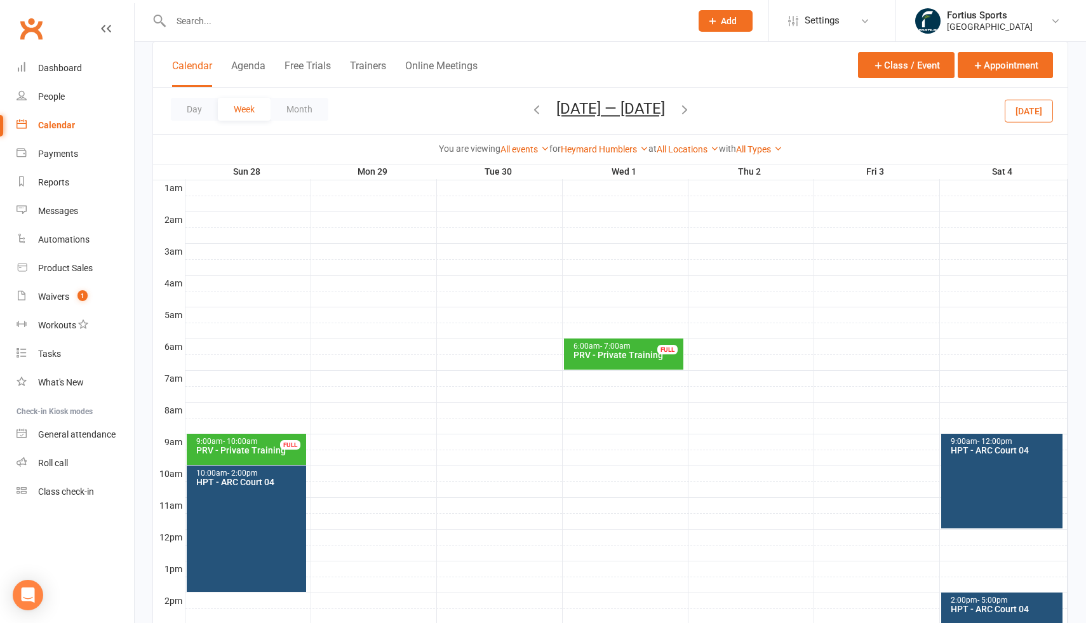
scroll to position [92, 0]
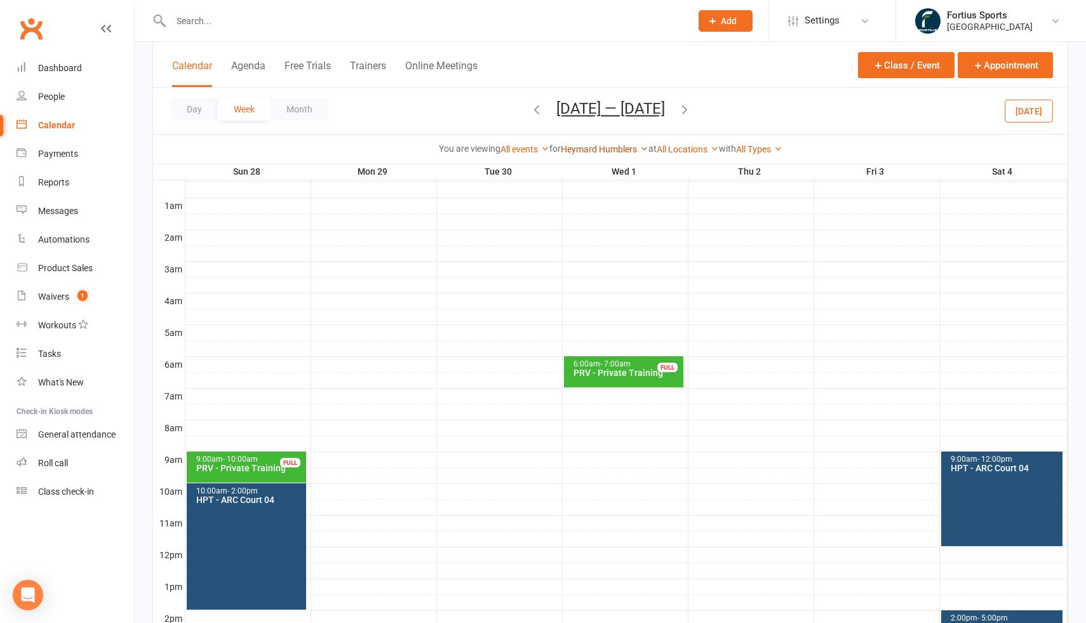
click at [592, 152] on link "Heymard Humblers" at bounding box center [605, 149] width 88 height 10
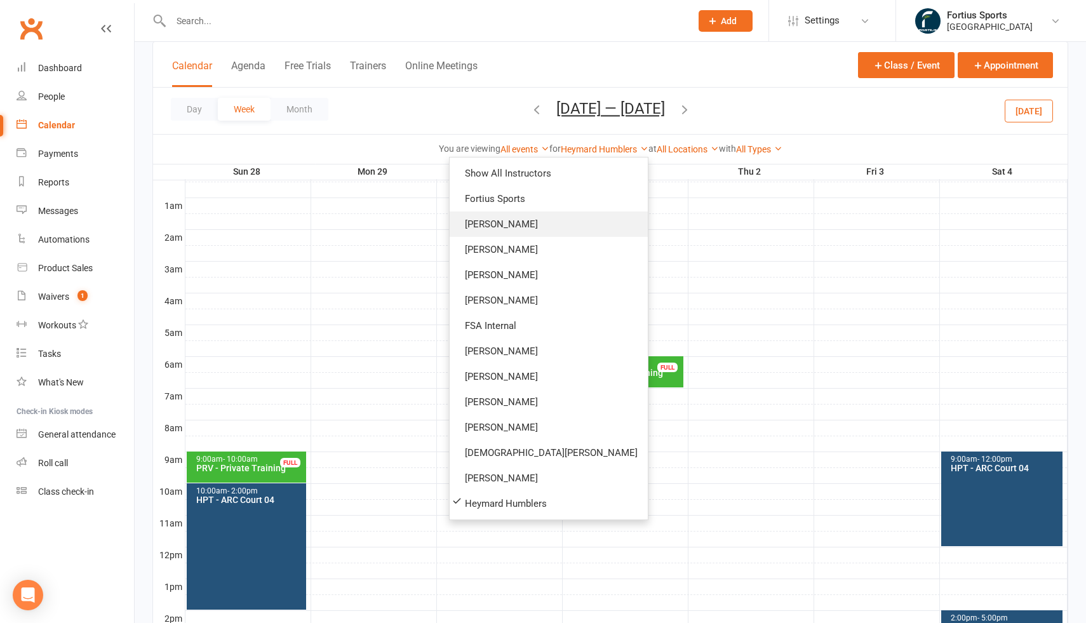
click at [584, 224] on link "Kathiravun Manivannan" at bounding box center [549, 223] width 198 height 25
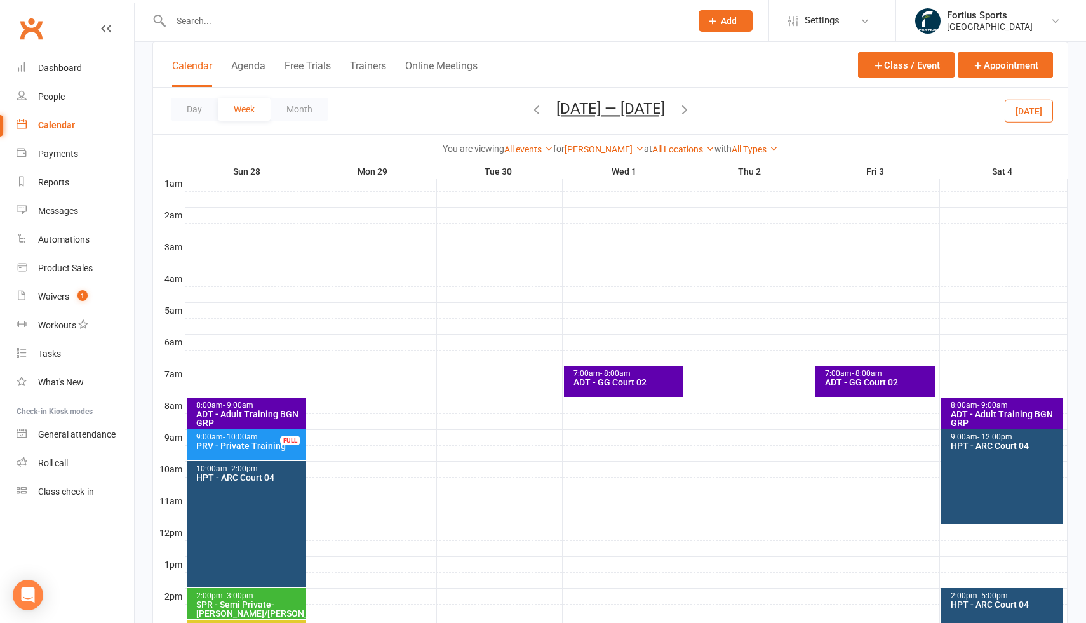
scroll to position [118, 0]
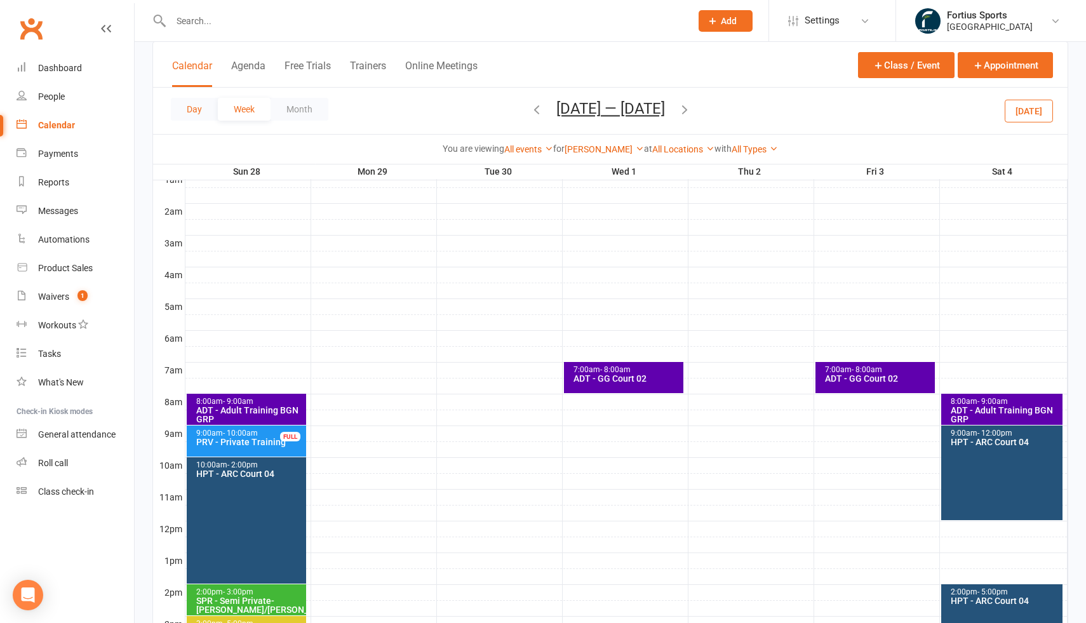
click at [199, 108] on button "Day" at bounding box center [194, 109] width 47 height 23
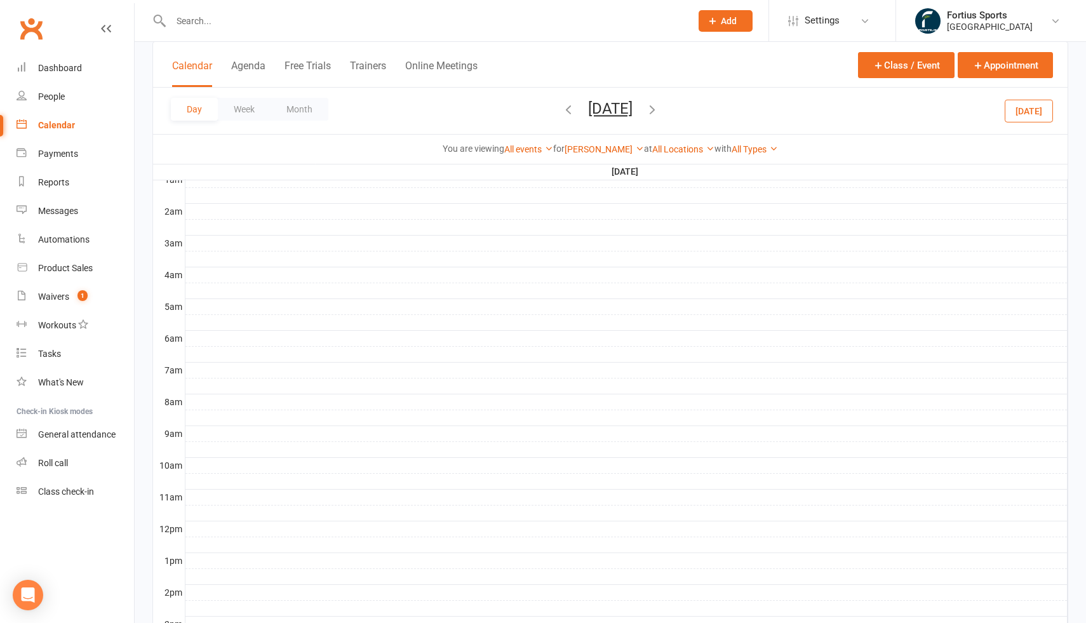
click at [659, 112] on icon "button" at bounding box center [652, 109] width 14 height 14
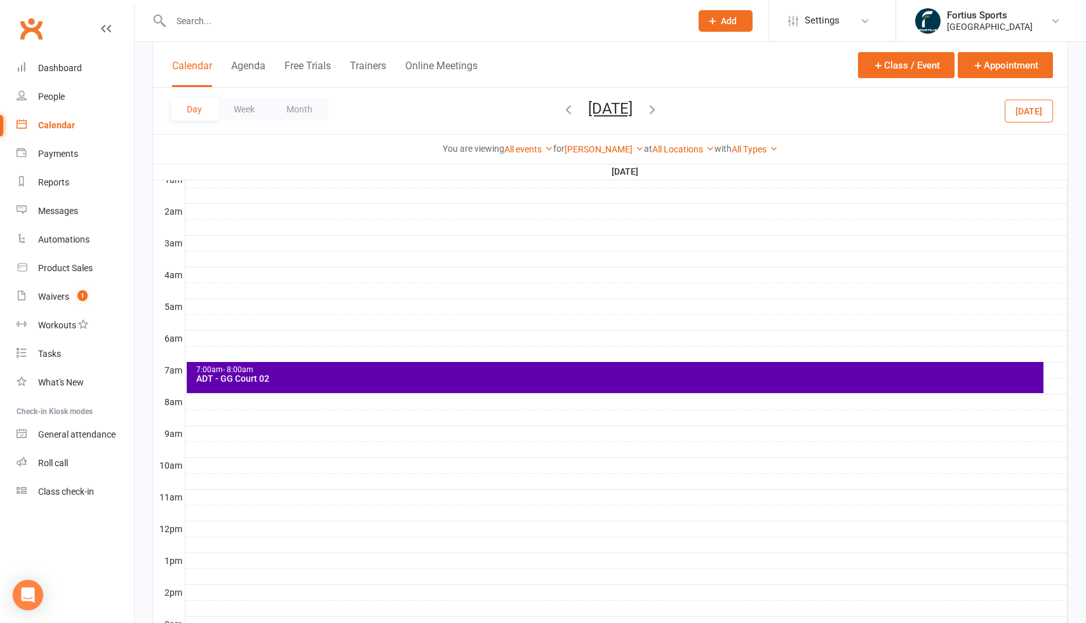
click at [659, 110] on icon "button" at bounding box center [652, 109] width 14 height 14
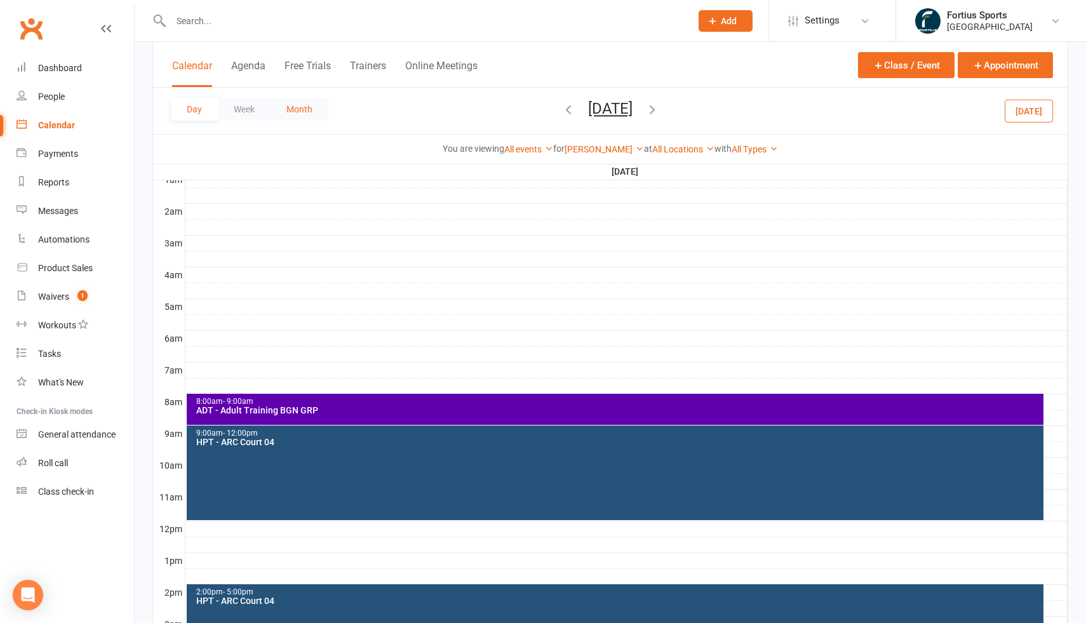
click at [298, 107] on button "Month" at bounding box center [300, 109] width 58 height 23
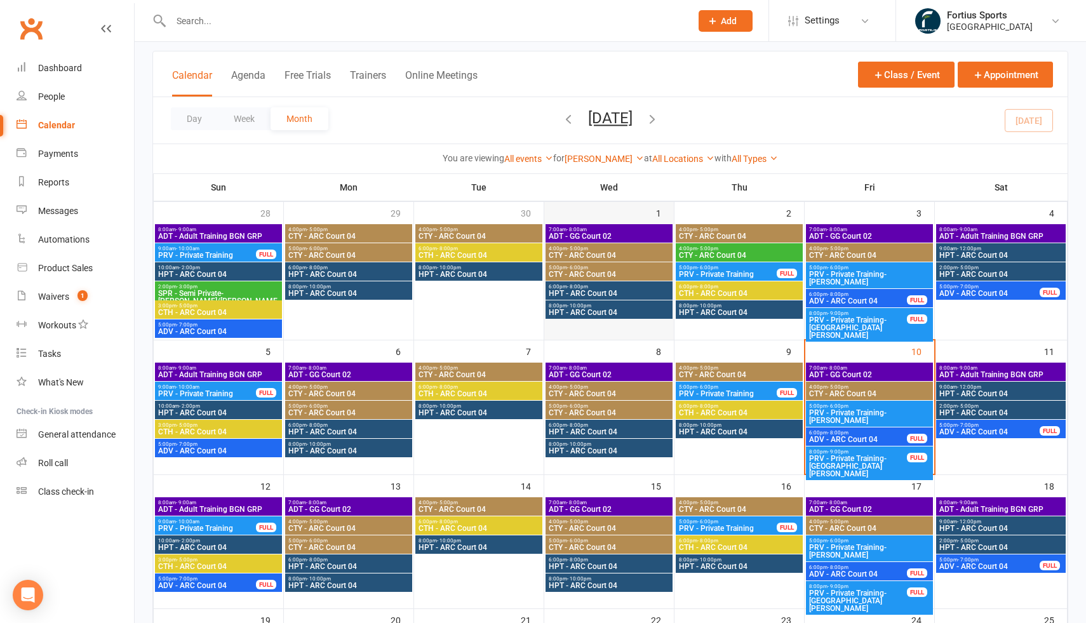
scroll to position [57, 0]
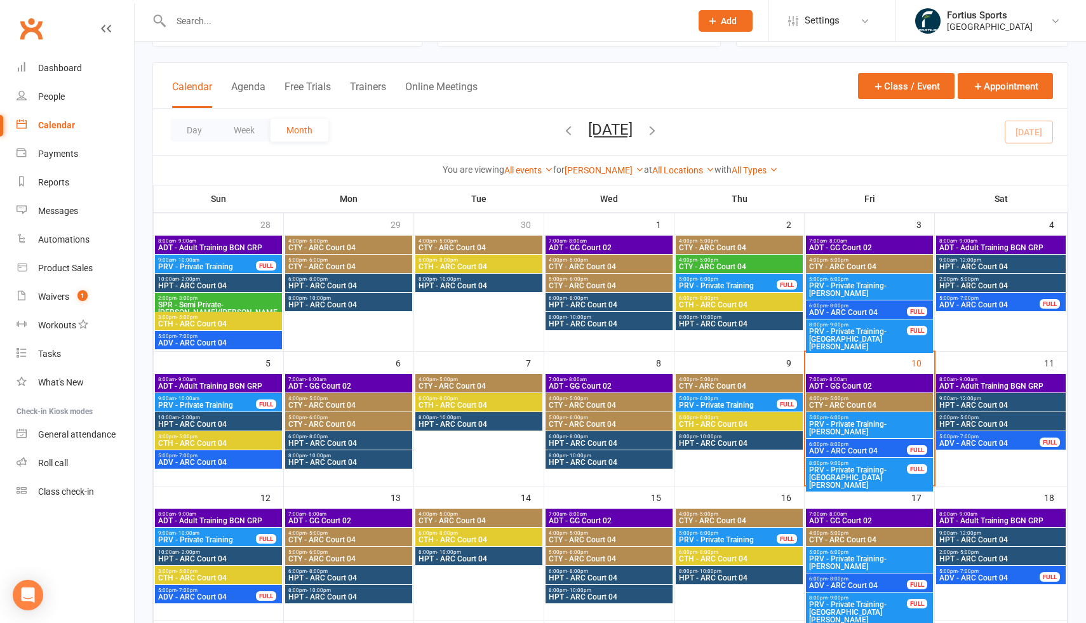
click at [616, 131] on button "October 2025" at bounding box center [610, 130] width 44 height 18
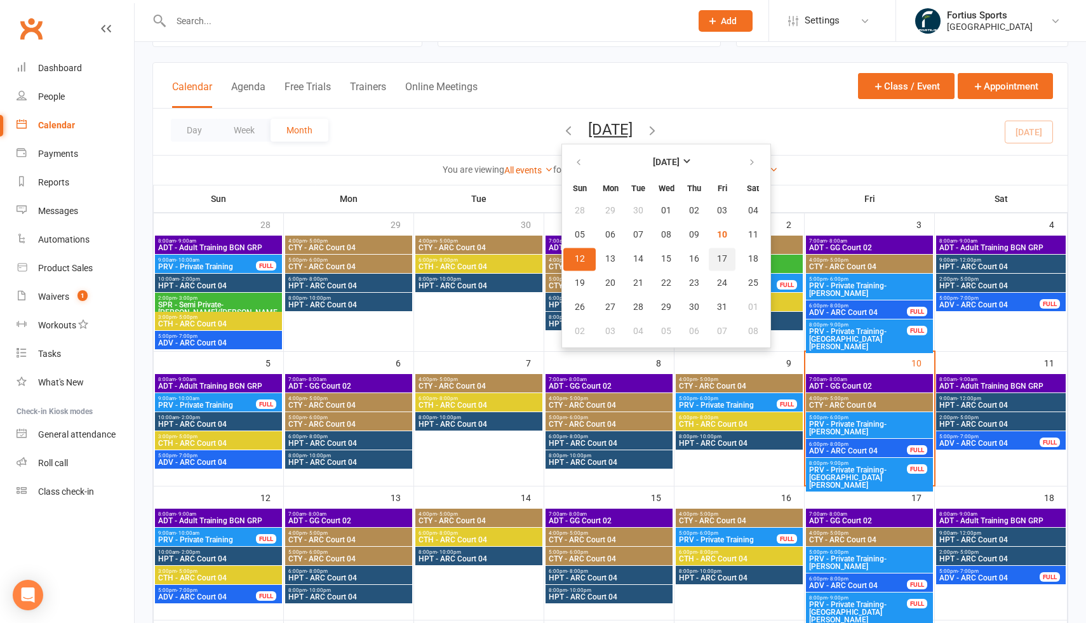
click at [717, 261] on span "17" at bounding box center [722, 259] width 10 height 10
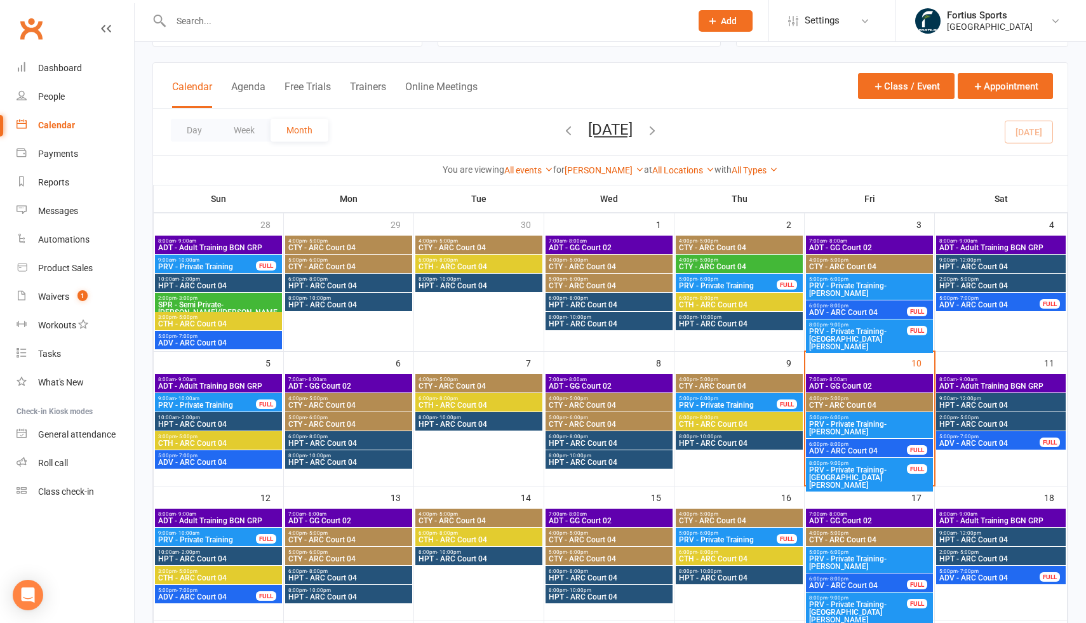
click at [633, 135] on button "October 2025" at bounding box center [610, 130] width 44 height 18
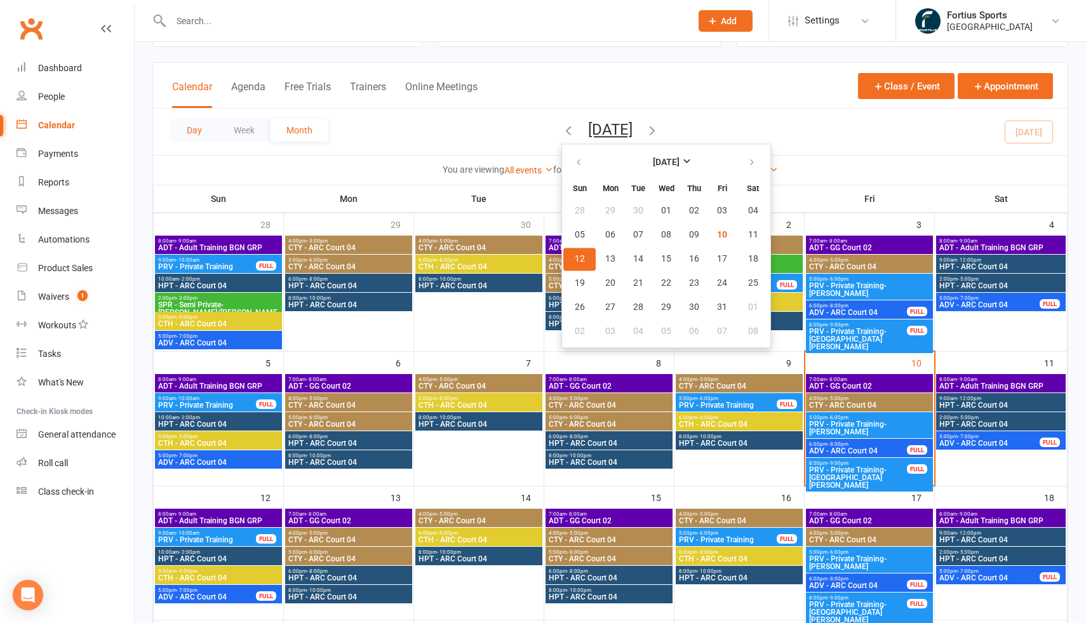
click at [202, 134] on button "Day" at bounding box center [194, 130] width 47 height 23
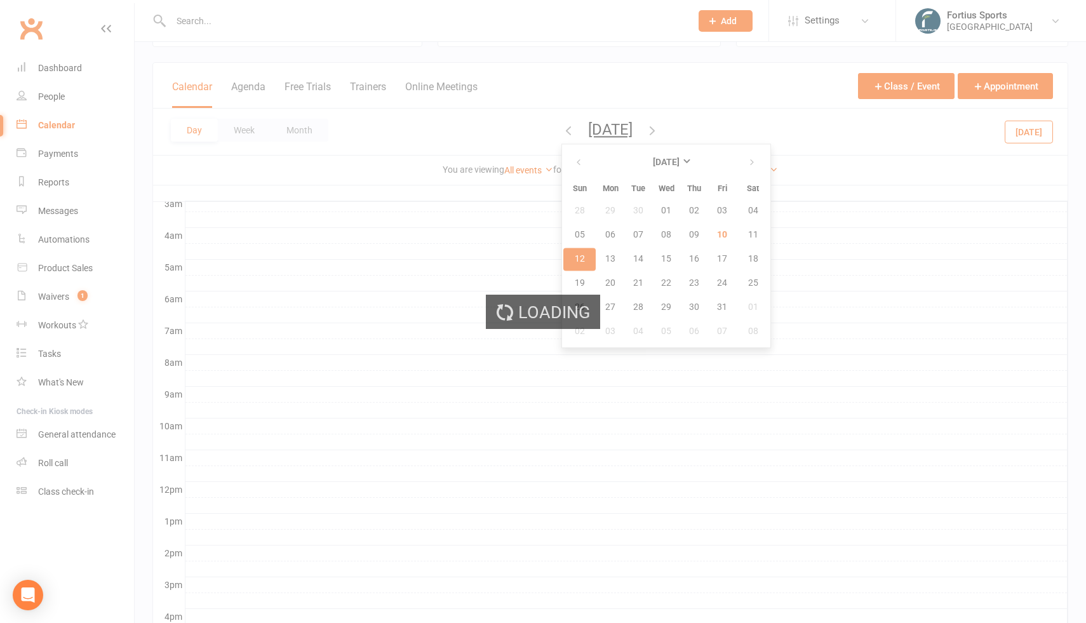
scroll to position [0, 0]
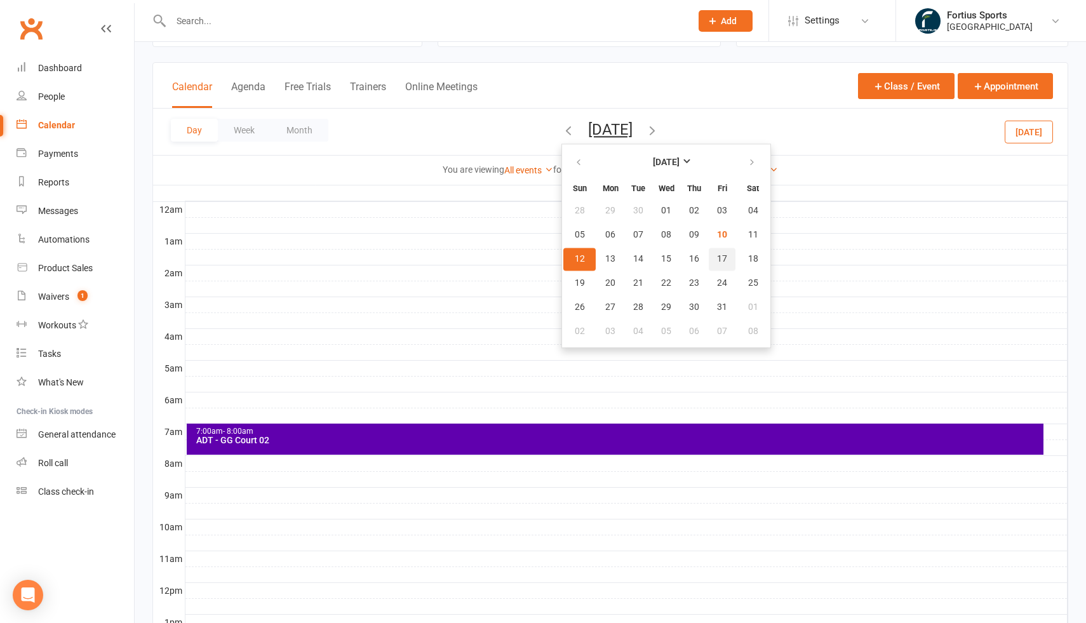
click at [717, 262] on span "17" at bounding box center [722, 259] width 10 height 10
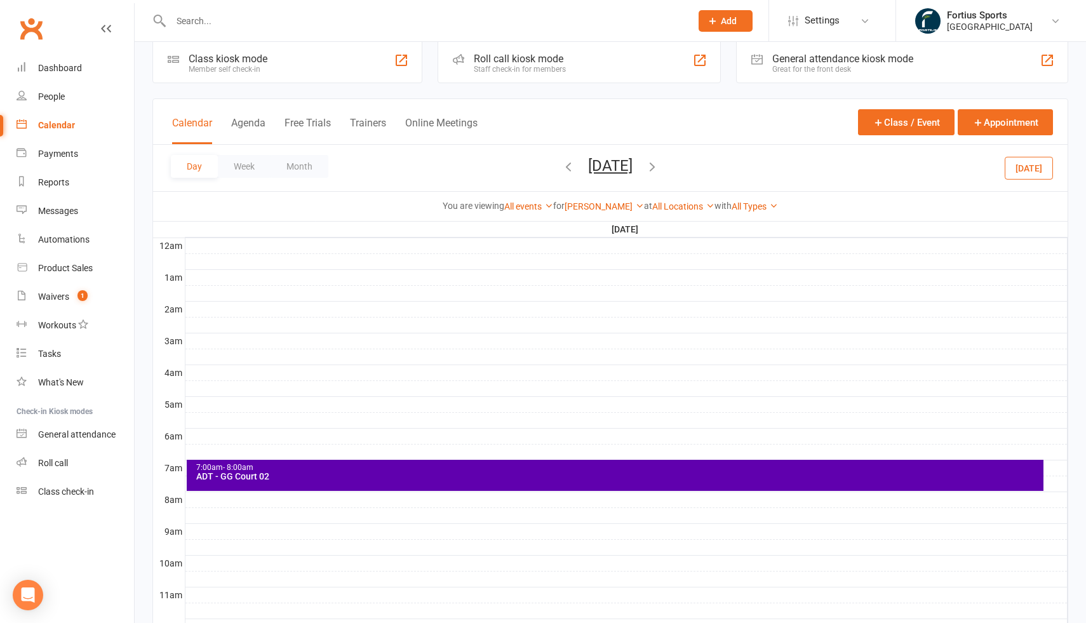
scroll to position [26, 0]
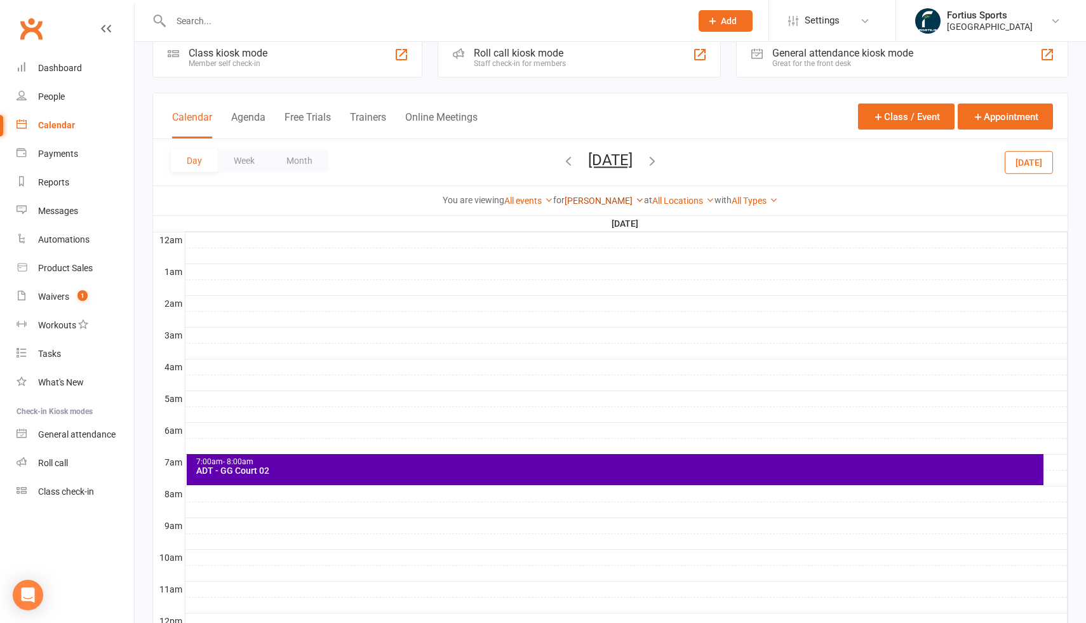
click at [628, 196] on link "Kathiravun Manivannan" at bounding box center [604, 201] width 79 height 10
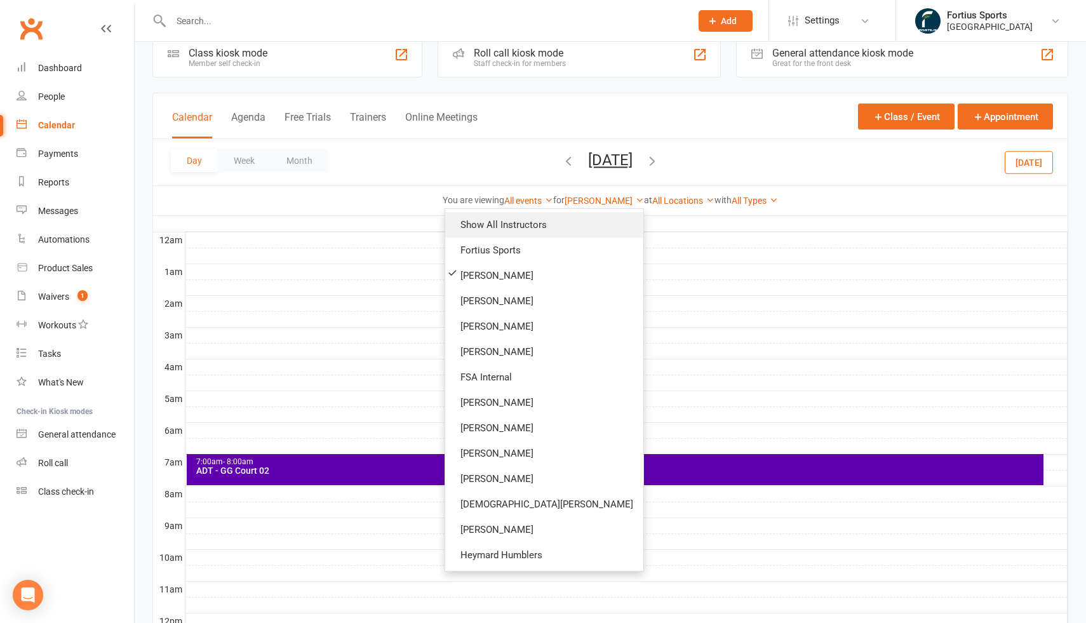
click at [613, 224] on link "Show All Instructors" at bounding box center [544, 224] width 198 height 25
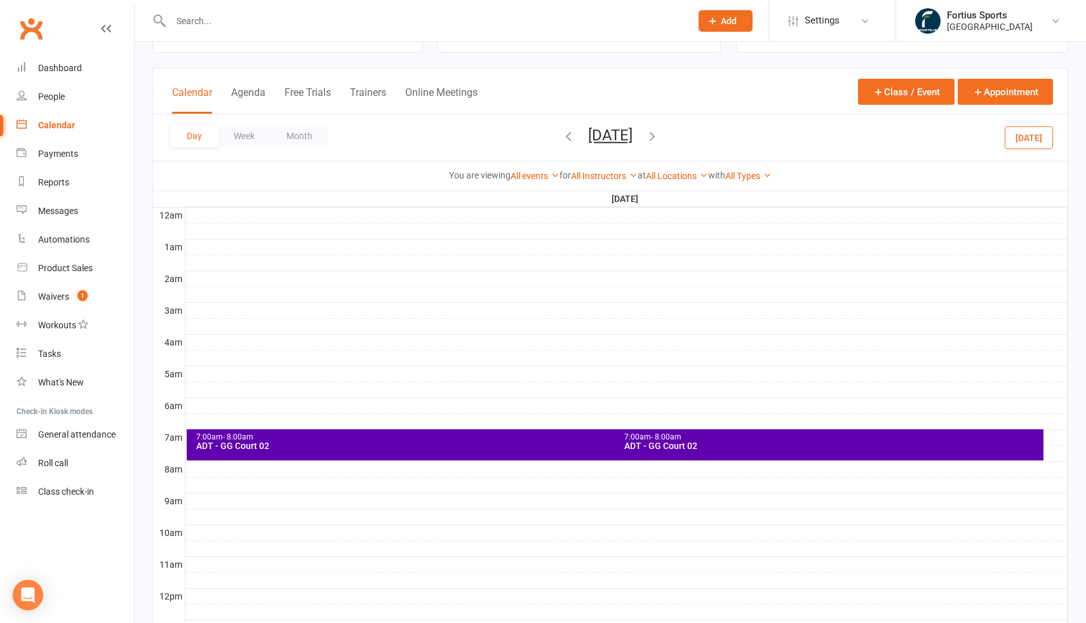
scroll to position [52, 0]
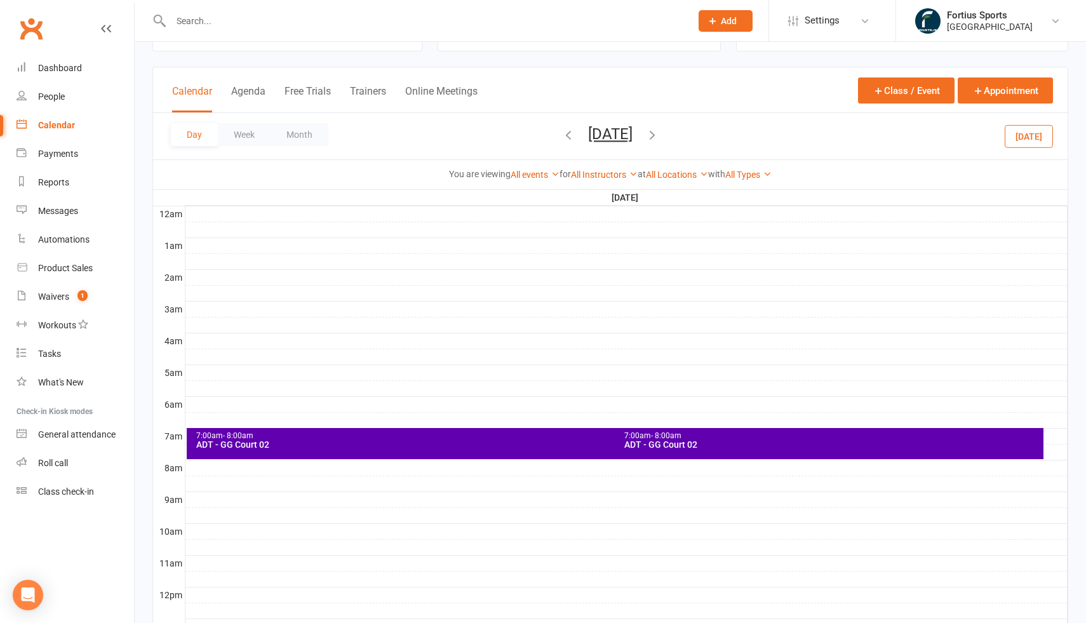
click at [703, 441] on div "ADT - GG Court 02" at bounding box center [832, 444] width 417 height 9
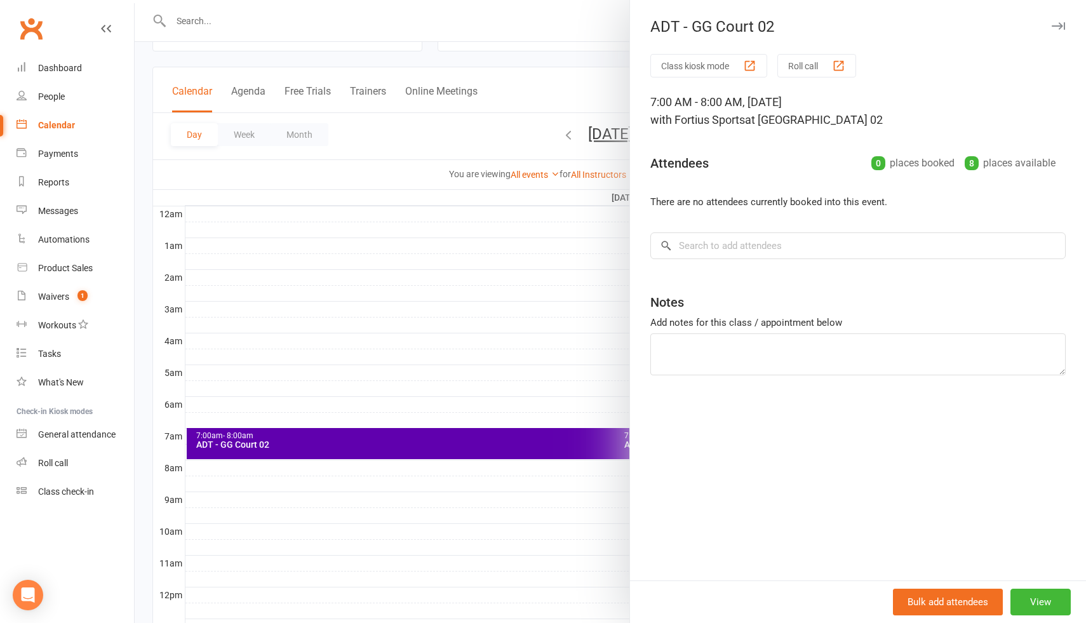
click at [377, 446] on div at bounding box center [610, 311] width 951 height 623
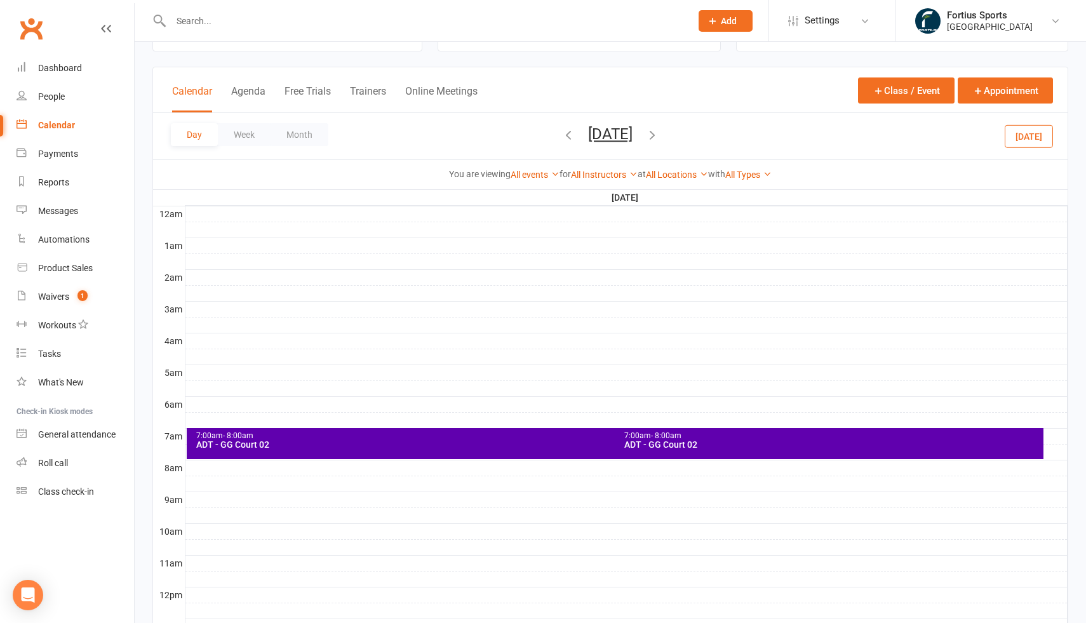
click at [377, 446] on div "ADT - GG Court 02" at bounding box center [612, 444] width 833 height 9
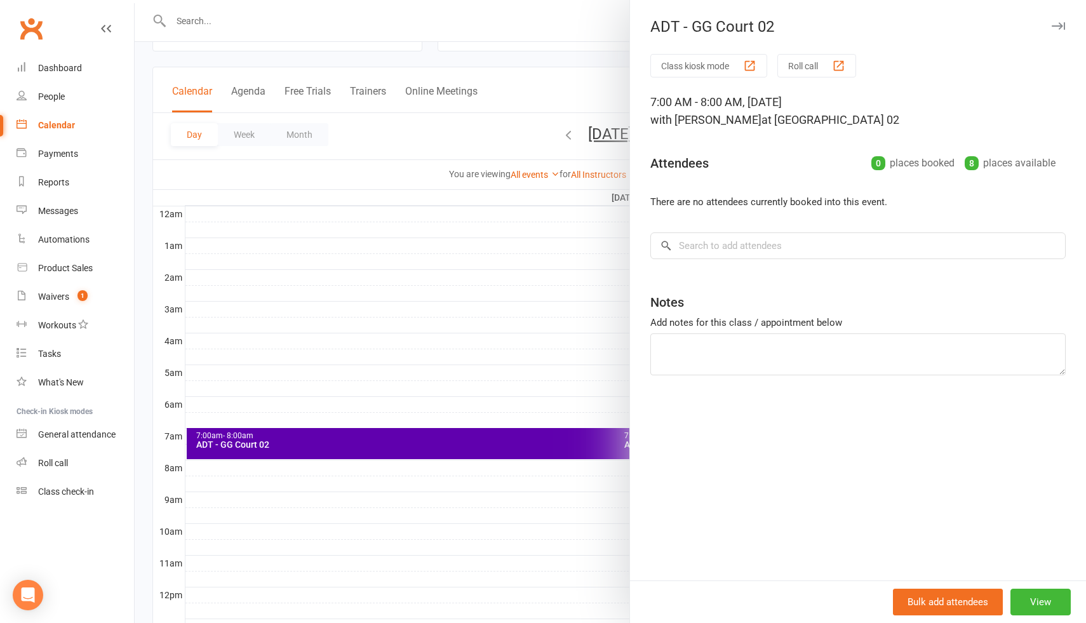
click at [608, 388] on div at bounding box center [610, 311] width 951 height 623
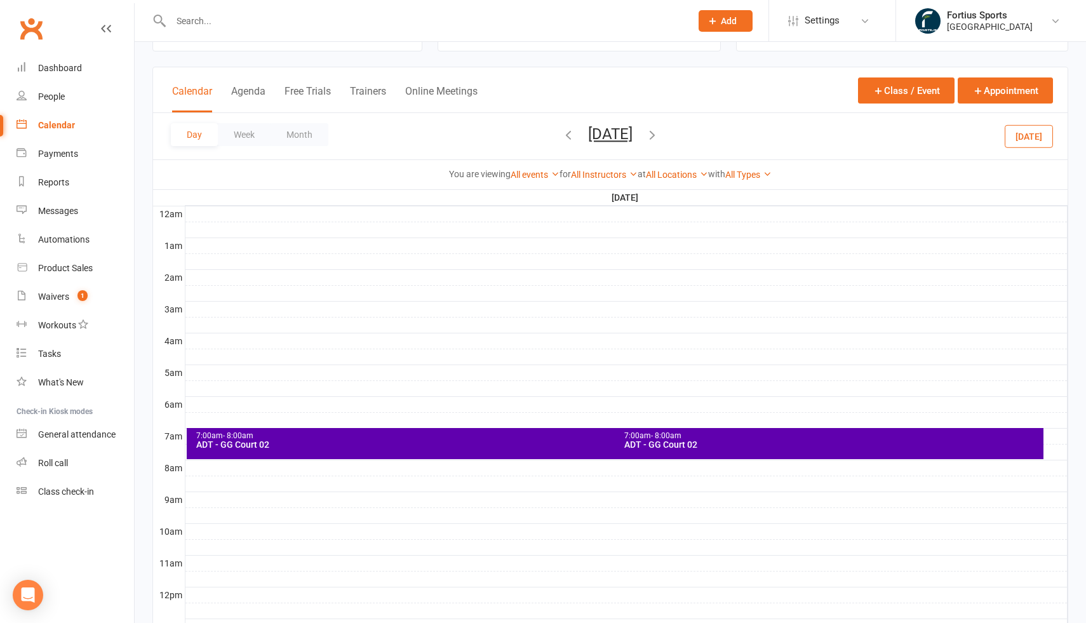
click at [685, 445] on div "ADT - GG Court 02" at bounding box center [832, 444] width 417 height 9
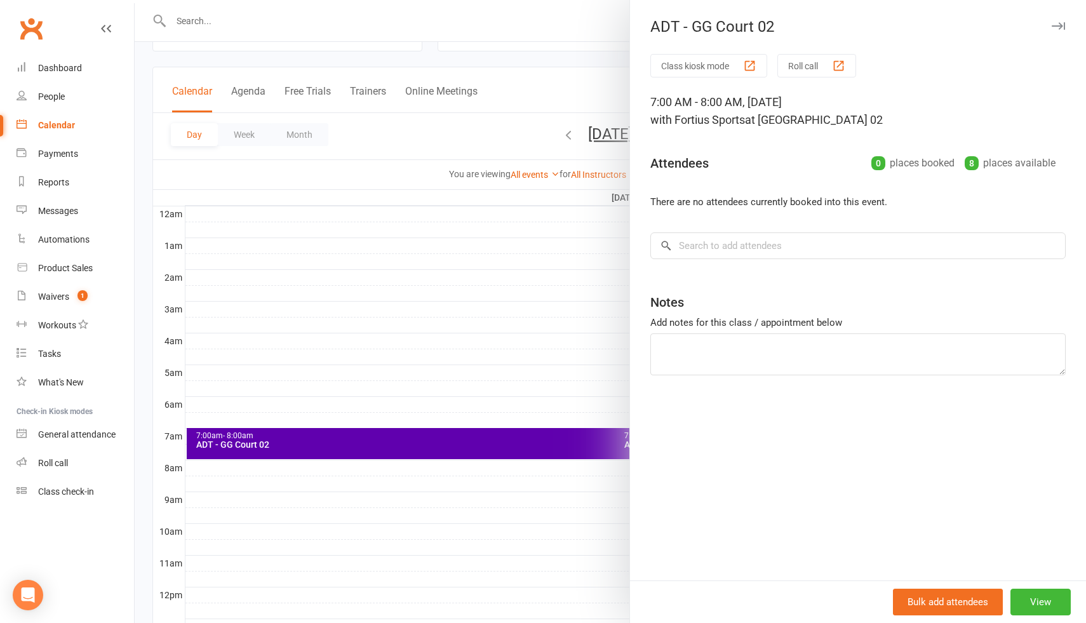
click at [310, 445] on div at bounding box center [610, 311] width 951 height 623
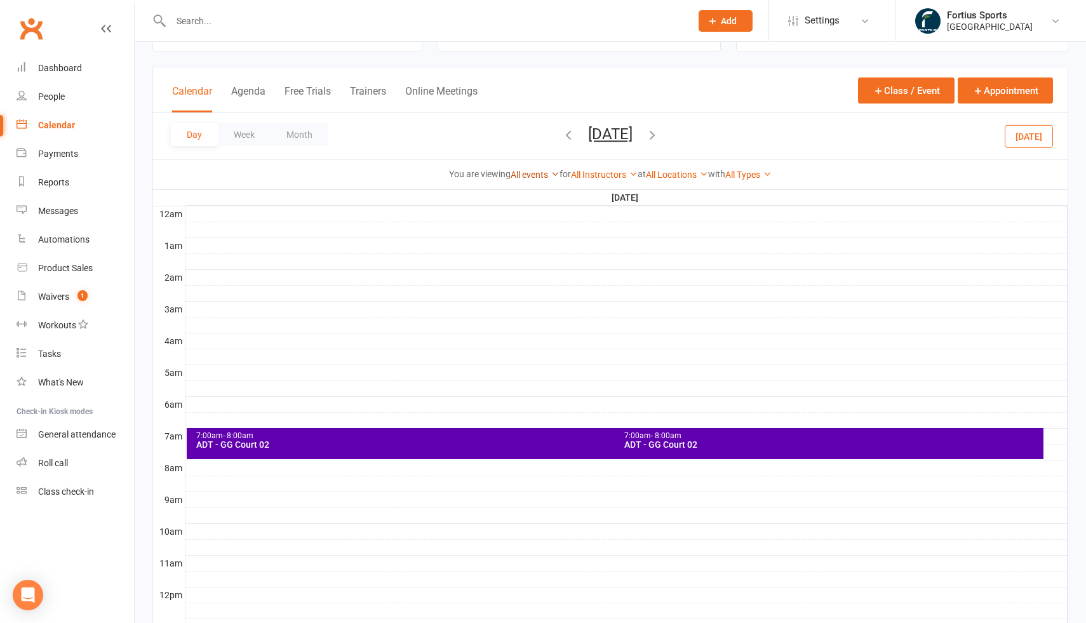
click at [536, 174] on link "All events" at bounding box center [535, 175] width 49 height 10
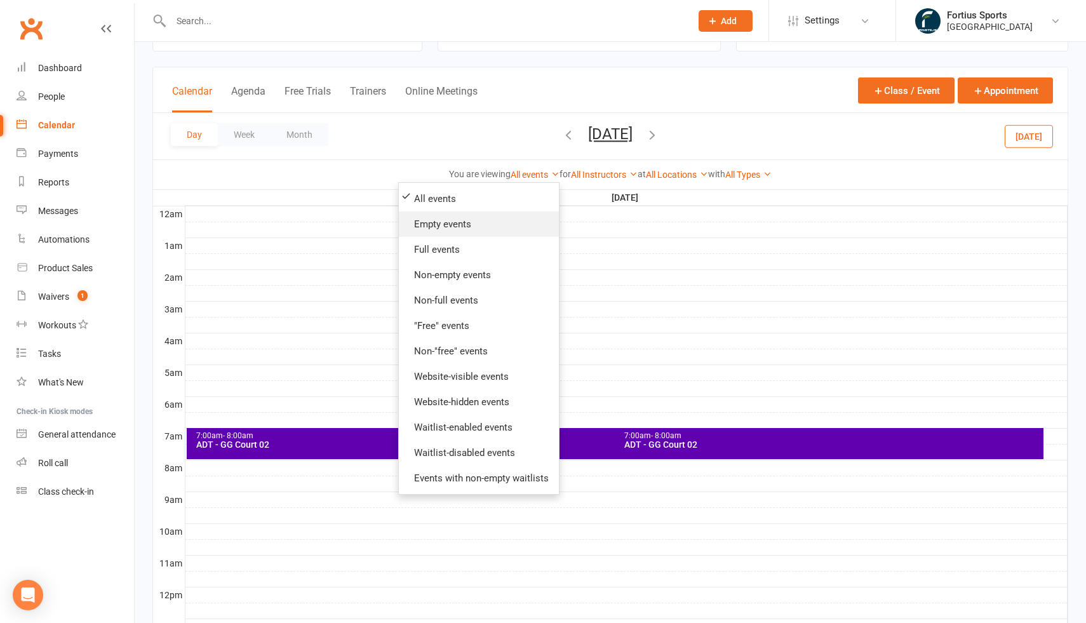
click at [461, 226] on link "Empty events" at bounding box center [479, 223] width 160 height 25
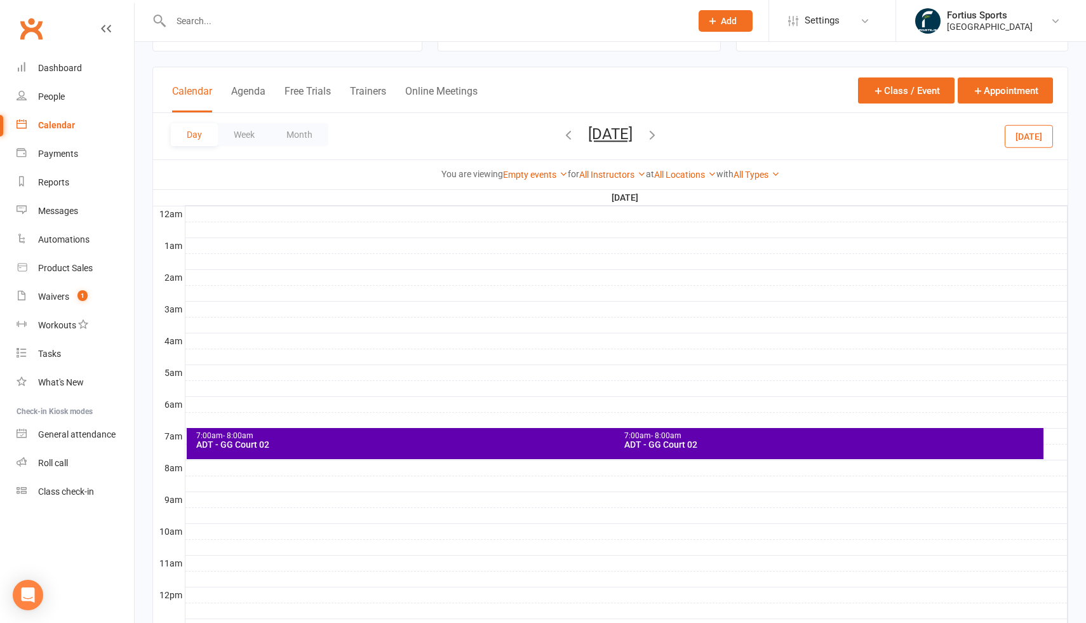
click at [702, 443] on div "ADT - GG Court 02" at bounding box center [832, 444] width 417 height 9
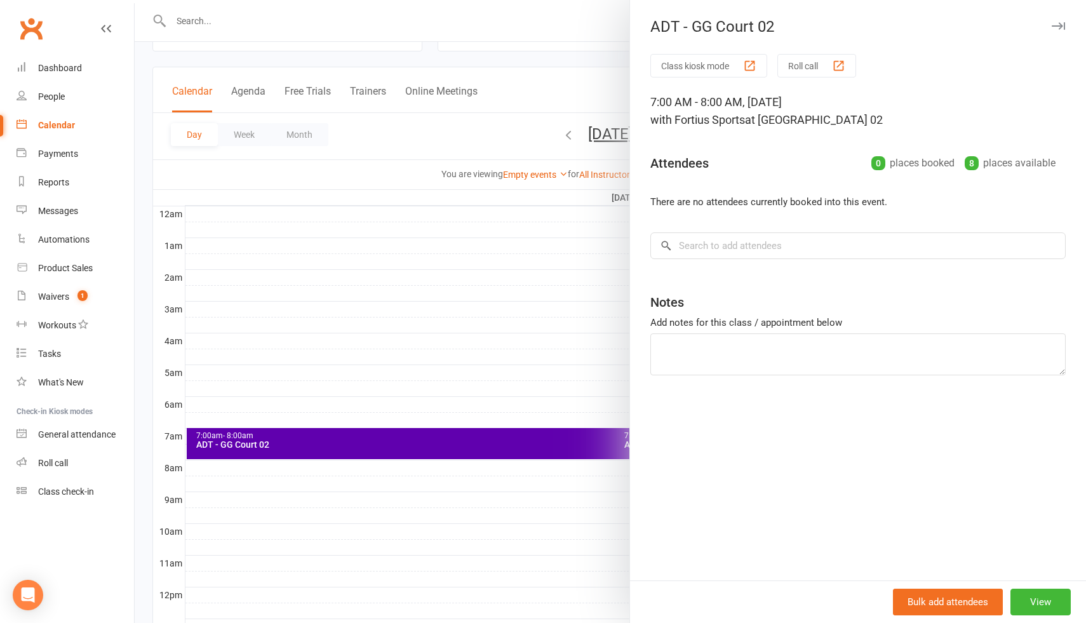
click at [245, 137] on div at bounding box center [610, 311] width 951 height 623
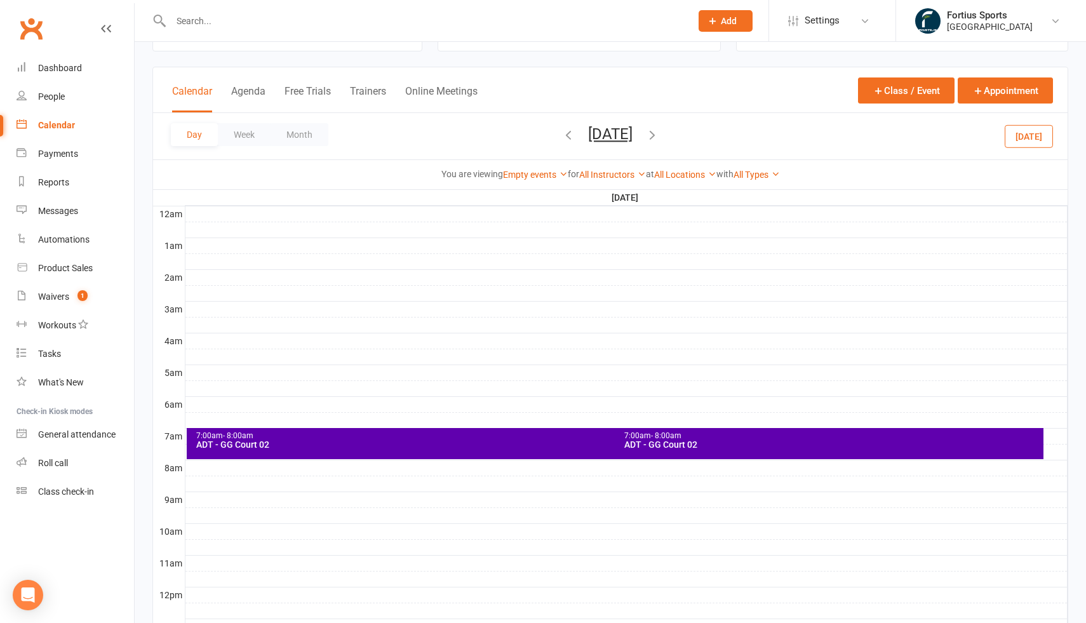
click at [245, 137] on button "Week" at bounding box center [244, 134] width 53 height 23
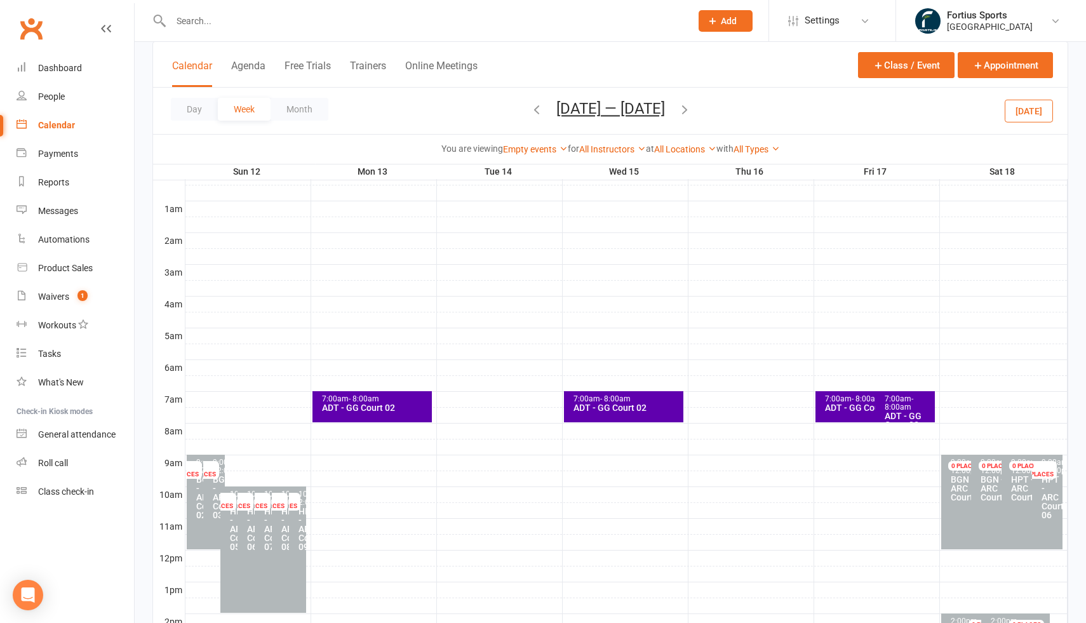
scroll to position [90, 0]
click at [530, 114] on icon "button" at bounding box center [537, 109] width 14 height 14
click at [902, 403] on span "- 8:00am" at bounding box center [899, 402] width 29 height 17
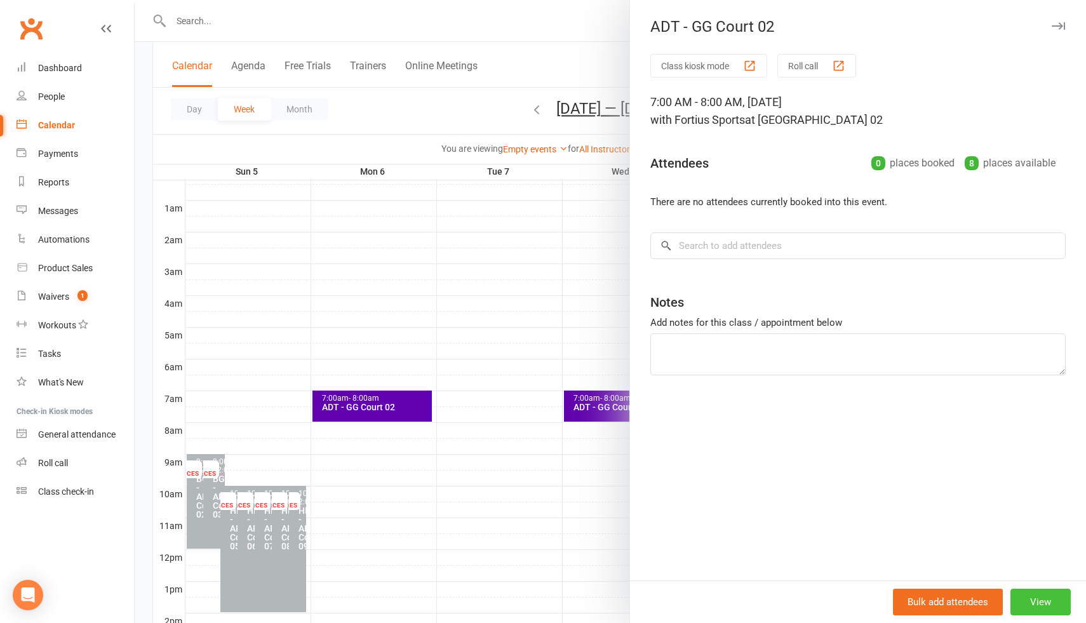
click at [1040, 601] on button "View" at bounding box center [1040, 602] width 60 height 27
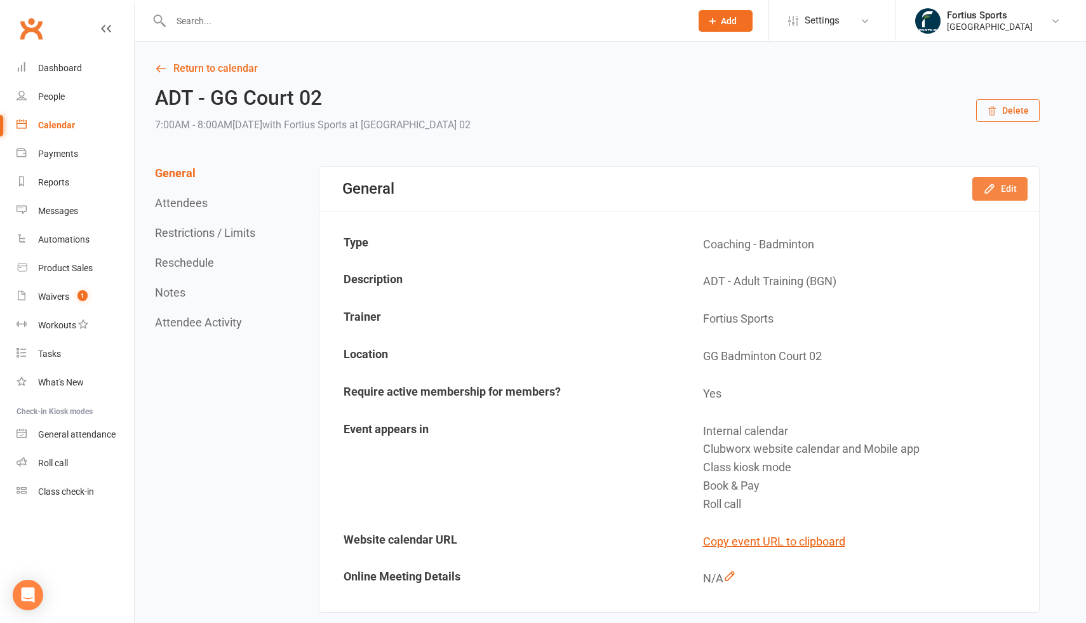
click at [1005, 190] on button "Edit" at bounding box center [999, 188] width 55 height 23
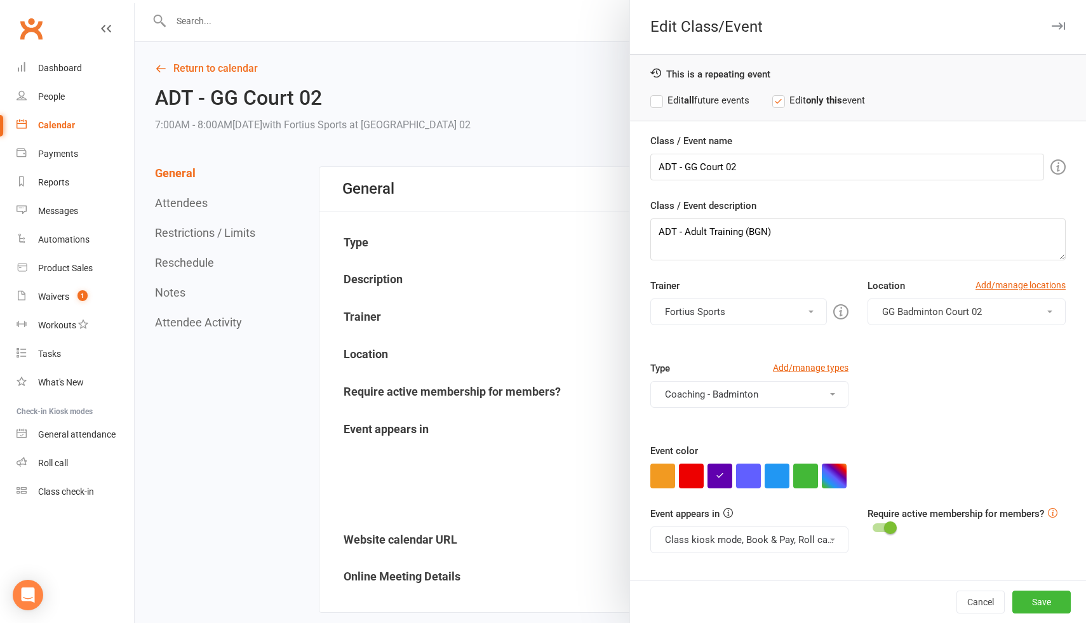
click at [593, 168] on div at bounding box center [610, 311] width 951 height 623
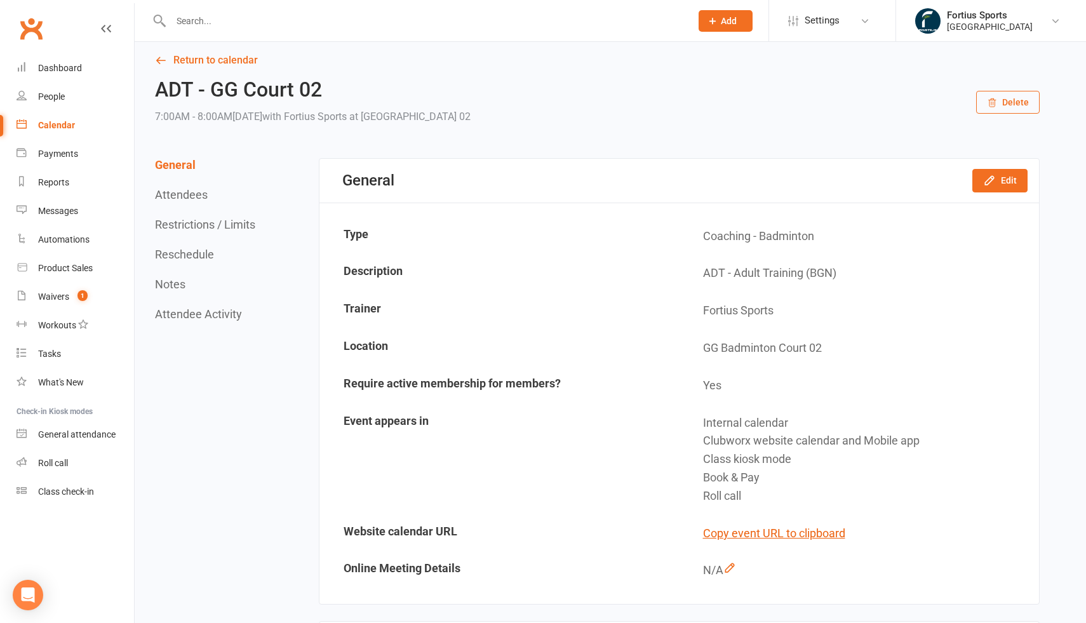
scroll to position [8, 0]
click at [1000, 186] on button "Edit" at bounding box center [999, 181] width 55 height 23
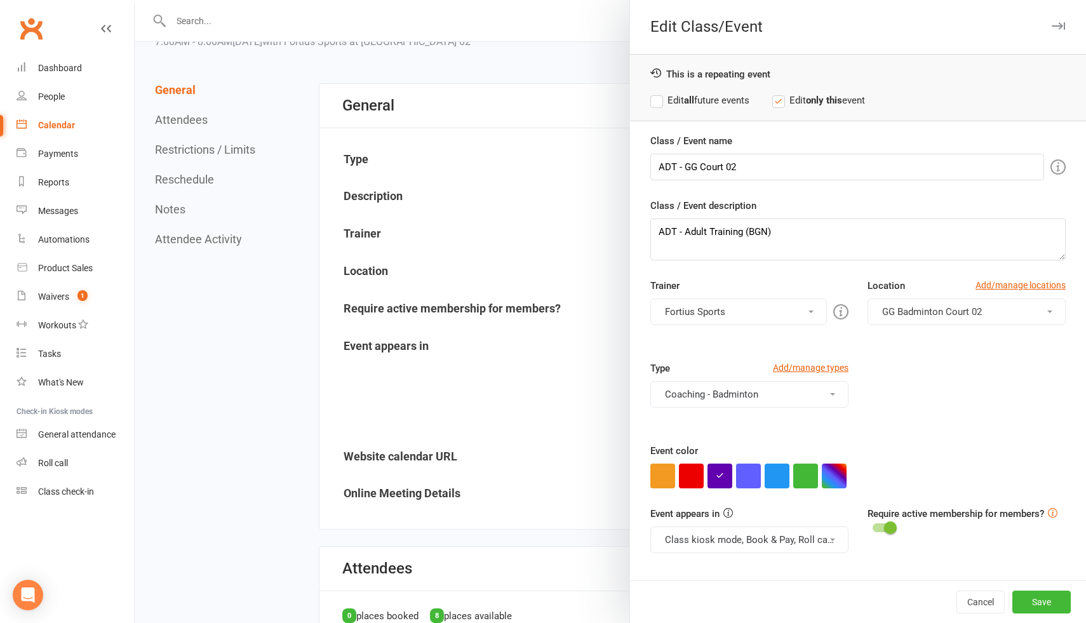
scroll to position [97, 0]
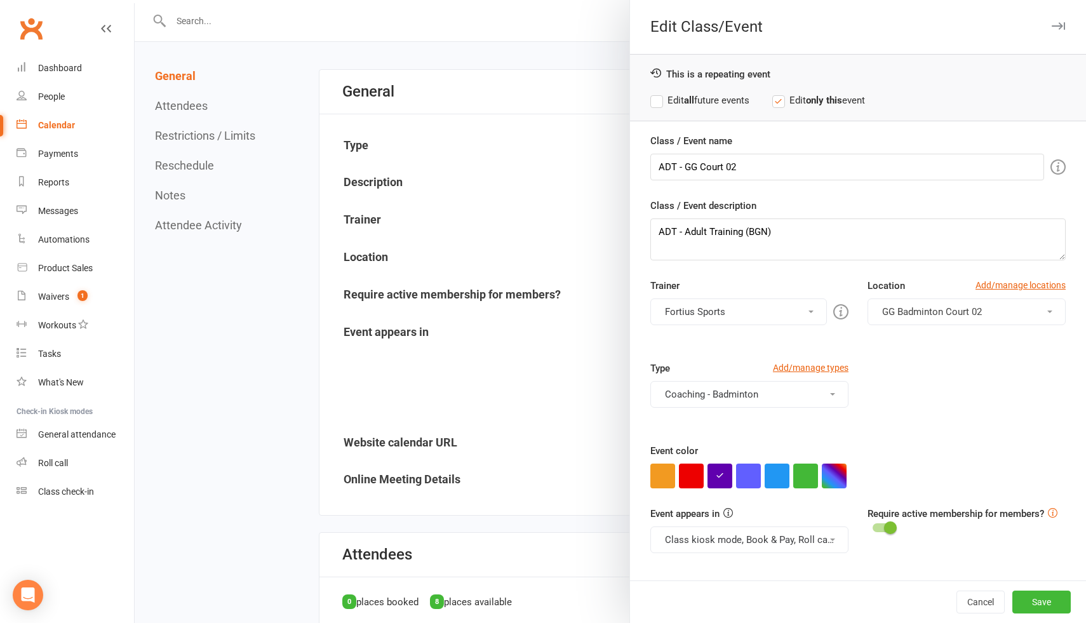
click at [755, 319] on button "Fortius Sports" at bounding box center [738, 312] width 177 height 27
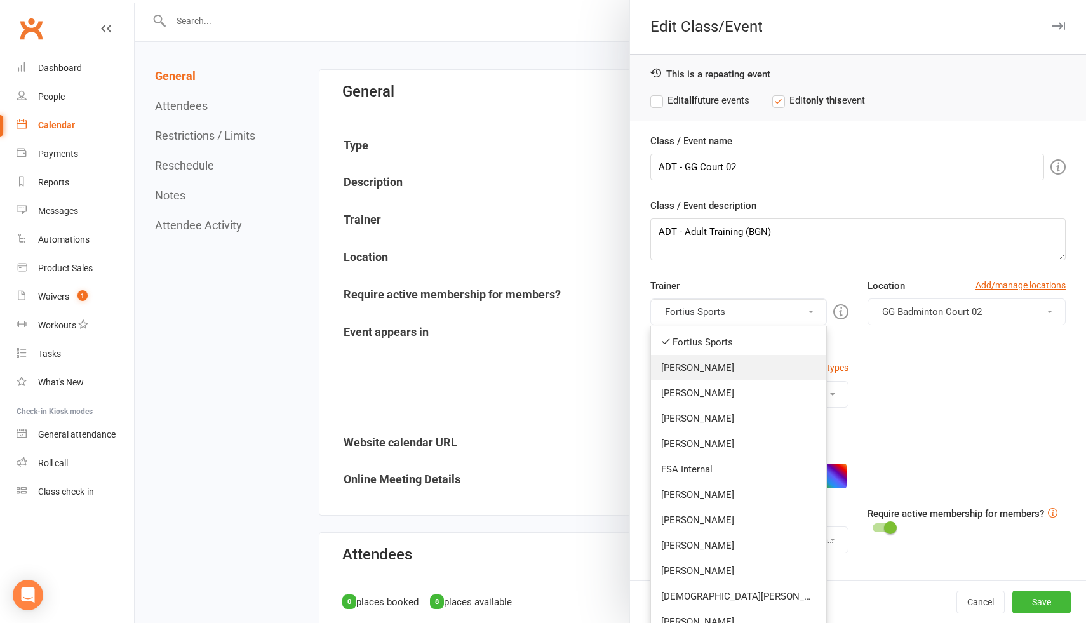
click at [720, 372] on link "Kathiravun Manivannan" at bounding box center [738, 367] width 175 height 25
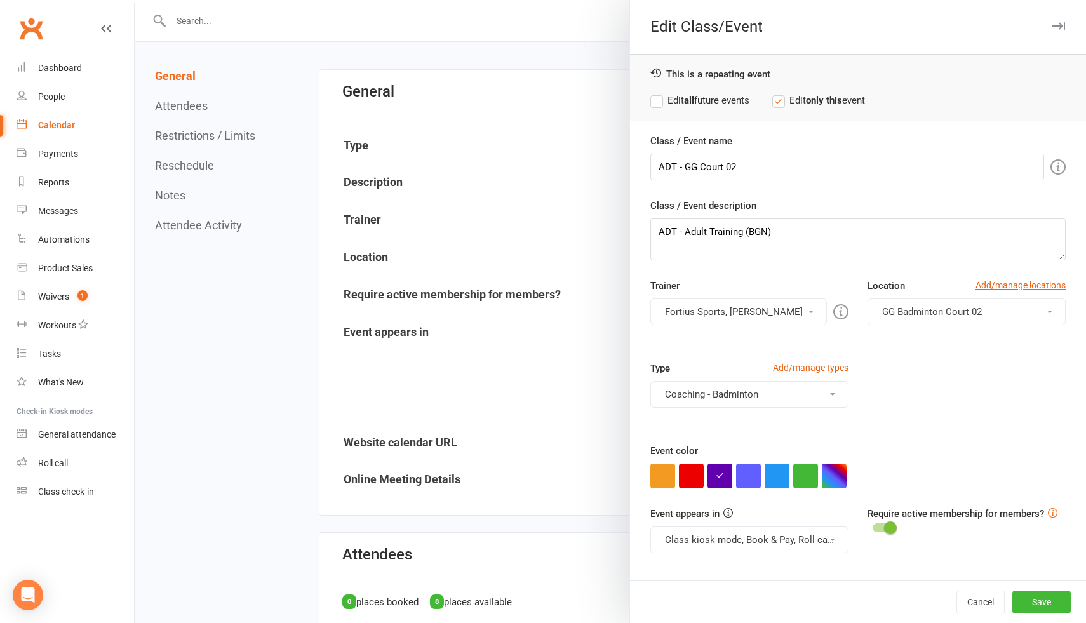
click at [720, 316] on button "Fortius Sports, Kathiravun Manivannan" at bounding box center [738, 312] width 177 height 27
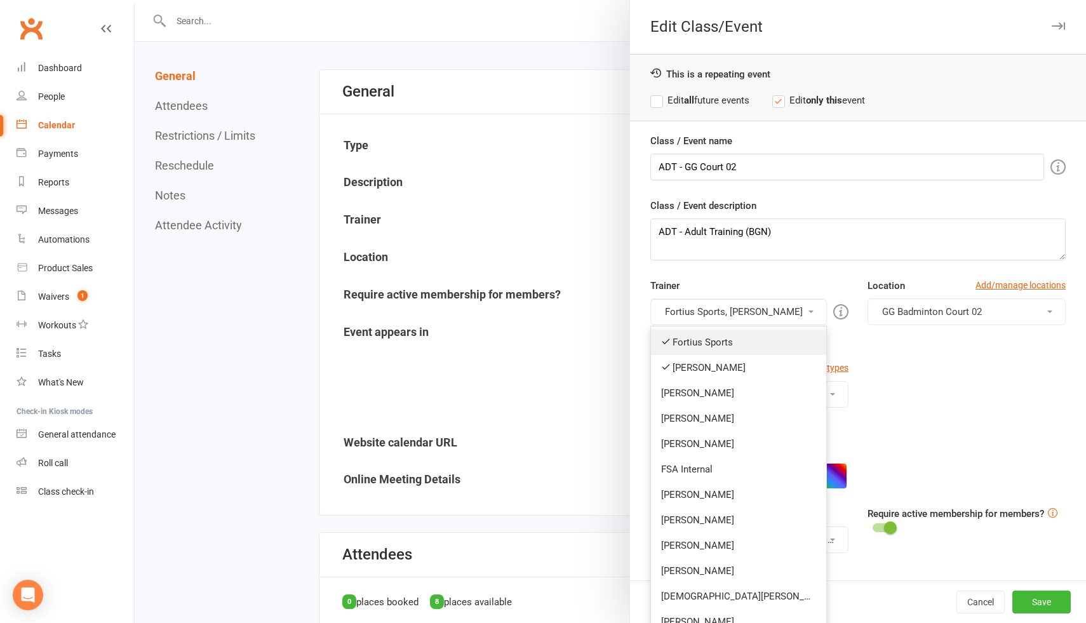
click at [699, 342] on link "Fortius Sports" at bounding box center [738, 342] width 175 height 25
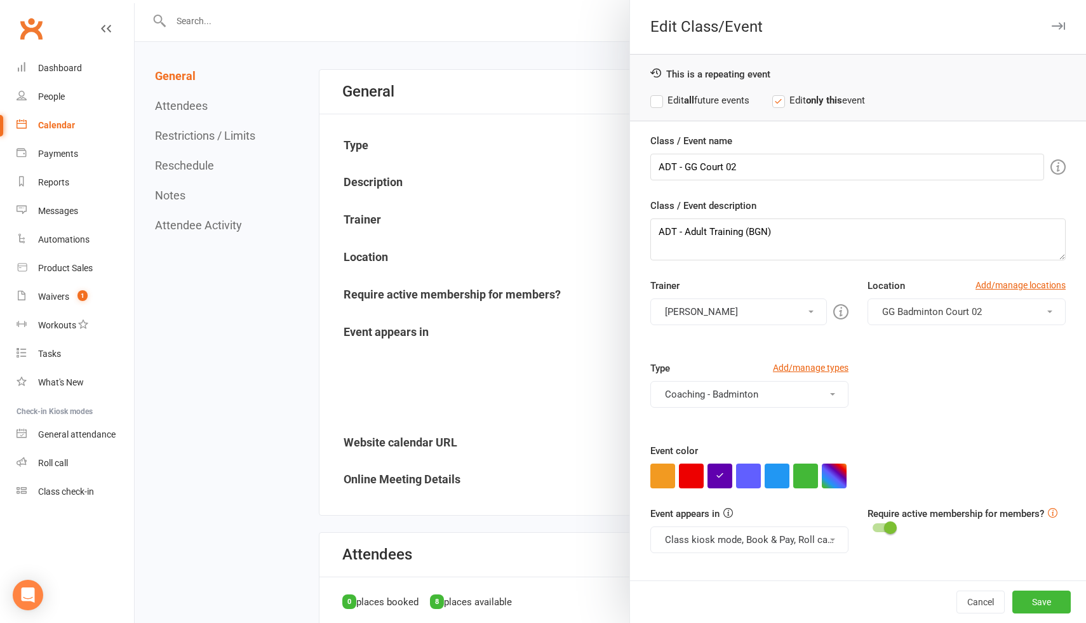
click at [951, 374] on div "Type Add/manage types Coaching - Badminton Badminton Court Reservation Badminto…" at bounding box center [858, 402] width 434 height 83
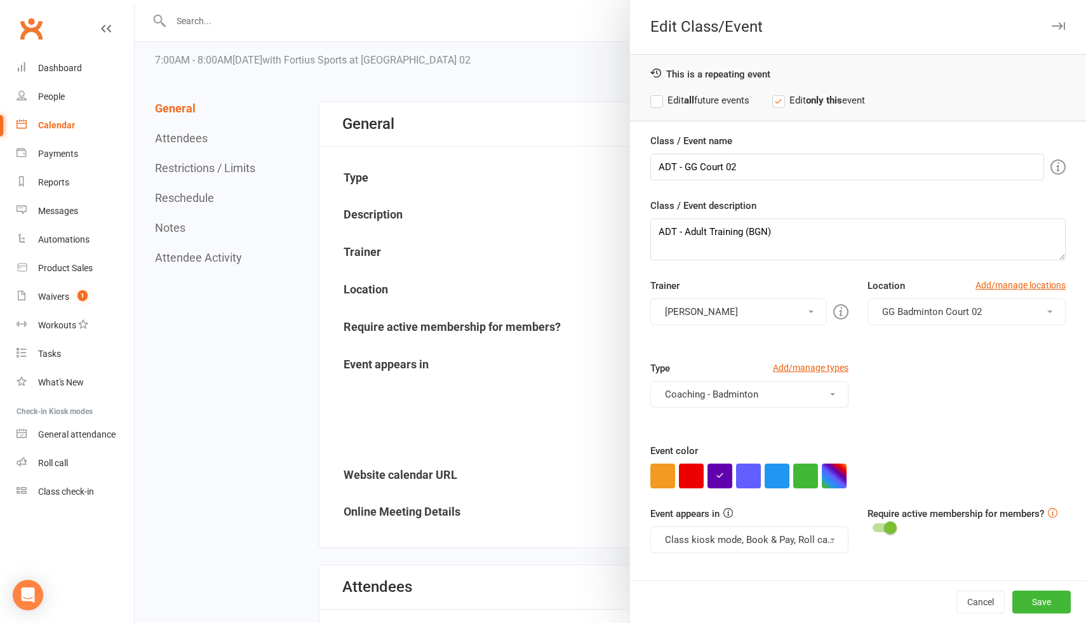
scroll to position [28, 0]
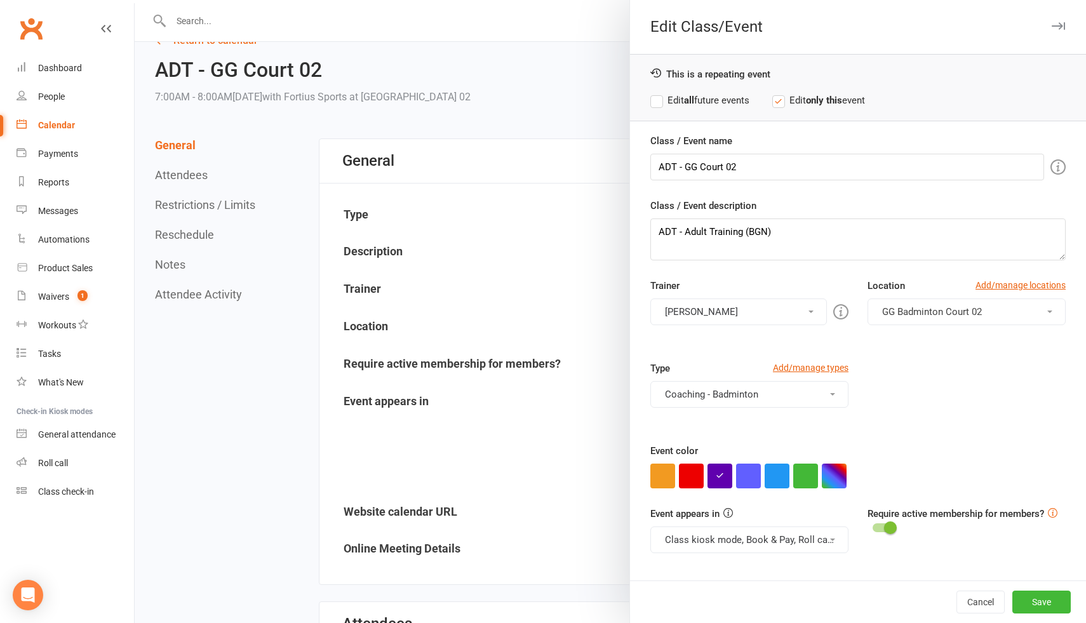
click at [657, 103] on label "Edit all future events" at bounding box center [699, 100] width 99 height 15
click at [1040, 595] on button "Save" at bounding box center [1041, 602] width 58 height 23
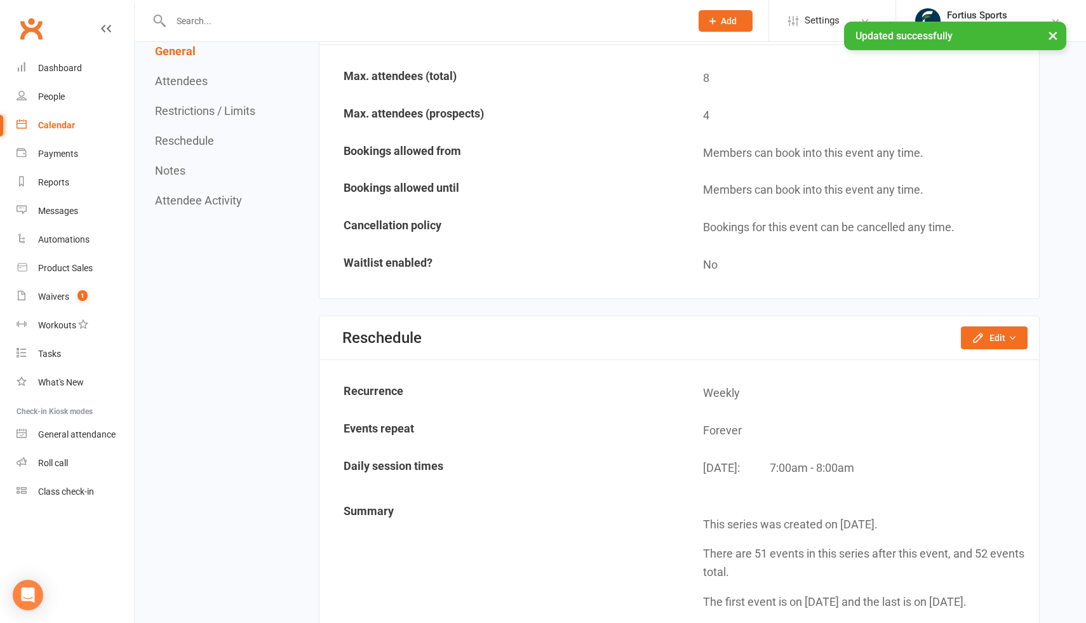
scroll to position [814, 0]
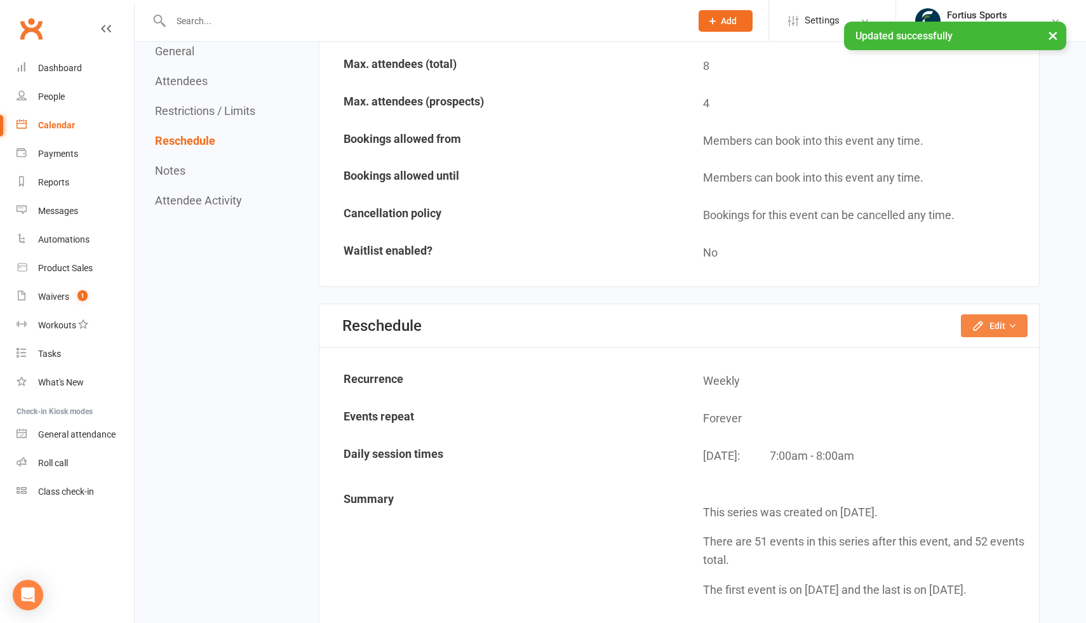
click at [1014, 328] on icon "button" at bounding box center [1012, 325] width 9 height 9
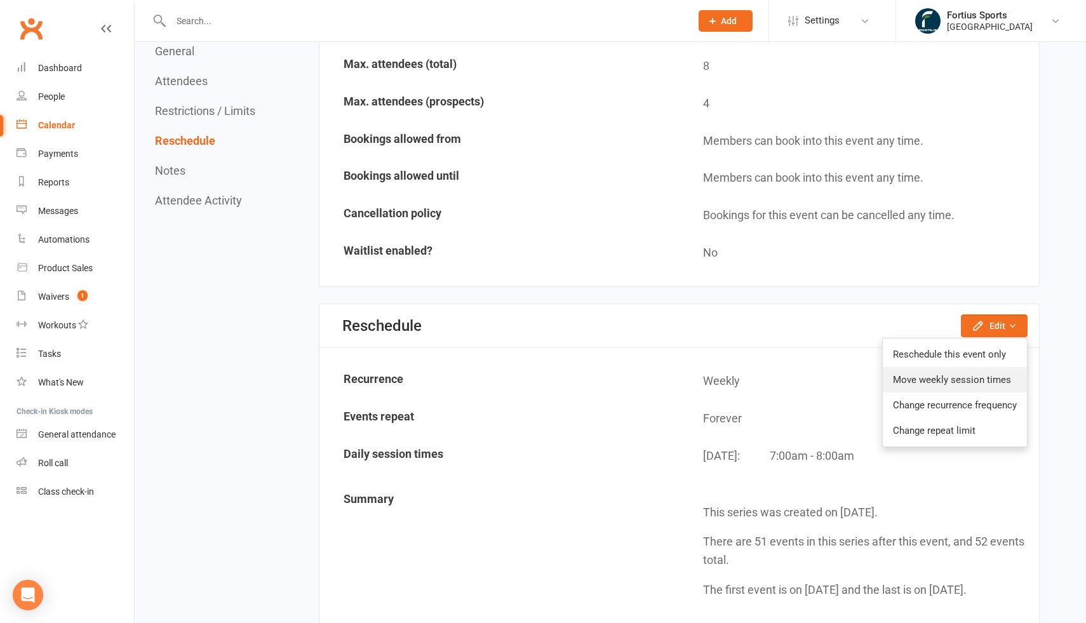
click at [942, 379] on link "Move weekly session times" at bounding box center [955, 379] width 144 height 25
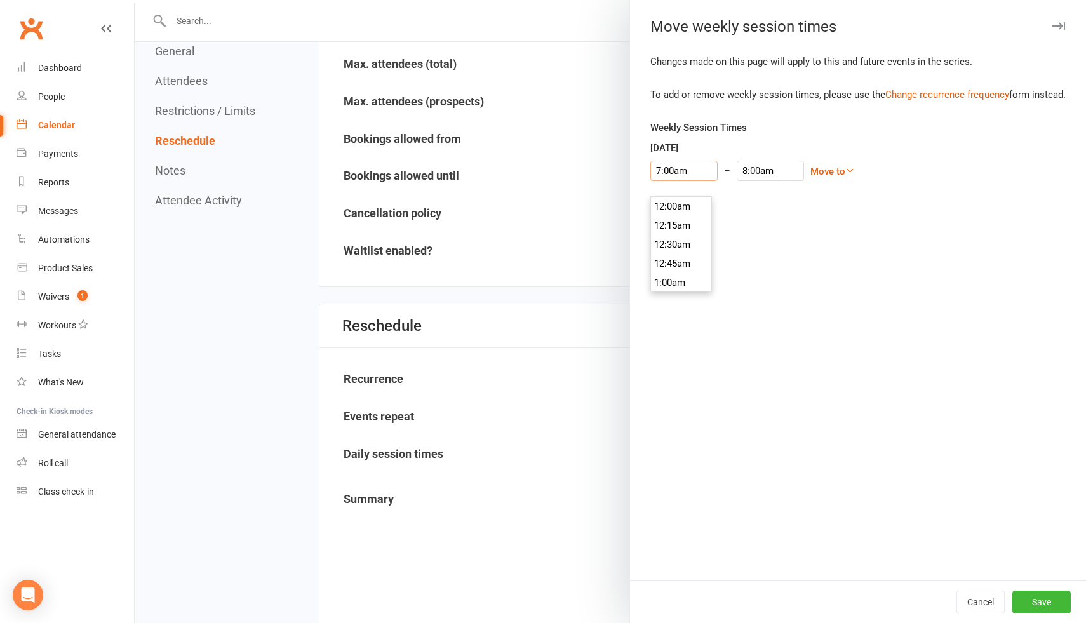
click at [683, 181] on input "7:00am" at bounding box center [683, 171] width 67 height 20
type input "8:00am"
type input "9:00am"
click at [675, 250] on li "8:00am" at bounding box center [681, 248] width 61 height 19
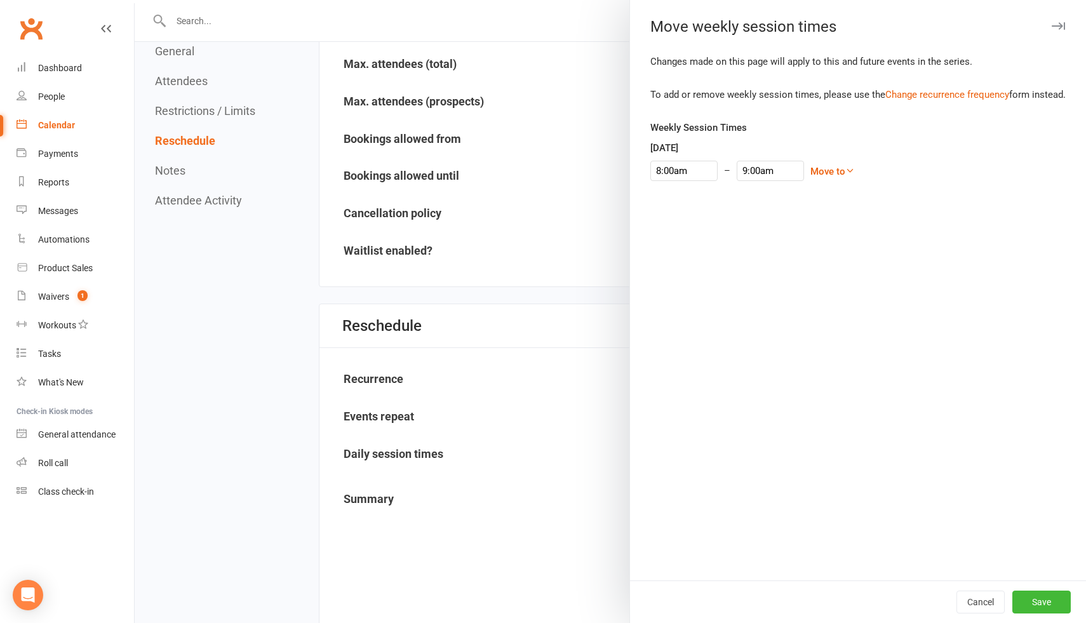
click at [842, 282] on div "Changes made on this page will apply to this and future events in the series. T…" at bounding box center [858, 317] width 456 height 527
click at [1043, 605] on button "Save" at bounding box center [1041, 602] width 58 height 23
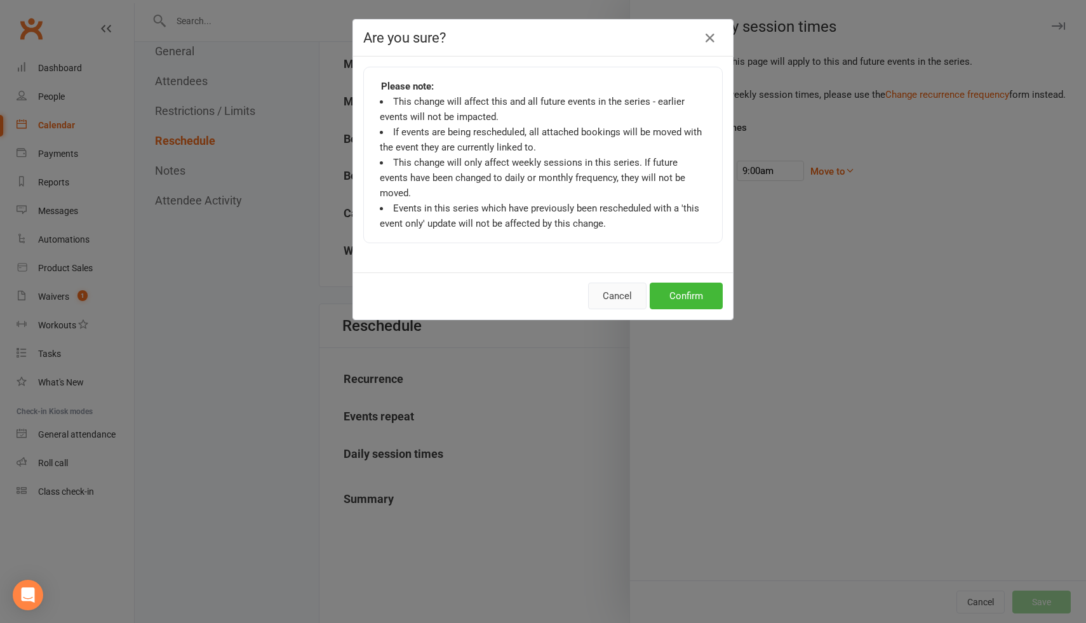
click at [614, 288] on button "Cancel" at bounding box center [617, 296] width 58 height 27
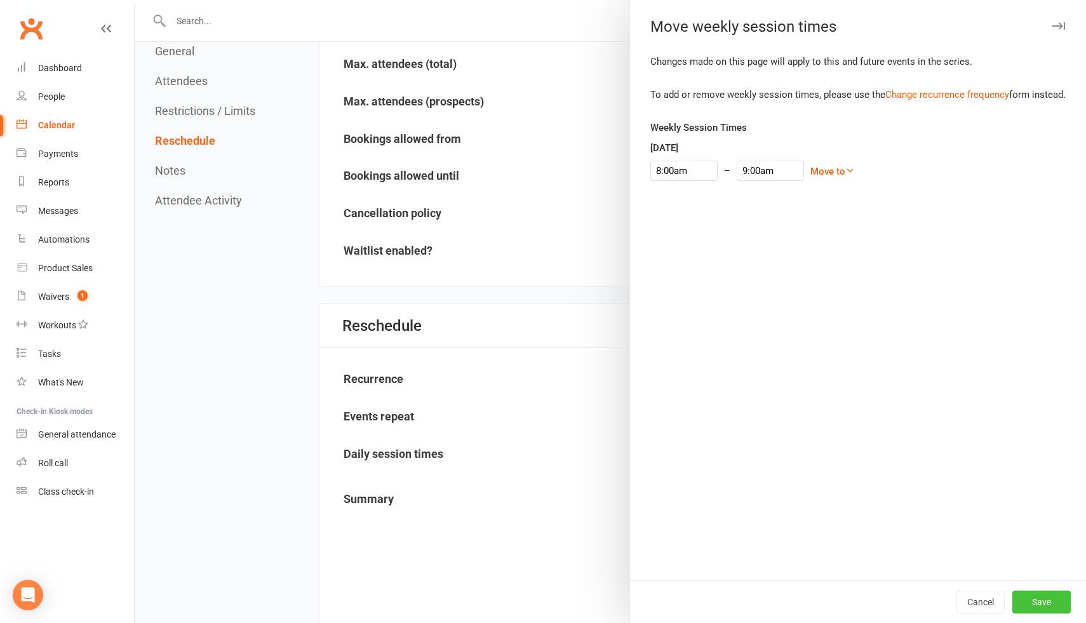
click at [1041, 601] on button "Save" at bounding box center [1041, 602] width 58 height 23
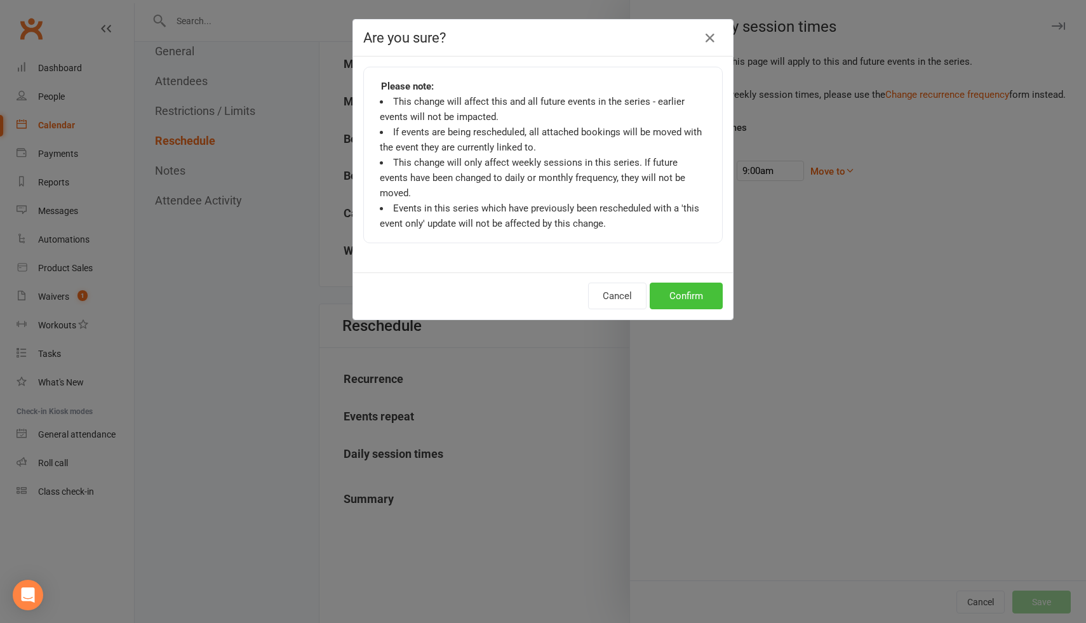
click at [666, 284] on button "Confirm" at bounding box center [686, 296] width 73 height 27
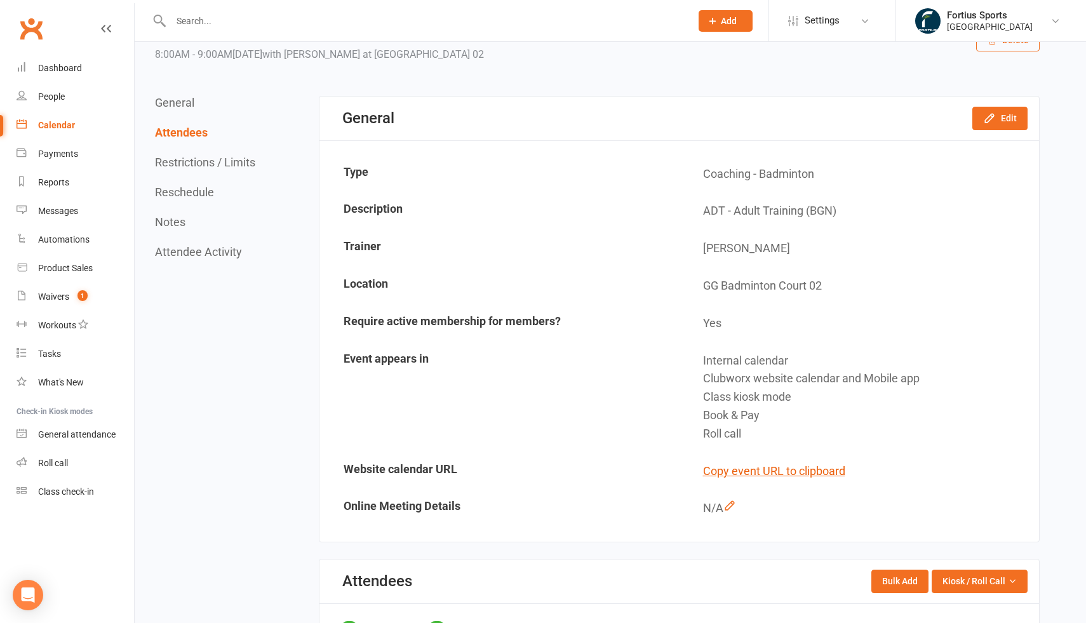
scroll to position [0, 0]
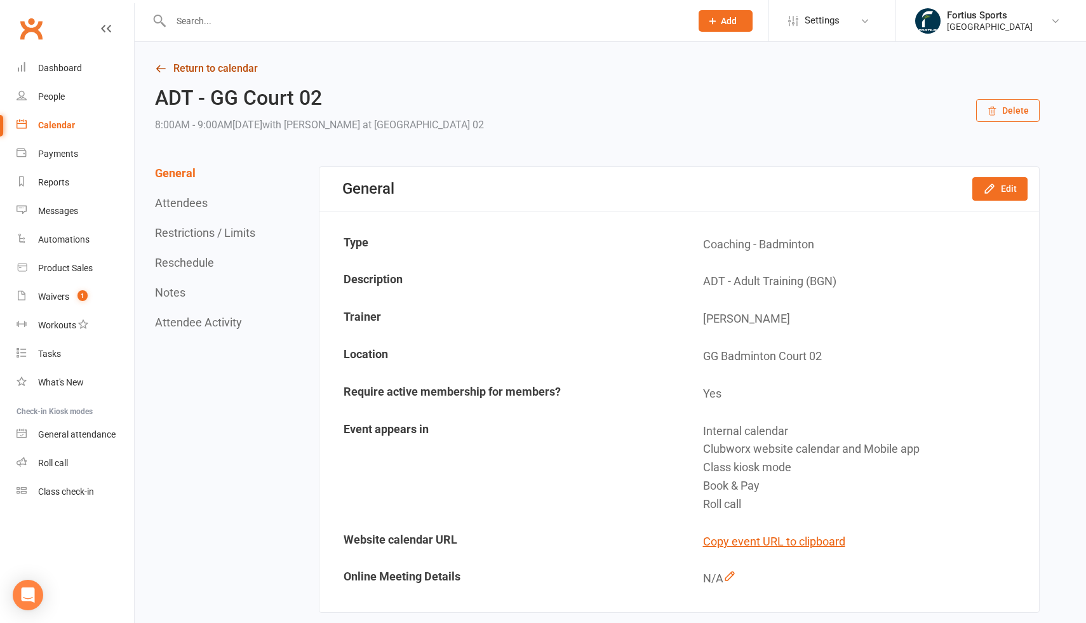
click at [188, 68] on link "Return to calendar" at bounding box center [597, 69] width 885 height 18
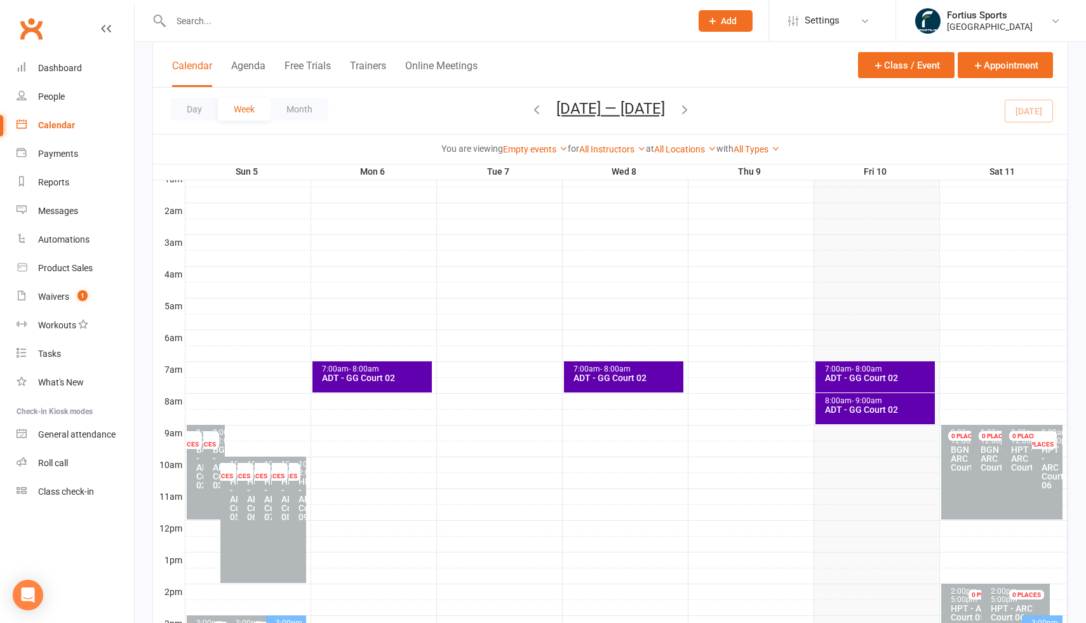
scroll to position [125, 0]
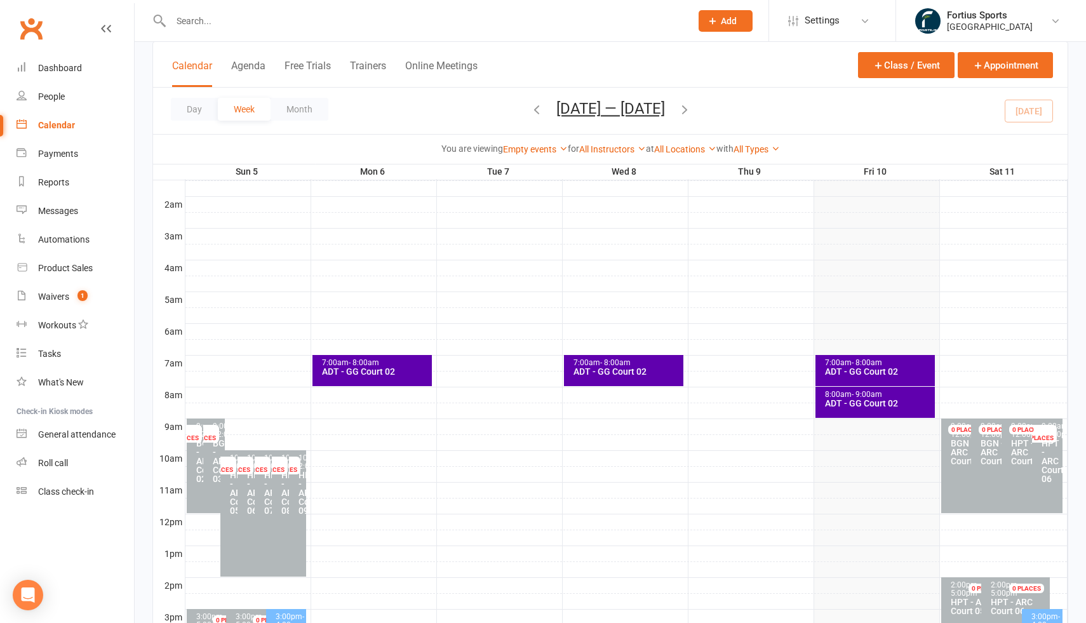
click at [538, 112] on icon "button" at bounding box center [537, 109] width 14 height 14
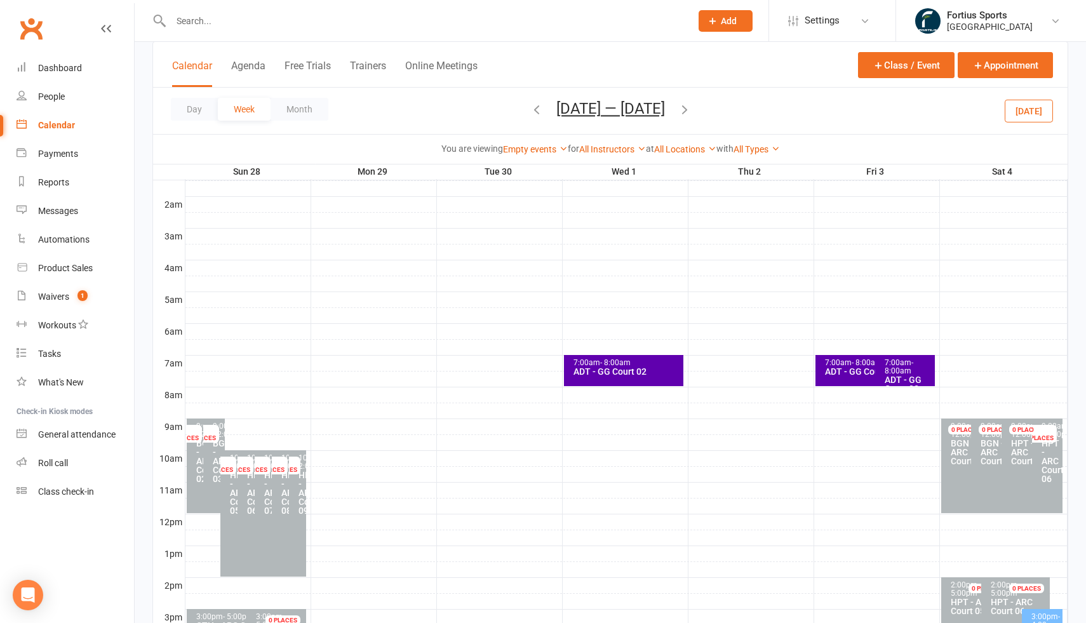
click at [907, 370] on span "- 8:00am" at bounding box center [899, 366] width 29 height 17
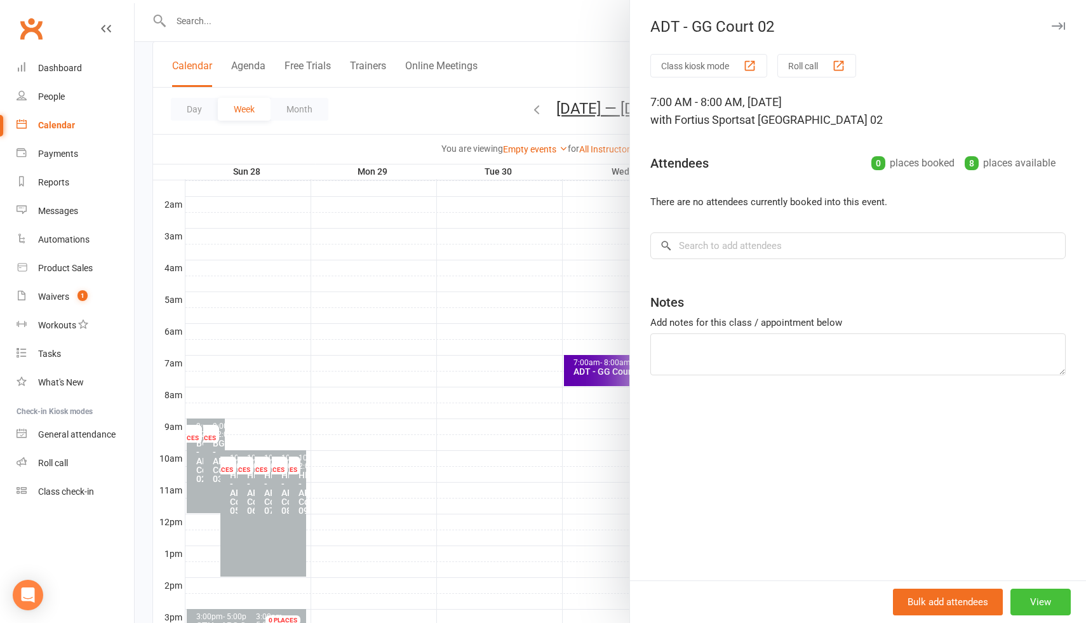
click at [1042, 608] on button "View" at bounding box center [1040, 602] width 60 height 27
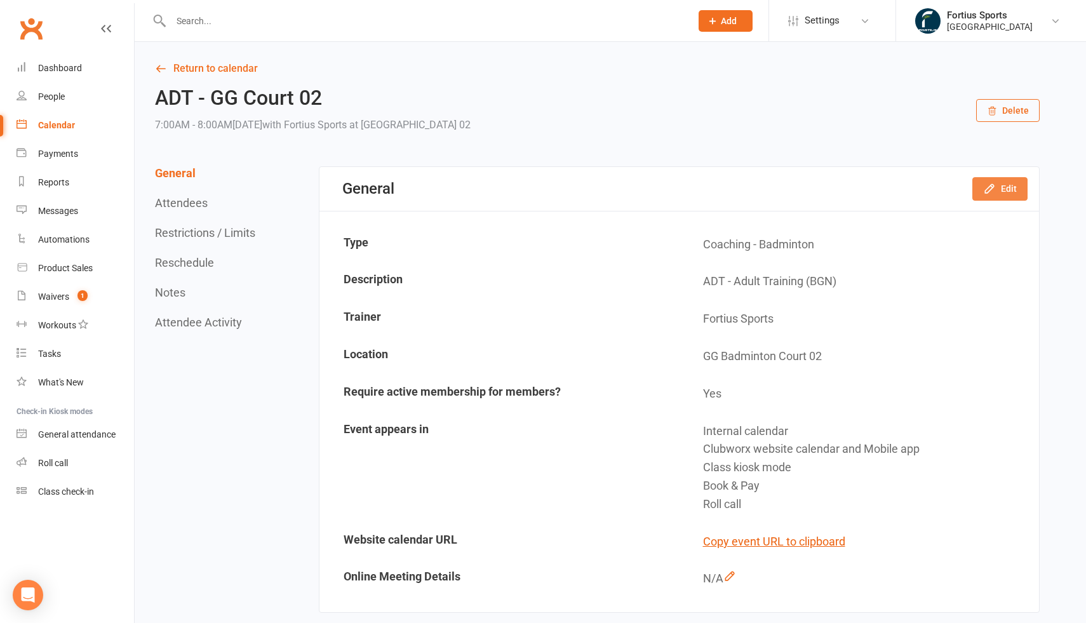
click at [990, 191] on icon "button" at bounding box center [989, 189] width 8 height 8
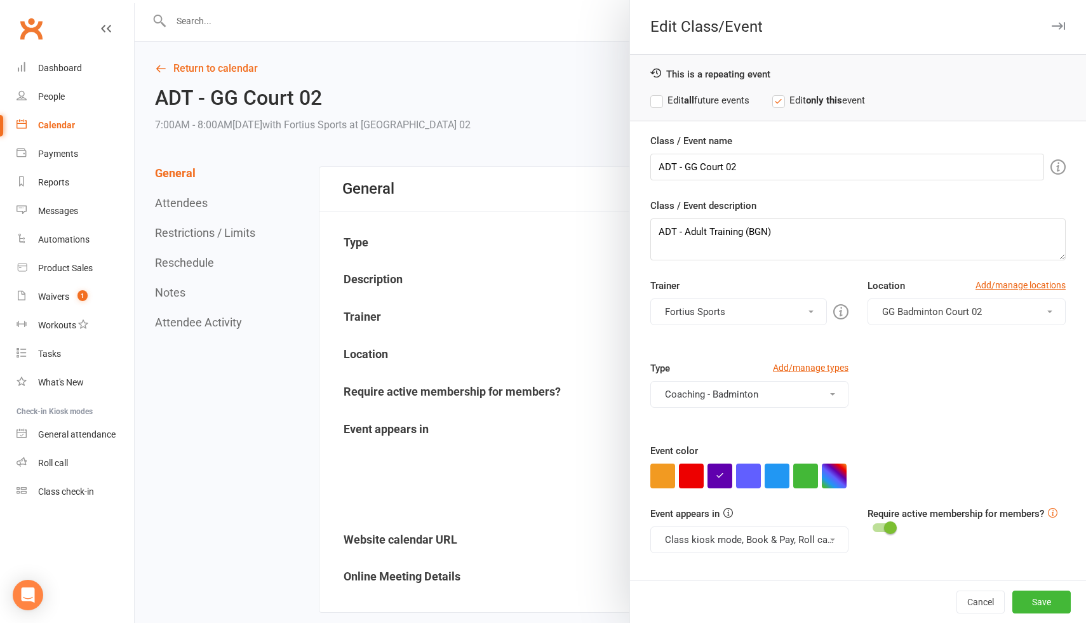
click at [657, 106] on label "Edit all future events" at bounding box center [699, 100] width 99 height 15
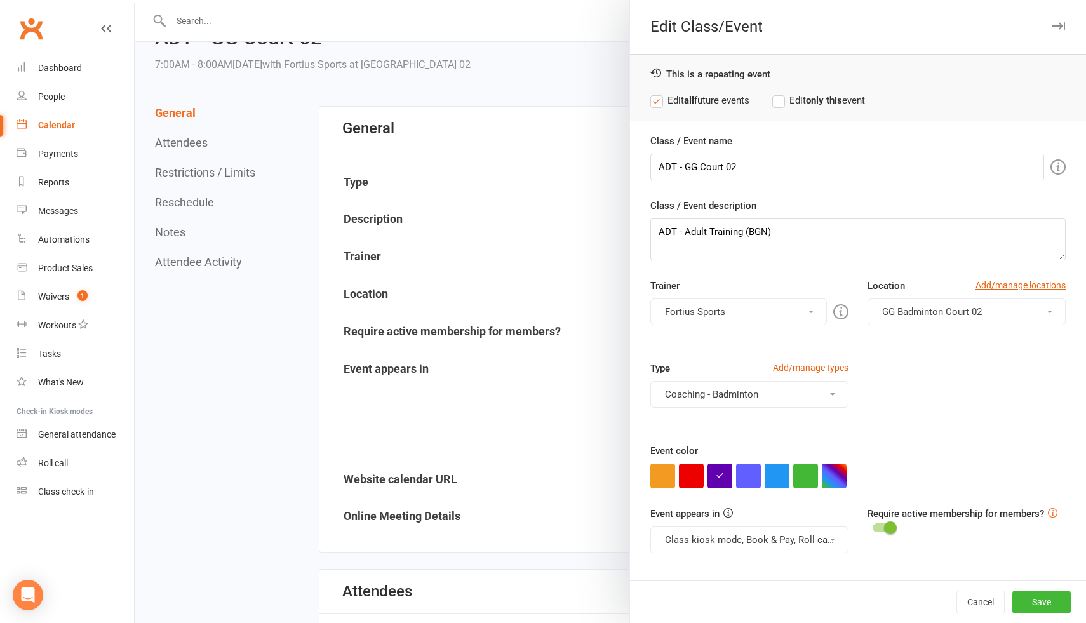
scroll to position [71, 0]
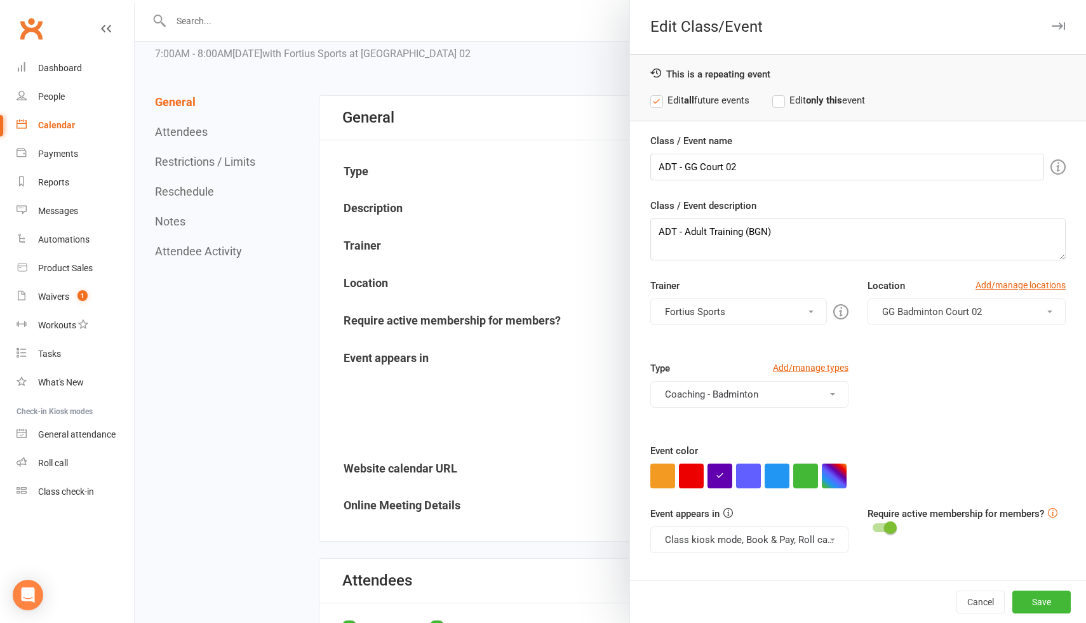
click at [761, 311] on button "Fortius Sports" at bounding box center [738, 312] width 177 height 27
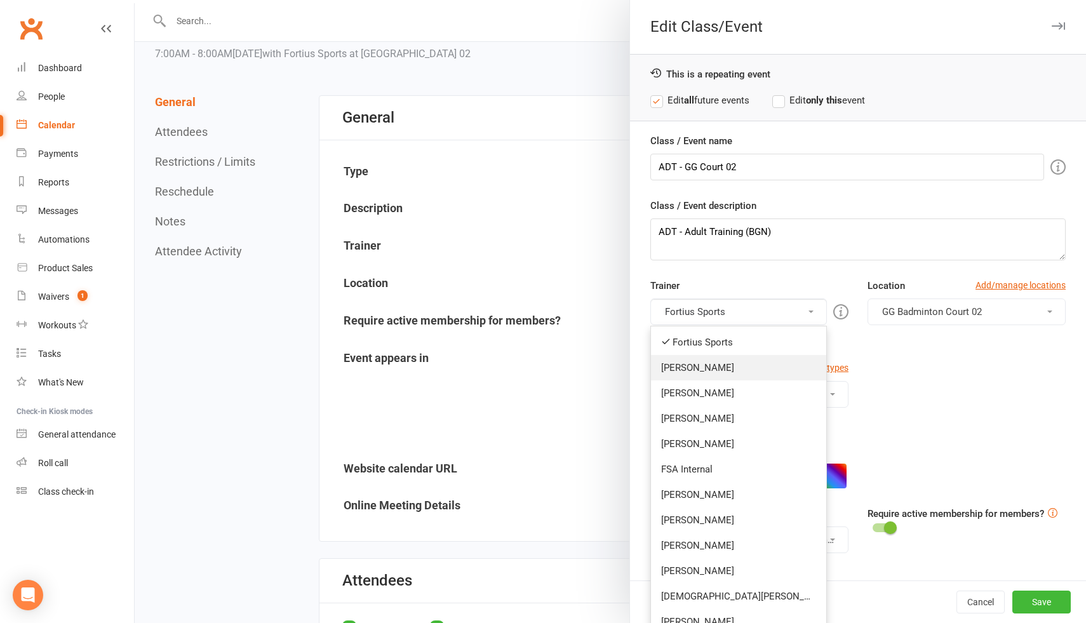
click at [728, 364] on link "Kathiravun Manivannan" at bounding box center [738, 367] width 175 height 25
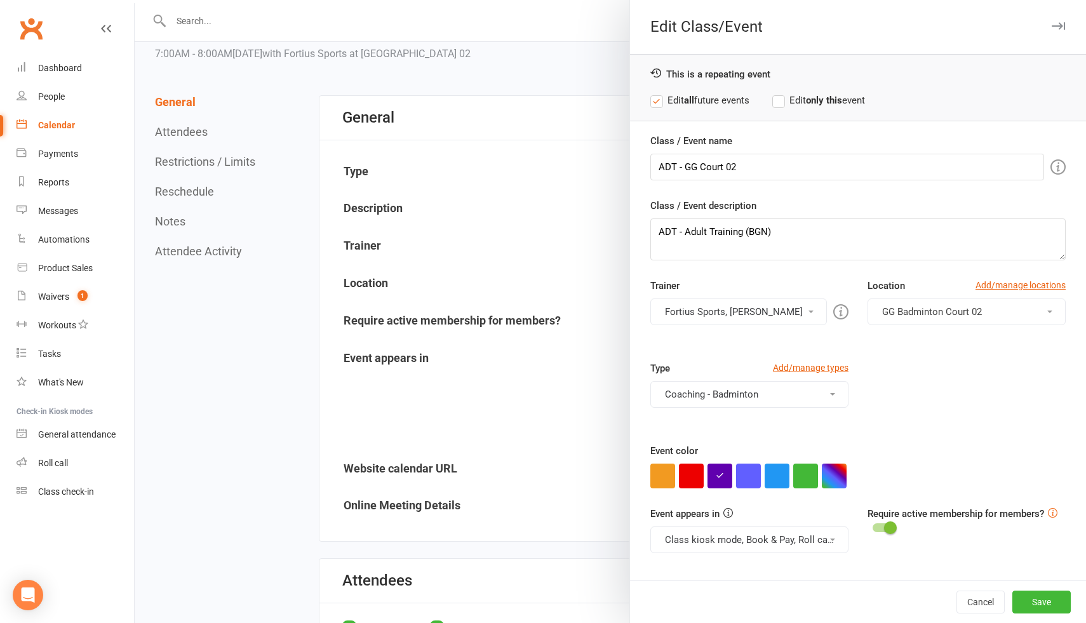
click at [728, 312] on button "Fortius Sports, Kathiravun Manivannan" at bounding box center [738, 312] width 177 height 27
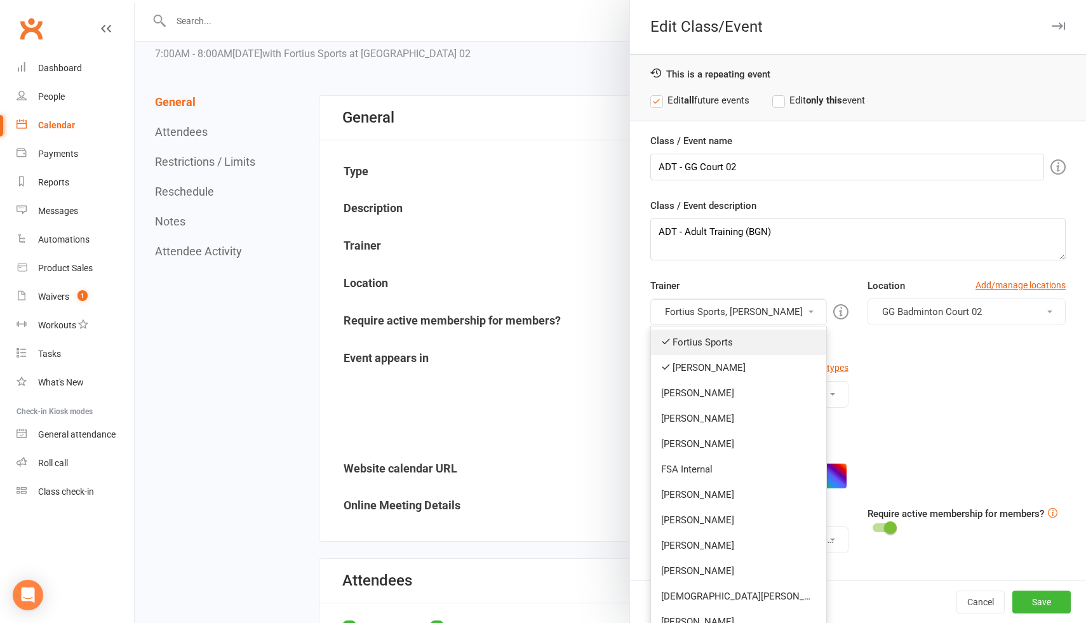
click at [710, 339] on link "Fortius Sports" at bounding box center [738, 342] width 175 height 25
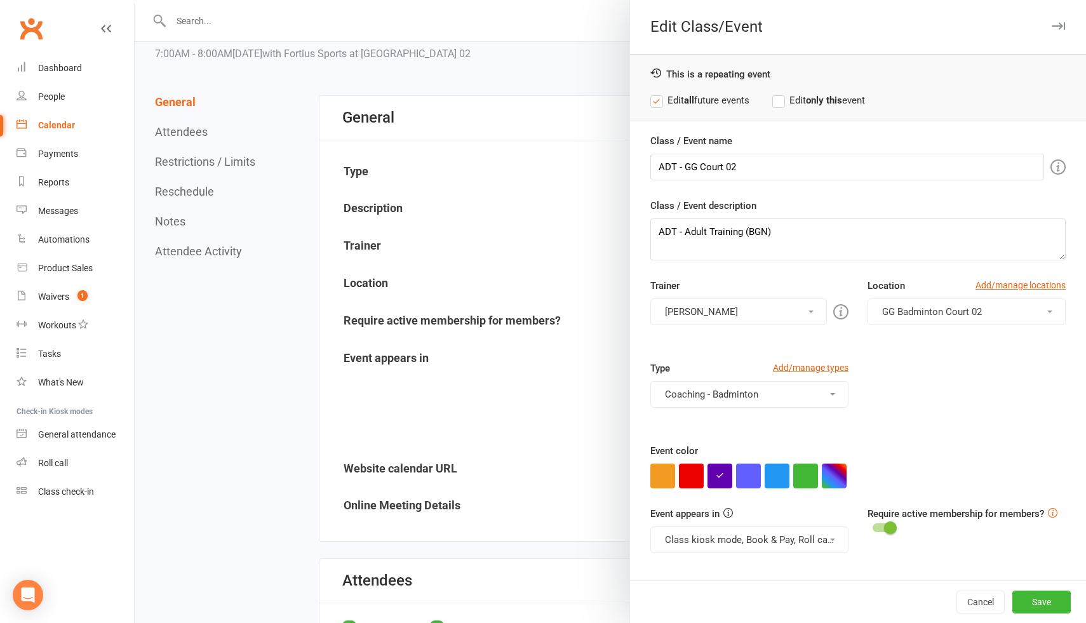
click at [984, 410] on div "Type Add/manage types Coaching - Badminton Badminton Court Reservation Badminto…" at bounding box center [858, 402] width 434 height 83
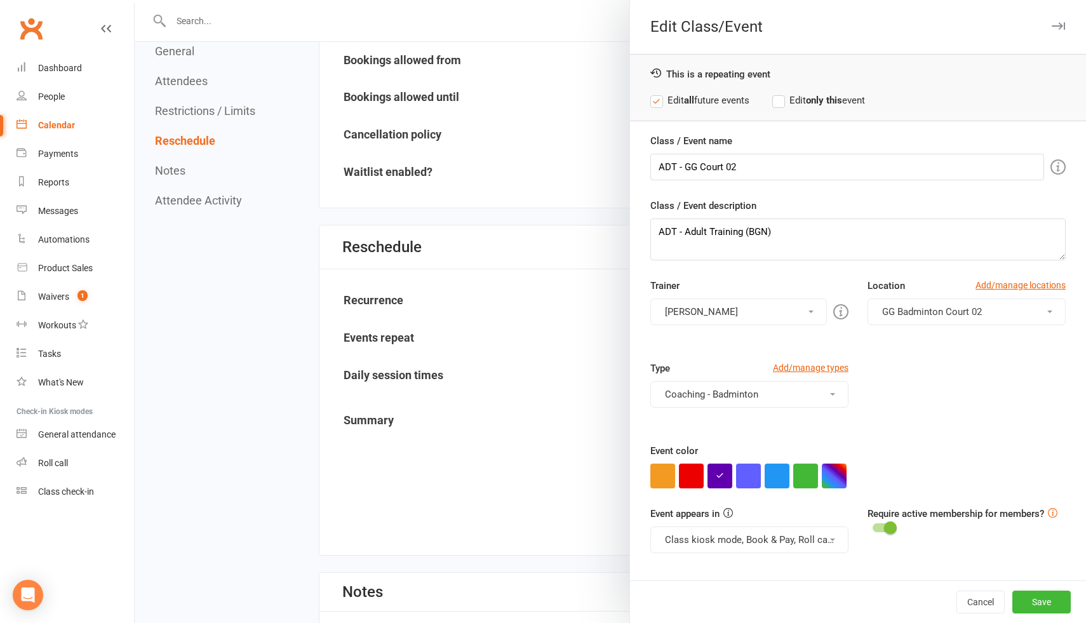
scroll to position [895, 0]
click at [1040, 603] on button "Save" at bounding box center [1041, 602] width 58 height 23
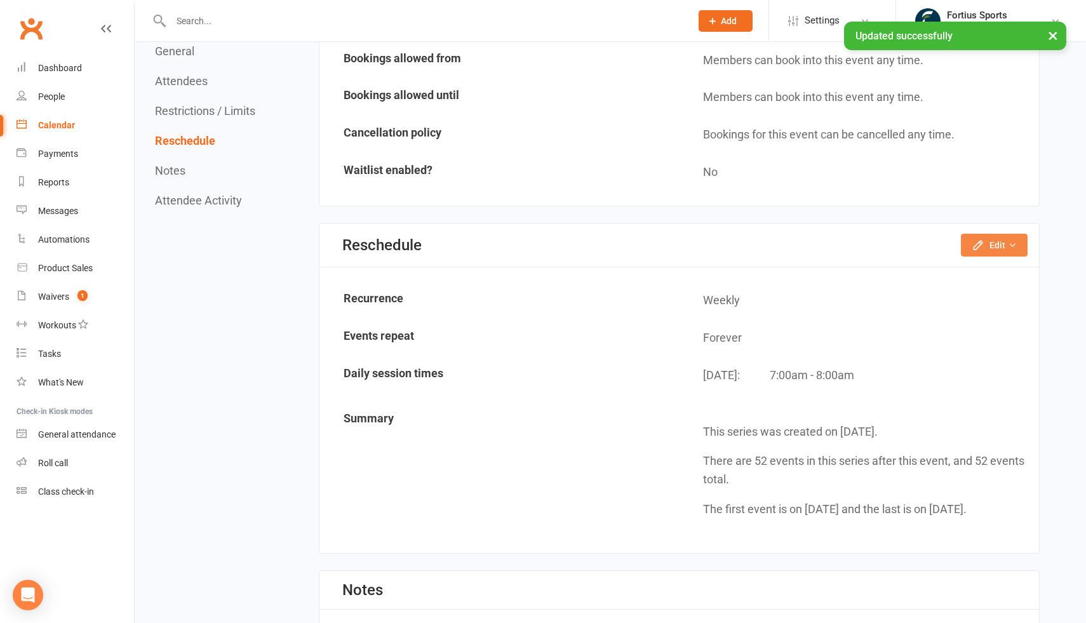
click at [990, 243] on button "Edit" at bounding box center [994, 245] width 67 height 23
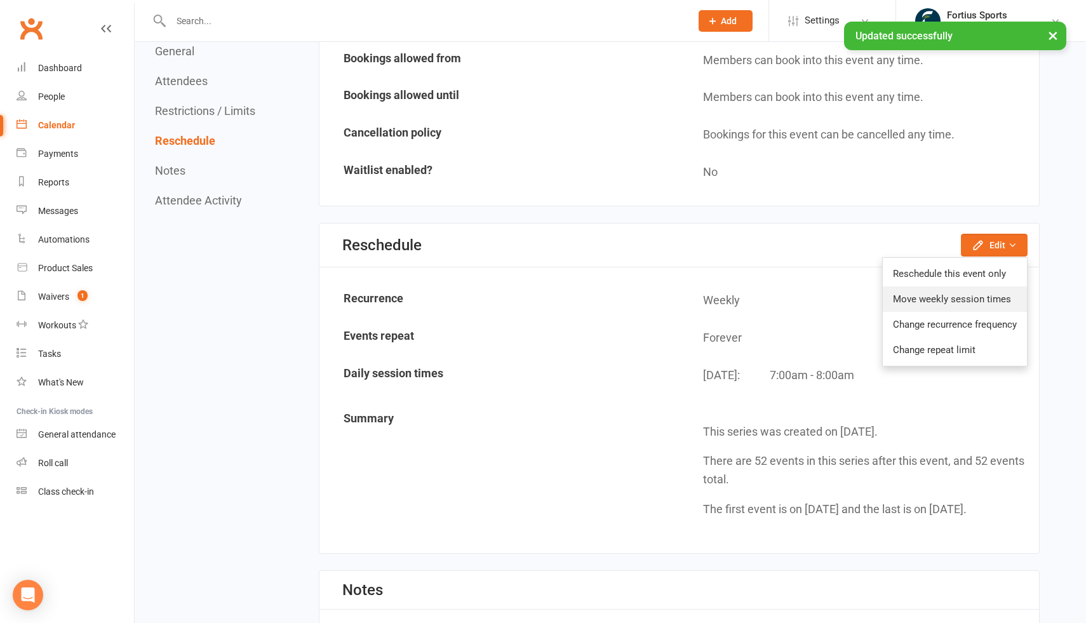
click at [960, 301] on link "Move weekly session times" at bounding box center [955, 298] width 144 height 25
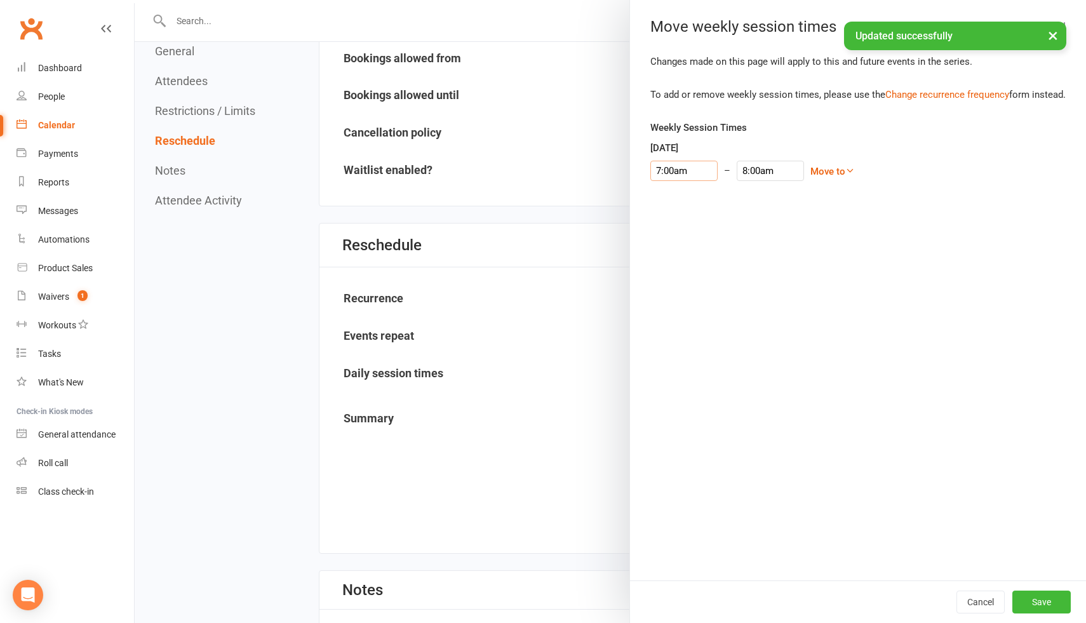
click at [686, 181] on input "7:00am" at bounding box center [683, 171] width 67 height 20
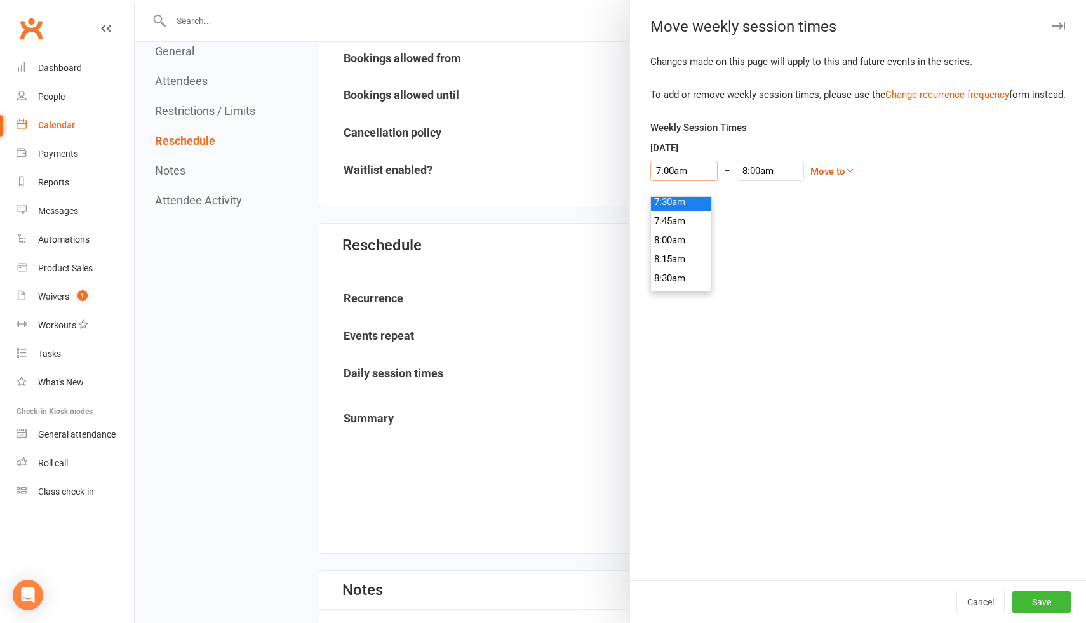
scroll to position [577, 0]
type input "8:00am"
type input "9:00am"
click at [674, 241] on li "8:00am" at bounding box center [681, 239] width 61 height 19
click at [936, 342] on div "Changes made on this page will apply to this and future events in the series. T…" at bounding box center [858, 317] width 456 height 527
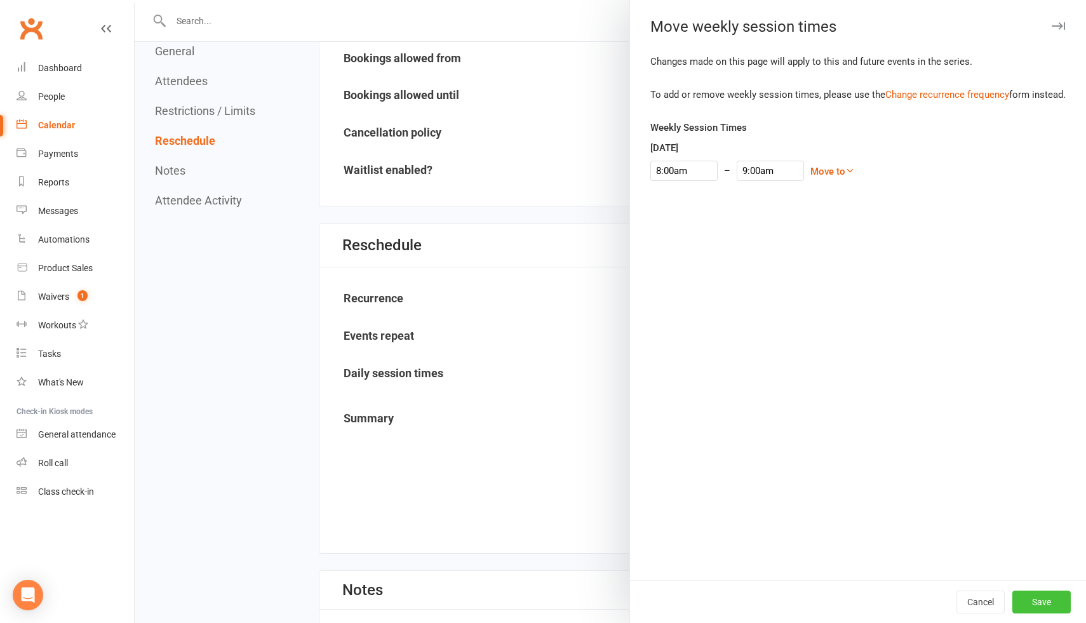
click at [1051, 600] on button "Save" at bounding box center [1041, 602] width 58 height 23
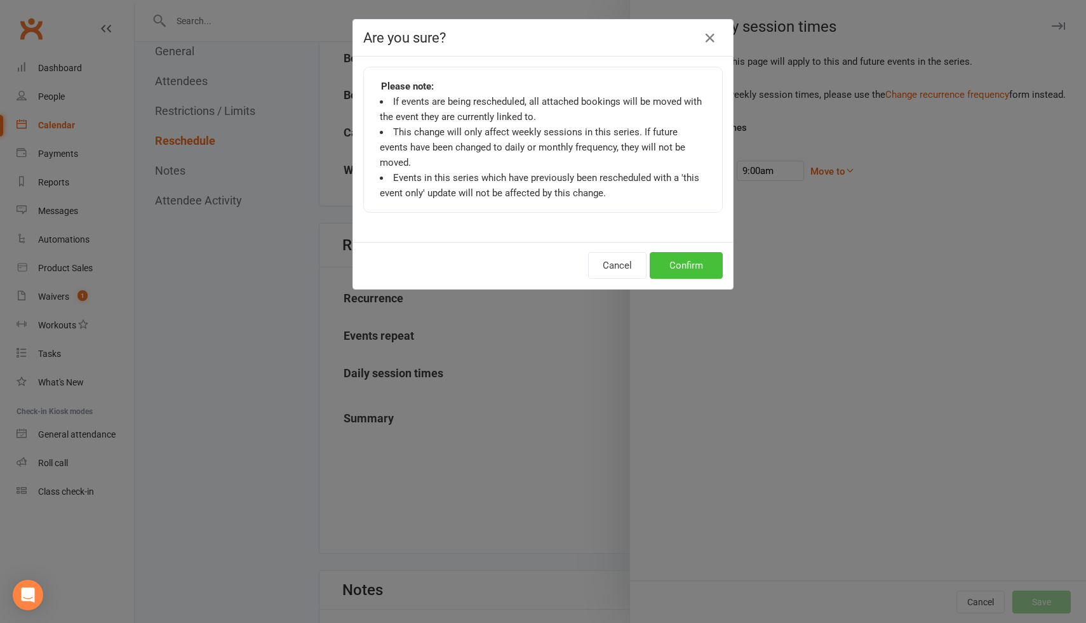
click at [682, 252] on button "Confirm" at bounding box center [686, 265] width 73 height 27
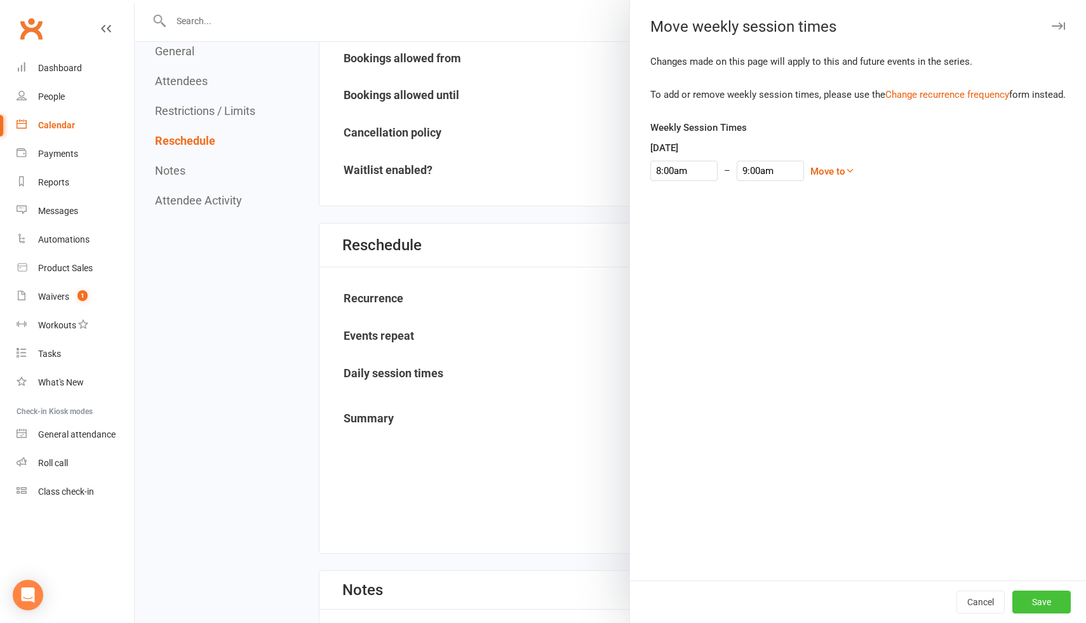
click at [1049, 603] on button "Save" at bounding box center [1041, 602] width 58 height 23
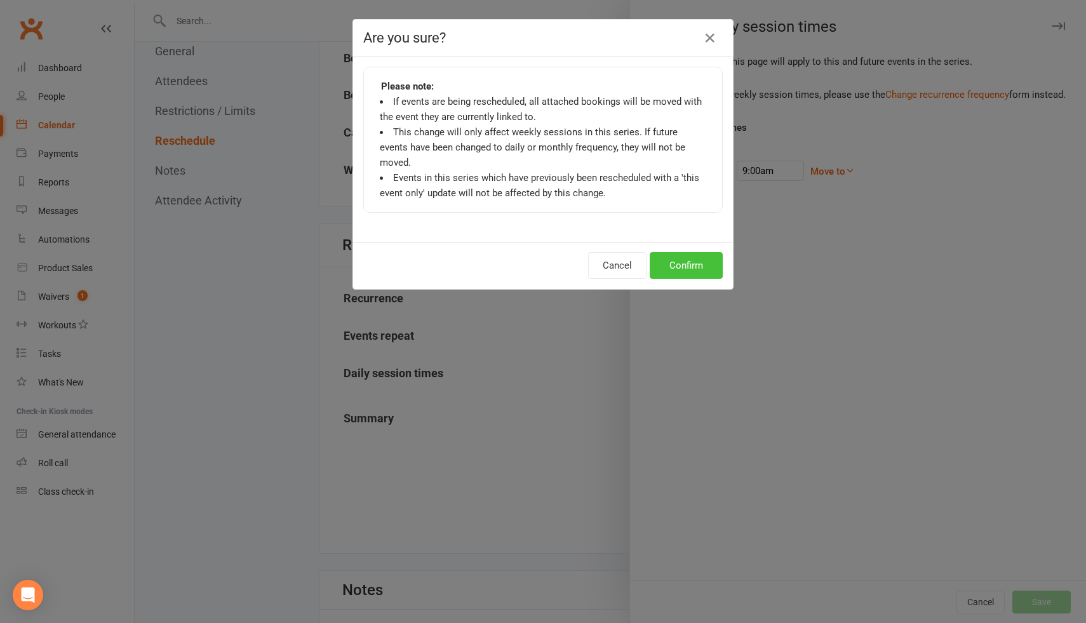
click at [693, 261] on button "Confirm" at bounding box center [686, 265] width 73 height 27
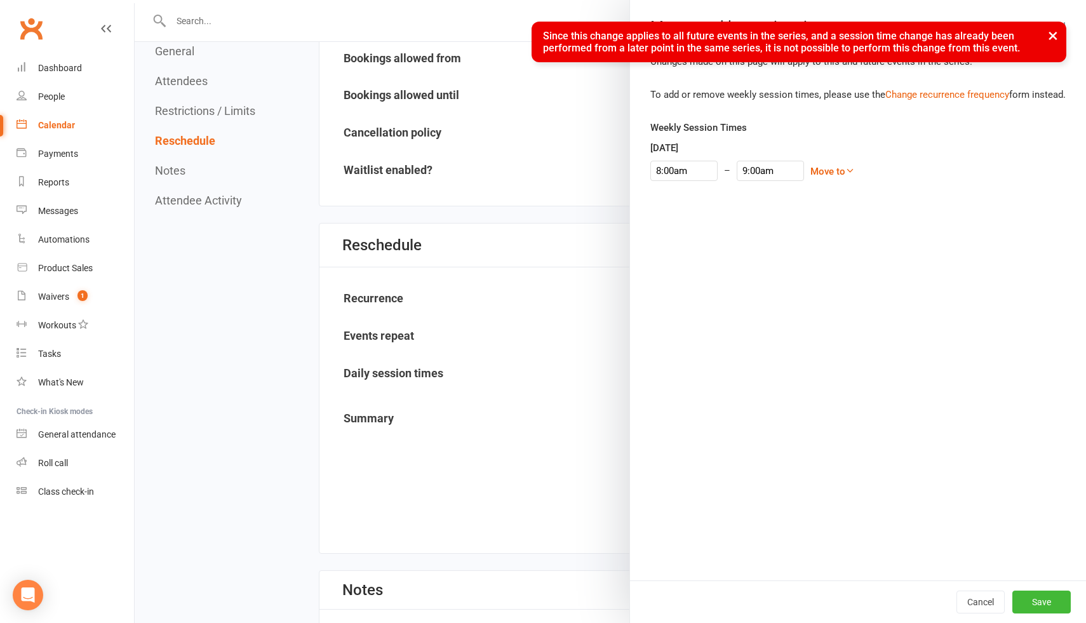
click at [1052, 36] on button "×" at bounding box center [1053, 35] width 23 height 27
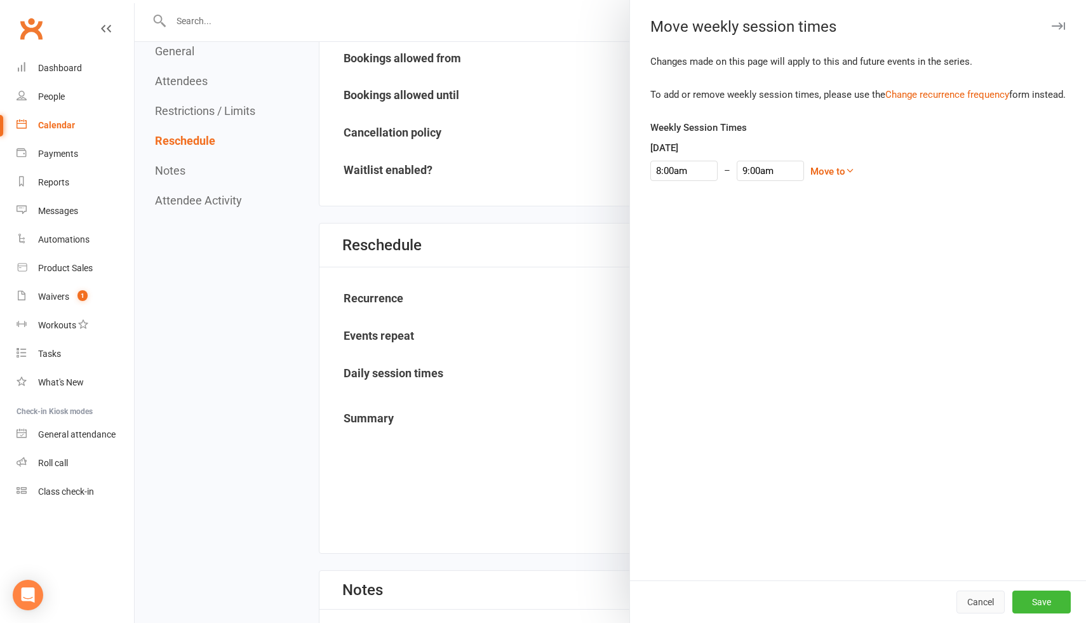
click at [977, 602] on button "Cancel" at bounding box center [980, 602] width 48 height 23
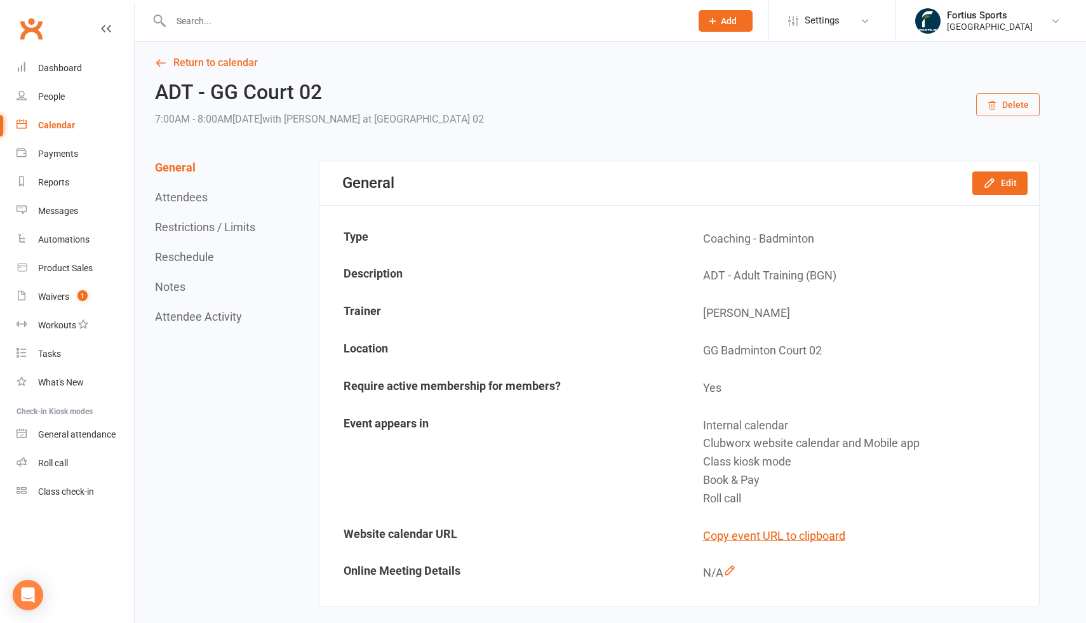
scroll to position [0, 0]
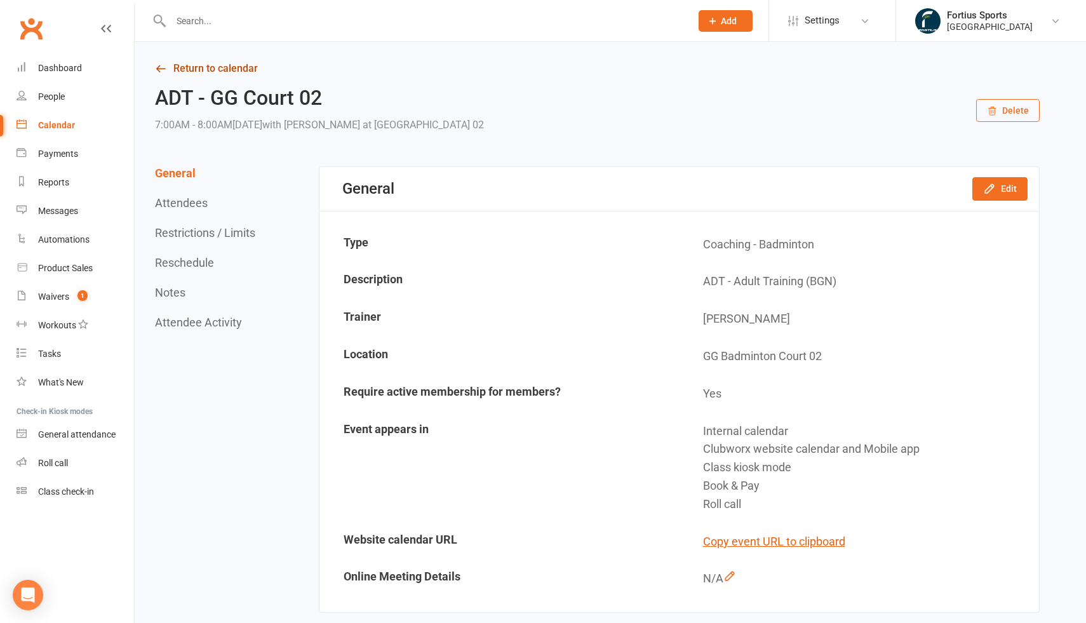
click at [193, 67] on link "Return to calendar" at bounding box center [597, 69] width 885 height 18
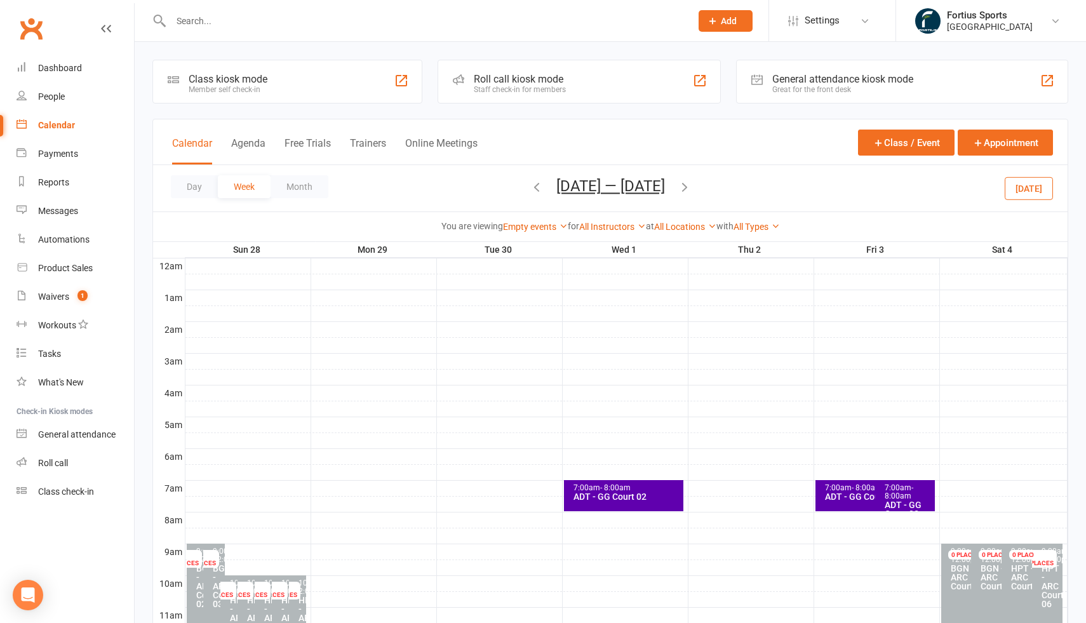
click at [916, 497] on div "7:00am - 8:00am" at bounding box center [908, 492] width 48 height 17
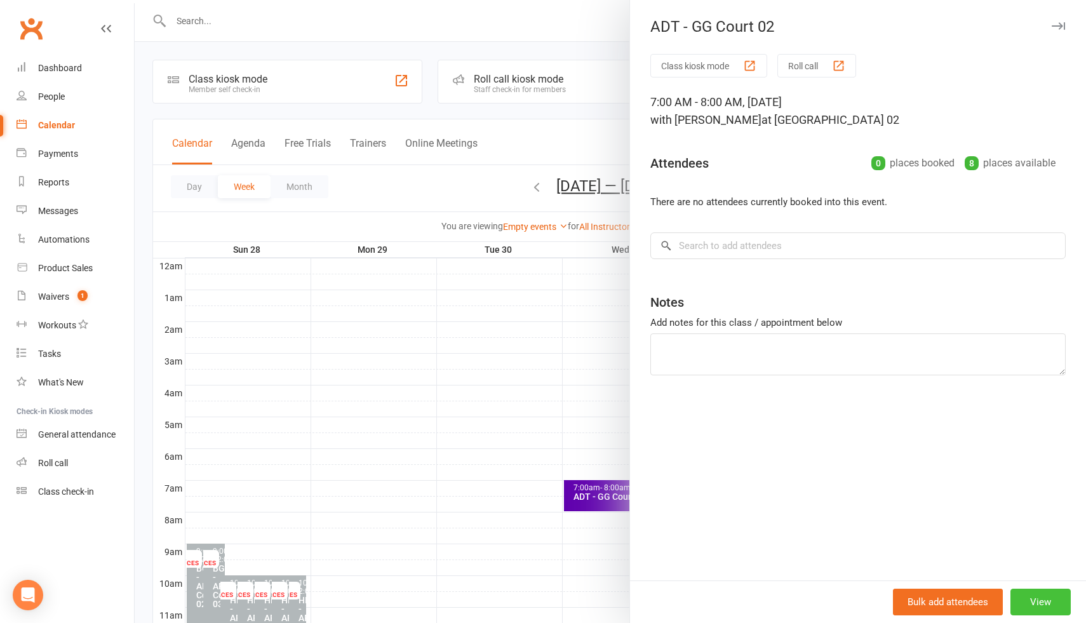
click at [1041, 610] on button "View" at bounding box center [1040, 602] width 60 height 27
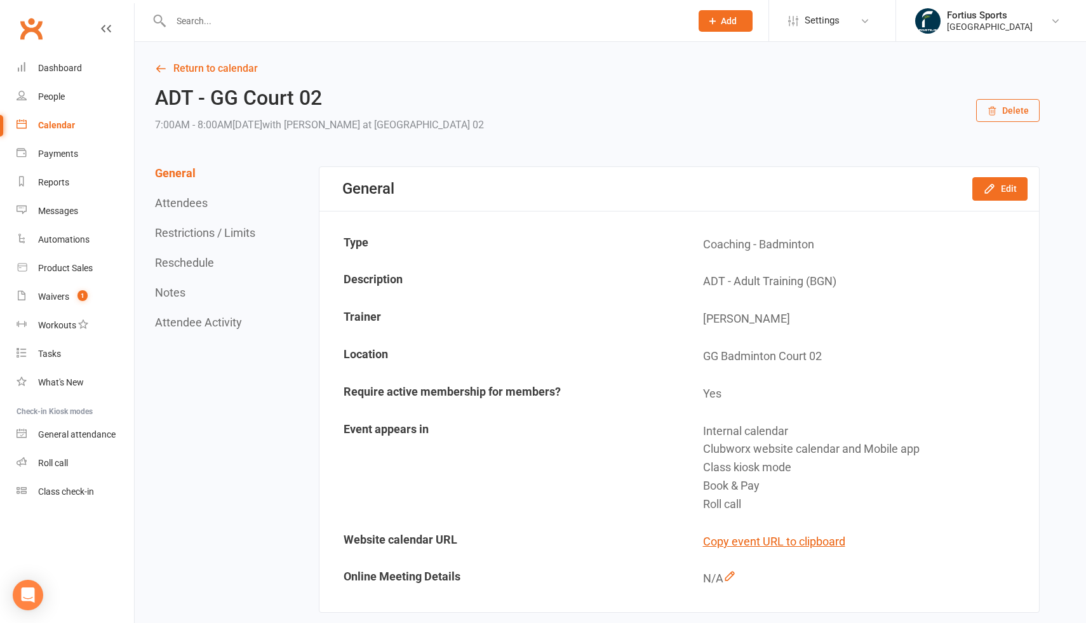
click at [1024, 104] on button "Delete" at bounding box center [1008, 110] width 64 height 23
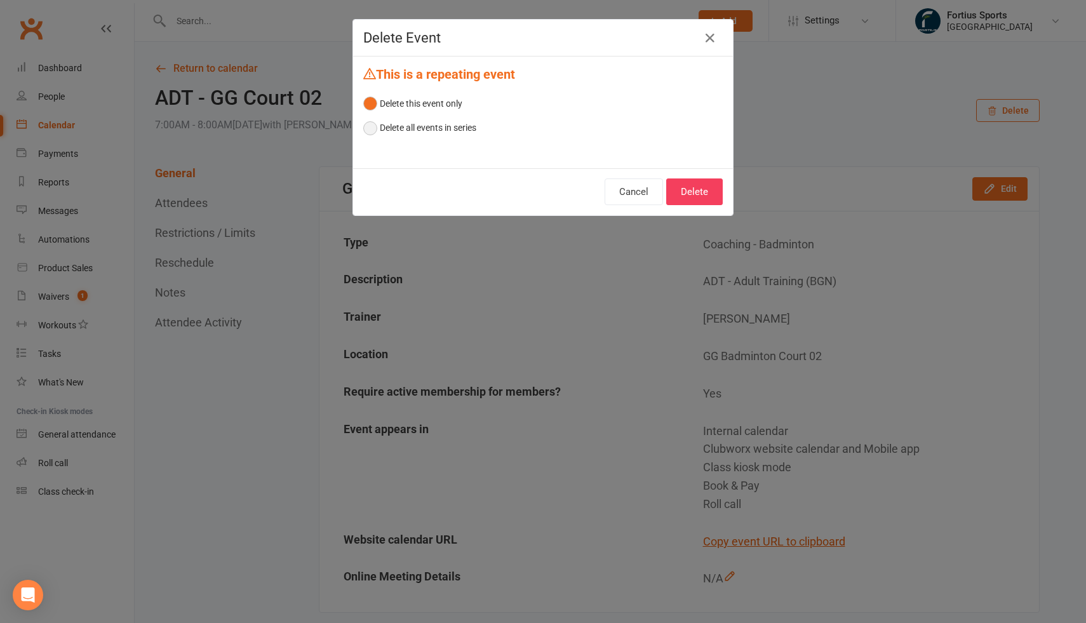
click at [471, 131] on button "Delete all events in series" at bounding box center [419, 128] width 113 height 24
click at [709, 194] on button "Delete" at bounding box center [694, 191] width 57 height 27
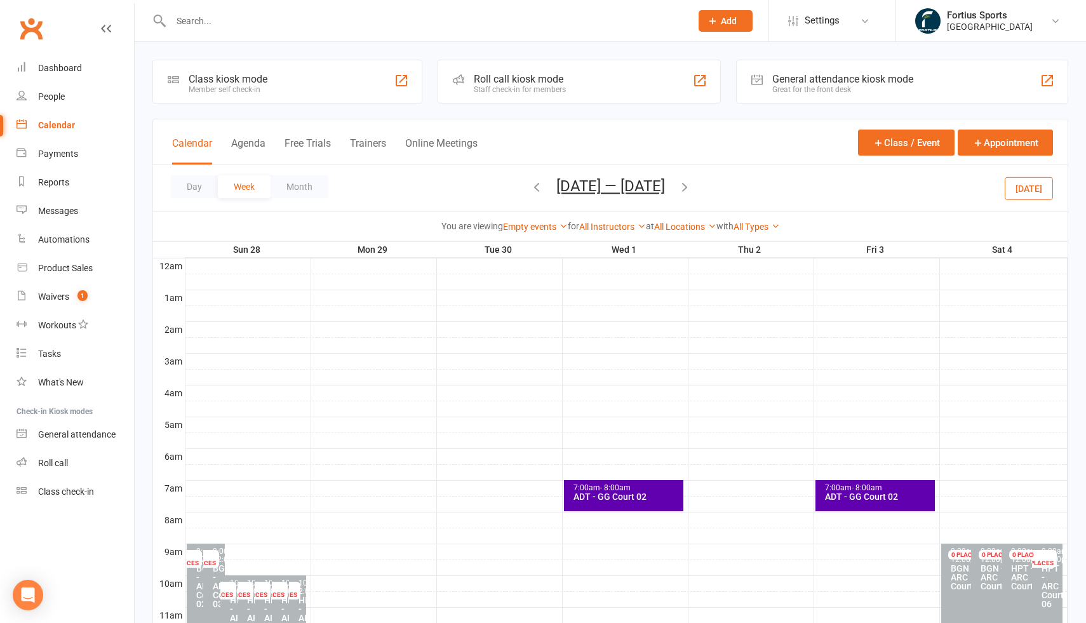
click at [692, 187] on icon "button" at bounding box center [685, 187] width 14 height 14
click at [698, 187] on div "Day Week Month Oct 5 — 11 2025 October 2025 Sun Mon Tue Wed Thu Fri Sat 28 29 3…" at bounding box center [610, 188] width 915 height 46
click at [683, 185] on icon "button" at bounding box center [685, 187] width 14 height 14
click at [544, 190] on span "Oct 12 — 18 2025 October 2025 Sun Mon Tue Wed Thu Fri Sat 28 29 30 01 02 03 04 …" at bounding box center [611, 188] width 134 height 22
click at [530, 187] on icon "button" at bounding box center [537, 187] width 14 height 14
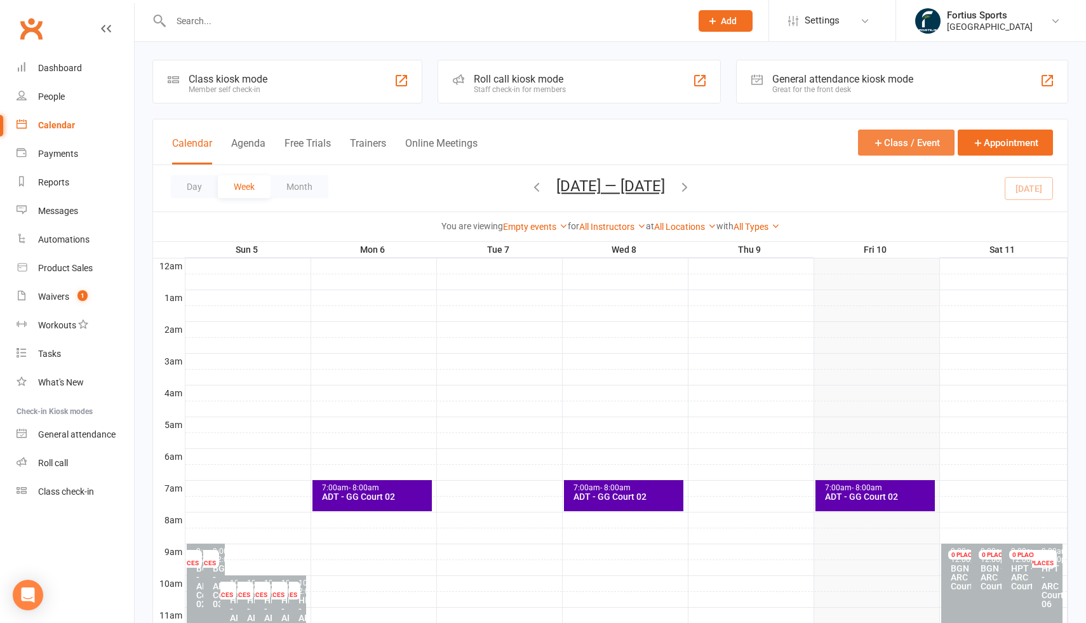
click at [913, 142] on button "Class / Event" at bounding box center [906, 143] width 97 height 26
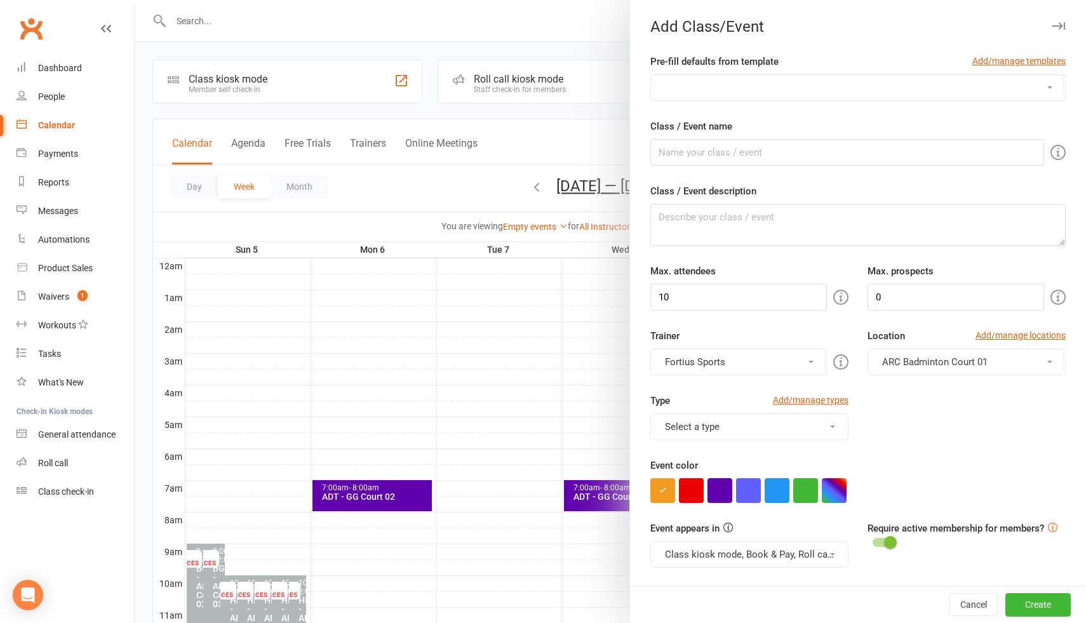
click at [759, 89] on select "Badminton Coaching - ADT - Adult Training Badminton Coaching - ADV - Advanced B…" at bounding box center [858, 87] width 414 height 25
select select "1191"
type input "ADT - Adult Training"
type textarea "ADT - Adult Training"
type input "8"
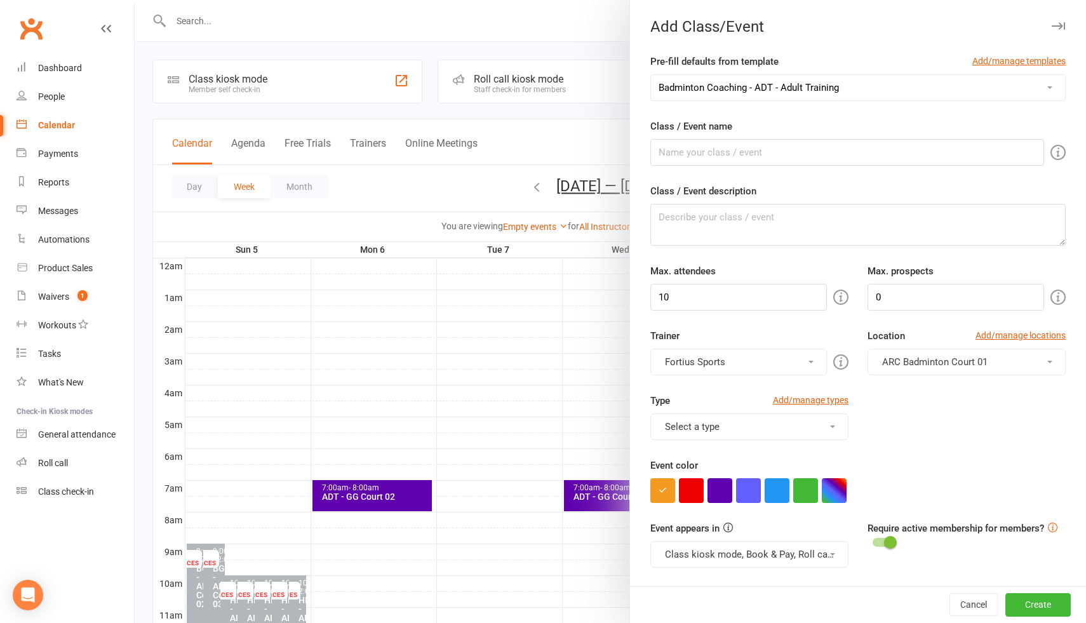
type input "4"
click at [753, 220] on textarea "ADT - Adult Training" at bounding box center [857, 225] width 415 height 42
type textarea "ADT - Adult Training (BGN)"
click at [749, 151] on input "ADT - Adult Training" at bounding box center [847, 152] width 394 height 27
drag, startPoint x: 684, startPoint y: 152, endPoint x: 812, endPoint y: 156, distance: 127.7
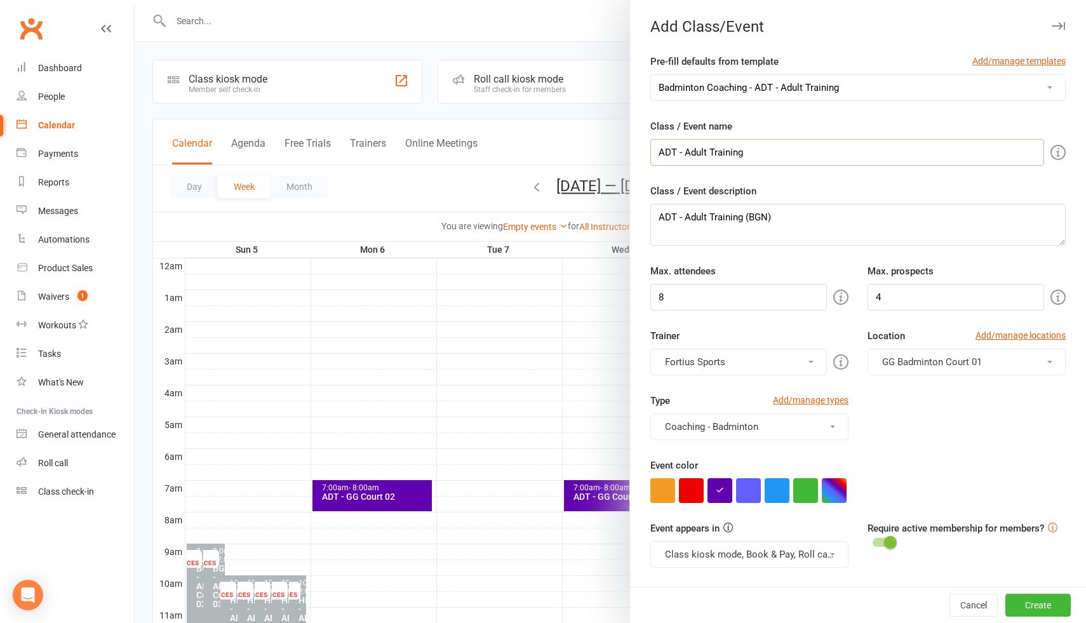
click at [811, 156] on input "ADT - Adult Training" at bounding box center [847, 152] width 394 height 27
type input "ADT - GG Court 02"
click at [946, 361] on span "GG Badminton Court 01" at bounding box center [932, 361] width 100 height 11
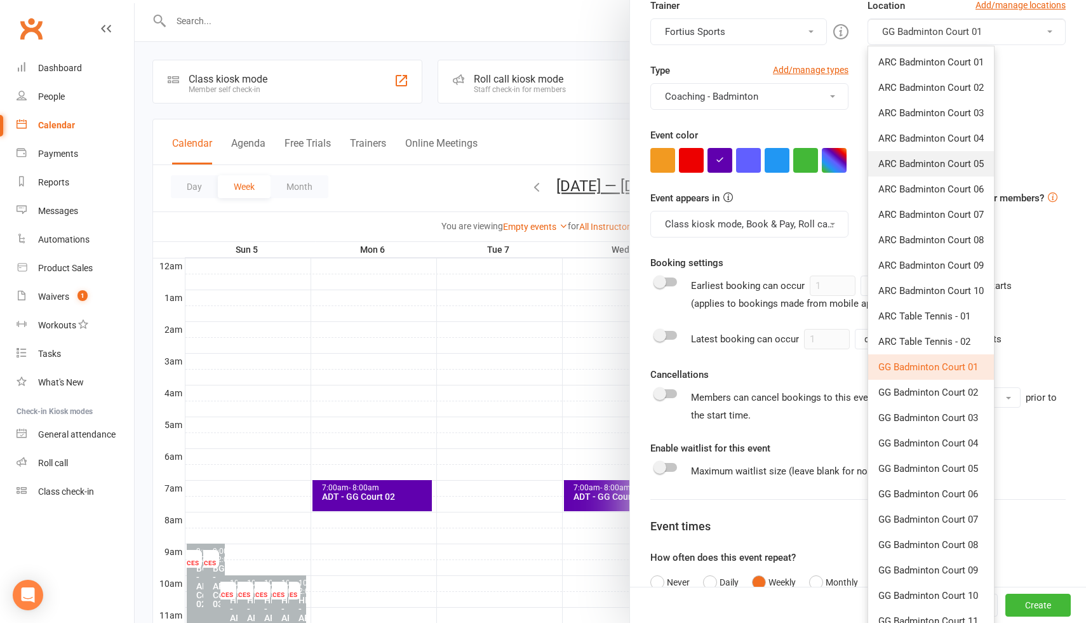
scroll to position [359, 0]
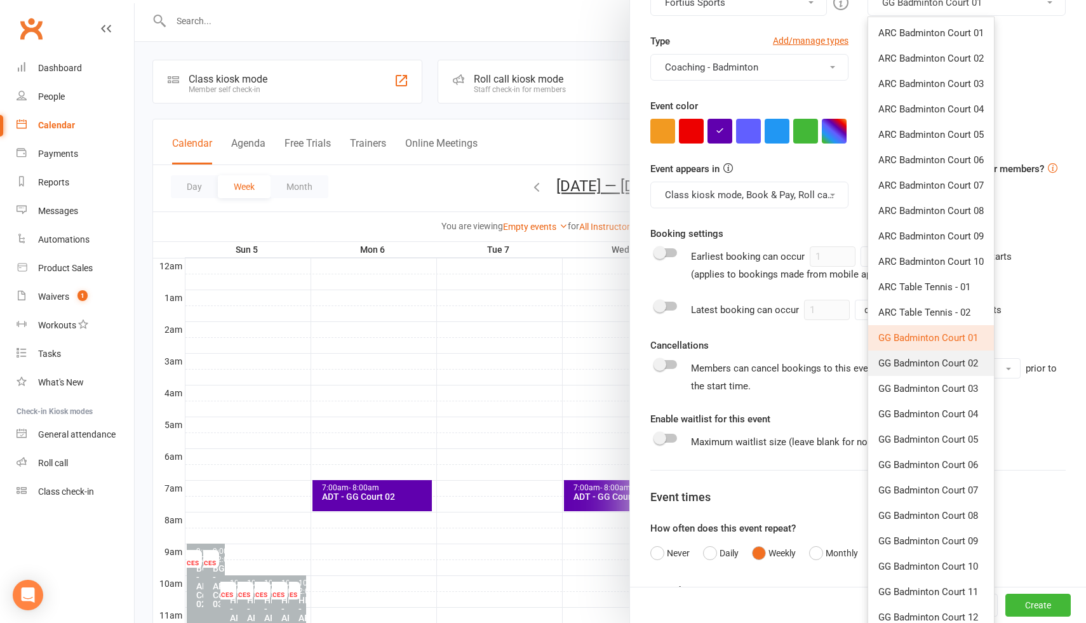
click at [930, 363] on span "GG Badminton Court 02" at bounding box center [928, 363] width 100 height 11
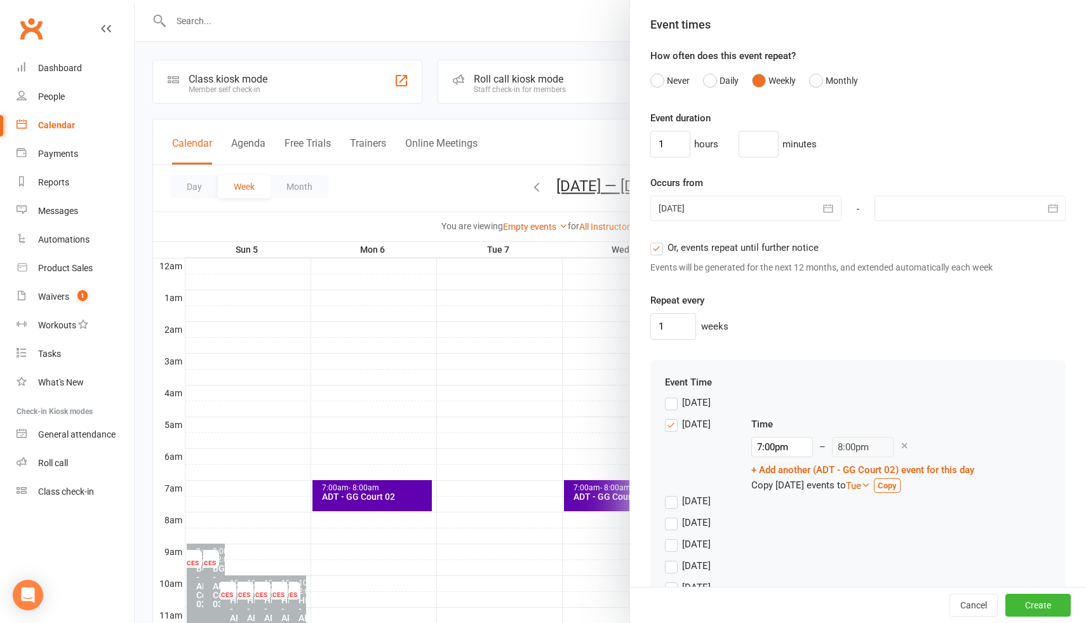
scroll to position [882, 0]
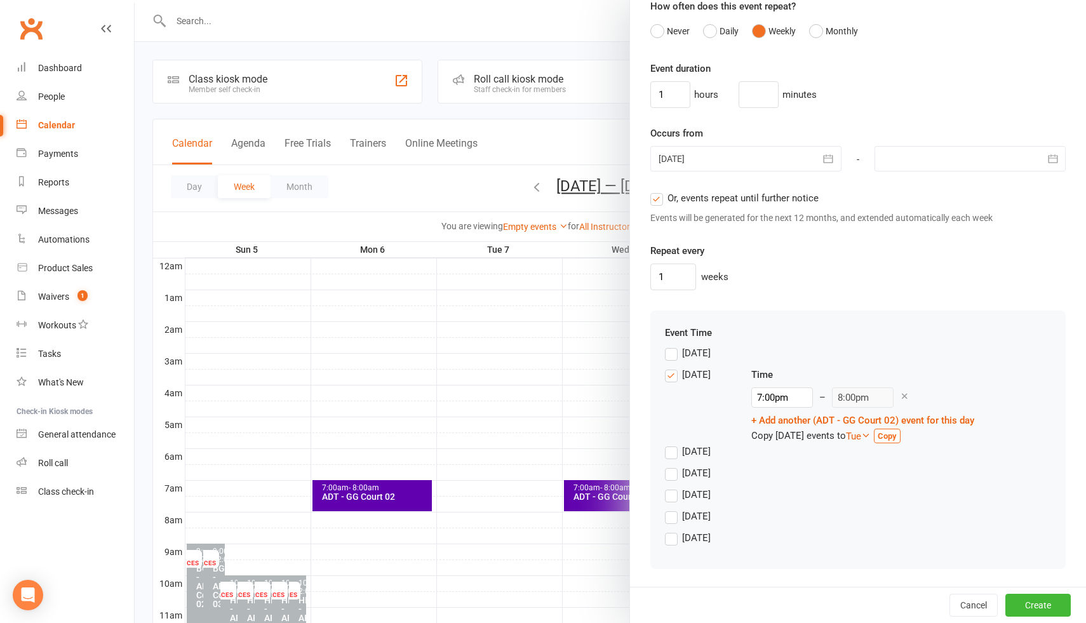
click at [669, 377] on label "Monday" at bounding box center [688, 374] width 46 height 15
click at [669, 367] on input "Monday" at bounding box center [669, 367] width 8 height 0
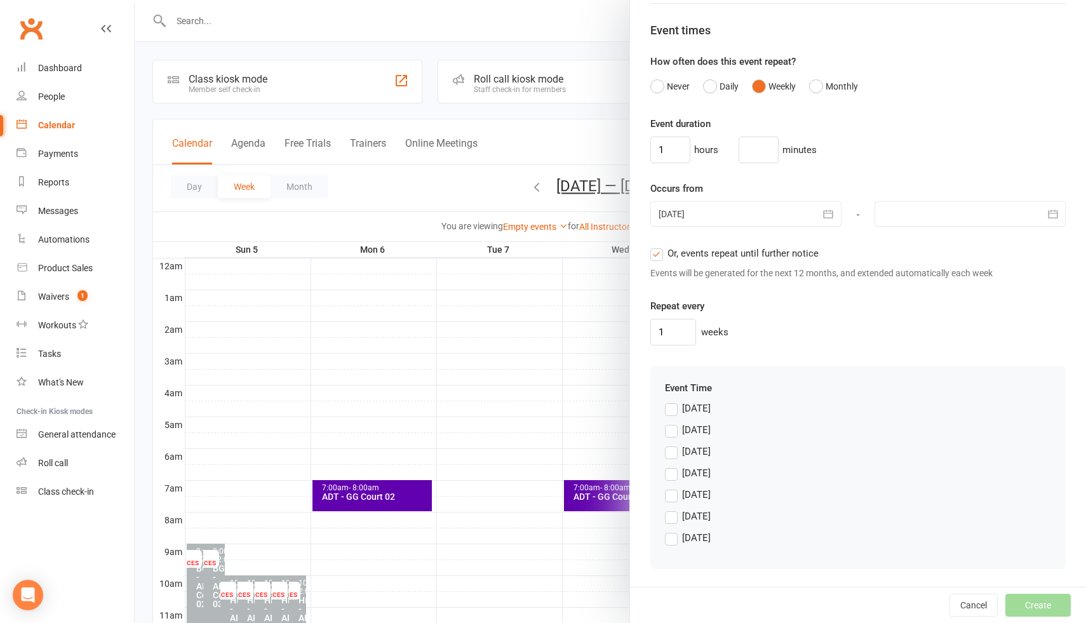
click at [672, 520] on label "Friday" at bounding box center [688, 516] width 46 height 15
click at [672, 509] on input "Friday" at bounding box center [669, 509] width 8 height 0
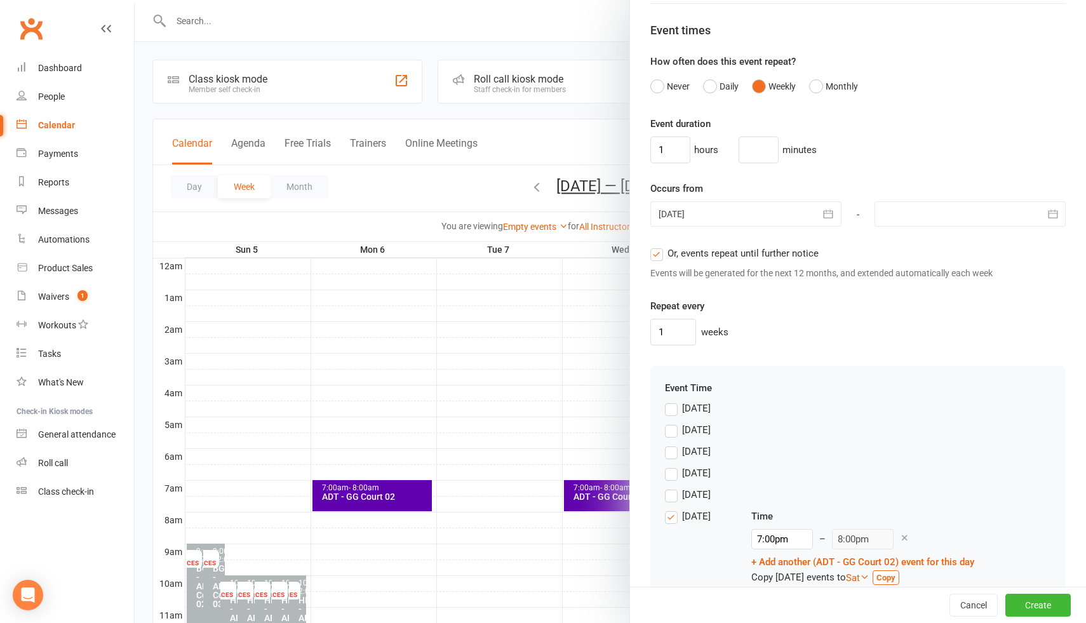
scroll to position [882, 0]
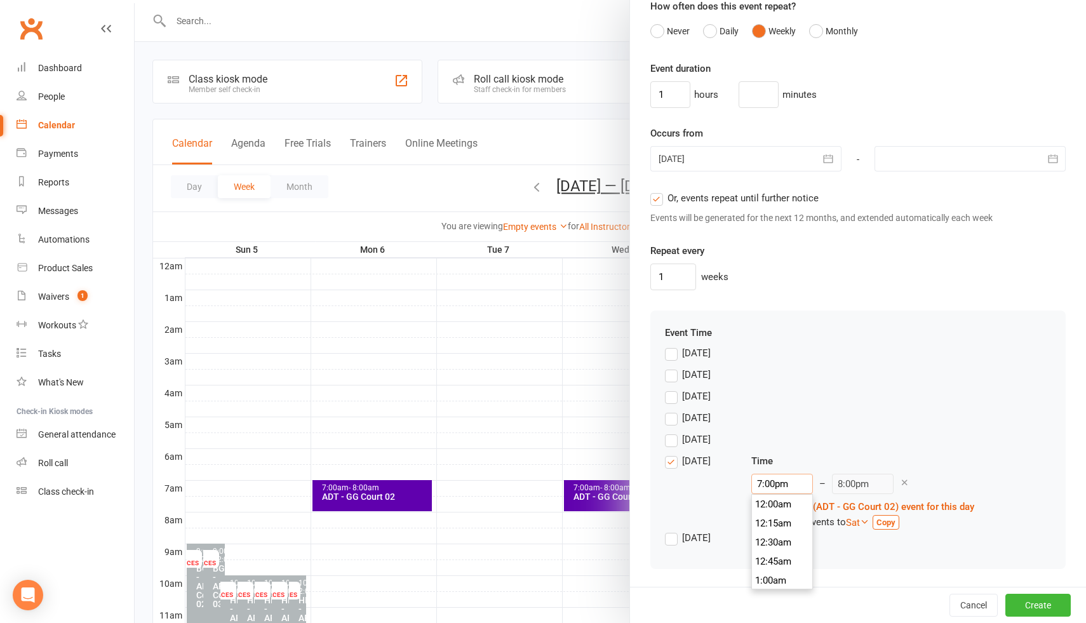
click at [778, 483] on input "7:00pm" at bounding box center [782, 484] width 62 height 20
click at [777, 544] on li "8:00am" at bounding box center [782, 542] width 61 height 19
type input "8:00am"
type input "9:00am"
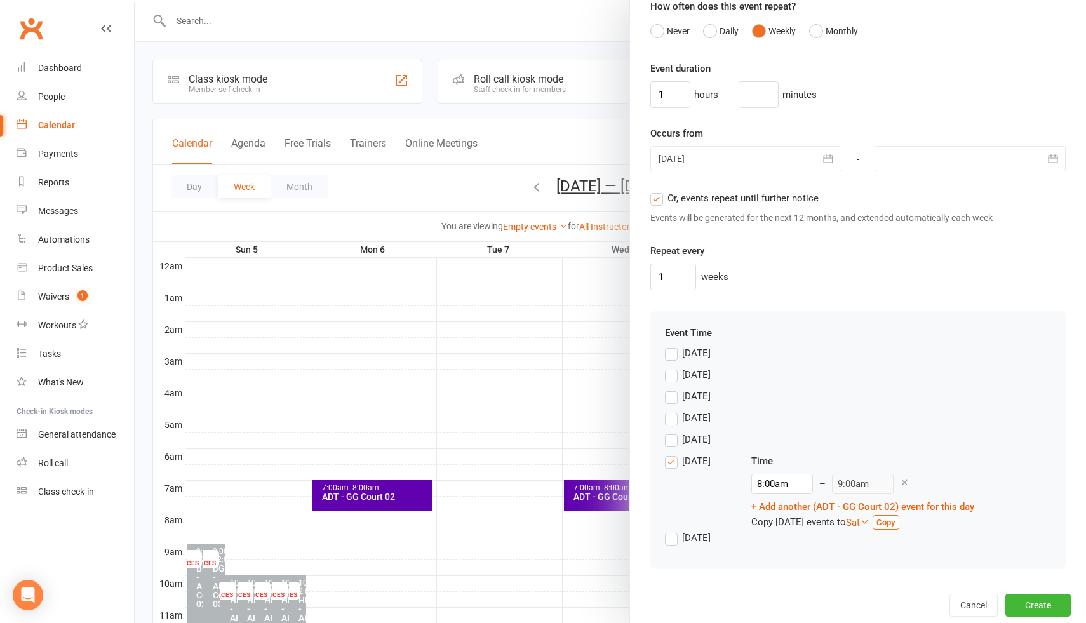
click at [903, 370] on div "Monday" at bounding box center [858, 378] width 386 height 22
click at [709, 163] on div at bounding box center [745, 158] width 191 height 25
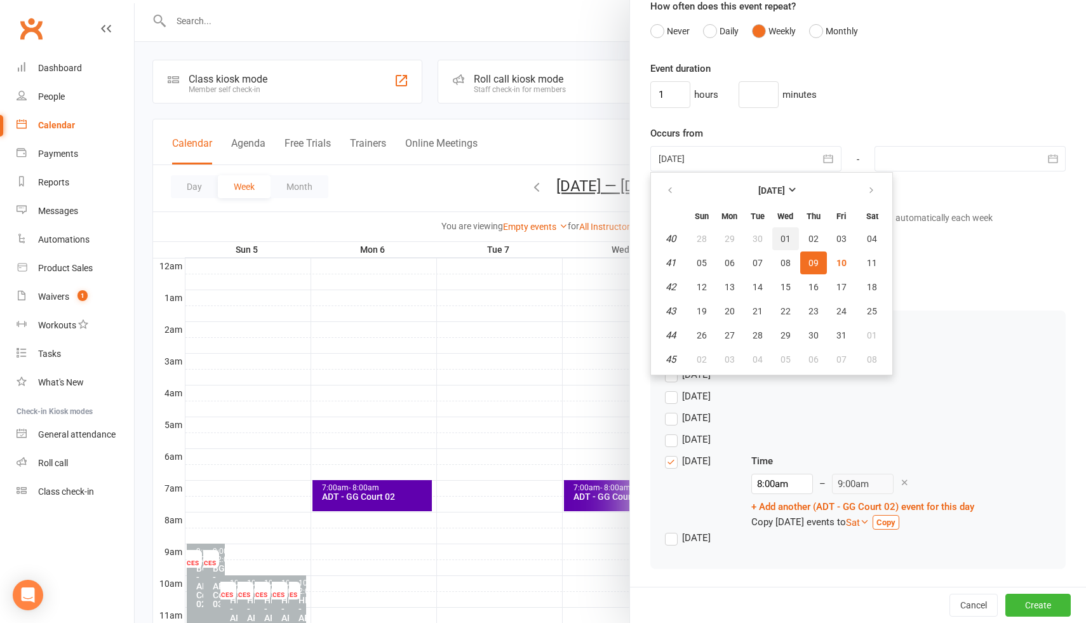
click at [781, 239] on span "01" at bounding box center [786, 239] width 10 height 10
type input "01 Oct 2025"
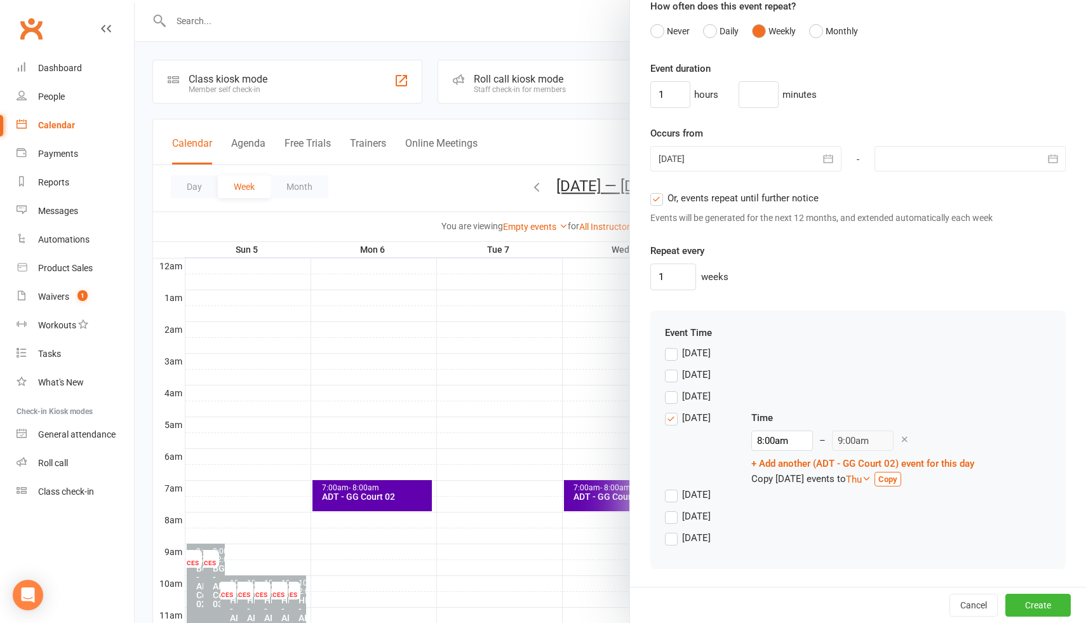
click at [678, 419] on label "Wednesday" at bounding box center [688, 417] width 46 height 15
click at [673, 410] on input "Wednesday" at bounding box center [669, 410] width 8 height 0
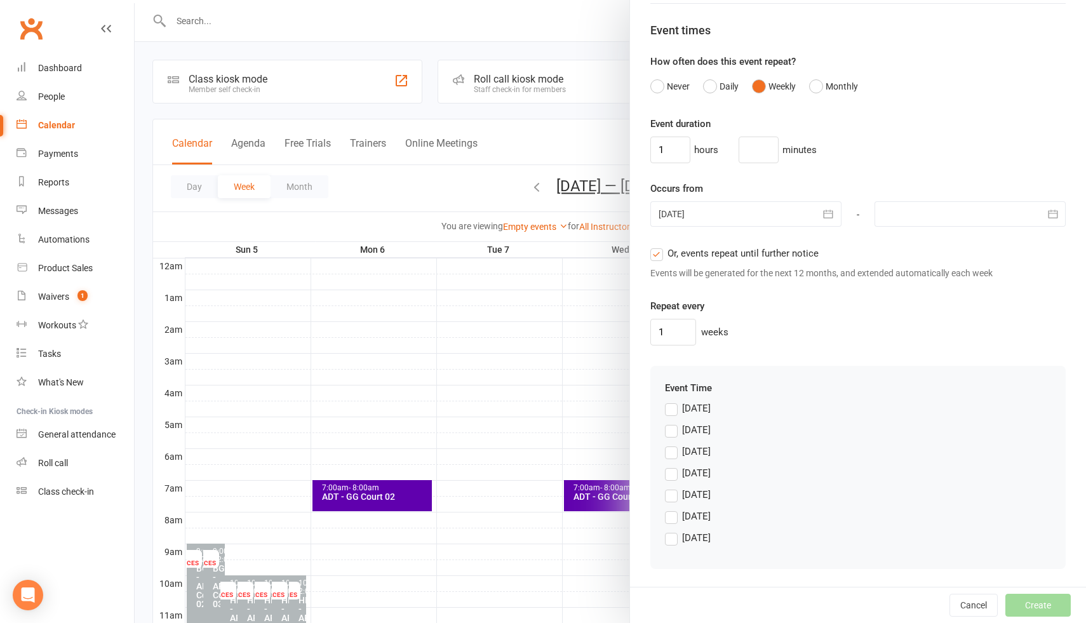
scroll to position [826, 0]
click at [676, 514] on label "Friday" at bounding box center [688, 516] width 46 height 15
click at [673, 509] on input "Friday" at bounding box center [669, 509] width 8 height 0
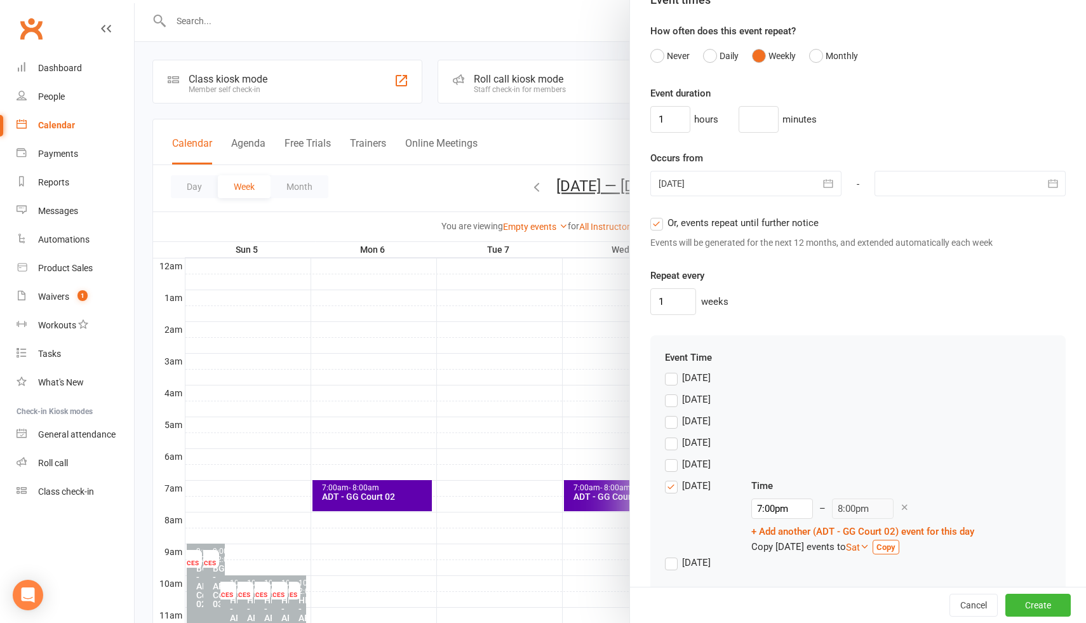
scroll to position [882, 0]
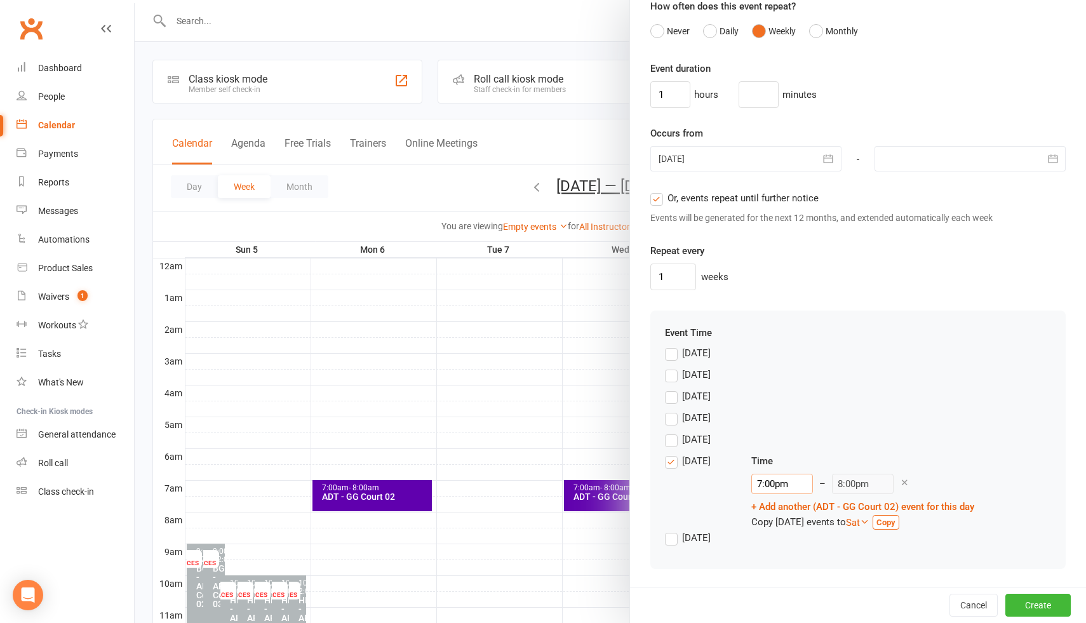
click at [775, 484] on input "7:00pm" at bounding box center [782, 484] width 62 height 20
click at [782, 556] on li "8:00am" at bounding box center [782, 553] width 61 height 19
type input "8:00am"
type input "9:00am"
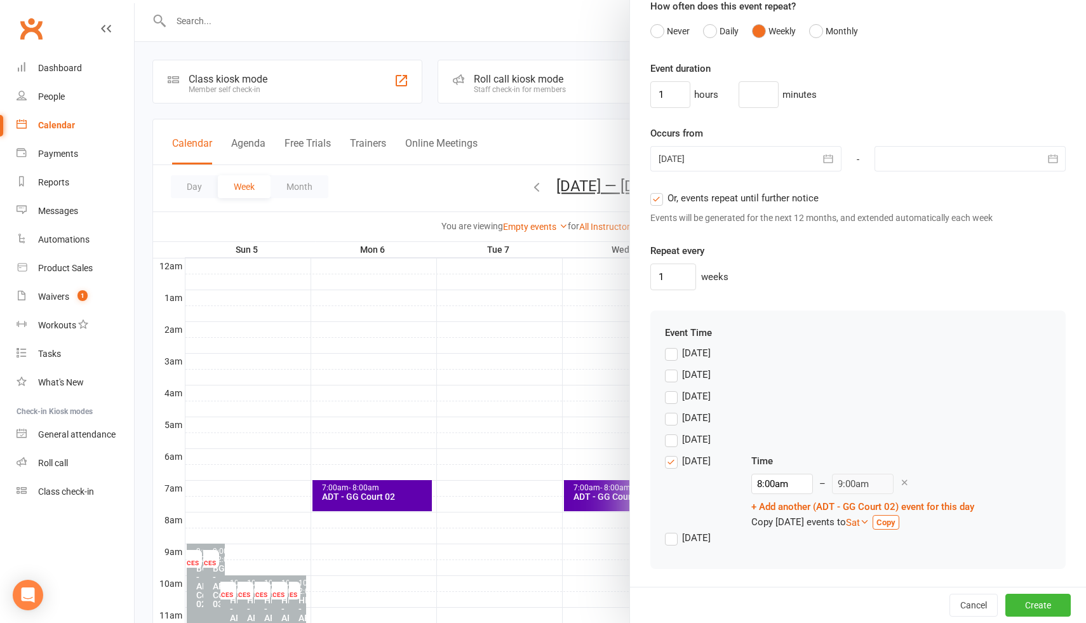
click at [878, 342] on div "Event Time Sunday Monday Tuesday Wednesday Thursday Friday Time 8:00am 12:00am …" at bounding box center [858, 438] width 386 height 227
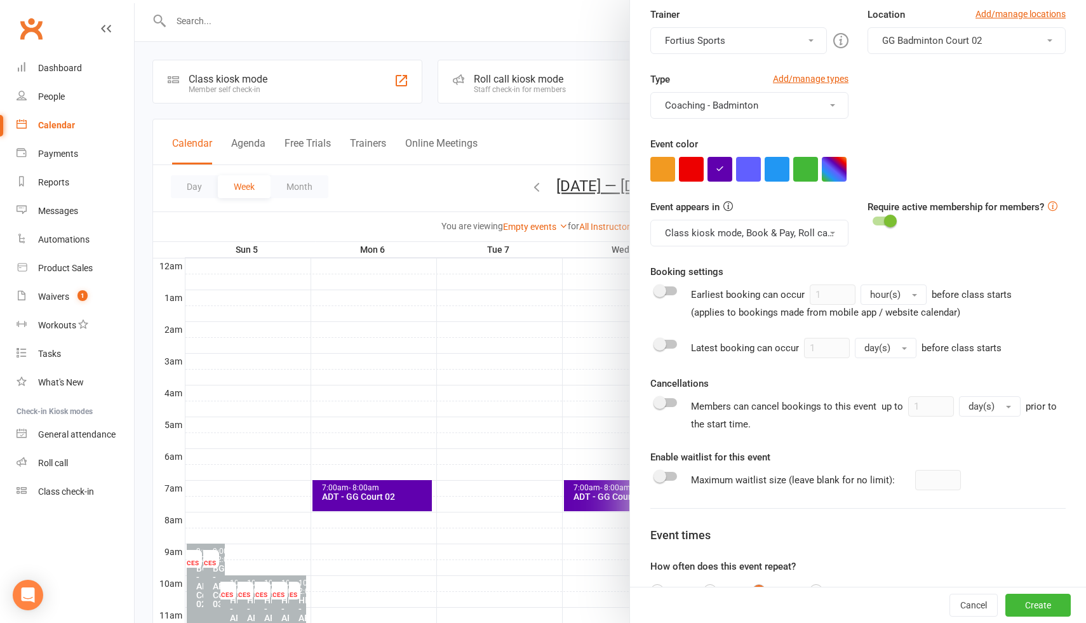
scroll to position [0, 0]
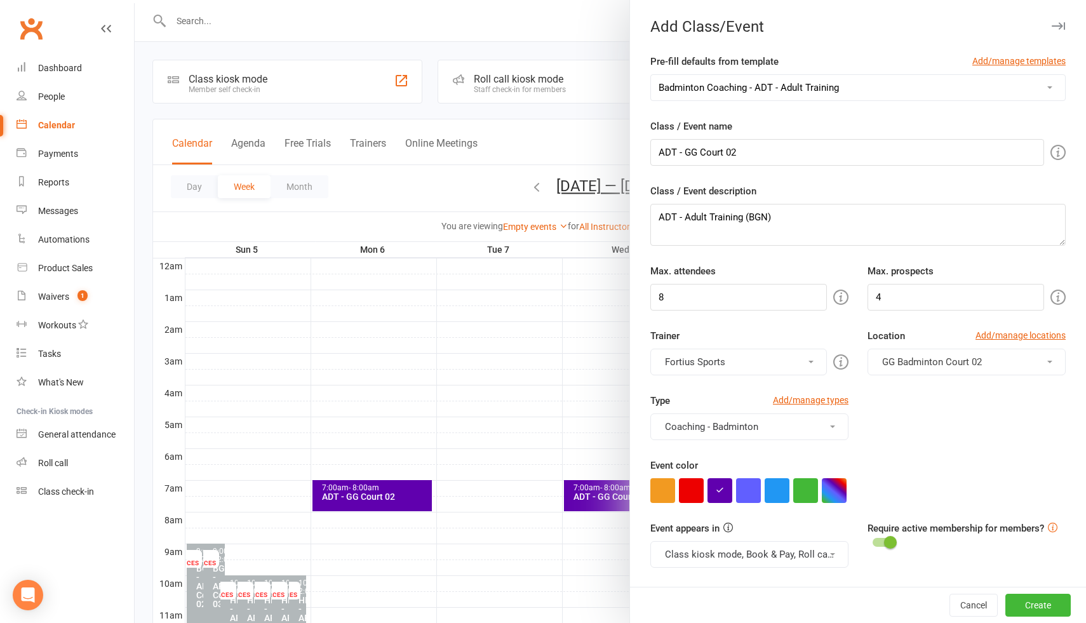
click at [774, 366] on button "Fortius Sports" at bounding box center [738, 362] width 177 height 27
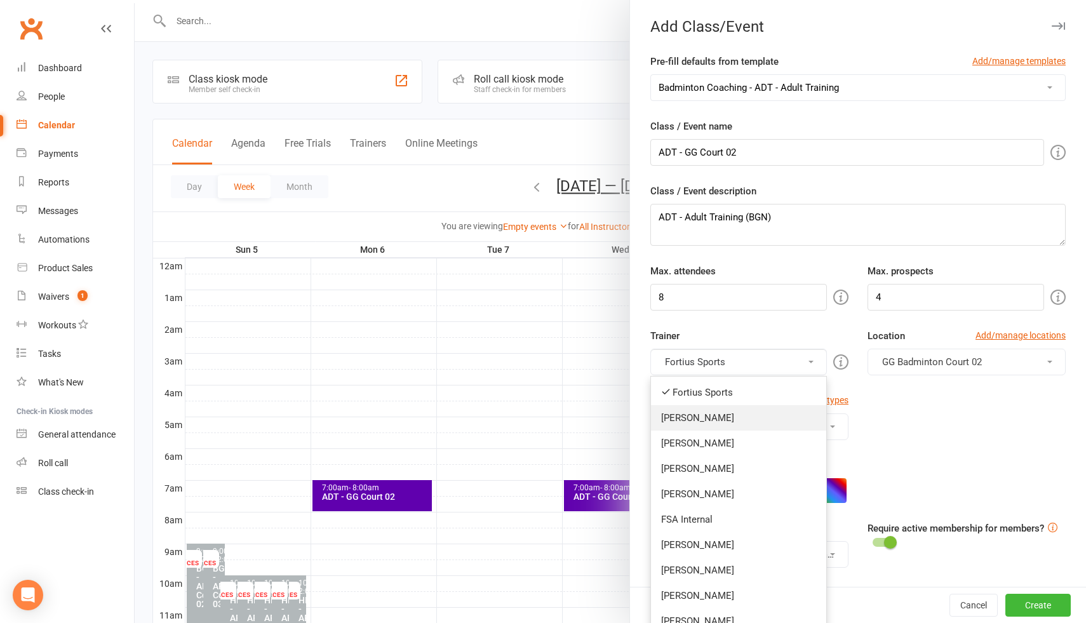
click at [728, 419] on link "Kathiravun Manivannan" at bounding box center [738, 417] width 175 height 25
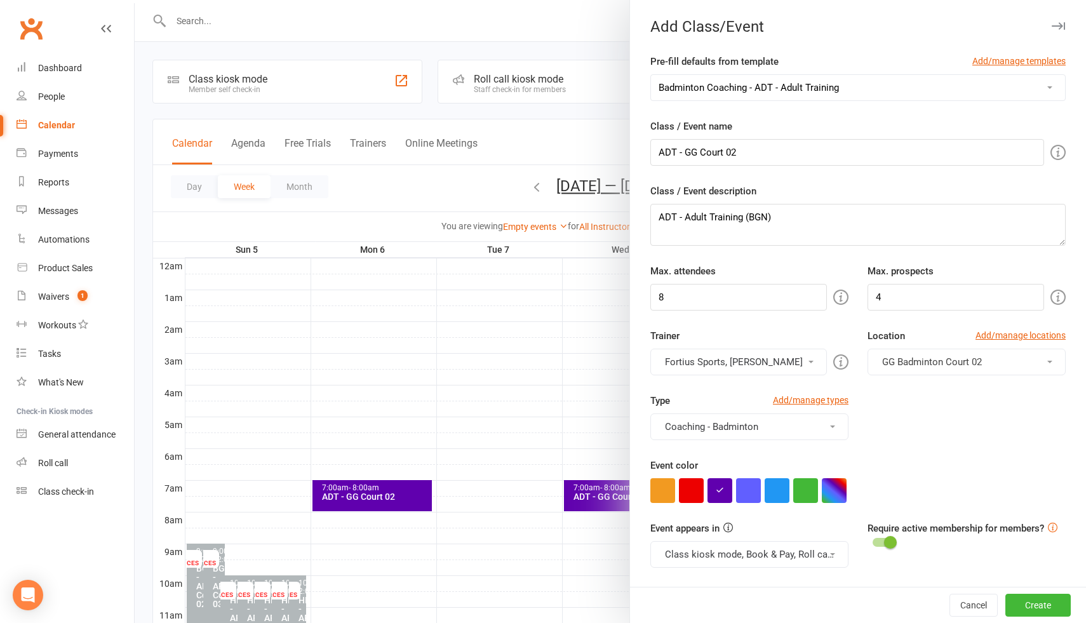
click at [737, 366] on button "Fortius Sports, Kathiravun Manivannan" at bounding box center [738, 362] width 177 height 27
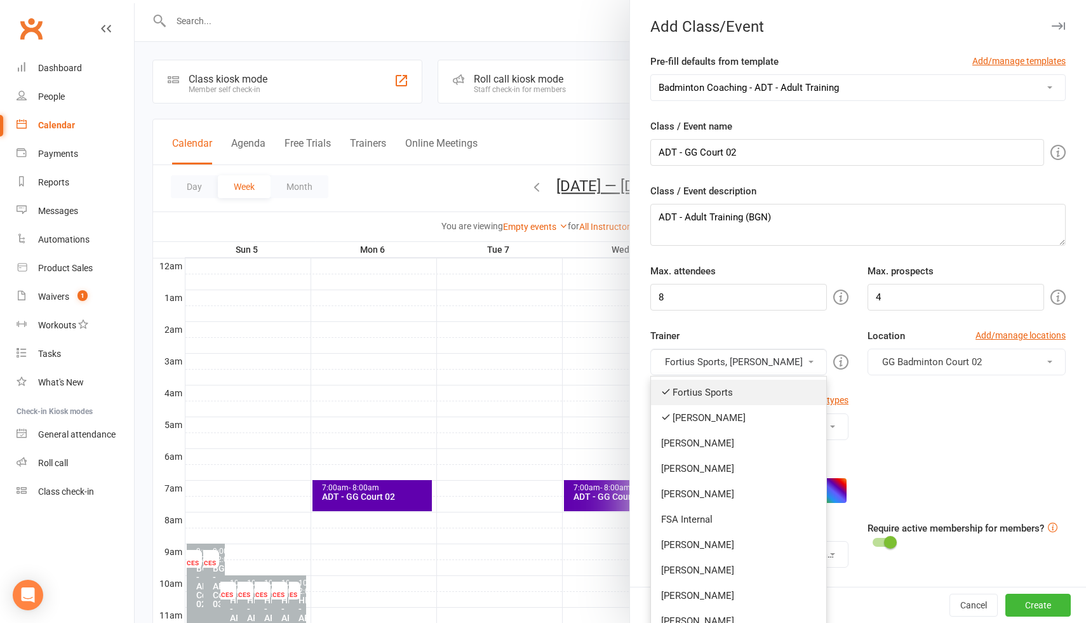
click at [721, 394] on link "Fortius Sports" at bounding box center [738, 392] width 175 height 25
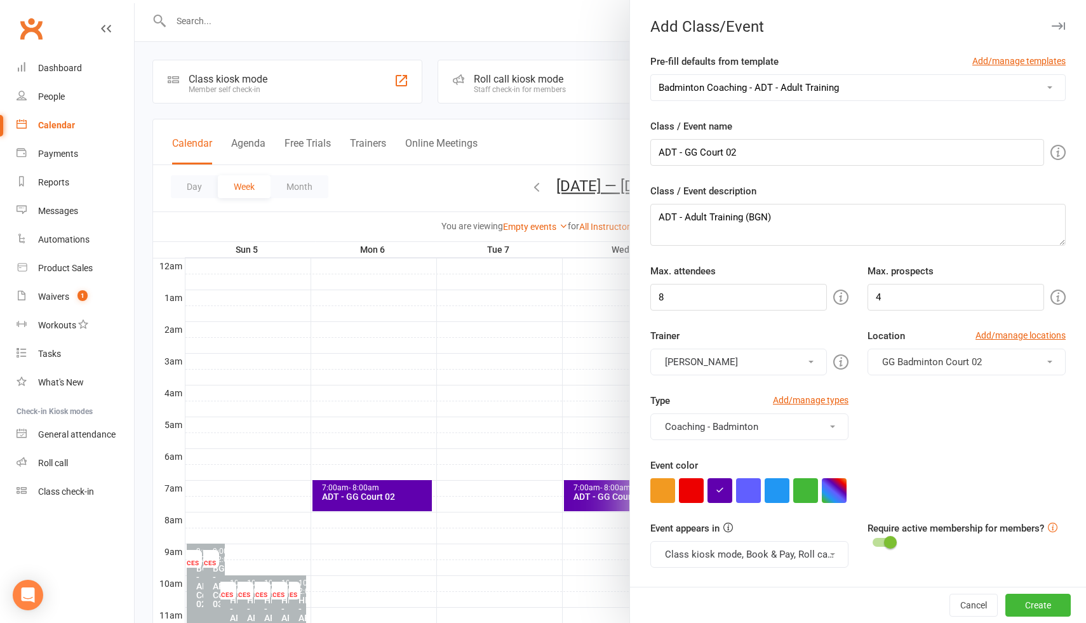
click at [930, 431] on div "Type Add/manage types Coaching - Badminton Badminton Court Reservation Badminto…" at bounding box center [858, 425] width 434 height 65
click at [1033, 603] on button "Create" at bounding box center [1037, 605] width 65 height 23
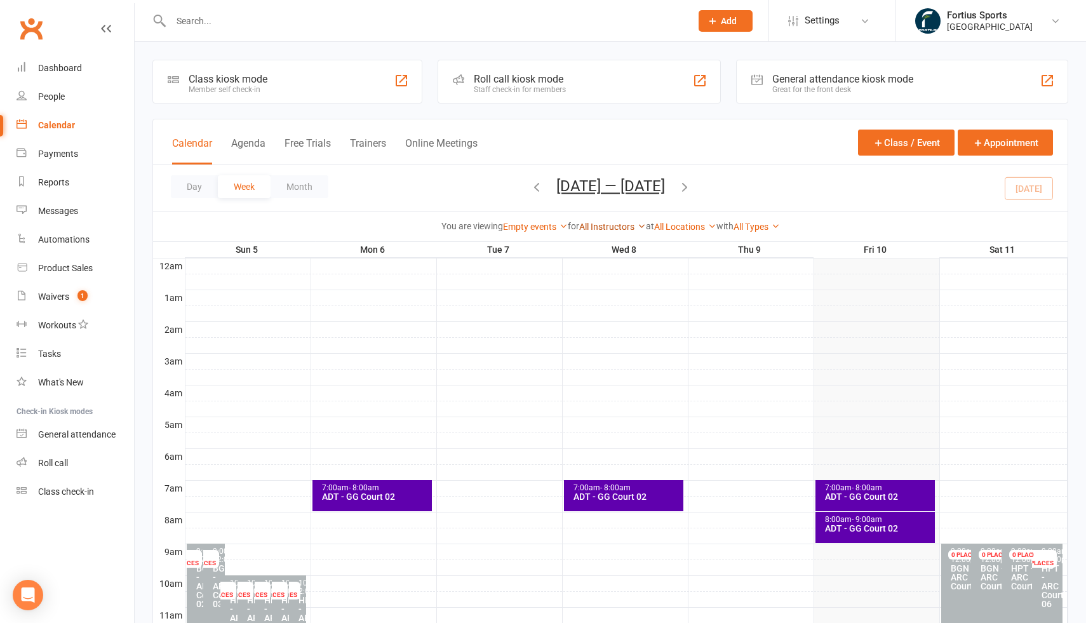
click at [610, 227] on link "All Instructors" at bounding box center [612, 227] width 67 height 10
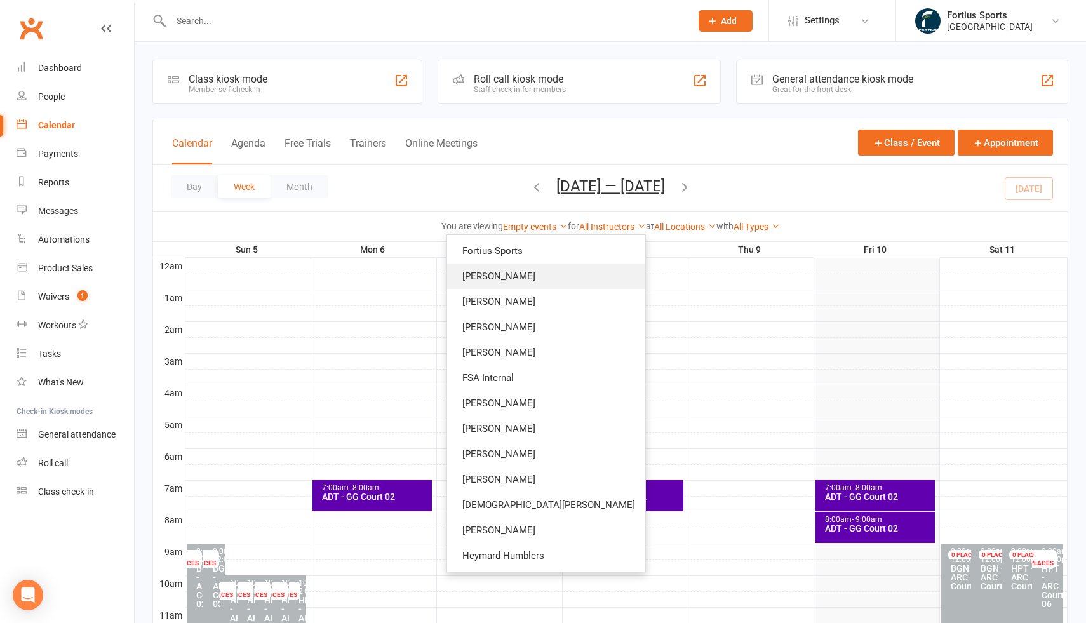
click at [594, 278] on link "Kathiravun Manivannan" at bounding box center [546, 276] width 198 height 25
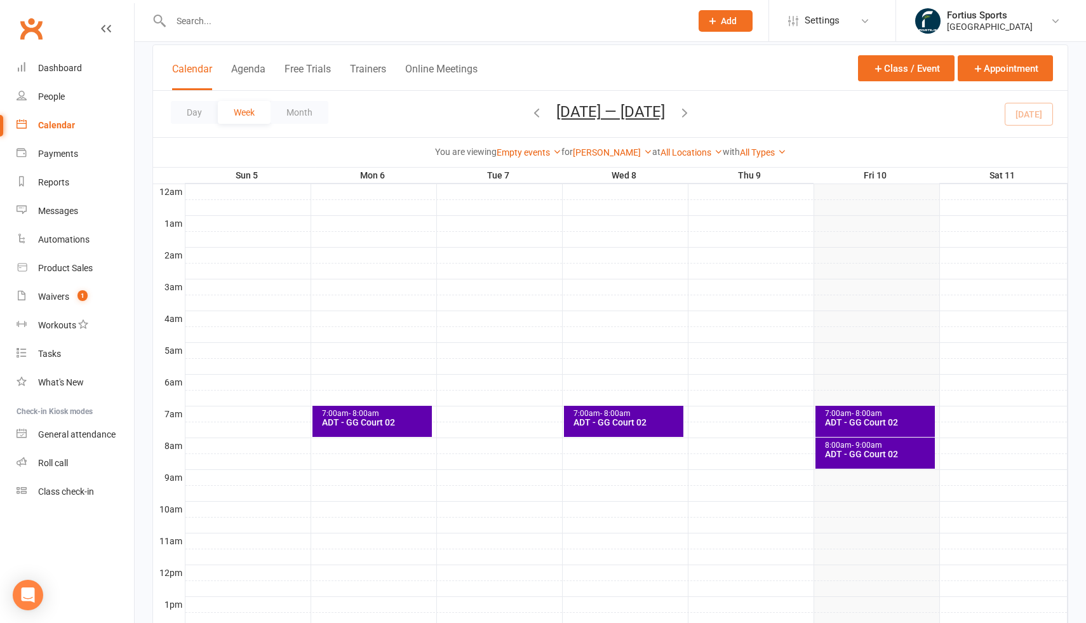
scroll to position [72, 0]
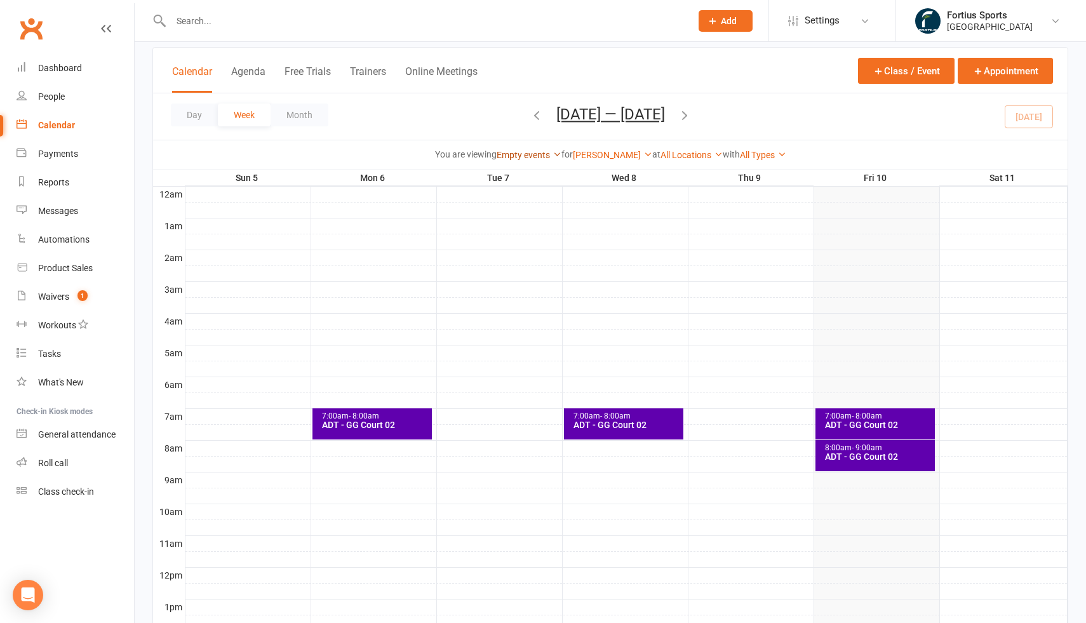
click at [516, 154] on link "Empty events" at bounding box center [529, 155] width 65 height 10
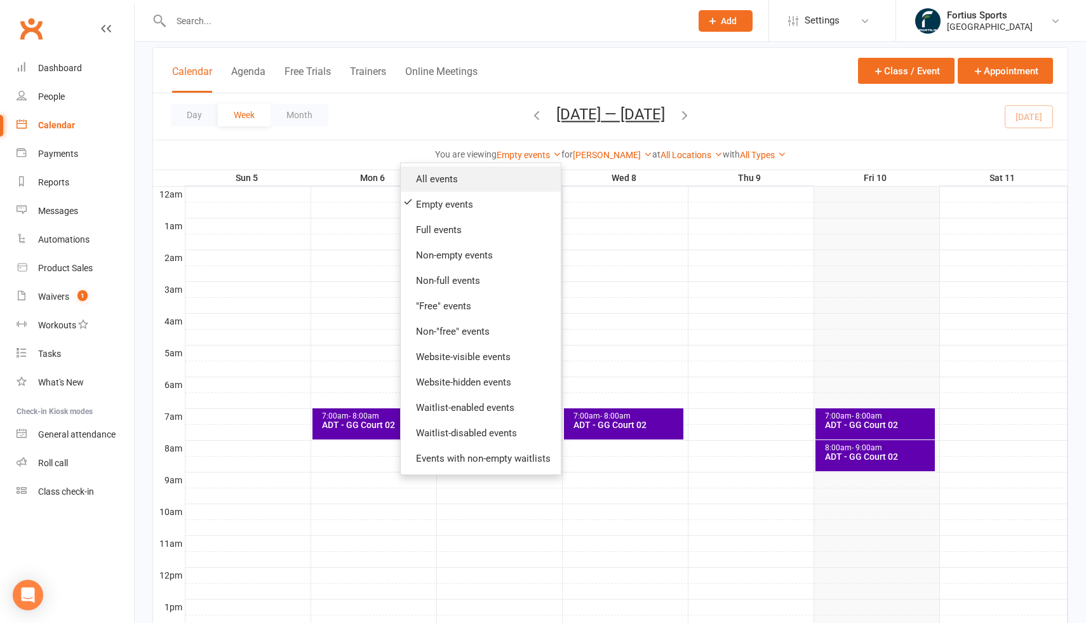
click at [501, 185] on link "All events" at bounding box center [481, 178] width 160 height 25
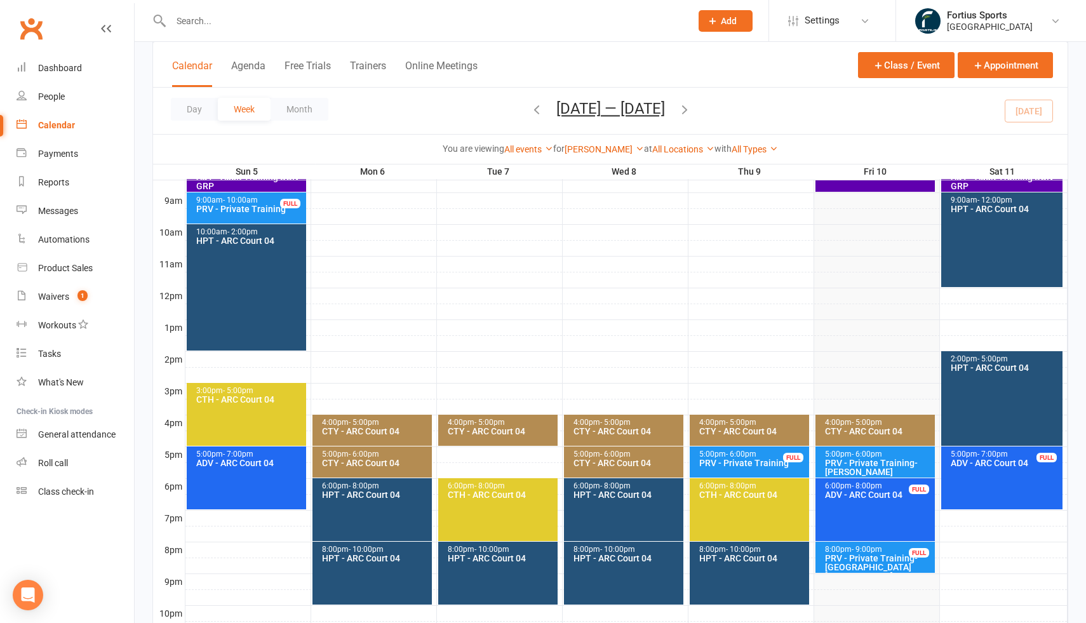
scroll to position [352, 0]
